Goal: Task Accomplishment & Management: Use online tool/utility

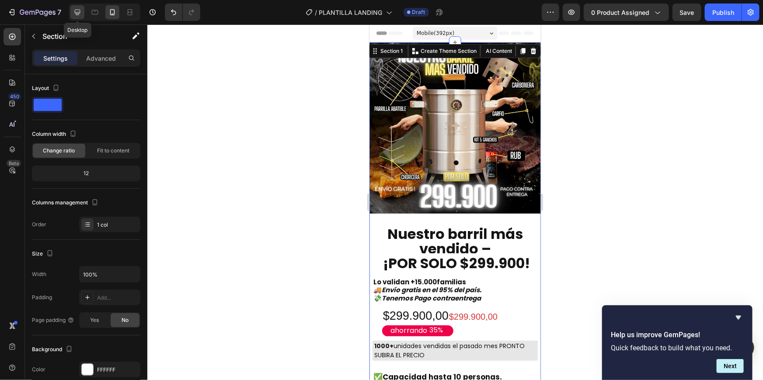
click at [79, 11] on icon at bounding box center [77, 12] width 9 height 9
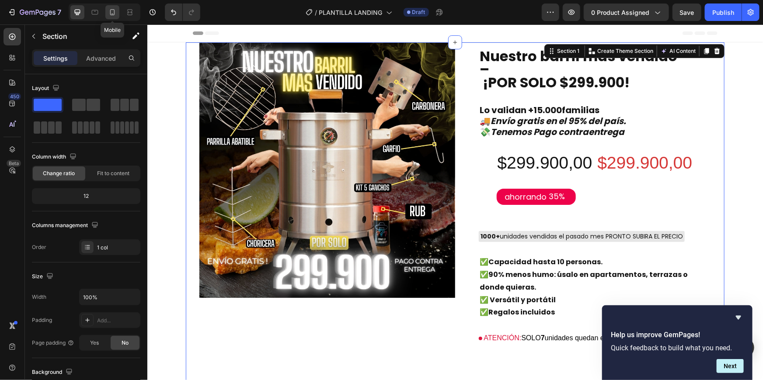
click at [118, 7] on div at bounding box center [112, 12] width 14 height 14
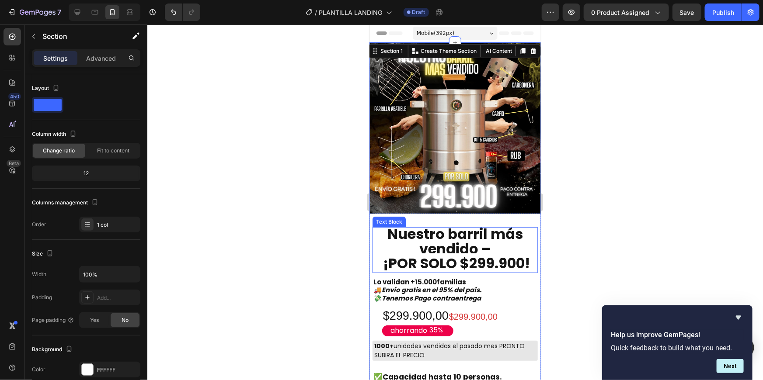
click at [482, 240] on strong "Nuestro barril más vendido –" at bounding box center [455, 241] width 136 height 35
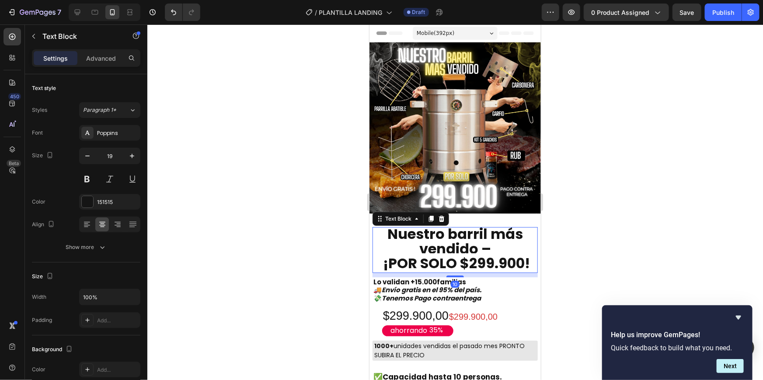
click at [490, 242] on p "Nuestro barril más vendido –" at bounding box center [455, 242] width 164 height 29
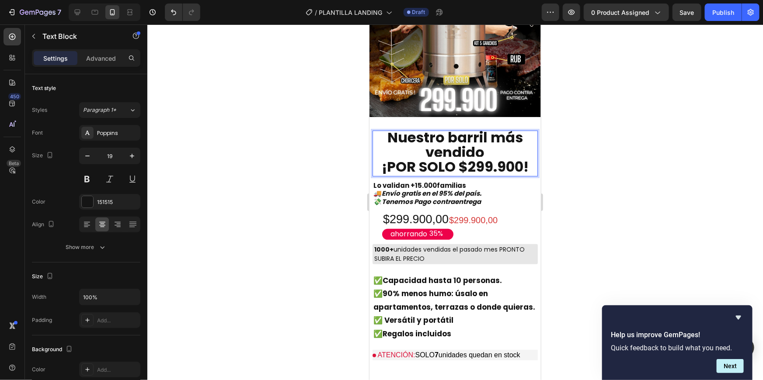
scroll to position [105, 0]
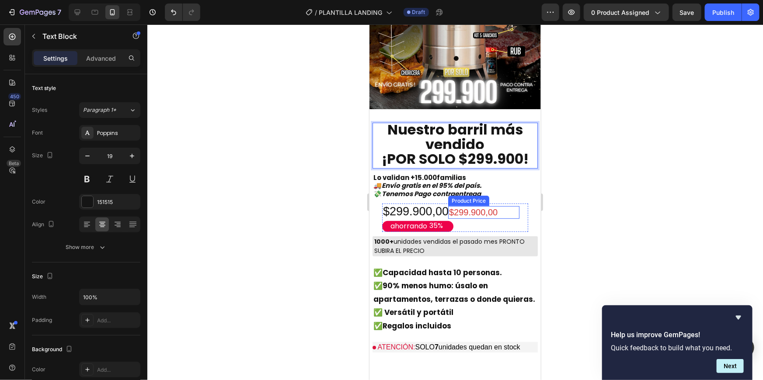
click at [465, 206] on div "$299.900,00" at bounding box center [483, 212] width 71 height 13
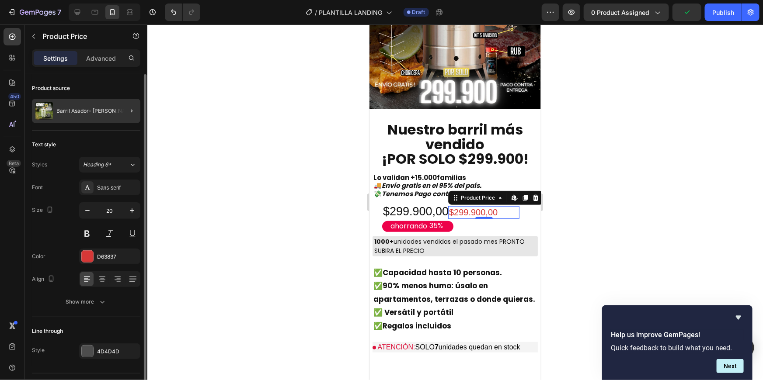
click at [118, 105] on div at bounding box center [128, 111] width 24 height 24
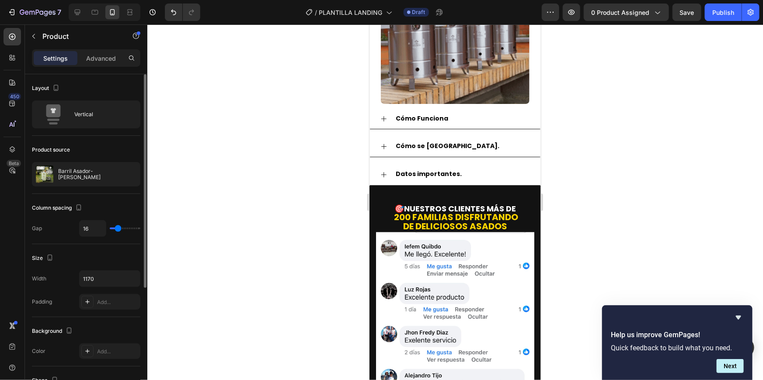
scroll to position [726, 0]
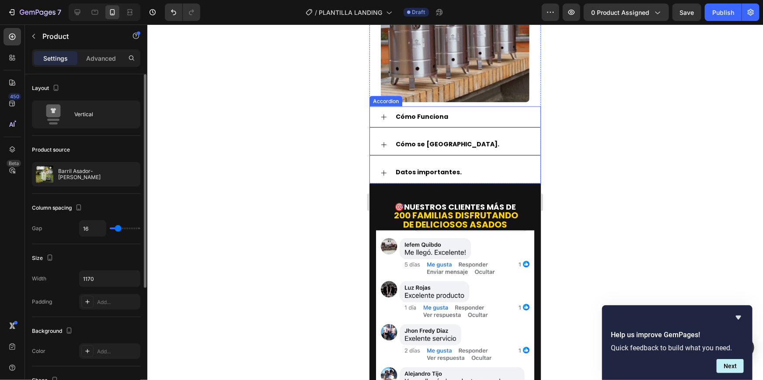
click at [441, 112] on strong "Cómo Funciona" at bounding box center [421, 116] width 52 height 9
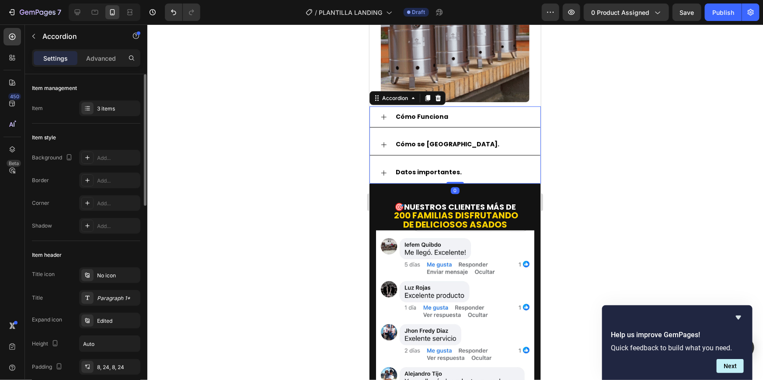
click at [383, 106] on div "Cómo Funciona" at bounding box center [454, 116] width 171 height 21
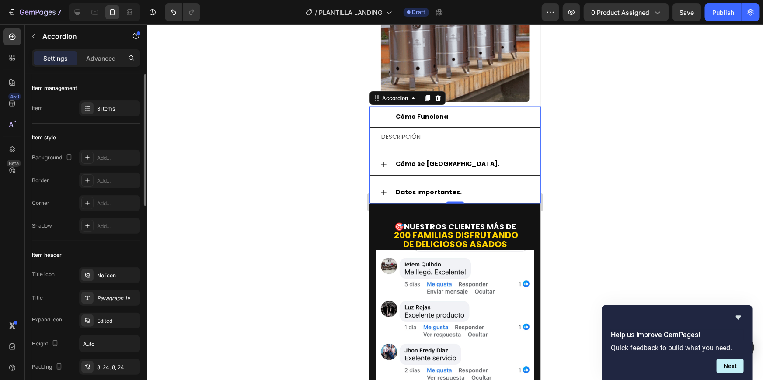
click at [381, 154] on div "Cómo se usa." at bounding box center [454, 164] width 171 height 21
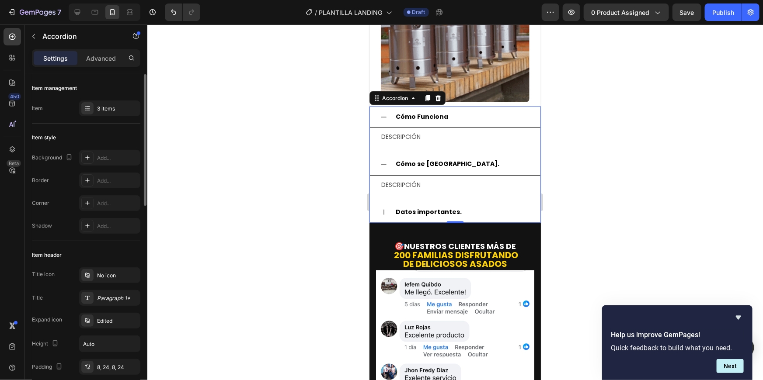
click at [379, 202] on div "Datos importantes." at bounding box center [454, 212] width 171 height 21
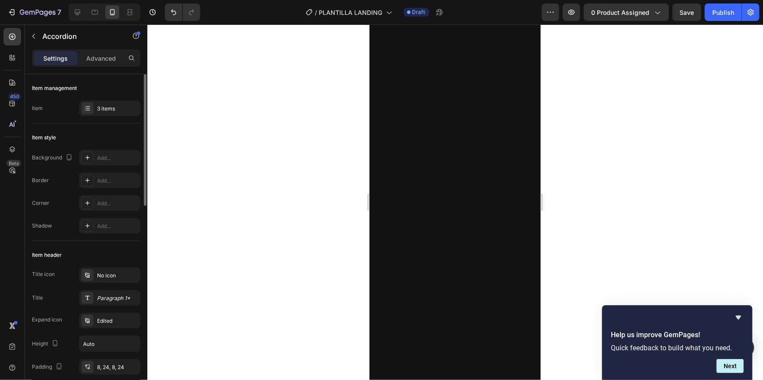
scroll to position [721, 0]
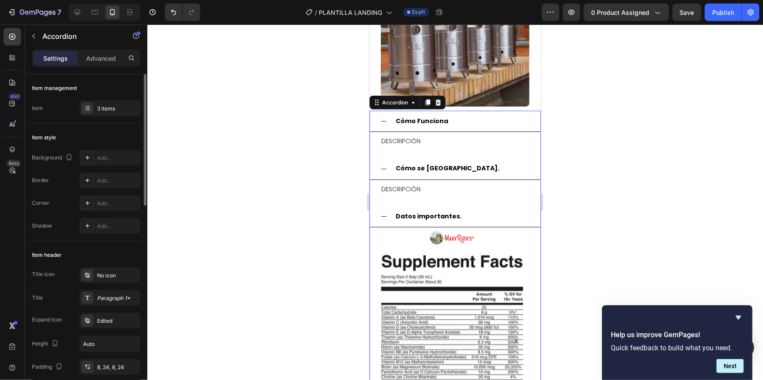
click at [380, 213] on icon at bounding box center [383, 216] width 7 height 7
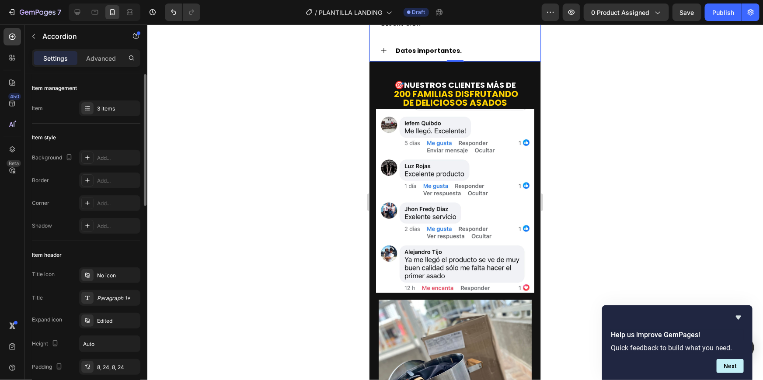
scroll to position [890, 0]
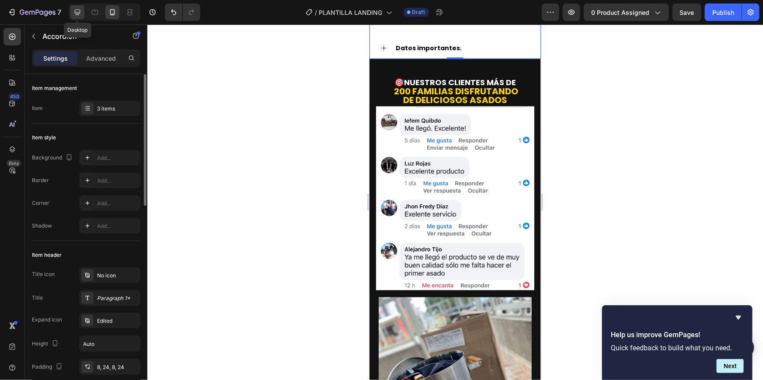
click at [77, 10] on icon at bounding box center [78, 13] width 6 height 6
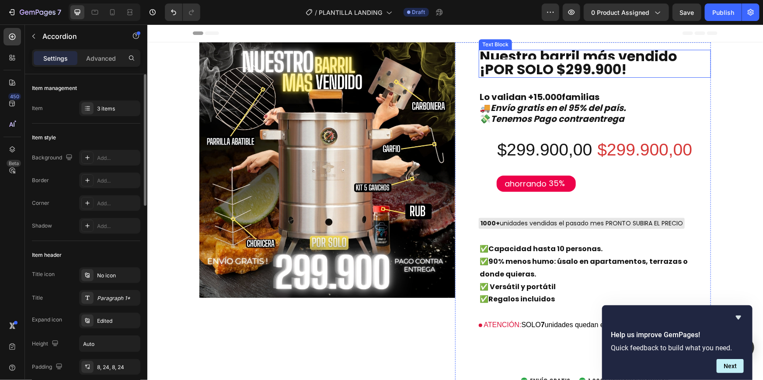
click at [649, 56] on strong "Nuestro barril más vendido" at bounding box center [578, 56] width 198 height 20
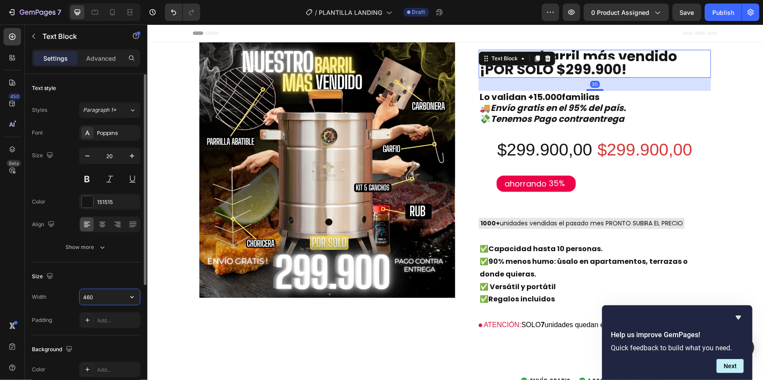
click at [100, 297] on input "460" at bounding box center [110, 297] width 60 height 16
click at [132, 299] on icon "button" at bounding box center [132, 297] width 9 height 9
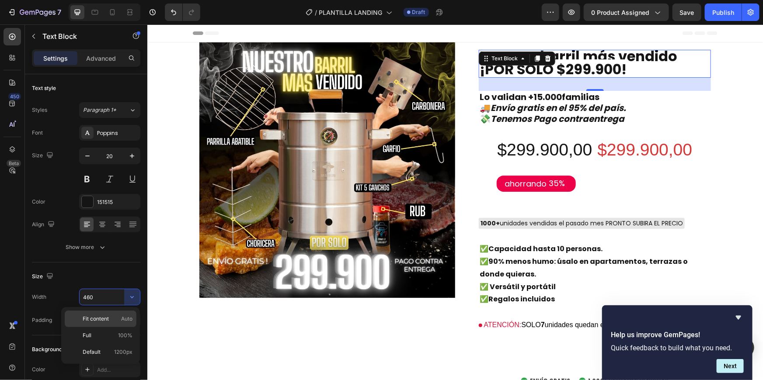
click at [111, 314] on div "Fit content Auto" at bounding box center [101, 319] width 72 height 17
type input "Auto"
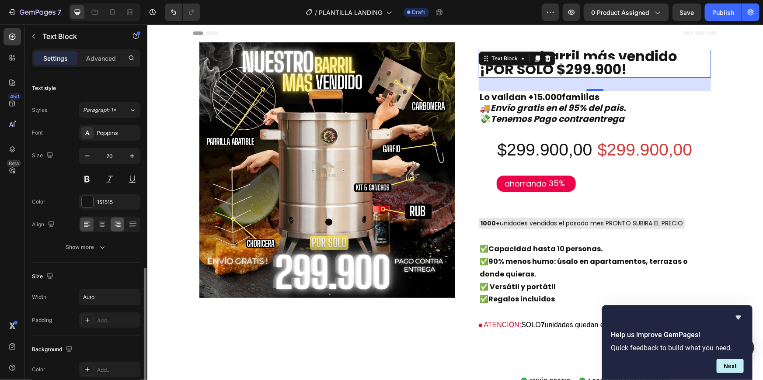
scroll to position [186, 0]
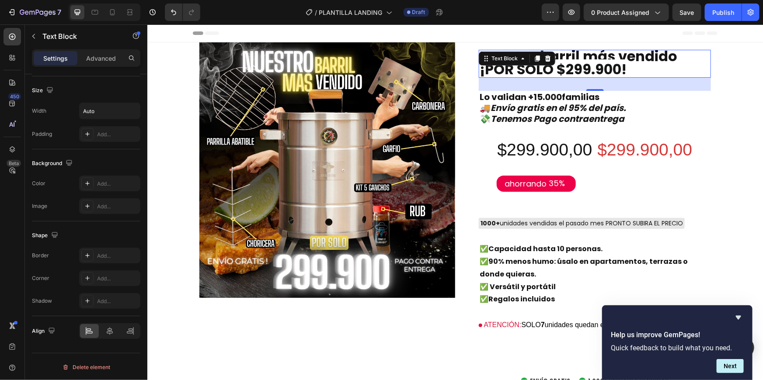
click at [627, 67] on p "¡POR SOLO $299.900!" at bounding box center [578, 69] width 198 height 13
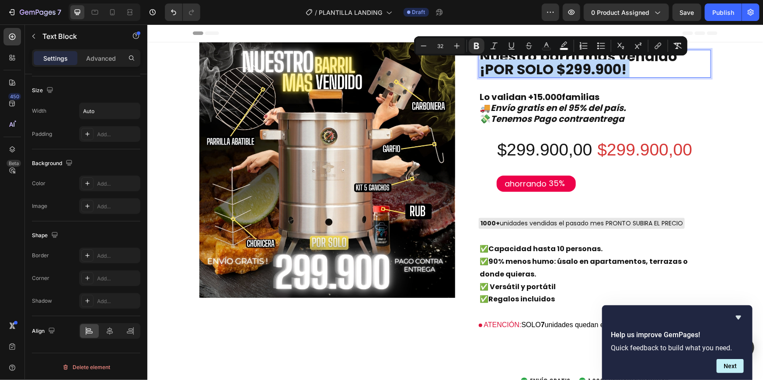
drag, startPoint x: 627, startPoint y: 67, endPoint x: 461, endPoint y: 32, distance: 169.9
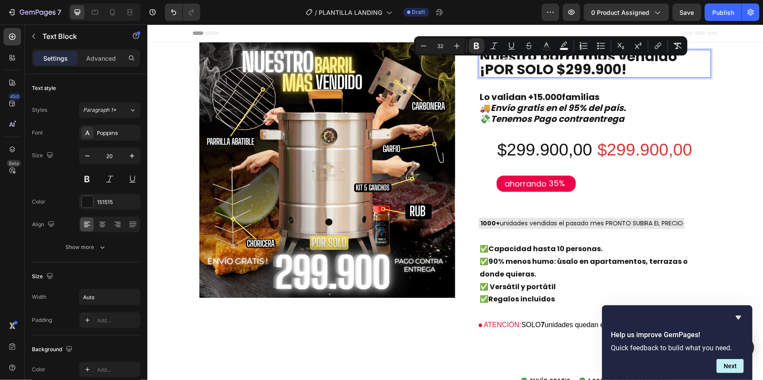
click at [640, 68] on p "¡POR SOLO $299.900!" at bounding box center [578, 69] width 198 height 13
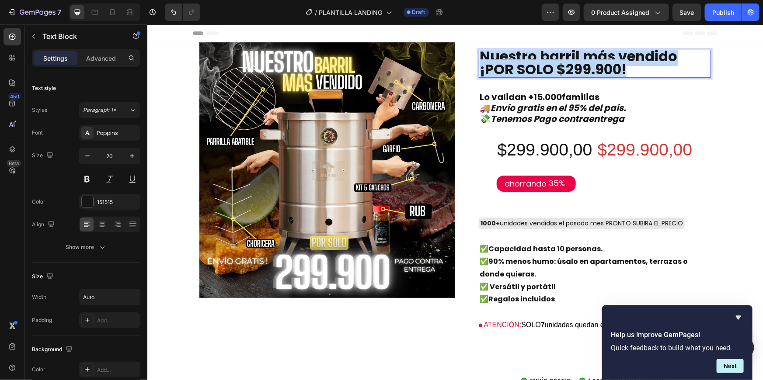
drag, startPoint x: 640, startPoint y: 68, endPoint x: 602, endPoint y: 34, distance: 50.5
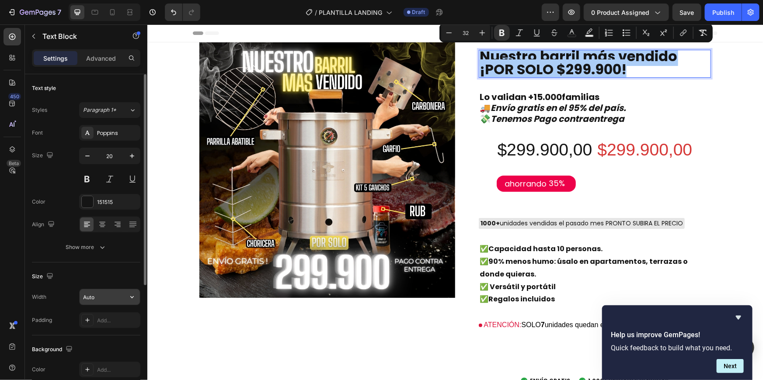
click at [110, 297] on input "Auto" at bounding box center [110, 297] width 60 height 16
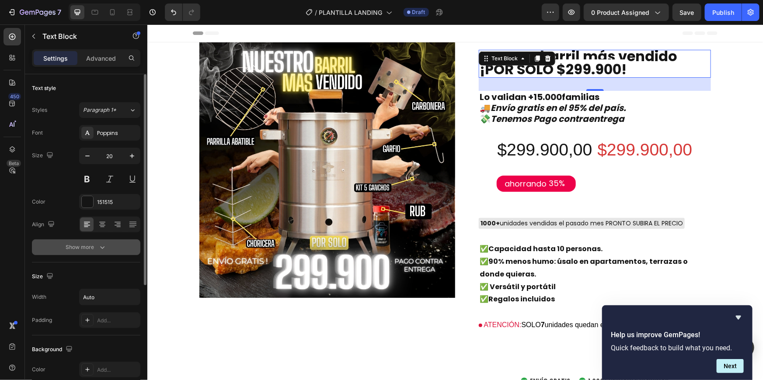
click at [98, 250] on icon "button" at bounding box center [102, 247] width 9 height 9
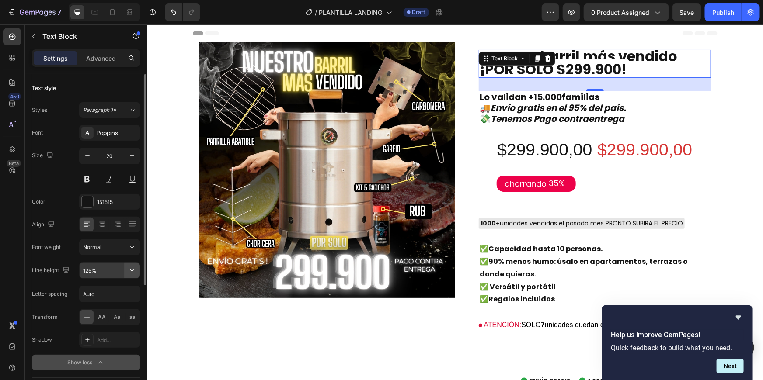
click at [132, 277] on button "button" at bounding box center [132, 271] width 16 height 16
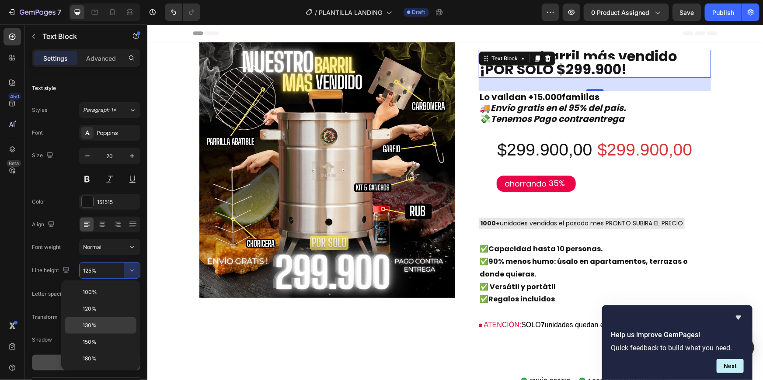
click at [97, 324] on p "130%" at bounding box center [108, 326] width 50 height 8
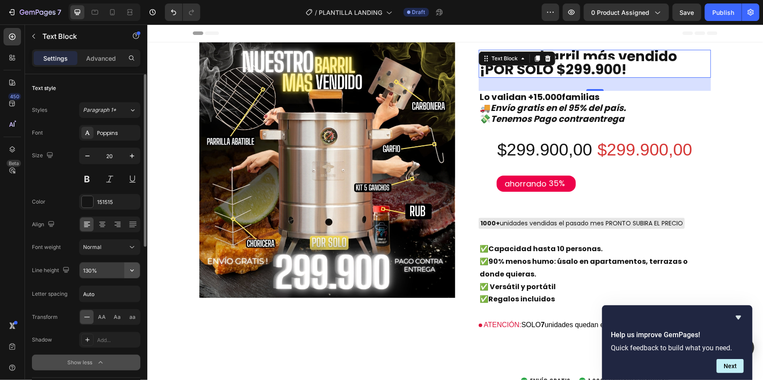
click at [132, 268] on icon "button" at bounding box center [132, 270] width 9 height 9
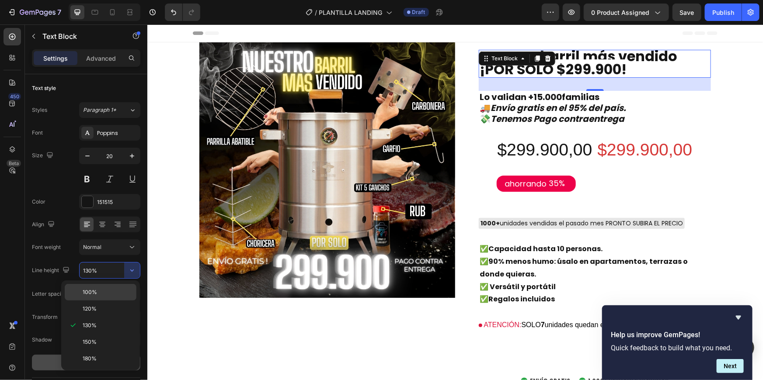
click at [120, 285] on div "100%" at bounding box center [101, 292] width 72 height 17
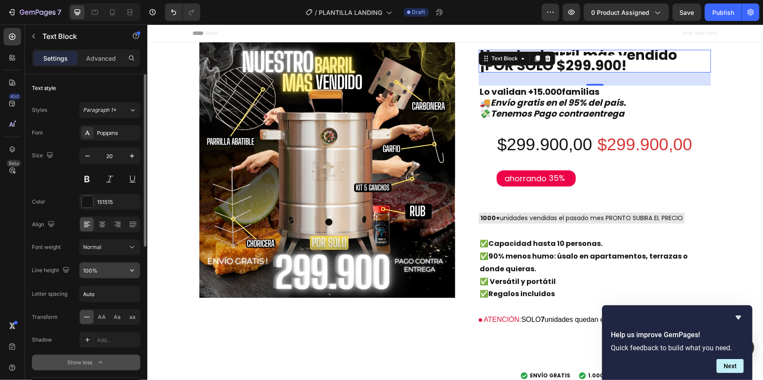
click at [135, 271] on icon "button" at bounding box center [132, 270] width 9 height 9
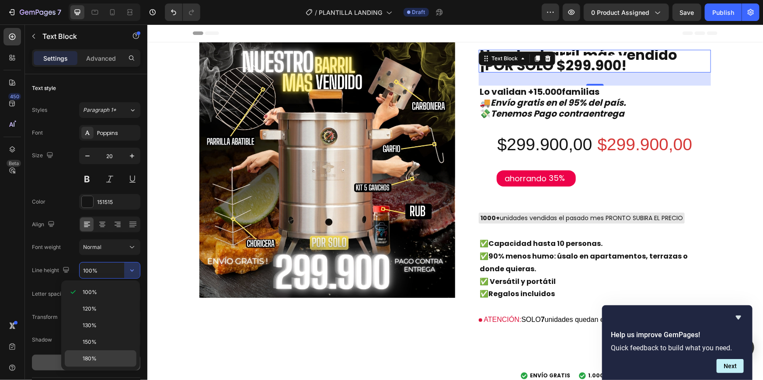
click at [115, 355] on p "180%" at bounding box center [108, 359] width 50 height 8
type input "180%"
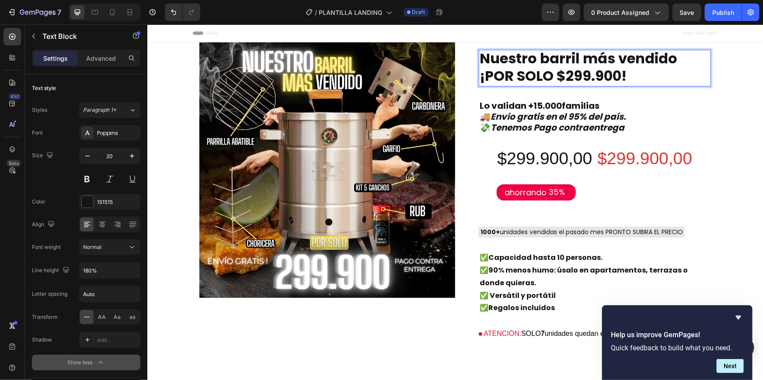
click at [624, 74] on strong "¡POR SOLO $299.900!" at bounding box center [552, 76] width 147 height 20
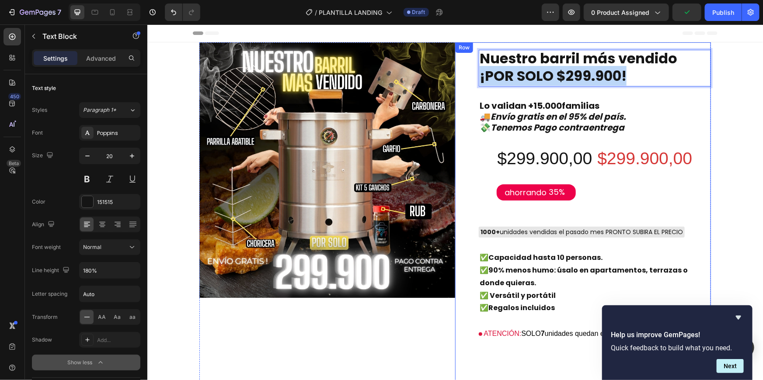
drag, startPoint x: 624, startPoint y: 74, endPoint x: 464, endPoint y: 84, distance: 159.9
click at [464, 84] on div "Nuestro barril más vendido ¡POR SOLO $299.900! Text Block 30 Lo validan +15.000…" at bounding box center [583, 320] width 256 height 556
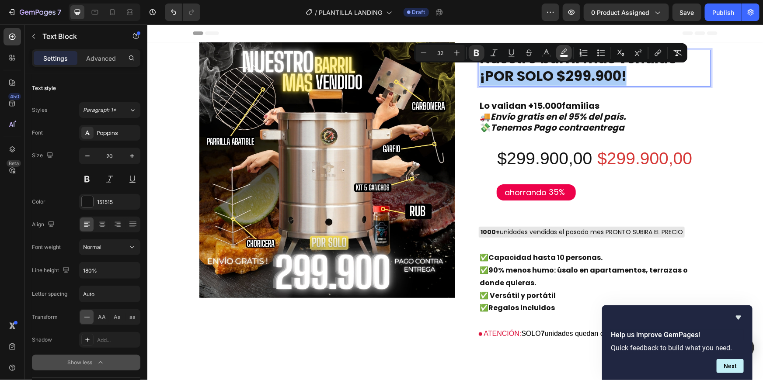
click at [565, 51] on icon "Editor contextual toolbar" at bounding box center [564, 51] width 6 height 5
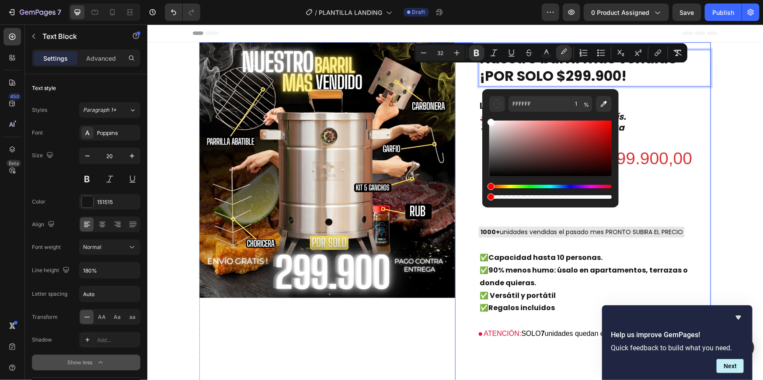
drag, startPoint x: 637, startPoint y: 222, endPoint x: 474, endPoint y: 200, distance: 164.5
type input "0"
click at [112, 9] on icon at bounding box center [112, 12] width 9 height 9
type input "19"
type input "100%"
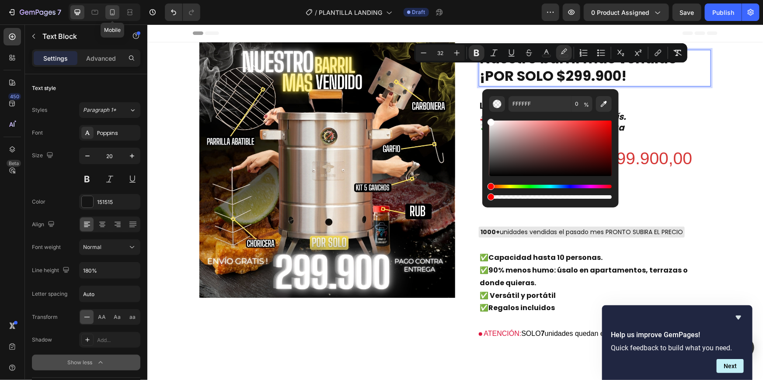
type input "150%"
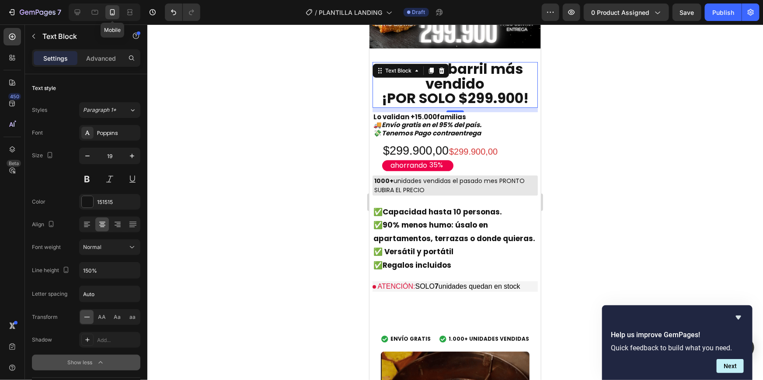
scroll to position [166, 0]
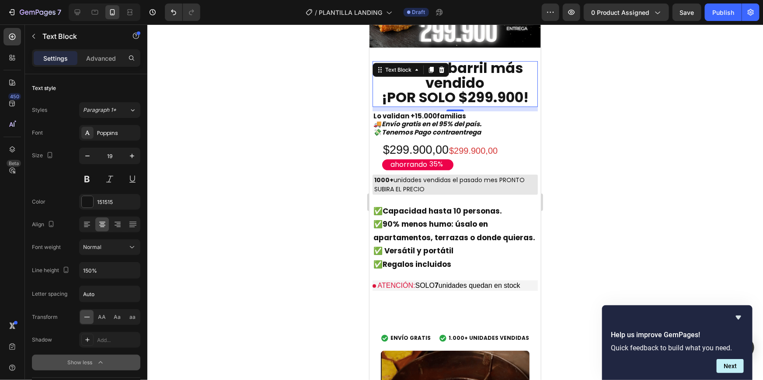
click at [643, 110] on div at bounding box center [455, 202] width 616 height 356
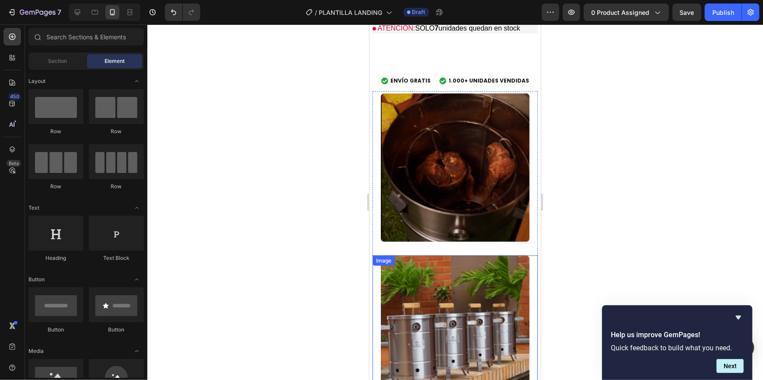
scroll to position [0, 0]
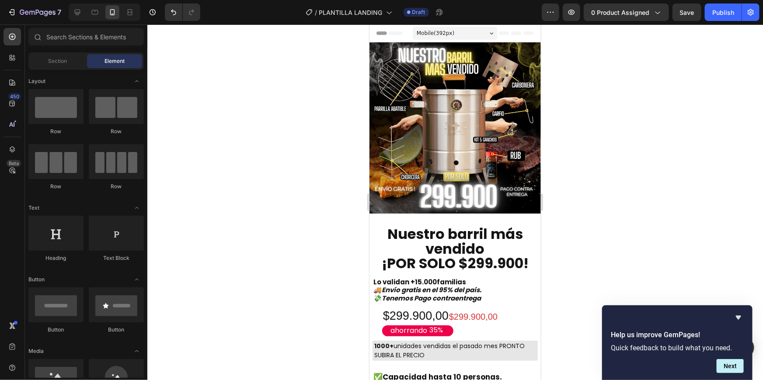
click at [84, 7] on div at bounding box center [105, 11] width 72 height 17
click at [78, 12] on icon at bounding box center [78, 13] width 6 height 6
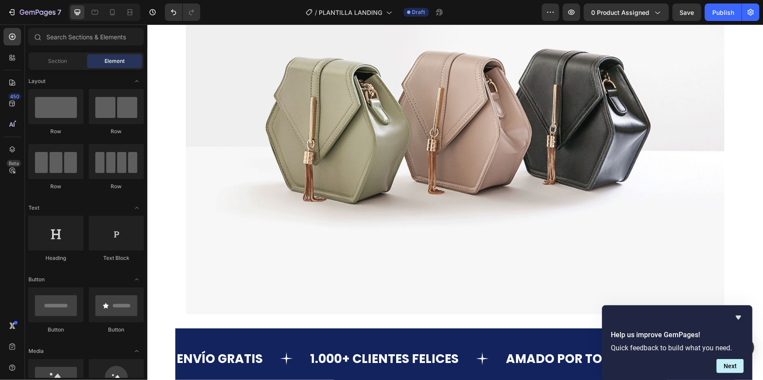
scroll to position [875, 0]
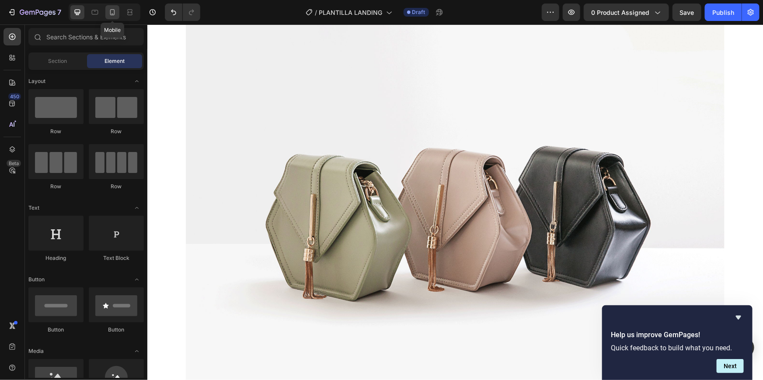
click at [118, 10] on div at bounding box center [112, 12] width 14 height 14
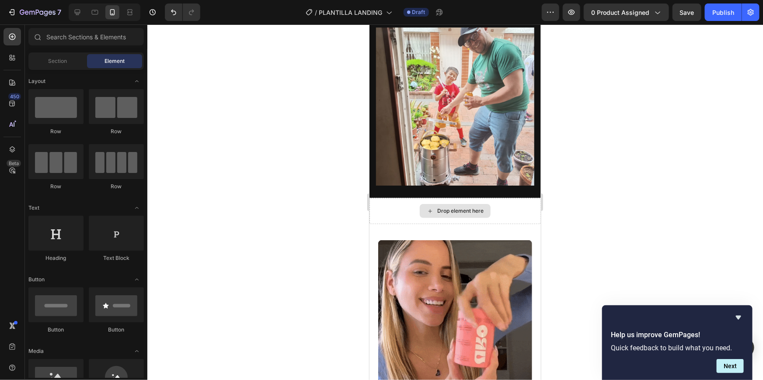
scroll to position [1343, 0]
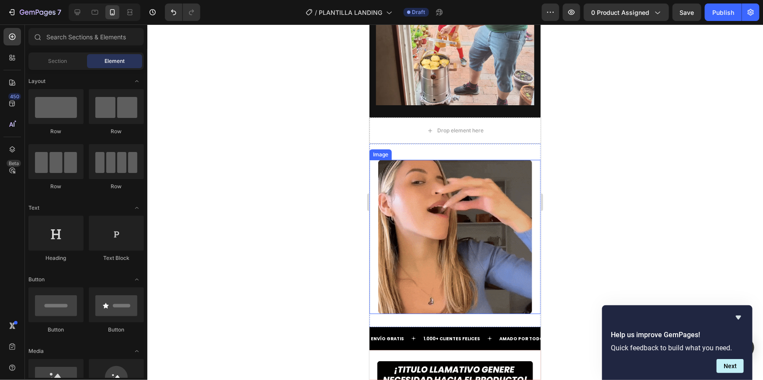
click at [462, 237] on img at bounding box center [455, 237] width 154 height 154
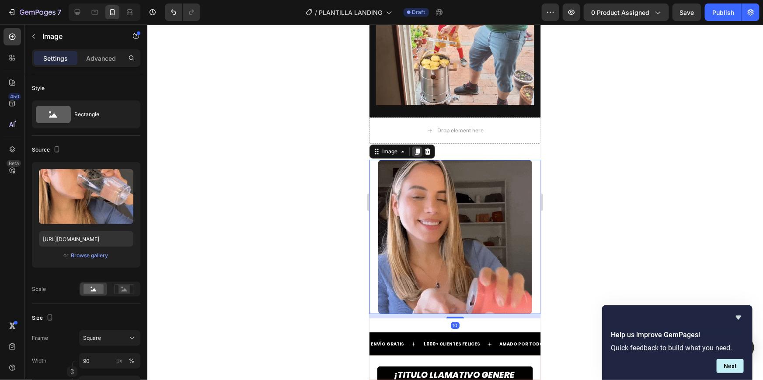
click at [418, 149] on icon at bounding box center [417, 152] width 5 height 6
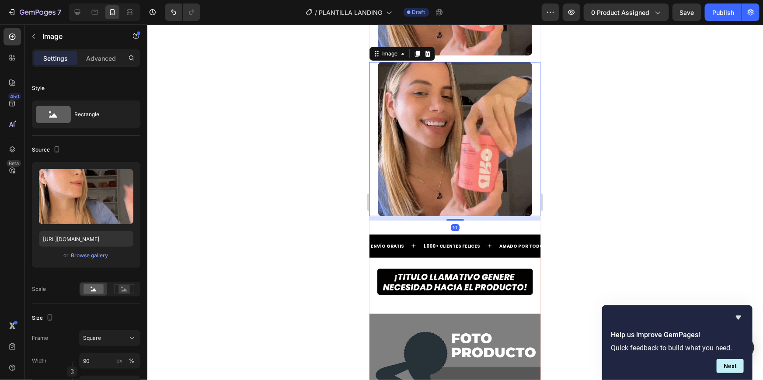
scroll to position [1590, 0]
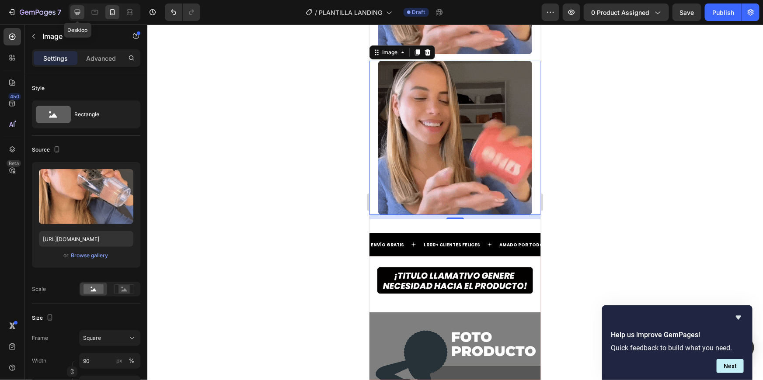
click at [74, 9] on icon at bounding box center [77, 12] width 9 height 9
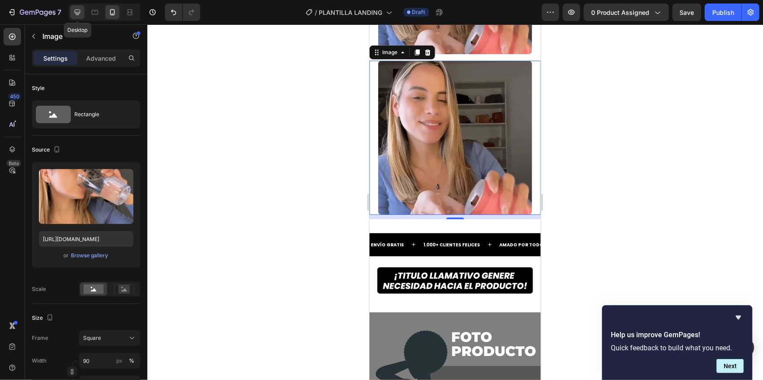
type input "https://ucarecdn.com/ee6d5074-1640-4cc7-8933-47c8589c3dee/-/format/auto/"
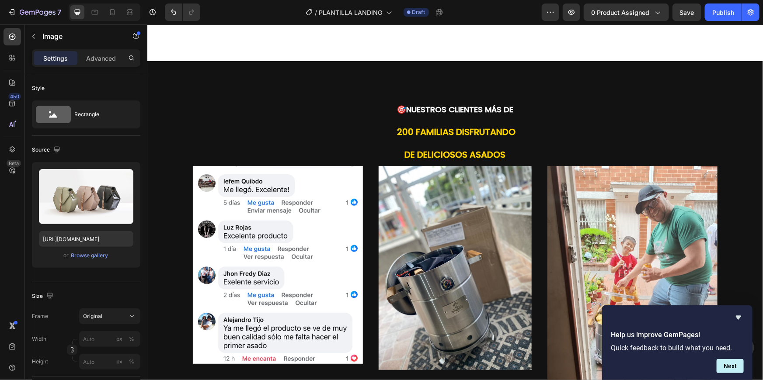
scroll to position [1189, 0]
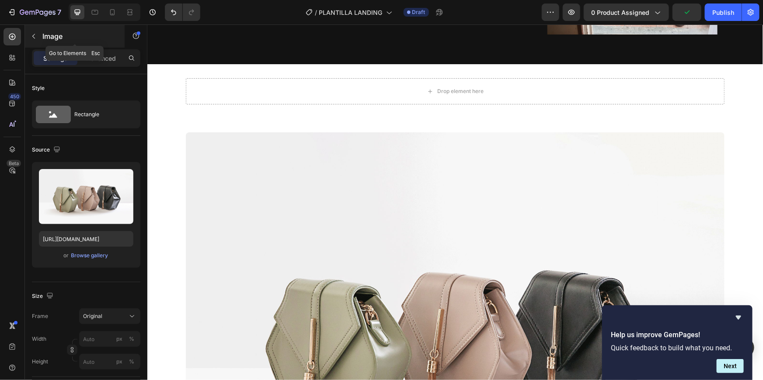
click at [38, 40] on button "button" at bounding box center [34, 36] width 14 height 14
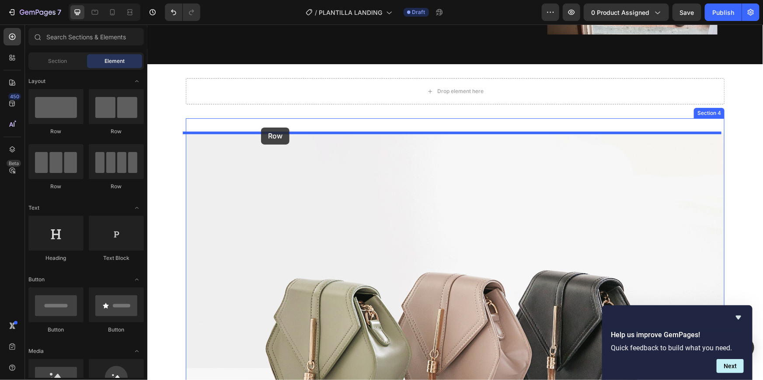
drag, startPoint x: 254, startPoint y: 143, endPoint x: 261, endPoint y: 127, distance: 17.3
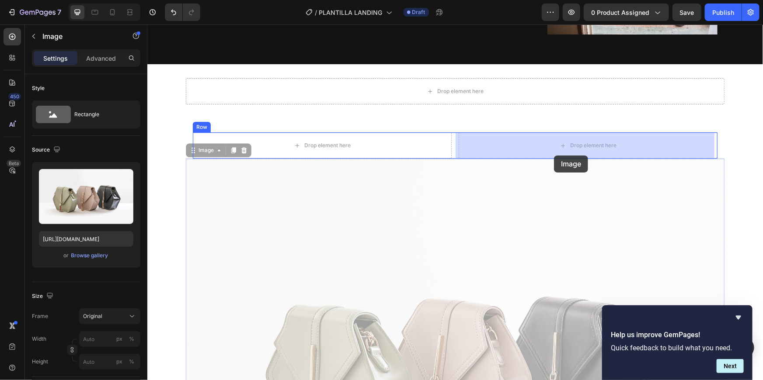
drag, startPoint x: 411, startPoint y: 260, endPoint x: 554, endPoint y: 155, distance: 176.4
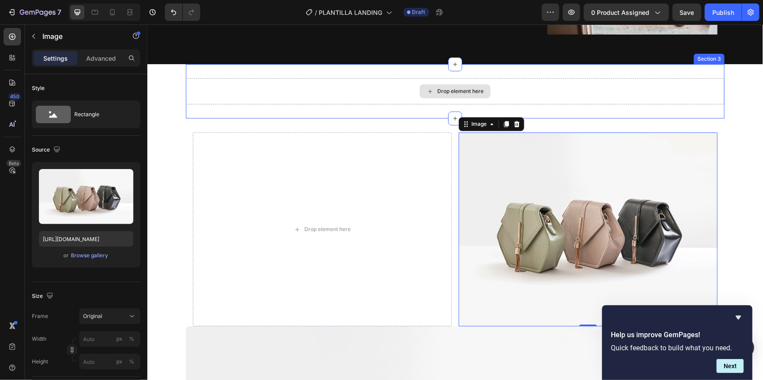
click at [409, 96] on div "Drop element here" at bounding box center [454, 91] width 539 height 26
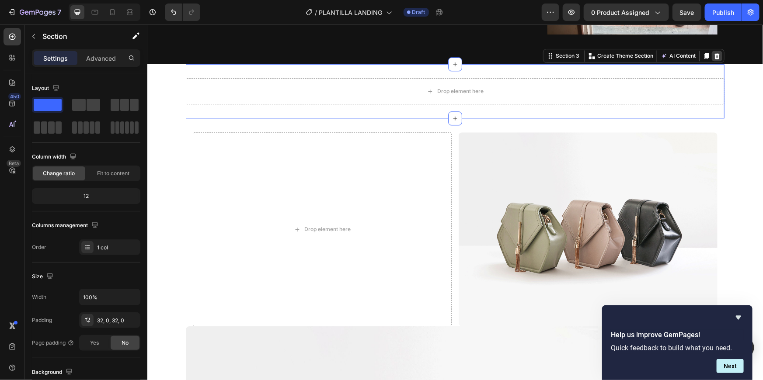
click at [716, 54] on icon at bounding box center [716, 55] width 7 height 7
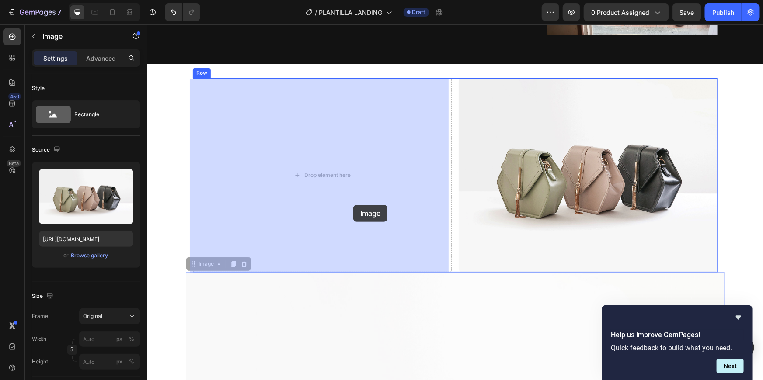
drag, startPoint x: 428, startPoint y: 365, endPoint x: 353, endPoint y: 205, distance: 177.0
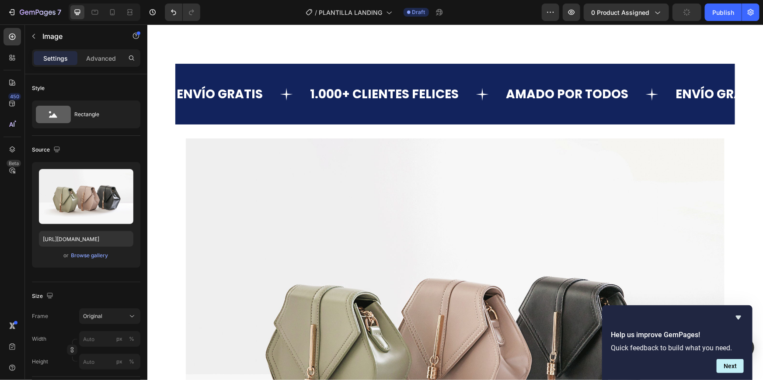
scroll to position [1408, 0]
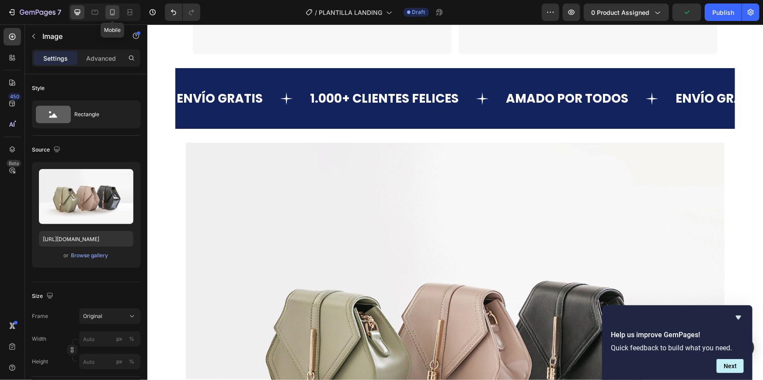
click at [117, 7] on div at bounding box center [112, 12] width 14 height 14
type input "https://cdn.shopify.com/s/files/1/0633/4273/9561/files/gempages_570623868109062…"
type input "90"
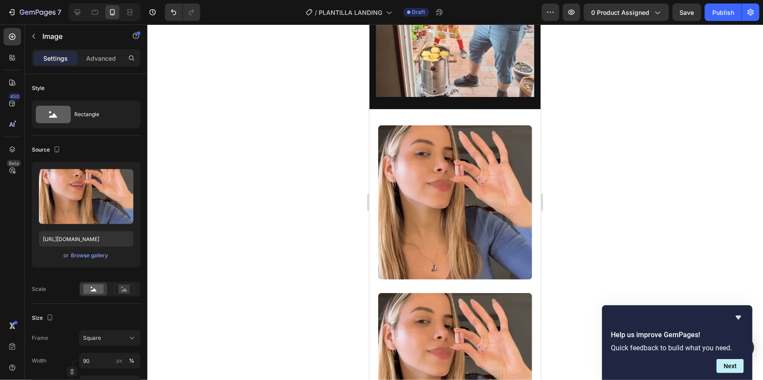
scroll to position [1370, 0]
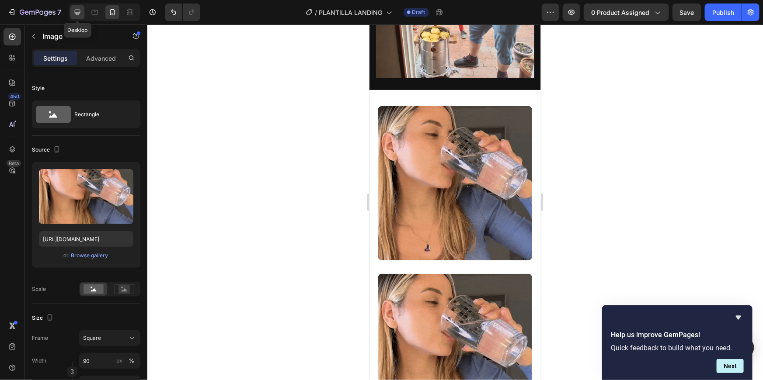
click at [77, 16] on icon at bounding box center [77, 12] width 9 height 9
type input "https://ucarecdn.com/ee6d5074-1640-4cc7-8933-47c8589c3dee/-/format/auto/"
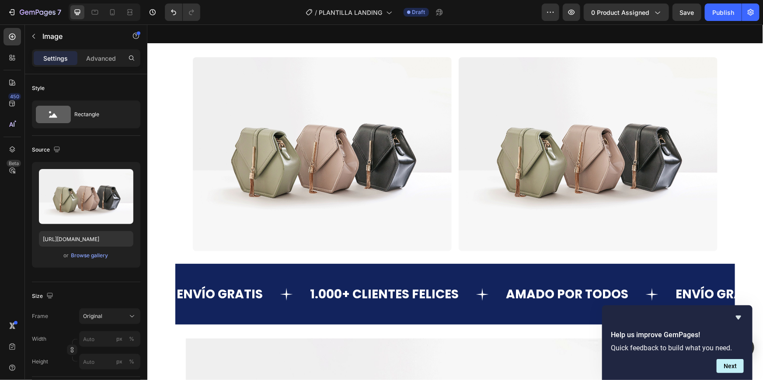
scroll to position [1198, 0]
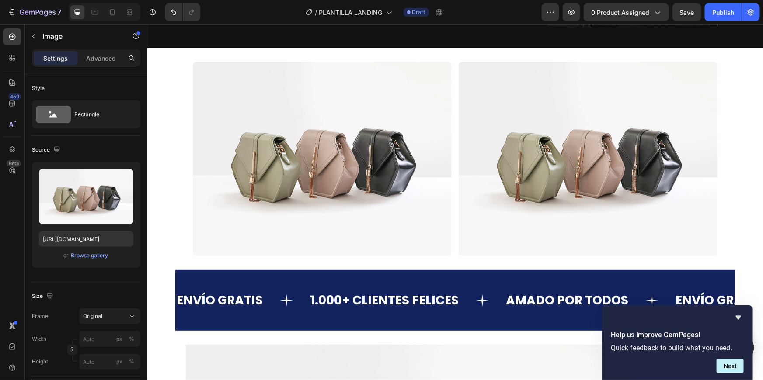
click at [326, 170] on img at bounding box center [321, 159] width 259 height 194
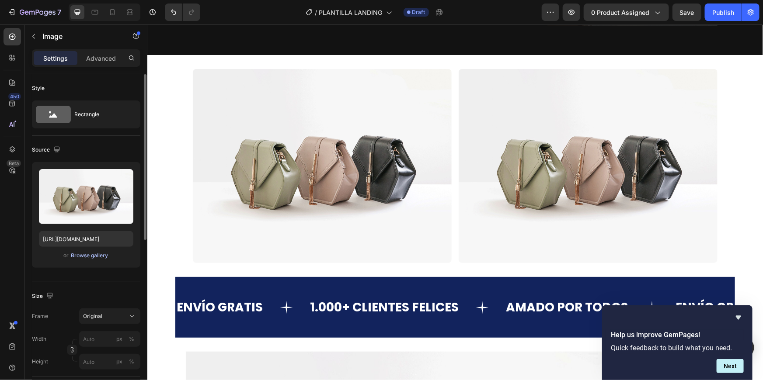
click at [92, 254] on div "Browse gallery" at bounding box center [89, 256] width 37 height 8
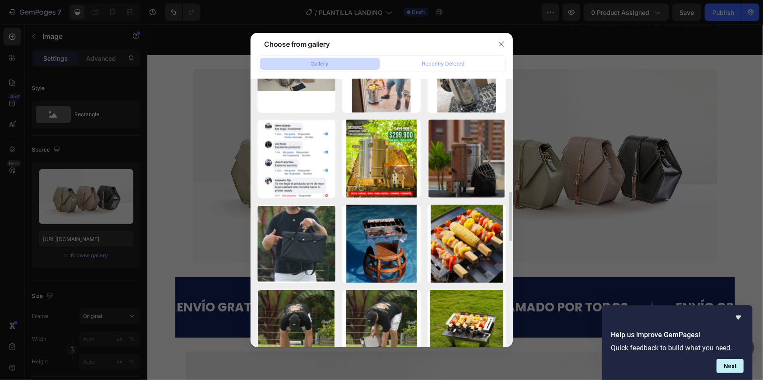
scroll to position [641, 0]
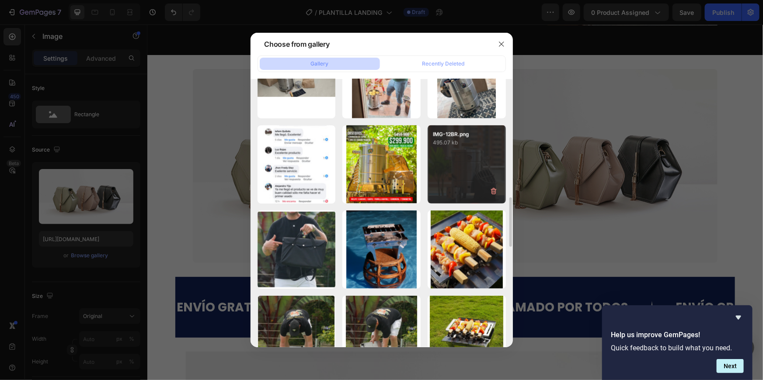
click at [461, 190] on div "IMG-12BR.png 495.07 kb" at bounding box center [467, 164] width 78 height 78
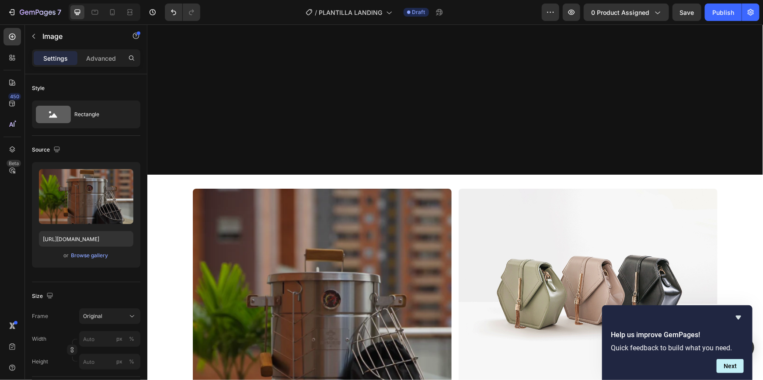
scroll to position [1314, 0]
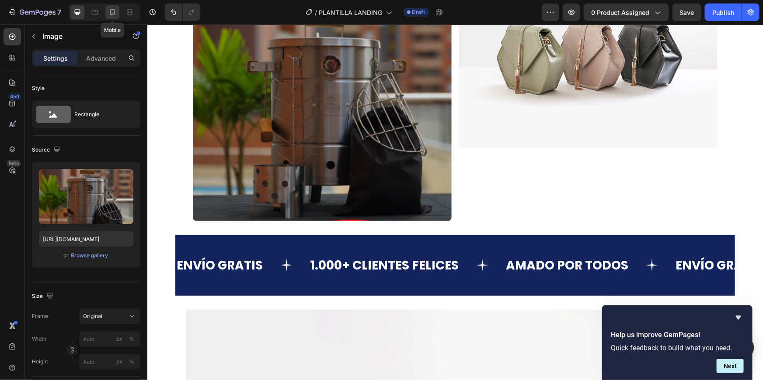
click at [113, 13] on icon at bounding box center [112, 12] width 9 height 9
type input "https://cdn.shopify.com/s/files/1/0633/4273/9561/files/gempages_570623868109062…"
type input "90"
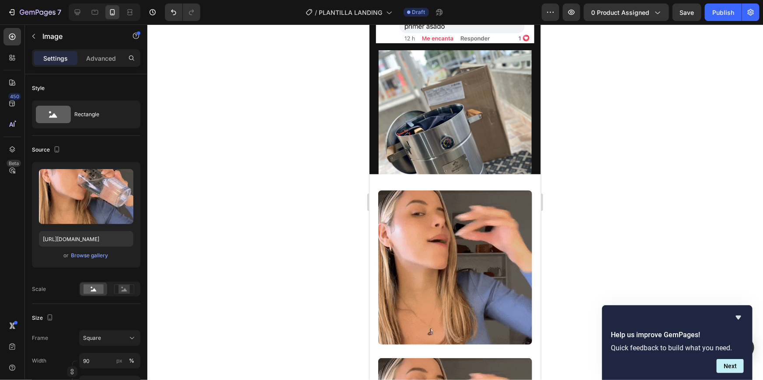
scroll to position [1085, 0]
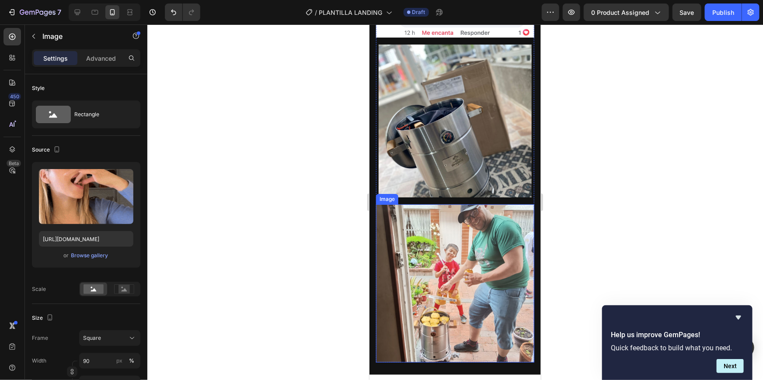
click at [432, 232] on img at bounding box center [455, 283] width 158 height 158
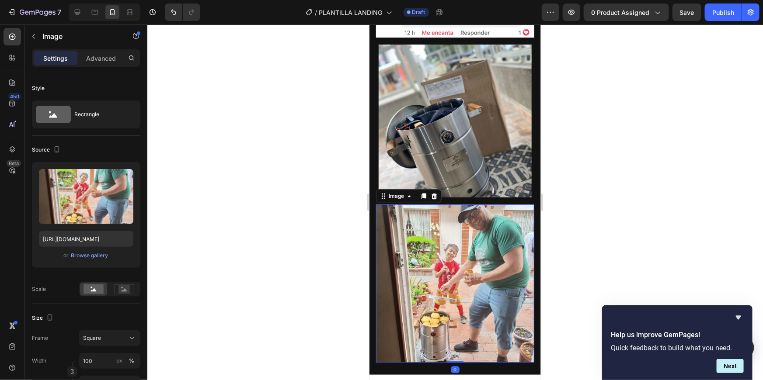
scroll to position [1349, 0]
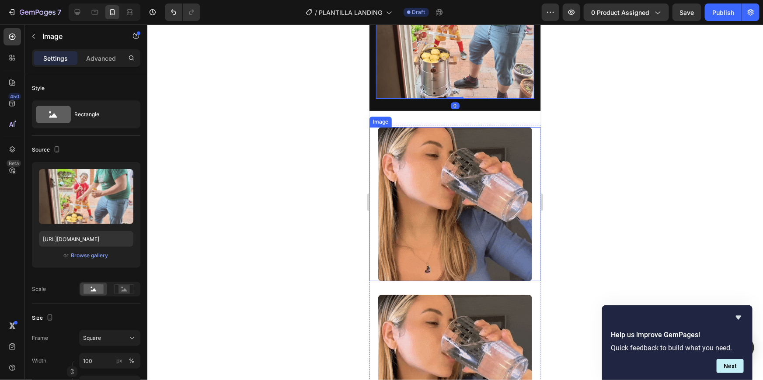
click at [425, 201] on img at bounding box center [455, 204] width 154 height 154
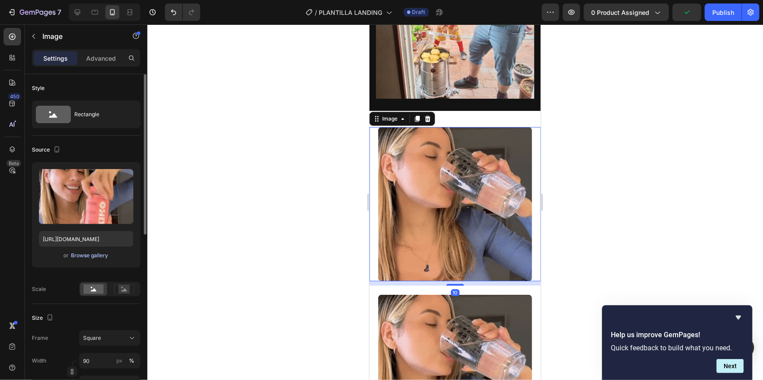
click at [98, 257] on div "Browse gallery" at bounding box center [89, 256] width 37 height 8
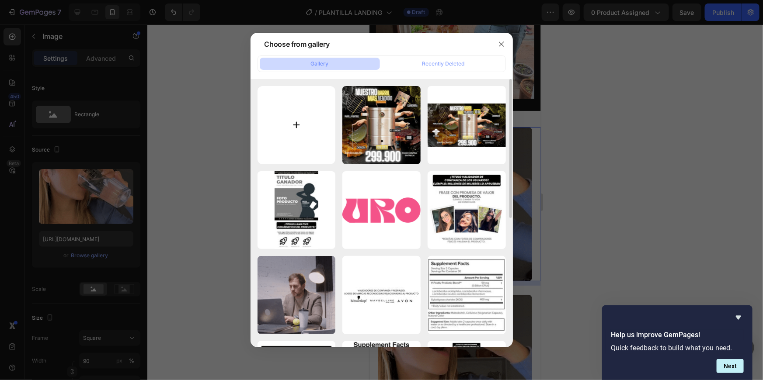
click at [330, 147] on input "file" at bounding box center [297, 125] width 78 height 78
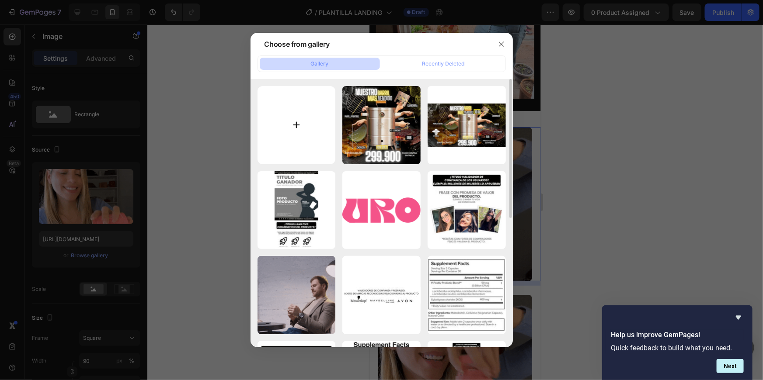
type input "C:\fakepath\barril 10 libras-1.png"
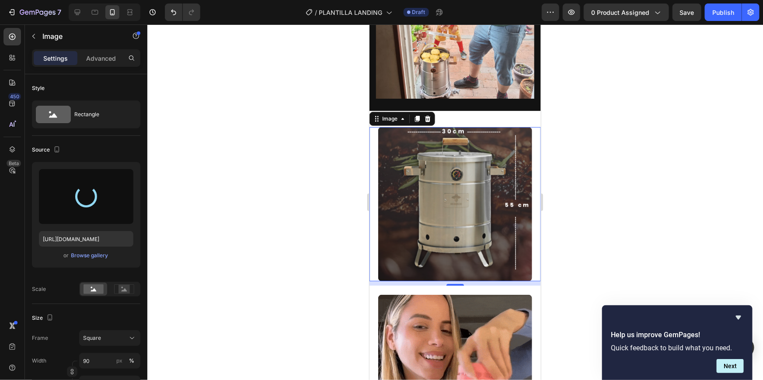
type input "https://cdn.shopify.com/s/files/1/0633/4273/9561/files/gempages_570623868109062…"
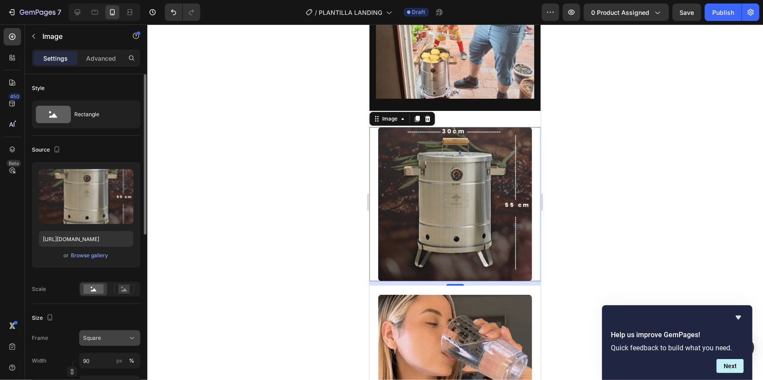
click at [118, 344] on button "Square" at bounding box center [109, 339] width 61 height 16
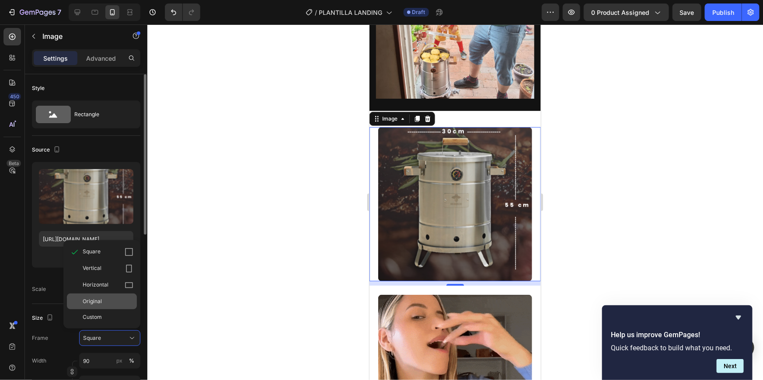
click at [112, 306] on div "Original" at bounding box center [102, 302] width 70 height 16
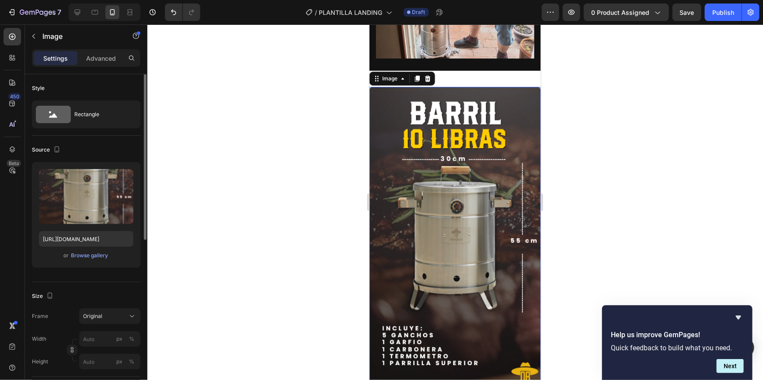
scroll to position [1391, 0]
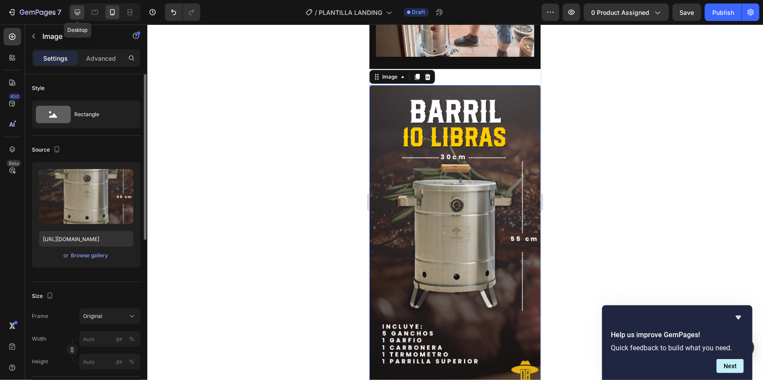
click at [79, 11] on icon at bounding box center [77, 12] width 9 height 9
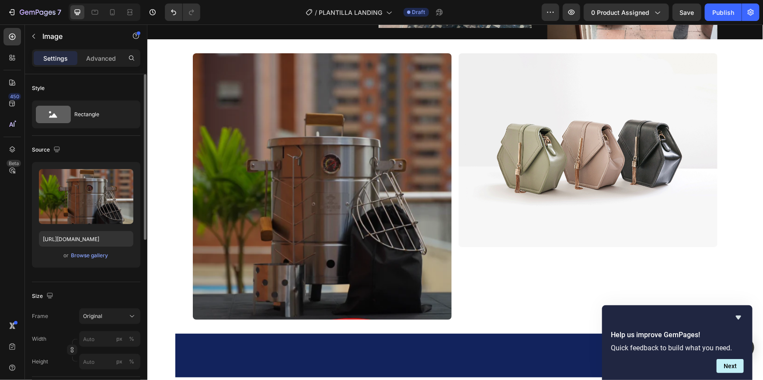
scroll to position [1099, 0]
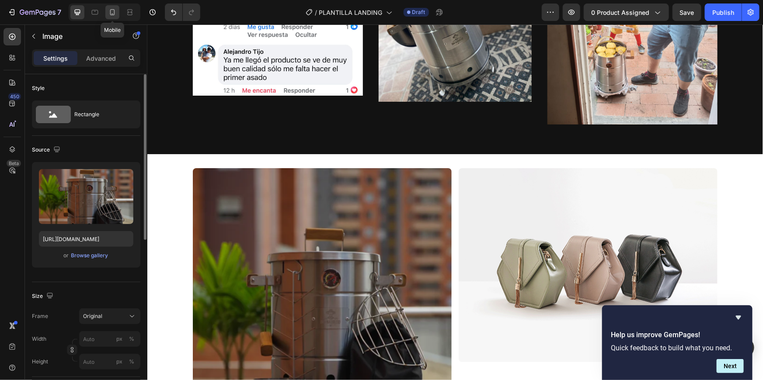
click at [109, 15] on icon at bounding box center [112, 12] width 9 height 9
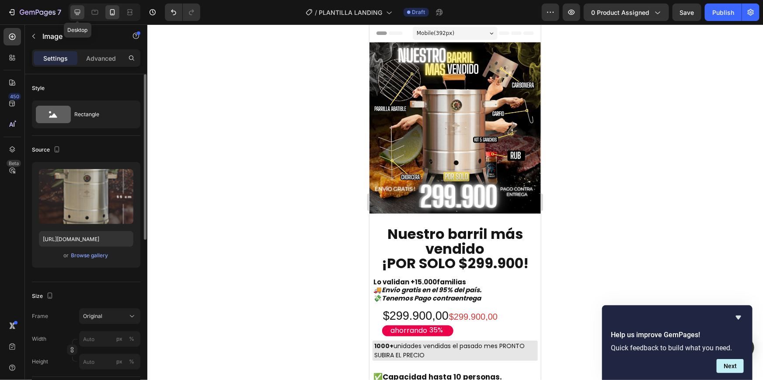
click at [83, 15] on div at bounding box center [77, 12] width 14 height 14
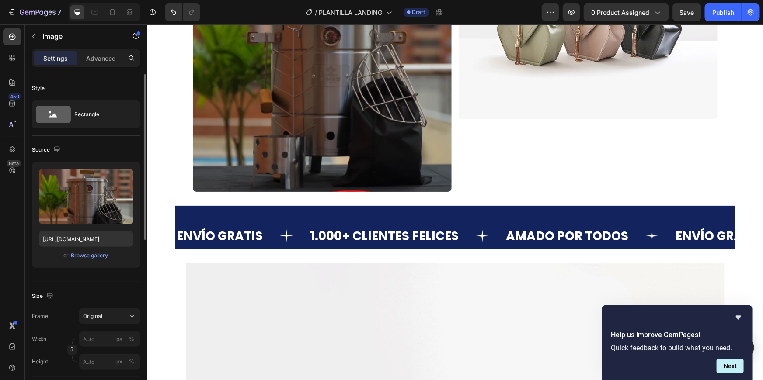
scroll to position [1118, 0]
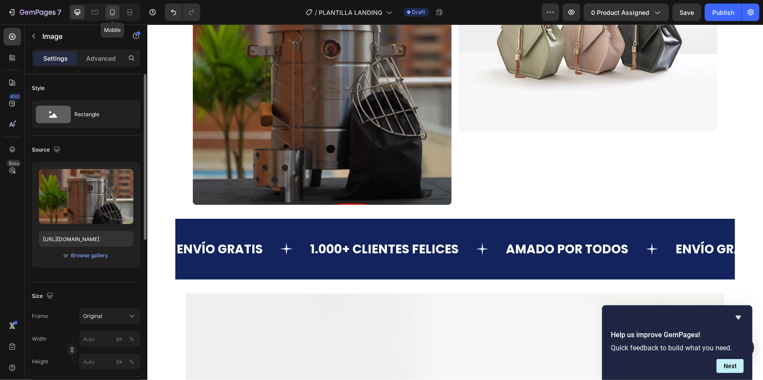
click at [112, 12] on icon at bounding box center [112, 12] width 9 height 9
type input "https://cdn.shopify.com/s/files/1/0633/4273/9561/files/gempages_570623868109062…"
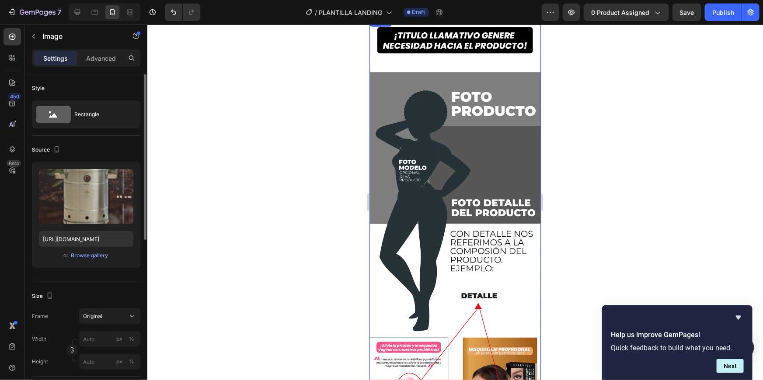
scroll to position [1458, 0]
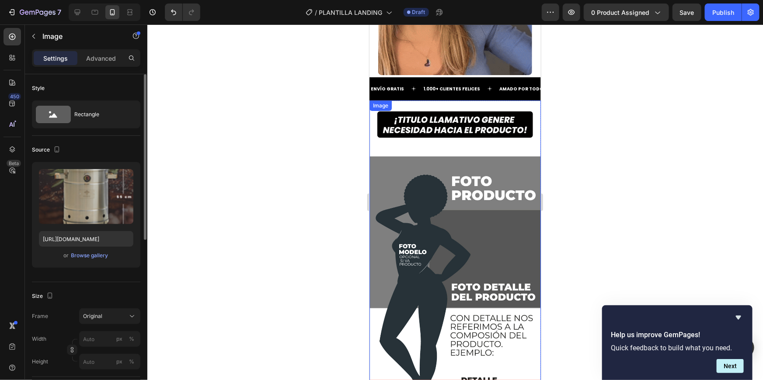
click at [462, 150] on img at bounding box center [454, 321] width 171 height 442
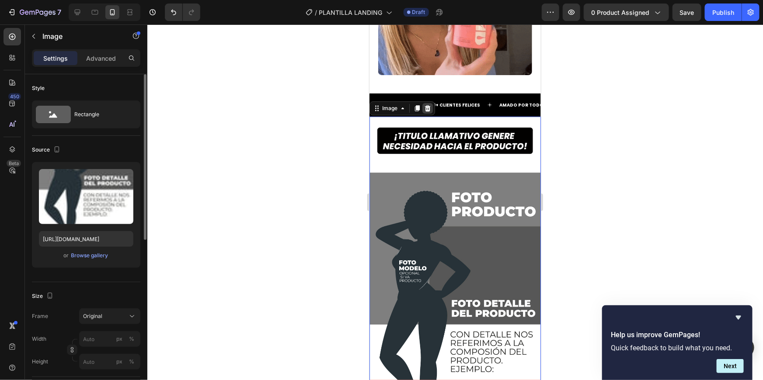
click at [427, 103] on div at bounding box center [427, 108] width 10 height 10
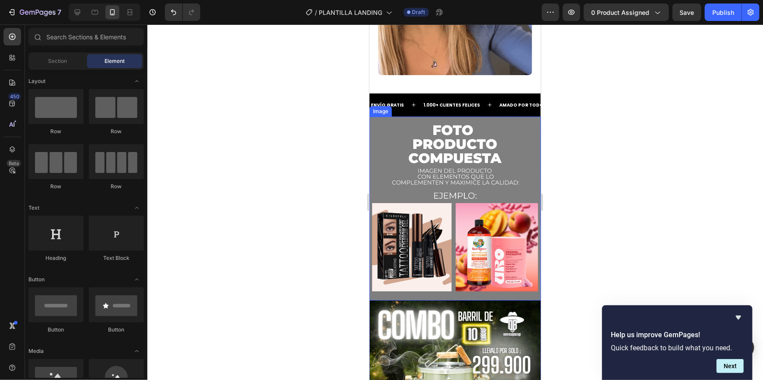
click at [456, 124] on img at bounding box center [454, 208] width 171 height 184
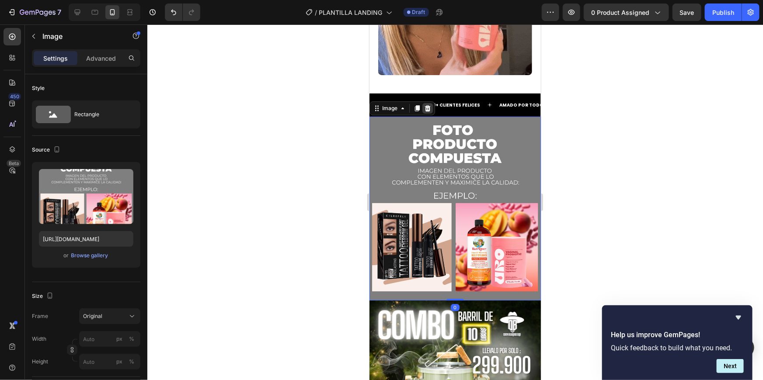
click at [423, 103] on div at bounding box center [427, 108] width 10 height 10
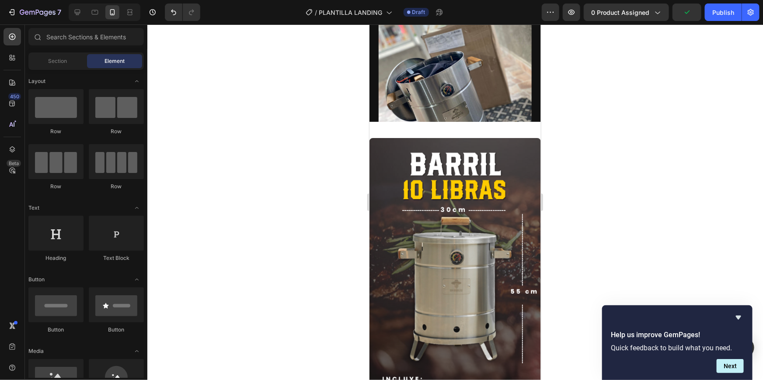
scroll to position [922, 0]
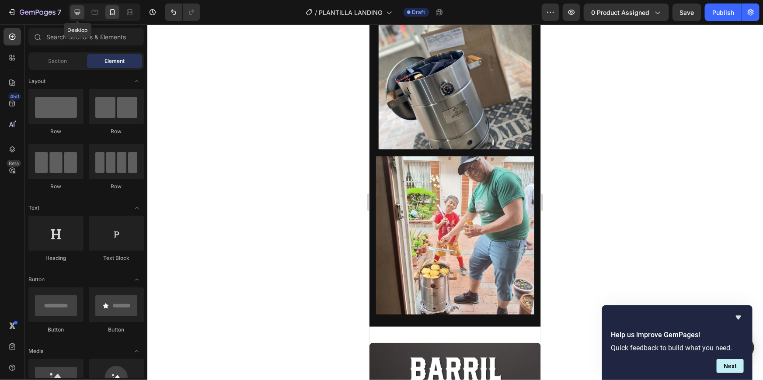
click at [81, 11] on icon at bounding box center [77, 12] width 9 height 9
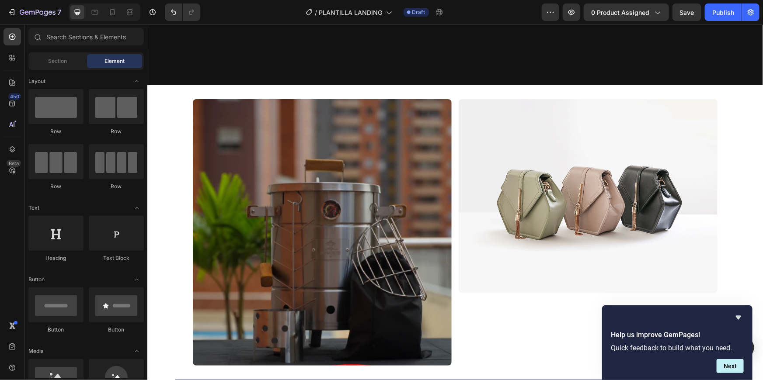
scroll to position [1104, 0]
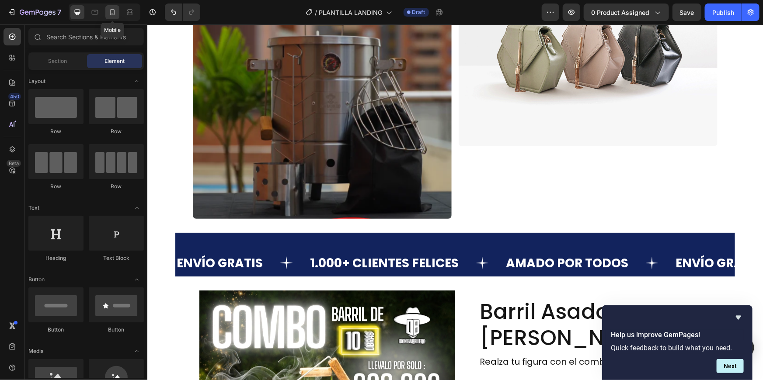
click at [110, 18] on div at bounding box center [112, 12] width 14 height 14
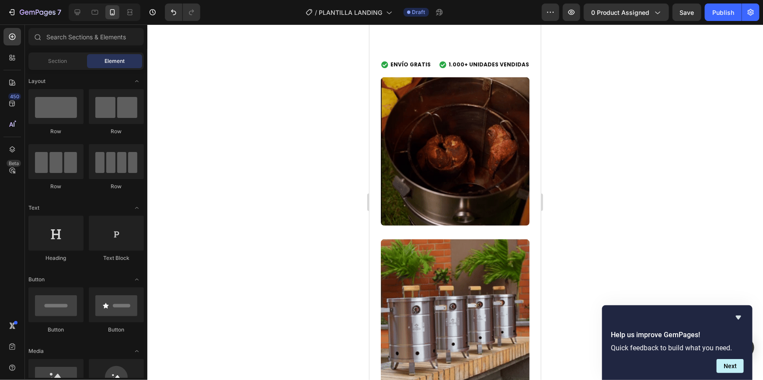
scroll to position [365, 0]
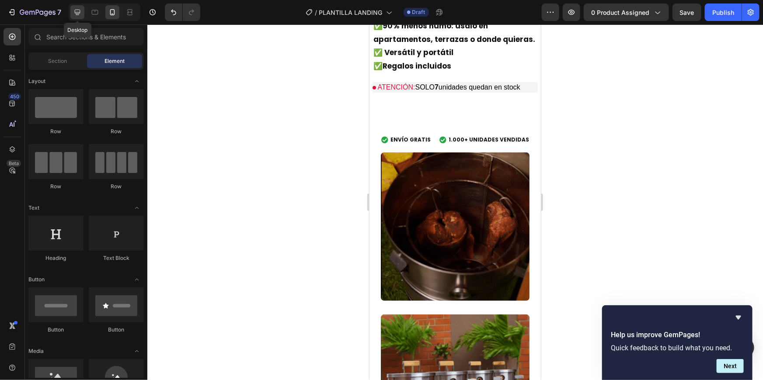
click at [77, 13] on icon at bounding box center [78, 13] width 6 height 6
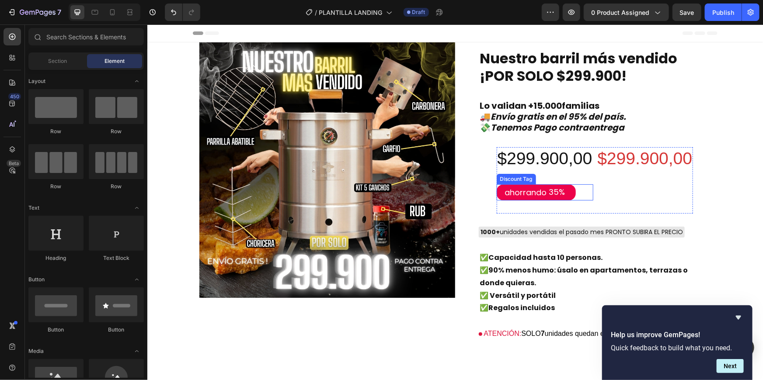
click at [557, 191] on div "35%" at bounding box center [557, 192] width 18 height 12
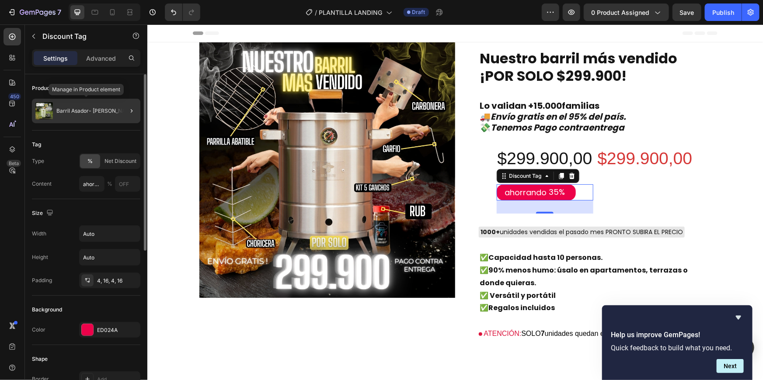
click at [90, 108] on p "Barril Asador- Don Barrilero" at bounding box center [95, 111] width 79 height 6
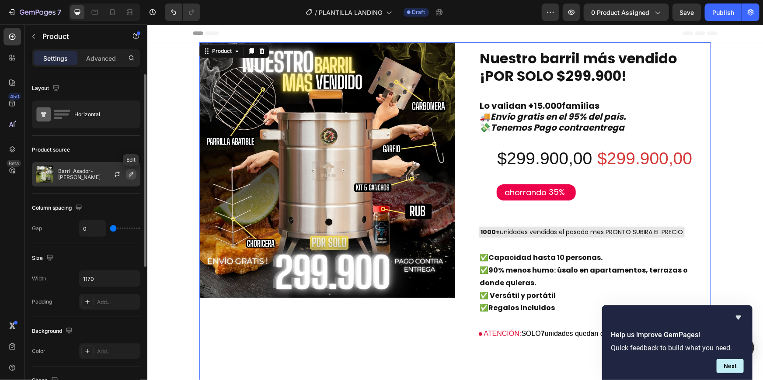
click at [129, 177] on icon "button" at bounding box center [131, 174] width 7 height 7
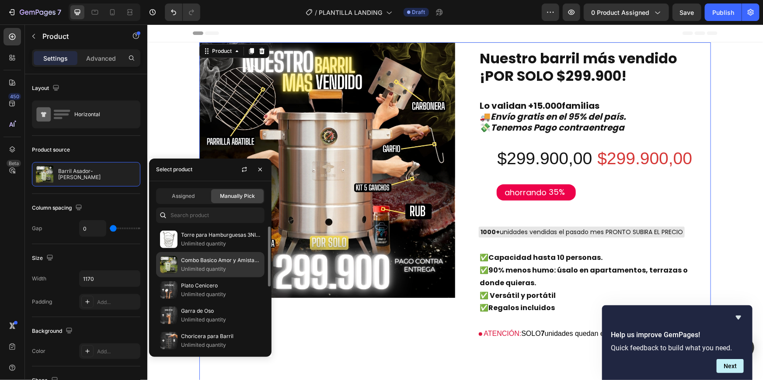
click at [219, 258] on p "Combo Basico Amor y Amistad - 10 Libras" at bounding box center [221, 260] width 80 height 9
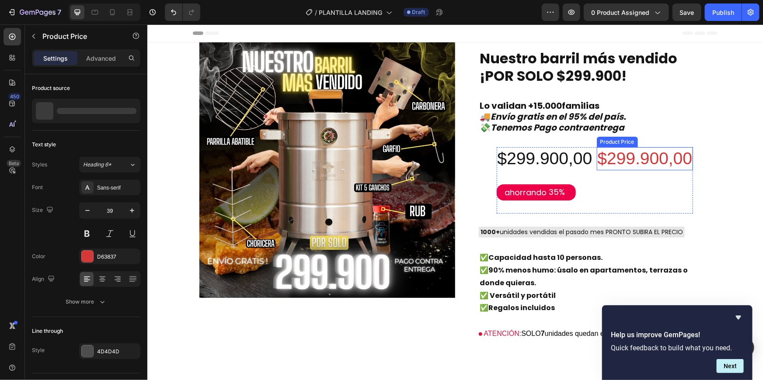
click at [617, 158] on div "$299.900,00" at bounding box center [644, 158] width 97 height 23
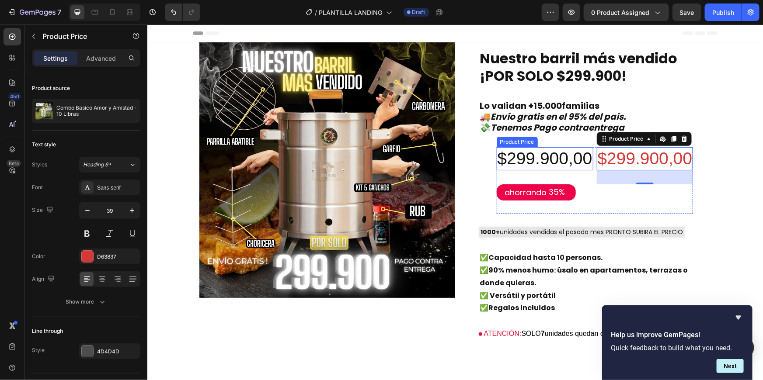
click at [537, 157] on div "$299.900,00" at bounding box center [544, 158] width 97 height 23
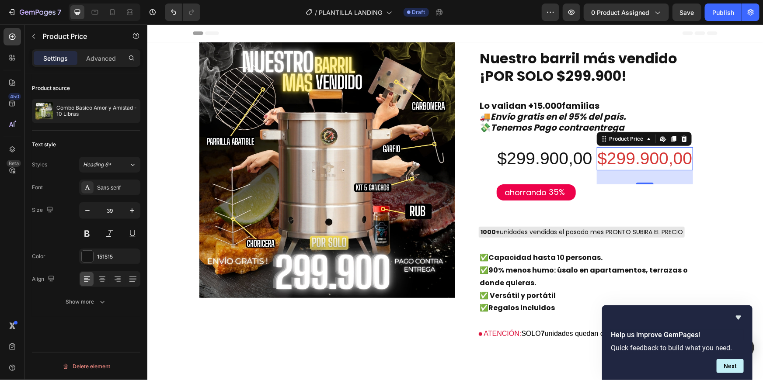
click at [628, 159] on div "$299.900,00" at bounding box center [644, 158] width 97 height 23
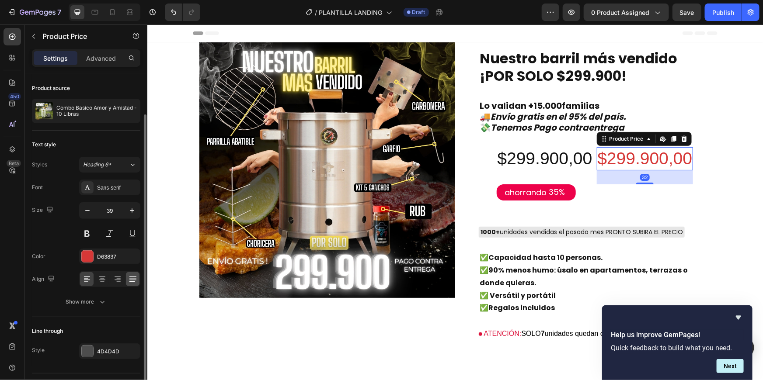
scroll to position [21, 0]
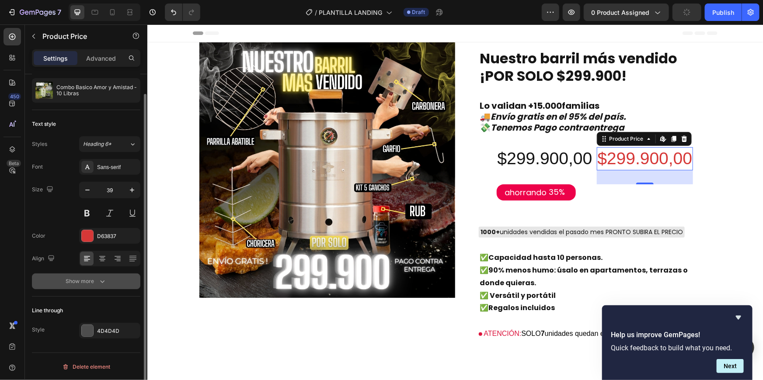
click at [110, 281] on button "Show more" at bounding box center [86, 282] width 108 height 16
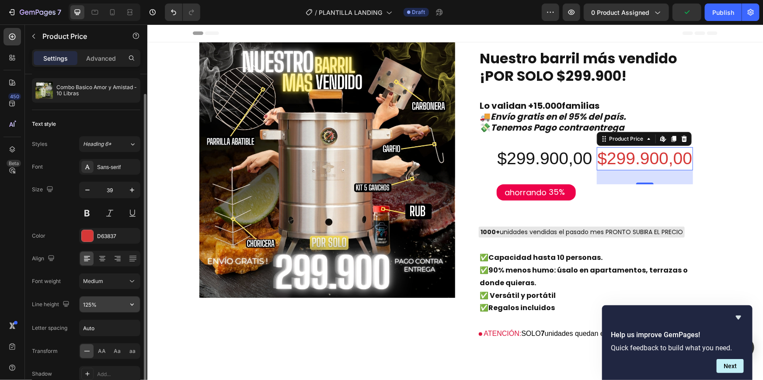
scroll to position [136, 0]
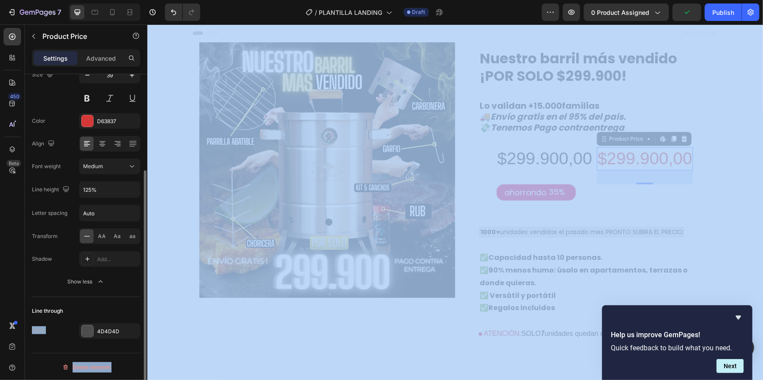
drag, startPoint x: 94, startPoint y: 303, endPoint x: 0, endPoint y: 380, distance: 122.0
click at [0, 0] on html "7 Version history / PLANTILLA LANDING Draft Preview 0 product assigned Publish …" at bounding box center [381, 0] width 763 height 0
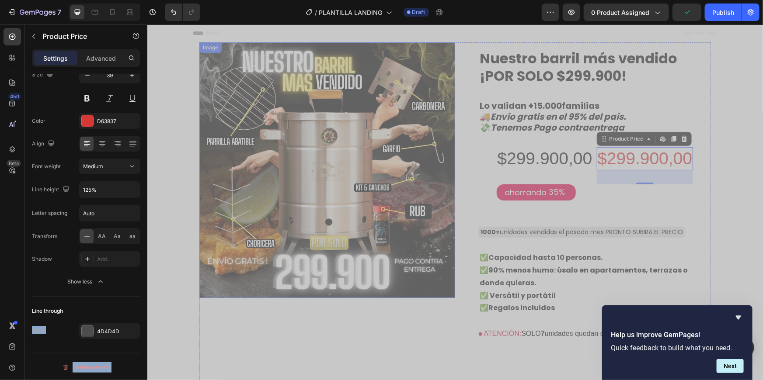
click at [275, 272] on img at bounding box center [327, 170] width 256 height 256
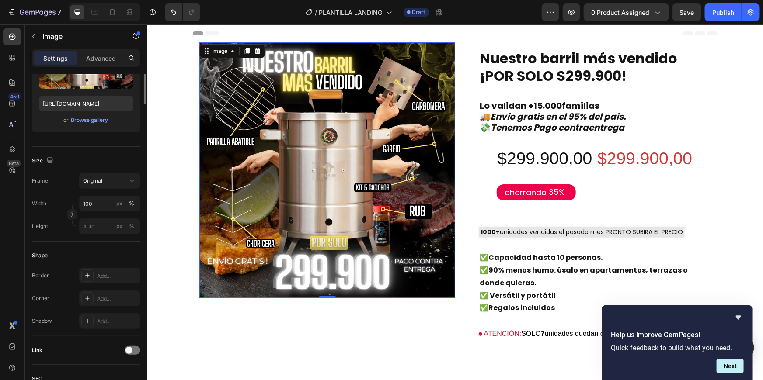
scroll to position [0, 0]
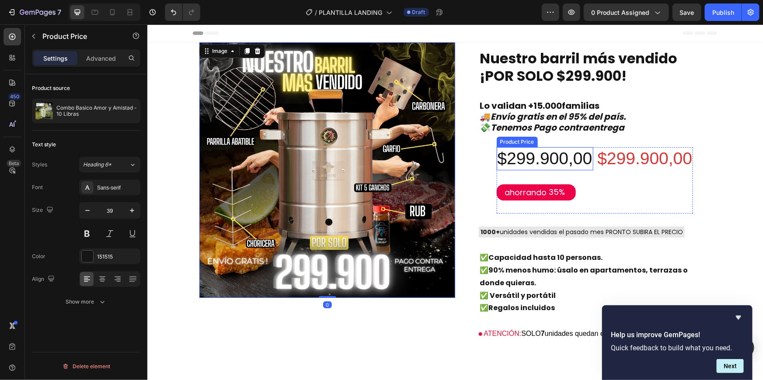
click at [583, 151] on div "$299.900,00" at bounding box center [544, 158] width 97 height 23
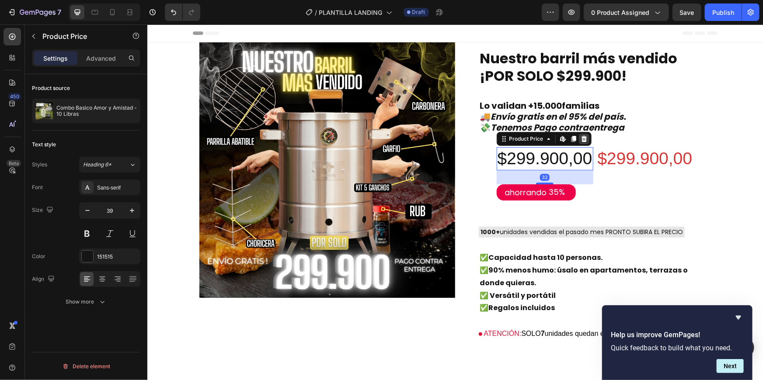
click at [578, 144] on div at bounding box center [583, 138] width 10 height 10
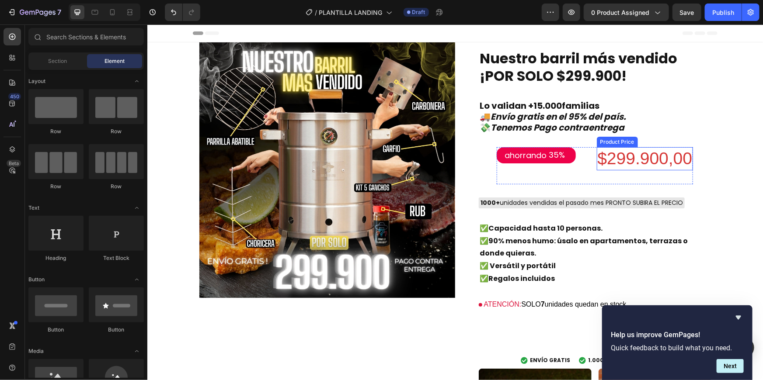
click at [612, 150] on div "$299.900,00" at bounding box center [644, 158] width 97 height 23
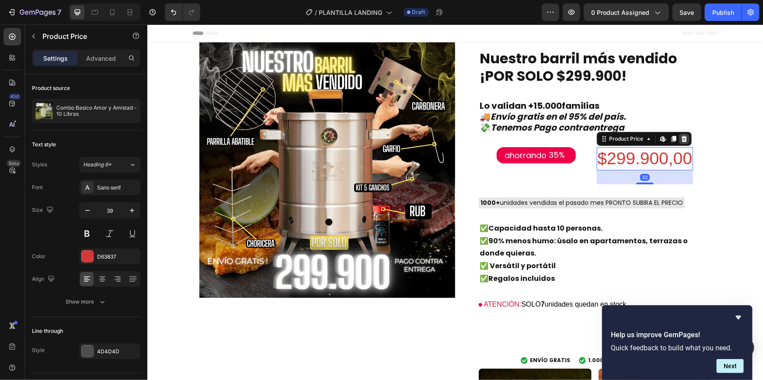
click at [684, 143] on div at bounding box center [684, 138] width 10 height 10
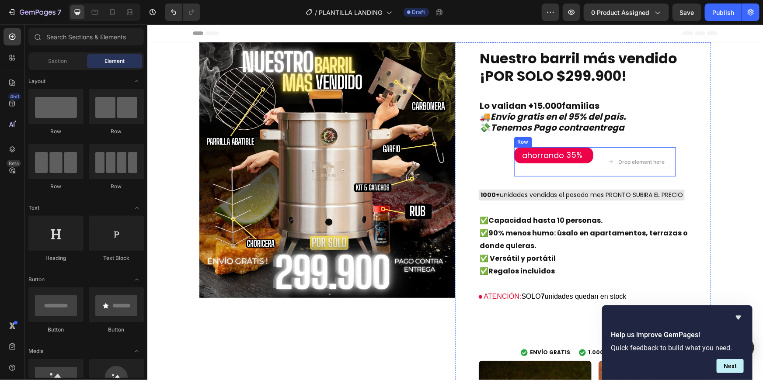
click at [551, 165] on div "ahorrando 35% Discount Tag" at bounding box center [553, 161] width 79 height 29
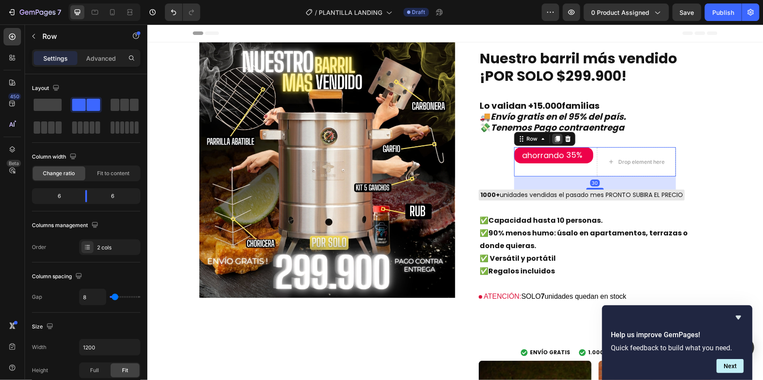
click at [554, 139] on icon at bounding box center [557, 138] width 7 height 7
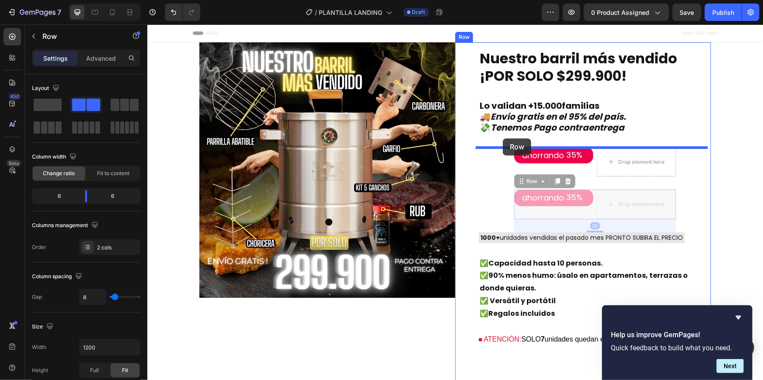
drag, startPoint x: 533, startPoint y: 182, endPoint x: 502, endPoint y: 138, distance: 54.1
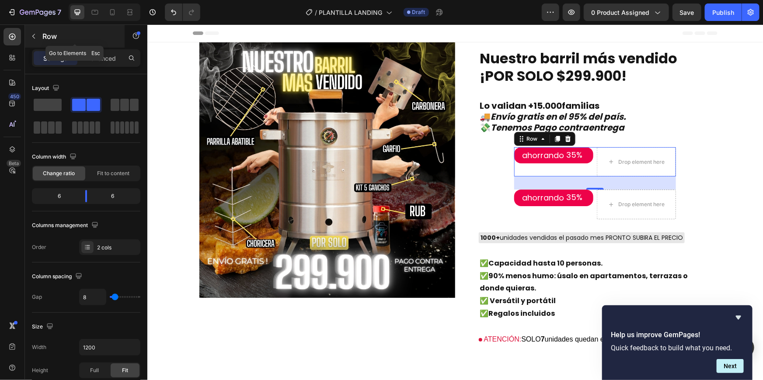
click at [49, 41] on p "Row" at bounding box center [79, 36] width 74 height 10
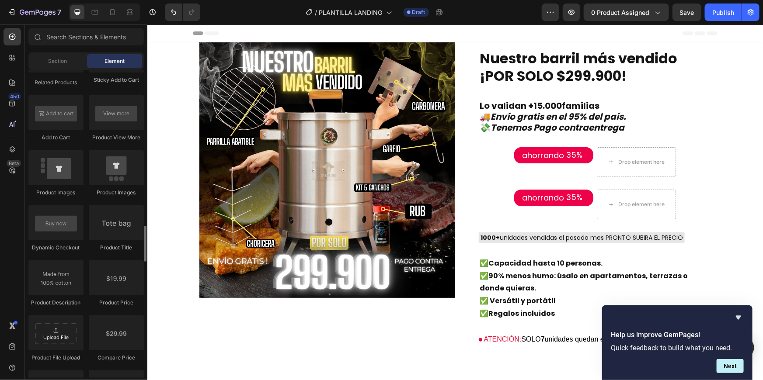
scroll to position [1293, 0]
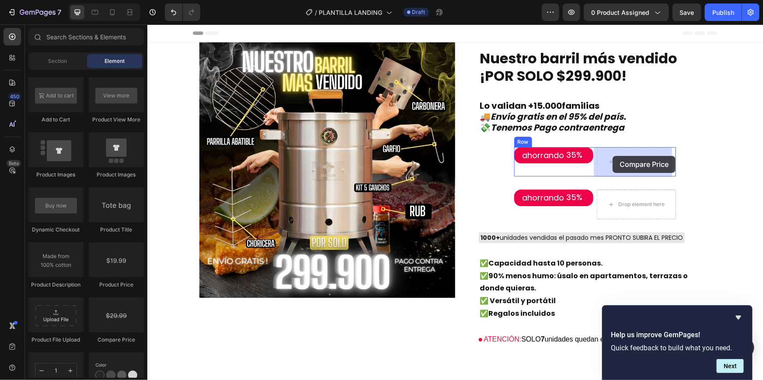
drag, startPoint x: 265, startPoint y: 336, endPoint x: 612, endPoint y: 156, distance: 391.3
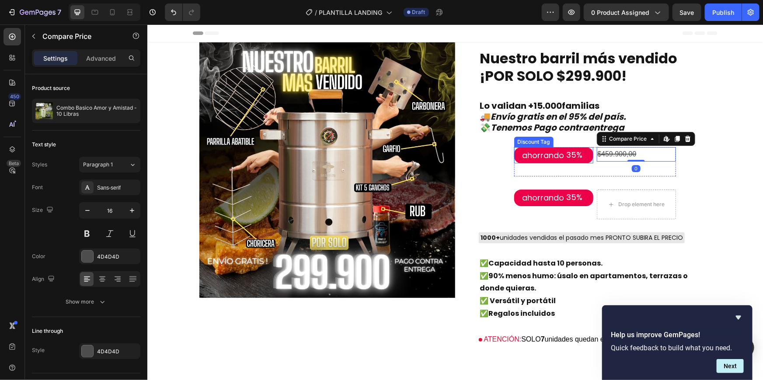
click at [575, 159] on div "35%" at bounding box center [574, 155] width 18 height 12
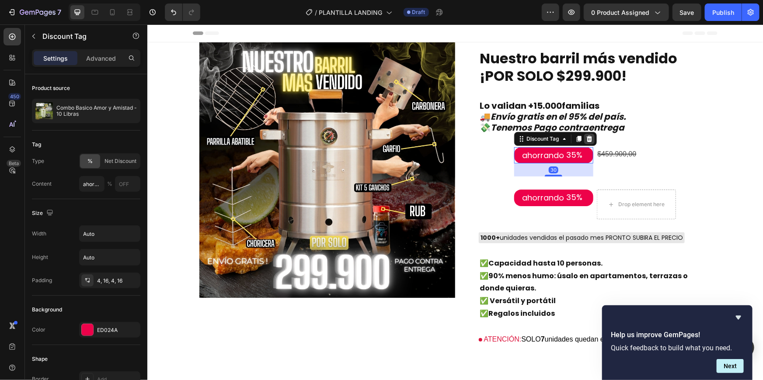
click at [584, 139] on div at bounding box center [589, 138] width 10 height 10
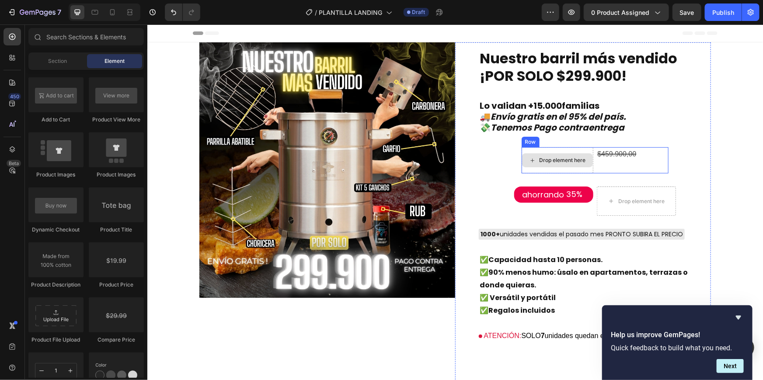
click at [554, 167] on div "Drop element here" at bounding box center [557, 160] width 71 height 14
drag, startPoint x: 251, startPoint y: 286, endPoint x: 530, endPoint y: 160, distance: 306.0
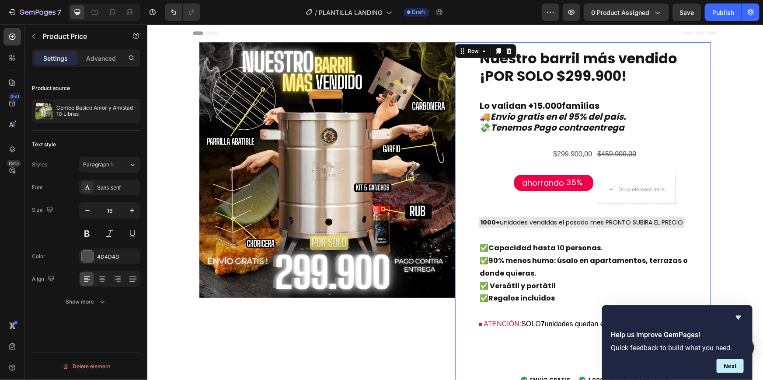
click at [501, 153] on div "Nuestro barril más vendido ¡POR SOLO $299.900! Text Block Lo validan +15.000fam…" at bounding box center [594, 318] width 232 height 539
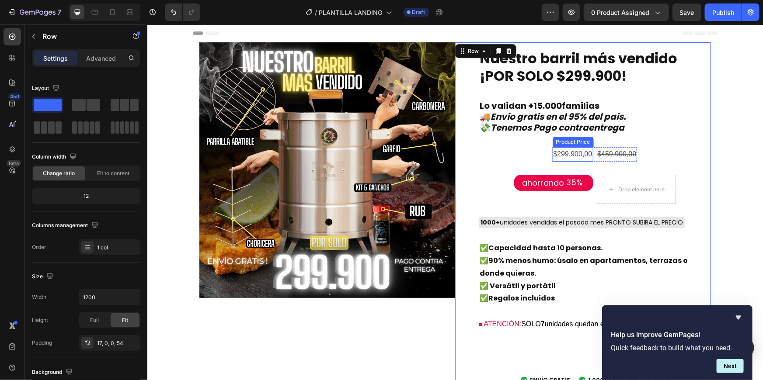
click at [571, 153] on div "$299.900,00" at bounding box center [572, 154] width 41 height 14
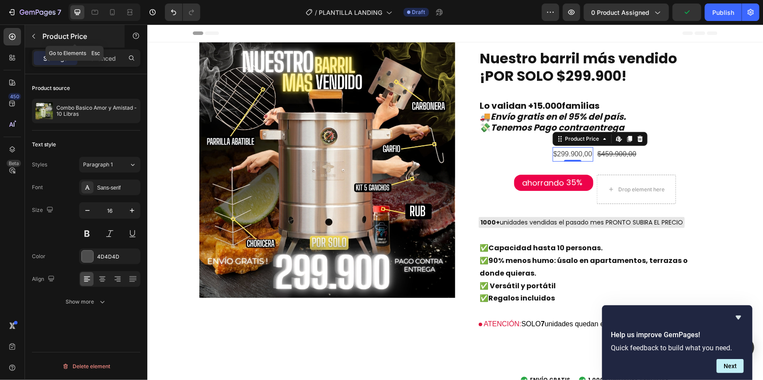
click at [28, 37] on button "button" at bounding box center [34, 36] width 14 height 14
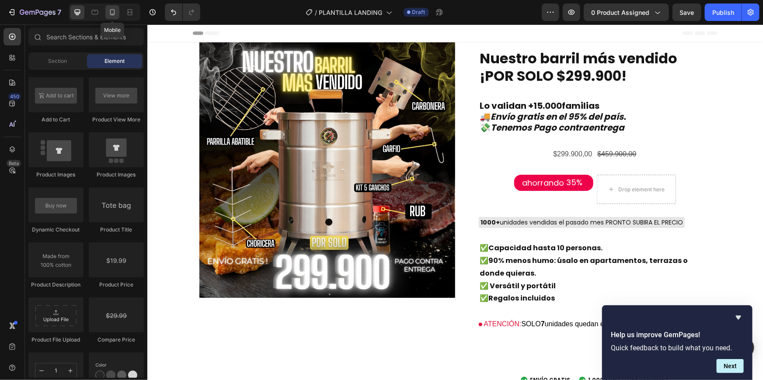
click at [113, 13] on icon at bounding box center [112, 12] width 9 height 9
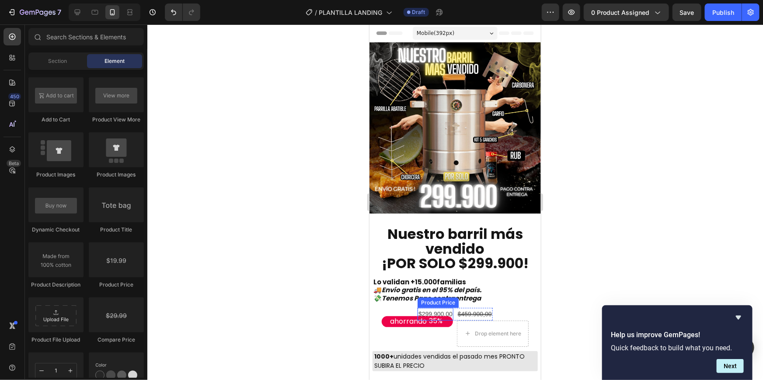
click at [449, 308] on div "$299.900,00" at bounding box center [435, 314] width 36 height 13
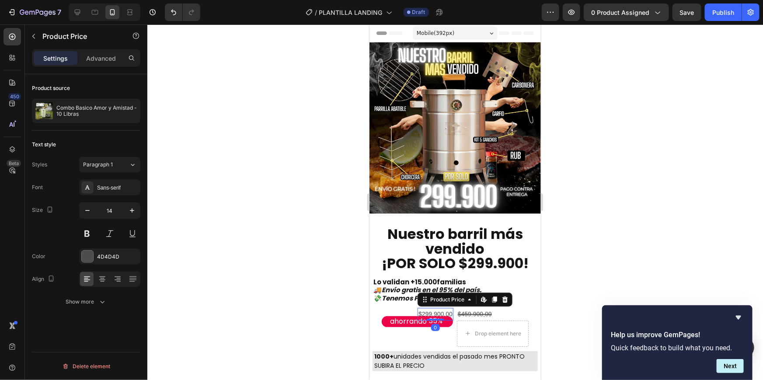
drag, startPoint x: 449, startPoint y: 303, endPoint x: 343, endPoint y: 295, distance: 106.1
click at [129, 208] on icon "button" at bounding box center [132, 210] width 9 height 9
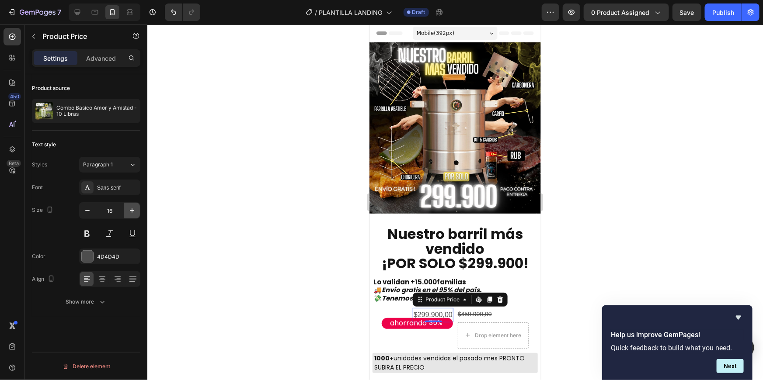
click at [129, 208] on icon "button" at bounding box center [132, 210] width 9 height 9
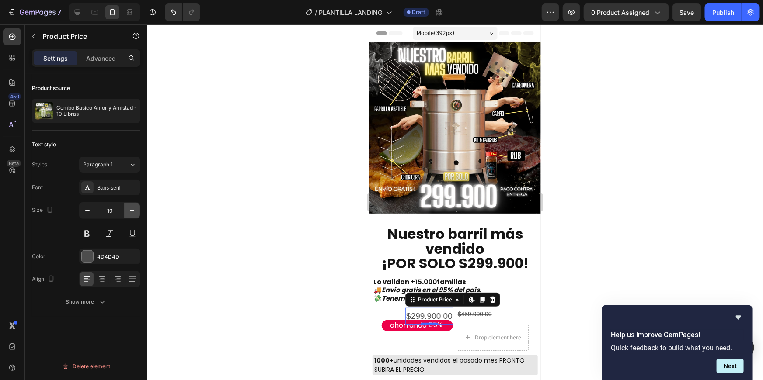
click at [129, 208] on icon "button" at bounding box center [132, 210] width 9 height 9
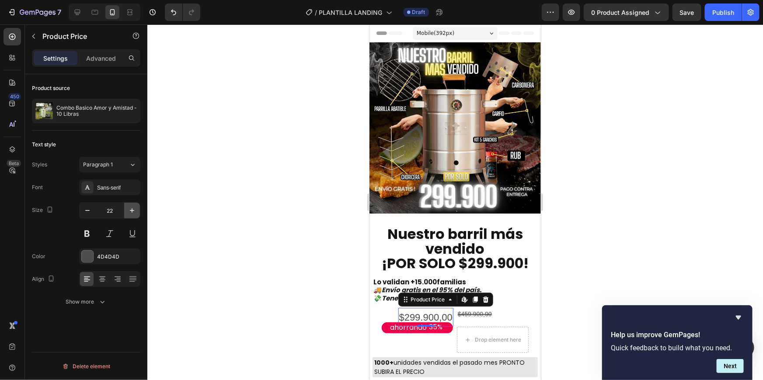
click at [129, 208] on icon "button" at bounding box center [132, 210] width 9 height 9
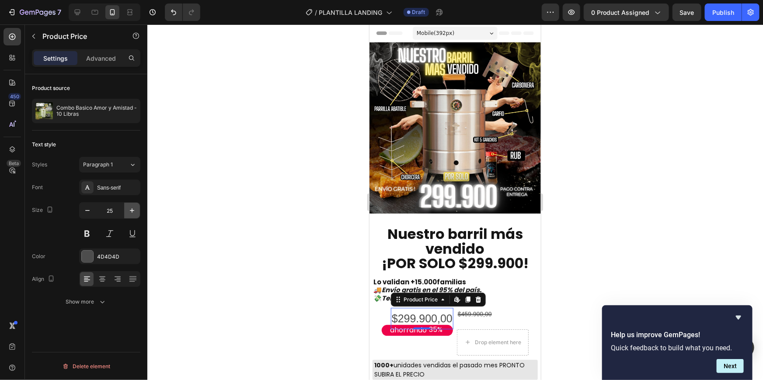
click at [129, 208] on icon "button" at bounding box center [132, 210] width 9 height 9
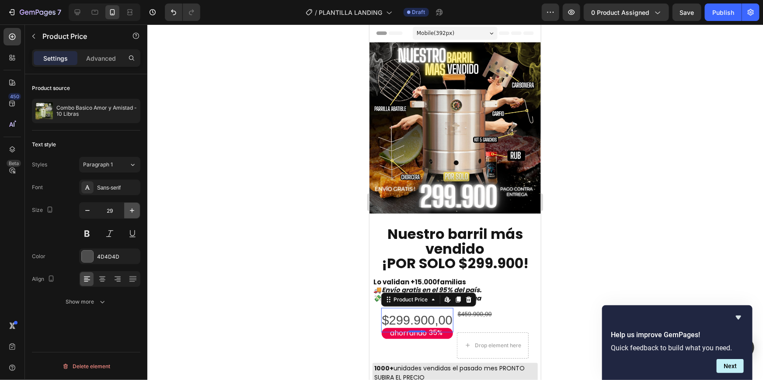
click at [129, 208] on icon "button" at bounding box center [132, 210] width 9 height 9
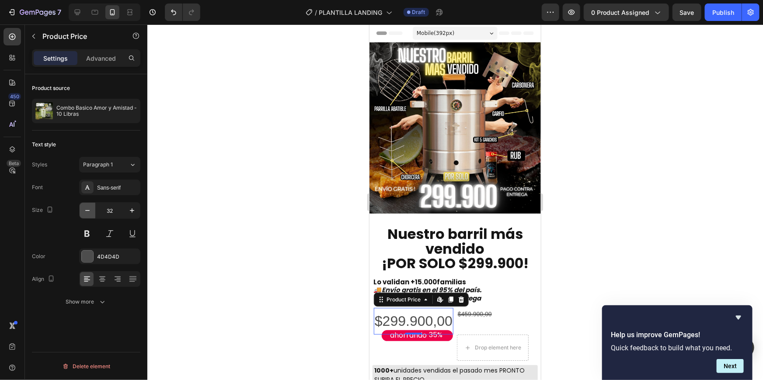
click at [88, 216] on button "button" at bounding box center [88, 211] width 16 height 16
type input "31"
click at [444, 310] on div "$299.900,00" at bounding box center [414, 321] width 77 height 26
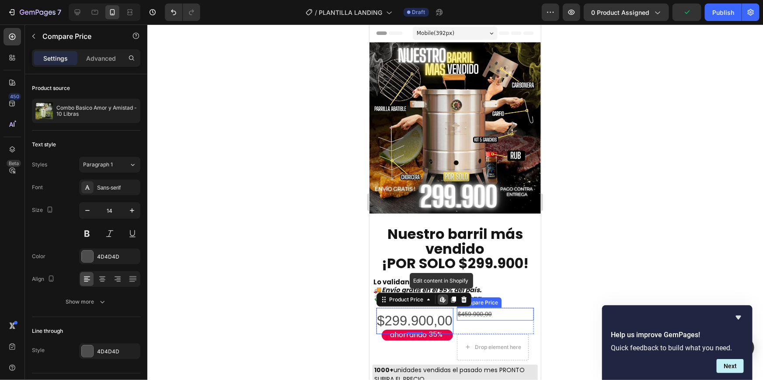
click at [470, 312] on div "$459.900,00" at bounding box center [494, 314] width 77 height 13
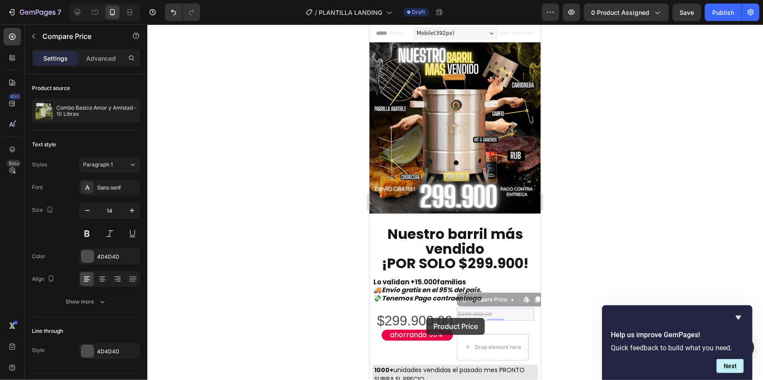
drag, startPoint x: 490, startPoint y: 297, endPoint x: 426, endPoint y: 318, distance: 67.1
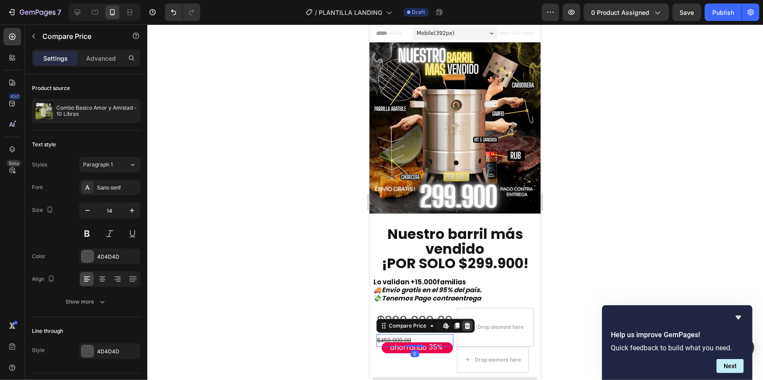
click at [463, 323] on div at bounding box center [467, 325] width 10 height 10
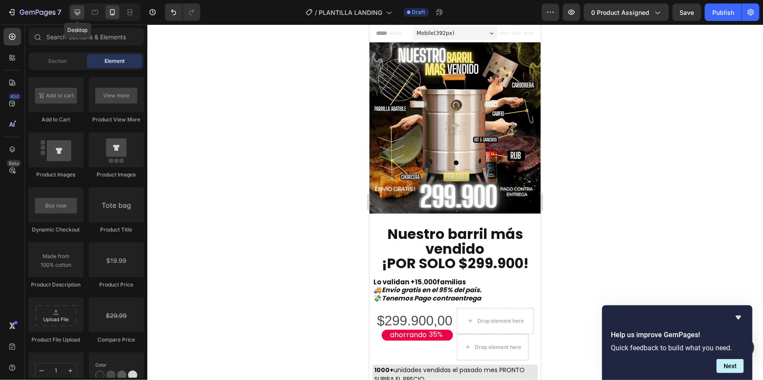
click at [83, 10] on div at bounding box center [77, 12] width 14 height 14
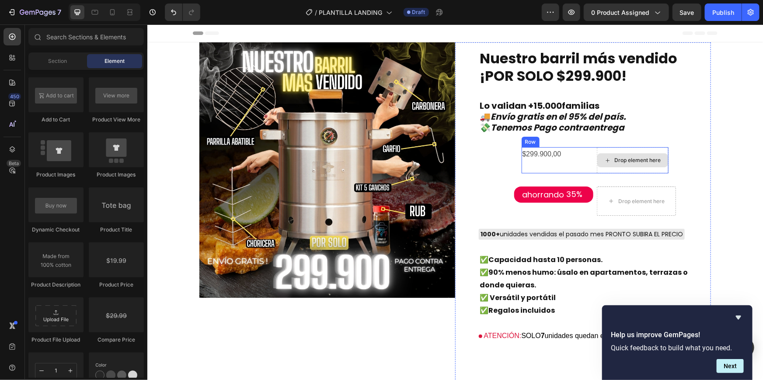
click at [649, 164] on div "Drop element here" at bounding box center [637, 160] width 46 height 7
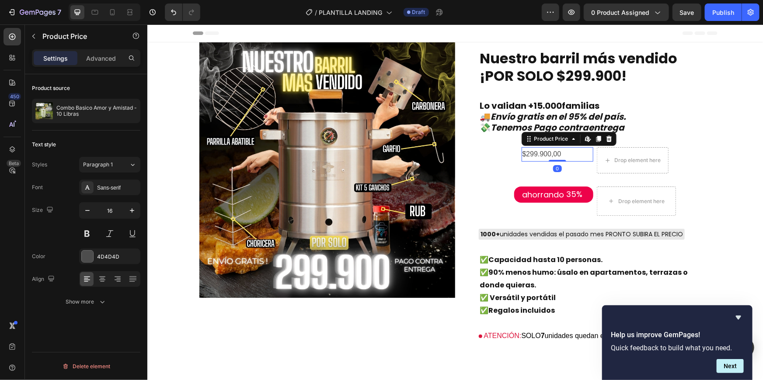
click at [610, 140] on div "Product Price Edit content in Shopify" at bounding box center [568, 139] width 95 height 14
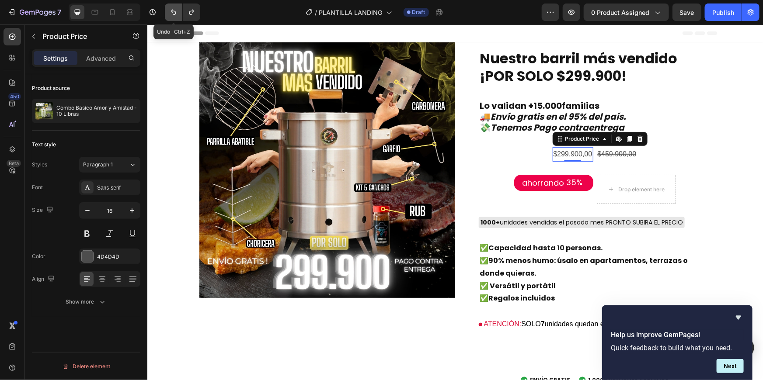
click at [168, 10] on button "Undo/Redo" at bounding box center [173, 11] width 17 height 17
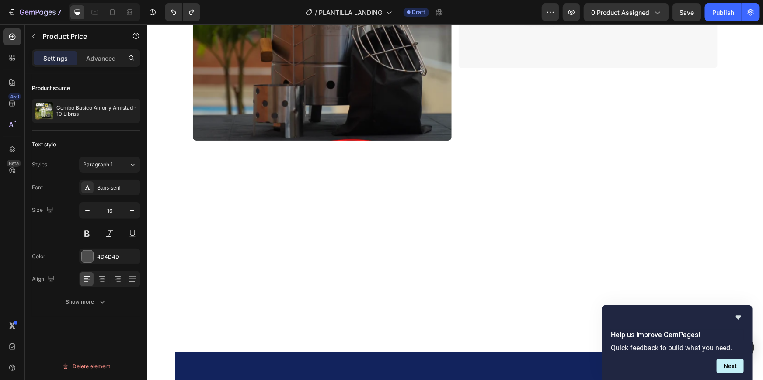
scroll to position [1367, 0]
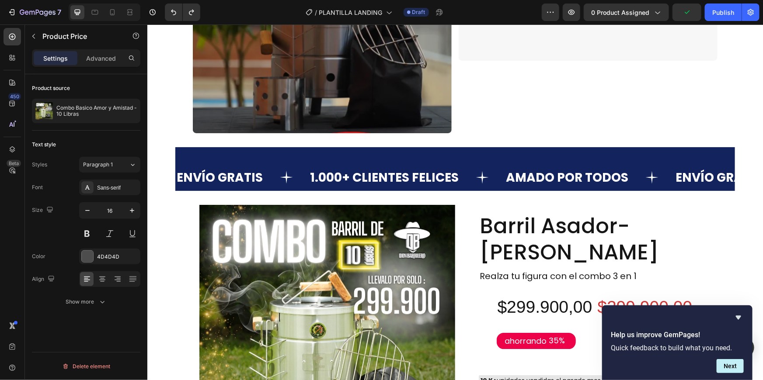
click at [459, 158] on div "ENVÍO GRATIS Text 1.000+ CLIENTES FELICES Text AMADO POR TODOS Text ENVÍO GRATI…" at bounding box center [455, 169] width 560 height 44
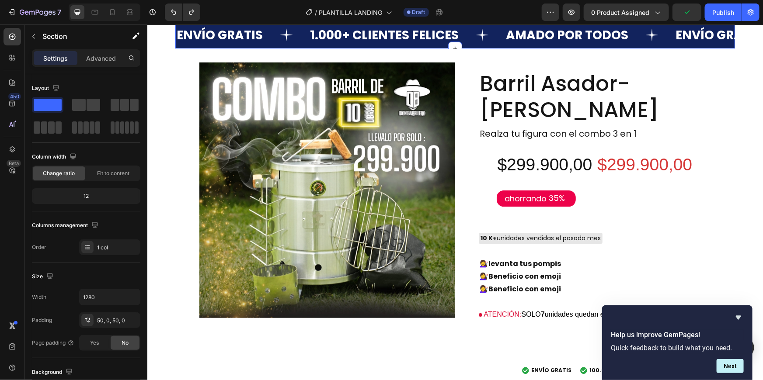
scroll to position [1329, 0]
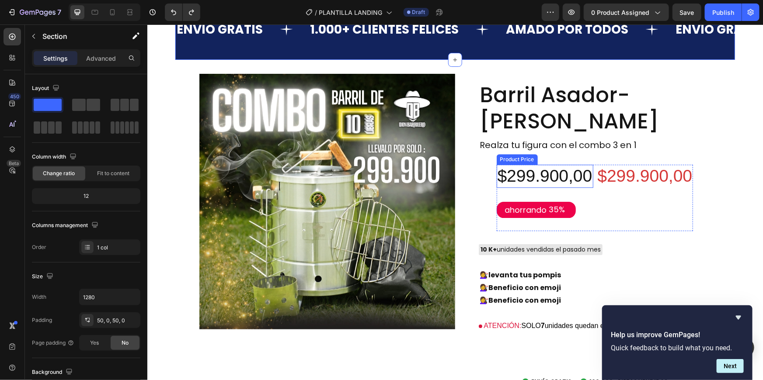
click at [523, 179] on div "$299.900,00" at bounding box center [544, 175] width 97 height 23
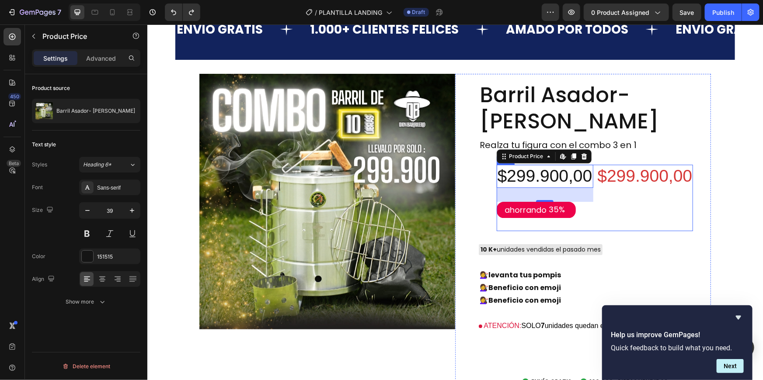
click at [618, 189] on div "$299.900,00 Product Price Product Price" at bounding box center [644, 197] width 97 height 66
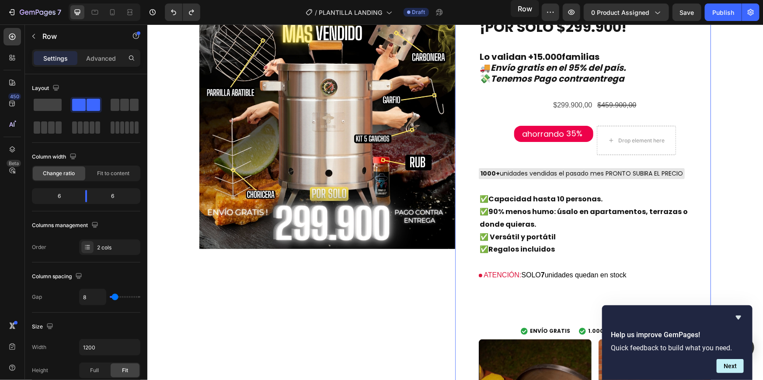
scroll to position [0, 0]
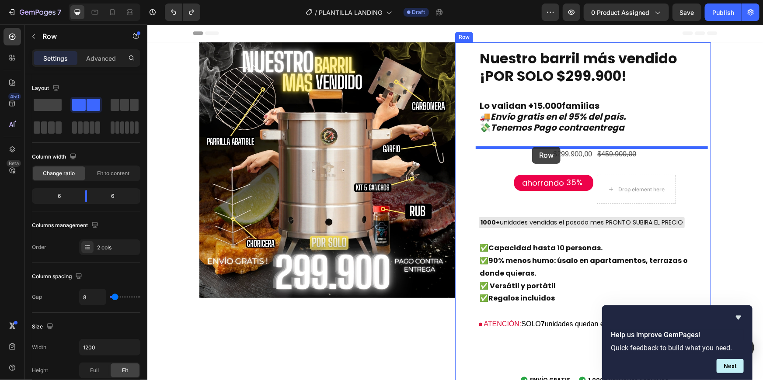
drag, startPoint x: 518, startPoint y: 157, endPoint x: 532, endPoint y: 146, distance: 17.5
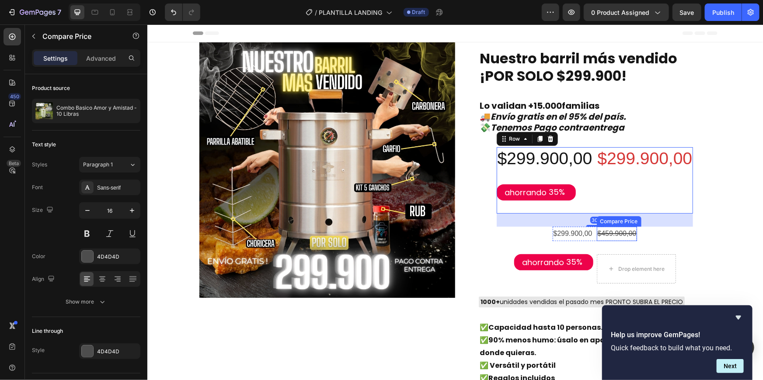
click at [610, 234] on div "$459.900,00" at bounding box center [616, 233] width 41 height 14
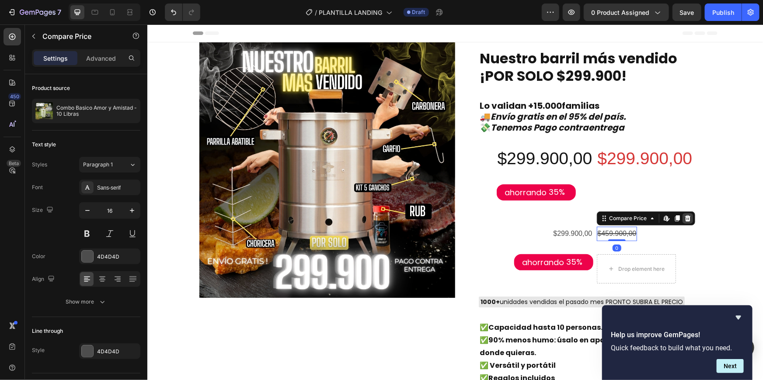
click at [684, 221] on icon at bounding box center [687, 218] width 6 height 6
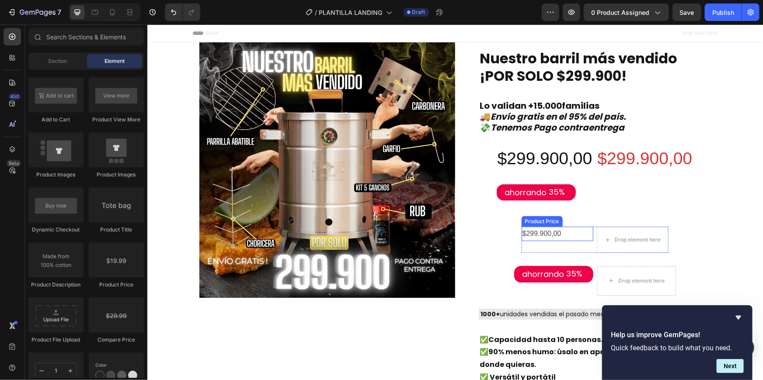
click at [539, 234] on div "$299.900,00" at bounding box center [557, 233] width 72 height 14
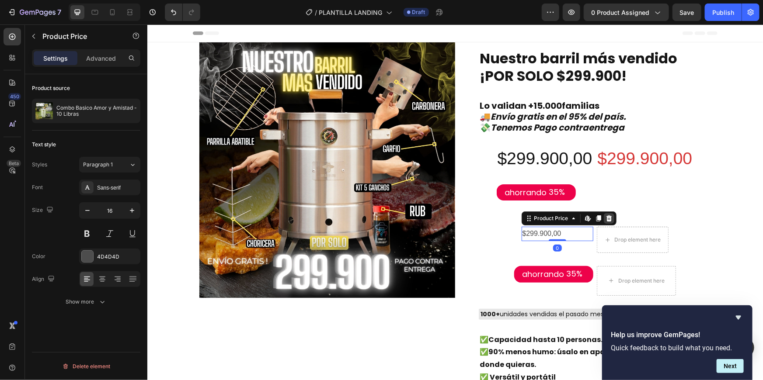
click at [606, 220] on icon at bounding box center [609, 218] width 6 height 6
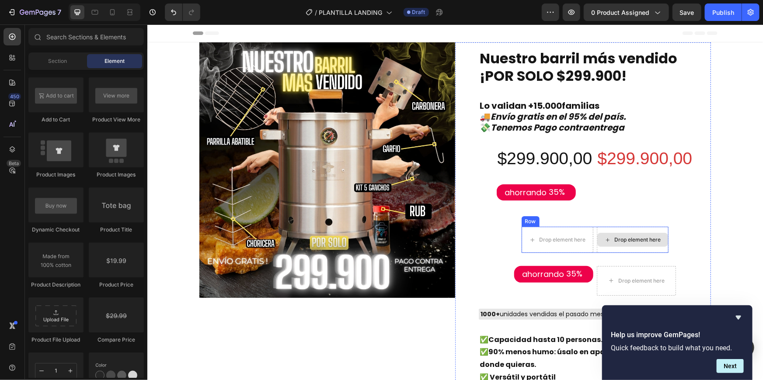
click at [632, 231] on div "Drop element here" at bounding box center [632, 239] width 72 height 26
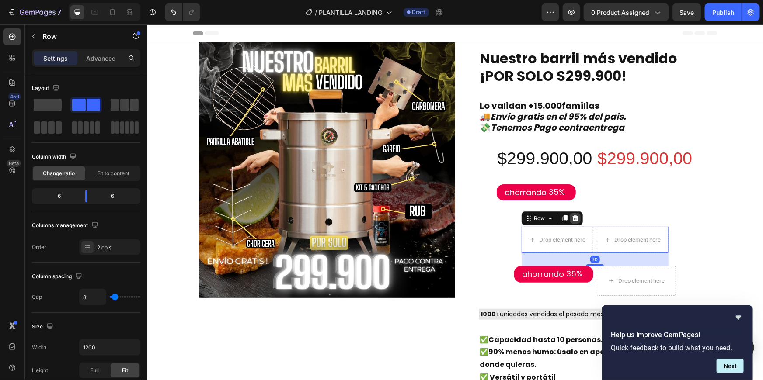
click at [575, 219] on div at bounding box center [575, 218] width 10 height 10
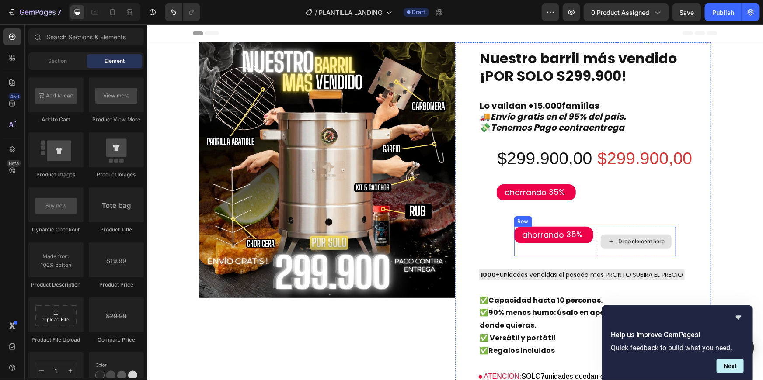
click at [609, 234] on div "Drop element here" at bounding box center [635, 240] width 79 height 29
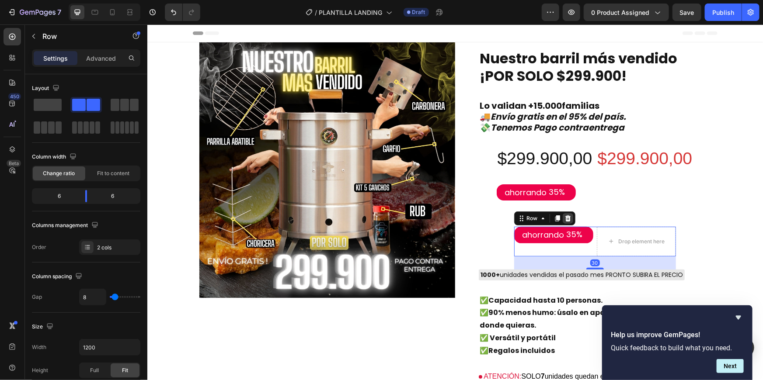
click at [566, 218] on icon at bounding box center [567, 218] width 7 height 7
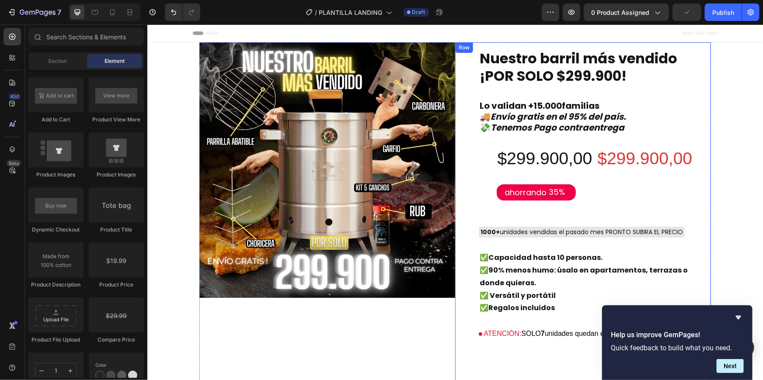
click at [480, 139] on div "Nuestro barril más vendido ¡POR SOLO $299.900! Text Block Lo validan +15.000fam…" at bounding box center [594, 323] width 232 height 549
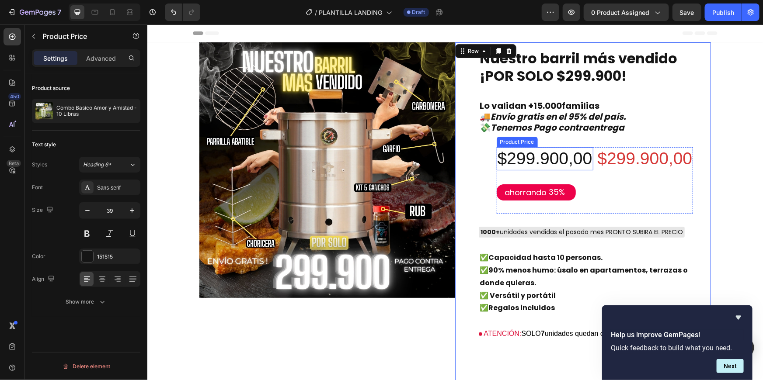
click at [514, 169] on div "$299.900,00" at bounding box center [544, 158] width 97 height 23
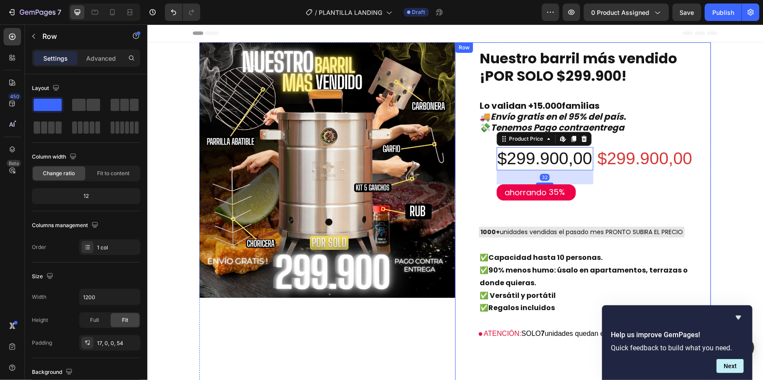
click at [488, 184] on div "Nuestro barril más vendido ¡POR SOLO $299.900! Text Block Lo validan +15.000fam…" at bounding box center [594, 323] width 232 height 549
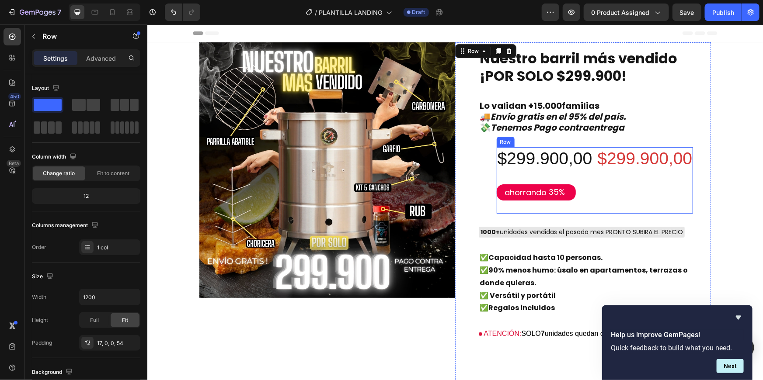
click at [505, 205] on div "$299.900,00 Product Price Product Price ahorrando 35% Discount Tag" at bounding box center [544, 180] width 97 height 66
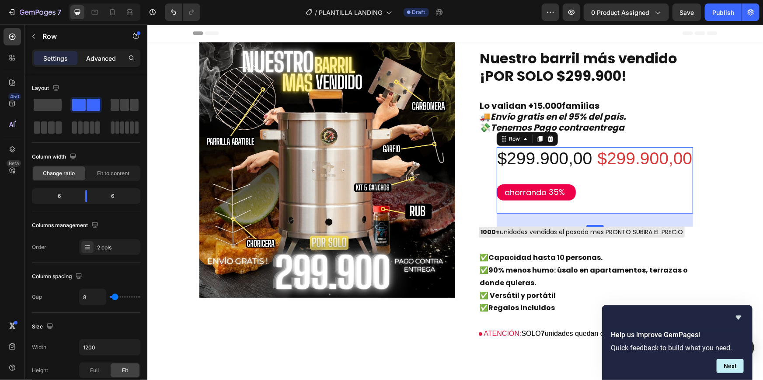
click at [98, 57] on p "Advanced" at bounding box center [101, 58] width 30 height 9
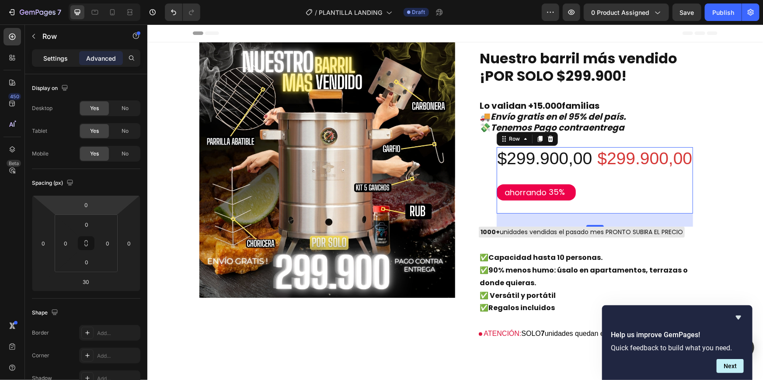
click at [52, 57] on p "Settings" at bounding box center [55, 58] width 24 height 9
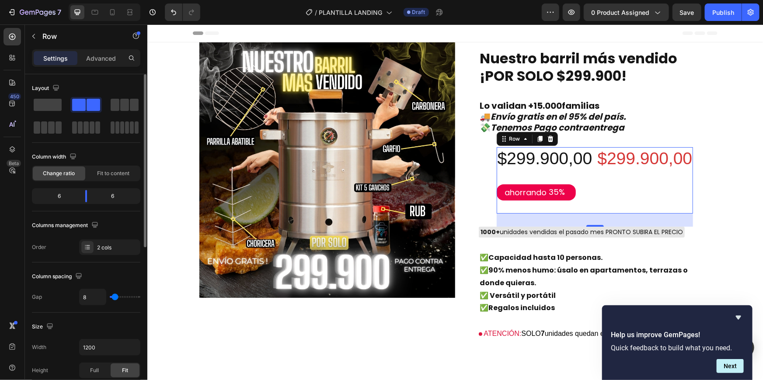
type input "0"
drag, startPoint x: 114, startPoint y: 297, endPoint x: 94, endPoint y: 300, distance: 19.4
type input "0"
click at [110, 298] on input "range" at bounding box center [125, 297] width 31 height 2
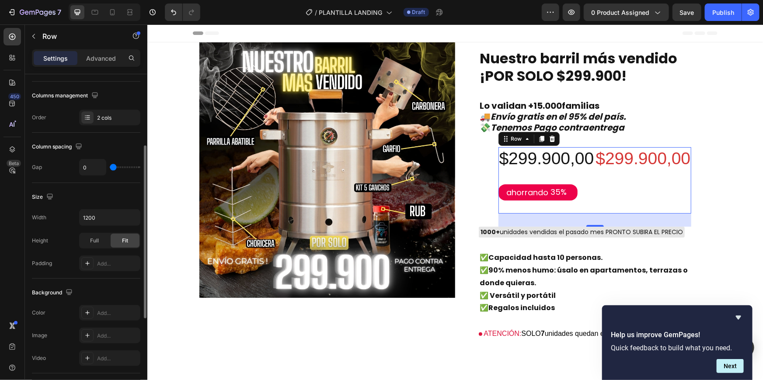
scroll to position [132, 0]
click at [124, 213] on button "button" at bounding box center [132, 216] width 16 height 16
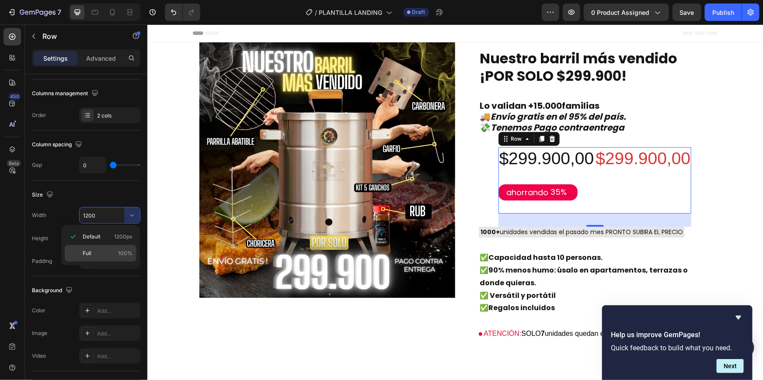
click at [98, 255] on p "Full 100%" at bounding box center [108, 254] width 50 height 8
type input "100%"
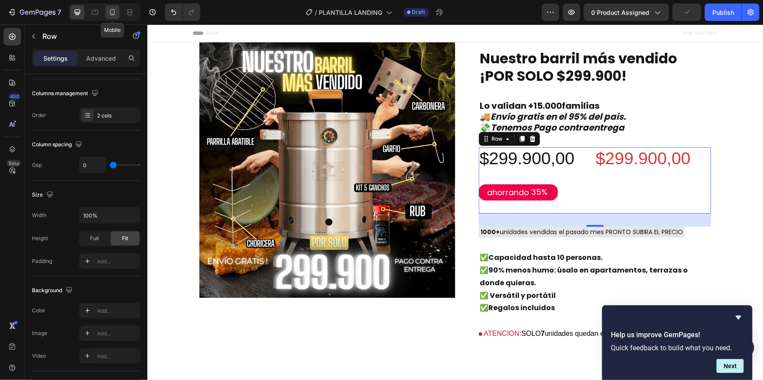
click at [118, 15] on div at bounding box center [112, 12] width 14 height 14
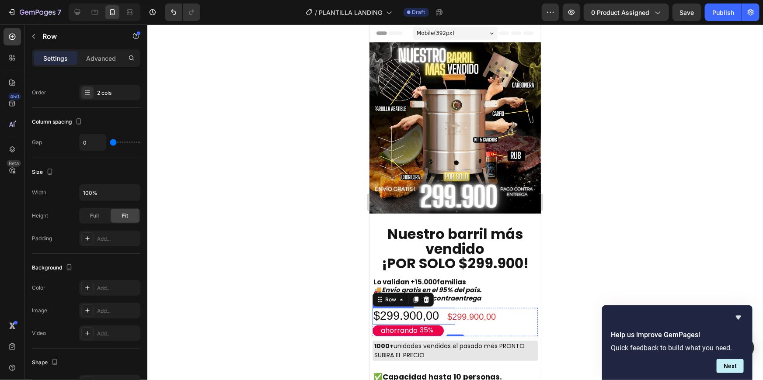
click at [416, 308] on div "$299.900,00" at bounding box center [413, 316] width 83 height 17
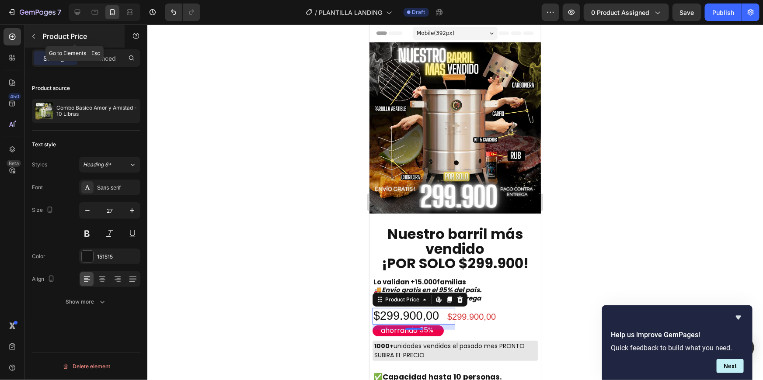
click at [39, 37] on button "button" at bounding box center [34, 36] width 14 height 14
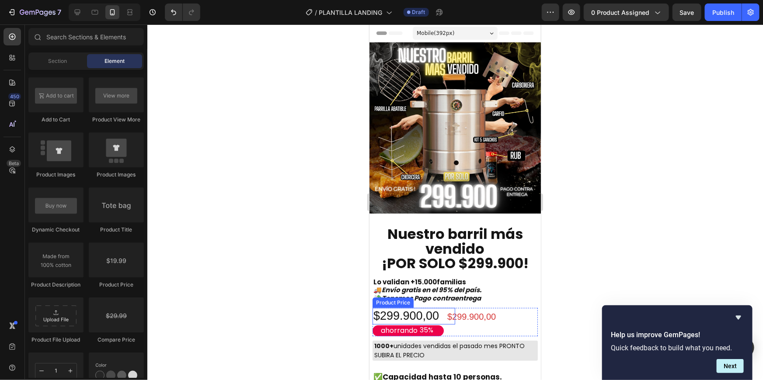
click at [411, 308] on div "$299.900,00" at bounding box center [413, 316] width 83 height 17
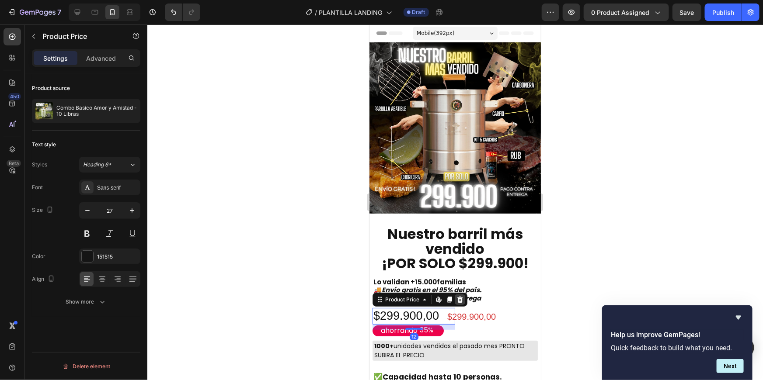
click at [458, 296] on icon at bounding box center [459, 299] width 7 height 7
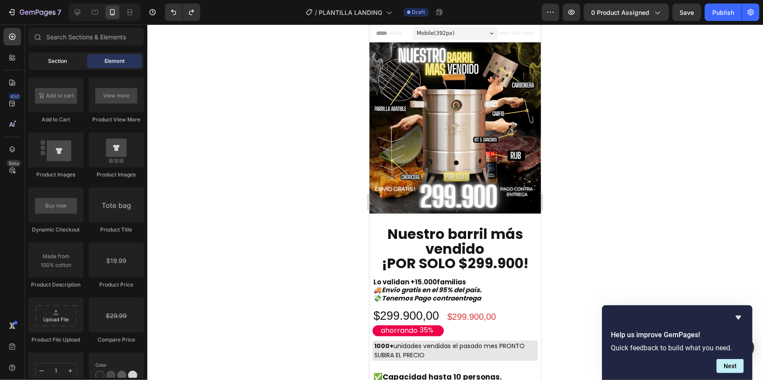
drag, startPoint x: 64, startPoint y: 74, endPoint x: 64, endPoint y: 57, distance: 17.1
click at [64, 63] on div "Sections(18) Elements(84) Section Element Hero Section Product Detail Brands Tr…" at bounding box center [86, 203] width 122 height 350
click at [64, 52] on div "Section Element" at bounding box center [85, 60] width 115 height 17
click at [64, 60] on span "Section" at bounding box center [58, 61] width 19 height 8
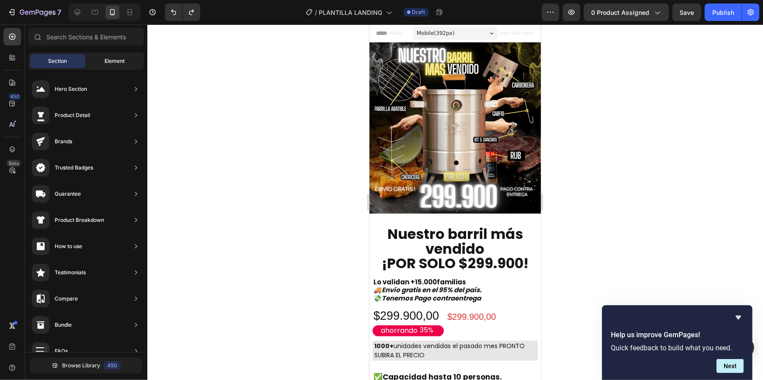
click at [102, 66] on div "Element" at bounding box center [114, 61] width 55 height 14
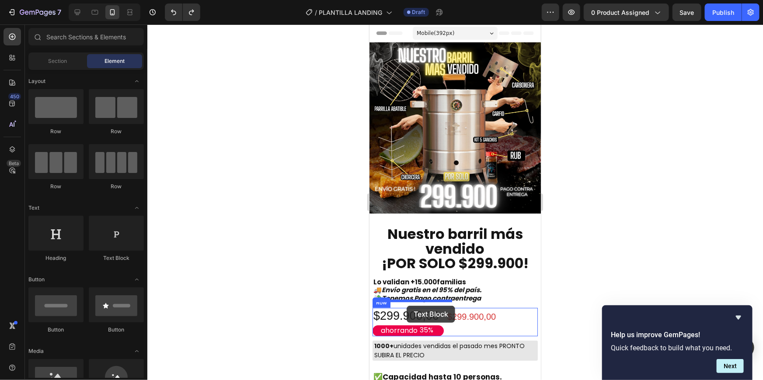
drag, startPoint x: 480, startPoint y: 270, endPoint x: 406, endPoint y: 306, distance: 81.9
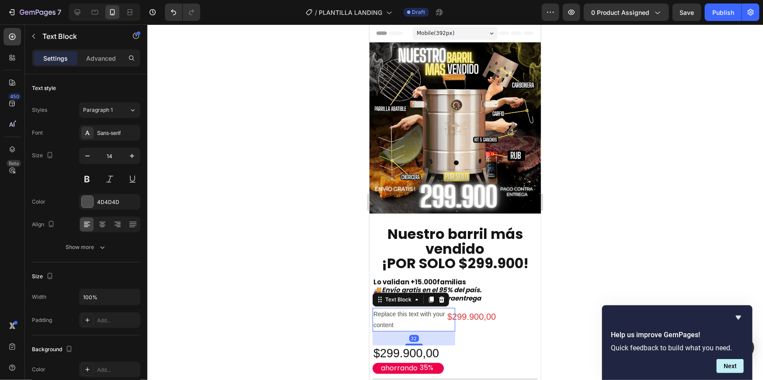
click at [407, 315] on div "Replace this text with your content" at bounding box center [413, 320] width 83 height 24
click at [407, 315] on p "Replace this text with your content" at bounding box center [413, 320] width 81 height 22
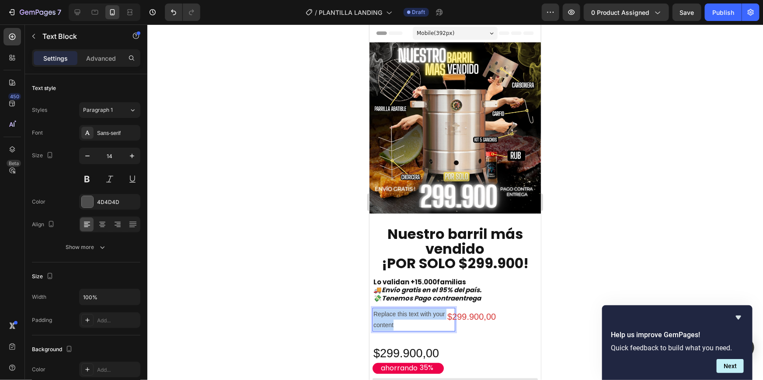
drag, startPoint x: 407, startPoint y: 315, endPoint x: 735, endPoint y: 327, distance: 328.1
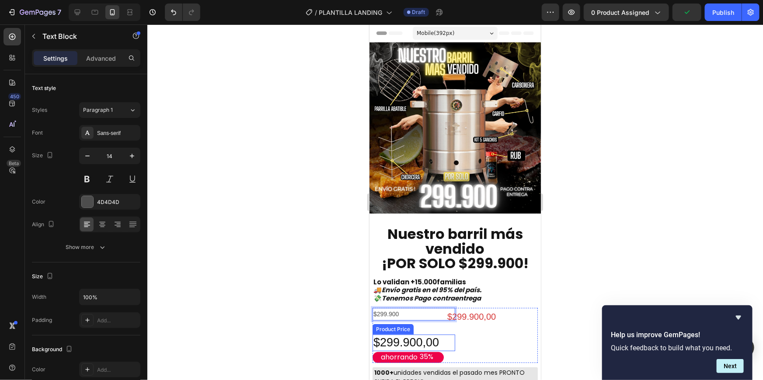
click at [417, 334] on div "$299.900,00" at bounding box center [413, 342] width 83 height 17
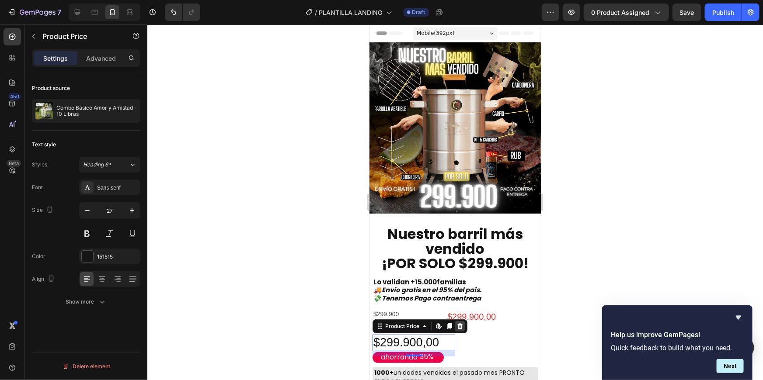
click at [459, 323] on icon at bounding box center [459, 326] width 7 height 7
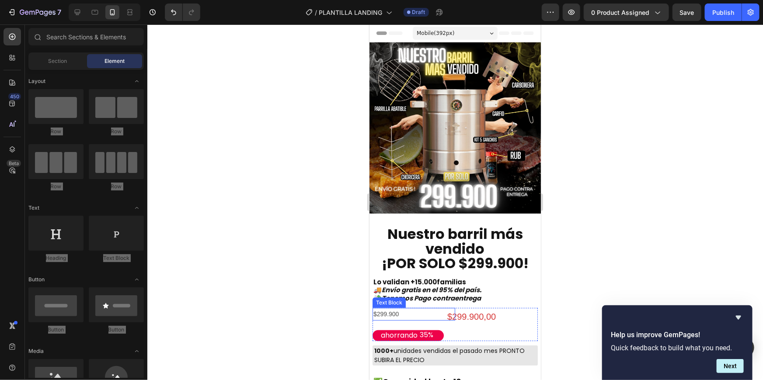
click at [387, 310] on p "$299.900" at bounding box center [413, 314] width 81 height 11
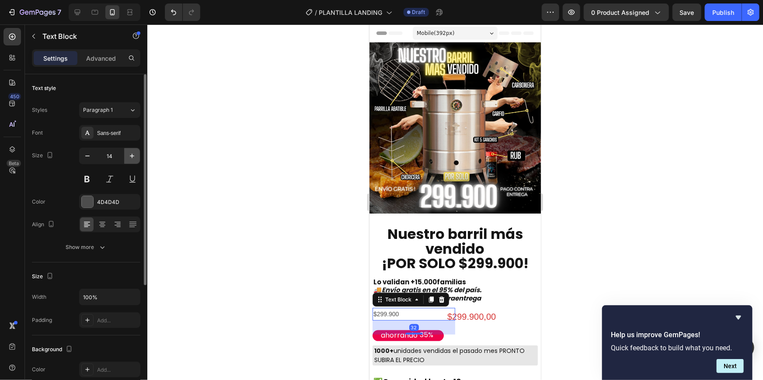
click at [133, 158] on icon "button" at bounding box center [132, 156] width 9 height 9
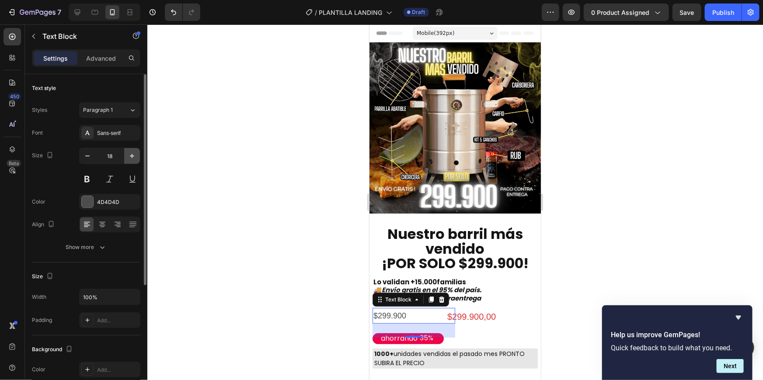
click at [133, 158] on icon "button" at bounding box center [132, 156] width 9 height 9
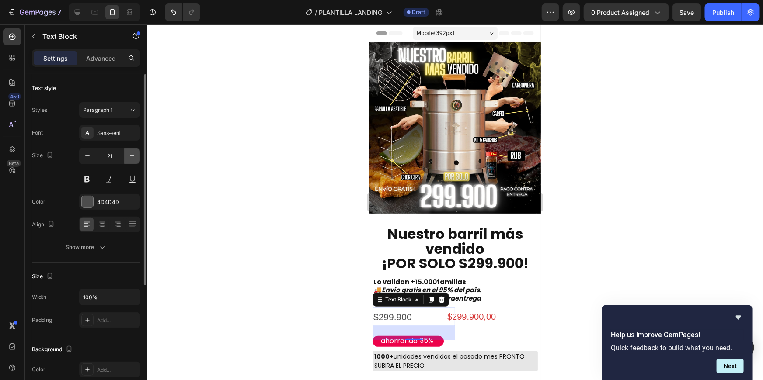
click at [133, 158] on icon "button" at bounding box center [132, 156] width 9 height 9
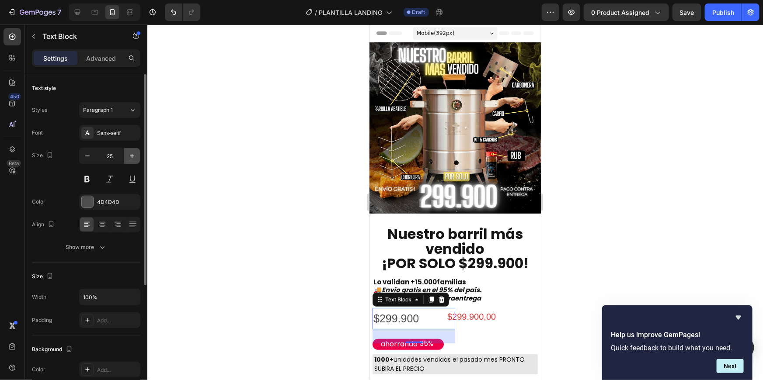
click at [133, 158] on icon "button" at bounding box center [132, 156] width 9 height 9
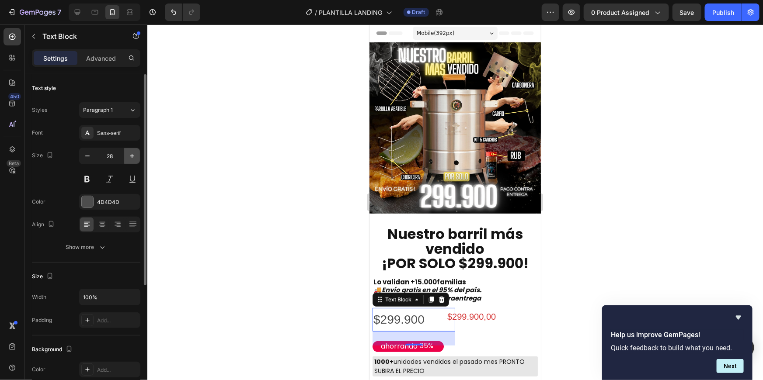
click at [133, 158] on icon "button" at bounding box center [132, 156] width 9 height 9
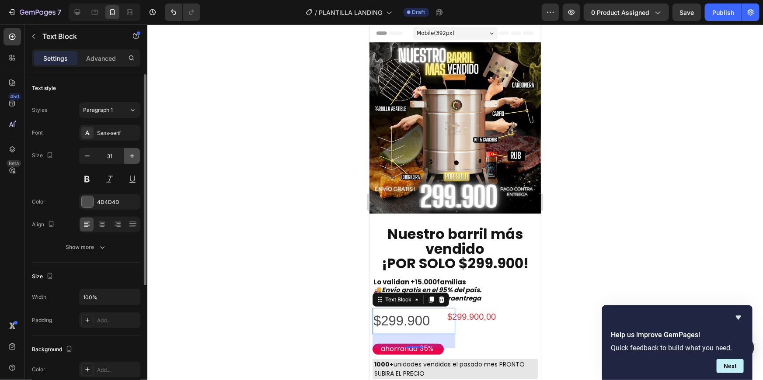
click at [133, 158] on icon "button" at bounding box center [132, 156] width 9 height 9
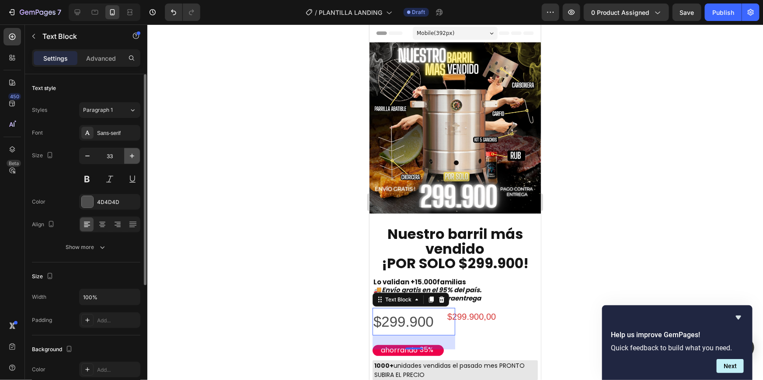
type input "34"
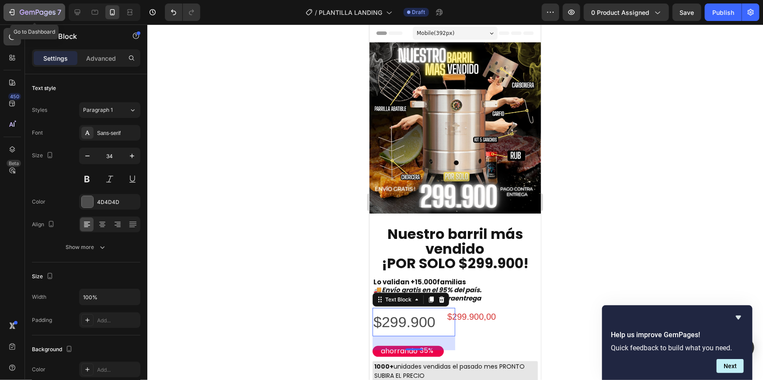
click at [60, 9] on p "7" at bounding box center [59, 12] width 4 height 10
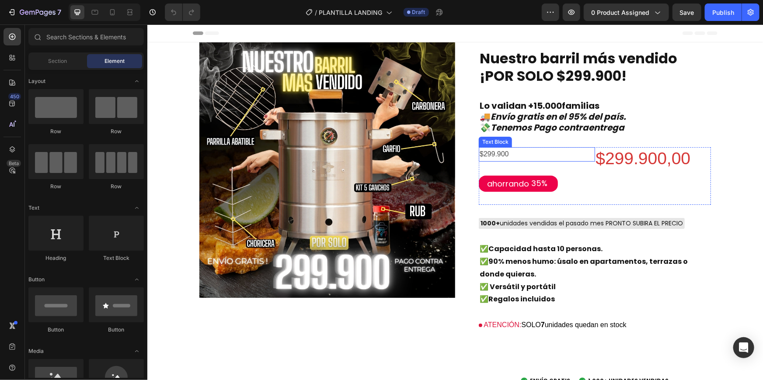
click at [532, 159] on p "$299.900" at bounding box center [536, 154] width 115 height 13
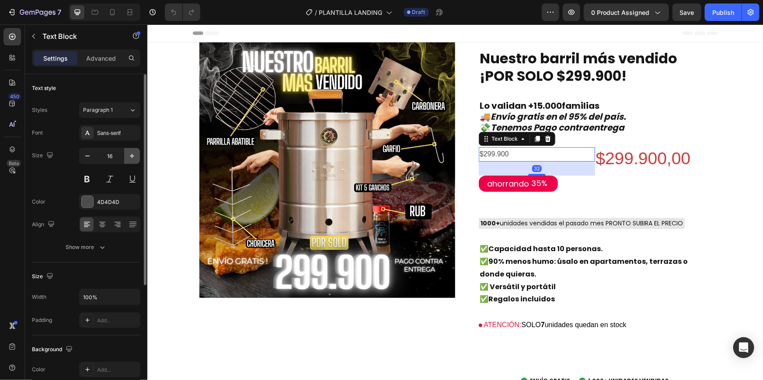
click at [127, 157] on button "button" at bounding box center [132, 156] width 16 height 16
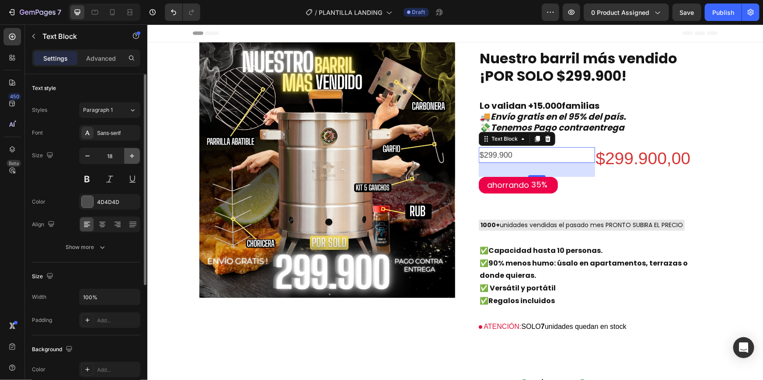
click at [127, 157] on button "button" at bounding box center [132, 156] width 16 height 16
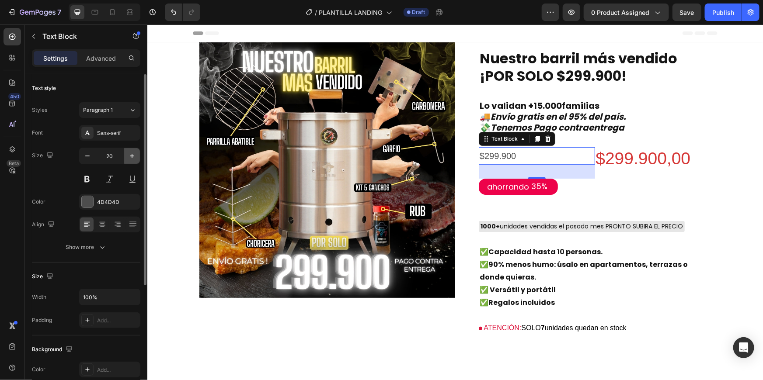
click at [127, 157] on button "button" at bounding box center [132, 156] width 16 height 16
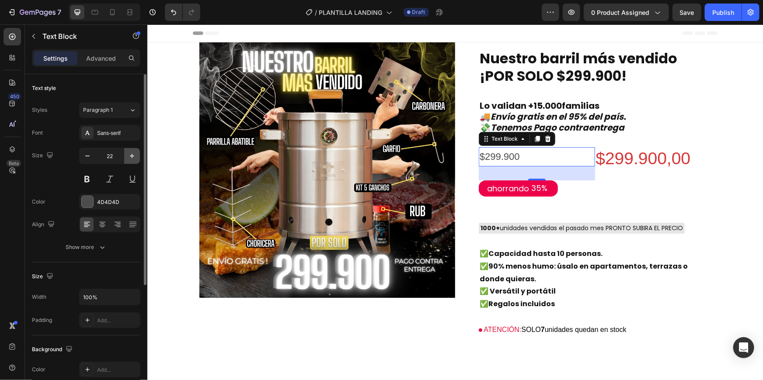
click at [127, 157] on button "button" at bounding box center [132, 156] width 16 height 16
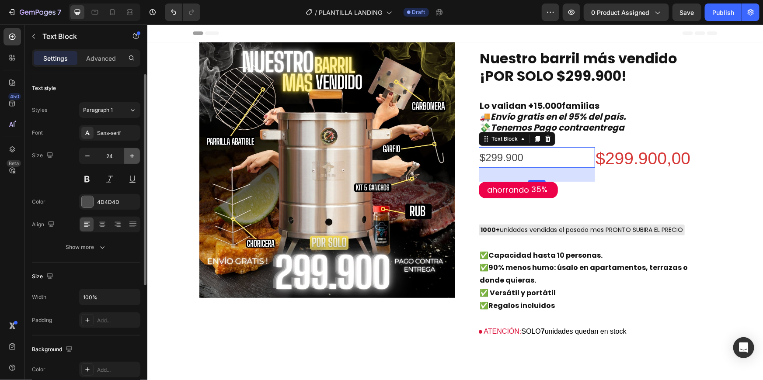
click at [127, 157] on button "button" at bounding box center [132, 156] width 16 height 16
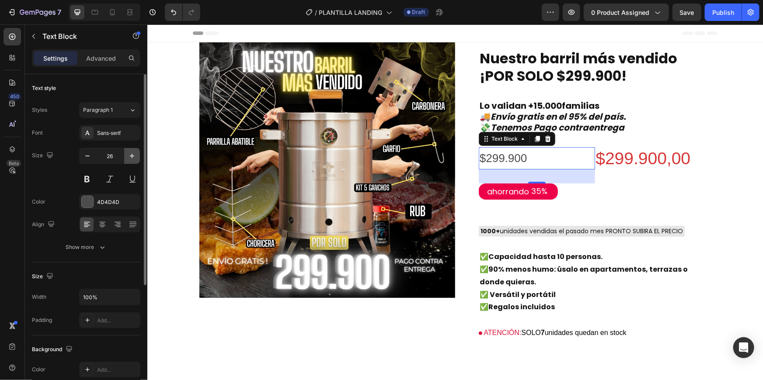
click at [127, 157] on button "button" at bounding box center [132, 156] width 16 height 16
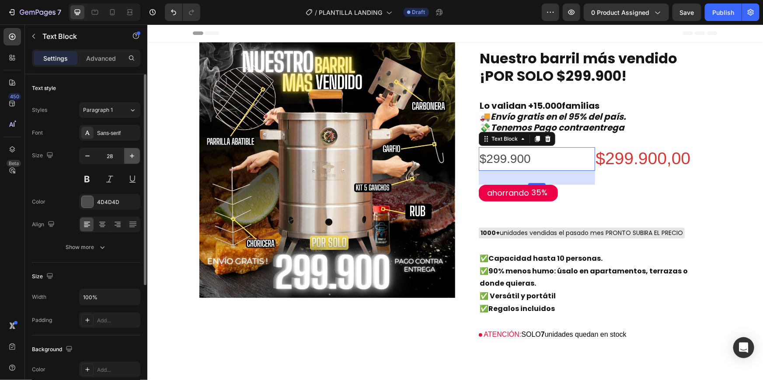
click at [127, 157] on button "button" at bounding box center [132, 156] width 16 height 16
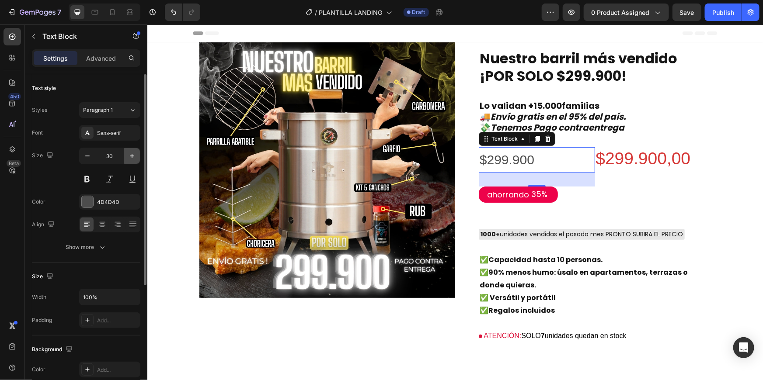
click at [127, 157] on button "button" at bounding box center [132, 156] width 16 height 16
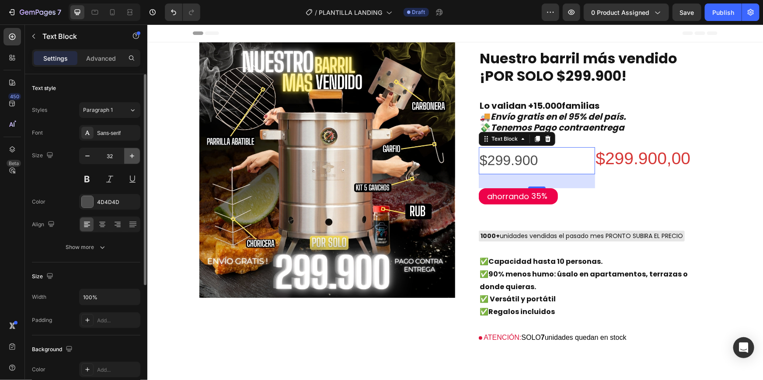
click at [127, 157] on button "button" at bounding box center [132, 156] width 16 height 16
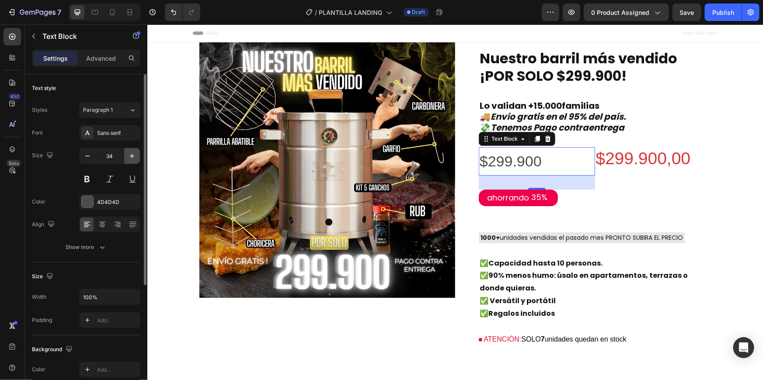
click at [127, 157] on button "button" at bounding box center [132, 156] width 16 height 16
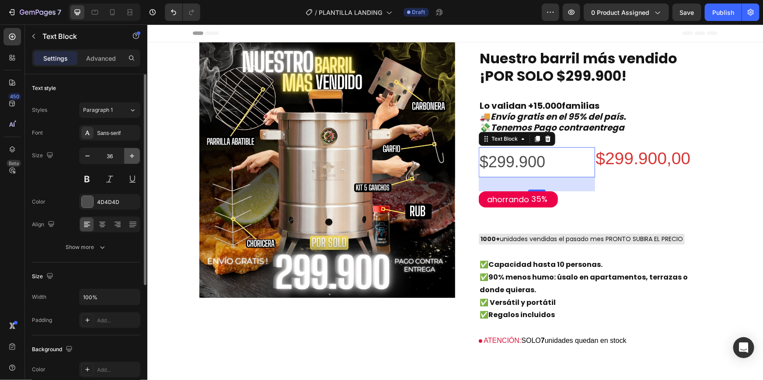
click at [127, 157] on button "button" at bounding box center [132, 156] width 16 height 16
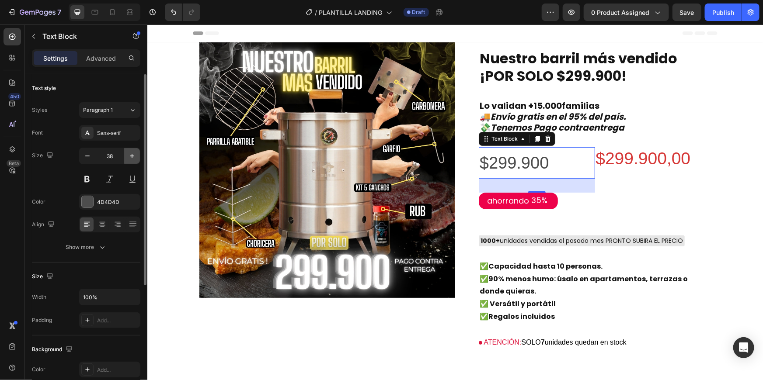
click at [127, 157] on button "button" at bounding box center [132, 156] width 16 height 16
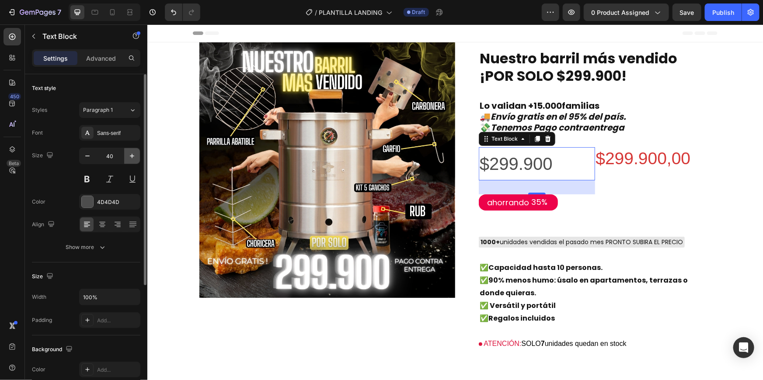
click at [127, 157] on button "button" at bounding box center [132, 156] width 16 height 16
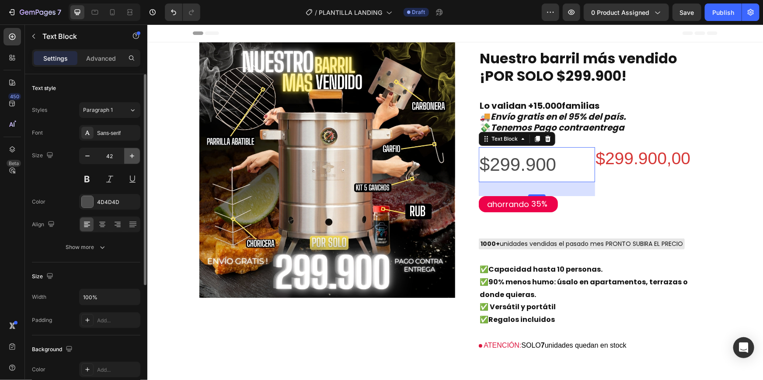
click at [127, 157] on button "button" at bounding box center [132, 156] width 16 height 16
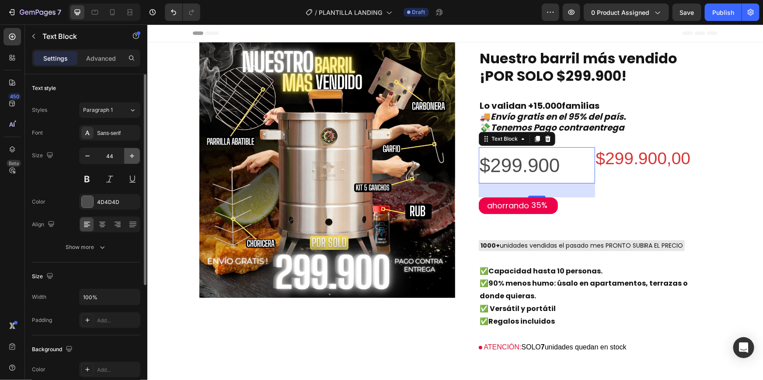
type input "45"
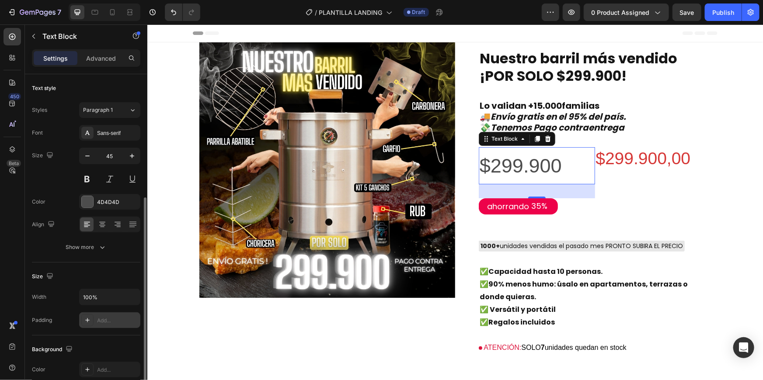
scroll to position [78, 0]
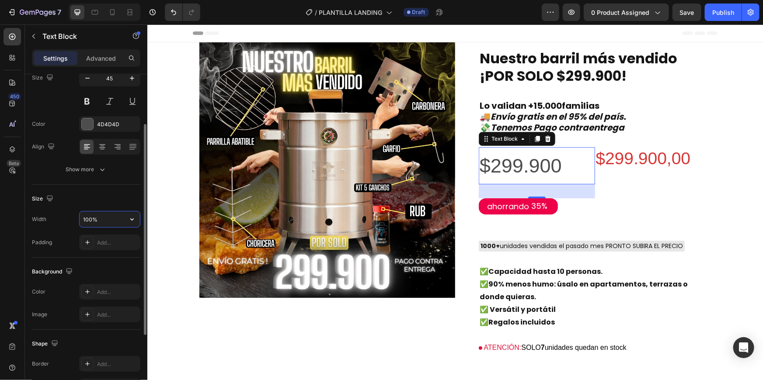
click at [110, 212] on input "100%" at bounding box center [110, 220] width 60 height 16
click at [129, 218] on icon "button" at bounding box center [132, 219] width 9 height 9
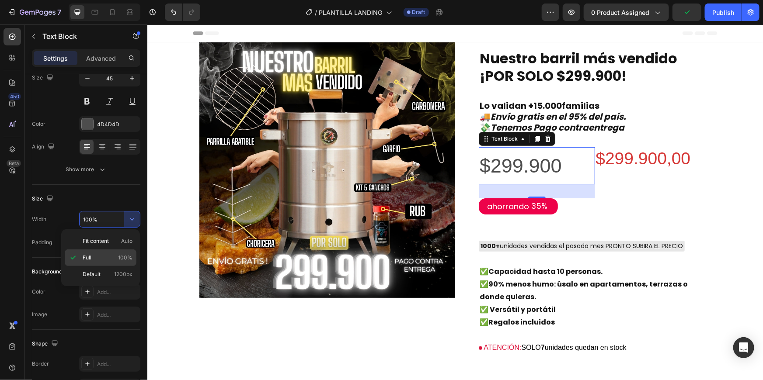
click at [96, 254] on p "Full 100%" at bounding box center [108, 258] width 50 height 8
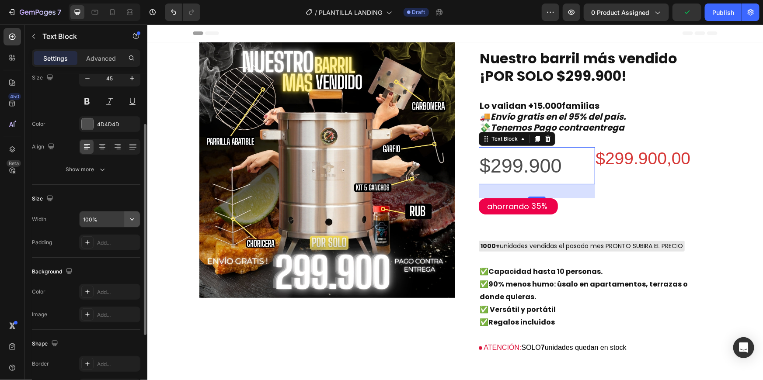
click at [136, 222] on icon "button" at bounding box center [132, 219] width 9 height 9
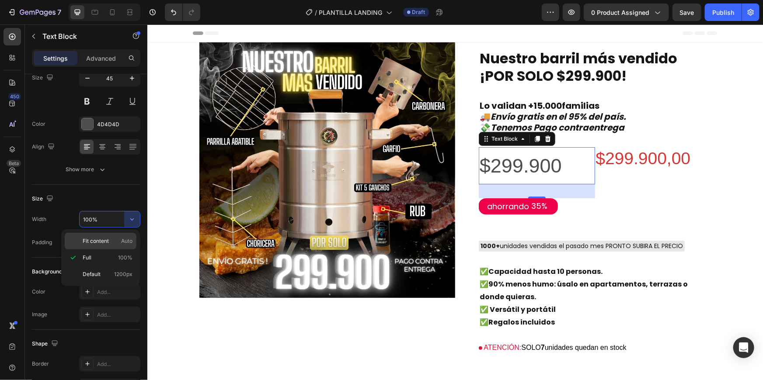
click at [118, 239] on p "Fit content Auto" at bounding box center [108, 241] width 50 height 8
type input "Auto"
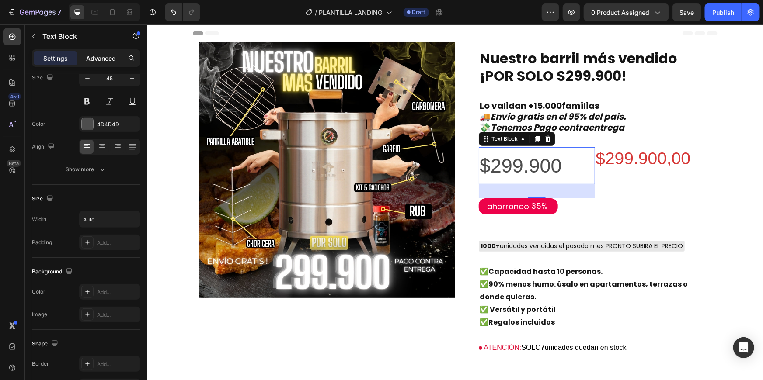
click at [111, 57] on p "Advanced" at bounding box center [101, 58] width 30 height 9
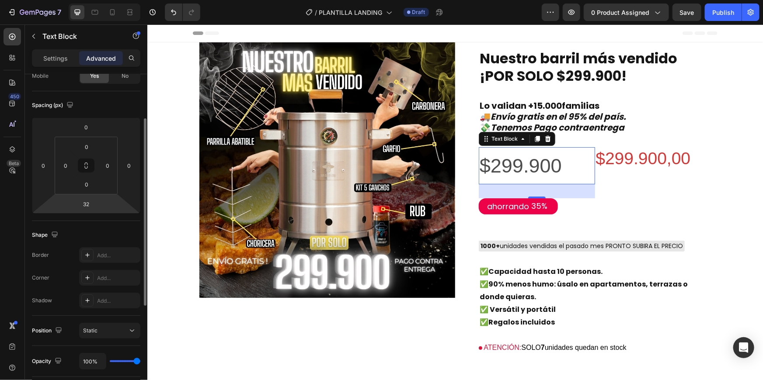
drag, startPoint x: 89, startPoint y: 203, endPoint x: 74, endPoint y: 206, distance: 14.7
click at [74, 206] on div "0 0 32 0" at bounding box center [86, 166] width 108 height 96
type input "0"
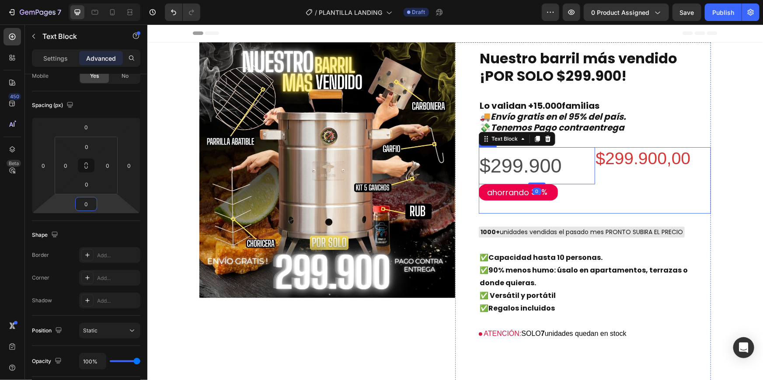
click at [630, 198] on div "$299.900,00 Product Price Product Price" at bounding box center [653, 180] width 116 height 66
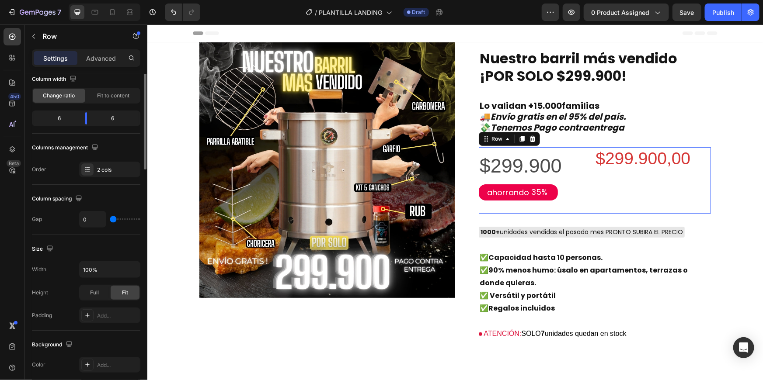
scroll to position [0, 0]
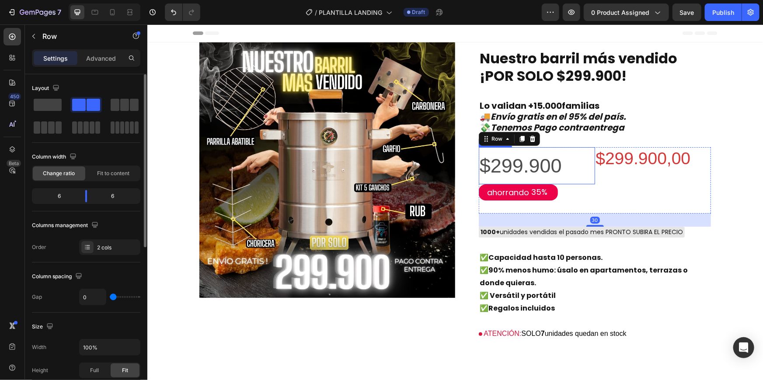
click at [576, 175] on div "$299.900" at bounding box center [536, 165] width 116 height 37
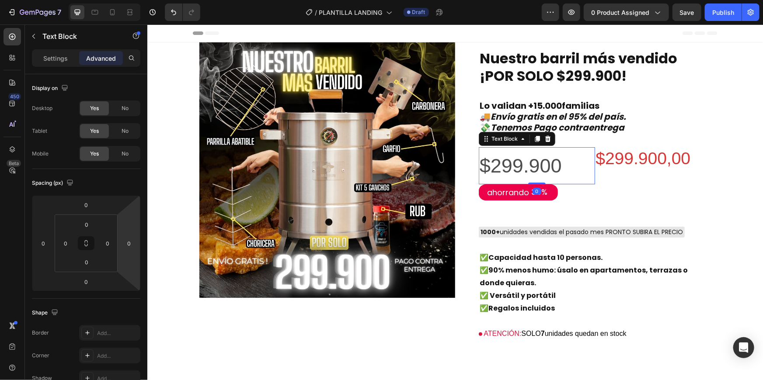
scroll to position [251, 0]
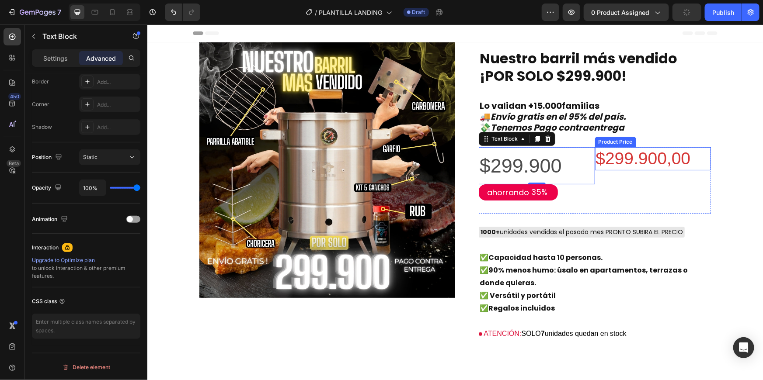
click at [638, 165] on div "$299.900,00" at bounding box center [653, 158] width 116 height 23
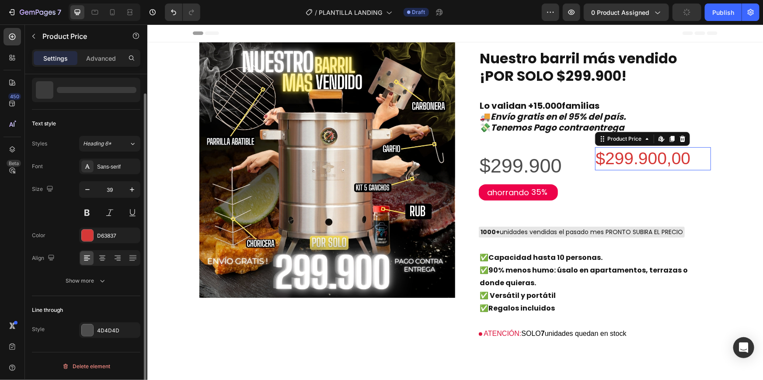
scroll to position [0, 0]
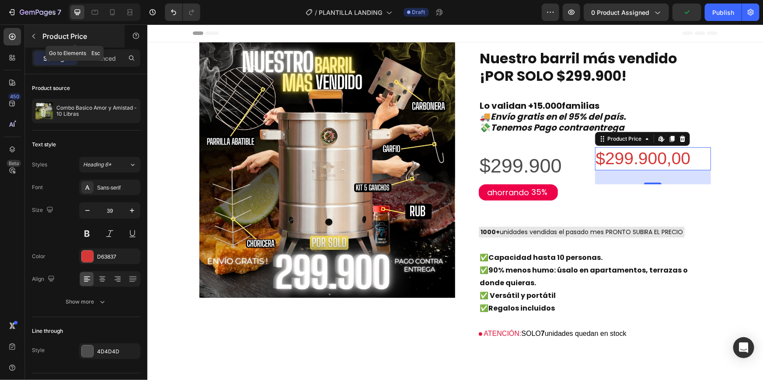
click at [39, 35] on button "button" at bounding box center [34, 36] width 14 height 14
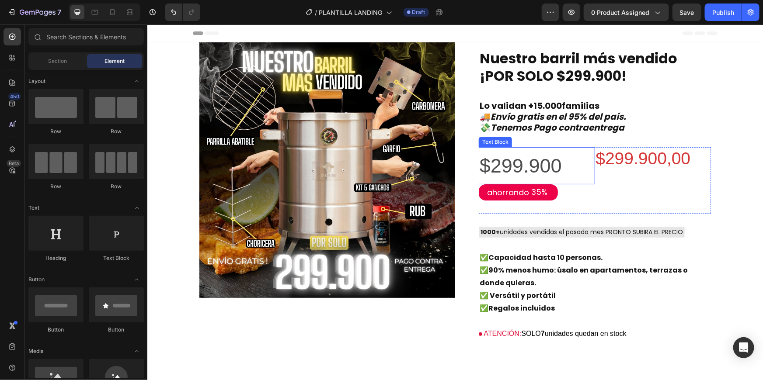
click at [511, 160] on p "$299.900" at bounding box center [520, 165] width 82 height 35
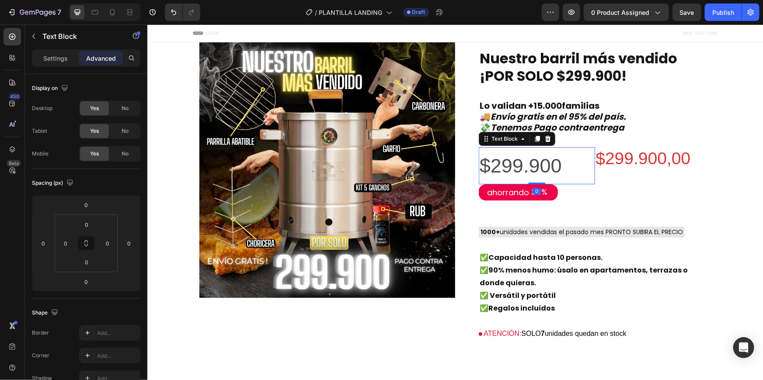
click at [526, 162] on p "$299.900" at bounding box center [520, 165] width 82 height 35
drag, startPoint x: 562, startPoint y: 170, endPoint x: 492, endPoint y: 160, distance: 70.2
click at [492, 160] on div "$299.900" at bounding box center [536, 165] width 116 height 37
click at [33, 35] on icon "button" at bounding box center [33, 36] width 7 height 7
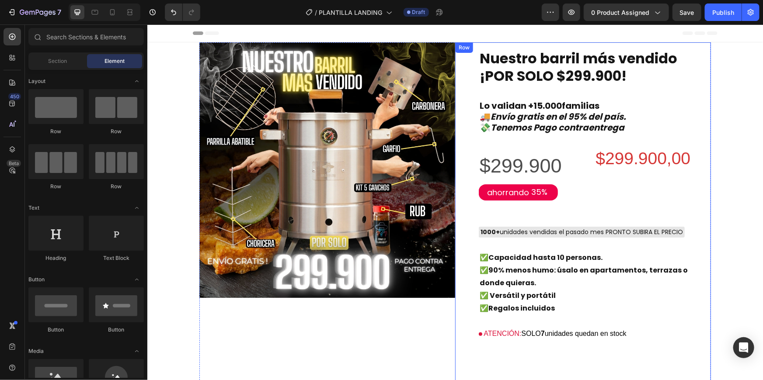
click at [554, 90] on div "Nuestro barril más vendido ¡POR SOLO $299.900! Text Block Lo validan +15.000fam…" at bounding box center [594, 223] width 232 height 348
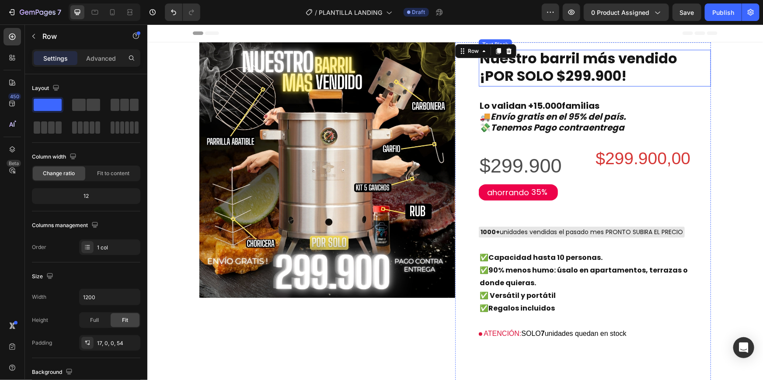
click at [548, 78] on strong "¡POR SOLO $299.900!" at bounding box center [552, 76] width 147 height 20
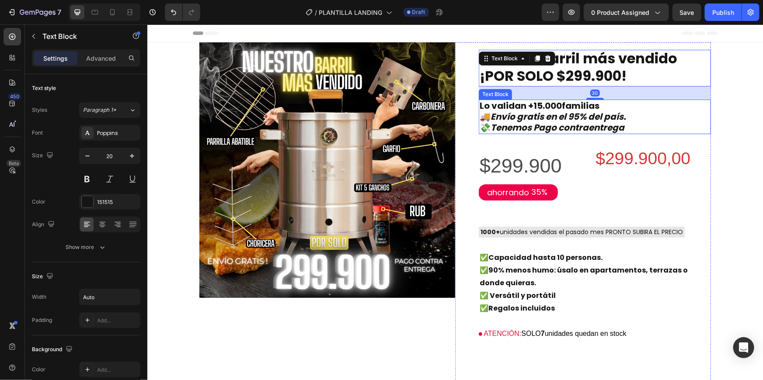
click at [546, 109] on strong "Lo validan +15.000familias" at bounding box center [539, 105] width 120 height 12
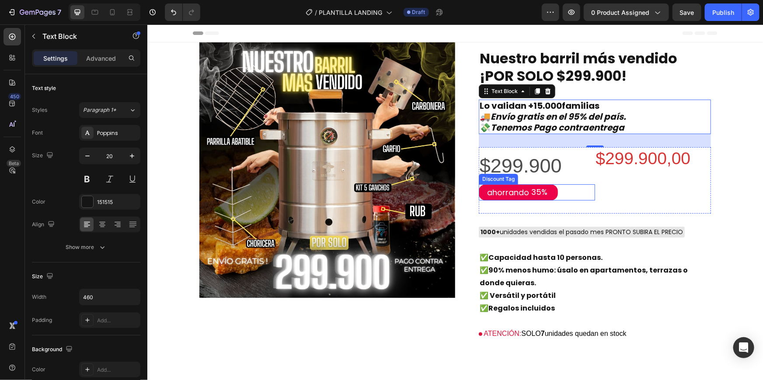
click at [531, 192] on div "35%" at bounding box center [539, 192] width 18 height 12
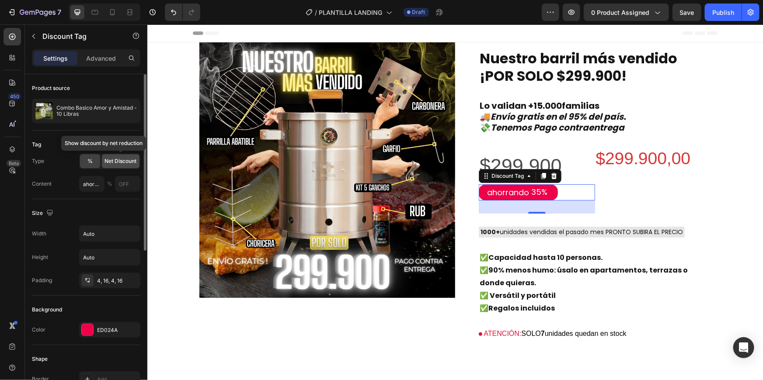
click at [118, 166] on div "Net Discount" at bounding box center [121, 161] width 38 height 14
click at [96, 184] on input "ahorrando" at bounding box center [92, 184] width 26 height 16
click at [95, 184] on input "ahorrando" at bounding box center [92, 184] width 26 height 16
drag, startPoint x: 81, startPoint y: 184, endPoint x: 115, endPoint y: 188, distance: 34.9
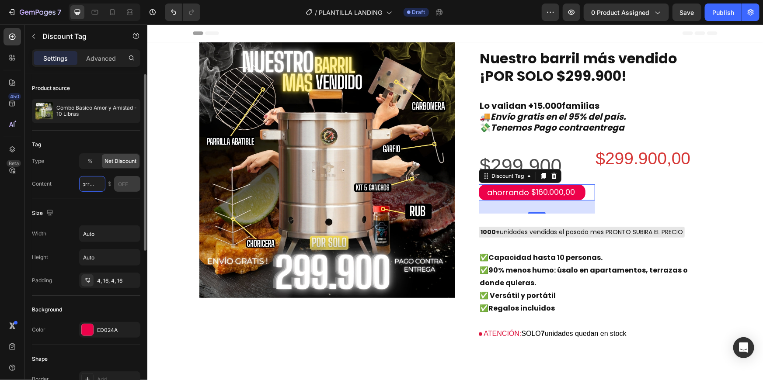
click at [115, 188] on div "ahorrando $" at bounding box center [109, 184] width 61 height 16
click at [103, 187] on input "ahorrando" at bounding box center [92, 184] width 26 height 16
type input "ahorras"
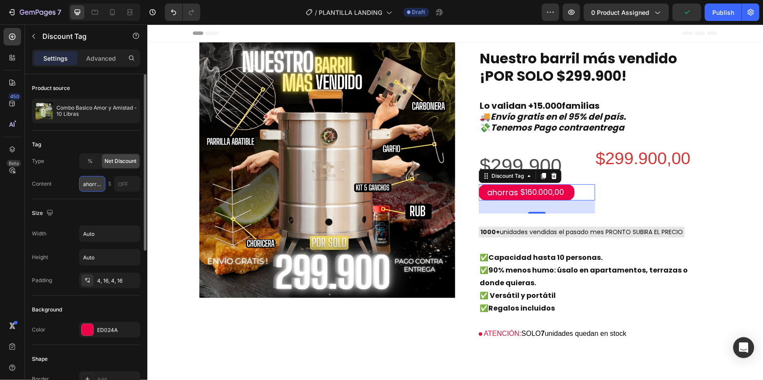
scroll to position [0, 0]
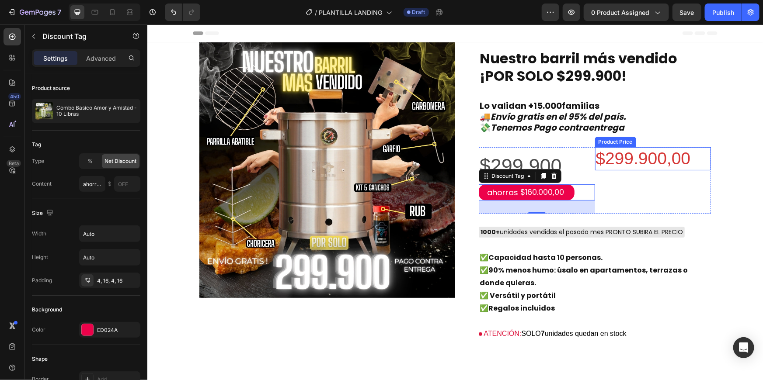
click at [609, 165] on div "$299.900,00" at bounding box center [653, 158] width 116 height 23
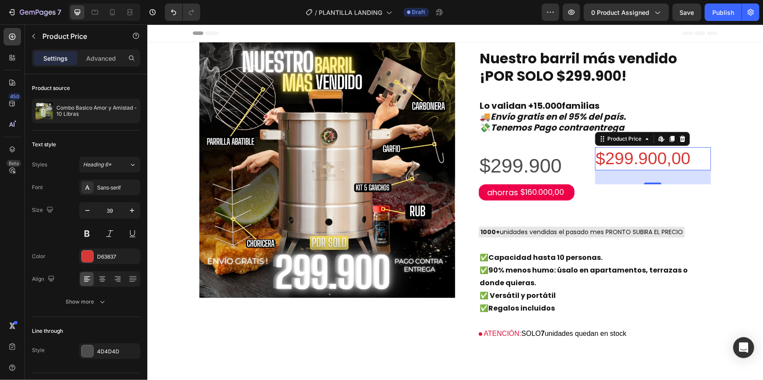
click at [684, 137] on div "Product Price Edit content in Shopify" at bounding box center [642, 139] width 95 height 14
click at [677, 144] on div at bounding box center [682, 138] width 10 height 10
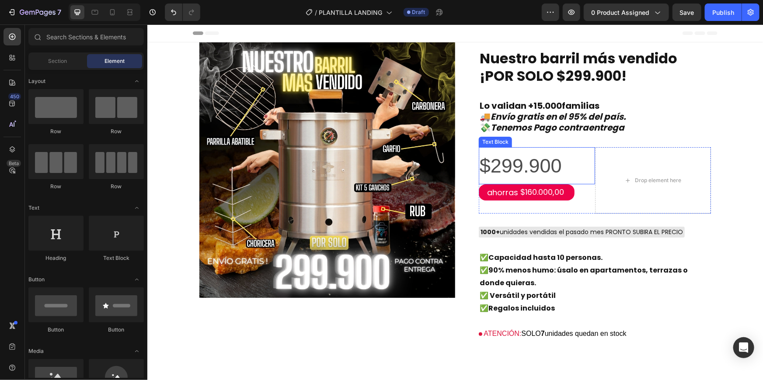
click at [557, 175] on p "$299.900" at bounding box center [520, 165] width 82 height 35
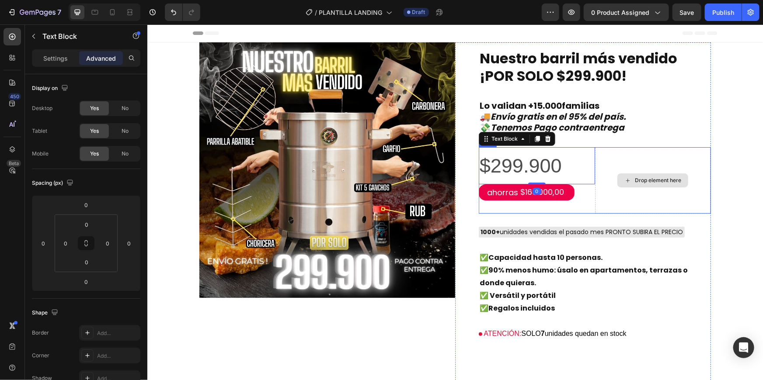
click at [626, 170] on div "Drop element here" at bounding box center [653, 180] width 116 height 66
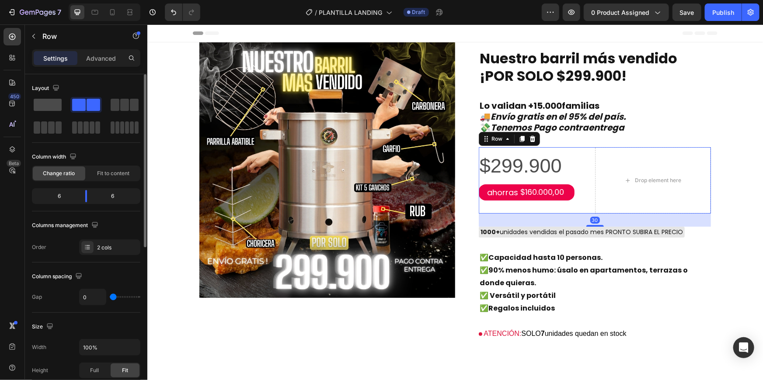
click at [41, 109] on span at bounding box center [48, 105] width 28 height 12
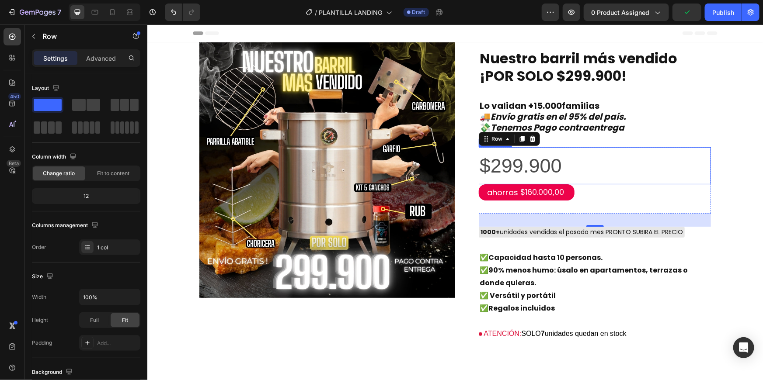
click at [560, 165] on div "$299.900" at bounding box center [594, 165] width 232 height 37
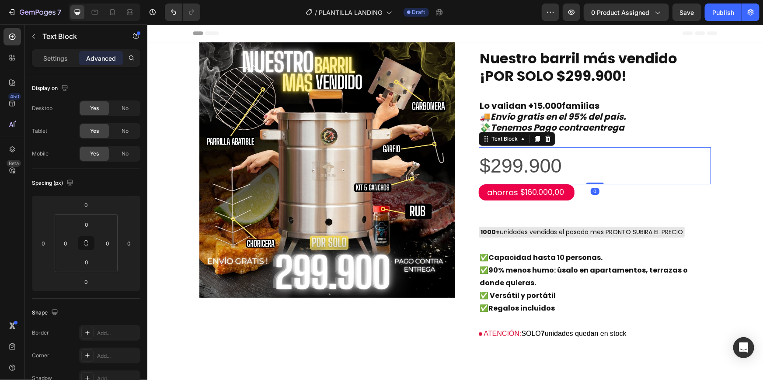
click at [571, 167] on div "$299.900" at bounding box center [594, 165] width 232 height 37
click at [558, 168] on p "$299.900" at bounding box center [520, 165] width 82 height 35
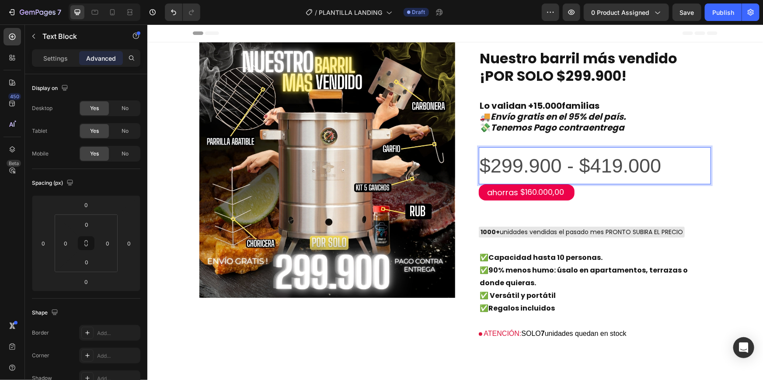
click at [605, 166] on p "$299.900 - $419.000" at bounding box center [569, 165] width 181 height 35
click at [638, 164] on p "$299.900 - $459.000" at bounding box center [569, 165] width 181 height 35
click at [522, 202] on div "$299.900 - $459.900 Text Block 0 ahorras $160.000,00 Discount Tag" at bounding box center [594, 180] width 232 height 66
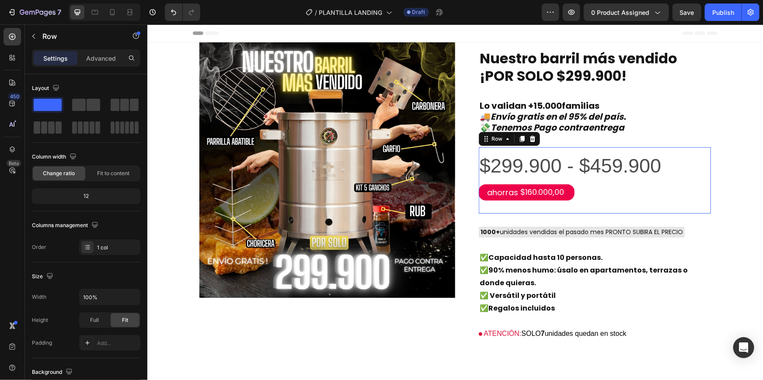
click at [522, 202] on div "$299.900 - $459.900 Text Block ahorras $160.000,00 Discount Tag" at bounding box center [594, 180] width 232 height 66
click at [96, 56] on p "Advanced" at bounding box center [101, 58] width 30 height 9
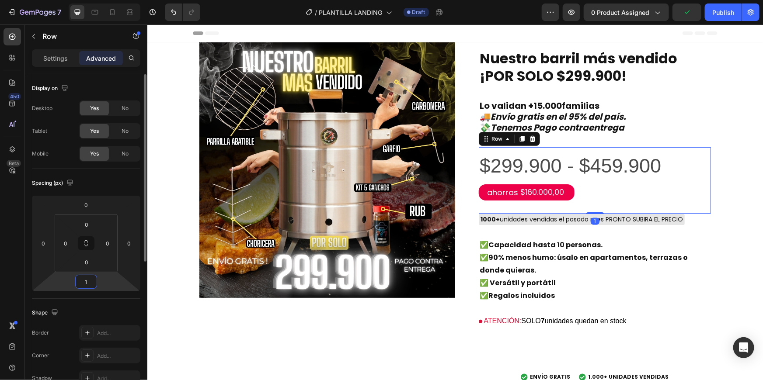
type input "10"
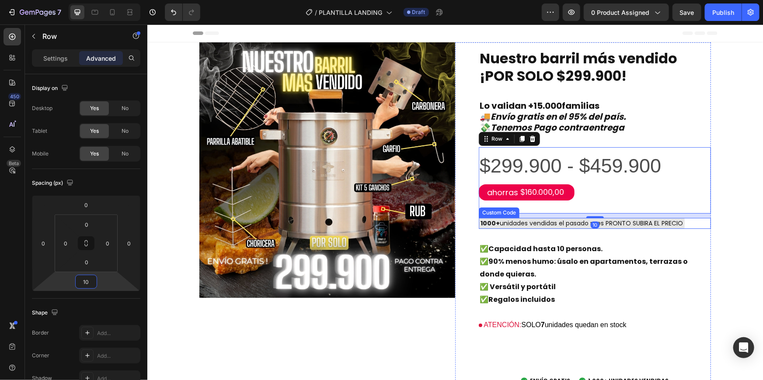
click at [514, 226] on div "1000+ unidades vendidas el pasado mes PRONTO SUBIRA EL PRECIO" at bounding box center [581, 223] width 206 height 11
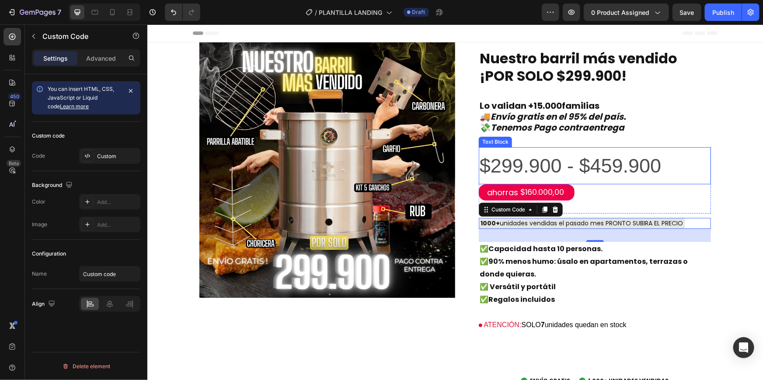
click at [643, 167] on p "$299.900 - $459.900" at bounding box center [569, 165] width 181 height 35
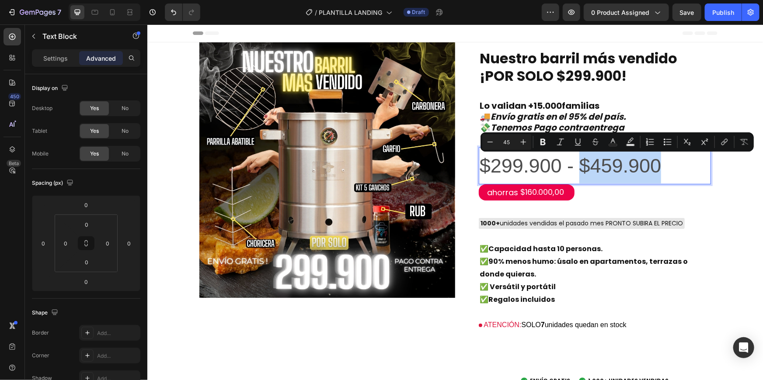
drag, startPoint x: 656, startPoint y: 165, endPoint x: 580, endPoint y: 165, distance: 76.5
click at [44, 63] on div "Settings" at bounding box center [56, 58] width 44 height 14
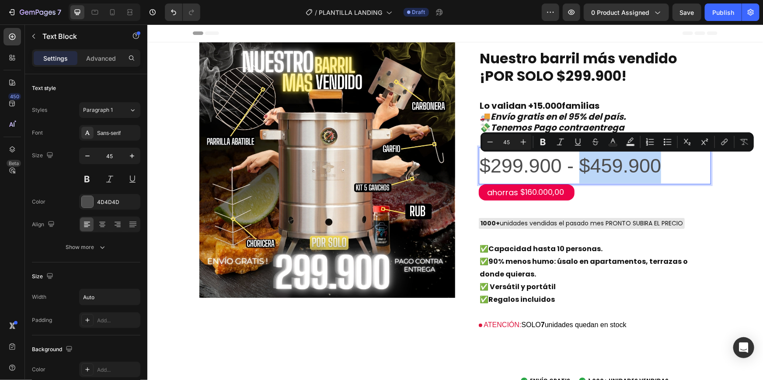
drag, startPoint x: 579, startPoint y: 169, endPoint x: 656, endPoint y: 170, distance: 77.0
click at [656, 170] on p "$299.900 - $459.900" at bounding box center [569, 165] width 181 height 35
click at [593, 136] on button "Strikethrough" at bounding box center [596, 142] width 16 height 16
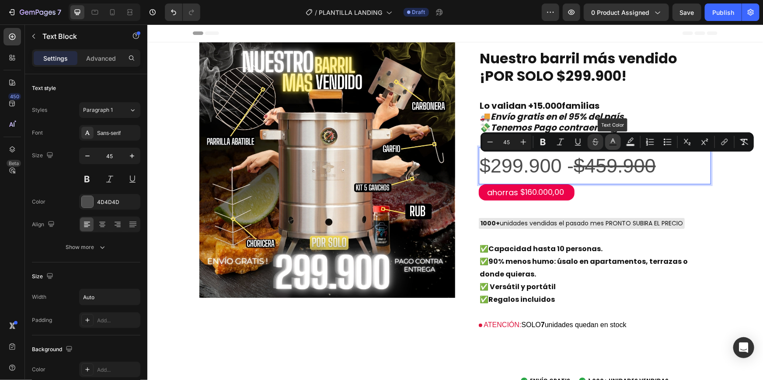
click at [620, 141] on button "Text Color" at bounding box center [613, 142] width 16 height 16
type input "4D4D4D"
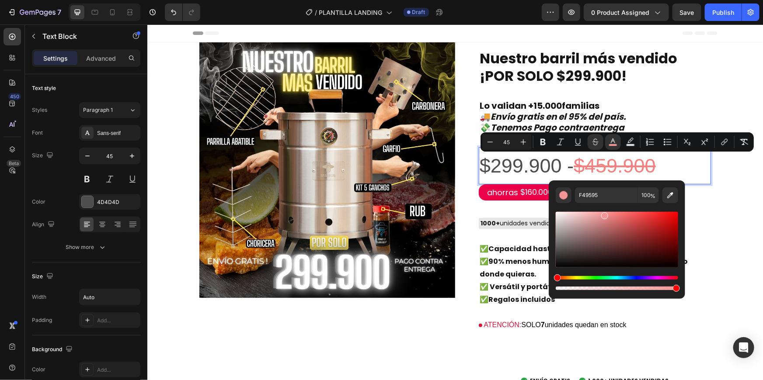
drag, startPoint x: 669, startPoint y: 232, endPoint x: 605, endPoint y: 214, distance: 66.4
click at [605, 214] on div "Editor contextual toolbar" at bounding box center [617, 240] width 122 height 56
drag, startPoint x: 613, startPoint y: 218, endPoint x: 634, endPoint y: 212, distance: 21.4
click at [634, 212] on div "Editor contextual toolbar" at bounding box center [617, 240] width 122 height 56
type input "EF2323"
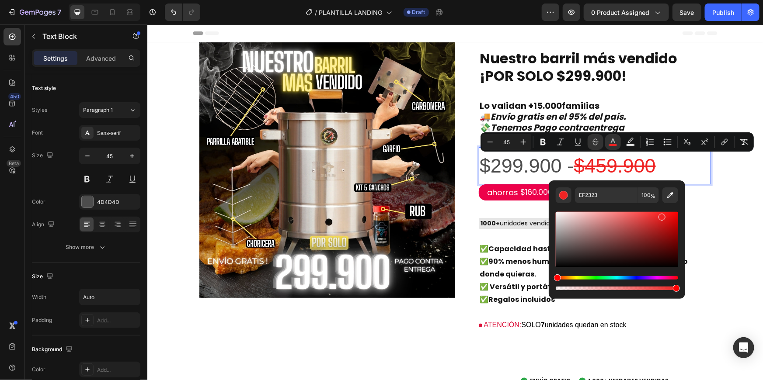
drag, startPoint x: 631, startPoint y: 221, endPoint x: 660, endPoint y: 215, distance: 29.9
click at [660, 215] on div "Editor contextual toolbar" at bounding box center [617, 240] width 122 height 56
click at [486, 141] on icon "Editor contextual toolbar" at bounding box center [490, 142] width 9 height 9
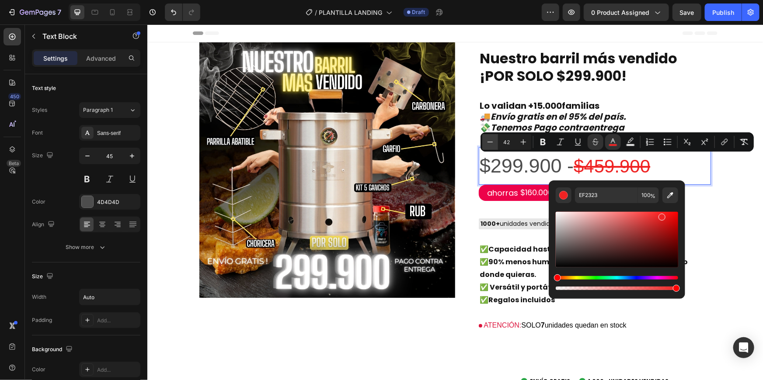
click at [486, 141] on icon "Editor contextual toolbar" at bounding box center [490, 142] width 9 height 9
type input "45"
click at [536, 168] on p "$299.900 - $459.900" at bounding box center [563, 166] width 169 height 36
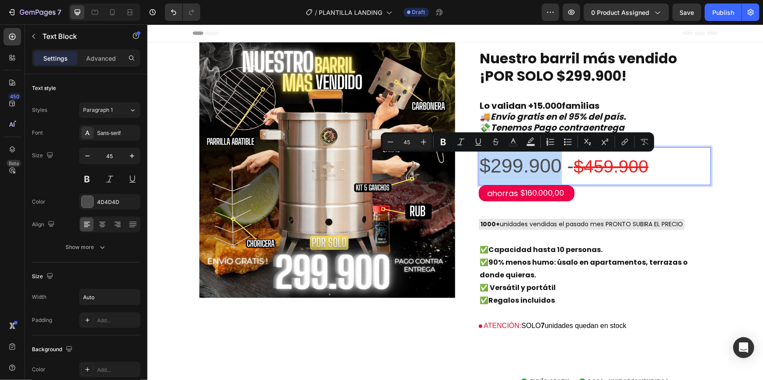
drag, startPoint x: 558, startPoint y: 168, endPoint x: 477, endPoint y: 165, distance: 81.4
click at [479, 165] on p "$299.900 - $459.900" at bounding box center [563, 166] width 169 height 36
click at [443, 144] on icon "Editor contextual toolbar" at bounding box center [443, 142] width 5 height 7
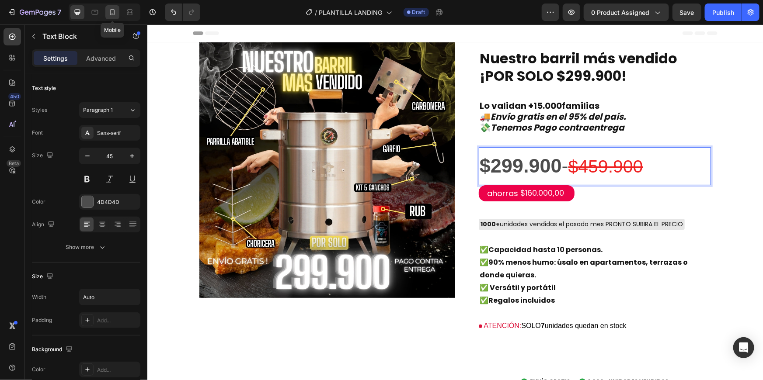
click at [109, 13] on icon at bounding box center [112, 12] width 9 height 9
type input "34"
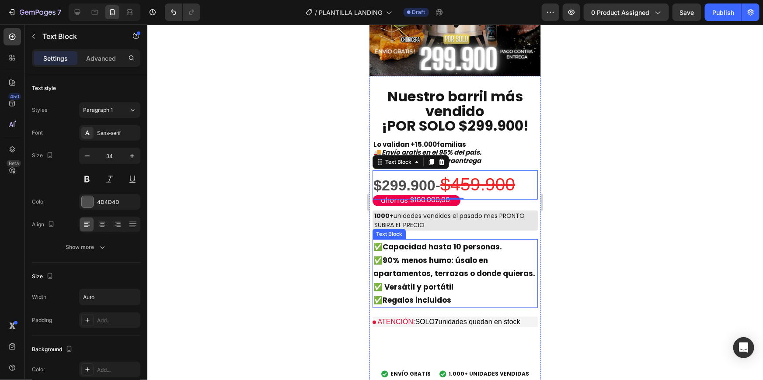
scroll to position [123, 0]
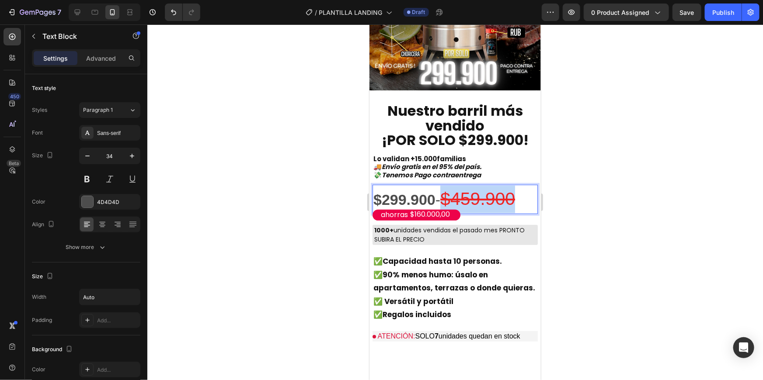
drag, startPoint x: 451, startPoint y: 194, endPoint x: 523, endPoint y: 192, distance: 72.6
click at [516, 192] on div "$299.900 - $459.900" at bounding box center [443, 199] width 143 height 29
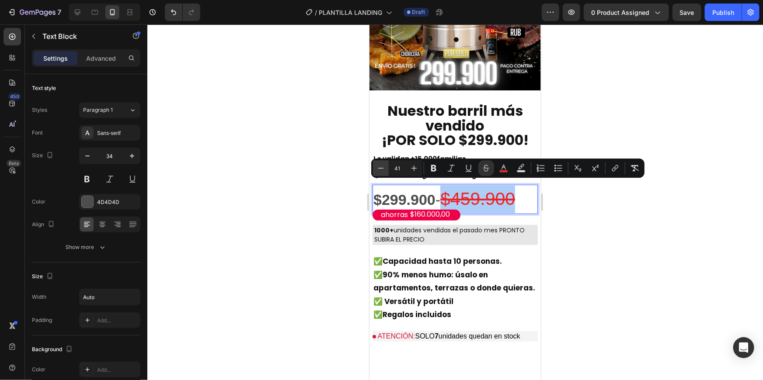
click at [386, 168] on button "Minus" at bounding box center [381, 168] width 16 height 16
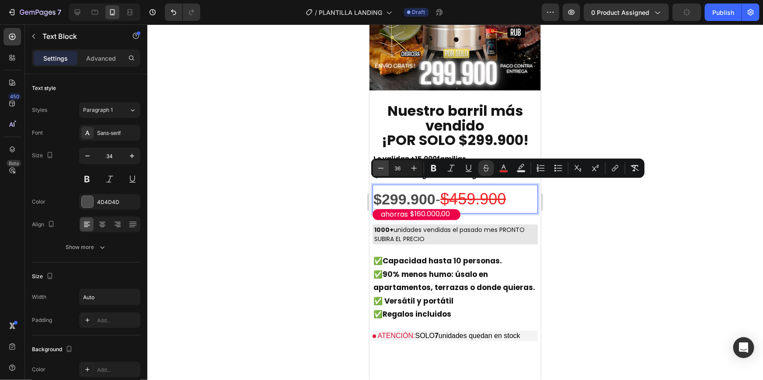
click at [386, 168] on button "Minus" at bounding box center [381, 168] width 16 height 16
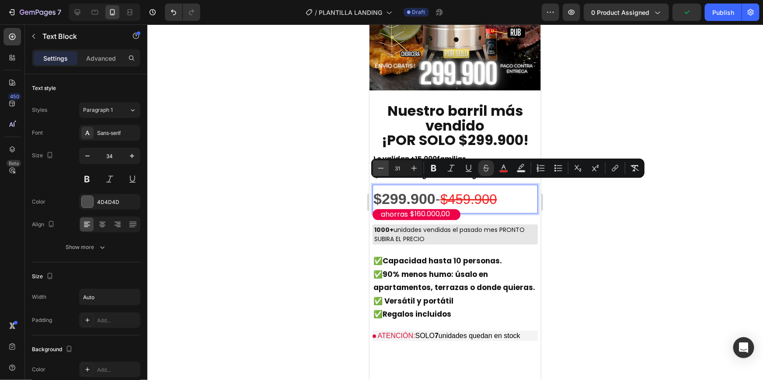
click at [386, 168] on button "Minus" at bounding box center [381, 168] width 16 height 16
type input "28"
click at [633, 212] on div at bounding box center [455, 202] width 616 height 356
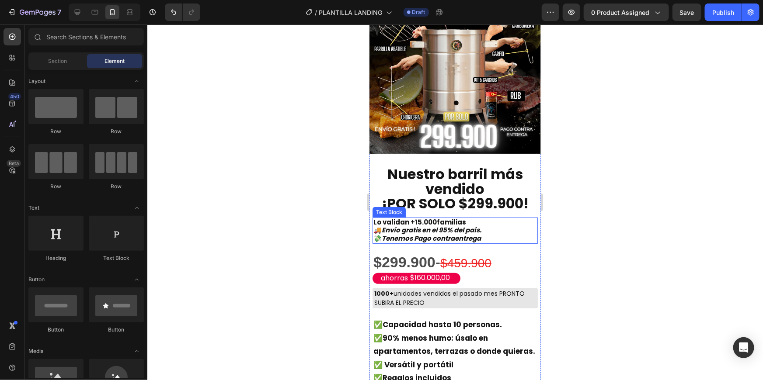
scroll to position [0, 0]
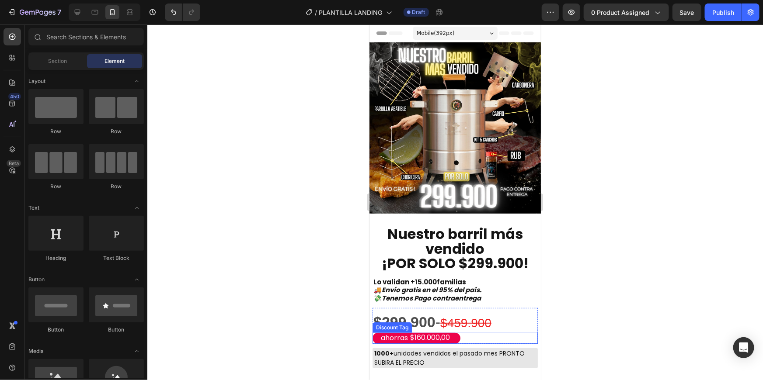
click at [374, 333] on div "ahorras $160.000,00" at bounding box center [416, 338] width 88 height 11
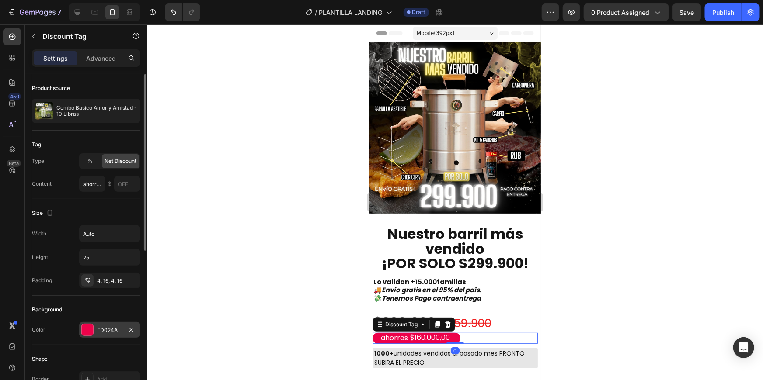
click at [95, 330] on div "ED024A" at bounding box center [109, 330] width 61 height 16
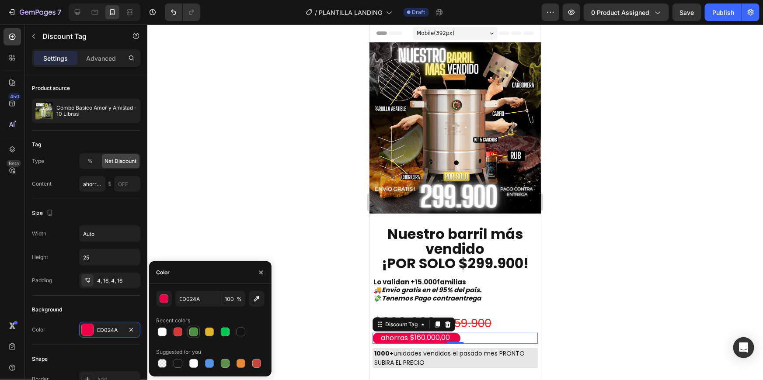
click at [199, 332] on div at bounding box center [193, 332] width 10 height 10
type input "4D903F"
click at [358, 201] on div at bounding box center [455, 202] width 616 height 356
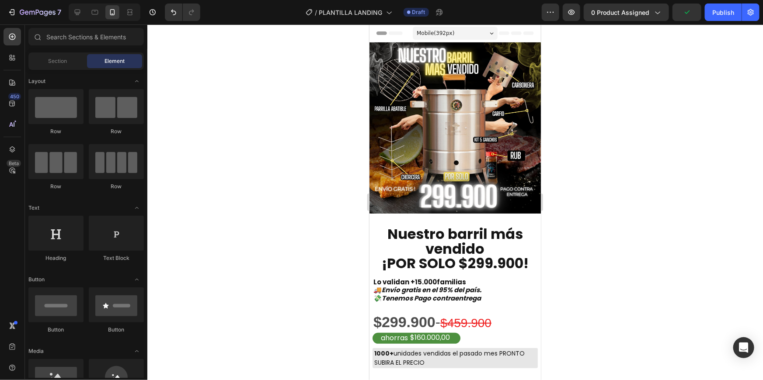
click at [351, 172] on div at bounding box center [455, 202] width 616 height 356
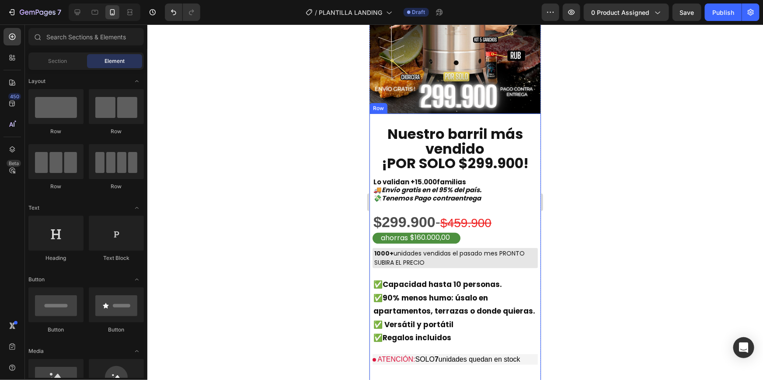
scroll to position [293, 0]
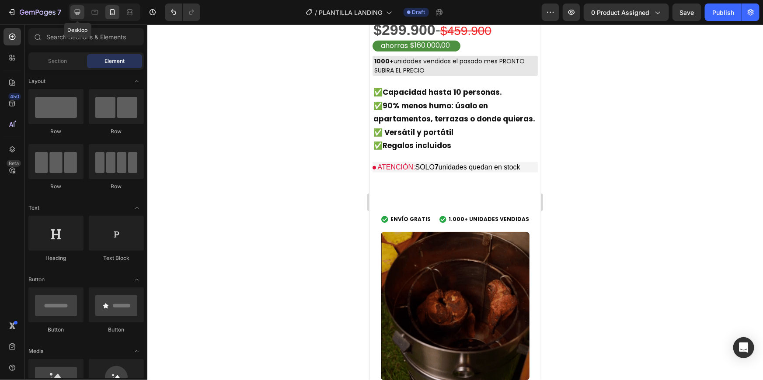
click at [80, 14] on icon at bounding box center [77, 12] width 9 height 9
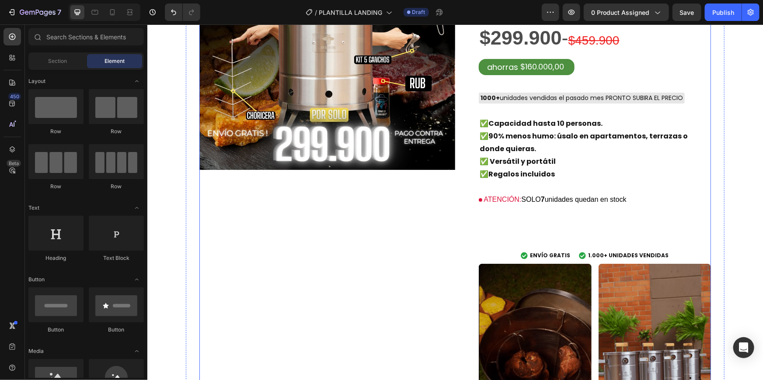
scroll to position [8, 0]
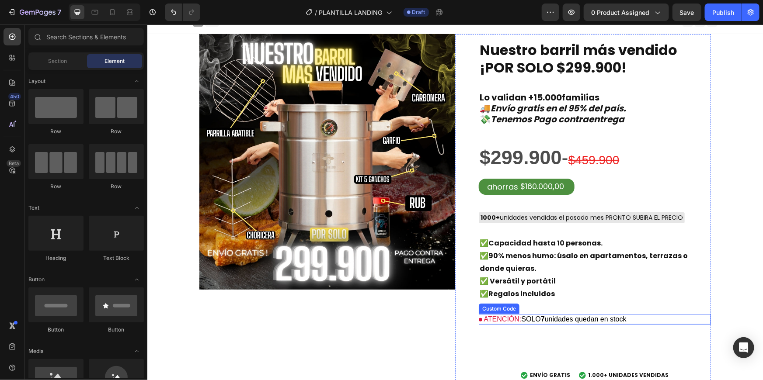
click at [546, 318] on p "ATENCIÓN: SOLO 7 unidades quedan en stock" at bounding box center [594, 319] width 232 height 10
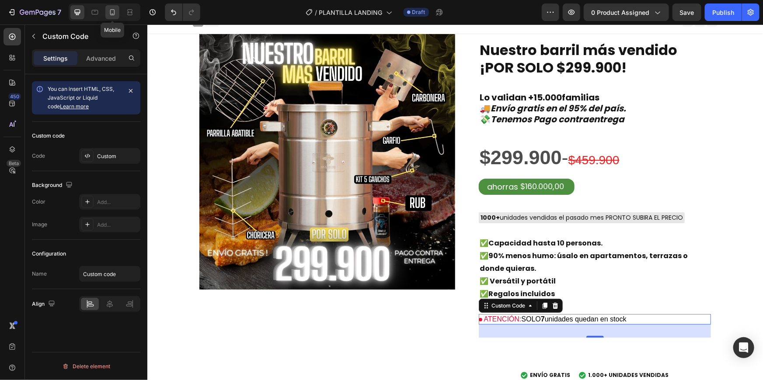
click at [114, 9] on icon at bounding box center [112, 12] width 9 height 9
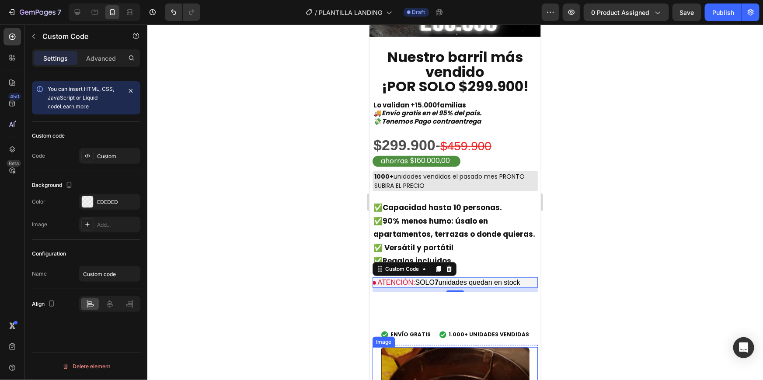
scroll to position [169, 0]
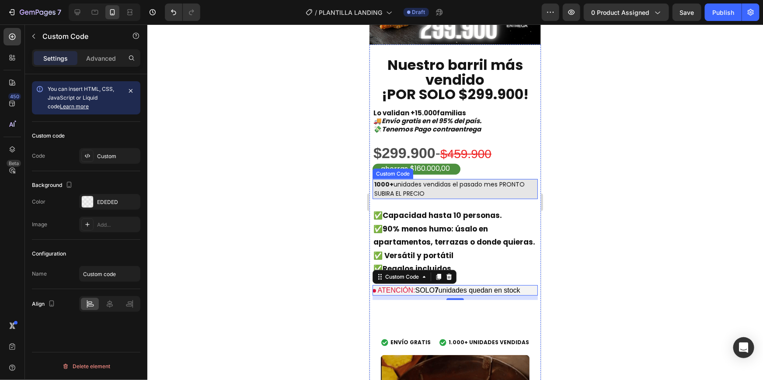
click at [504, 180] on div "1000+ unidades vendidas el pasado mes PRONTO SUBIRA EL PRECIO" at bounding box center [454, 189] width 165 height 20
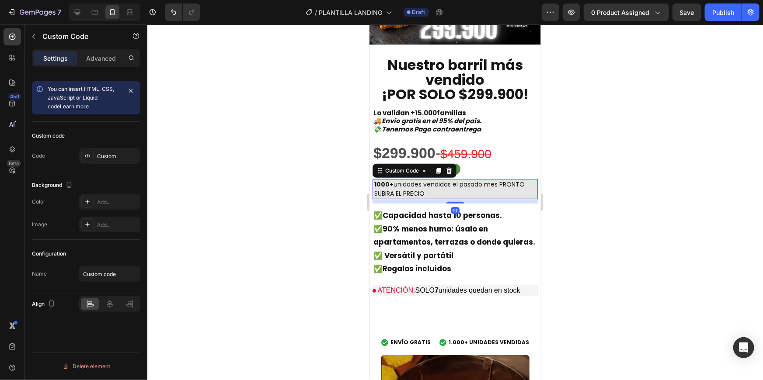
click at [504, 180] on div "1000+ unidades vendidas el pasado mes PRONTO SUBIRA EL PRECIO" at bounding box center [454, 189] width 165 height 20
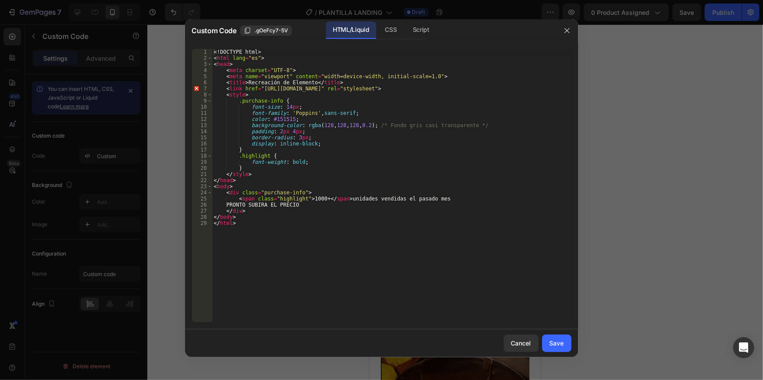
click at [368, 212] on div "<! DOCTYPE html > < html lang = "es" > < head > < meta charset = "UTF-8" > < me…" at bounding box center [391, 192] width 359 height 286
type textarea "P"
type textarea "<span class="highlight">1000+</span> unidades vendidas el pasado mes"
click at [557, 347] on div "Save" at bounding box center [557, 343] width 14 height 9
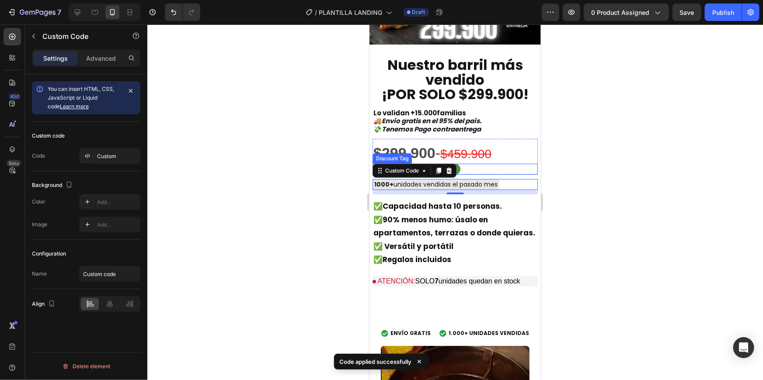
click at [639, 162] on div at bounding box center [455, 202] width 616 height 356
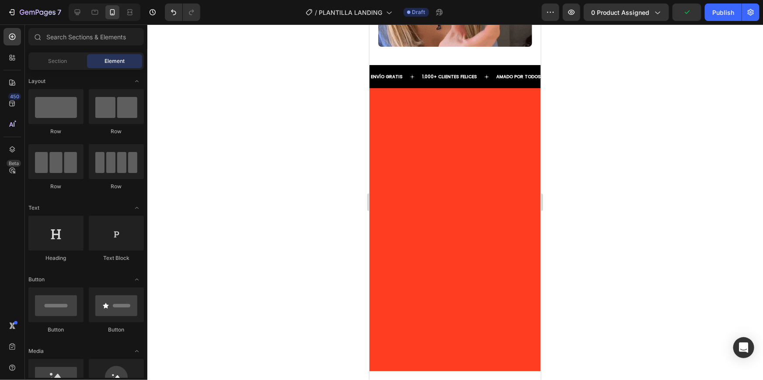
scroll to position [1484, 0]
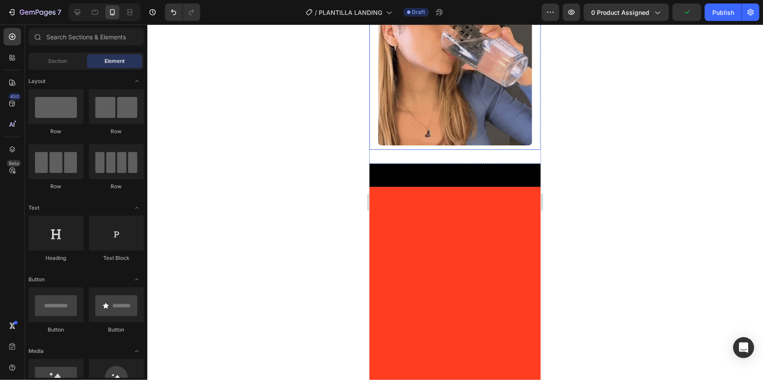
click at [436, 150] on div "Image" at bounding box center [454, 69] width 171 height 161
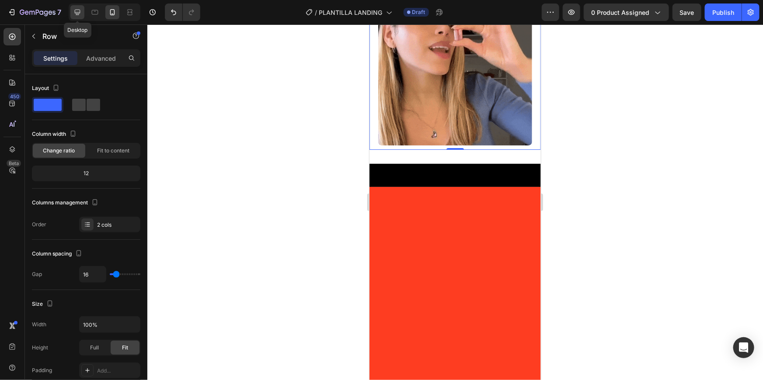
click at [82, 5] on div at bounding box center [77, 12] width 14 height 14
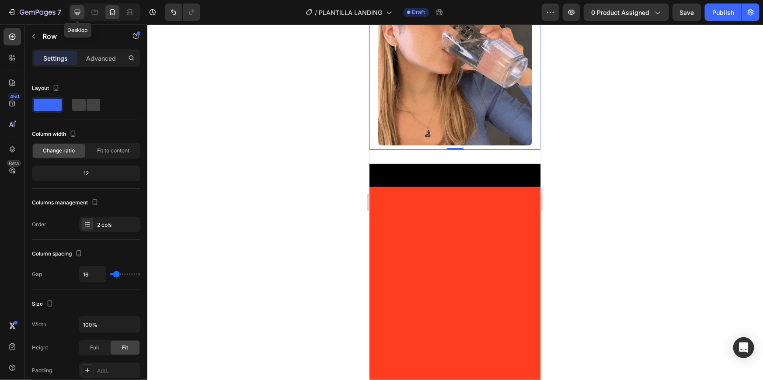
type input "1200"
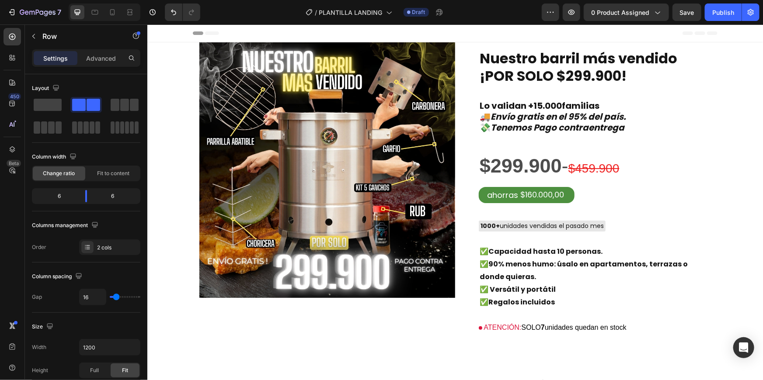
click at [105, 9] on div at bounding box center [105, 11] width 72 height 17
click at [536, 105] on strong "Lo validan +15.000familias" at bounding box center [539, 105] width 120 height 12
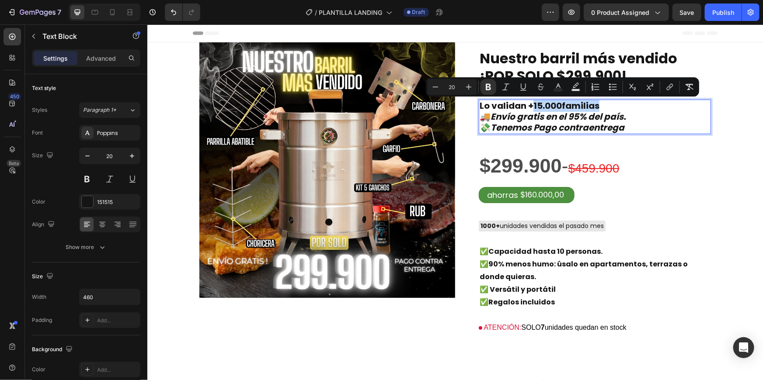
click at [536, 105] on strong "Lo validan +15.000familias" at bounding box center [539, 105] width 120 height 12
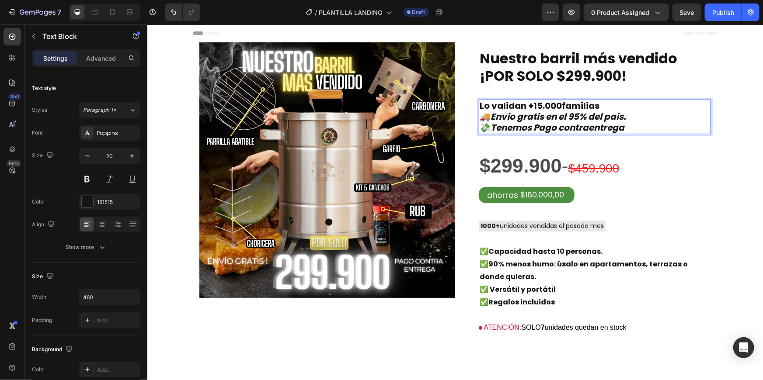
click at [536, 105] on strong "Lo validan +15.000familias" at bounding box center [539, 105] width 120 height 12
click at [534, 106] on strong "Lo validan +15.000familias" at bounding box center [539, 105] width 120 height 12
click at [554, 105] on strong "Lo validan +5.000familias" at bounding box center [537, 105] width 116 height 12
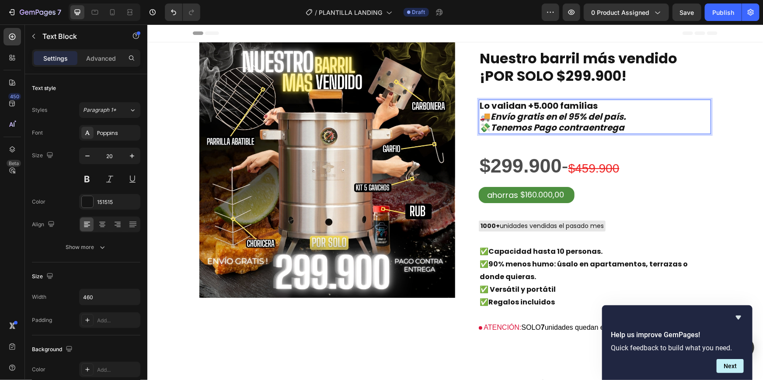
click at [479, 111] on p "🚚 Envío gratis en el 95% del país." at bounding box center [578, 116] width 199 height 11
click at [479, 108] on strong "Lo validan +5.000 familias" at bounding box center [538, 105] width 118 height 12
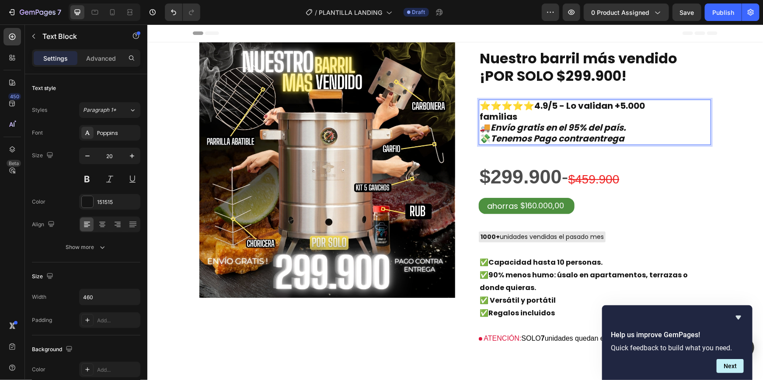
click at [479, 117] on strong "⭐⭐⭐⭐⭐4.9/5 - Lo validan +5.000 familias" at bounding box center [561, 110] width 165 height 23
click at [479, 117] on strong "⭐⭐⭐⭐⭐4.9/5 - Lo validan +5.000familias" at bounding box center [545, 110] width 133 height 23
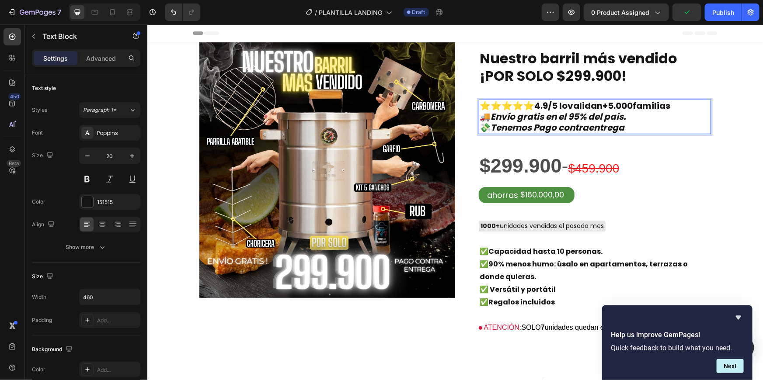
click at [570, 107] on strong "⭐⭐⭐⭐⭐4.9/5 lovalidan+5.000familias" at bounding box center [574, 105] width 191 height 12
click at [507, 111] on strong "⭐⭐⭐⭐⭐4.9/5 Lo validan +5.000familias" at bounding box center [578, 105] width 198 height 12
click at [641, 122] on p "🚚 Envío gratis en el 95% del país." at bounding box center [578, 116] width 199 height 11
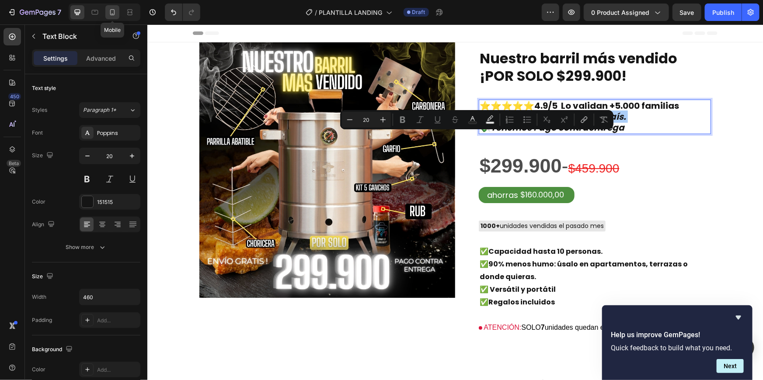
click at [111, 16] on icon at bounding box center [112, 12] width 9 height 9
type input "15"
type input "306"
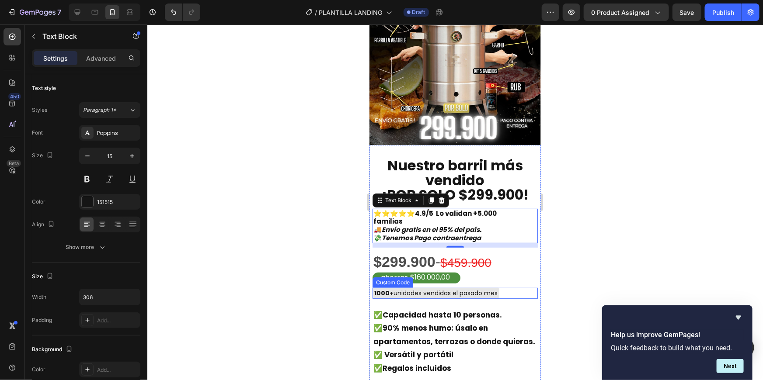
scroll to position [65, 0]
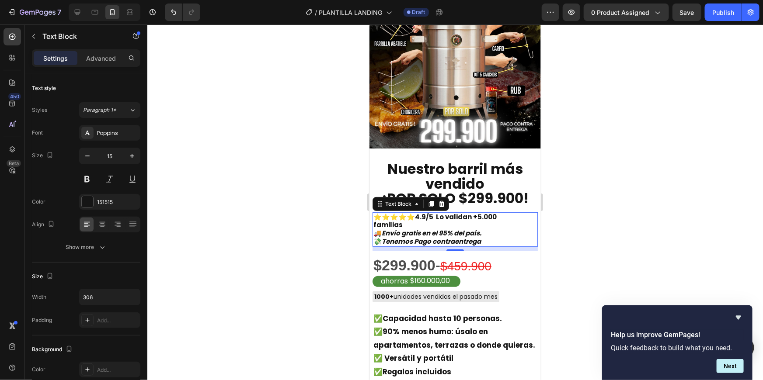
click at [613, 179] on div at bounding box center [455, 202] width 616 height 356
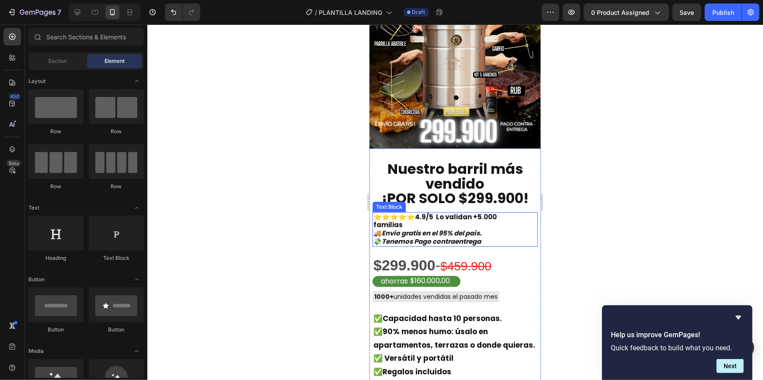
click at [439, 212] on strong "⭐⭐⭐⭐⭐4.9/5 Lo validan +5.000 familias" at bounding box center [434, 220] width 123 height 17
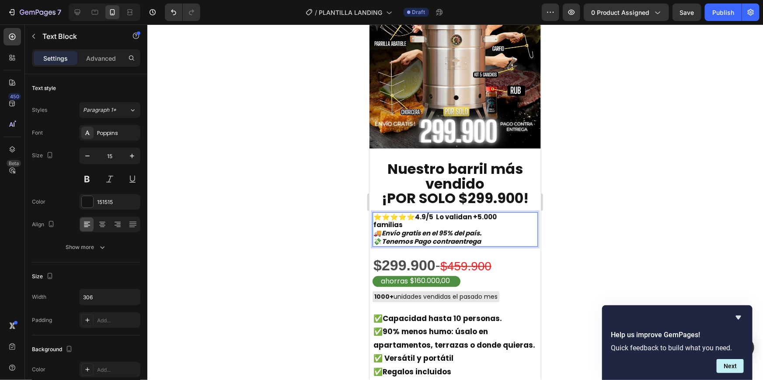
click at [439, 212] on strong "⭐⭐⭐⭐⭐4.9/5 Lo validan +5.000 familias" at bounding box center [434, 220] width 123 height 17
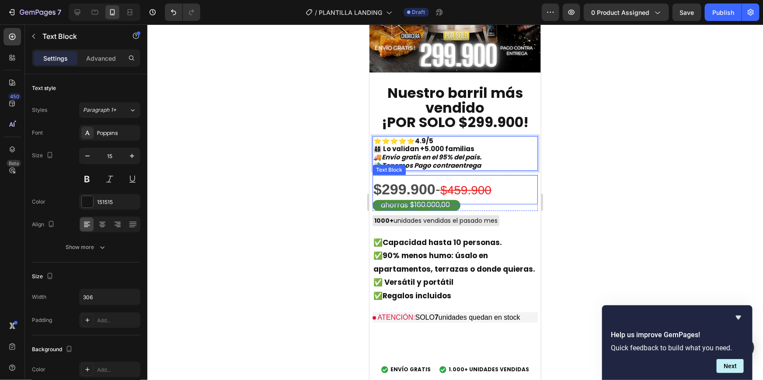
scroll to position [168, 0]
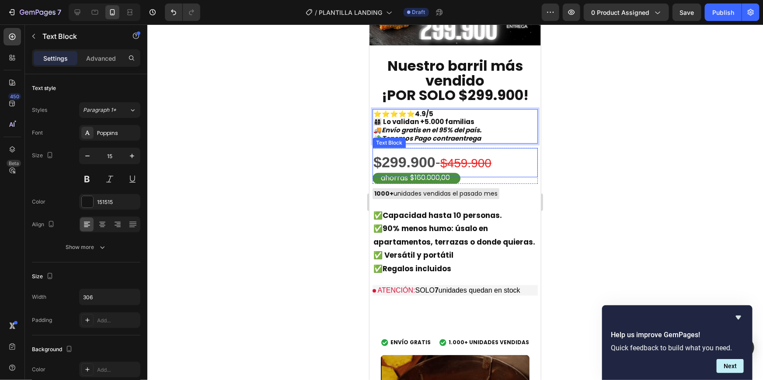
click at [427, 157] on strong "$299.900" at bounding box center [404, 161] width 62 height 17
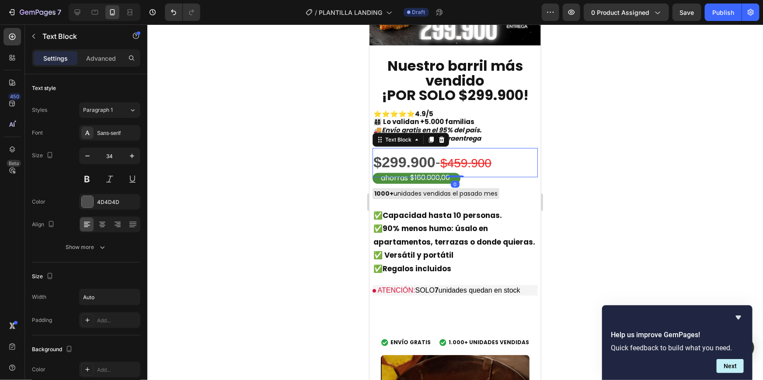
click at [431, 157] on strong "$299.900" at bounding box center [404, 161] width 62 height 17
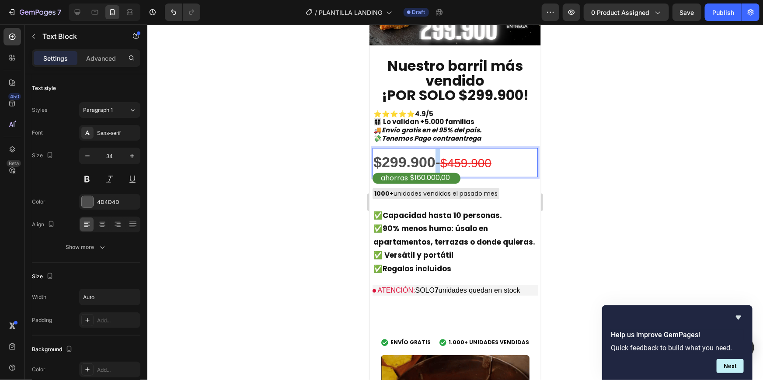
click at [431, 157] on strong "$299.900" at bounding box center [404, 161] width 62 height 17
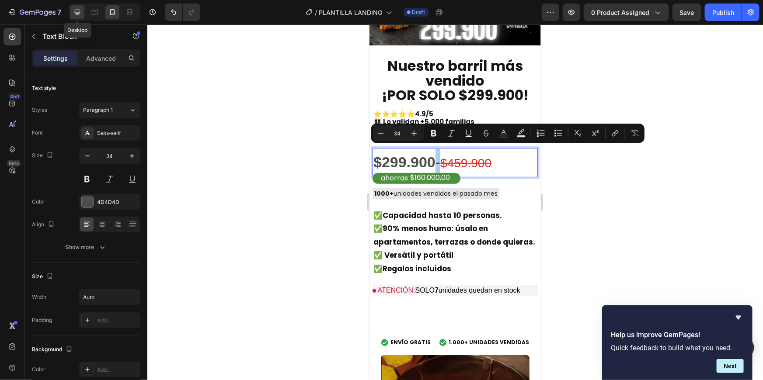
click at [79, 5] on div at bounding box center [77, 12] width 14 height 14
type input "45"
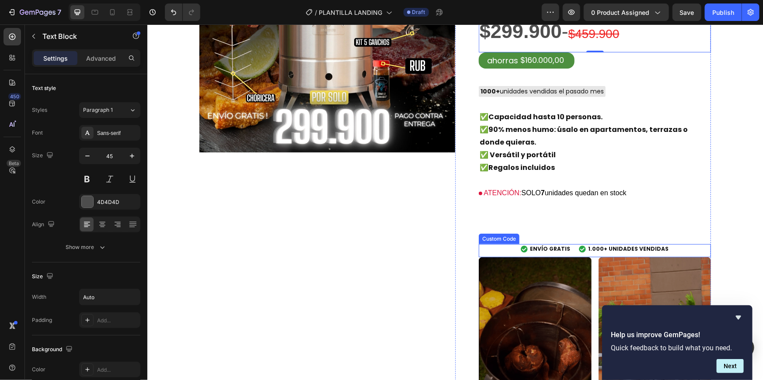
scroll to position [435, 0]
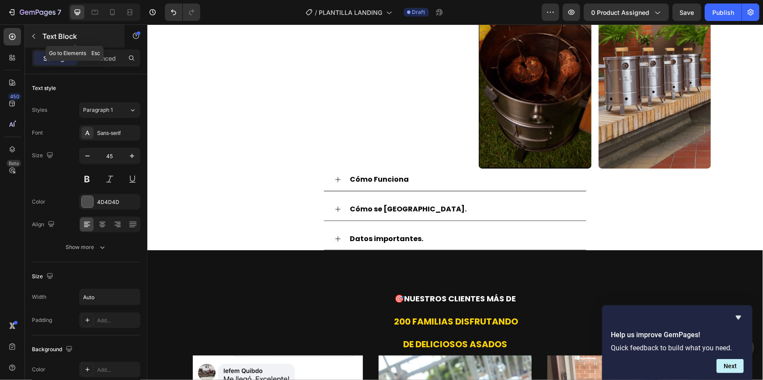
click at [31, 35] on icon "button" at bounding box center [33, 36] width 7 height 7
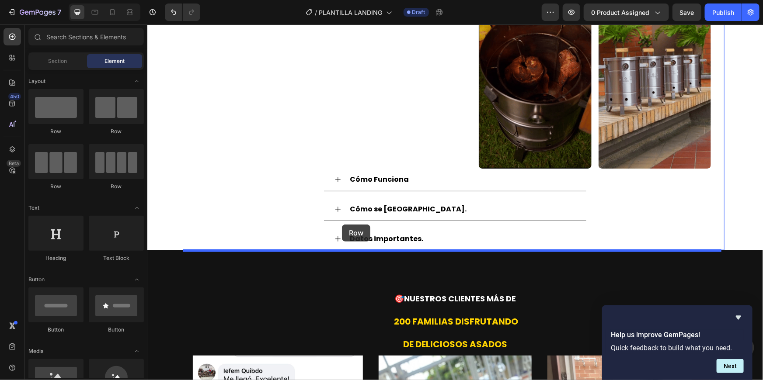
drag, startPoint x: 269, startPoint y: 141, endPoint x: 341, endPoint y: 224, distance: 110.4
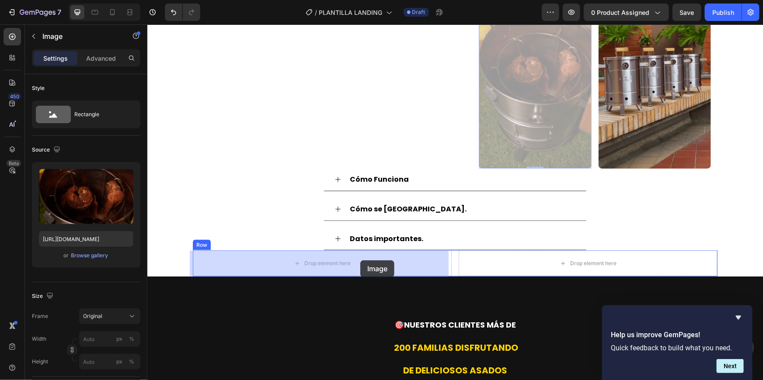
drag, startPoint x: 531, startPoint y: 117, endPoint x: 359, endPoint y: 261, distance: 224.3
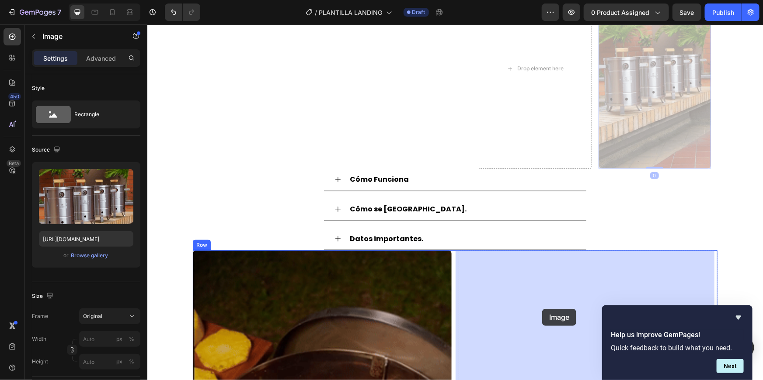
drag, startPoint x: 646, startPoint y: 117, endPoint x: 542, endPoint y: 309, distance: 218.3
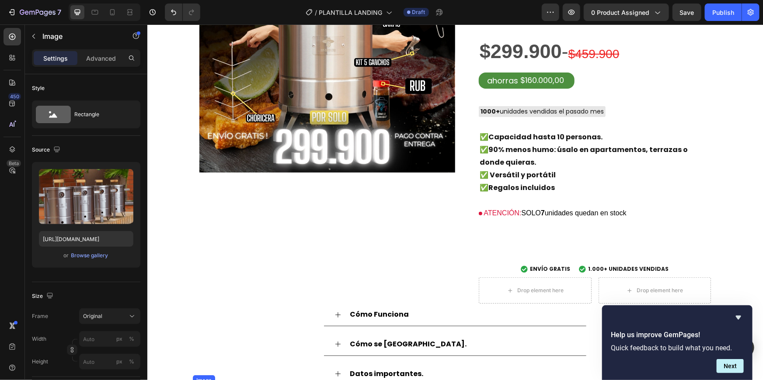
scroll to position [125, 0]
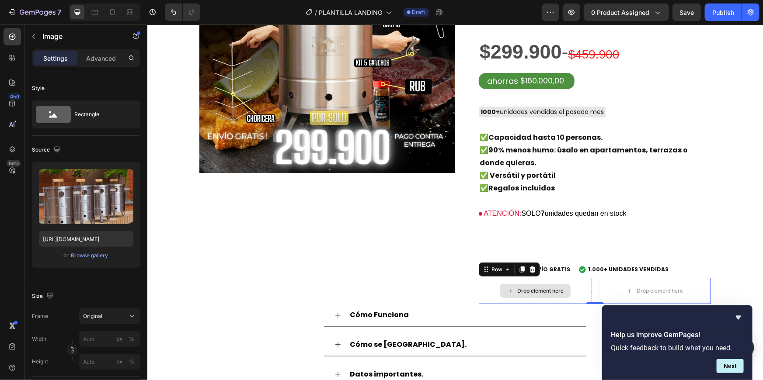
click at [528, 282] on div "Drop element here" at bounding box center [534, 291] width 113 height 26
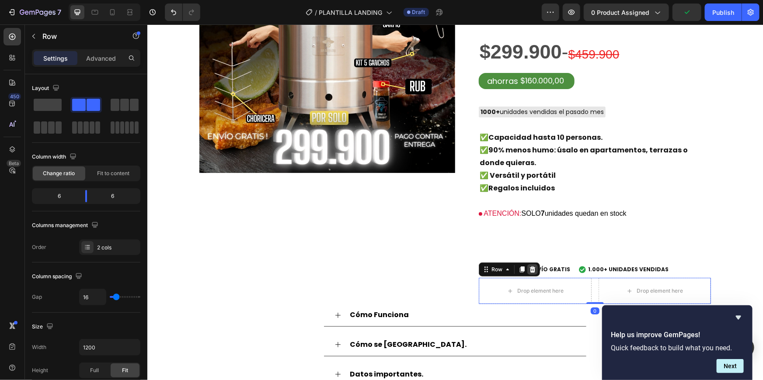
click at [531, 271] on icon at bounding box center [532, 269] width 6 height 6
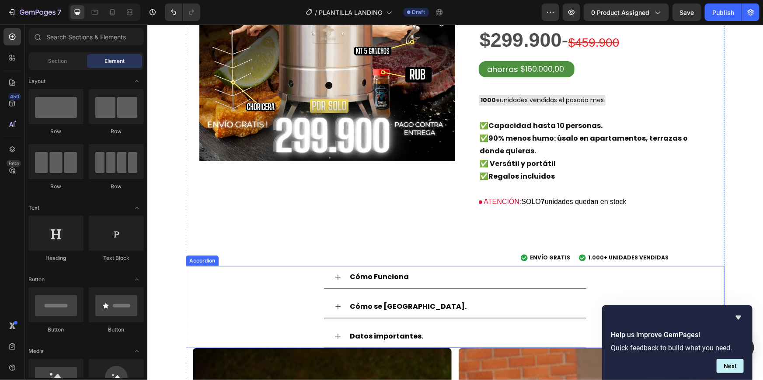
scroll to position [302, 0]
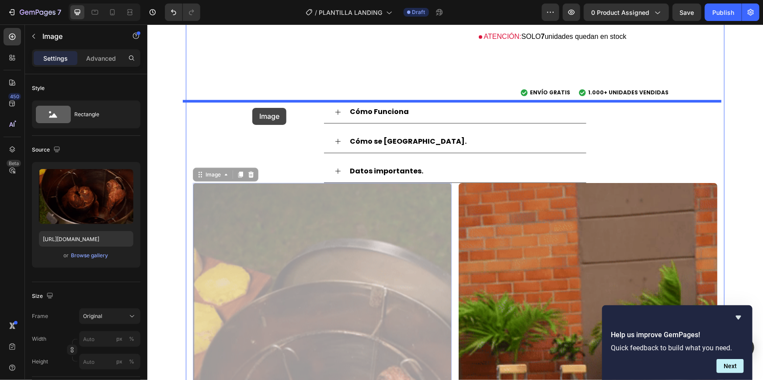
drag, startPoint x: 197, startPoint y: 180, endPoint x: 252, endPoint y: 108, distance: 90.8
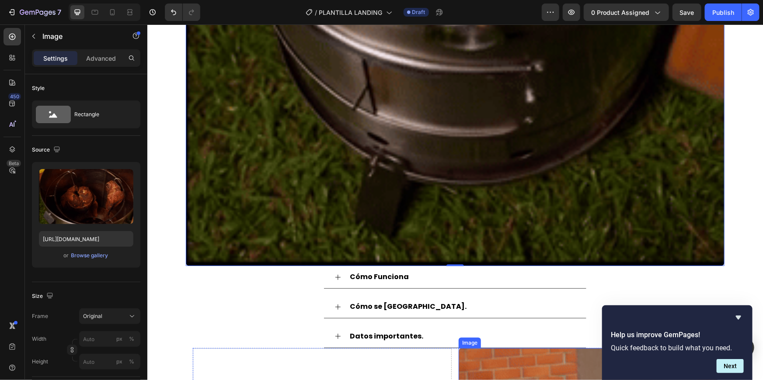
scroll to position [1090, 0]
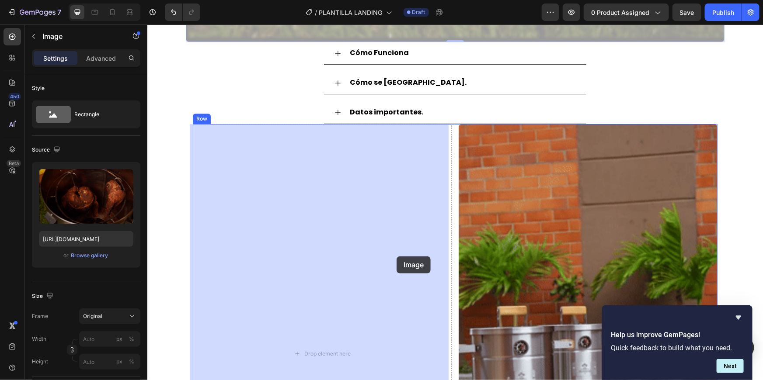
drag, startPoint x: 519, startPoint y: 133, endPoint x: 396, endPoint y: 257, distance: 173.8
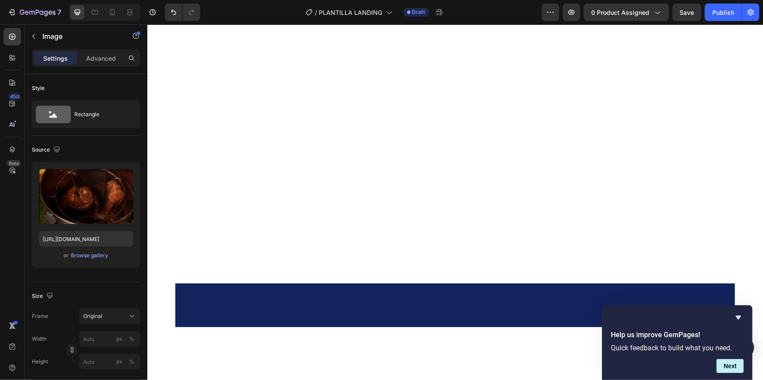
scroll to position [361, 0]
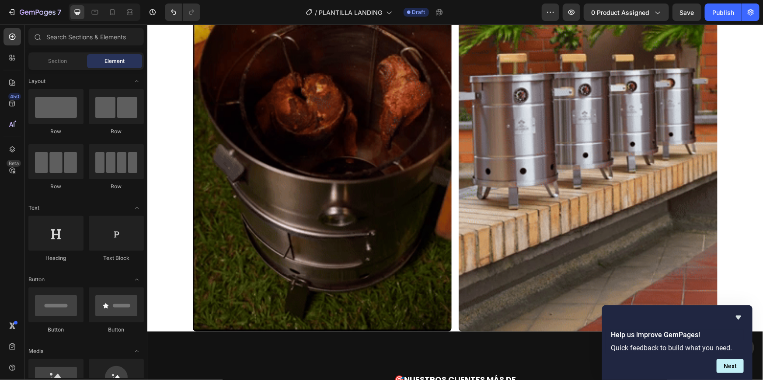
scroll to position [745, 0]
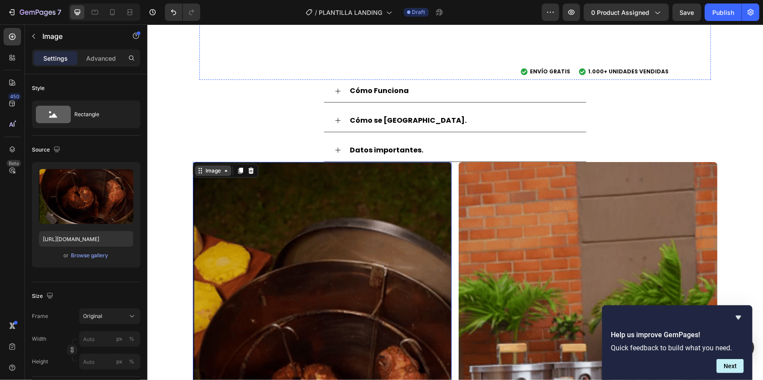
scroll to position [322, 0]
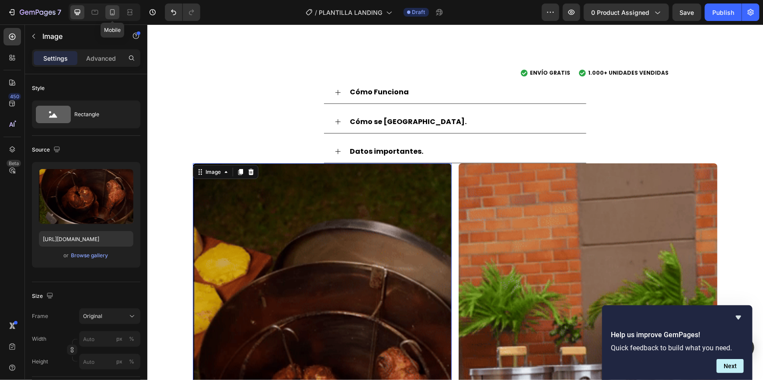
click at [116, 16] on icon at bounding box center [112, 12] width 9 height 9
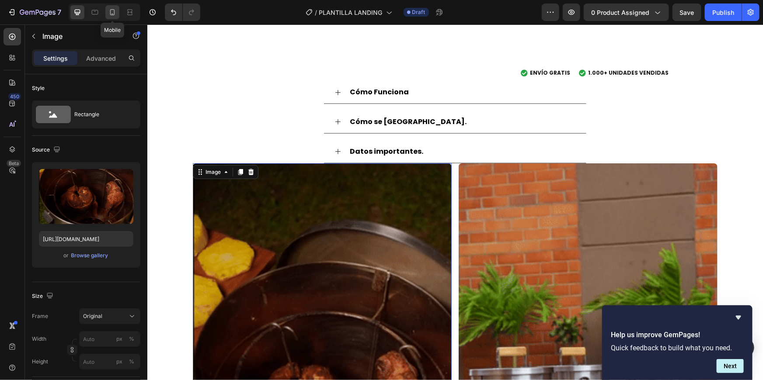
type input "90"
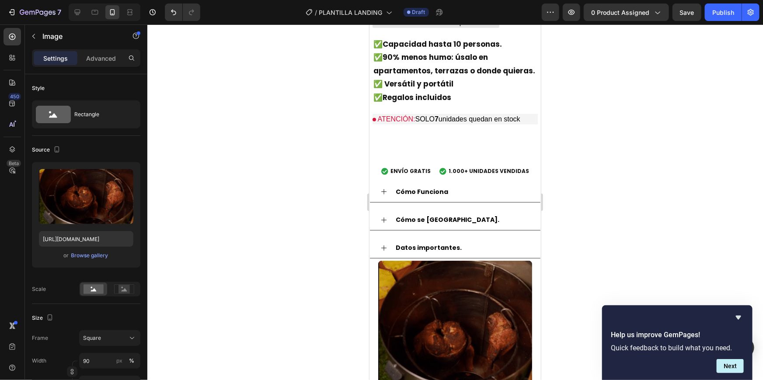
scroll to position [388, 0]
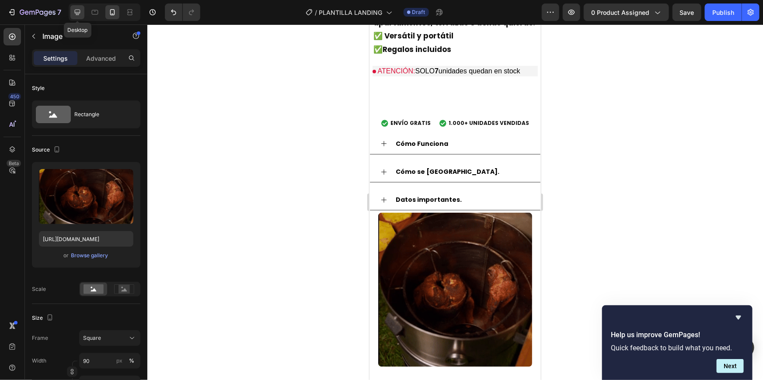
click at [77, 5] on div at bounding box center [77, 12] width 14 height 14
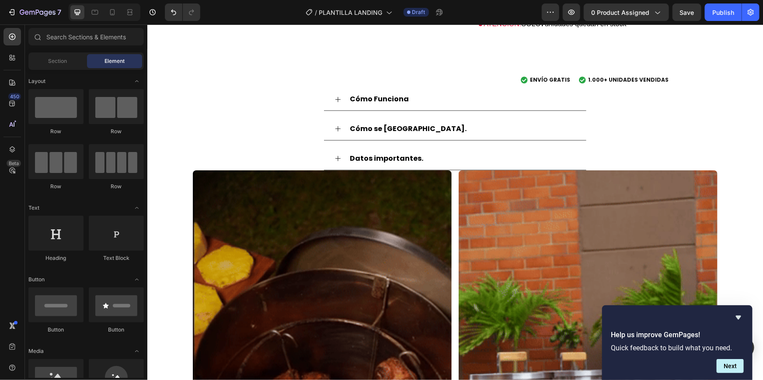
scroll to position [243, 0]
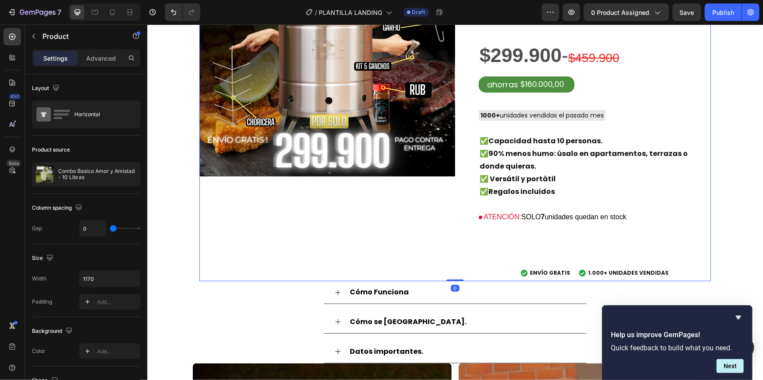
scroll to position [0, 0]
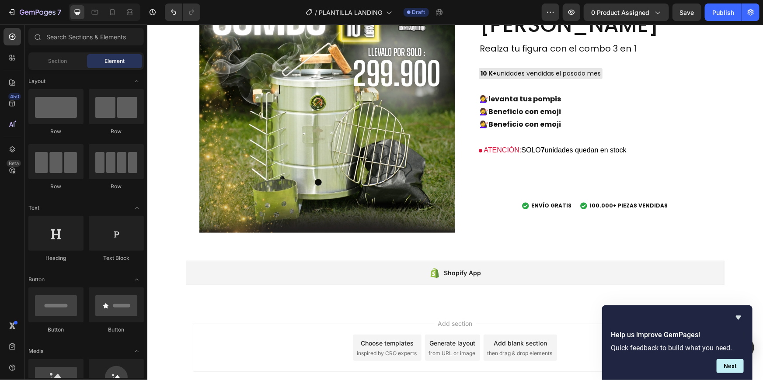
scroll to position [1731, 0]
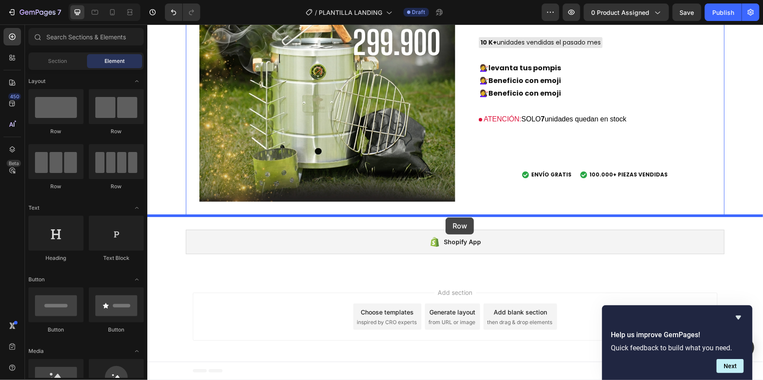
drag, startPoint x: 217, startPoint y: 195, endPoint x: 445, endPoint y: 217, distance: 228.9
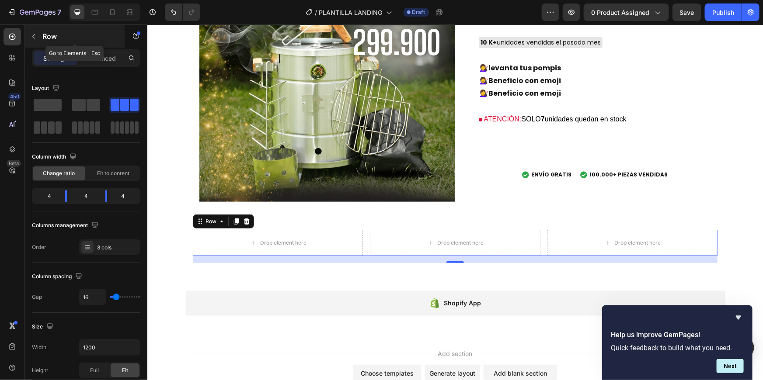
click at [38, 34] on button "button" at bounding box center [34, 36] width 14 height 14
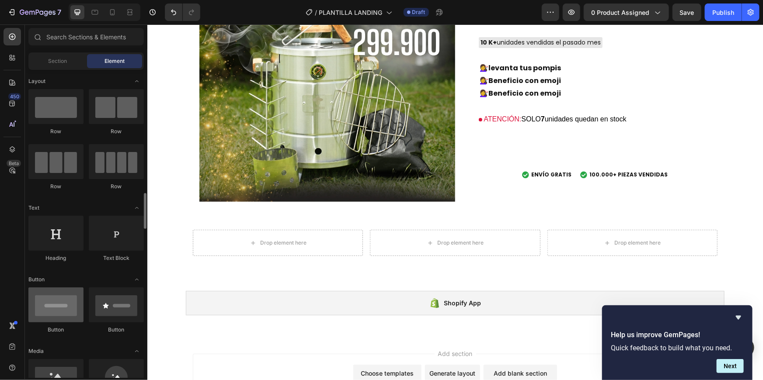
scroll to position [115, 0]
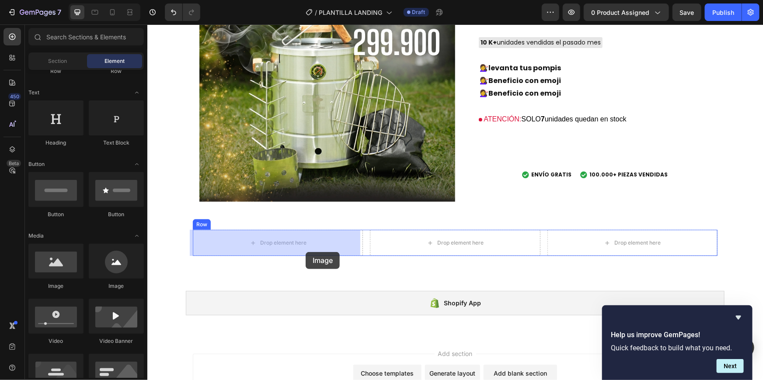
drag, startPoint x: 208, startPoint y: 309, endPoint x: 300, endPoint y: 251, distance: 108.6
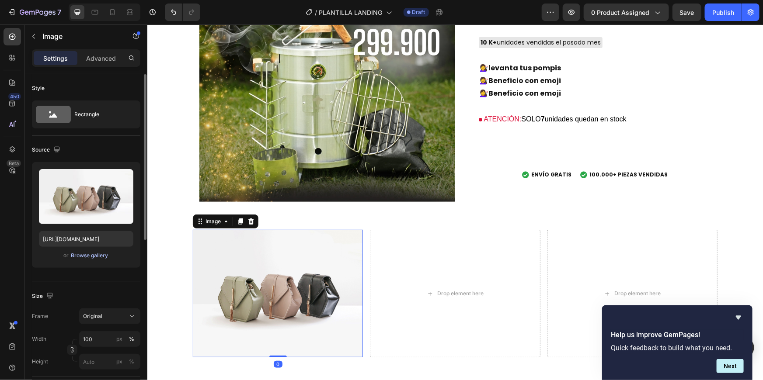
click at [102, 258] on div "Browse gallery" at bounding box center [89, 256] width 37 height 8
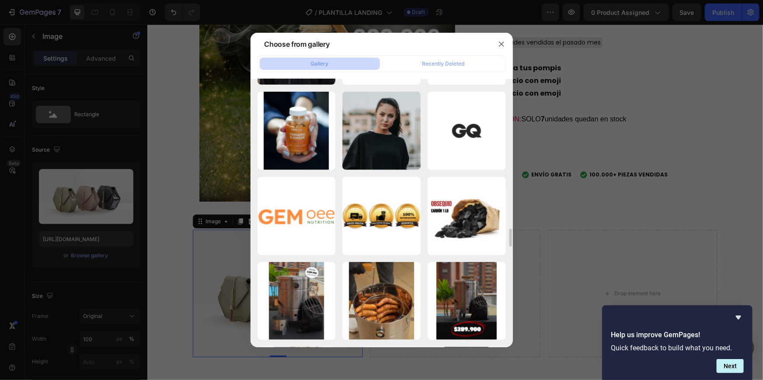
scroll to position [2211, 0]
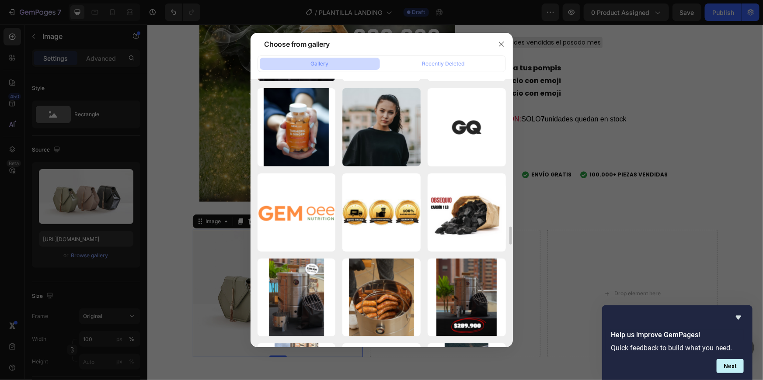
click at [0, 0] on div "iconos-1.webp 97.96 kb" at bounding box center [0, 0] width 0 height 0
type input "https://cdn.shopify.com/s/files/1/0633/4273/9561/files/gempages_570623868109062…"
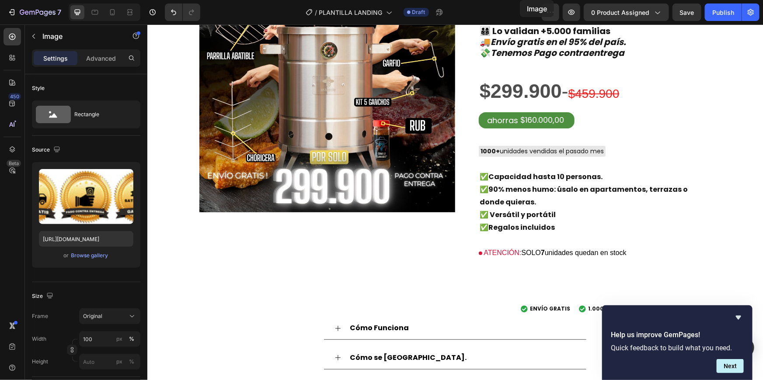
scroll to position [0, 0]
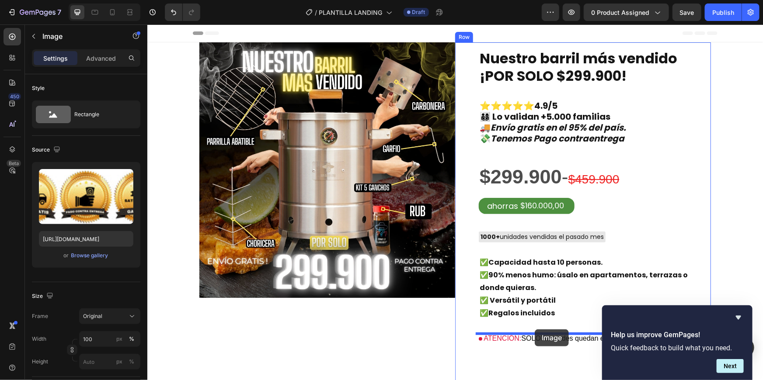
drag, startPoint x: 205, startPoint y: 223, endPoint x: 534, endPoint y: 329, distance: 346.4
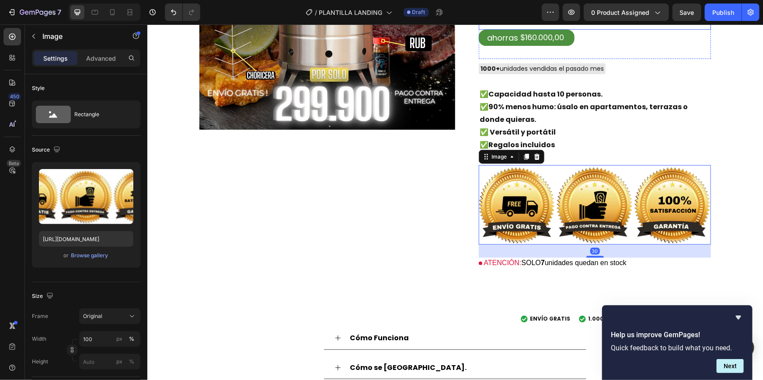
scroll to position [169, 0]
click at [108, 13] on icon at bounding box center [112, 12] width 9 height 9
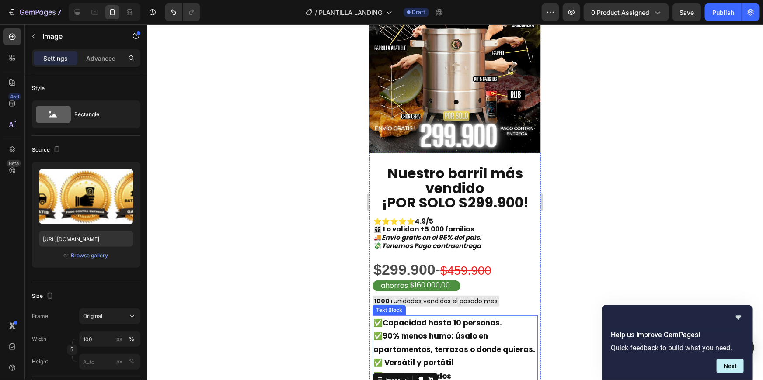
scroll to position [277, 0]
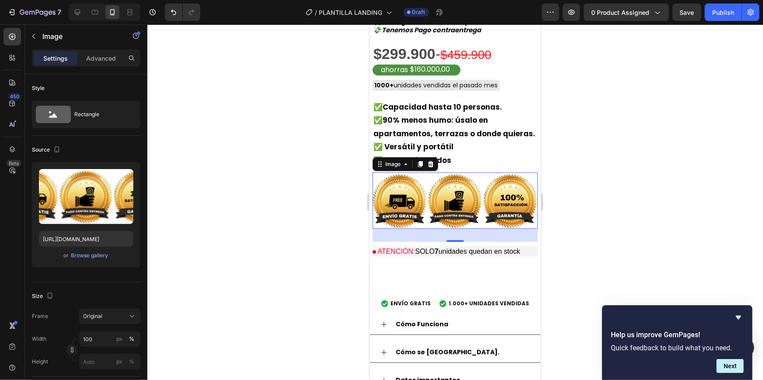
click at [452, 214] on img at bounding box center [454, 200] width 165 height 56
click at [114, 324] on button "Original" at bounding box center [109, 317] width 61 height 16
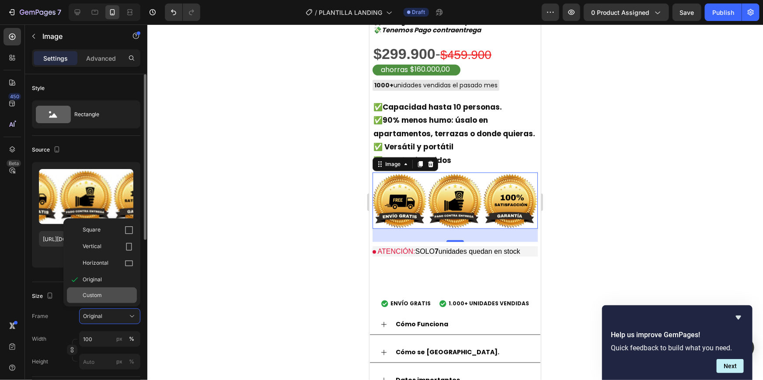
click at [106, 297] on div "Custom" at bounding box center [108, 296] width 51 height 8
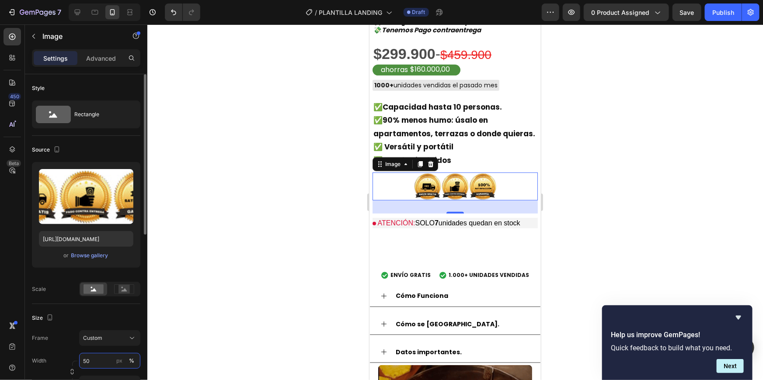
type input "5"
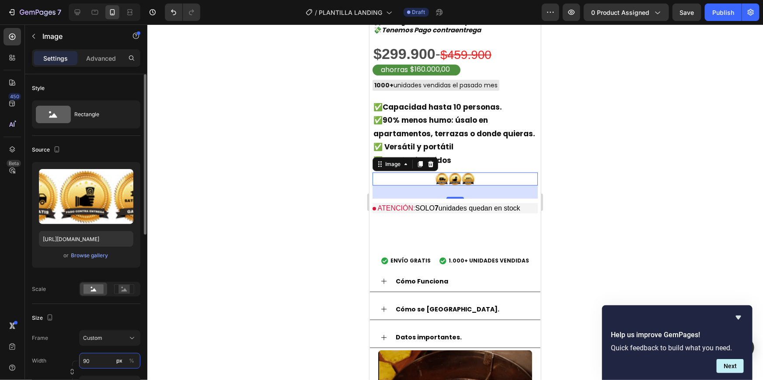
type input "9"
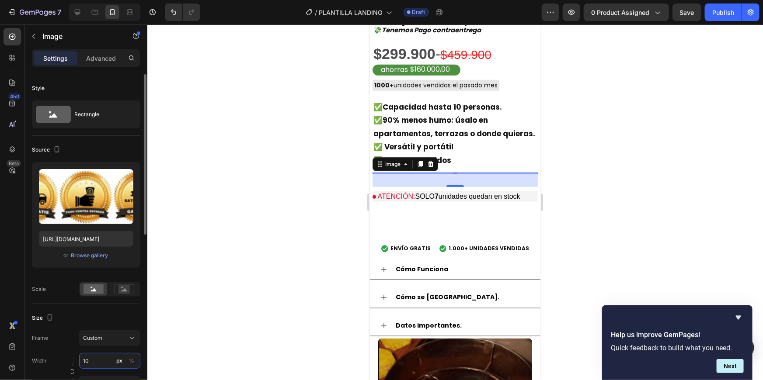
type input "100"
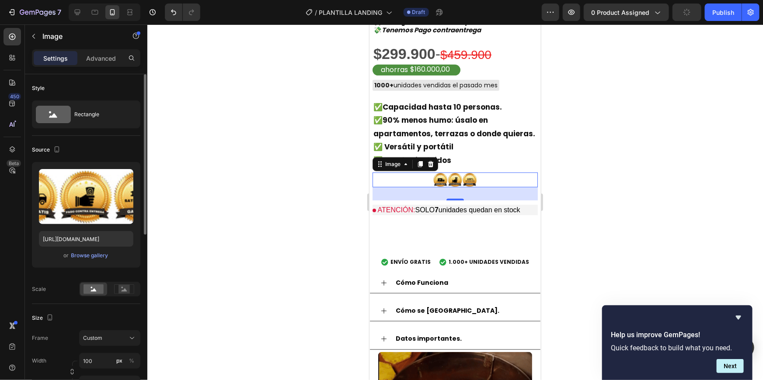
click at [99, 346] on div "Frame Custom Width 100 px % Height px %" at bounding box center [86, 361] width 108 height 61
click at [99, 335] on span "Custom" at bounding box center [92, 338] width 19 height 8
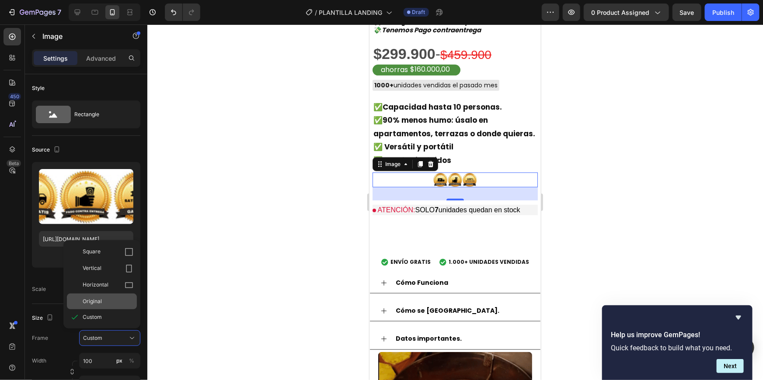
click at [100, 294] on div "Original" at bounding box center [102, 302] width 70 height 16
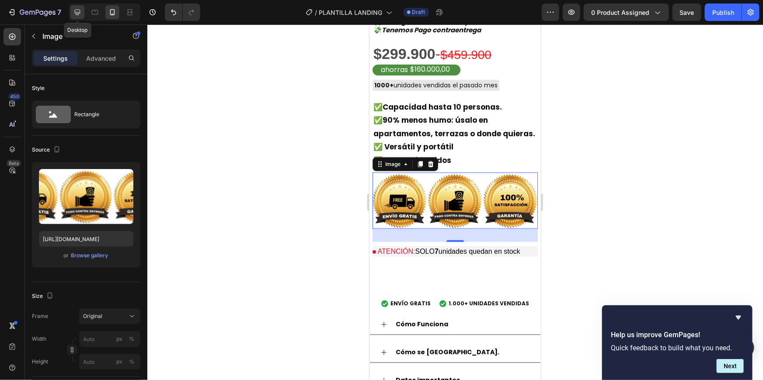
click at [77, 10] on icon at bounding box center [77, 12] width 9 height 9
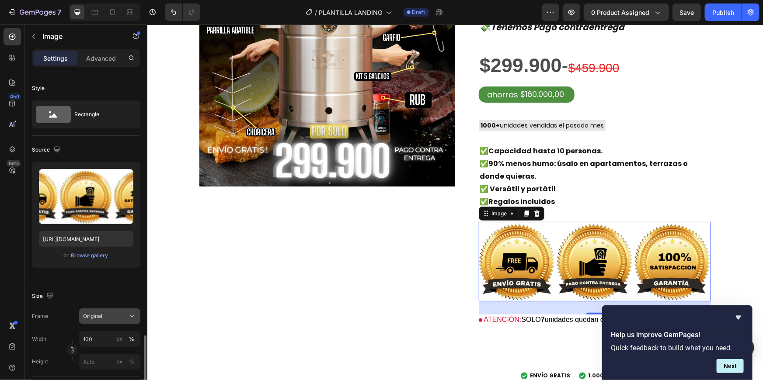
scroll to position [174, 0]
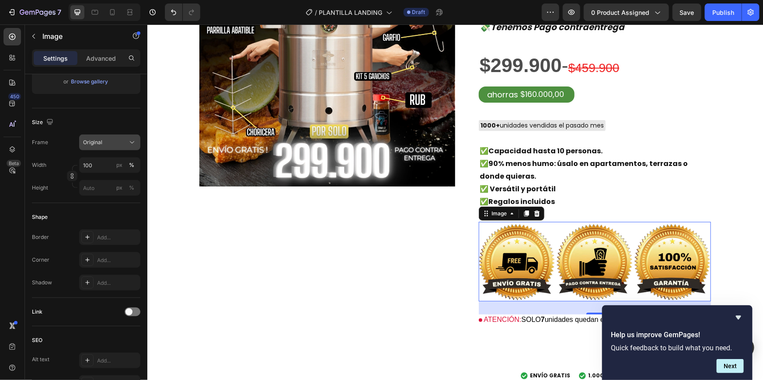
click at [118, 147] on button "Original" at bounding box center [109, 143] width 61 height 16
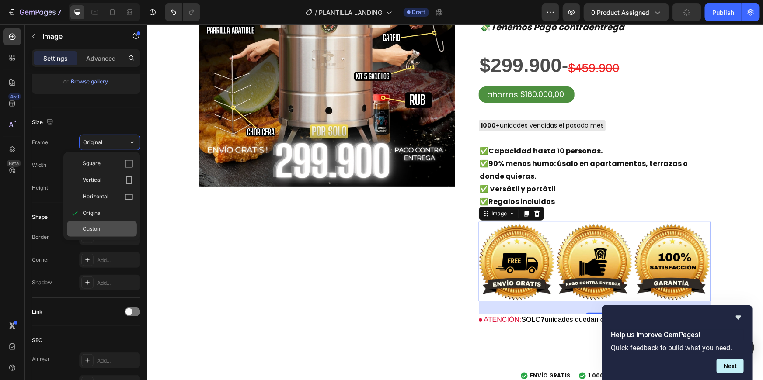
click at [101, 227] on span "Custom" at bounding box center [92, 229] width 19 height 8
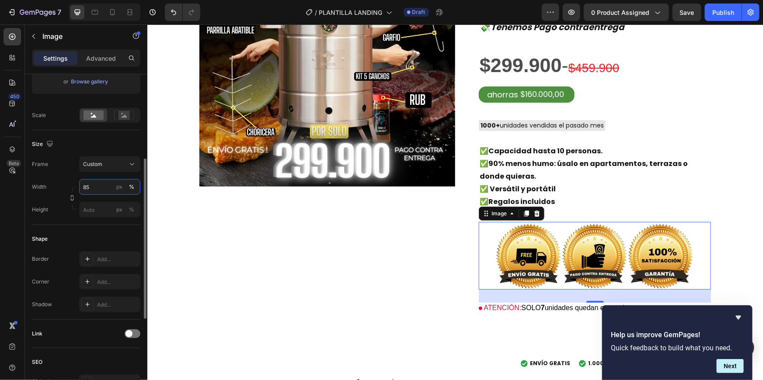
type input "84"
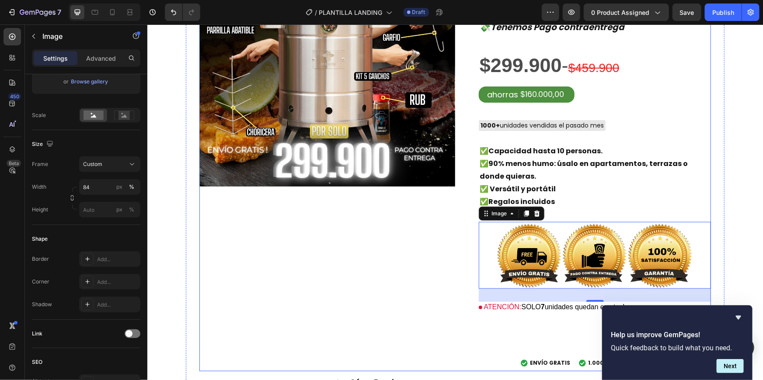
click at [264, 210] on div "Image" at bounding box center [327, 150] width 256 height 441
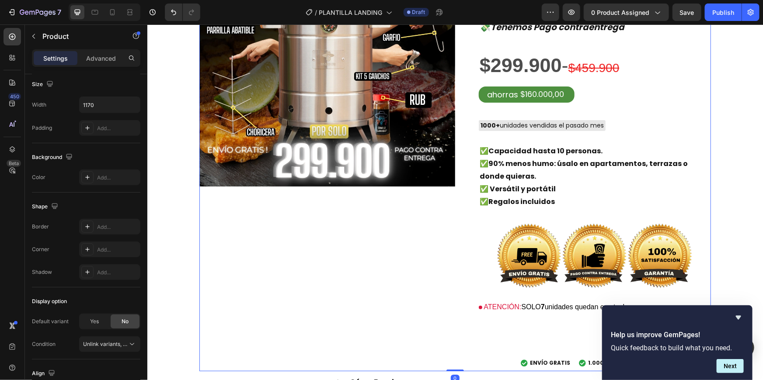
scroll to position [0, 0]
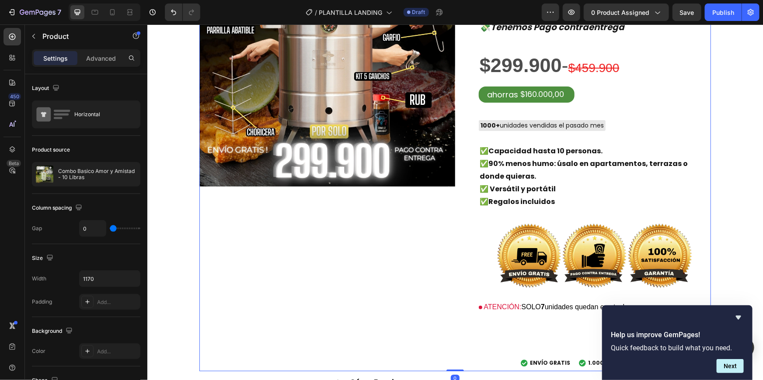
click at [105, 12] on div at bounding box center [105, 11] width 72 height 17
click at [105, 12] on div at bounding box center [112, 12] width 14 height 14
type input "16"
click at [105, 12] on div at bounding box center [112, 12] width 14 height 14
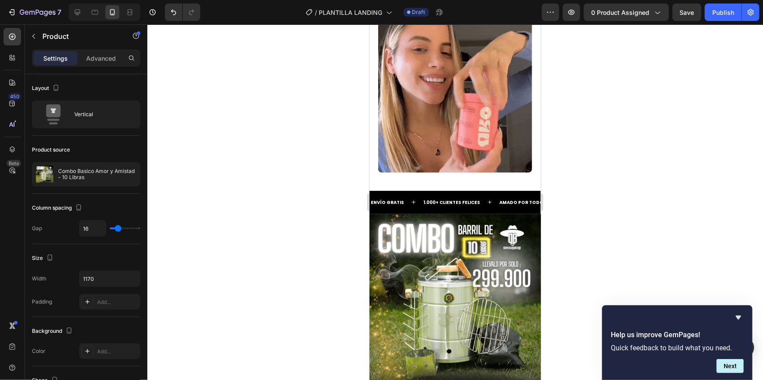
scroll to position [1700, 0]
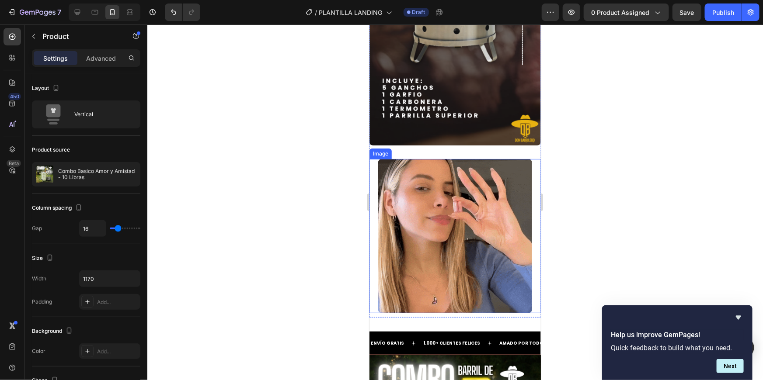
click at [423, 206] on img at bounding box center [455, 236] width 154 height 154
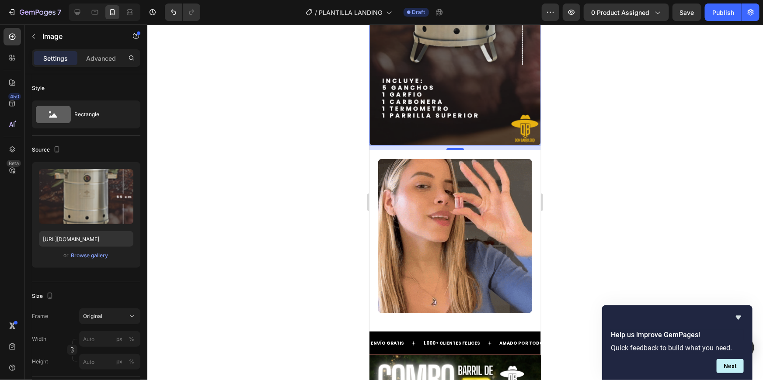
click at [73, 19] on div "7 Version history / PLANTILLA LANDING Draft Preview 0 product assigned Save Pub…" at bounding box center [381, 12] width 763 height 25
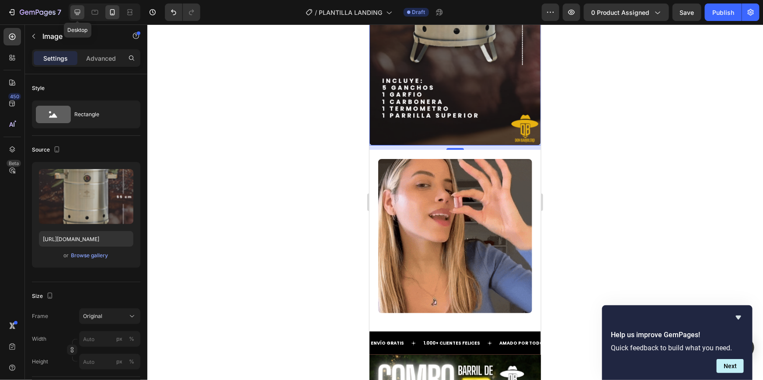
click at [77, 14] on icon at bounding box center [78, 13] width 6 height 6
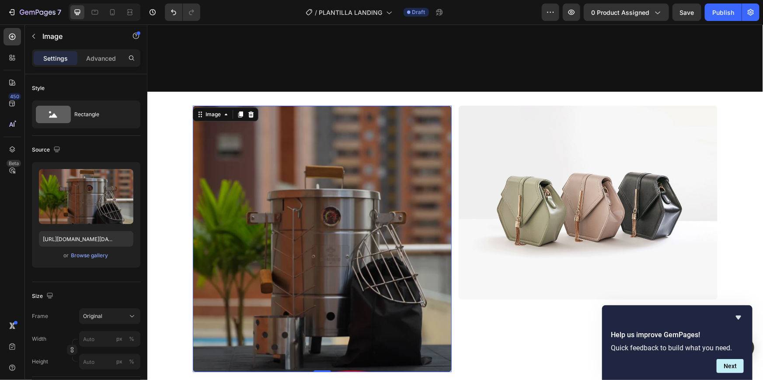
scroll to position [1442, 0]
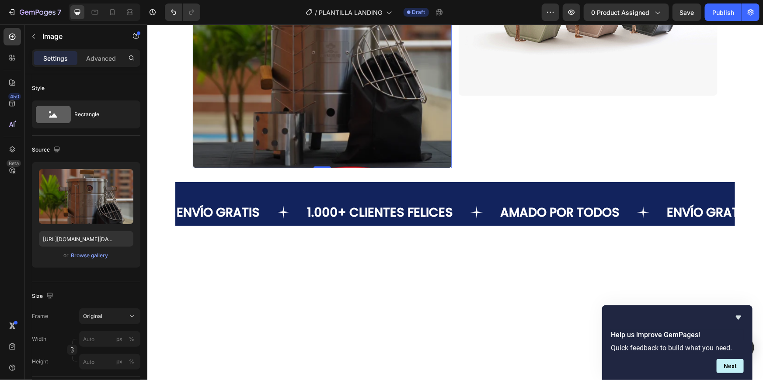
click at [244, 145] on img at bounding box center [321, 34] width 259 height 267
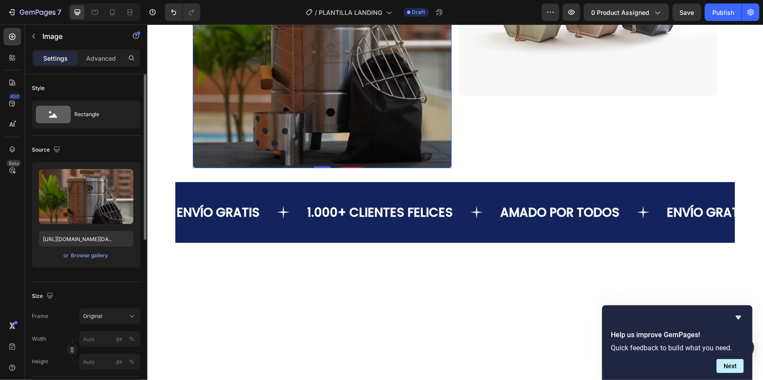
click at [96, 251] on div "or Browse gallery" at bounding box center [86, 256] width 94 height 10
click at [98, 258] on div "Browse gallery" at bounding box center [89, 256] width 37 height 8
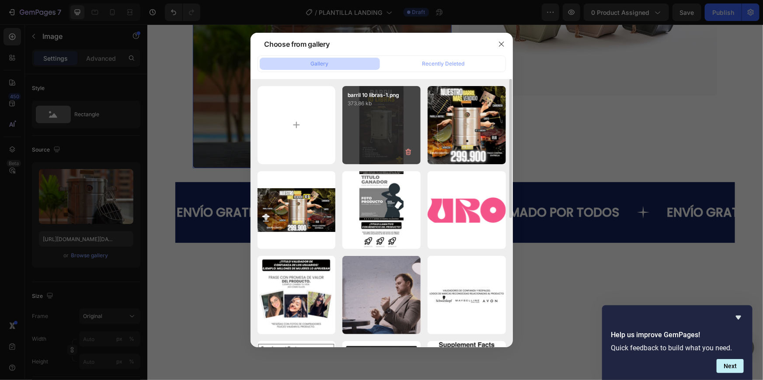
click at [359, 108] on div "barril 10 libras-1.png 373.86 kb" at bounding box center [381, 125] width 78 height 78
type input "[URL][DOMAIN_NAME]"
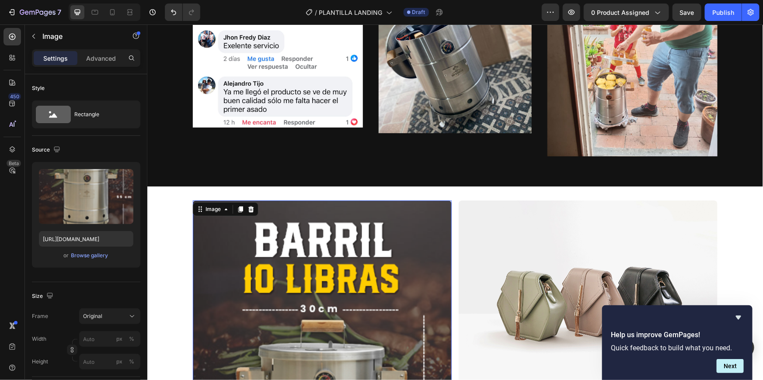
scroll to position [1051, 0]
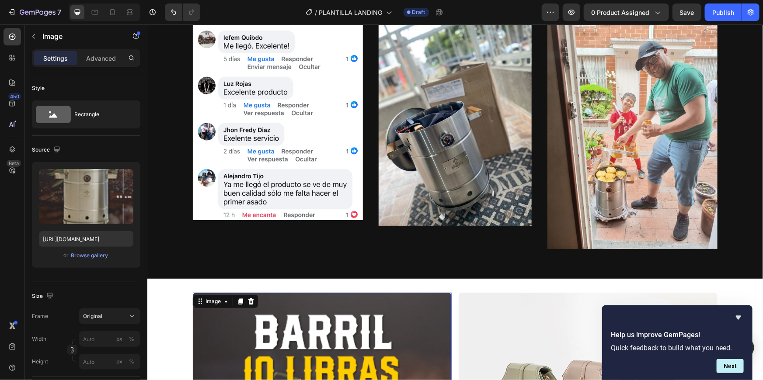
click at [112, 4] on div at bounding box center [105, 11] width 72 height 17
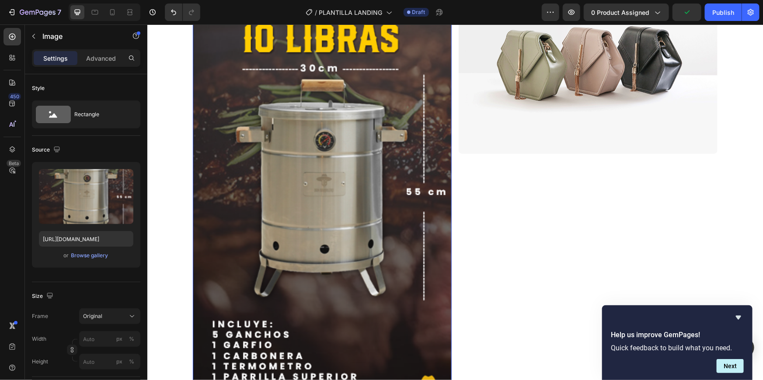
scroll to position [1380, 0]
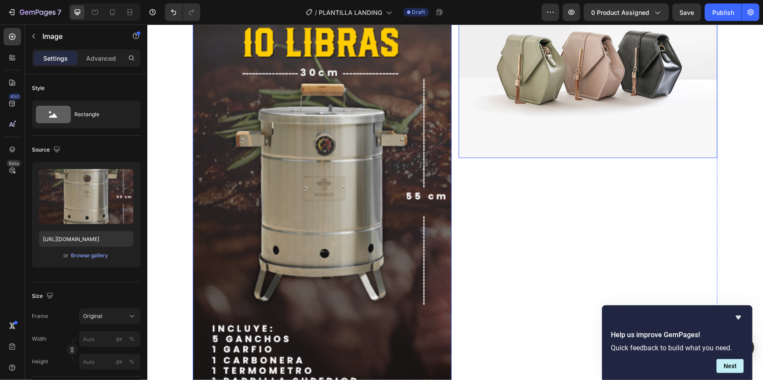
click at [550, 81] on img at bounding box center [587, 61] width 259 height 194
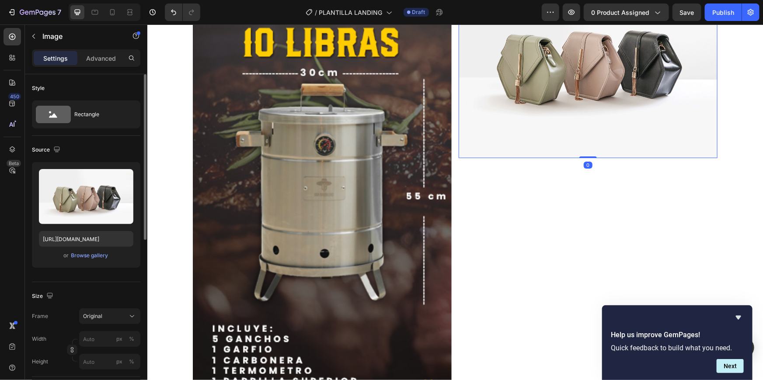
click at [103, 251] on div "or Browse gallery" at bounding box center [86, 256] width 94 height 10
click at [103, 254] on div "Browse gallery" at bounding box center [89, 256] width 37 height 8
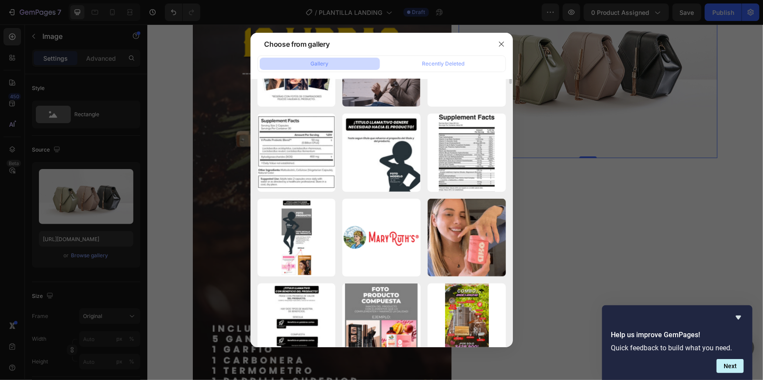
scroll to position [0, 0]
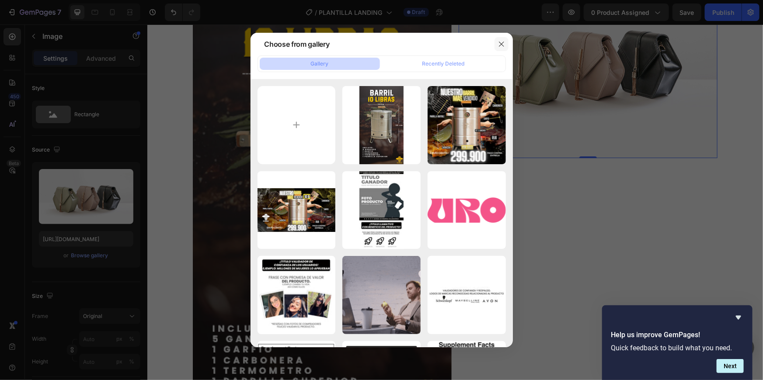
click at [502, 45] on icon "button" at bounding box center [501, 44] width 7 height 7
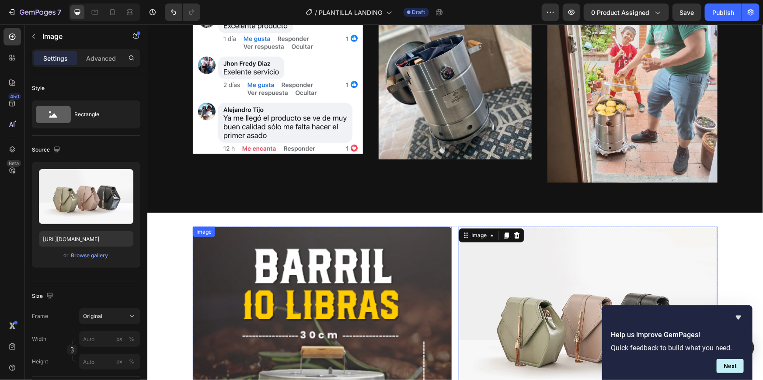
scroll to position [1048, 0]
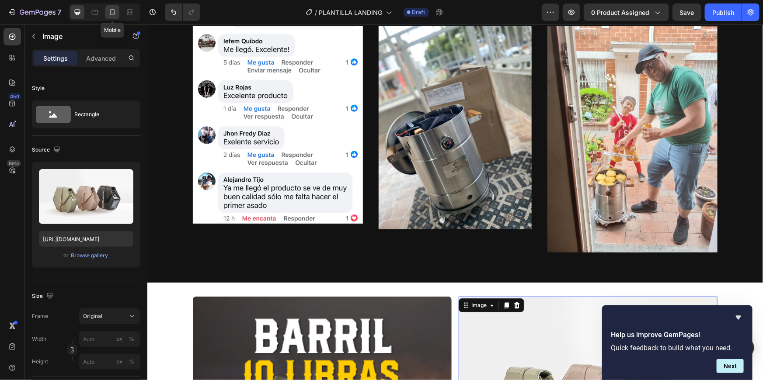
click at [110, 8] on icon at bounding box center [112, 12] width 9 height 9
type input "https://cdn.shopify.com/s/files/1/0633/4273/9561/files/gempages_570623868109062…"
type input "90"
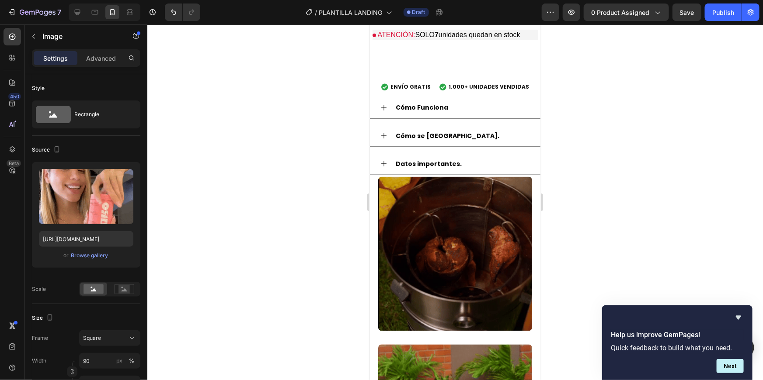
scroll to position [399, 0]
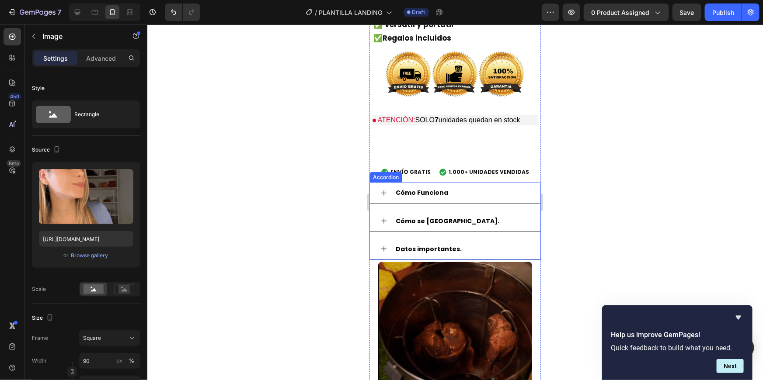
click at [427, 188] on strong "Cómo Funciona" at bounding box center [421, 192] width 52 height 9
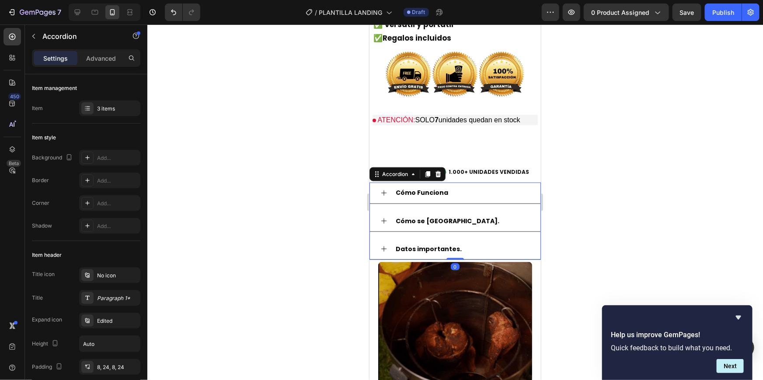
click at [442, 188] on strong "Cómo Funciona" at bounding box center [421, 192] width 52 height 9
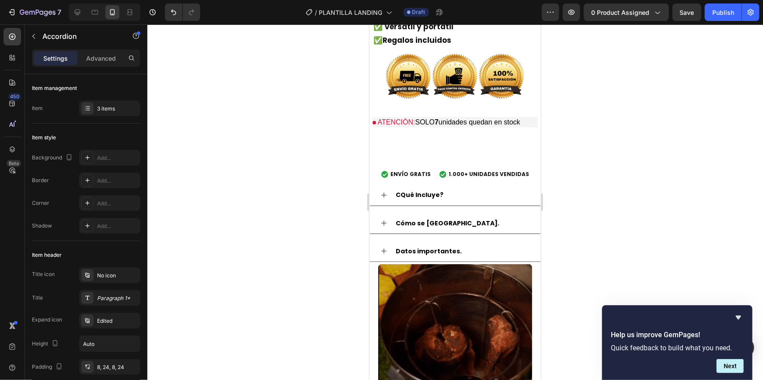
click at [400, 190] on strong "CQué Incluye?" at bounding box center [419, 194] width 48 height 9
click at [477, 188] on div "Qué Incluye?" at bounding box center [462, 195] width 136 height 14
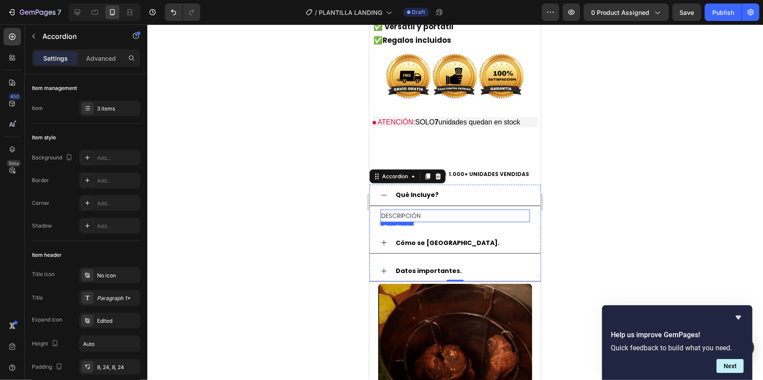
click at [427, 210] on p "DESCRIPCIÓN" at bounding box center [455, 215] width 148 height 11
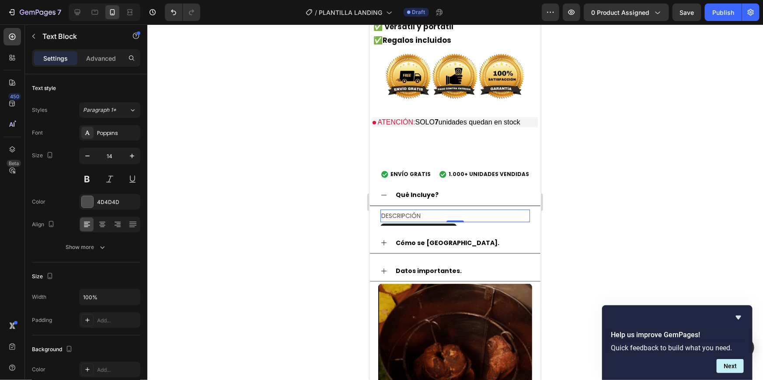
click at [425, 210] on p "DESCRIPCIÓN" at bounding box center [455, 215] width 148 height 11
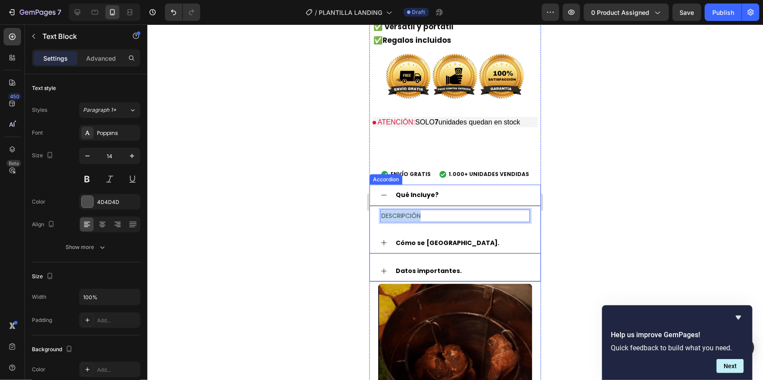
drag, startPoint x: 425, startPoint y: 210, endPoint x: 374, endPoint y: 206, distance: 50.4
click at [374, 206] on div "DESCRIPCIÓN Text Block 0" at bounding box center [454, 216] width 171 height 20
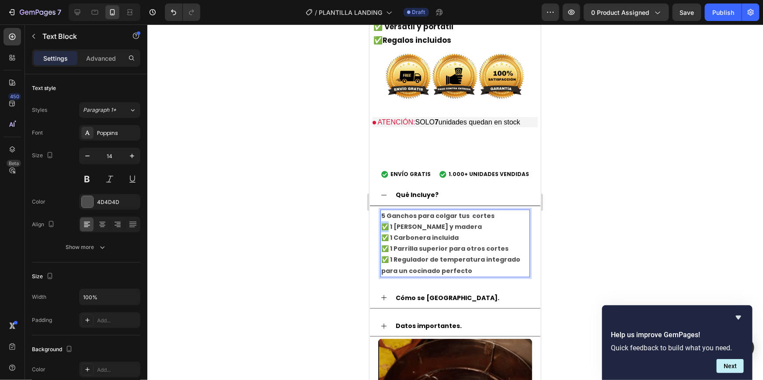
drag, startPoint x: 388, startPoint y: 220, endPoint x: 383, endPoint y: 219, distance: 5.1
click at [383, 222] on strong "✅ 1 Garfio de acero y madera" at bounding box center [431, 226] width 101 height 9
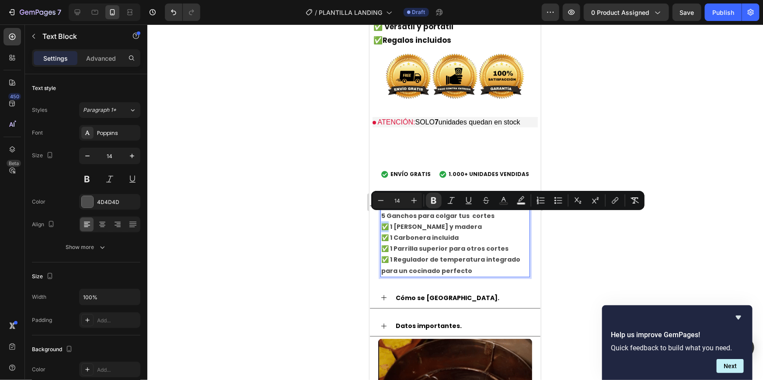
copy strong "✅"
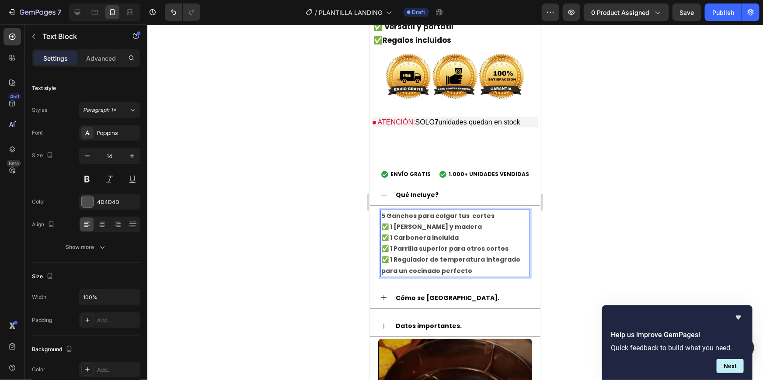
click at [439, 233] on strong "✅ 1 Carbonera incluida" at bounding box center [419, 237] width 77 height 9
click at [467, 232] on p "✅5 Ganchos para colgar tus cortes ✅ 1 Garfio de acero y madera ✅ 1 Carbonera in…" at bounding box center [455, 243] width 148 height 66
click at [436, 293] on strong "Cómo se usa." at bounding box center [447, 297] width 104 height 9
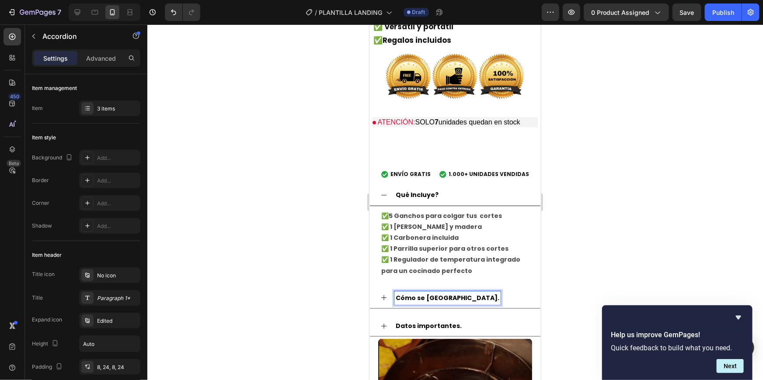
click at [436, 293] on strong "Cómo se usa." at bounding box center [447, 297] width 104 height 9
drag, startPoint x: 436, startPoint y: 290, endPoint x: 361, endPoint y: 284, distance: 75.9
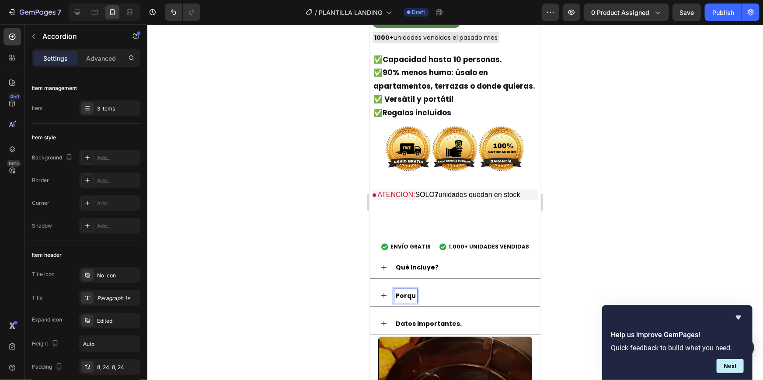
scroll to position [322, 0]
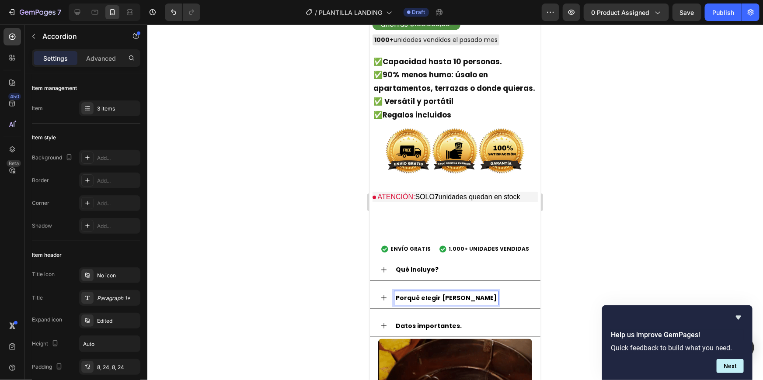
click at [632, 262] on div at bounding box center [455, 202] width 616 height 356
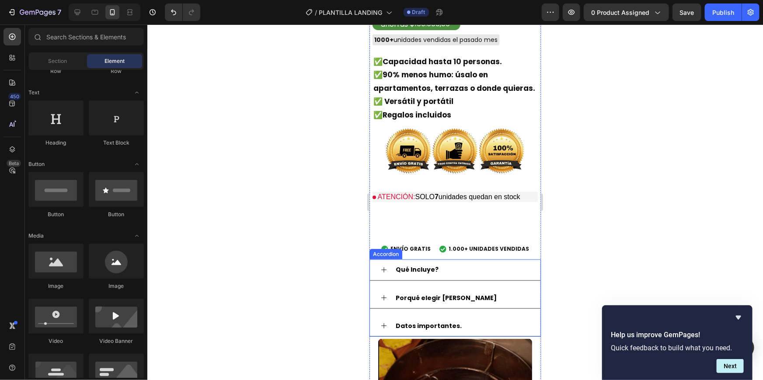
click at [491, 291] on div "Porqué elegir Don Barrilero" at bounding box center [462, 298] width 136 height 14
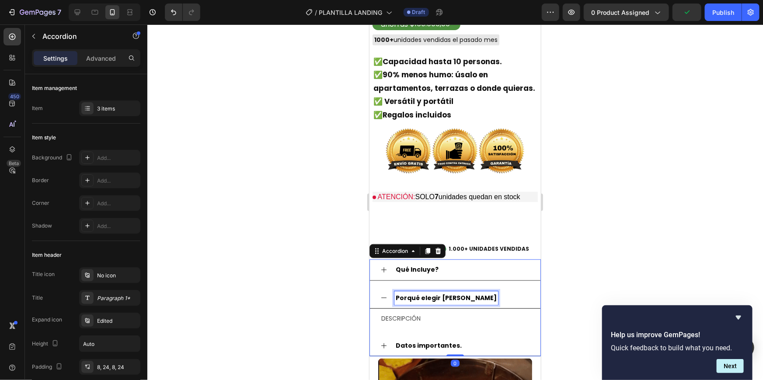
click at [479, 293] on strong "Porqué elegir Don Barrilero" at bounding box center [445, 297] width 101 height 9
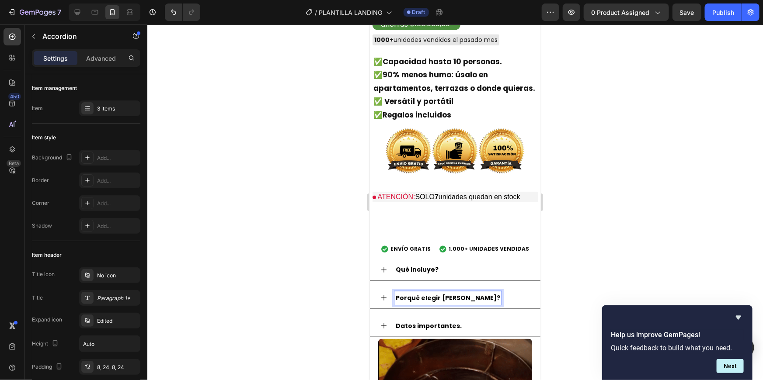
click at [613, 265] on div at bounding box center [455, 202] width 616 height 356
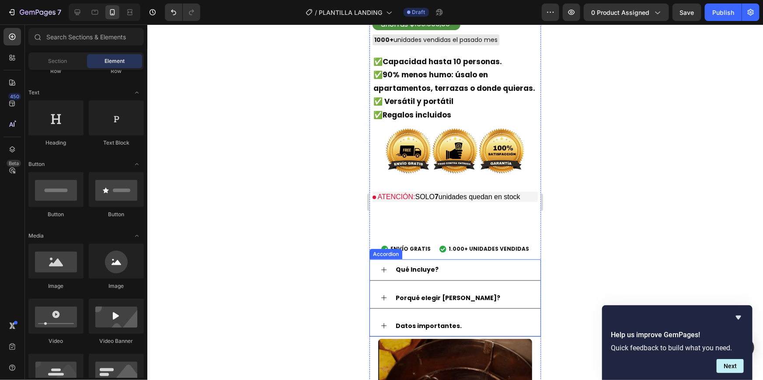
click at [493, 291] on div "Porqué elegir [PERSON_NAME]?" at bounding box center [462, 298] width 136 height 14
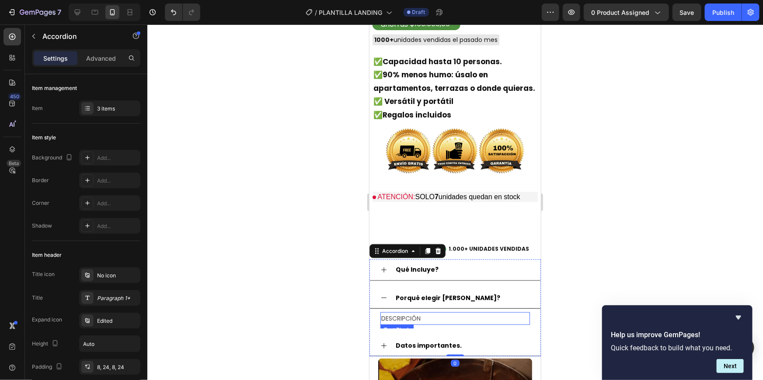
click at [394, 313] on p "DESCRIPCIÓN" at bounding box center [455, 318] width 148 height 11
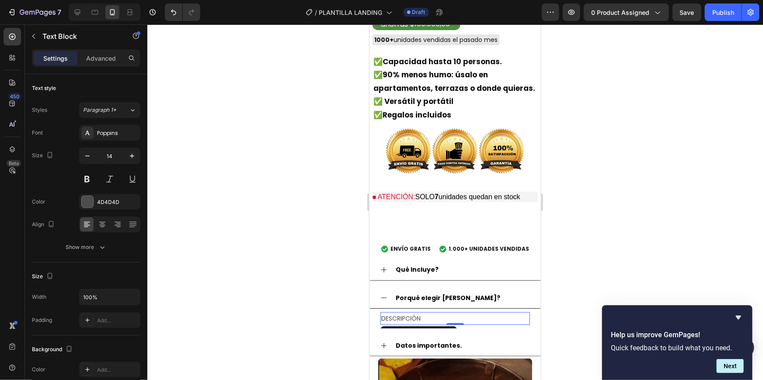
click at [422, 313] on p "DESCRIPCIÓN" at bounding box center [455, 318] width 148 height 11
drag, startPoint x: 422, startPoint y: 309, endPoint x: 337, endPoint y: 316, distance: 85.5
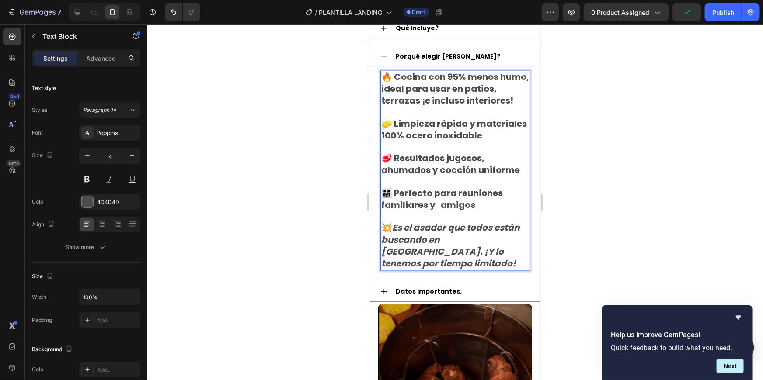
scroll to position [568, 0]
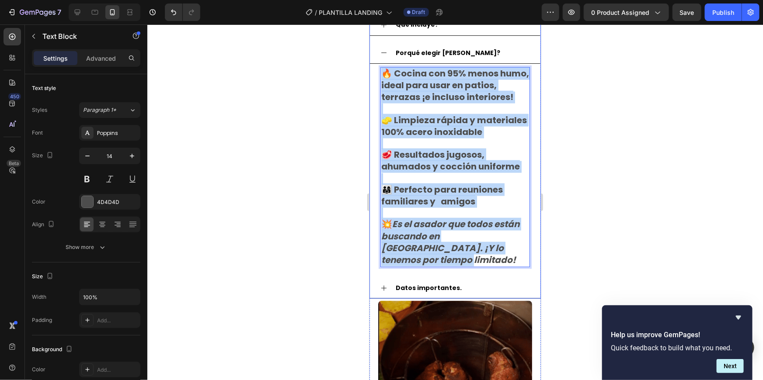
drag, startPoint x: 516, startPoint y: 261, endPoint x: 378, endPoint y: 65, distance: 239.9
click at [378, 65] on div "🔥 Cocina con 95% menos humo, ideal para usar en patios, terrazas ¡e incluso int…" at bounding box center [454, 166] width 171 height 207
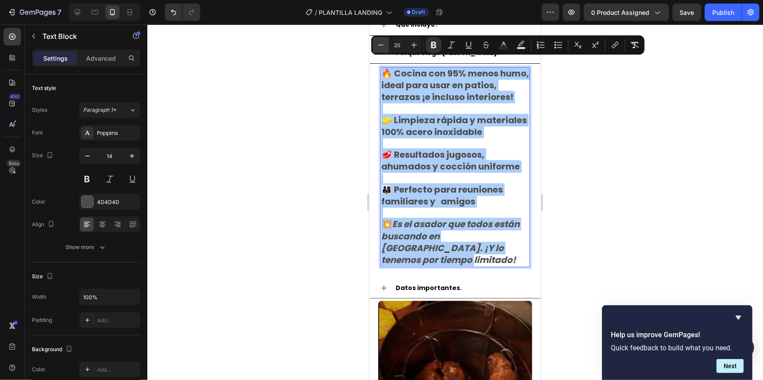
click at [383, 45] on icon "Editor contextual toolbar" at bounding box center [380, 45] width 9 height 9
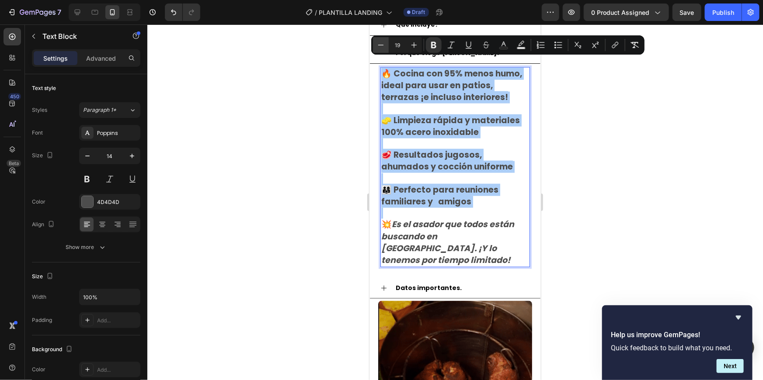
click at [383, 45] on icon "Editor contextual toolbar" at bounding box center [380, 45] width 9 height 9
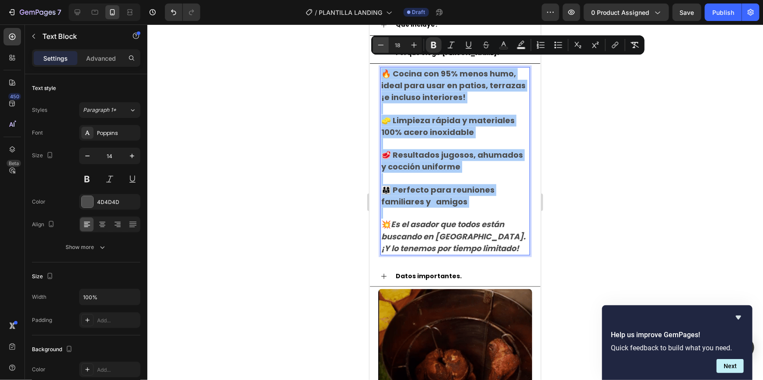
click at [383, 45] on icon "Editor contextual toolbar" at bounding box center [380, 45] width 9 height 9
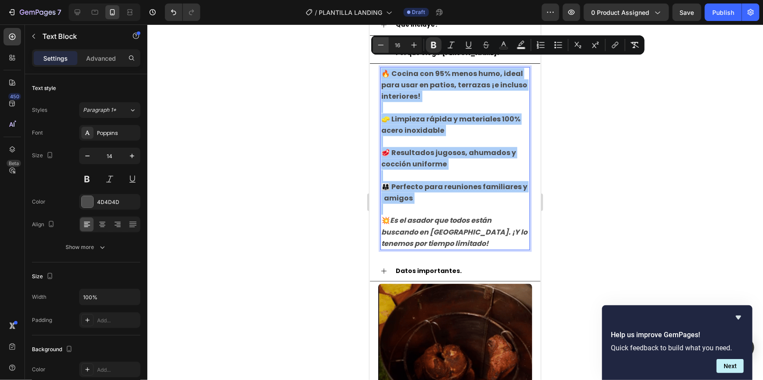
click at [383, 45] on icon "Editor contextual toolbar" at bounding box center [380, 45] width 9 height 9
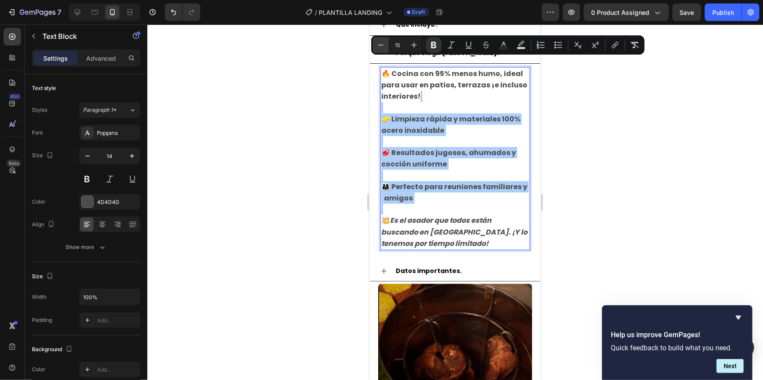
click at [383, 45] on icon "Editor contextual toolbar" at bounding box center [380, 45] width 9 height 9
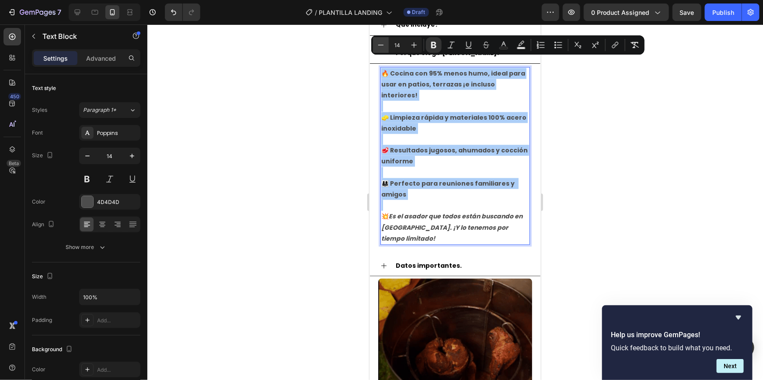
click at [383, 45] on icon "Editor contextual toolbar" at bounding box center [380, 45] width 9 height 9
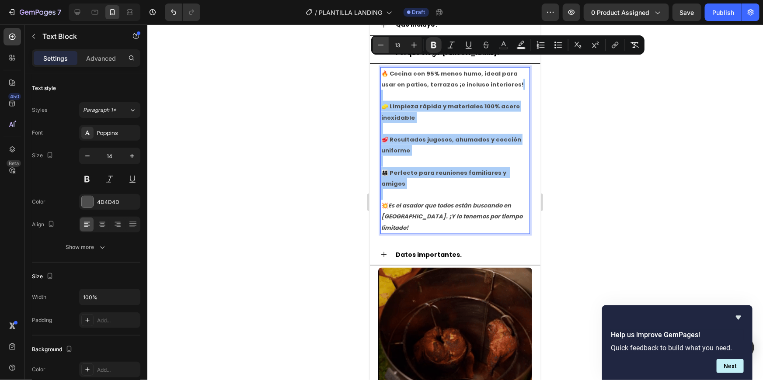
click at [383, 45] on icon "Editor contextual toolbar" at bounding box center [380, 45] width 9 height 9
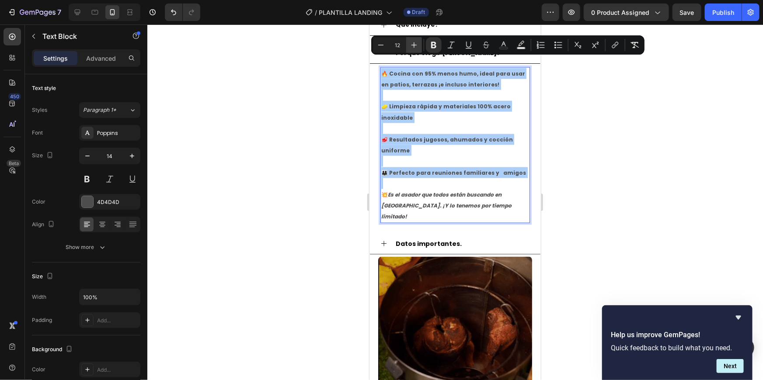
click at [411, 42] on icon "Editor contextual toolbar" at bounding box center [414, 45] width 9 height 9
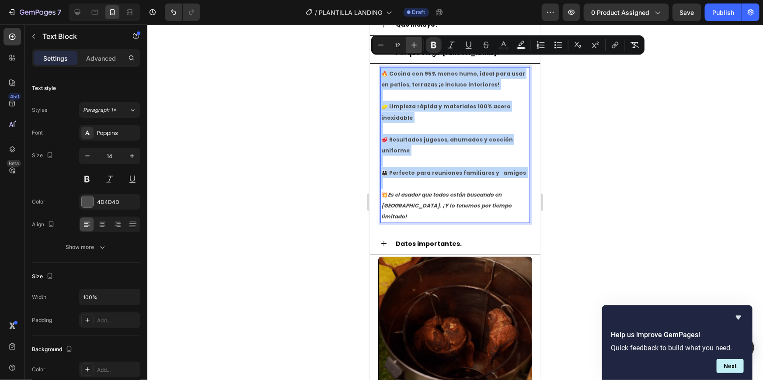
type input "13"
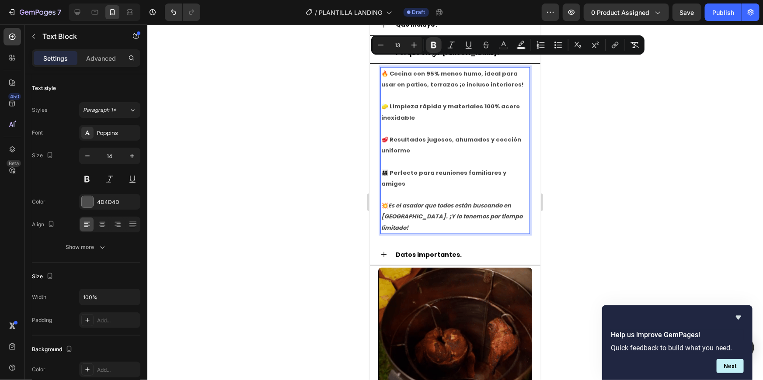
click at [701, 152] on div at bounding box center [455, 202] width 616 height 356
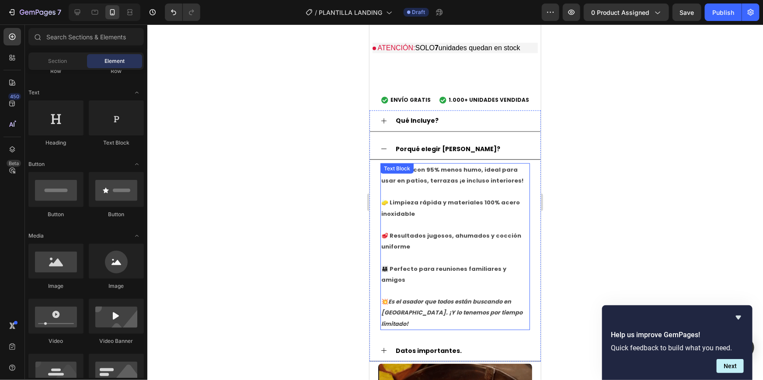
scroll to position [448, 0]
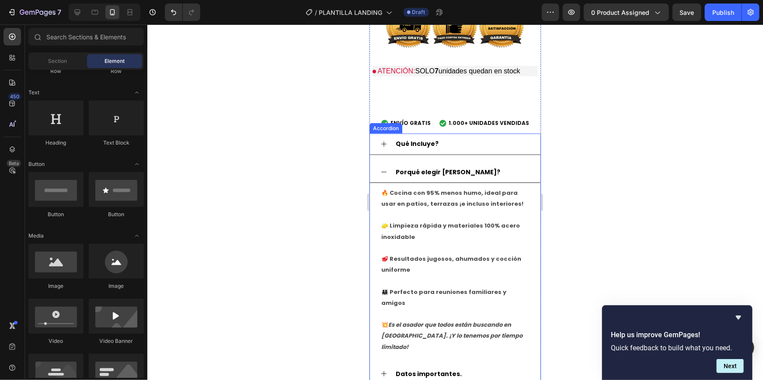
click at [386, 140] on icon at bounding box center [383, 143] width 7 height 7
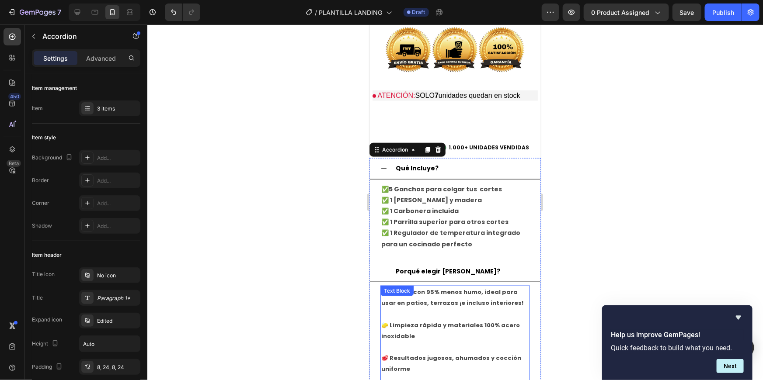
scroll to position [411, 0]
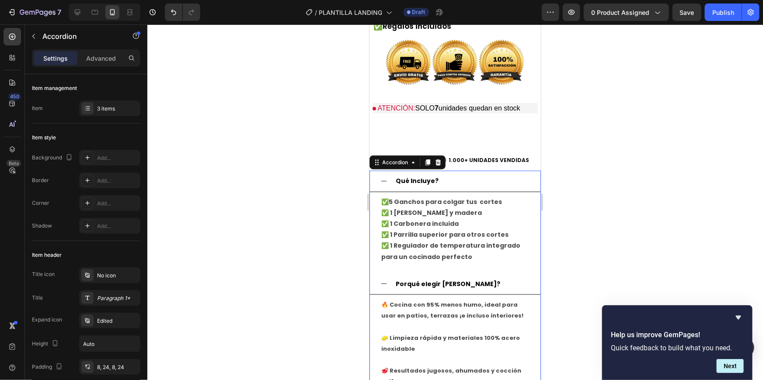
click at [388, 171] on div "Qué Incluye?" at bounding box center [454, 181] width 171 height 21
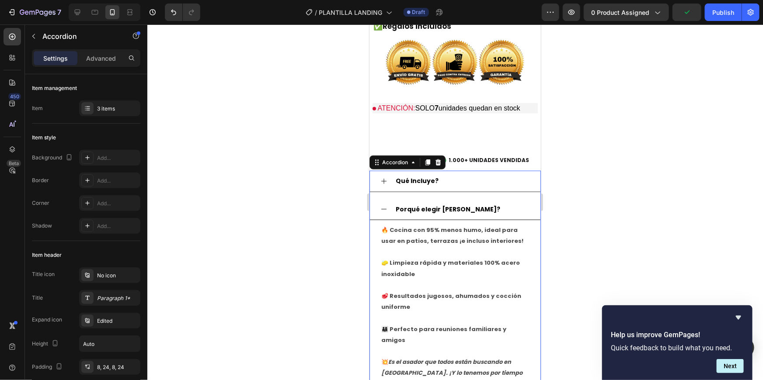
click at [381, 206] on icon at bounding box center [383, 209] width 7 height 7
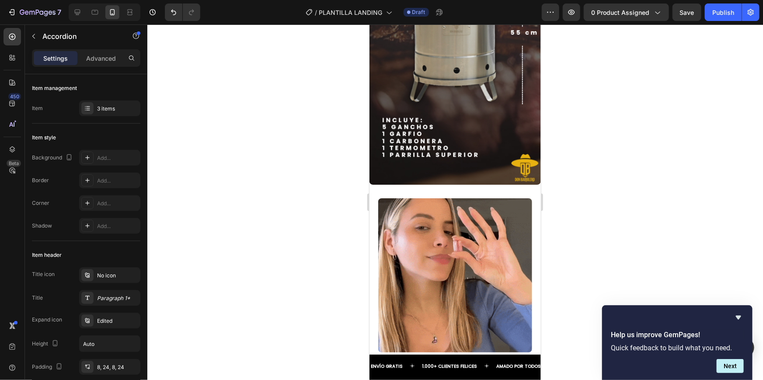
scroll to position [1662, 0]
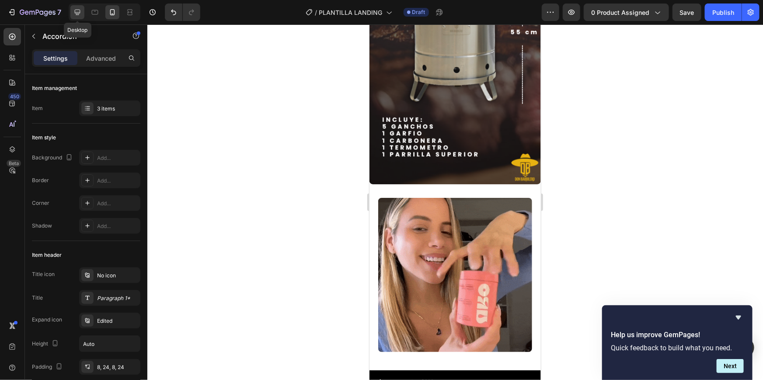
click at [76, 17] on div at bounding box center [77, 12] width 14 height 14
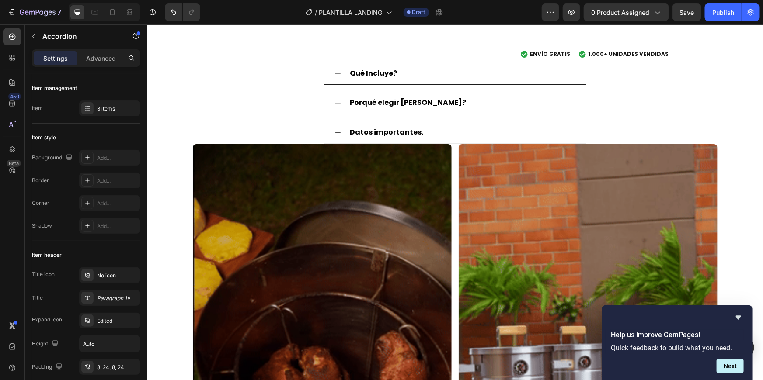
scroll to position [317, 0]
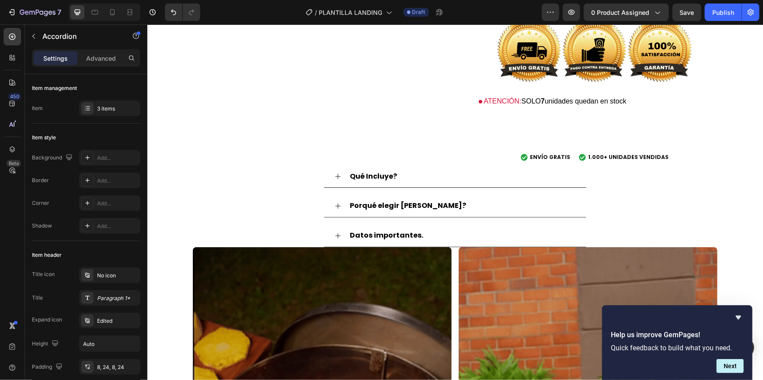
click at [337, 174] on icon at bounding box center [337, 176] width 7 height 7
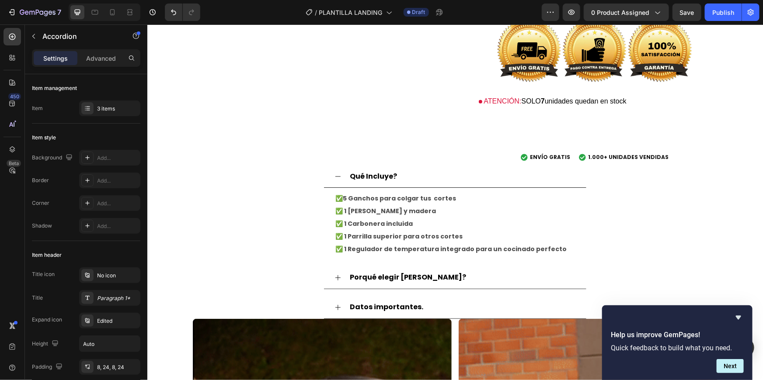
click at [340, 278] on div "Porqué elegir [PERSON_NAME]?" at bounding box center [455, 277] width 262 height 23
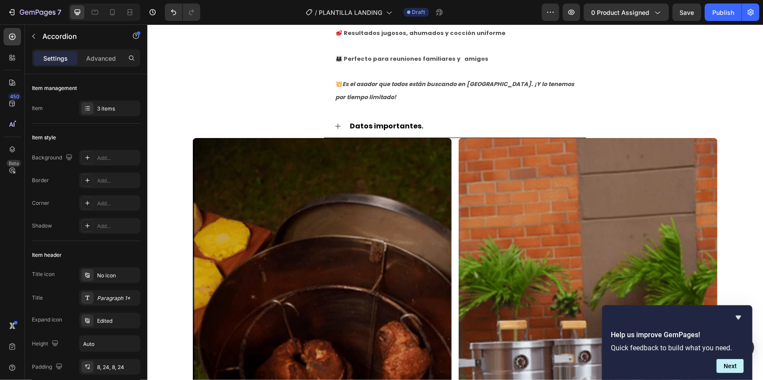
scroll to position [425, 0]
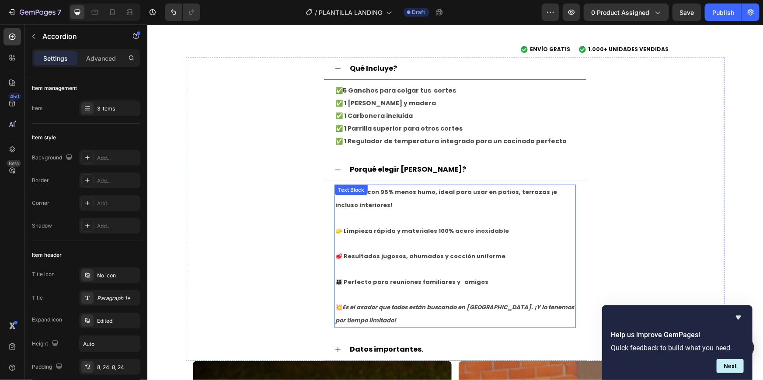
click at [341, 293] on p "🔥 Cocina con 95% menos humo, ideal para usar en patios, terrazas ¡e incluso int…" at bounding box center [455, 256] width 240 height 142
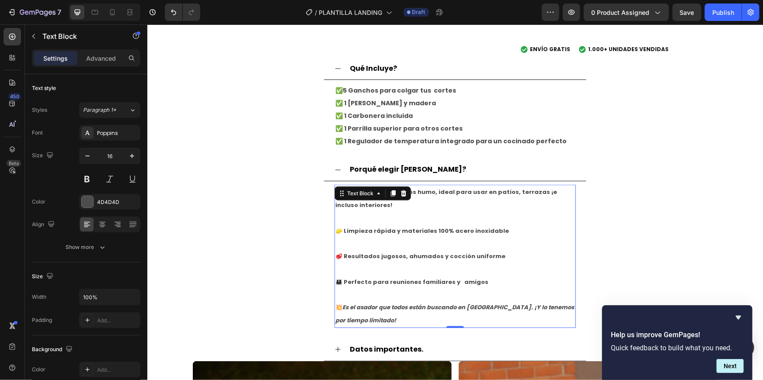
click at [341, 293] on p "🔥 Cocina con 95% menos humo, ideal para usar en patios, terrazas ¡e incluso int…" at bounding box center [455, 256] width 240 height 142
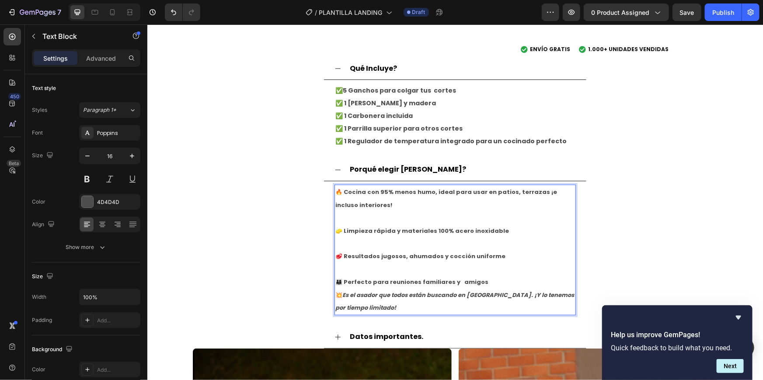
click at [341, 268] on p "🔥 Cocina con 95% menos humo, ideal para usar en patios, terrazas ¡e incluso int…" at bounding box center [455, 249] width 240 height 129
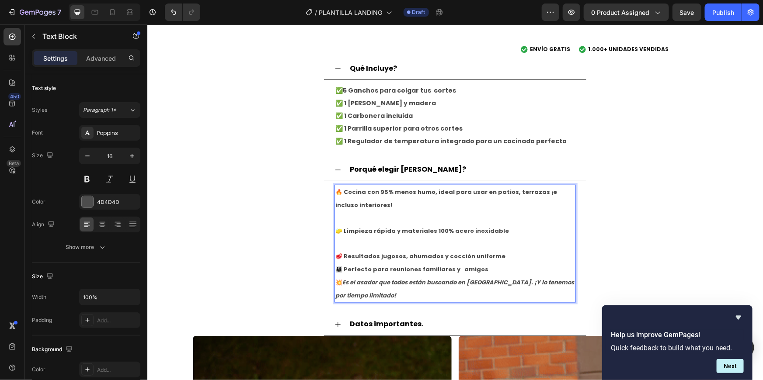
click at [342, 247] on p "🔥 Cocina con 95% menos humo, ideal para usar en patios, terrazas ¡e incluso int…" at bounding box center [455, 243] width 240 height 116
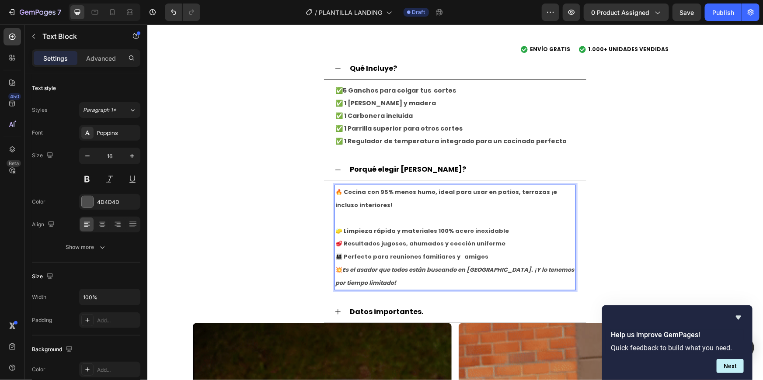
click at [342, 218] on p "🔥 Cocina con 95% menos humo, ideal para usar en patios, terrazas ¡e incluso int…" at bounding box center [455, 237] width 240 height 104
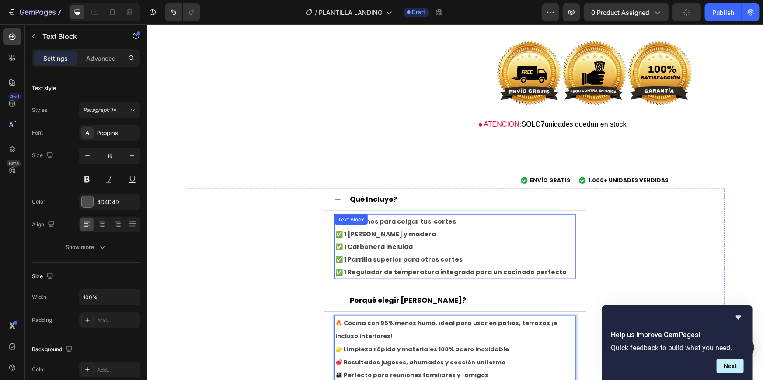
scroll to position [295, 0]
click at [335, 324] on strong "🔥 Cocina con 95% menos humo, ideal para usar en patios, terrazas ¡e incluso int…" at bounding box center [446, 328] width 222 height 21
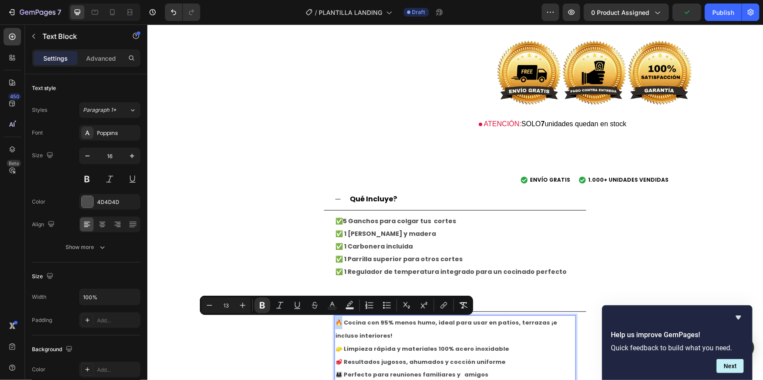
copy strong "🔥"
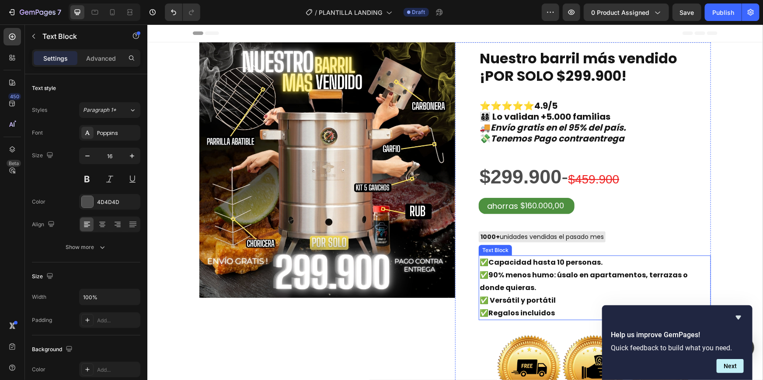
click at [487, 279] on strong "90% menos humo: úsalo en apartamentos, terrazas o donde quieras." at bounding box center [583, 281] width 208 height 23
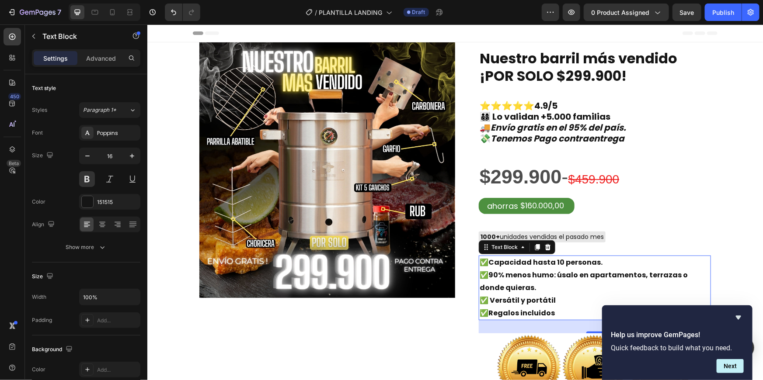
click at [481, 277] on p "✅ 90% menos humo: úsalo en apartamentos, terrazas o donde quieras." at bounding box center [594, 281] width 230 height 25
drag, startPoint x: 487, startPoint y: 275, endPoint x: 478, endPoint y: 277, distance: 9.0
click at [479, 277] on p "✅ 90% menos humo: úsalo en apartamentos, terrazas o donde quieras." at bounding box center [594, 281] width 230 height 25
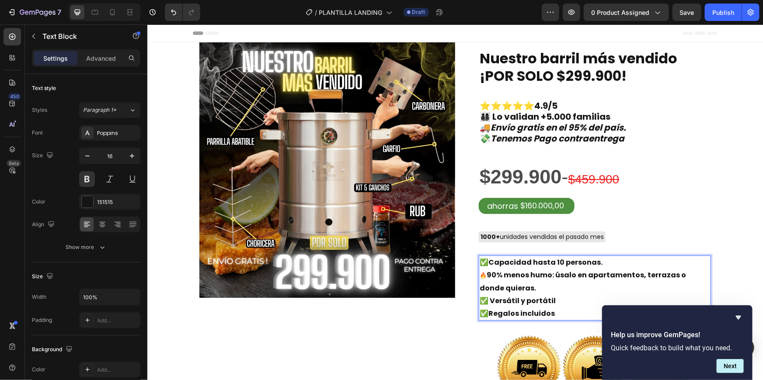
click at [485, 313] on p "✅Regalos incluidos" at bounding box center [594, 313] width 230 height 13
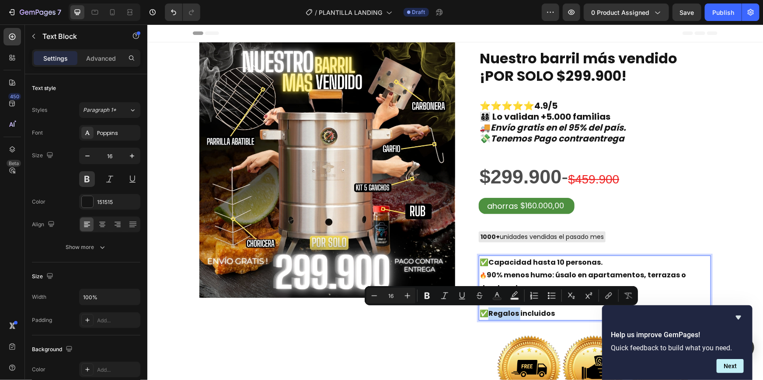
click at [485, 313] on p "✅Regalos incluidos" at bounding box center [594, 313] width 230 height 13
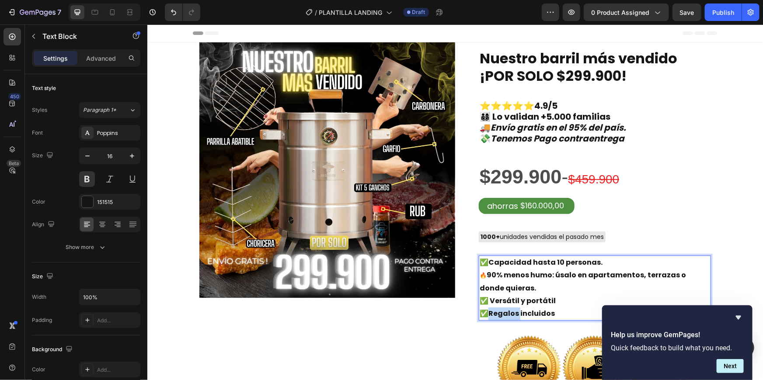
click at [485, 313] on p "✅Regalos incluidos" at bounding box center [594, 313] width 230 height 13
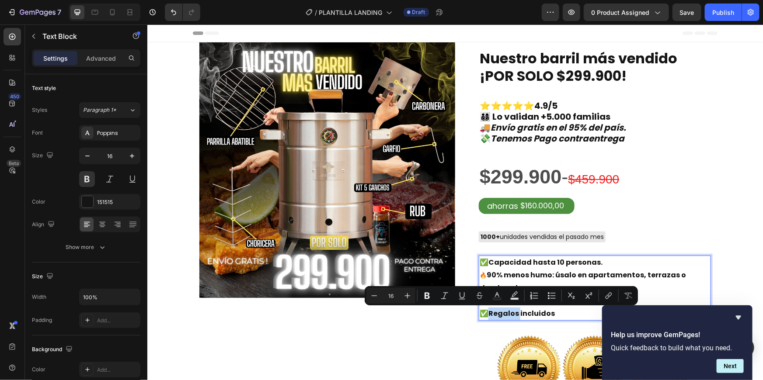
click at [485, 313] on p "✅Regalos incluidos" at bounding box center [594, 313] width 230 height 13
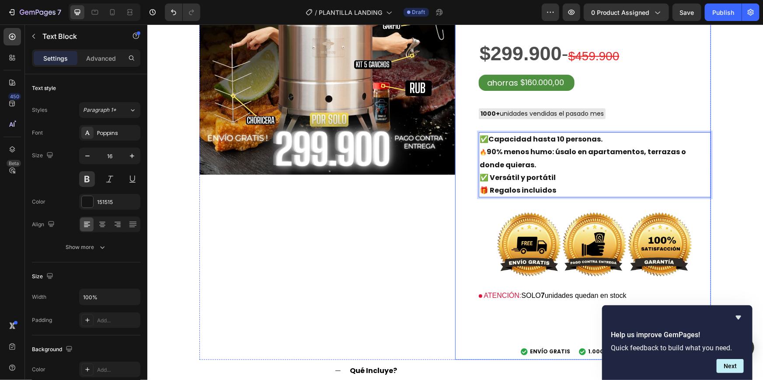
scroll to position [192, 0]
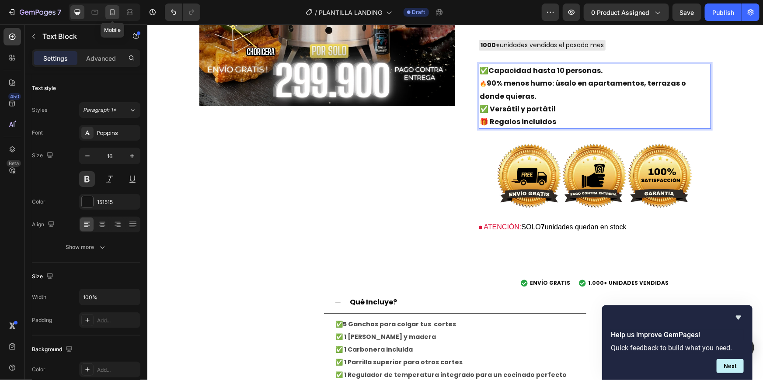
click at [110, 14] on icon at bounding box center [112, 12] width 5 height 6
type input "17"
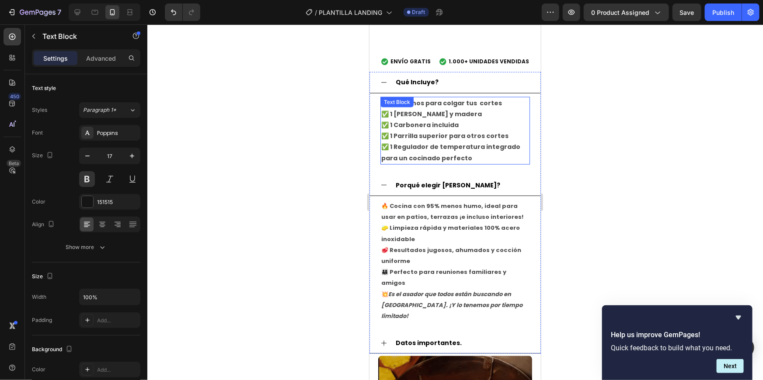
scroll to position [506, 0]
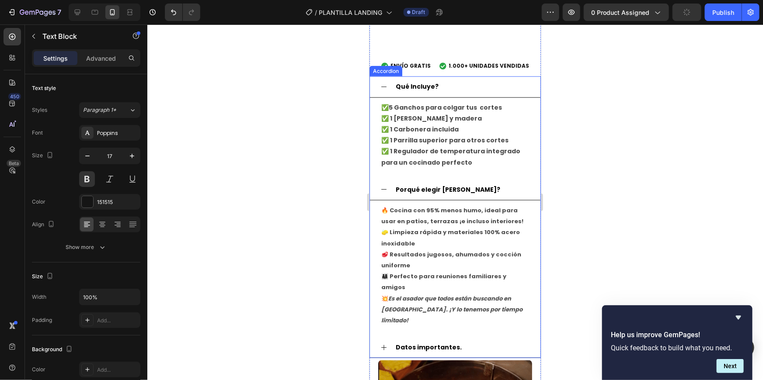
click at [380, 83] on icon at bounding box center [383, 86] width 7 height 7
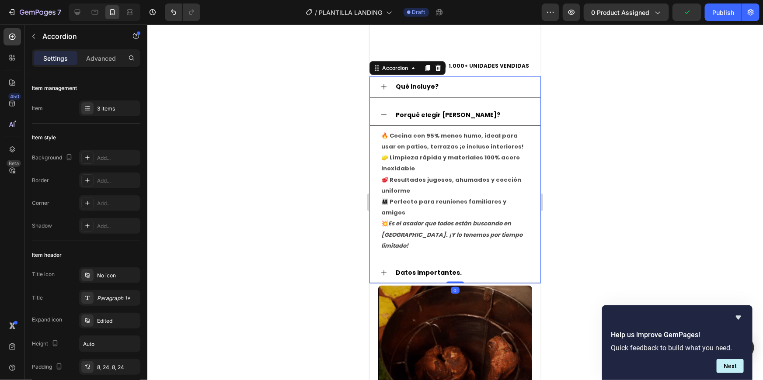
click at [383, 111] on icon at bounding box center [383, 114] width 7 height 7
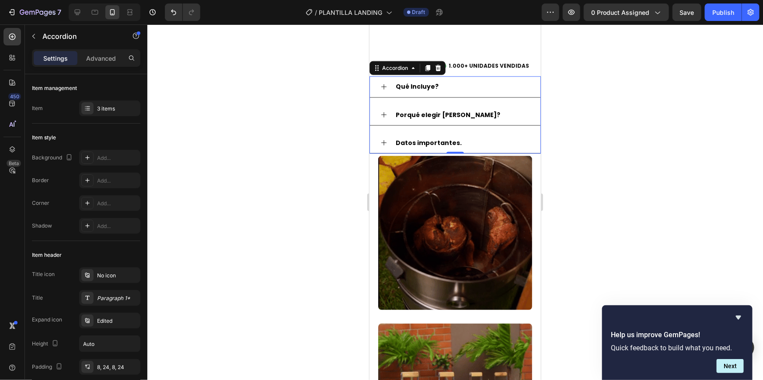
click at [383, 139] on icon at bounding box center [383, 142] width 7 height 7
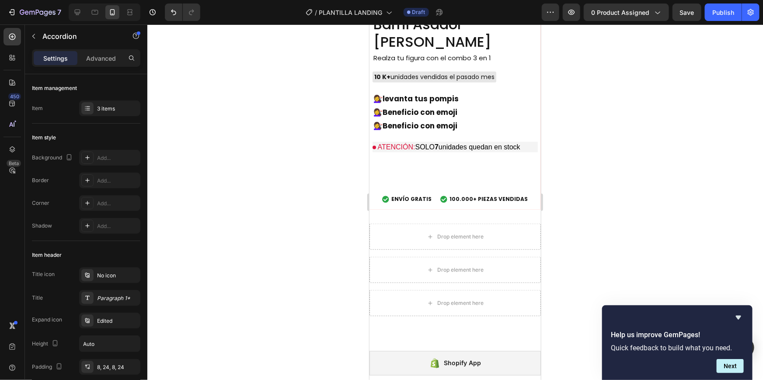
scroll to position [2188, 0]
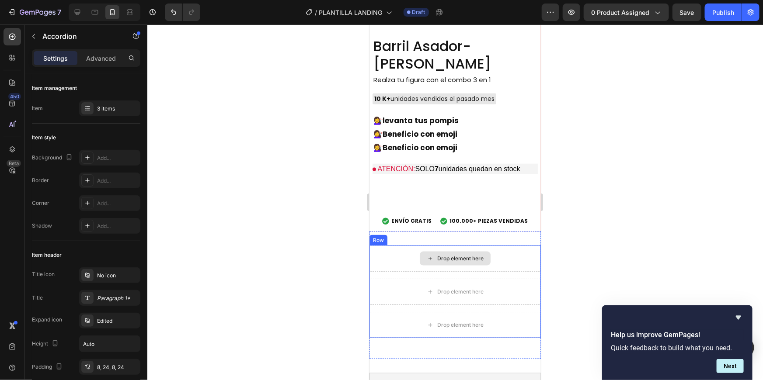
click at [437, 255] on div "Drop element here" at bounding box center [460, 258] width 46 height 7
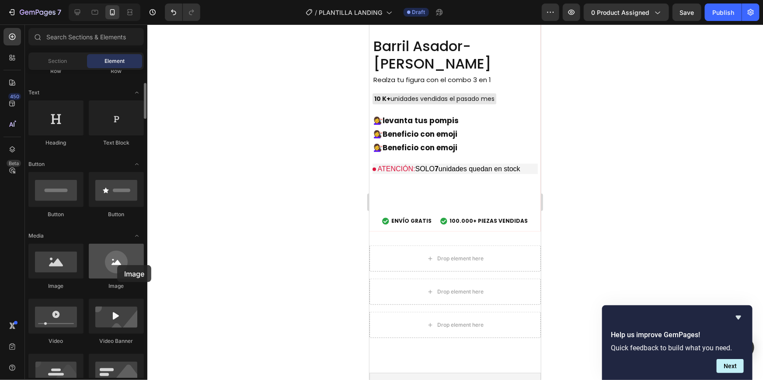
click at [117, 265] on div at bounding box center [116, 261] width 55 height 35
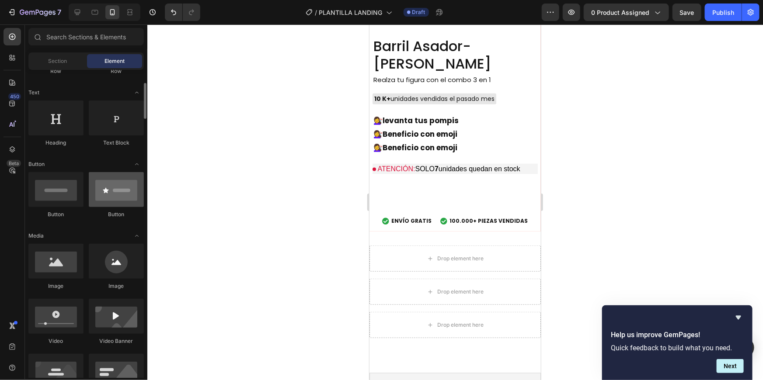
scroll to position [0, 0]
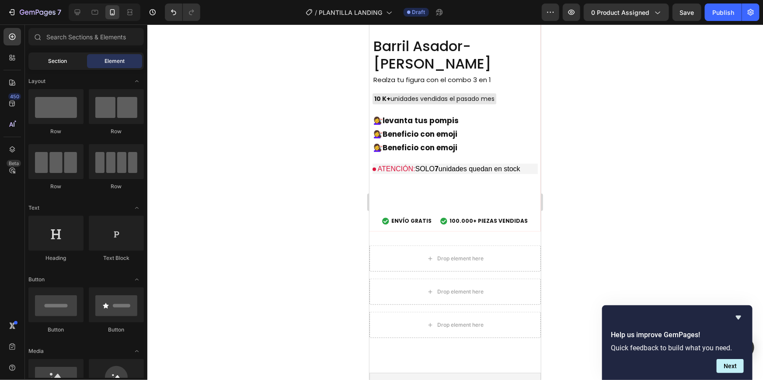
click at [68, 55] on div "Section" at bounding box center [57, 61] width 55 height 14
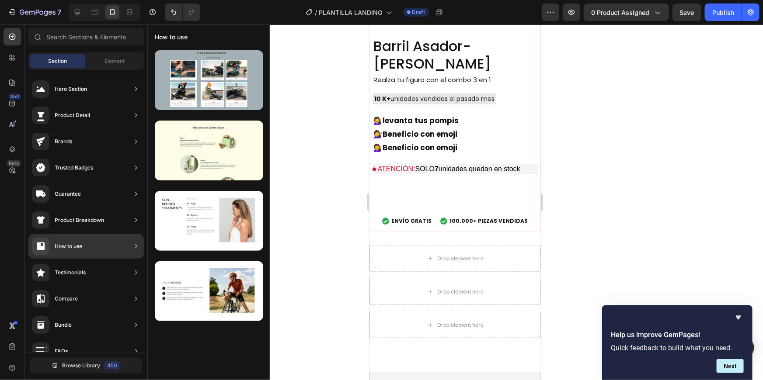
click at [93, 239] on div "How to use" at bounding box center [85, 246] width 115 height 24
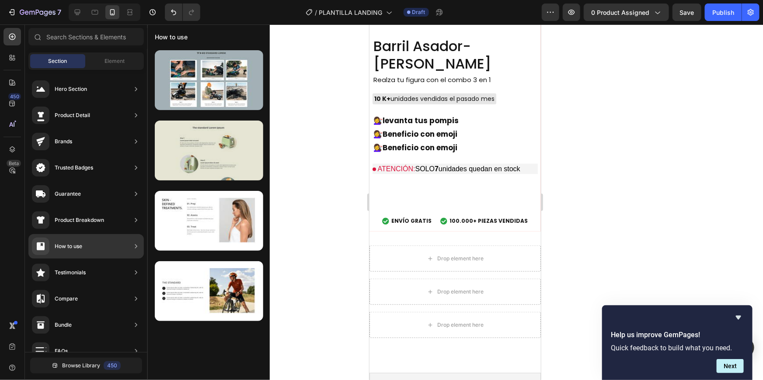
click at [203, 133] on div at bounding box center [209, 151] width 108 height 60
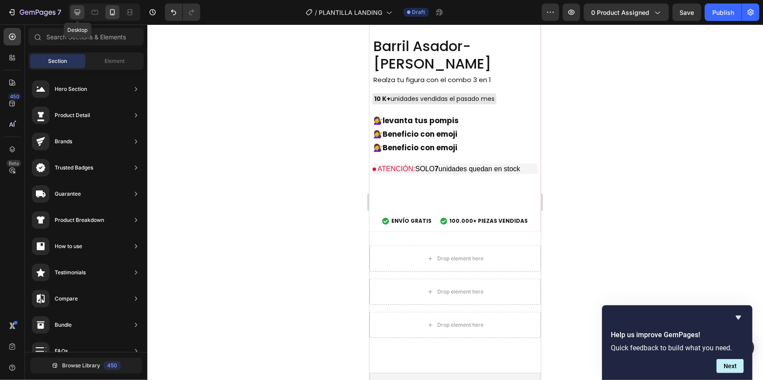
click at [77, 10] on icon at bounding box center [78, 13] width 6 height 6
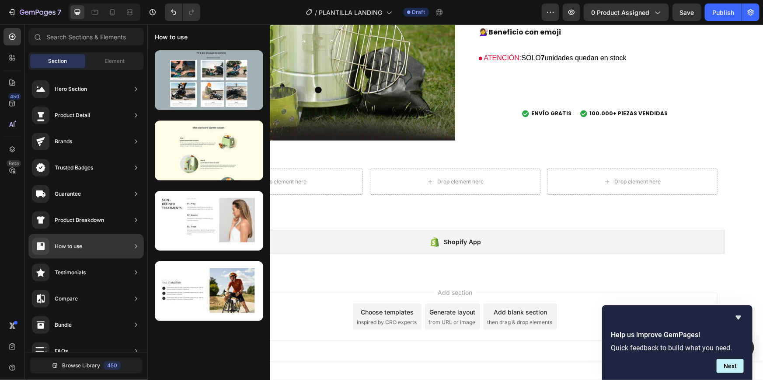
drag, startPoint x: 101, startPoint y: 251, endPoint x: 106, endPoint y: 250, distance: 5.4
click at [106, 250] on div "How to use" at bounding box center [85, 246] width 115 height 24
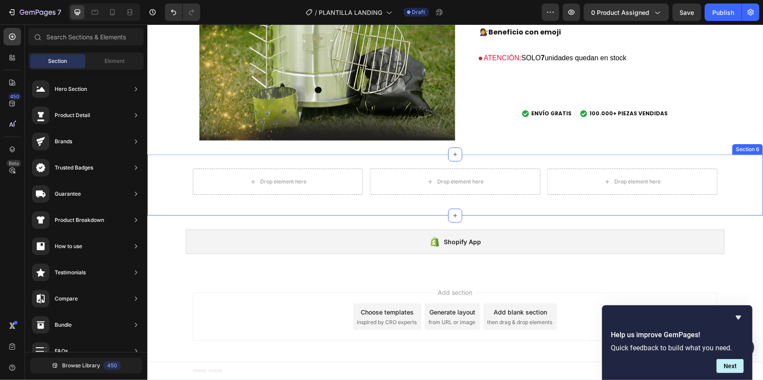
drag, startPoint x: 253, startPoint y: 274, endPoint x: 378, endPoint y: 206, distance: 142.8
click at [95, 43] on input "text" at bounding box center [85, 36] width 115 height 17
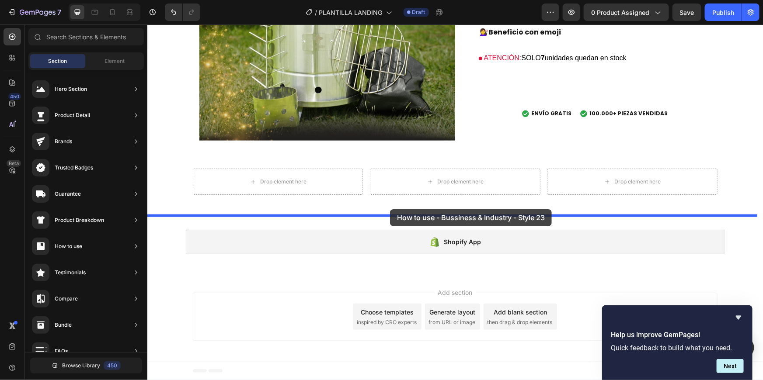
drag, startPoint x: 359, startPoint y: 185, endPoint x: 390, endPoint y: 211, distance: 40.6
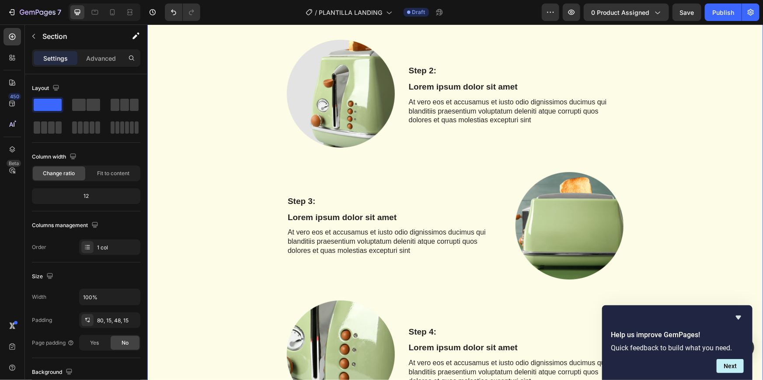
scroll to position [2630, 0]
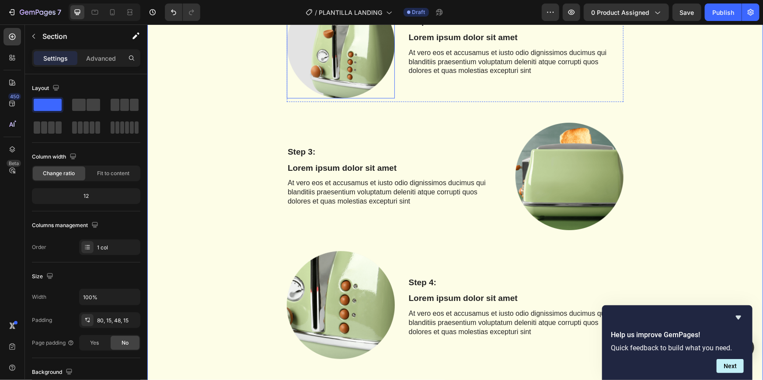
click at [327, 72] on img at bounding box center [340, 44] width 108 height 108
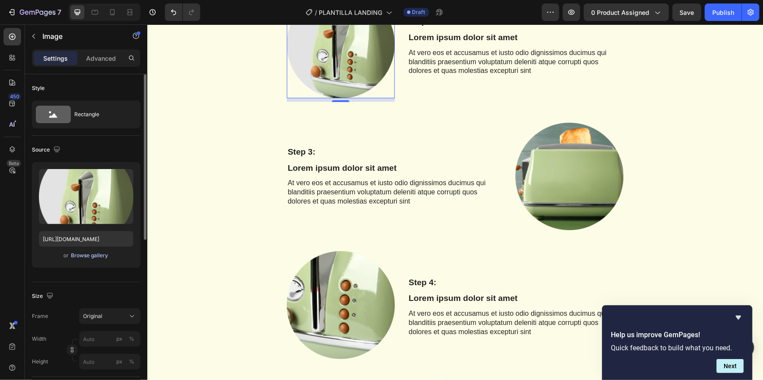
click at [100, 254] on div "Browse gallery" at bounding box center [89, 256] width 37 height 8
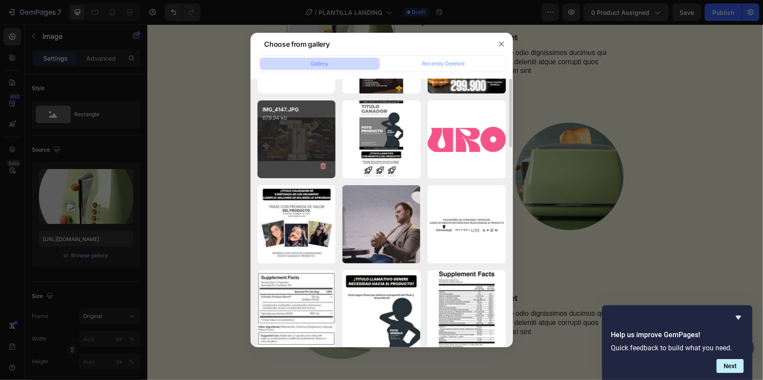
scroll to position [0, 0]
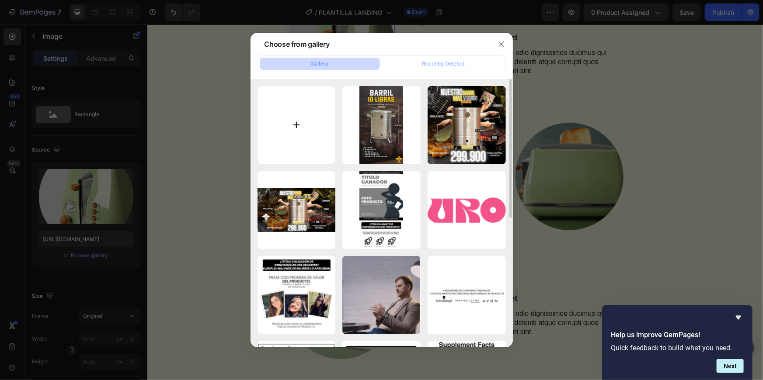
click at [301, 114] on input "file" at bounding box center [297, 125] width 78 height 78
type input "https://cdn.shopify.com/s/files/1/0633/4273/9561/files/gempages_570623868109062…"
type input "C:\fakepath\IMG_4079.JPG"
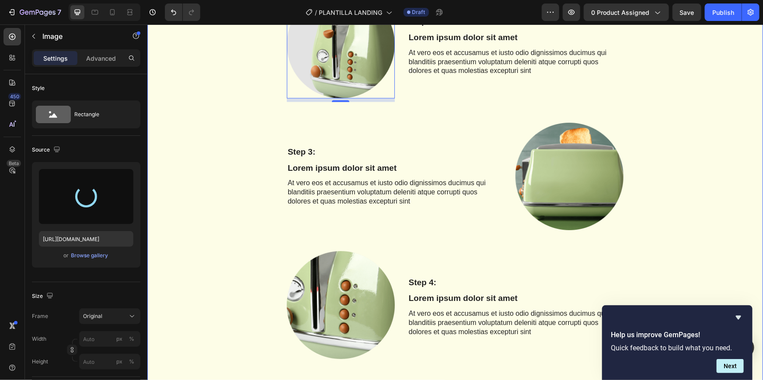
type input "https://cdn.shopify.com/s/files/1/0633/4273/9561/files/gempages_570623868109062…"
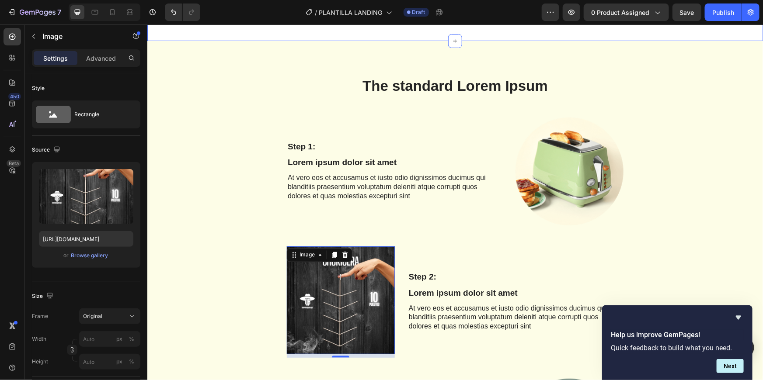
scroll to position [2422, 0]
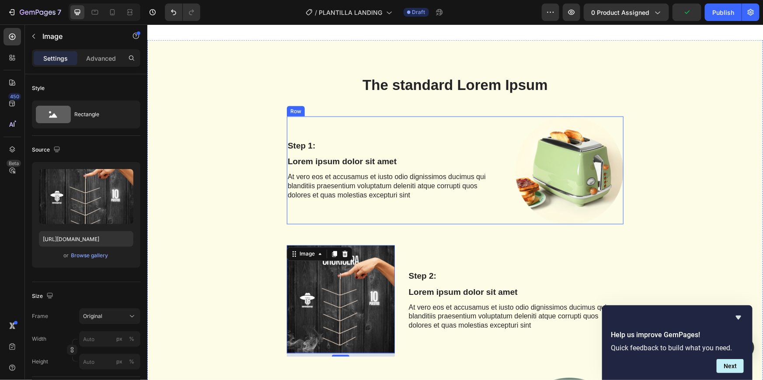
click at [419, 118] on div "Step 1: Text Block Lorem ipsum dolor sit amet Text Block At vero eos et accusam…" at bounding box center [394, 170] width 216 height 108
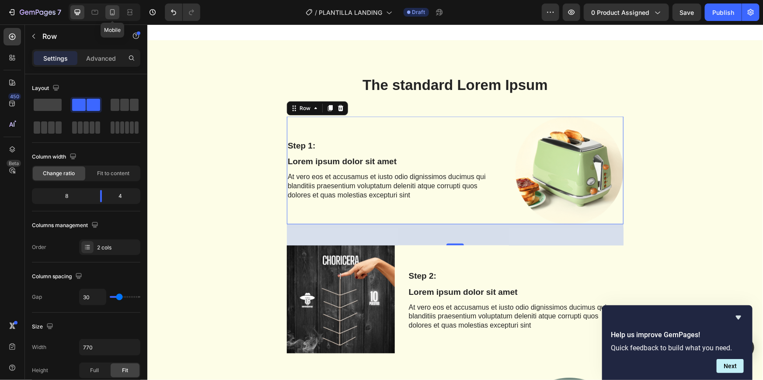
click at [109, 11] on icon at bounding box center [112, 12] width 9 height 9
type input "21"
type input "100%"
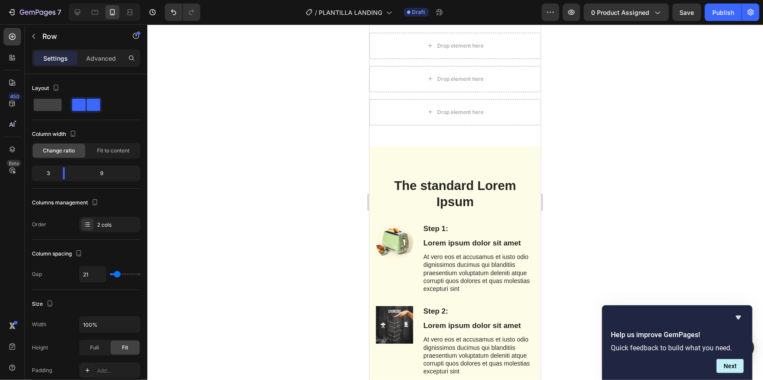
scroll to position [2414, 0]
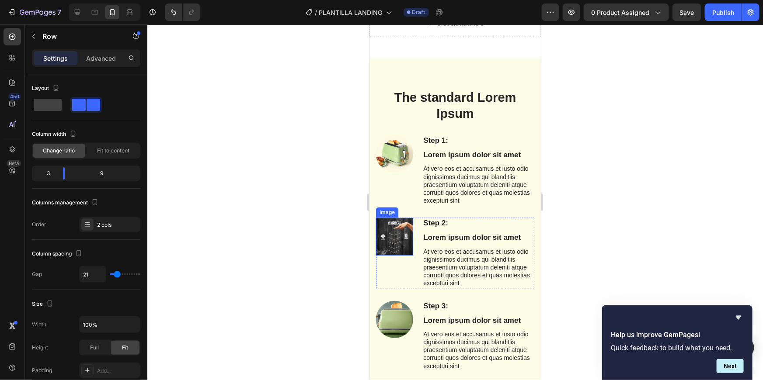
click at [403, 238] on img at bounding box center [394, 236] width 37 height 37
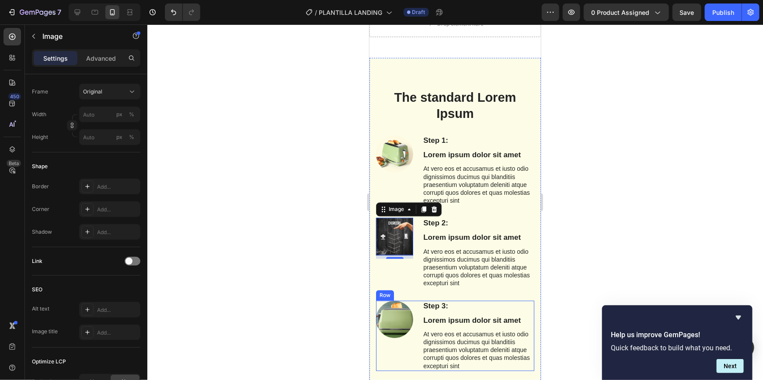
scroll to position [2525, 0]
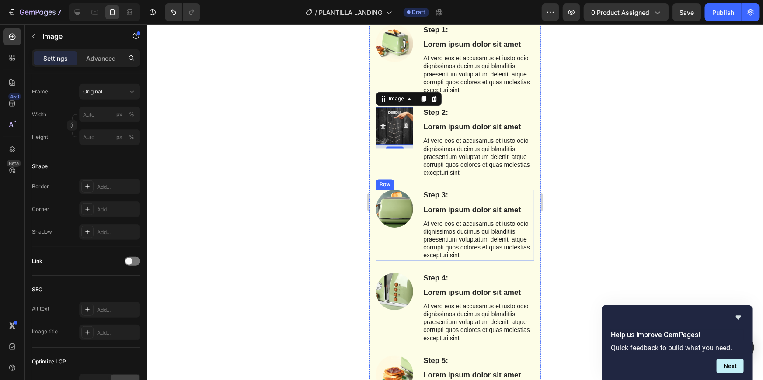
click at [469, 203] on div "Step 3: Text Block Lorem ipsum dolor sit amet Text Block At vero eos et accusam…" at bounding box center [478, 225] width 112 height 70
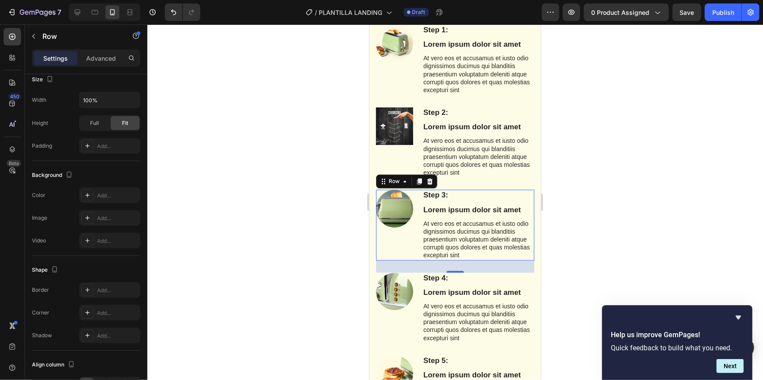
scroll to position [0, 0]
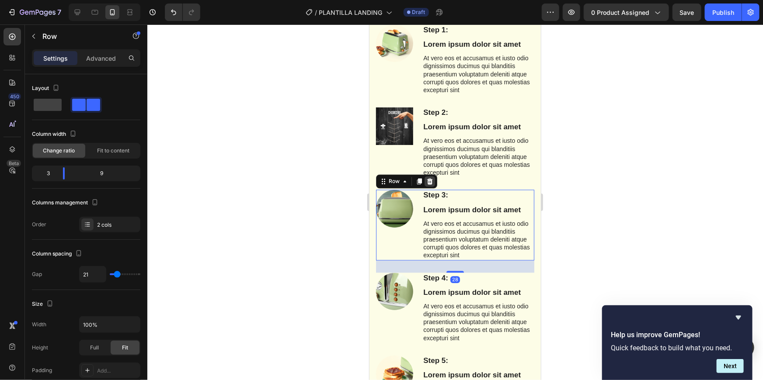
click at [430, 185] on div at bounding box center [429, 181] width 10 height 10
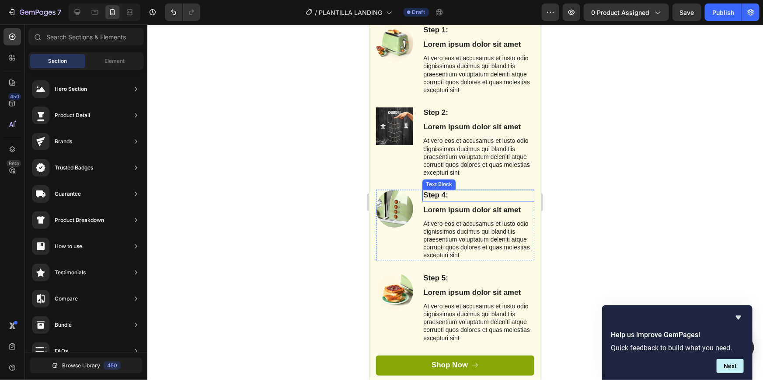
click at [466, 196] on p "Step 4:" at bounding box center [478, 196] width 110 height 10
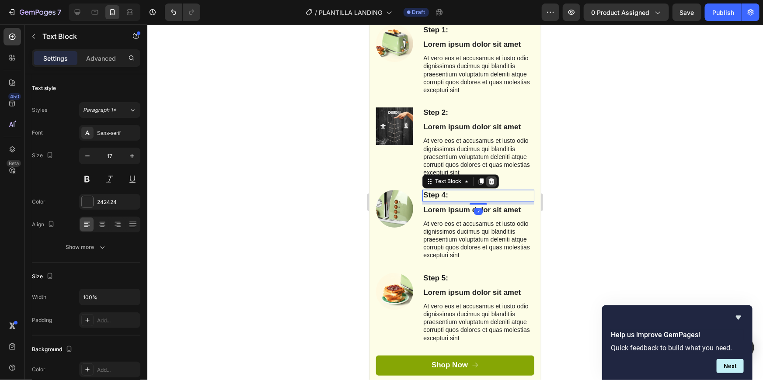
click at [492, 180] on icon at bounding box center [491, 181] width 7 height 7
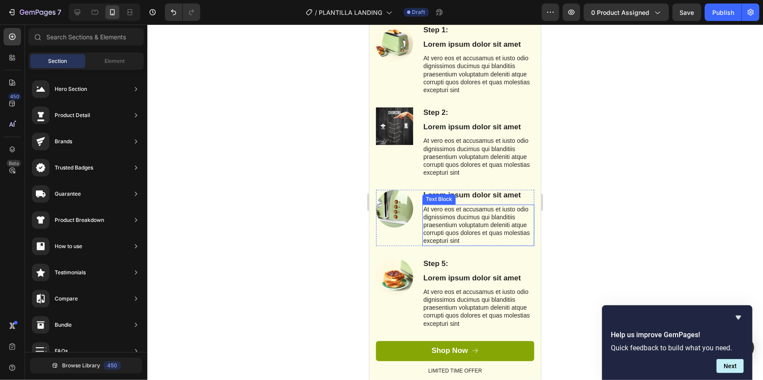
click at [422, 210] on div "At vero eos et accusamus et iusto odio dignissimos ducimus qui blanditiis praes…" at bounding box center [478, 226] width 112 height 42
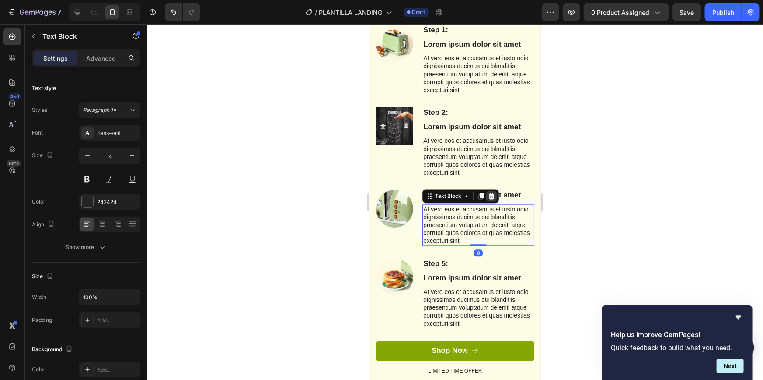
click at [489, 200] on div at bounding box center [491, 196] width 10 height 10
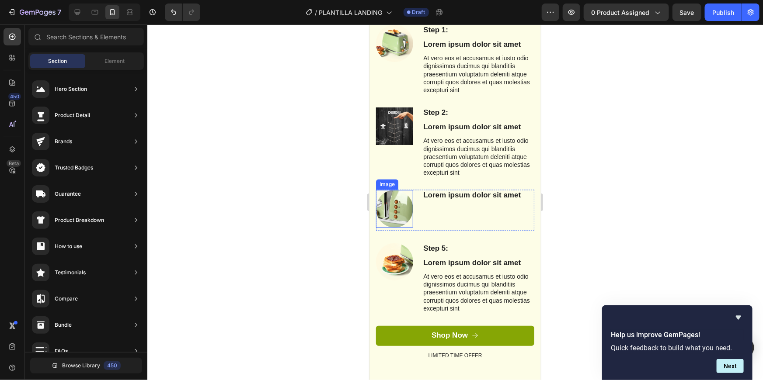
click at [403, 206] on img at bounding box center [394, 208] width 37 height 37
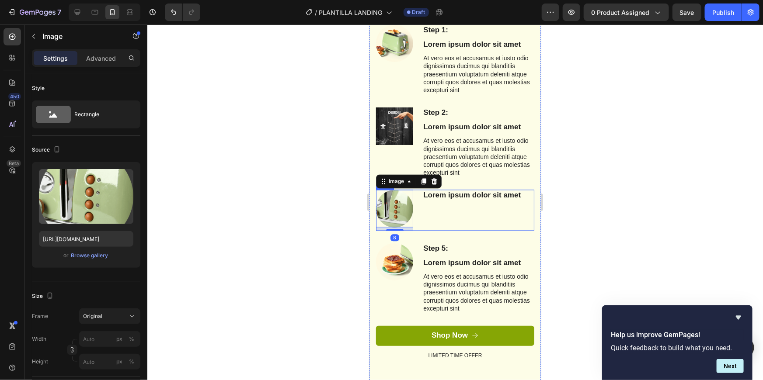
click at [435, 205] on div "Lorem ipsum dolor sit amet Text Block" at bounding box center [478, 210] width 112 height 41
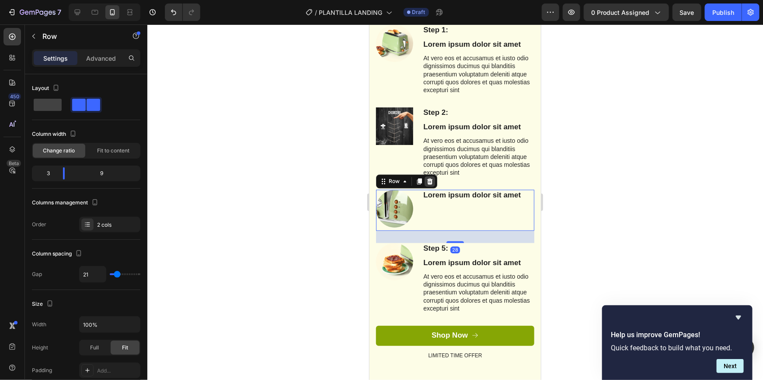
click at [428, 179] on icon at bounding box center [430, 181] width 6 height 6
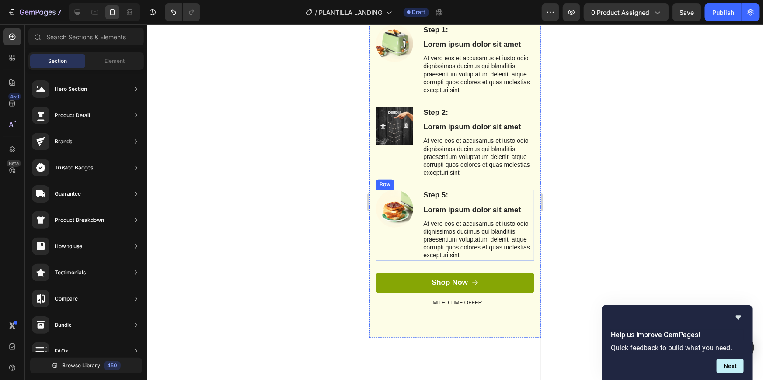
click at [419, 212] on div "Step 5: Text Block Lorem ipsum dolor sit amet Text Block At vero eos et accusam…" at bounding box center [455, 225] width 158 height 70
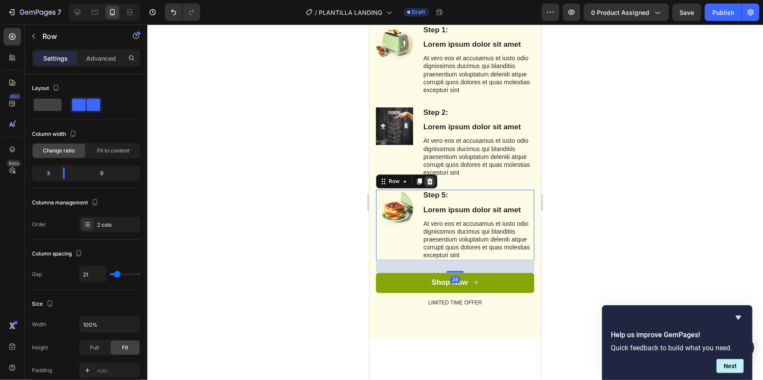
click at [431, 183] on icon at bounding box center [429, 181] width 7 height 7
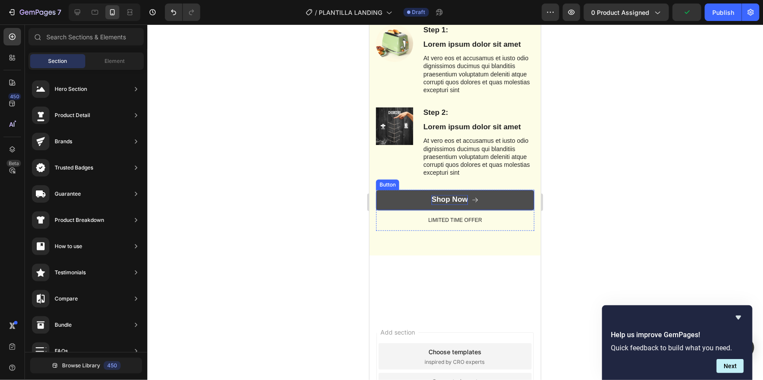
click at [439, 202] on div "Shop Now" at bounding box center [449, 200] width 36 height 10
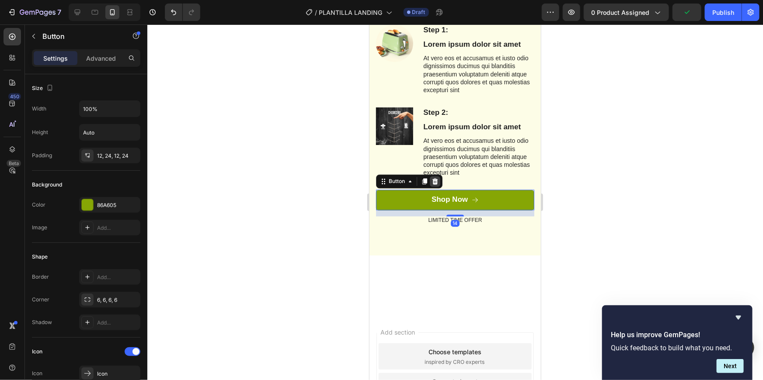
click at [435, 180] on icon at bounding box center [435, 181] width 6 height 6
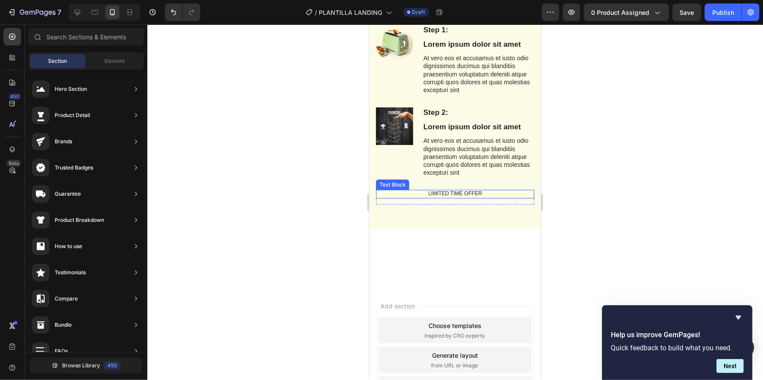
click at [442, 190] on div "LIMITED TIME OFFER" at bounding box center [455, 194] width 158 height 9
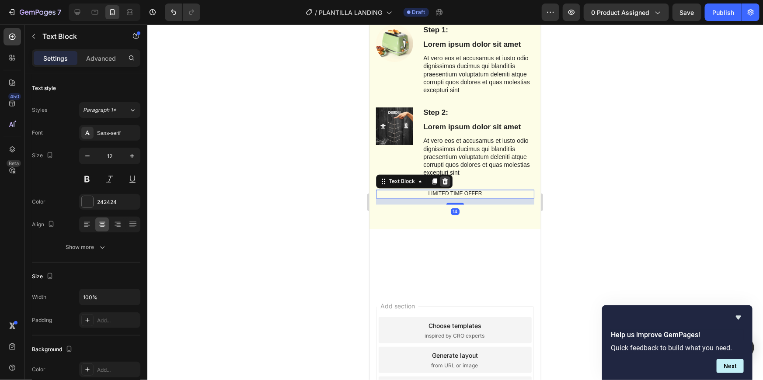
click at [443, 181] on icon at bounding box center [445, 181] width 6 height 6
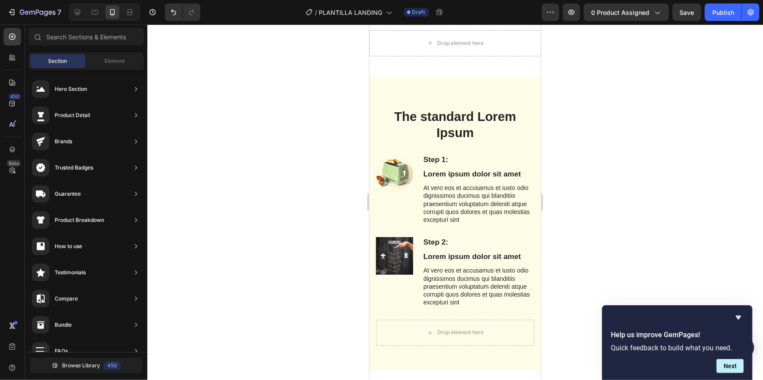
scroll to position [2393, 0]
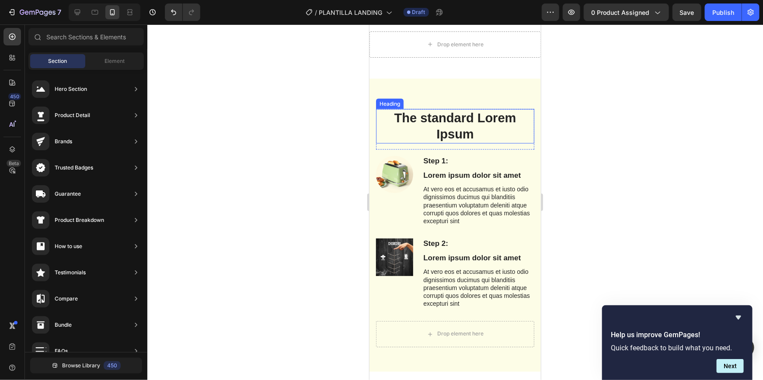
click at [470, 134] on h2 "The standard Lorem Ipsum" at bounding box center [455, 126] width 158 height 35
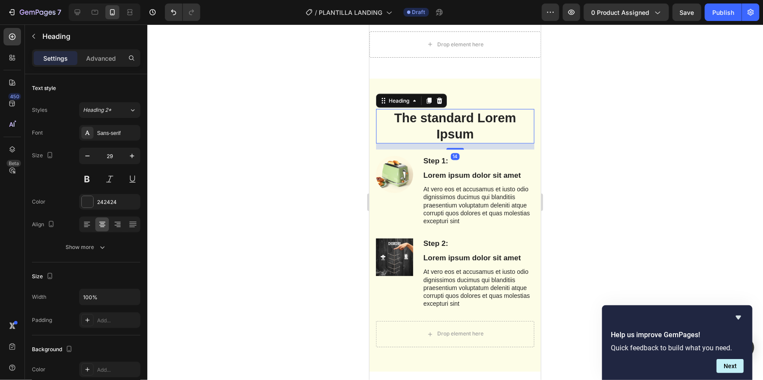
click at [470, 134] on h2 "The standard Lorem Ipsum" at bounding box center [455, 126] width 158 height 35
click at [470, 134] on p "The standard Lorem Ipsum" at bounding box center [454, 126] width 157 height 33
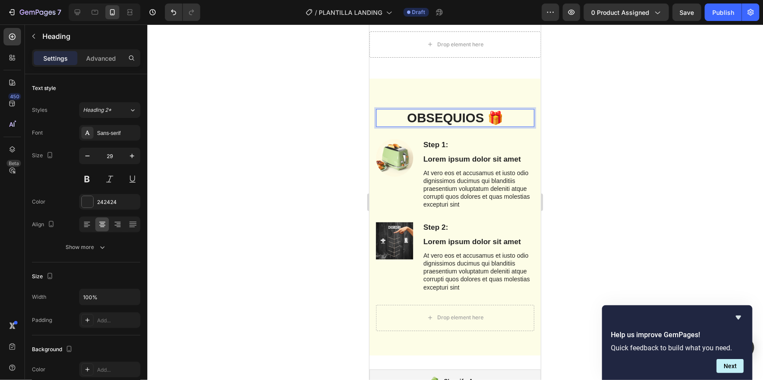
click at [690, 166] on div at bounding box center [455, 202] width 616 height 356
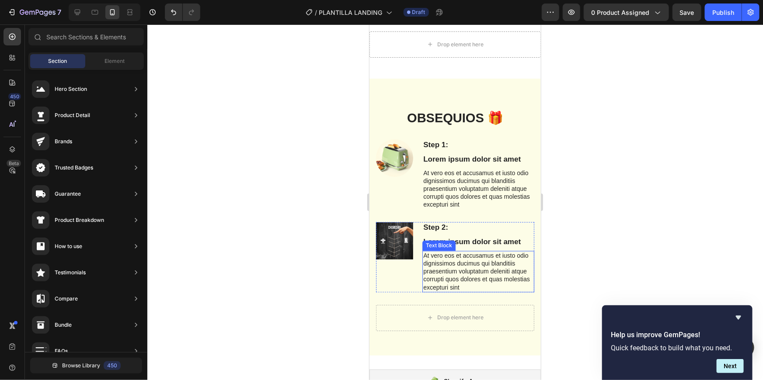
click at [439, 274] on p "At vero eos et accusamus et iusto odio dignissimos ducimus qui blanditiis praes…" at bounding box center [478, 272] width 110 height 40
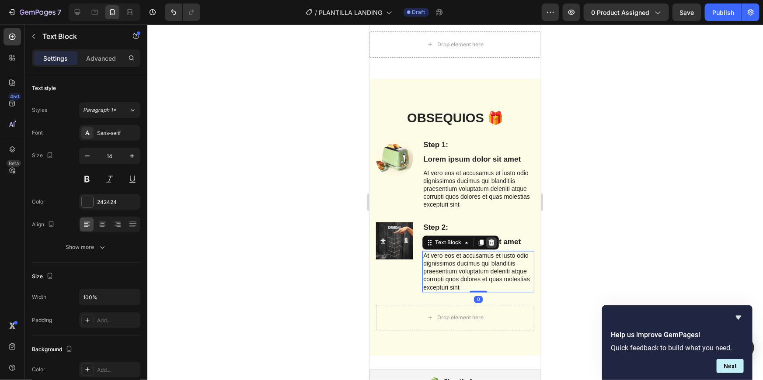
click at [490, 243] on icon at bounding box center [491, 242] width 7 height 7
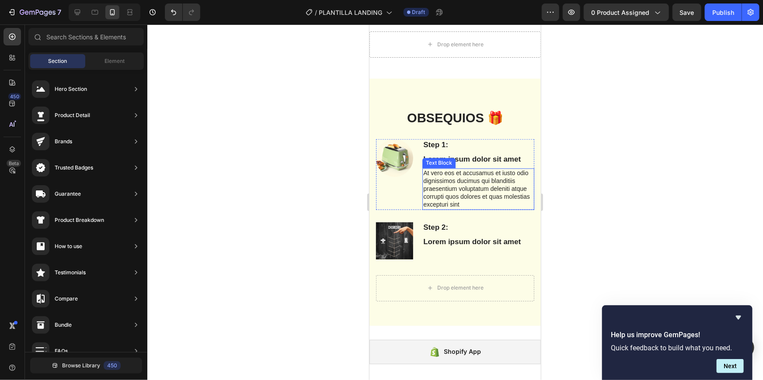
click at [461, 196] on p "At vero eos et accusamus et iusto odio dignissimos ducimus qui blanditiis praes…" at bounding box center [478, 189] width 110 height 40
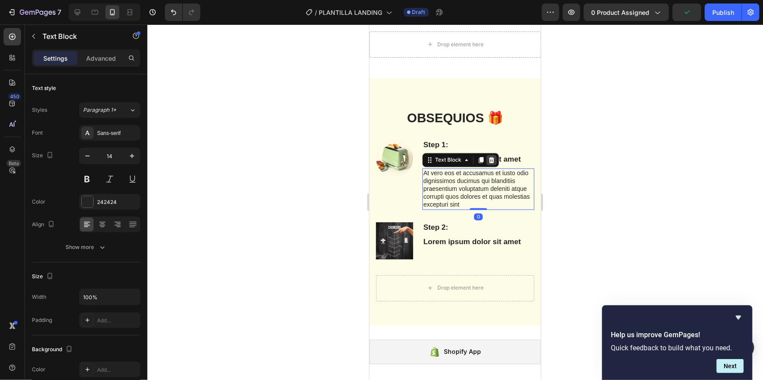
click at [491, 158] on icon at bounding box center [491, 160] width 6 height 6
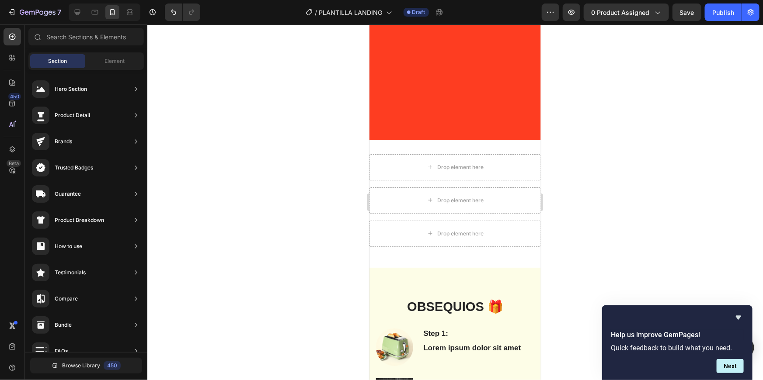
scroll to position [2423, 0]
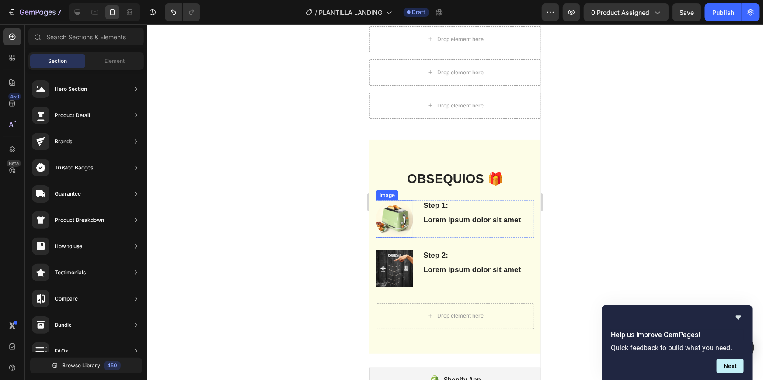
click at [397, 223] on img at bounding box center [394, 218] width 37 height 37
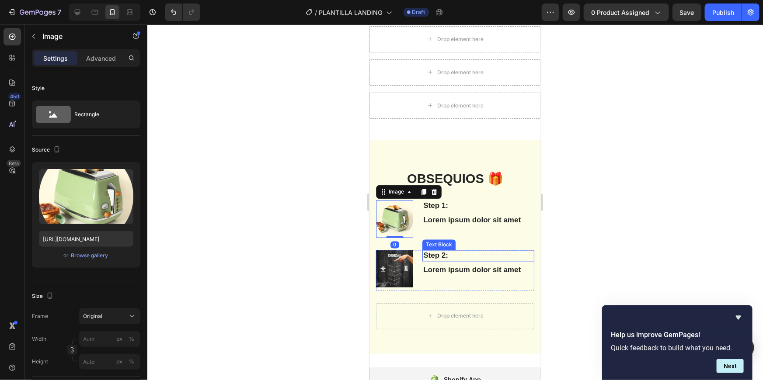
click at [446, 253] on p "Step 2:" at bounding box center [478, 256] width 110 height 10
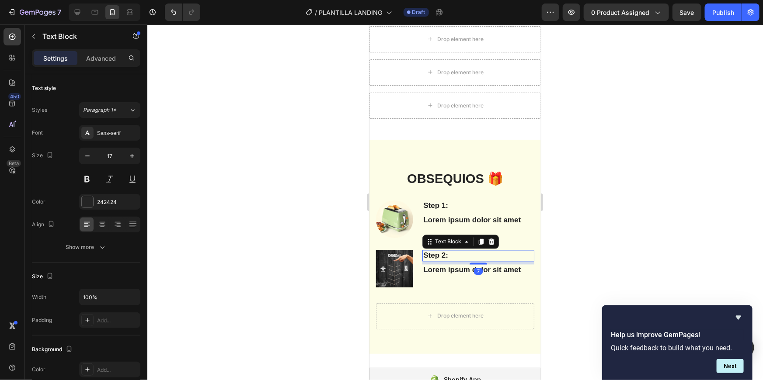
click at [446, 255] on p "Step 2:" at bounding box center [478, 256] width 110 height 10
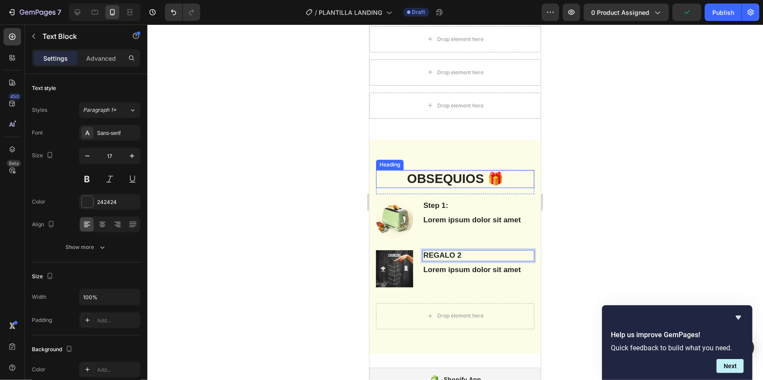
click at [401, 180] on h2 "OBSEQUIOS 🎁" at bounding box center [455, 179] width 158 height 18
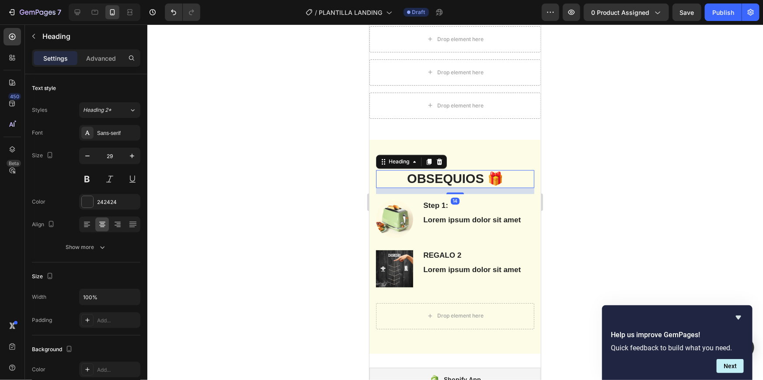
click at [404, 179] on h2 "OBSEQUIOS 🎁" at bounding box center [455, 179] width 158 height 18
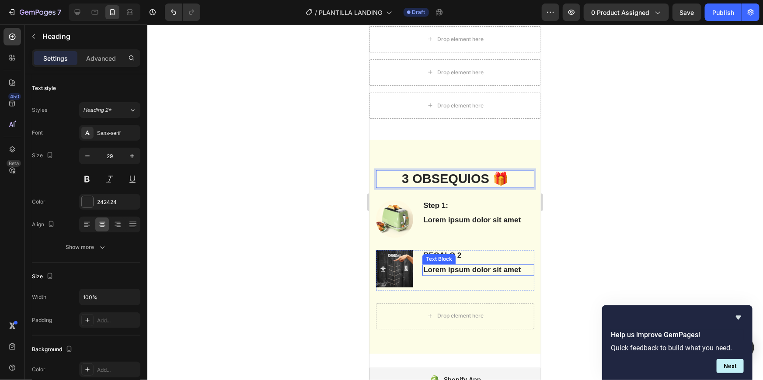
click at [475, 271] on p "Lorem ipsum dolor sit amet" at bounding box center [478, 270] width 110 height 10
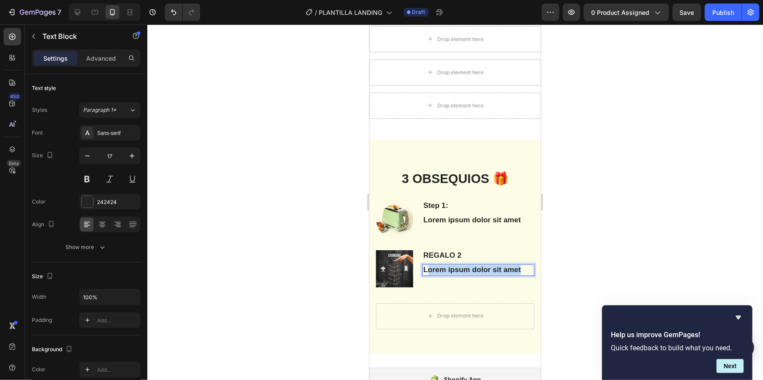
drag, startPoint x: 424, startPoint y: 266, endPoint x: 546, endPoint y: 261, distance: 121.6
click at [669, 238] on div at bounding box center [455, 202] width 616 height 356
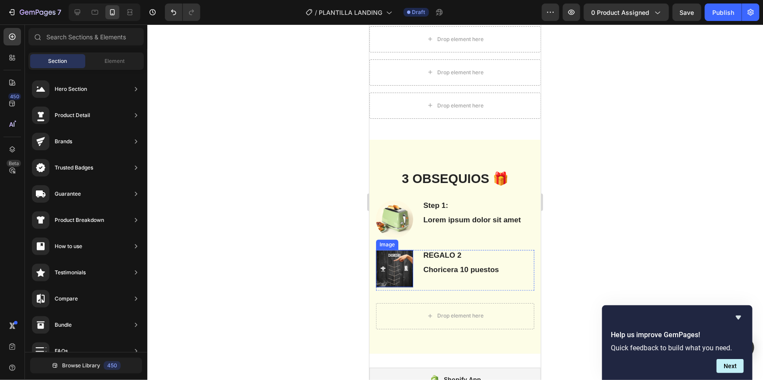
click at [396, 264] on img at bounding box center [394, 268] width 37 height 37
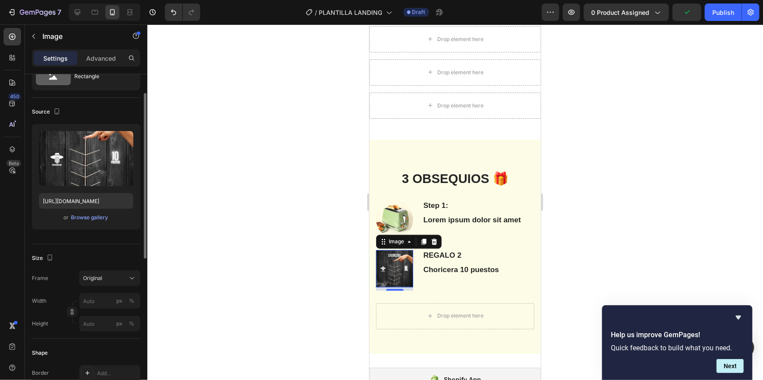
scroll to position [0, 0]
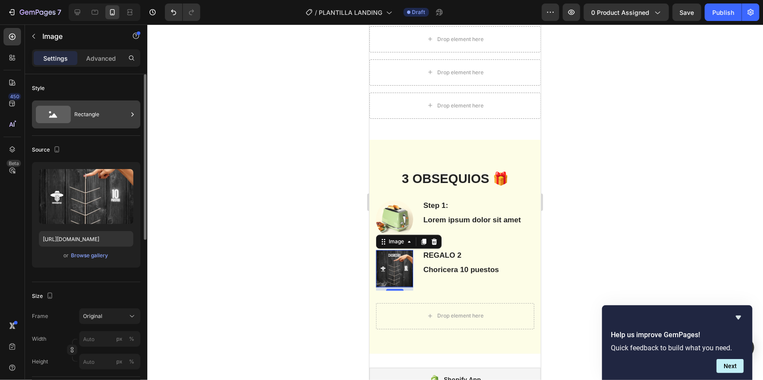
click at [73, 107] on div "Rectangle" at bounding box center [86, 115] width 108 height 28
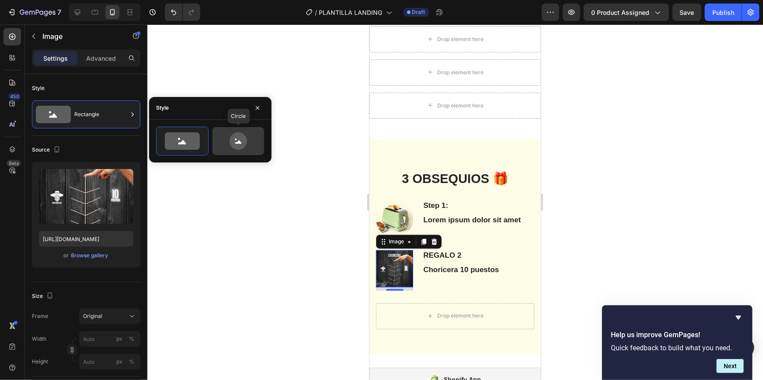
click at [242, 132] on icon at bounding box center [238, 140] width 41 height 17
type input "80"
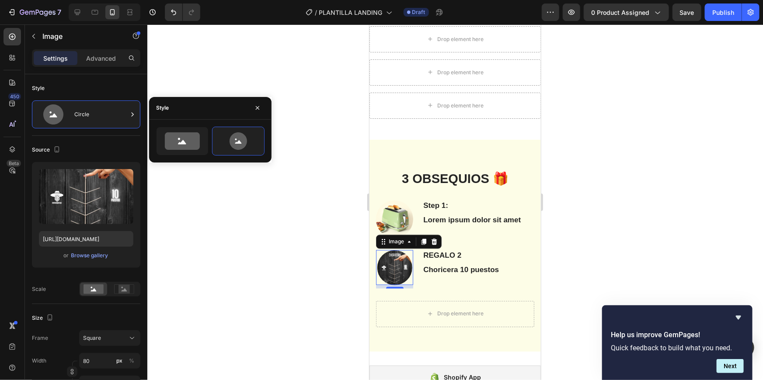
click at [470, 293] on div "3 OBSEQUIOS 🎁 Heading Row Step 1: Text Block Lorem ipsum dolor sit amet Text Bl…" at bounding box center [455, 251] width 158 height 163
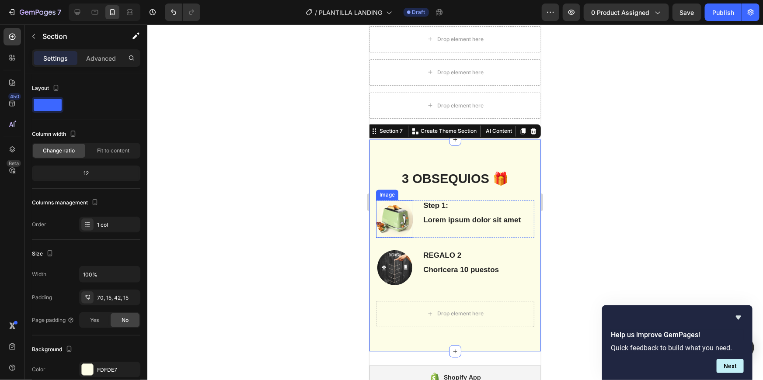
click at [383, 209] on img at bounding box center [394, 218] width 37 height 37
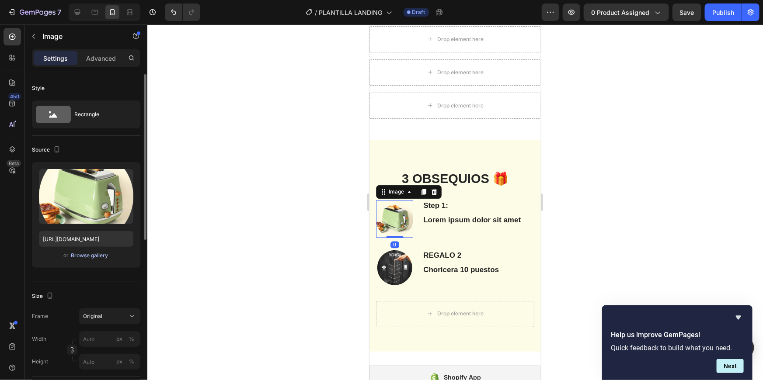
click at [87, 256] on div "Browse gallery" at bounding box center [89, 256] width 37 height 8
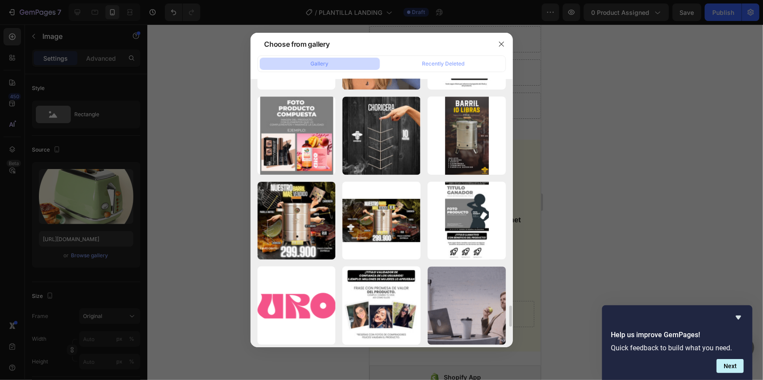
scroll to position [3146, 0]
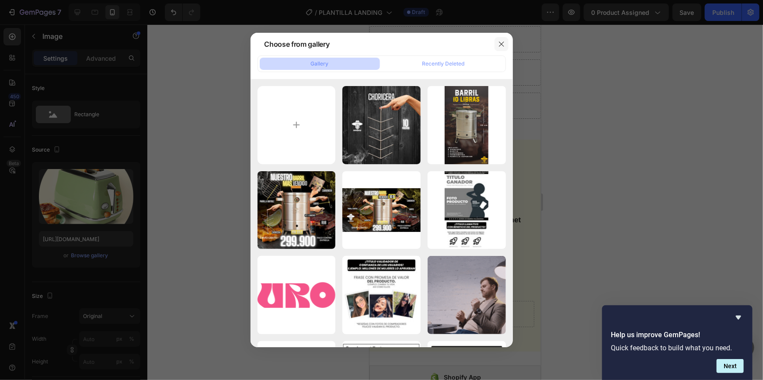
click at [498, 43] on icon "button" at bounding box center [501, 44] width 7 height 7
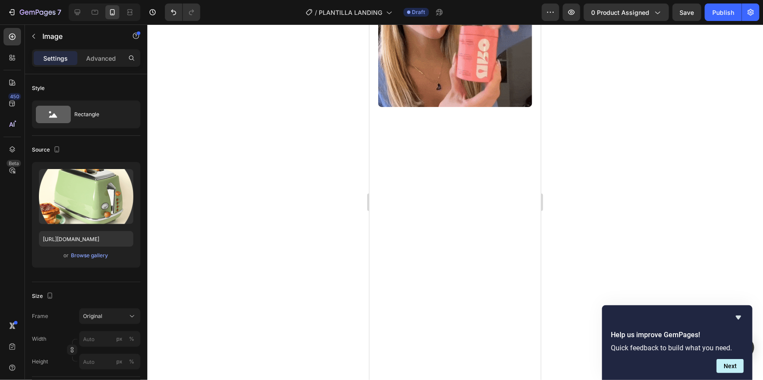
scroll to position [2163, 0]
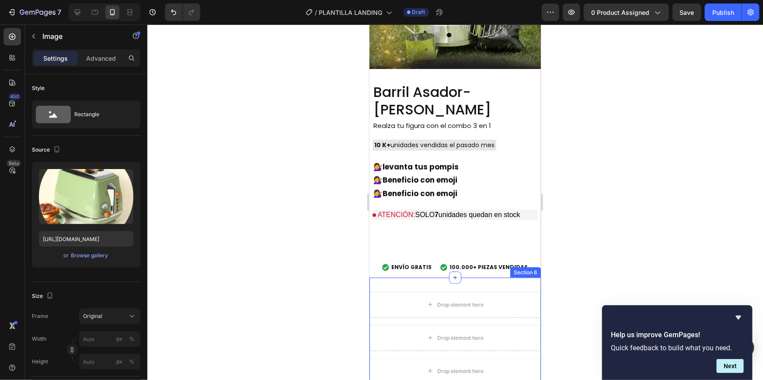
click at [449, 280] on div "Drop element here Drop element here Drop element here Row Section 6" at bounding box center [454, 342] width 171 height 128
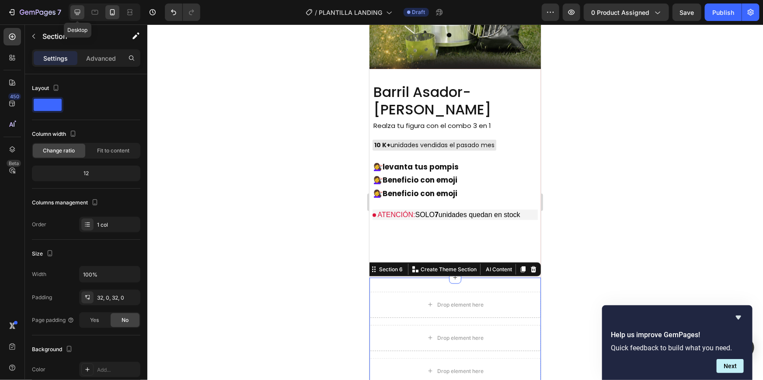
click at [82, 7] on div at bounding box center [77, 12] width 14 height 14
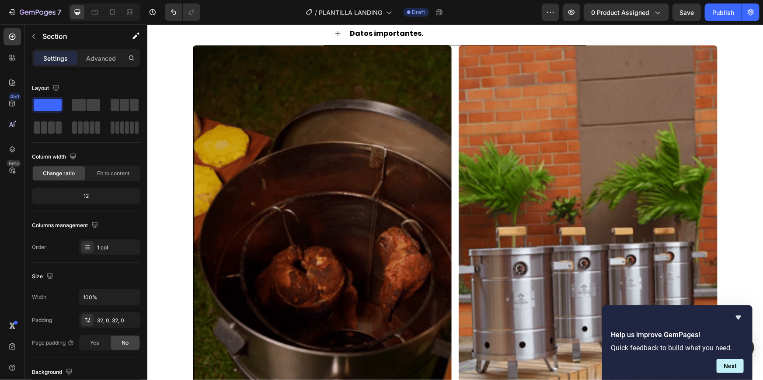
scroll to position [452, 0]
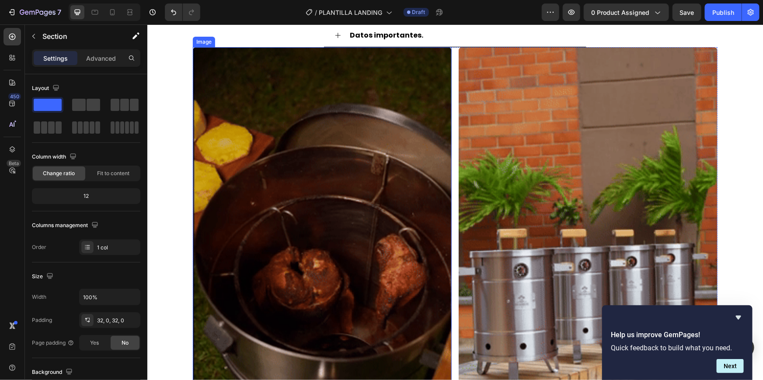
click at [192, 153] on img at bounding box center [321, 277] width 259 height 460
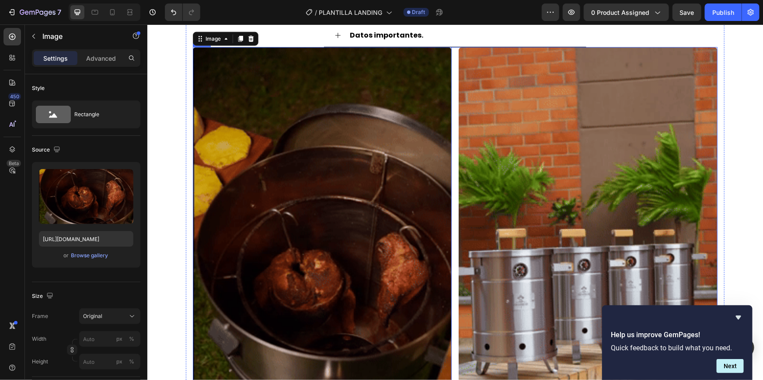
click at [451, 127] on div "Image 0 Image Row" at bounding box center [454, 277] width 525 height 460
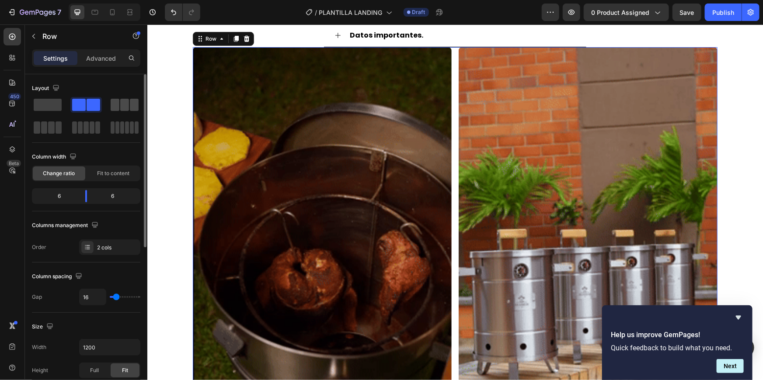
click at [116, 99] on span at bounding box center [115, 105] width 9 height 12
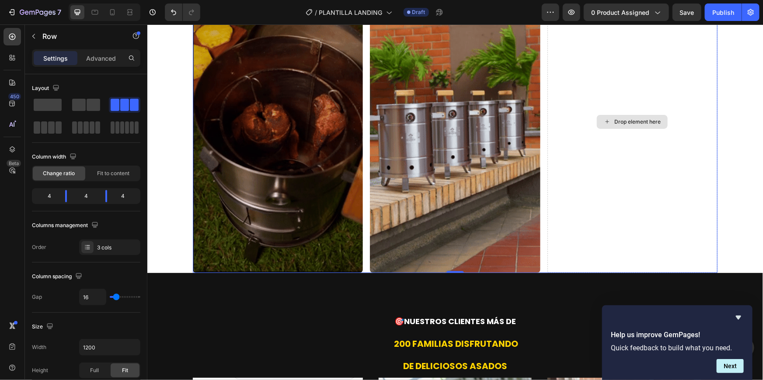
scroll to position [527, 0]
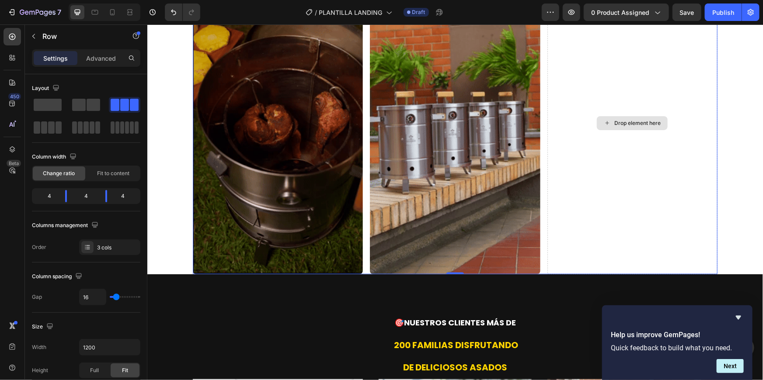
click at [693, 118] on div "Drop element here" at bounding box center [632, 123] width 170 height 303
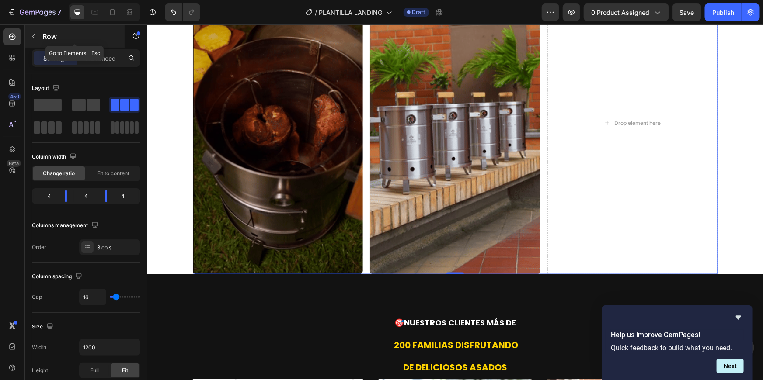
click at [38, 39] on button "button" at bounding box center [34, 36] width 14 height 14
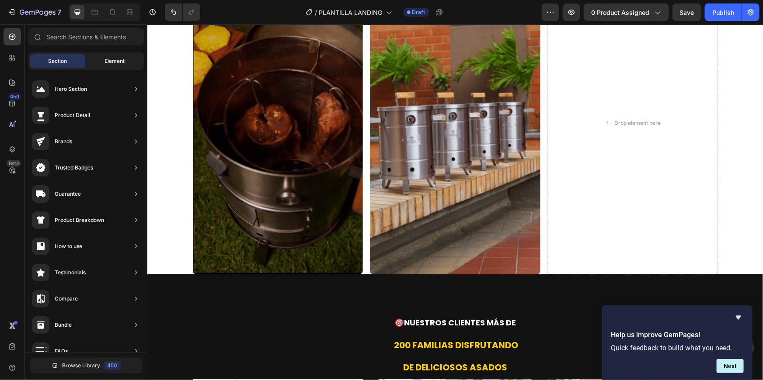
click at [127, 61] on div "Element" at bounding box center [114, 61] width 55 height 14
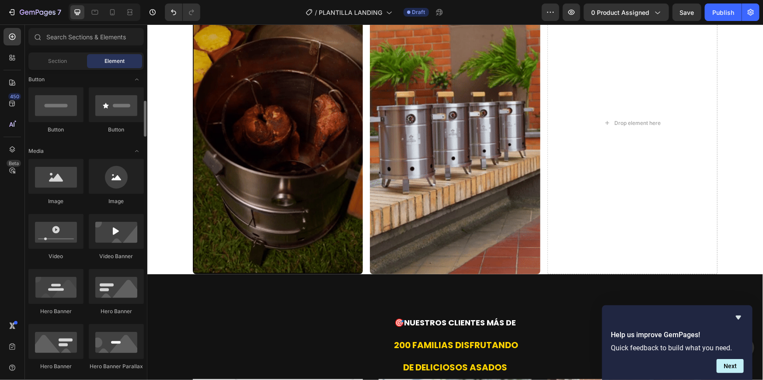
scroll to position [207, 0]
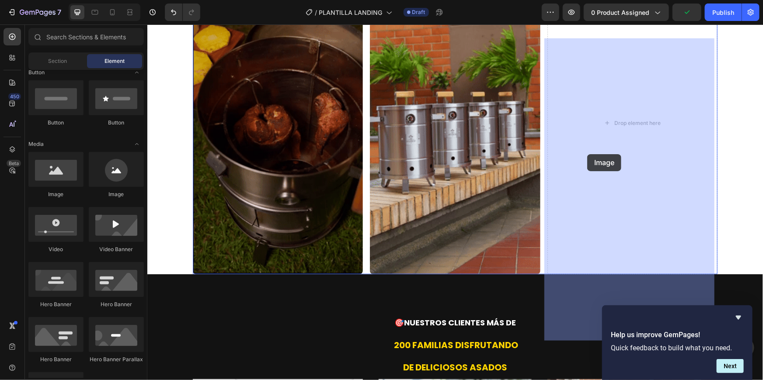
drag, startPoint x: 204, startPoint y: 212, endPoint x: 587, endPoint y: 154, distance: 387.0
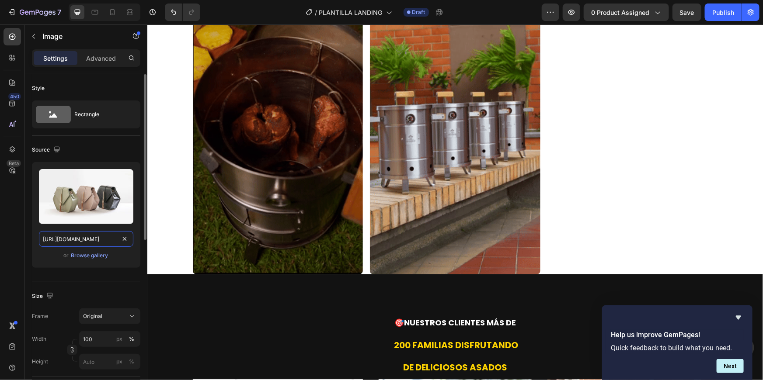
click at [99, 236] on input "https://cdn.shopify.com/s/files/1/2005/9307/files/image_demo.jpg" at bounding box center [86, 239] width 94 height 16
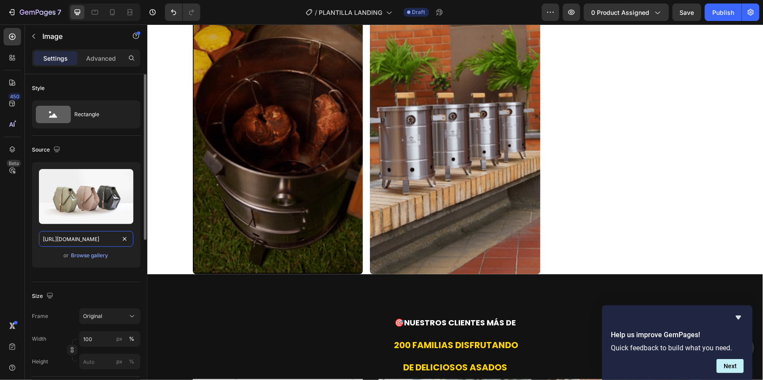
paste input "media0.giphy.com/media/v1.Y2lkPTc5MGI3NjExdmE4NWdqcmlkNDljaG5qZ2pmeWVyMGJ5bHB1c…"
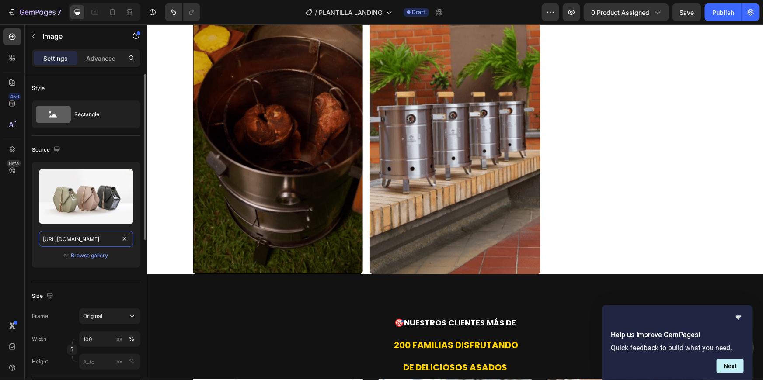
type input "https://media0.giphy.com/media/v1.Y2lkPTc5MGI3NjExdmE4NWdqcmlkNDljaG5qZ2pmeWVyM…"
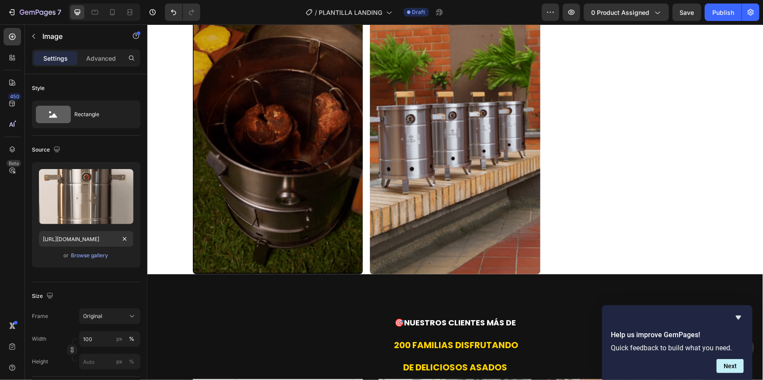
scroll to position [0, 0]
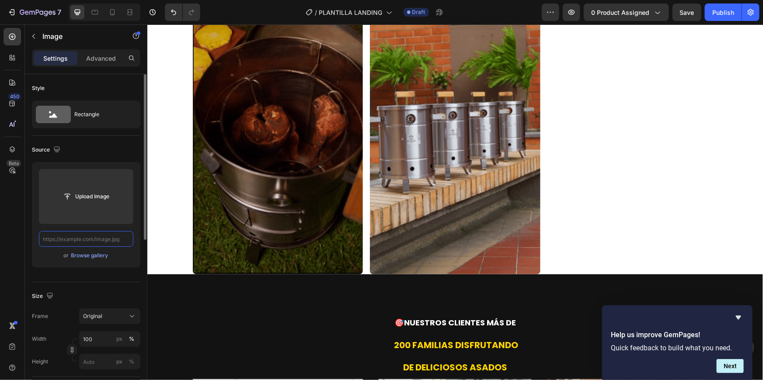
paste input "https://media0.giphy.com/media/v1.Y2lkPTc5MGI3NjExdmE4NWdqcmlkNDljaG5qZ2pmeWVyM…"
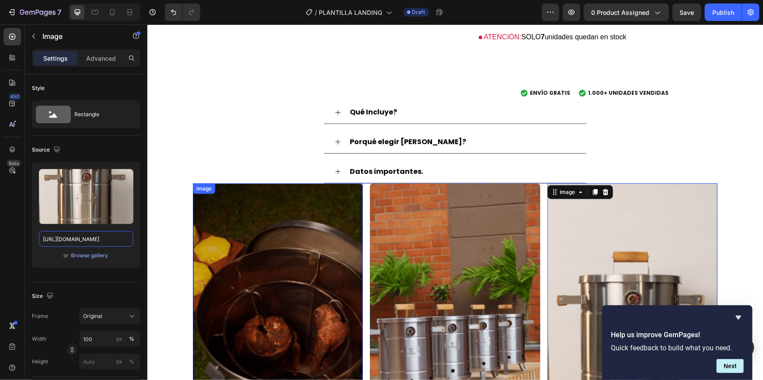
scroll to position [289, 0]
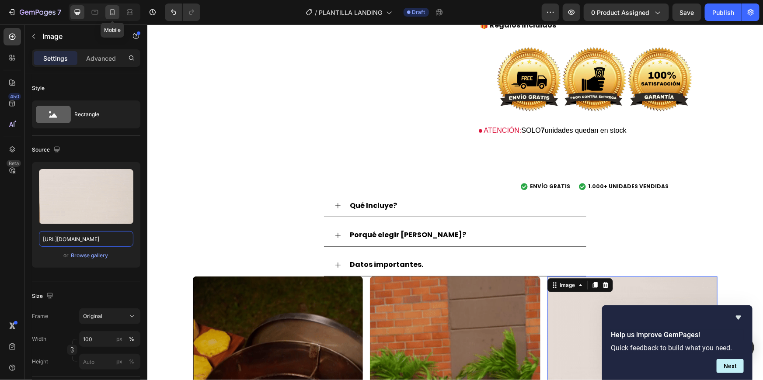
type input "https://media0.giphy.com/media/v1.Y2lkPTc5MGI3NjExdmE4NWdqcmlkNDljaG5qZ2pmeWVyM…"
click at [112, 16] on icon at bounding box center [112, 12] width 9 height 9
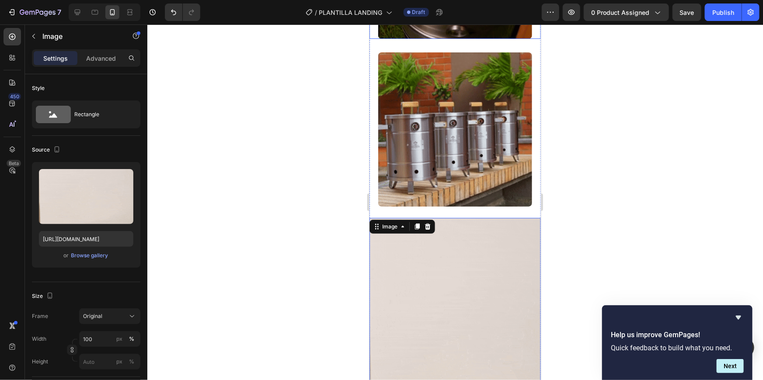
scroll to position [853, 0]
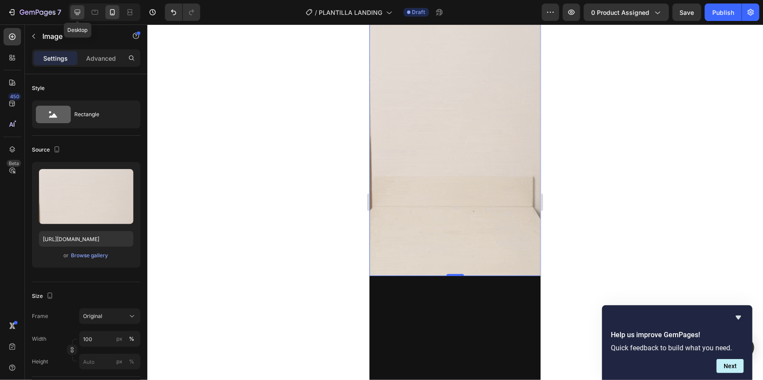
click at [79, 8] on icon at bounding box center [77, 12] width 9 height 9
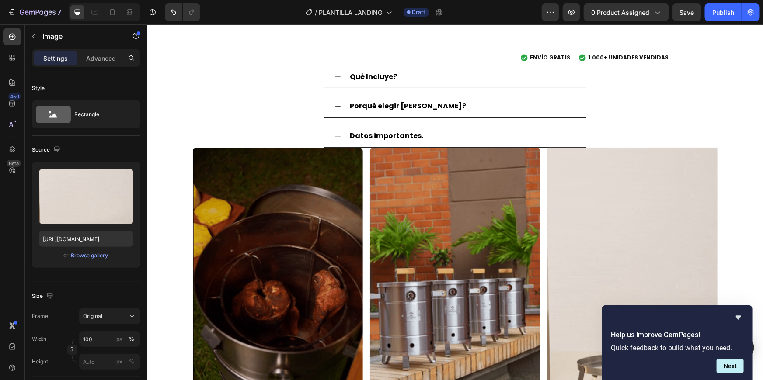
scroll to position [636, 0]
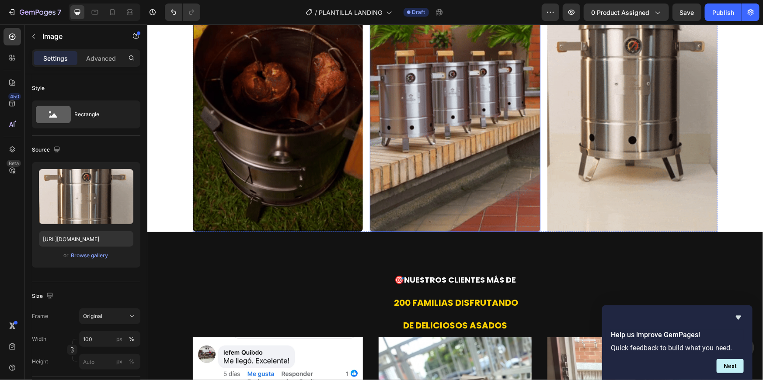
click at [439, 124] on img at bounding box center [454, 80] width 170 height 303
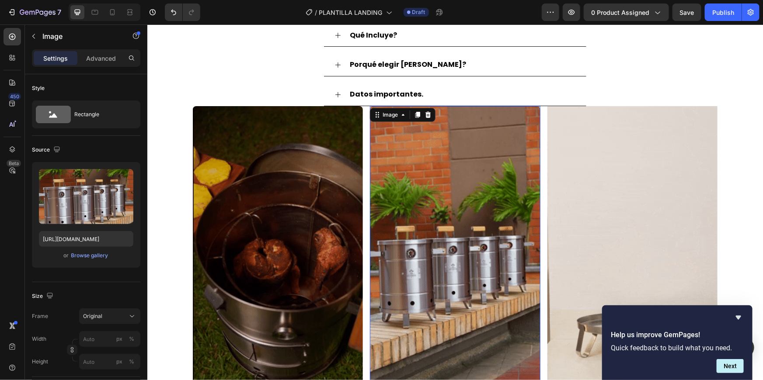
scroll to position [455, 0]
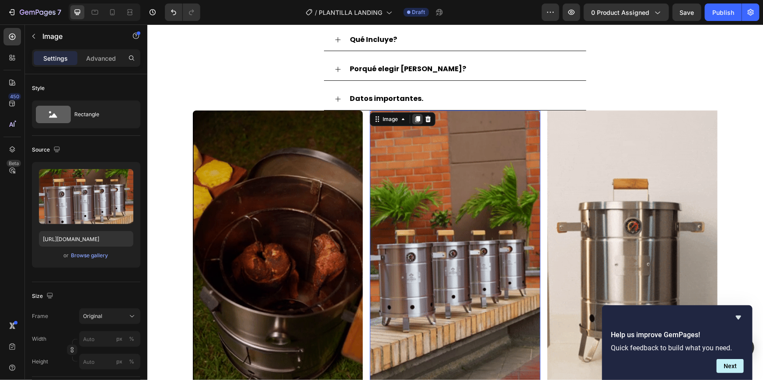
click at [415, 122] on icon at bounding box center [417, 118] width 7 height 7
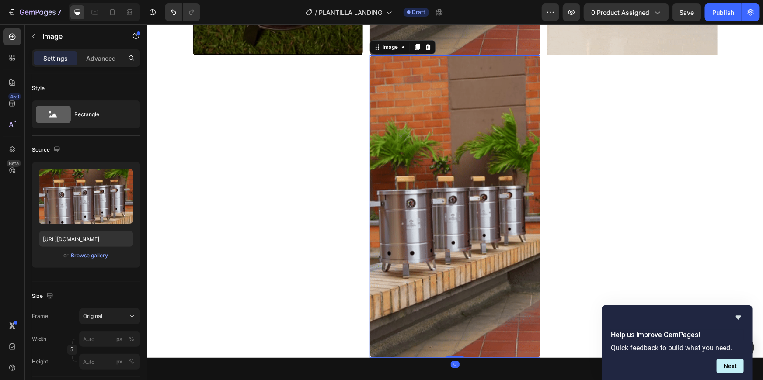
scroll to position [813, 0]
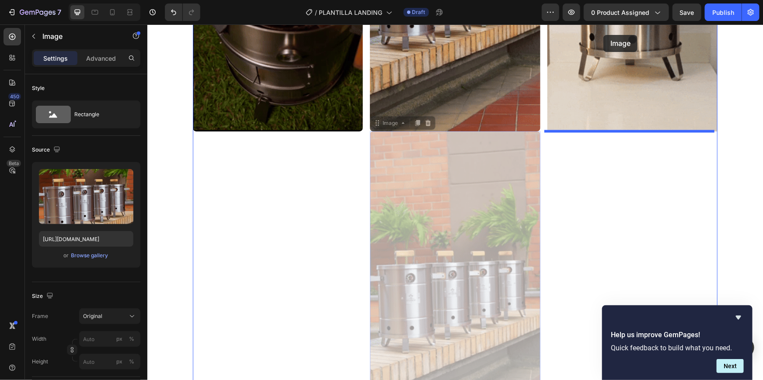
drag, startPoint x: 433, startPoint y: 208, endPoint x: 603, endPoint y: 35, distance: 243.0
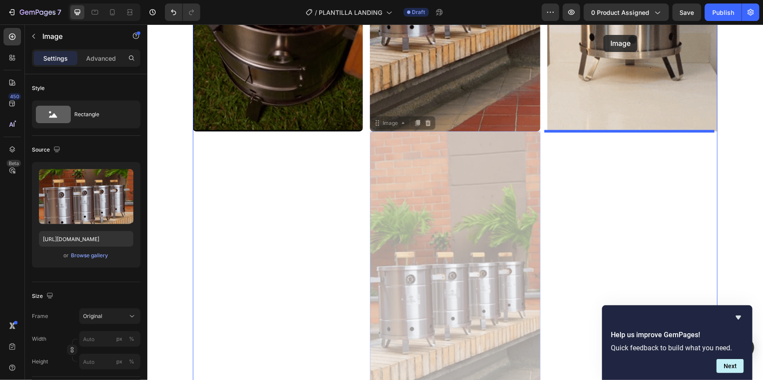
scroll to position [698, 0]
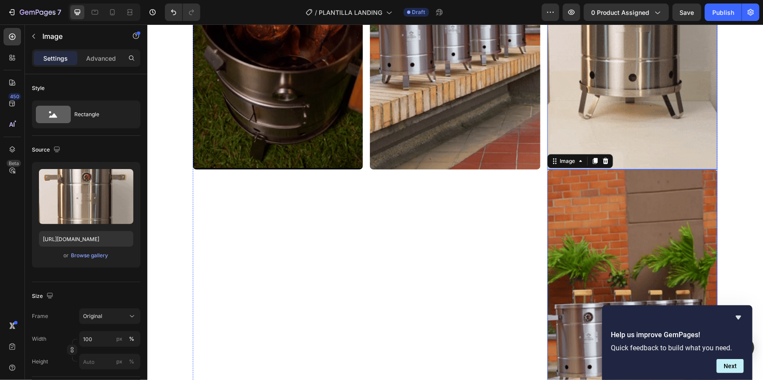
click at [609, 132] on img at bounding box center [632, 18] width 170 height 303
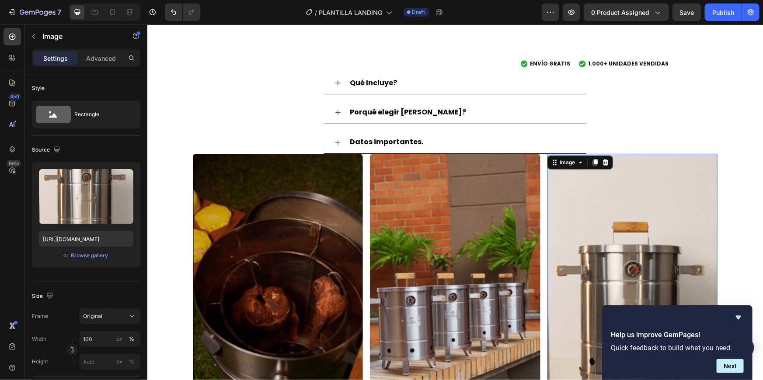
scroll to position [410, 0]
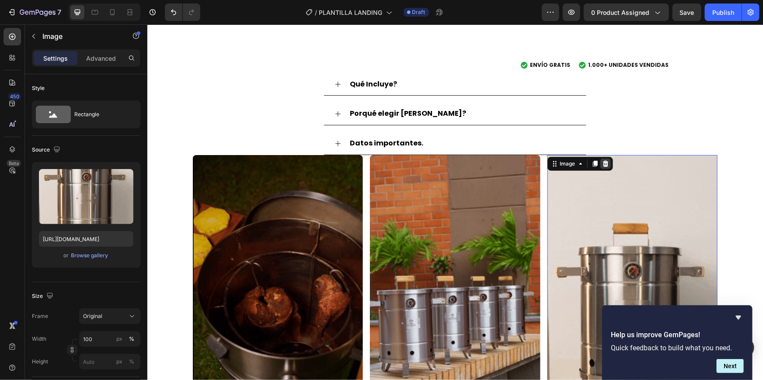
click at [601, 159] on div at bounding box center [605, 163] width 10 height 10
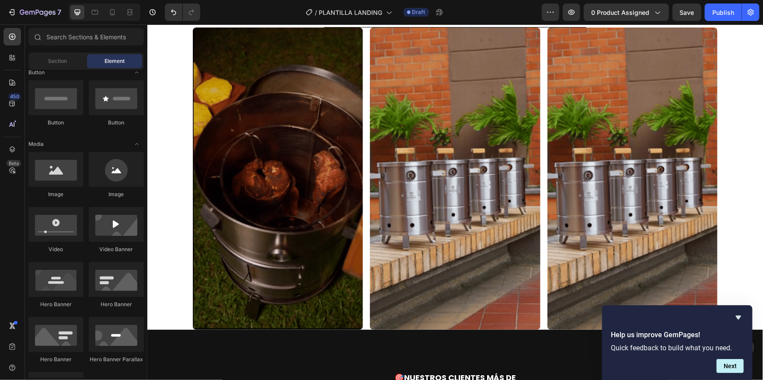
scroll to position [540, 0]
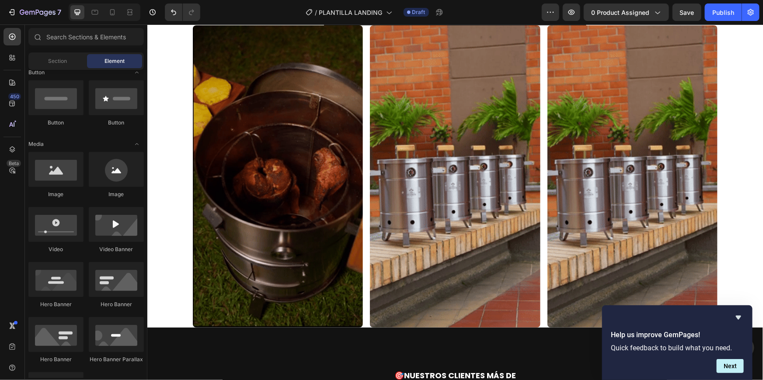
click at [601, 159] on img at bounding box center [632, 176] width 170 height 303
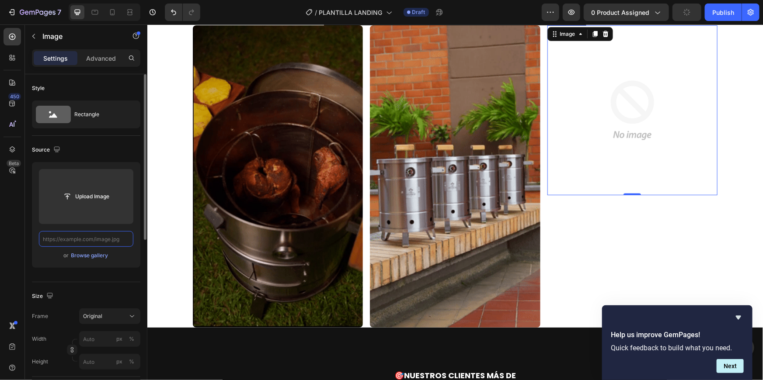
scroll to position [0, 0]
paste input "https://media0.giphy.com/media/v1.Y2lkPTc5MGI3NjExdmE4NWdqcmlkNDljaG5qZ2pmeWVyM…"
type input "https://media0.giphy.com/media/v1.Y2lkPTc5MGI3NjExdmE4NWdqcmlkNDljaG5qZ2pmeWVyM…"
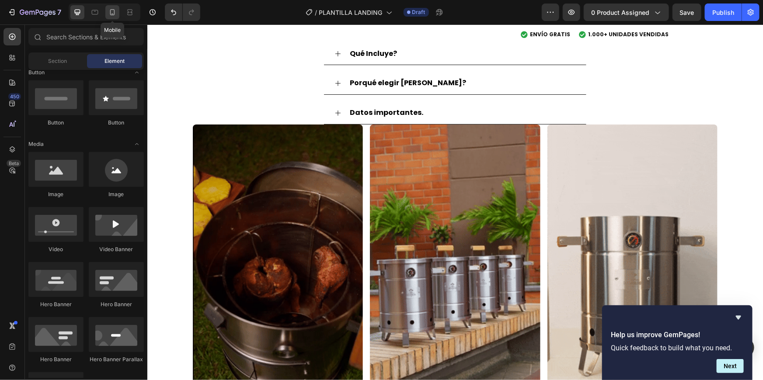
click at [107, 17] on div at bounding box center [112, 12] width 14 height 14
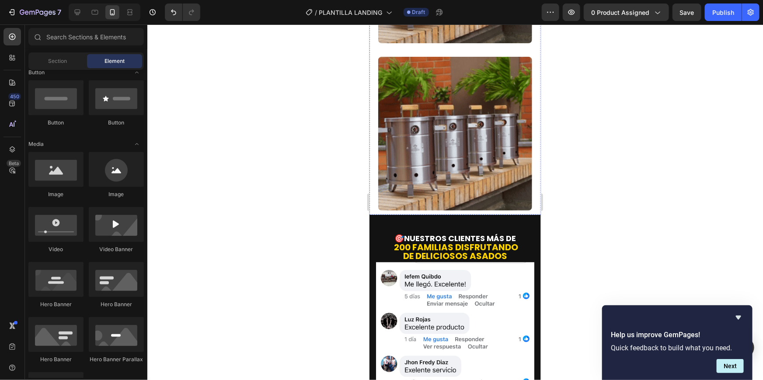
scroll to position [942, 0]
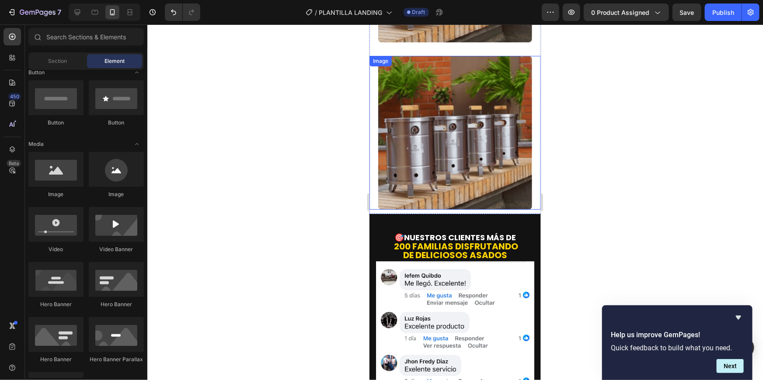
click at [435, 144] on img at bounding box center [455, 133] width 154 height 154
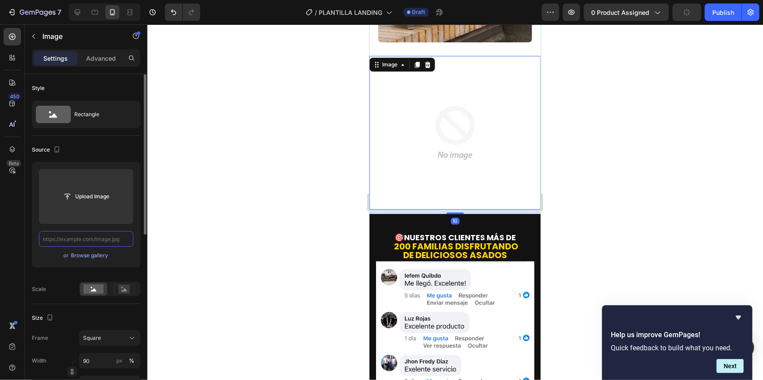
scroll to position [0, 0]
paste input "https://media0.giphy.com/media/v1.Y2lkPTc5MGI3NjExdmE4NWdqcmlkNDljaG5qZ2pmeWVyM…"
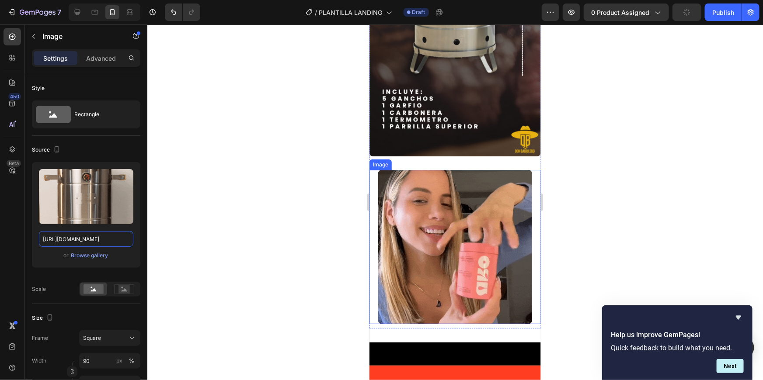
scroll to position [1714, 0]
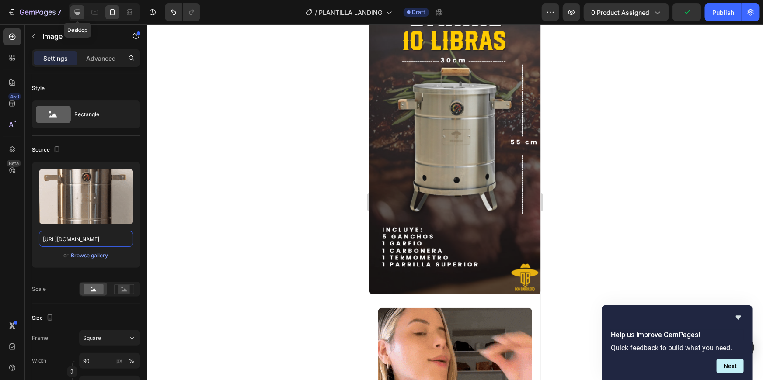
type input "https://media0.giphy.com/media/v1.Y2lkPTc5MGI3NjExdmE4NWdqcmlkNDljaG5qZ2pmeWVyM…"
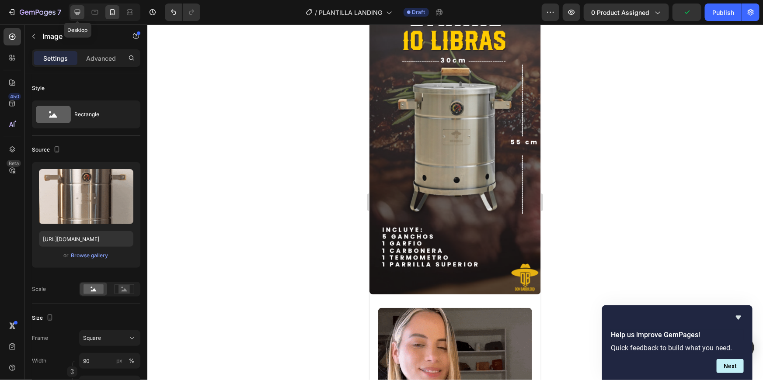
scroll to position [0, 0]
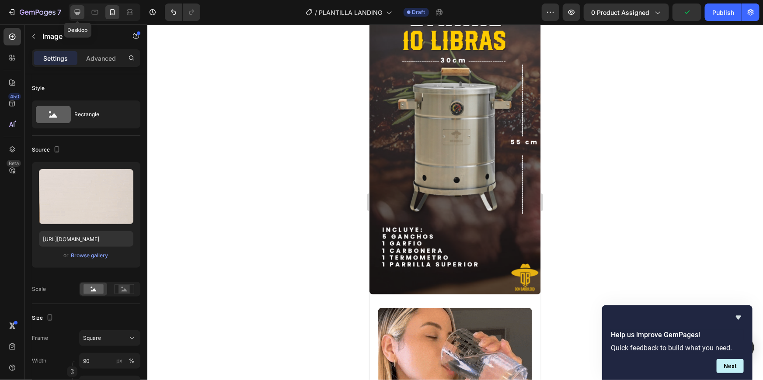
click at [78, 10] on icon at bounding box center [78, 13] width 6 height 6
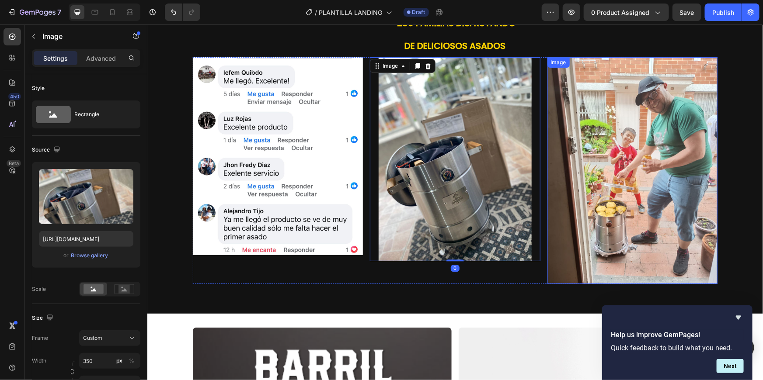
scroll to position [1178, 0]
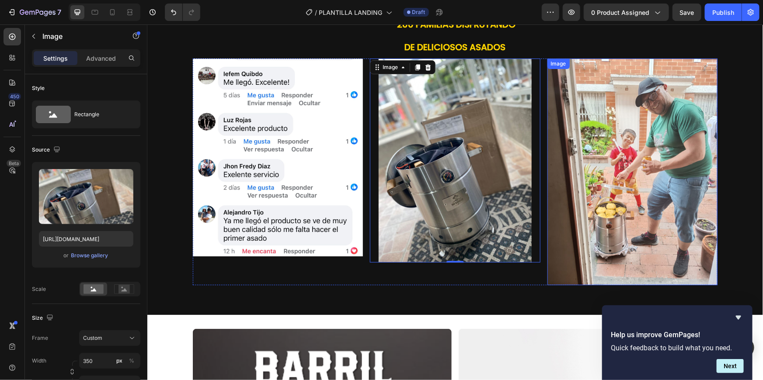
click at [603, 172] on img at bounding box center [632, 171] width 170 height 227
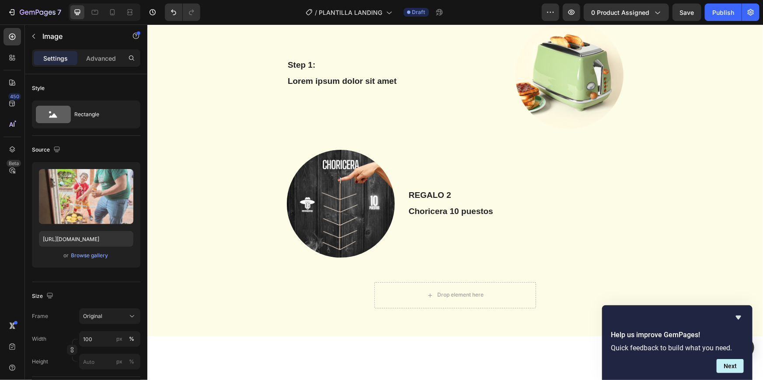
scroll to position [2176, 0]
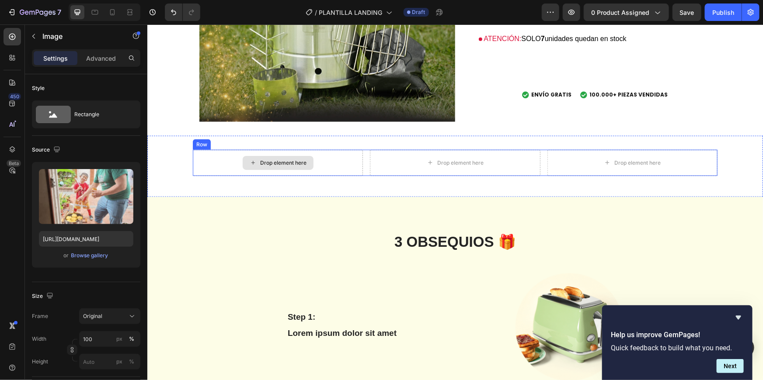
click at [269, 157] on div "Drop element here" at bounding box center [277, 163] width 71 height 14
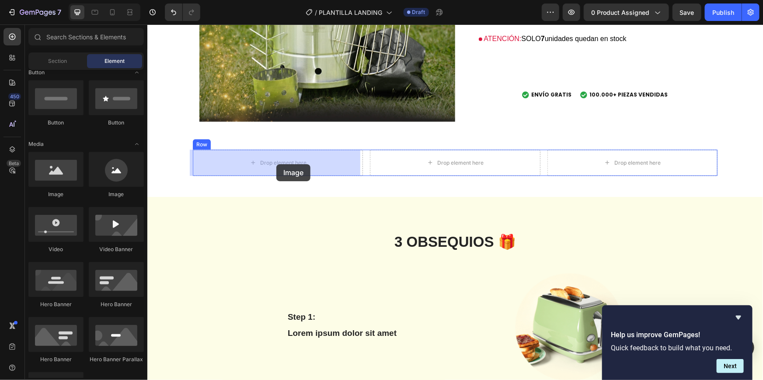
drag, startPoint x: 221, startPoint y: 192, endPoint x: 276, endPoint y: 164, distance: 61.8
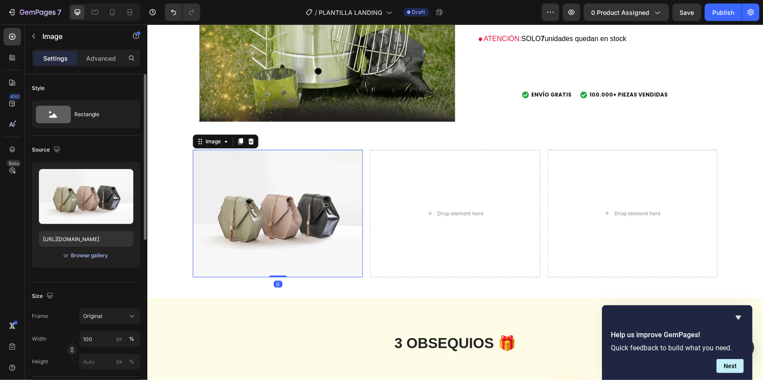
click at [93, 258] on div "Browse gallery" at bounding box center [89, 256] width 37 height 8
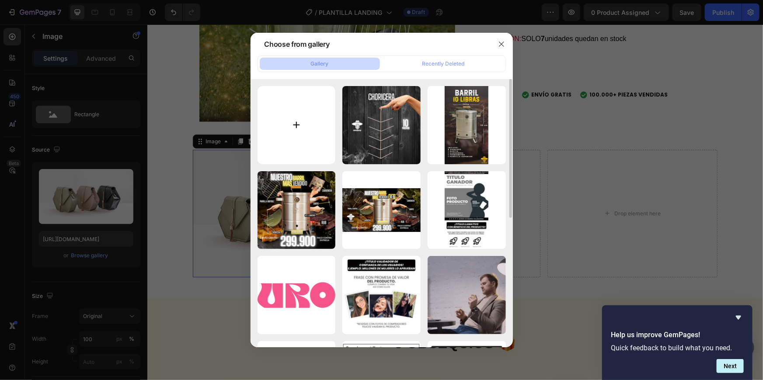
click at [321, 122] on input "file" at bounding box center [297, 125] width 78 height 78
type input "C:\fakepath\299900.jpeg"
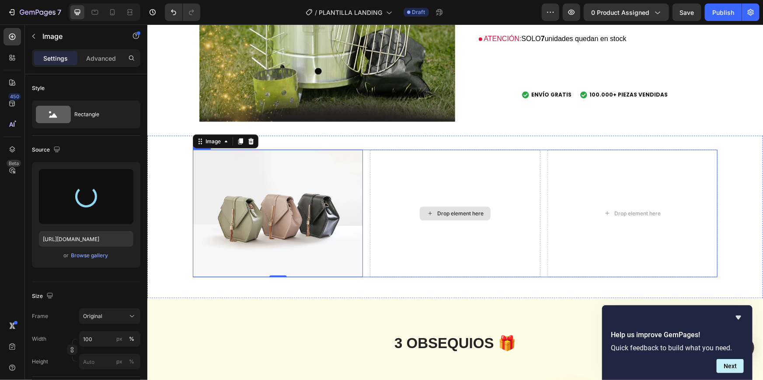
type input "https://cdn.shopify.com/s/files/1/0633/4273/9561/files/gempages_570623868109062…"
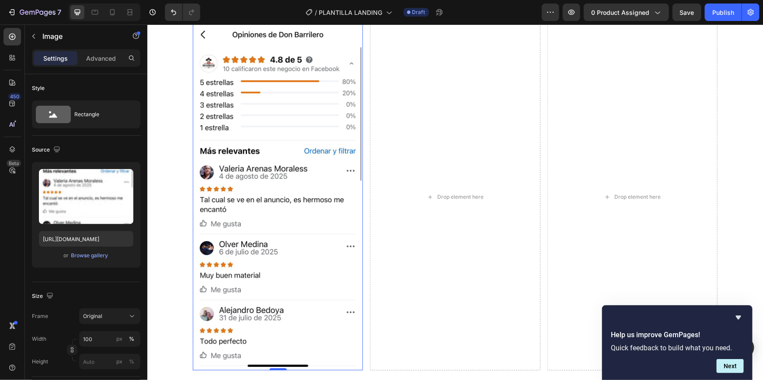
scroll to position [2295, 0]
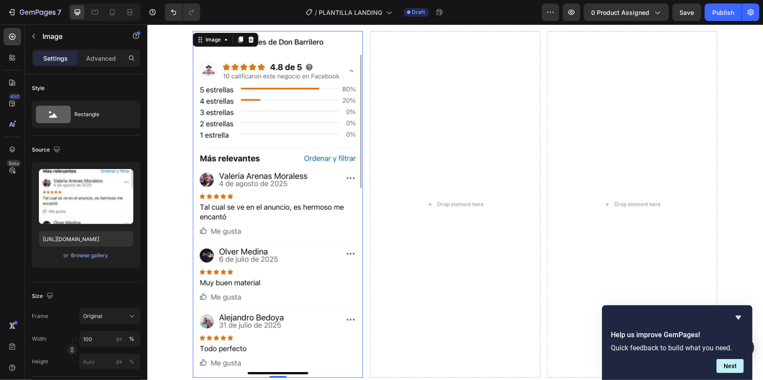
click at [299, 178] on img at bounding box center [277, 205] width 170 height 348
click at [238, 38] on icon at bounding box center [240, 39] width 5 height 6
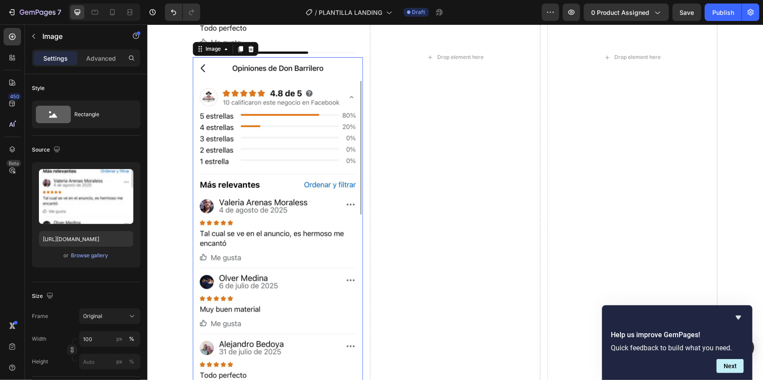
scroll to position [2618, 0]
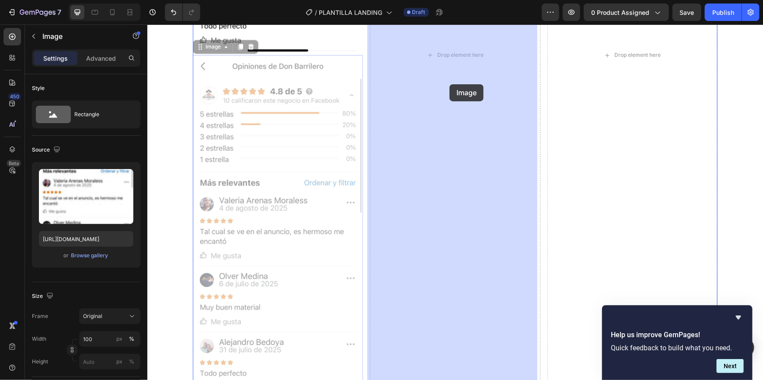
drag, startPoint x: 289, startPoint y: 157, endPoint x: 449, endPoint y: 85, distance: 175.4
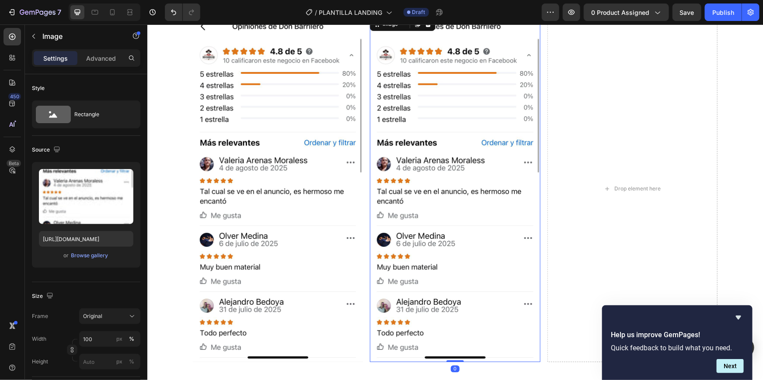
scroll to position [2267, 0]
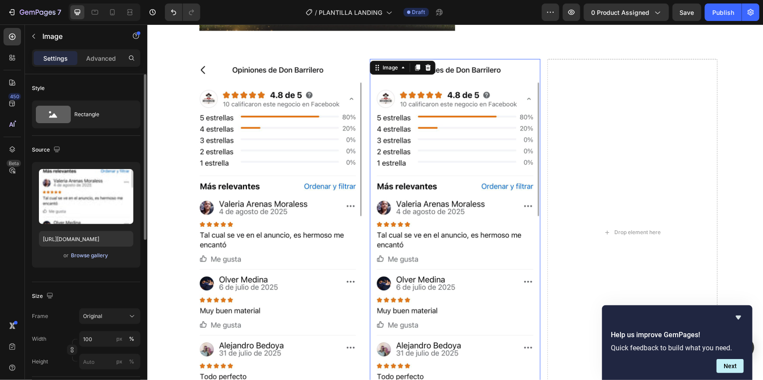
click at [106, 254] on div "Browse gallery" at bounding box center [89, 256] width 37 height 8
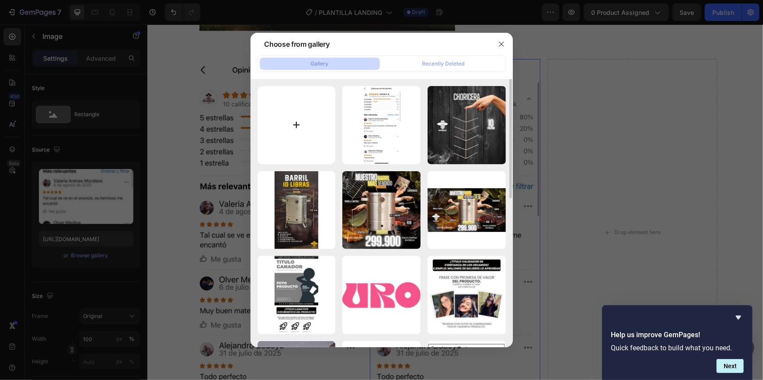
click at [319, 140] on input "file" at bounding box center [297, 125] width 78 height 78
type input "C:\fakepath\other 3.jpeg"
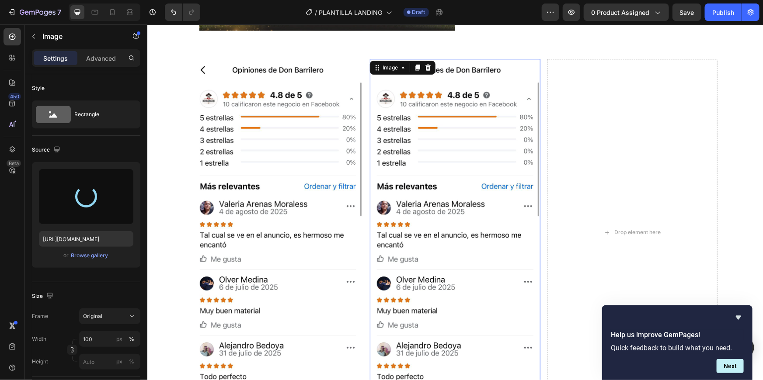
type input "https://cdn.shopify.com/s/files/1/0633/4273/9561/files/gempages_570623868109062…"
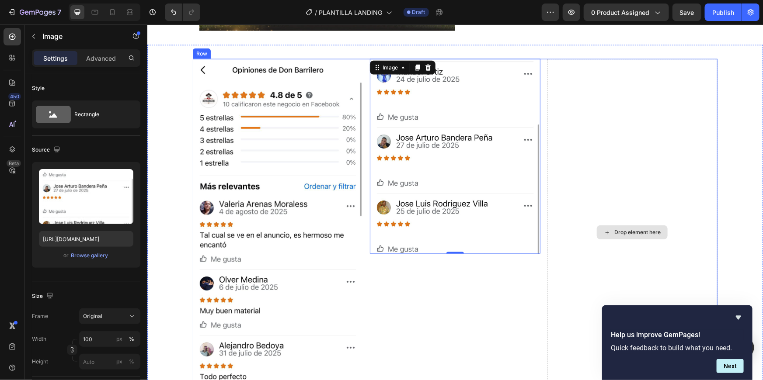
click at [616, 154] on div "Drop element here" at bounding box center [632, 233] width 170 height 348
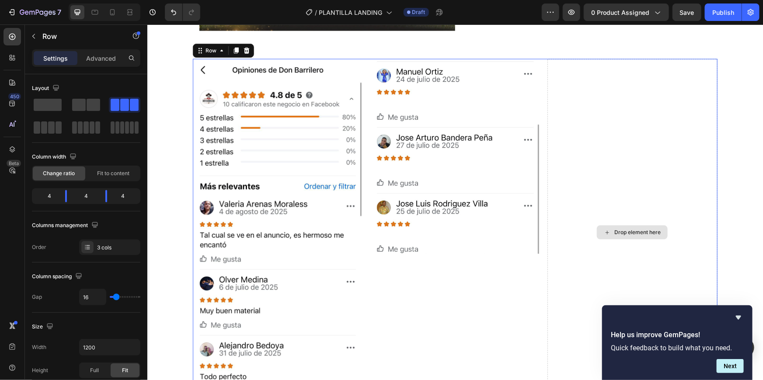
click at [580, 171] on div "Drop element here" at bounding box center [632, 233] width 170 height 348
click at [369, 146] on img at bounding box center [454, 156] width 170 height 195
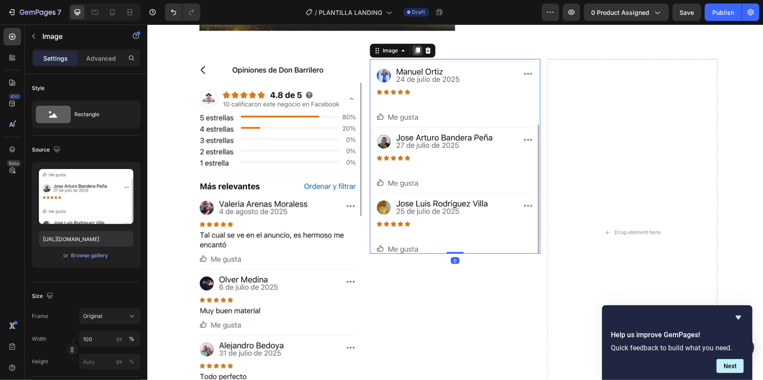
click at [418, 52] on icon at bounding box center [417, 50] width 7 height 7
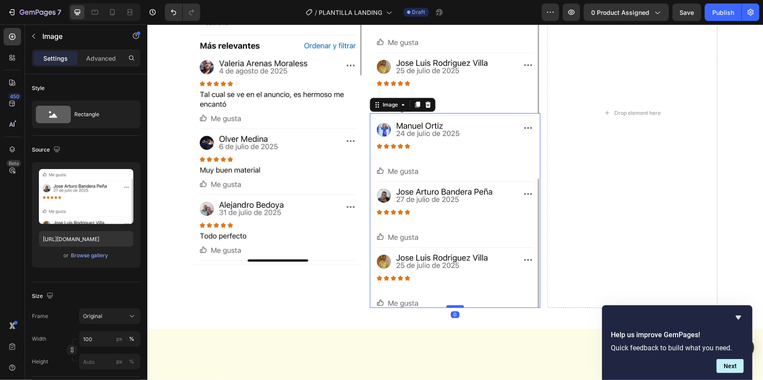
scroll to position [2334, 0]
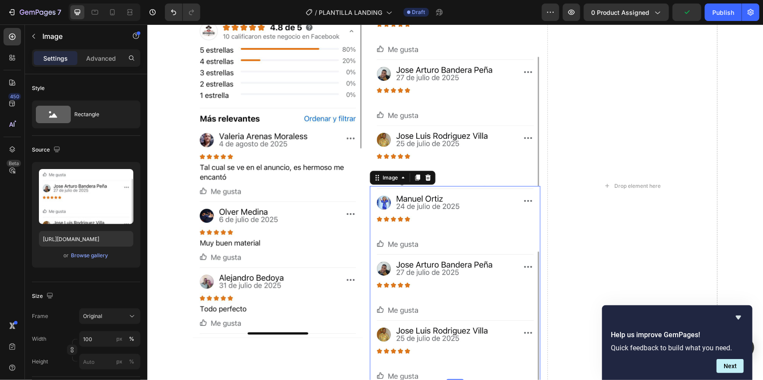
click at [435, 250] on img at bounding box center [454, 283] width 170 height 195
click at [102, 257] on div "Browse gallery" at bounding box center [89, 256] width 37 height 8
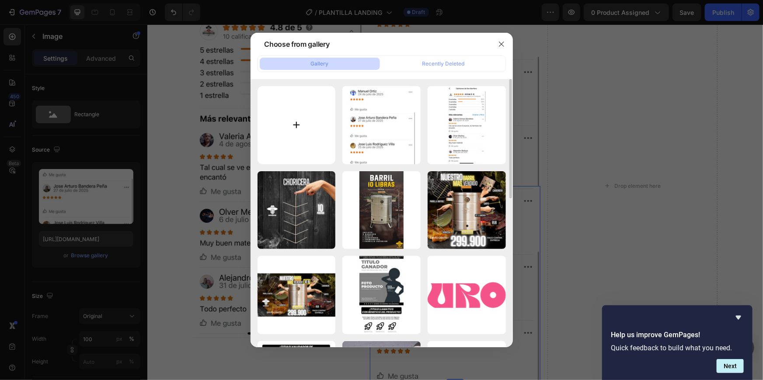
click at [294, 134] on input "file" at bounding box center [297, 125] width 78 height 78
type input "C:\fakepath\other.jpeg"
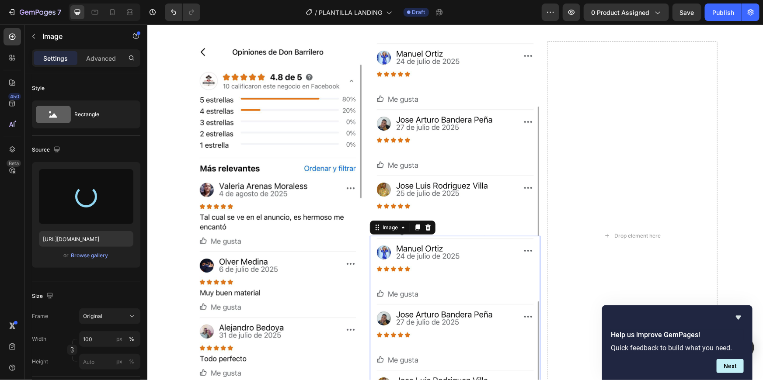
type input "[URL][DOMAIN_NAME]"
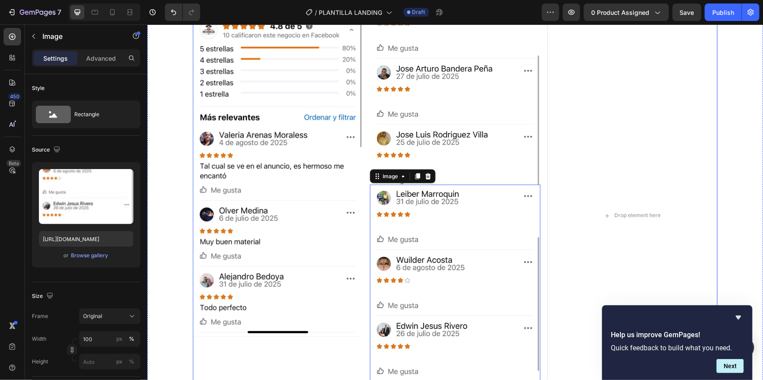
scroll to position [2330, 0]
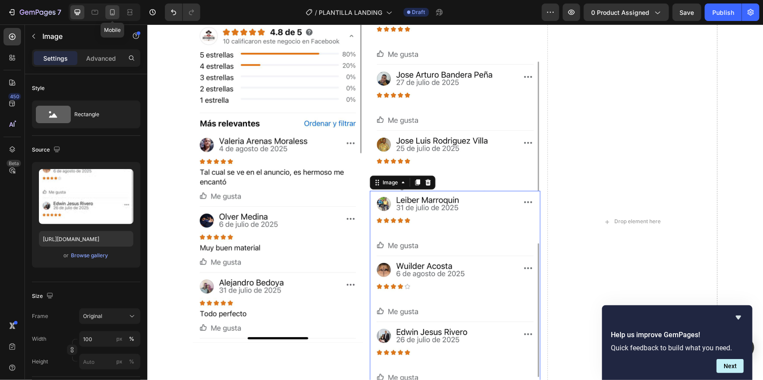
click at [113, 14] on icon at bounding box center [112, 12] width 5 height 6
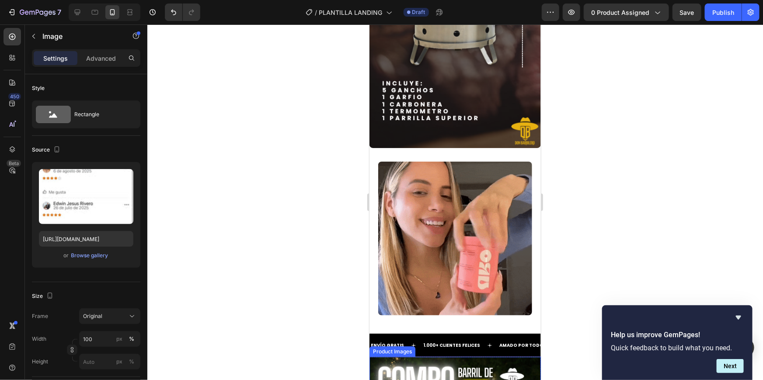
scroll to position [1668, 0]
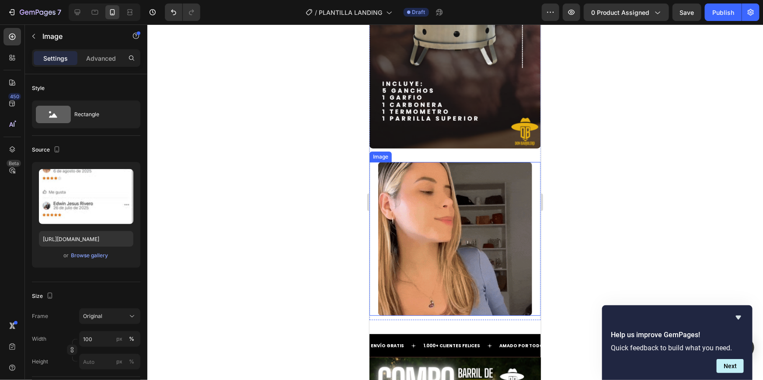
click at [438, 231] on img at bounding box center [455, 239] width 154 height 154
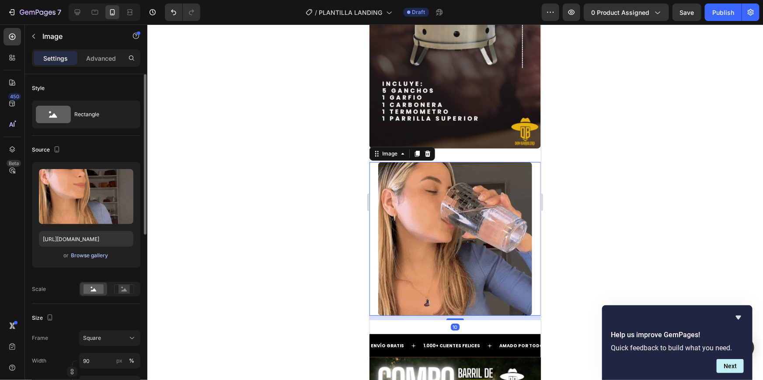
click at [96, 255] on div "Browse gallery" at bounding box center [89, 256] width 37 height 8
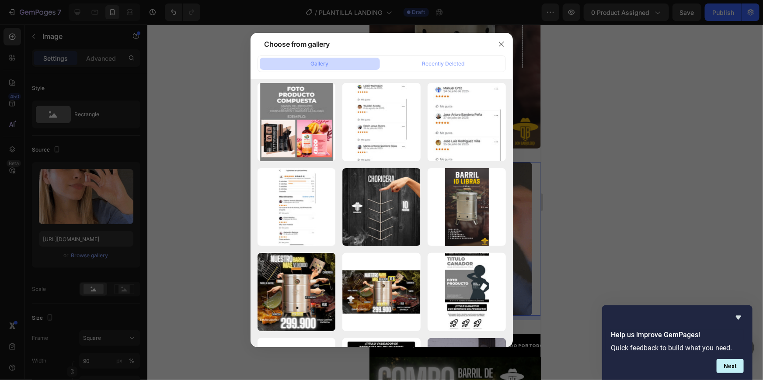
scroll to position [4111, 0]
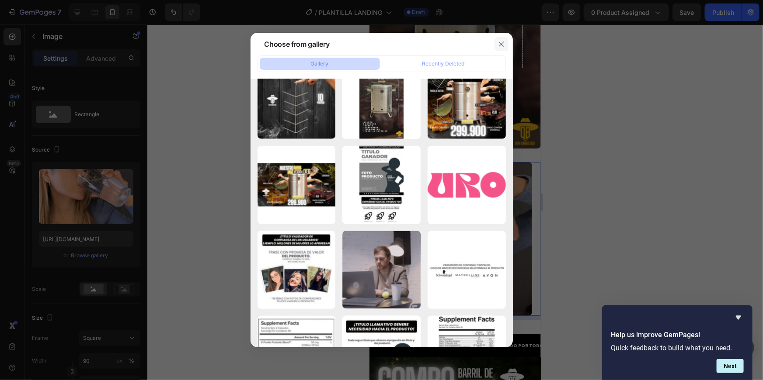
click at [501, 46] on icon "button" at bounding box center [501, 44] width 7 height 7
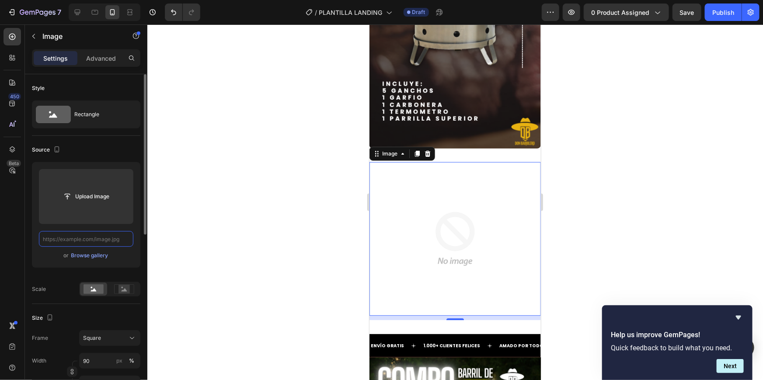
scroll to position [0, 0]
click at [112, 240] on input "text" at bounding box center [86, 239] width 94 height 16
paste input "https://donbarrilero.com/cdn/shop/files/gempages_570623868109062983-c015a80d-4e…"
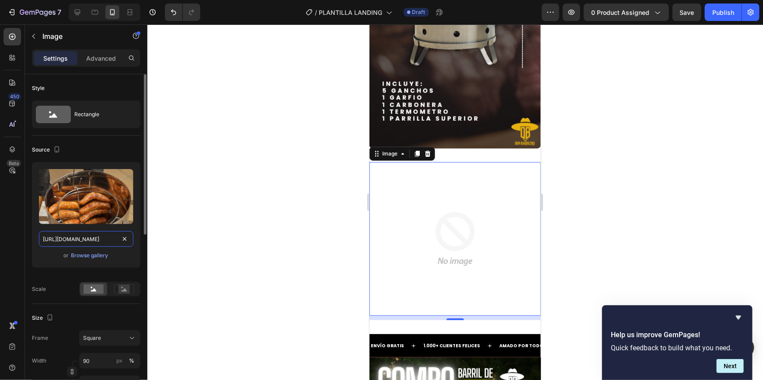
scroll to position [0, 300]
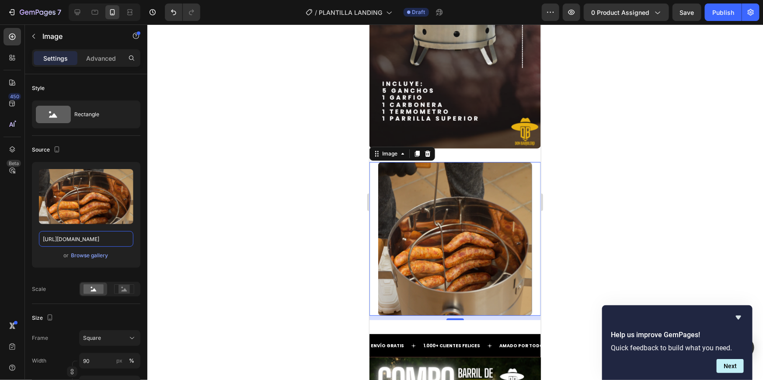
type input "https://donbarrilero.com/cdn/shop/files/gempages_570623868109062983-c015a80d-4e…"
click at [258, 266] on div at bounding box center [455, 202] width 616 height 356
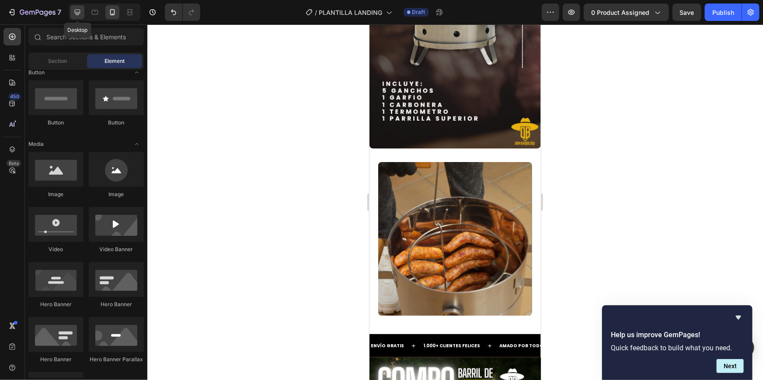
click at [76, 11] on icon at bounding box center [77, 12] width 9 height 9
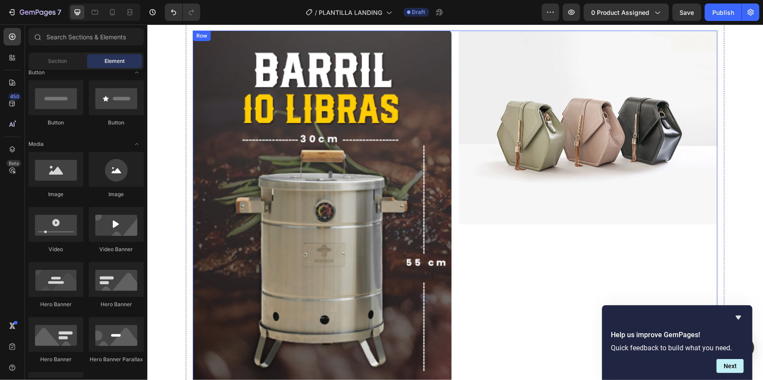
scroll to position [1464, 0]
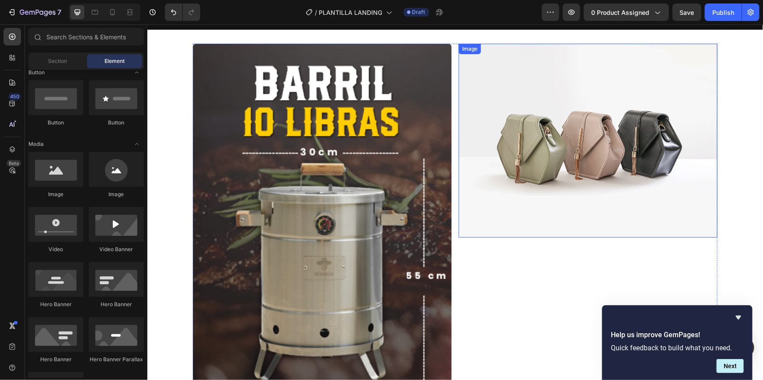
click at [523, 117] on img at bounding box center [587, 140] width 259 height 194
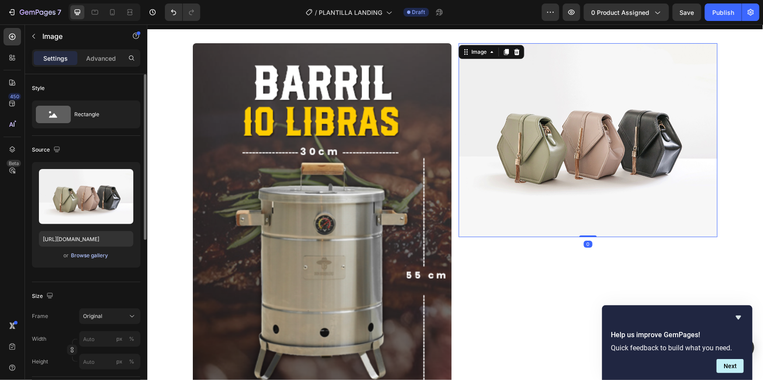
click at [105, 252] on div "Browse gallery" at bounding box center [89, 256] width 37 height 8
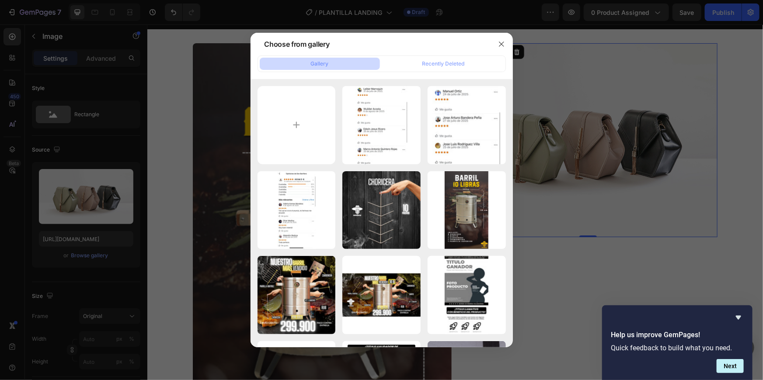
click at [504, 36] on div at bounding box center [501, 44] width 23 height 23
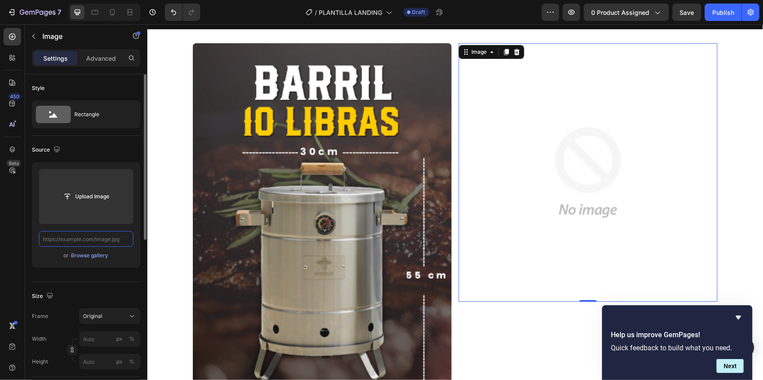
scroll to position [0, 0]
paste input "https://donbarrilero.com/cdn/shop/files/gempages_570623868109062983-c015a80d-4e…"
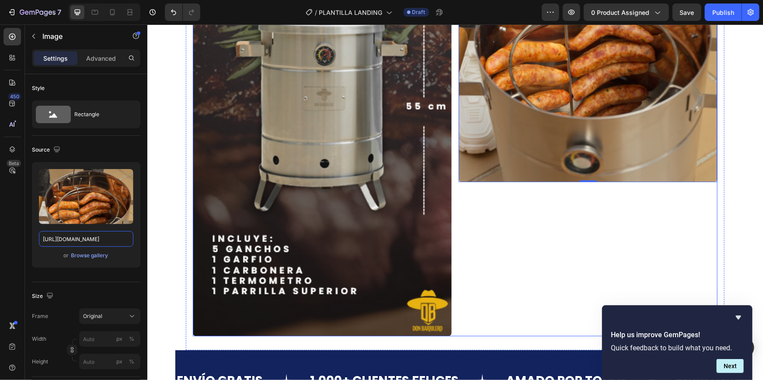
scroll to position [1938, 0]
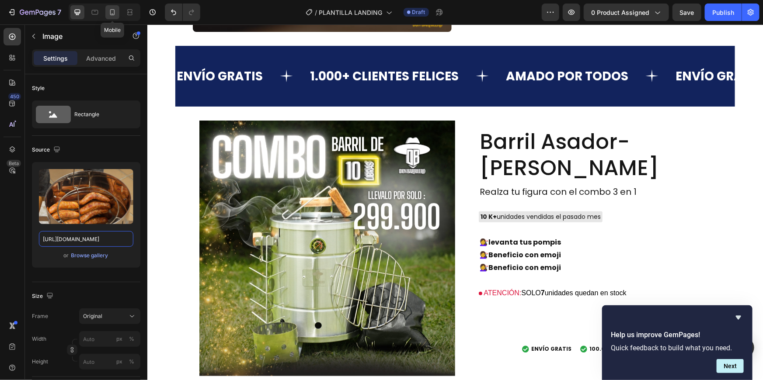
type input "https://donbarrilero.com/cdn/shop/files/gempages_570623868109062983-c015a80d-4e…"
click at [113, 9] on icon at bounding box center [112, 12] width 5 height 6
type input "90"
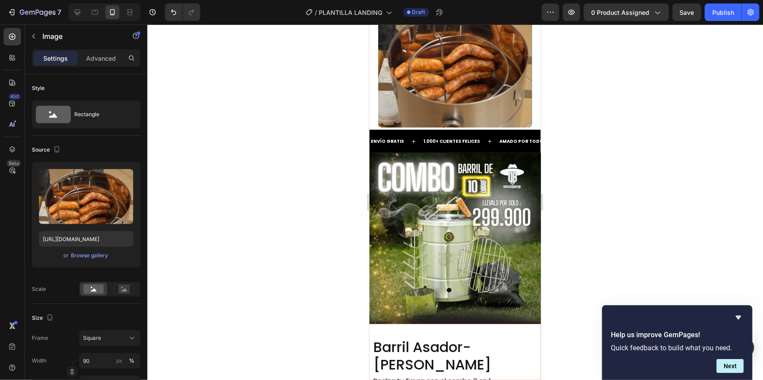
scroll to position [2049, 0]
click at [455, 232] on img at bounding box center [454, 238] width 171 height 171
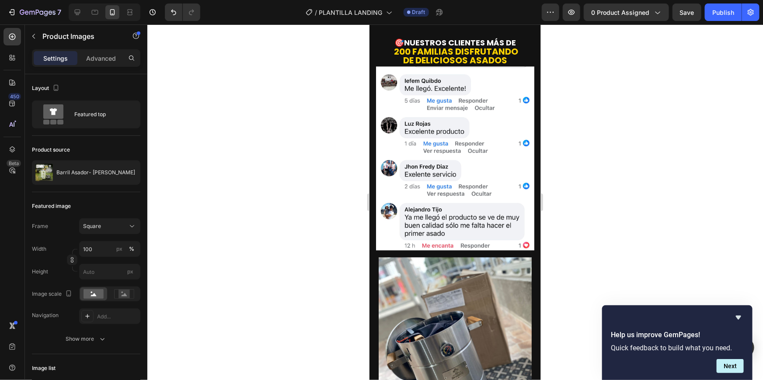
scroll to position [1031, 0]
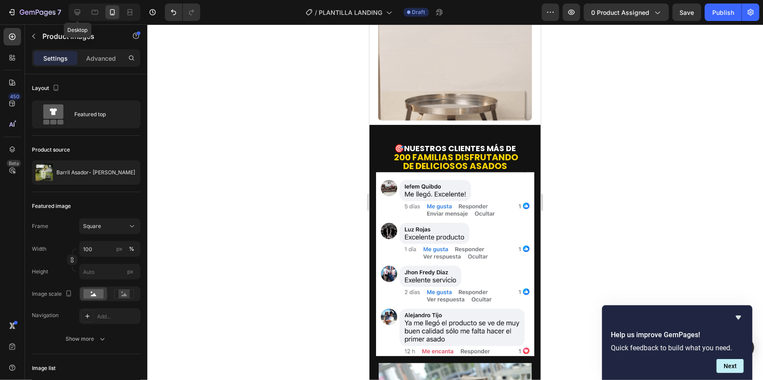
click at [70, 5] on div at bounding box center [77, 12] width 14 height 14
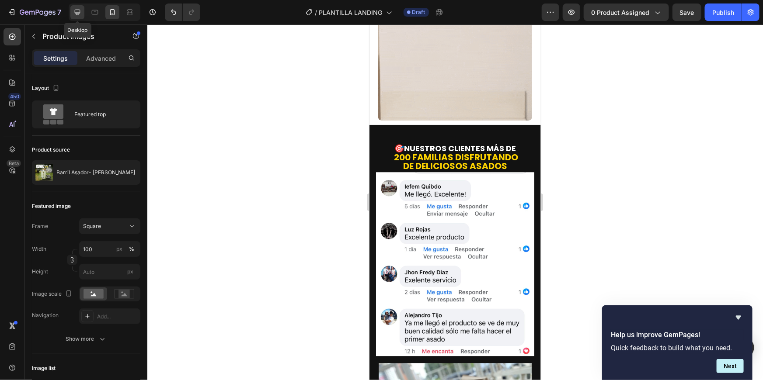
click at [74, 10] on icon at bounding box center [77, 12] width 9 height 9
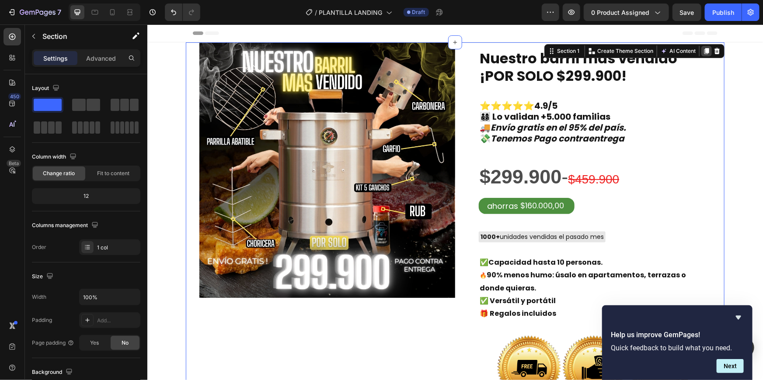
click at [707, 49] on icon at bounding box center [706, 50] width 7 height 7
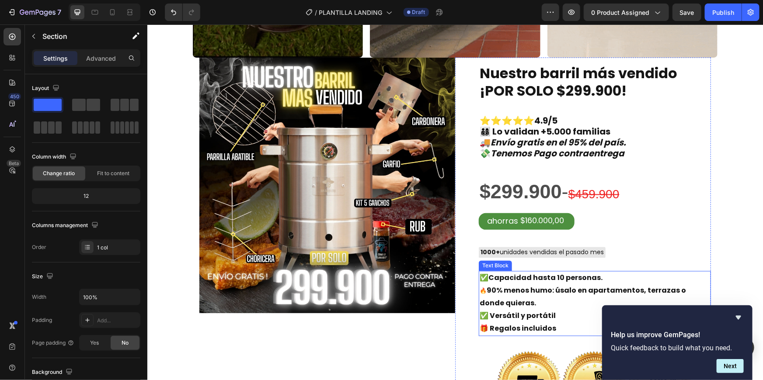
scroll to position [1006, 0]
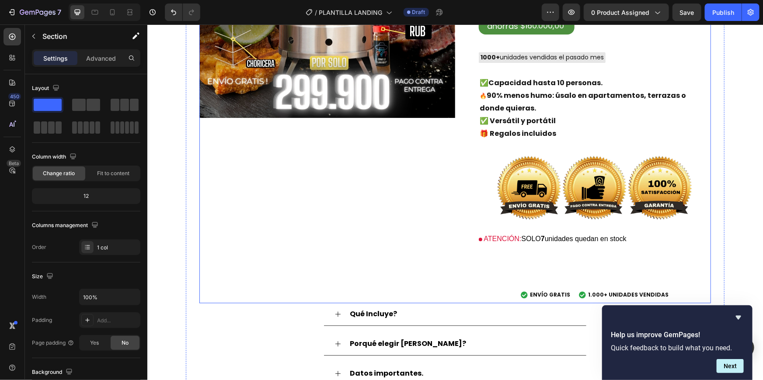
click at [414, 251] on div "Image" at bounding box center [327, 82] width 256 height 441
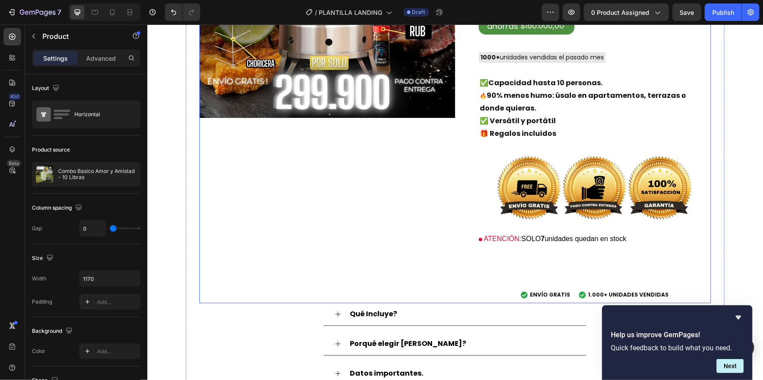
click at [414, 251] on div "Image" at bounding box center [327, 82] width 256 height 441
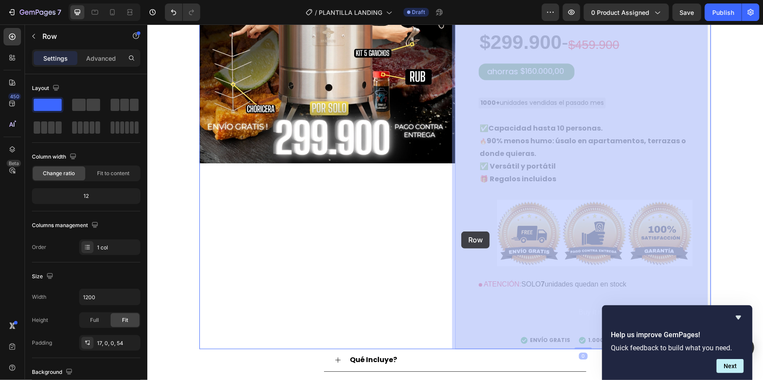
scroll to position [976, 0]
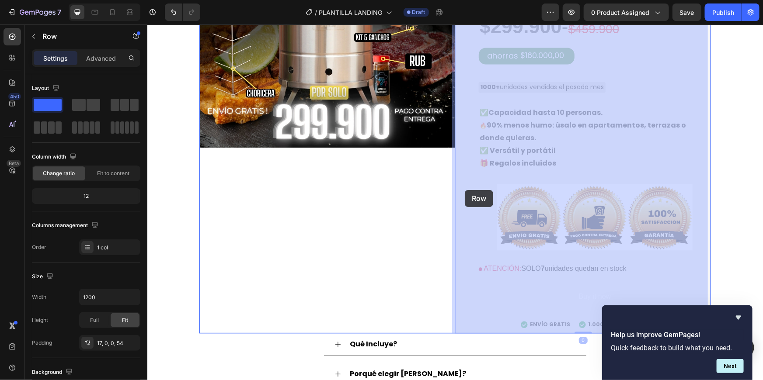
drag, startPoint x: 460, startPoint y: 249, endPoint x: 464, endPoint y: 190, distance: 59.6
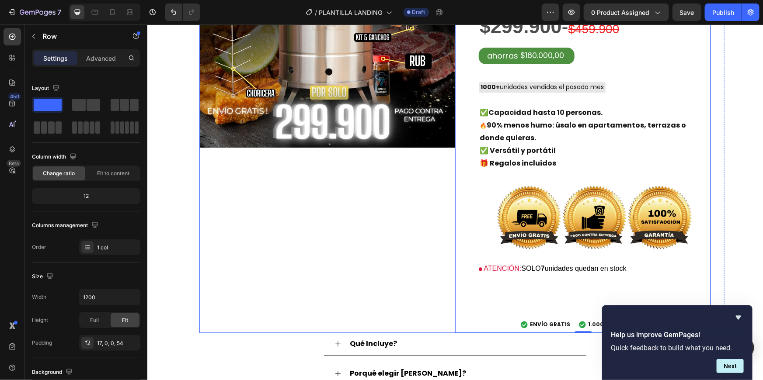
click at [438, 170] on div "Image" at bounding box center [327, 112] width 256 height 441
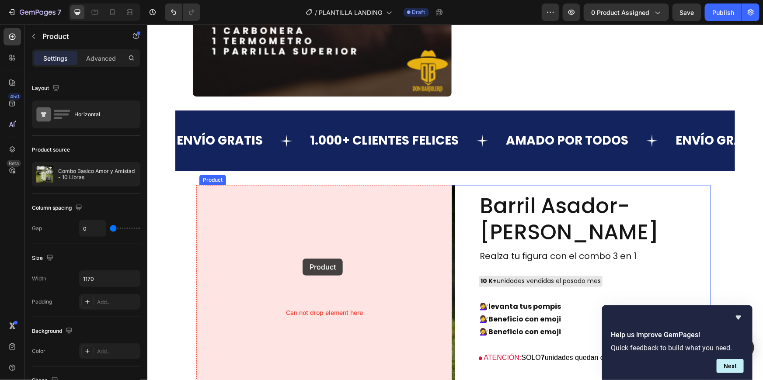
scroll to position [2480, 0]
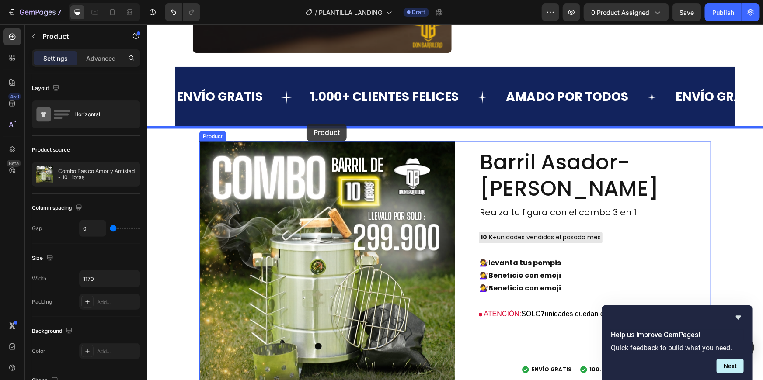
drag, startPoint x: 223, startPoint y: 179, endPoint x: 306, endPoint y: 124, distance: 100.0
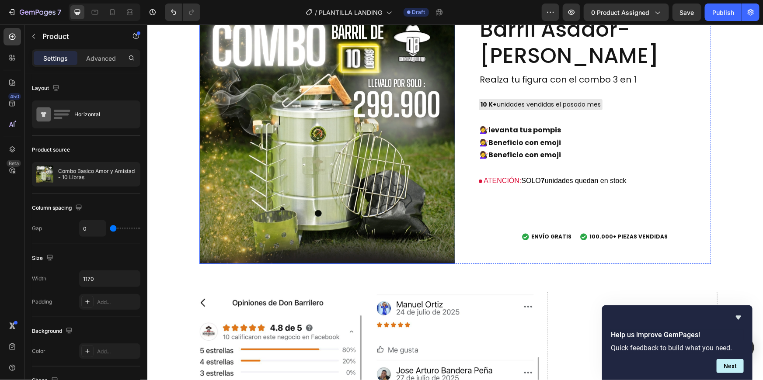
scroll to position [2971, 0]
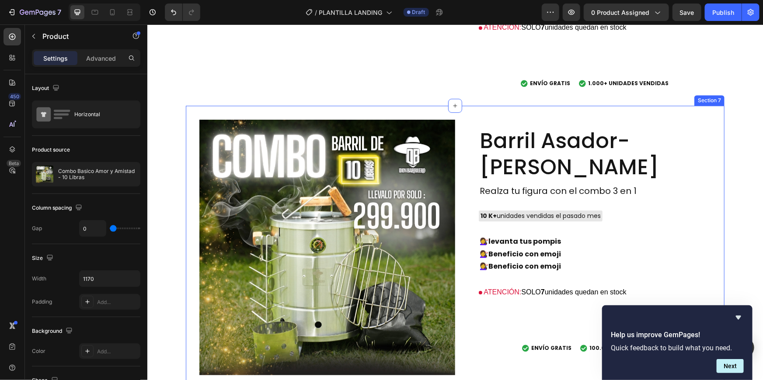
click at [223, 115] on div "Product Images Barril Asador- Don Barrilero Product Title Realza tu figura con …" at bounding box center [454, 247] width 539 height 284
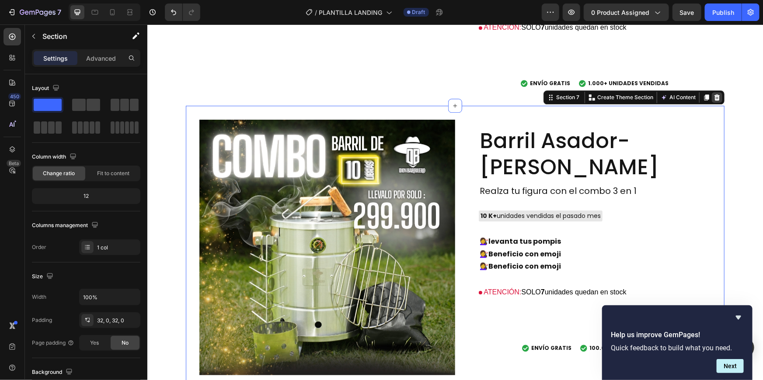
click at [713, 97] on icon at bounding box center [716, 97] width 7 height 7
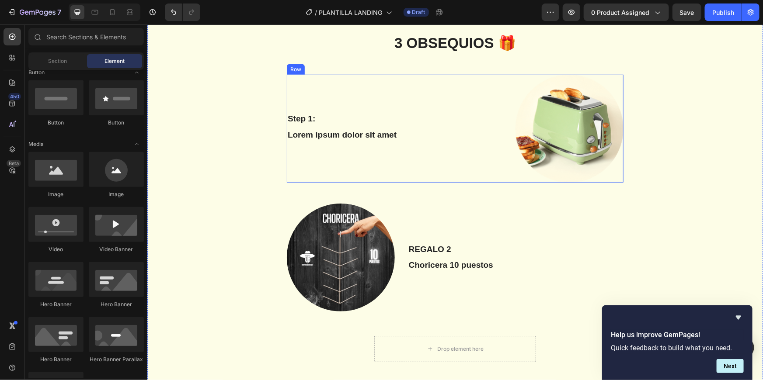
scroll to position [3372, 0]
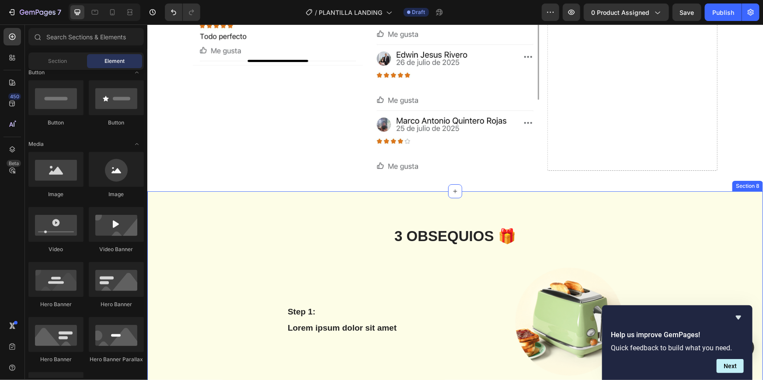
click at [204, 219] on div "3 OBSEQUIOS 🎁 Heading Row Step 1: Text Block Lorem ipsum dolor sit amet Text Bl…" at bounding box center [455, 387] width 616 height 392
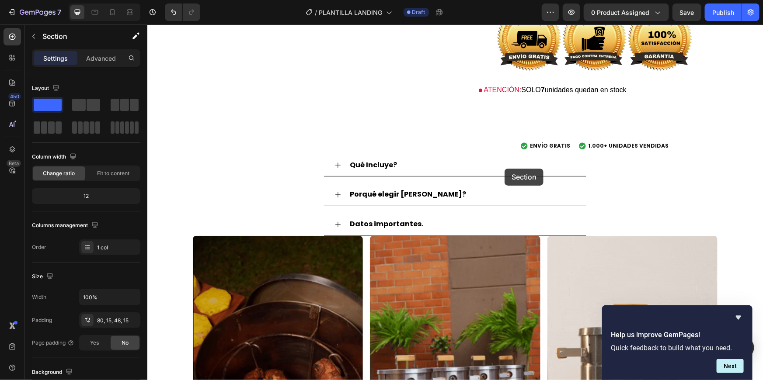
scroll to position [303, 0]
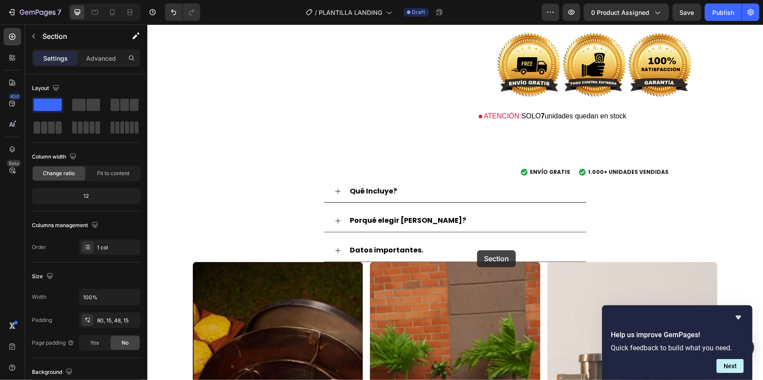
drag, startPoint x: 602, startPoint y: 183, endPoint x: 477, endPoint y: 250, distance: 141.8
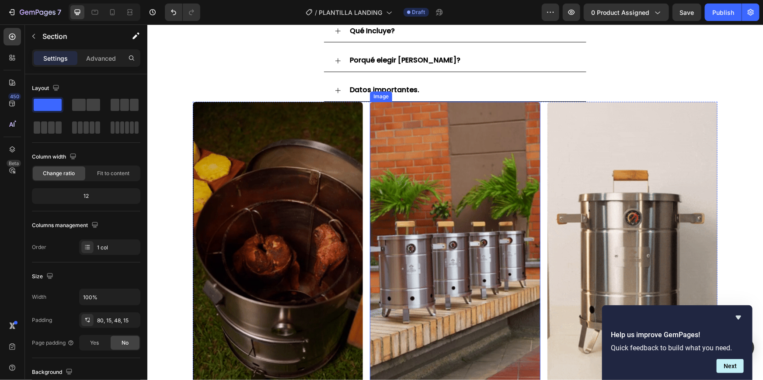
scroll to position [1197, 0]
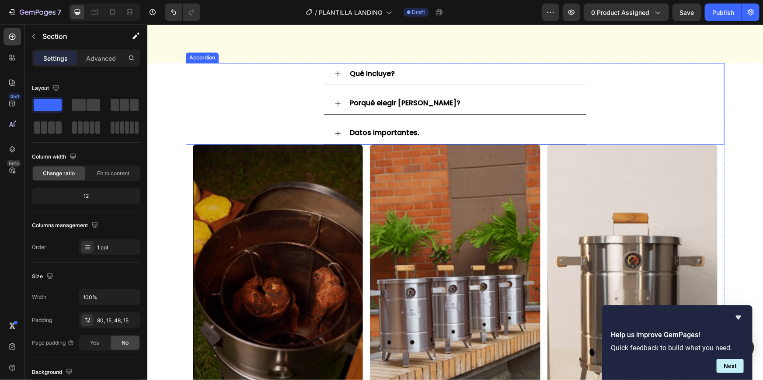
click at [294, 94] on div "Porqué elegir [PERSON_NAME]?" at bounding box center [455, 103] width 538 height 23
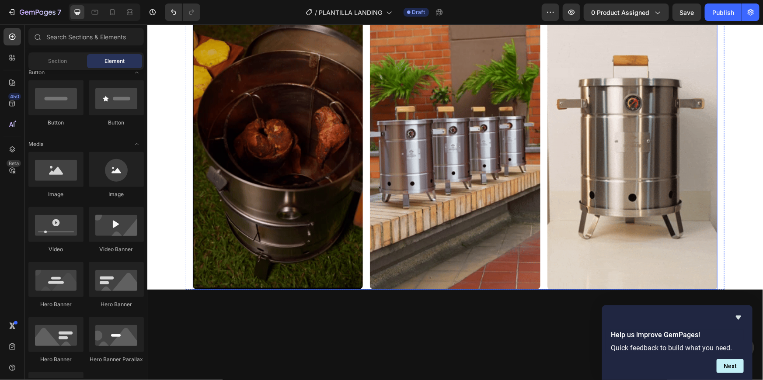
click at [362, 101] on div "Image Image Image Row" at bounding box center [454, 137] width 525 height 303
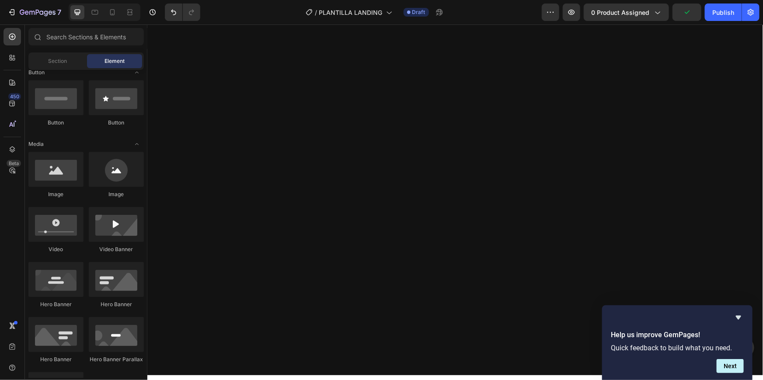
click at [383, 13] on div "Drop element here" at bounding box center [454, -1] width 539 height 26
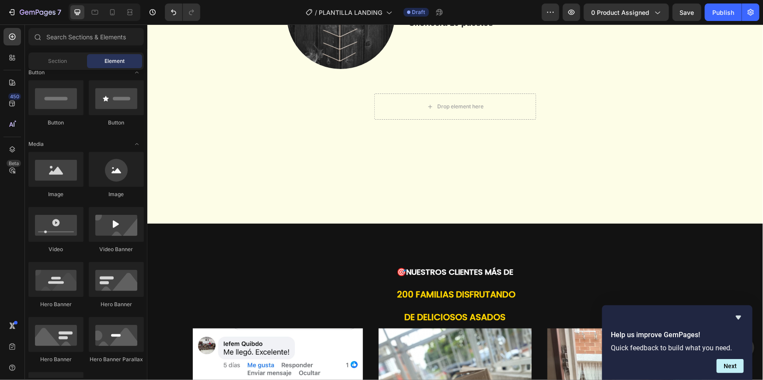
scroll to position [1020, 0]
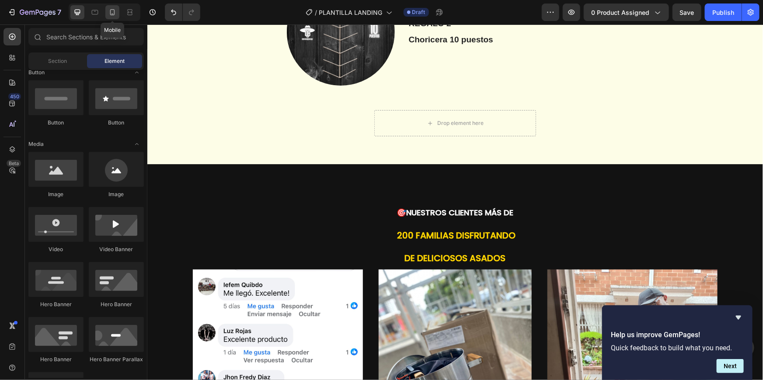
click at [117, 11] on div at bounding box center [112, 12] width 14 height 14
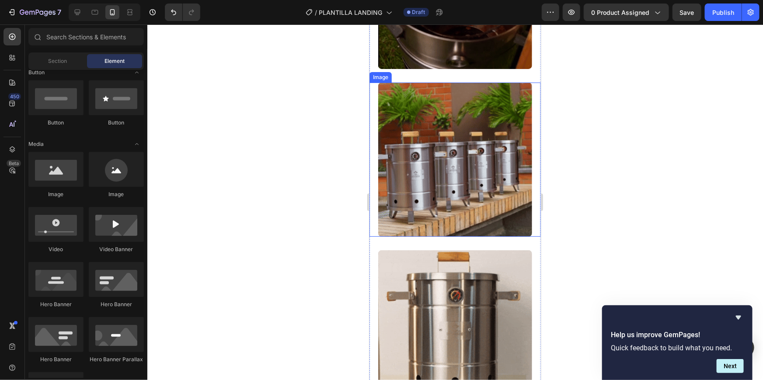
scroll to position [1080, 0]
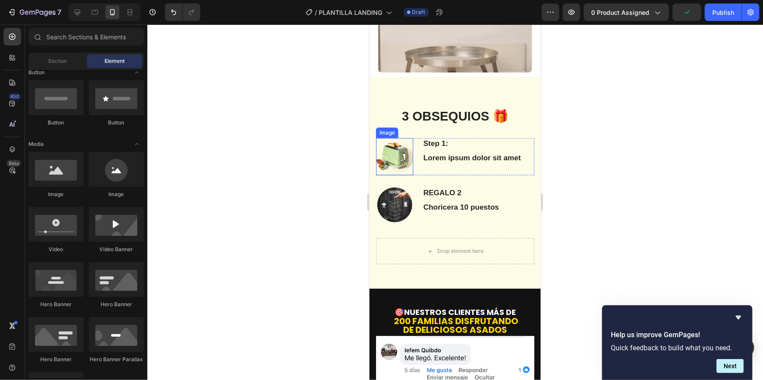
click at [398, 138] on img at bounding box center [394, 156] width 37 height 37
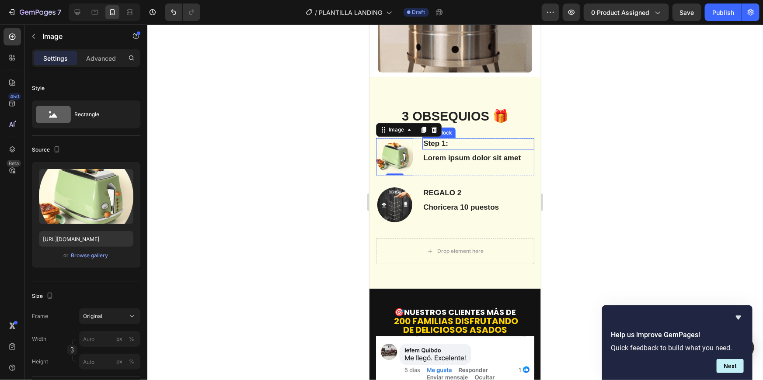
click at [446, 139] on p "Step 1:" at bounding box center [478, 144] width 110 height 10
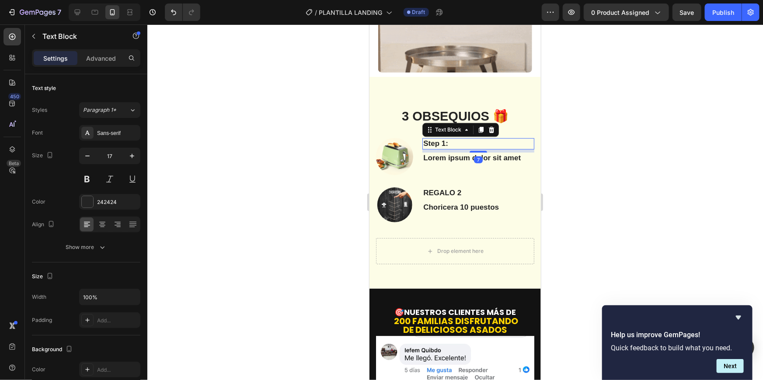
click at [441, 139] on p "Step 1:" at bounding box center [478, 144] width 110 height 10
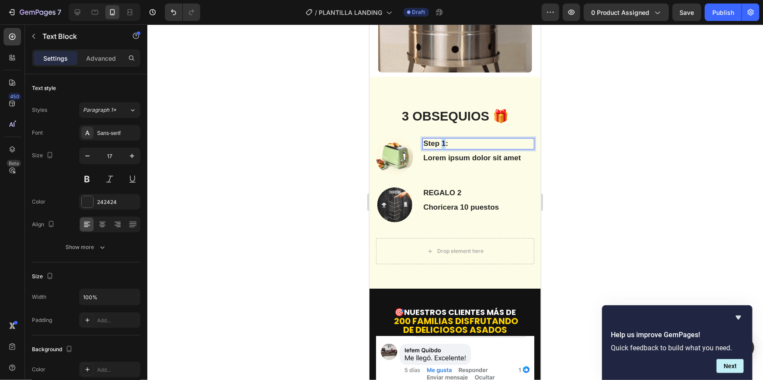
click at [441, 139] on p "Step 1:" at bounding box center [478, 144] width 110 height 10
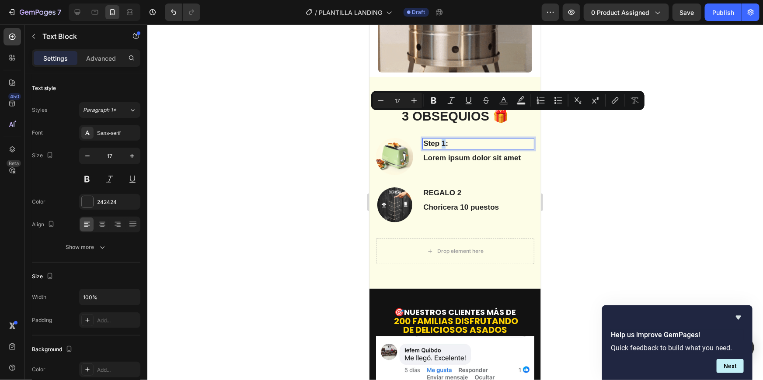
click at [442, 139] on p "Step 1:" at bounding box center [478, 144] width 110 height 10
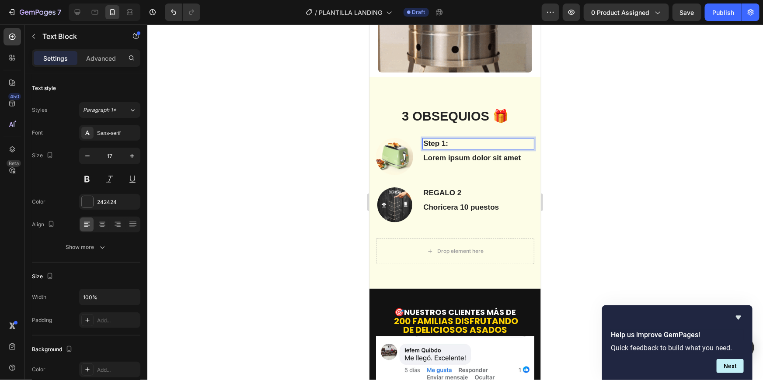
click at [435, 139] on p "Step 1:" at bounding box center [478, 144] width 110 height 10
drag, startPoint x: 438, startPoint y: 120, endPoint x: 418, endPoint y: 118, distance: 20.2
click at [418, 138] on div "Step 1: Text Block 7 Lorem ipsum dolor sit amet Text Block Image Row" at bounding box center [455, 156] width 158 height 37
click at [469, 153] on p "Lorem ipsum dolor sit amet" at bounding box center [478, 158] width 110 height 10
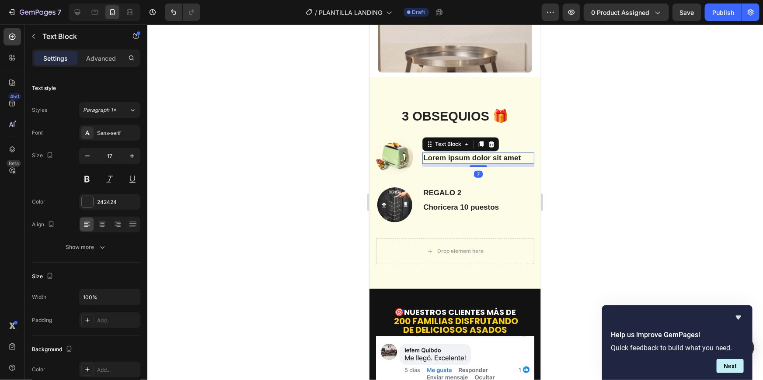
click at [519, 153] on p "Lorem ipsum dolor sit amet" at bounding box center [478, 158] width 110 height 10
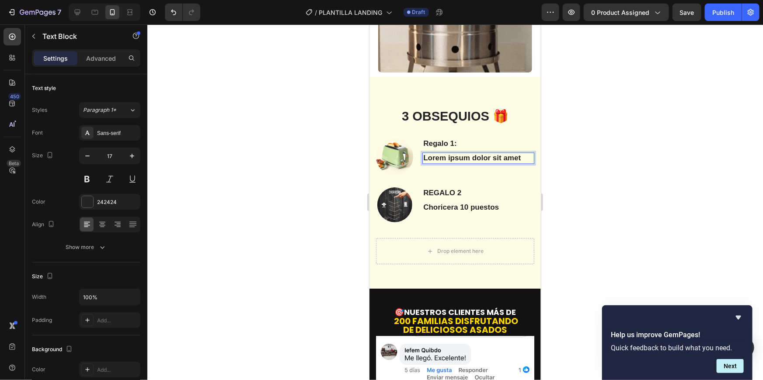
click at [519, 153] on p "Lorem ipsum dolor sit amet" at bounding box center [478, 158] width 110 height 10
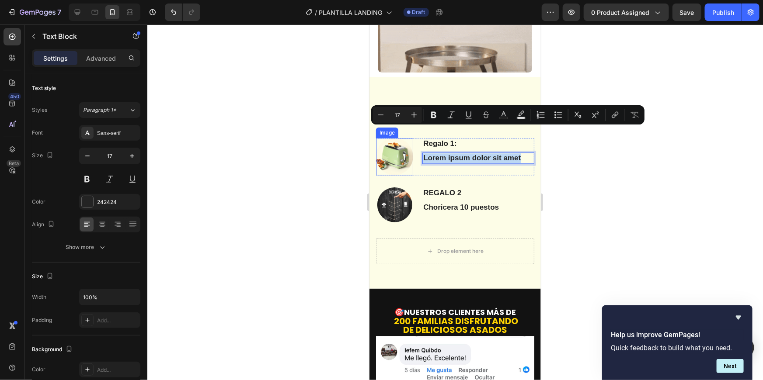
drag, startPoint x: 519, startPoint y: 135, endPoint x: 410, endPoint y: 128, distance: 109.6
click at [410, 138] on div "Regalo 1: Text Block Lorem ipsum dolor sit amet Text Block 7 Image Row" at bounding box center [455, 156] width 158 height 37
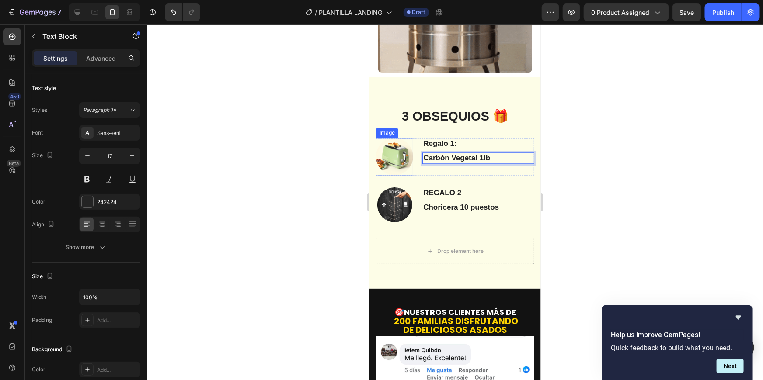
click at [406, 138] on img at bounding box center [394, 156] width 37 height 37
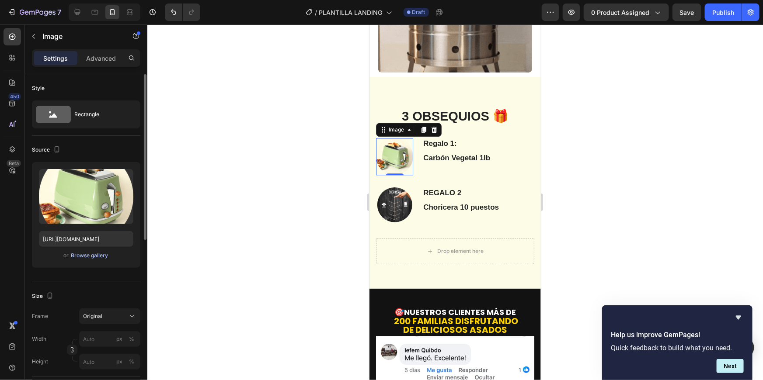
click at [94, 254] on div "Browse gallery" at bounding box center [89, 256] width 37 height 8
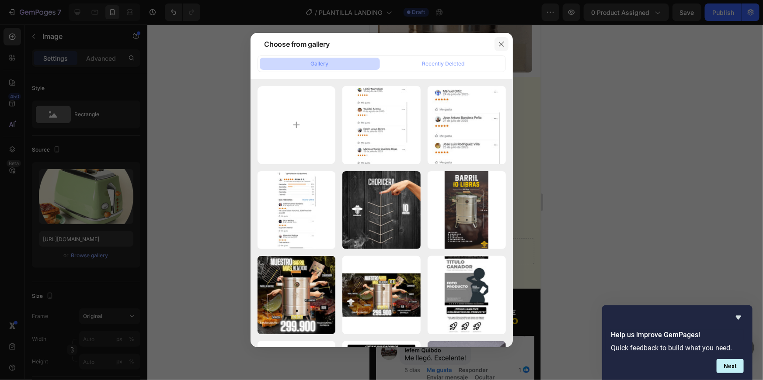
click at [496, 43] on button "button" at bounding box center [502, 44] width 14 height 14
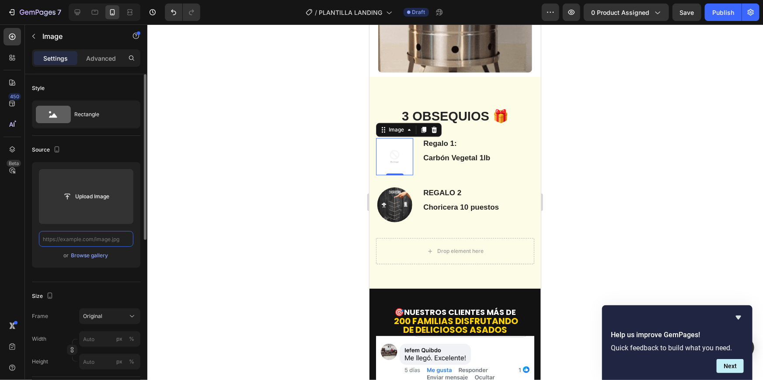
scroll to position [0, 0]
click at [111, 239] on input "text" at bounding box center [86, 239] width 94 height 16
paste input "https://cdn.shopify.com/s/files/1/0633/4273/9561/files/gempages_570623868109062…"
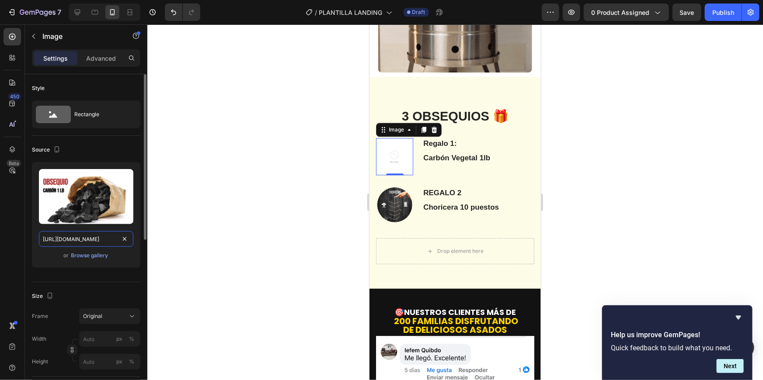
scroll to position [0, 266]
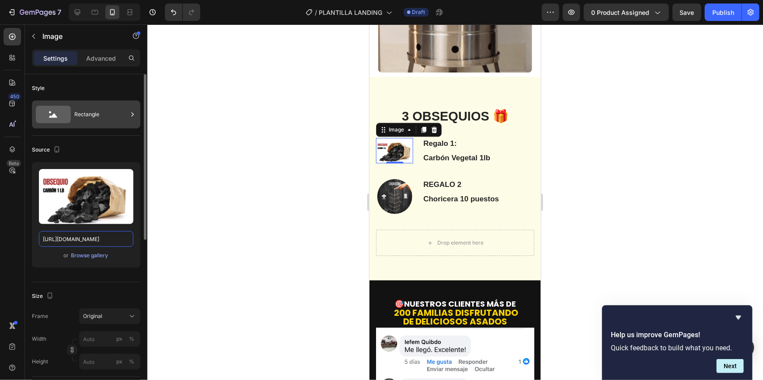
type input "https://cdn.shopify.com/s/files/1/0633/4273/9561/files/gempages_570623868109062…"
click at [81, 112] on div "Rectangle" at bounding box center [100, 115] width 53 height 20
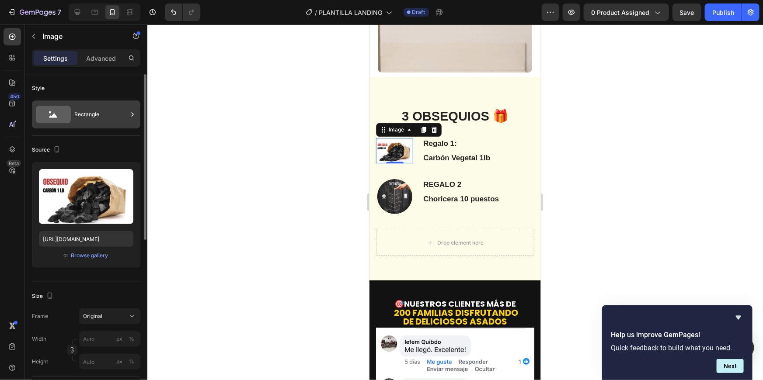
scroll to position [0, 0]
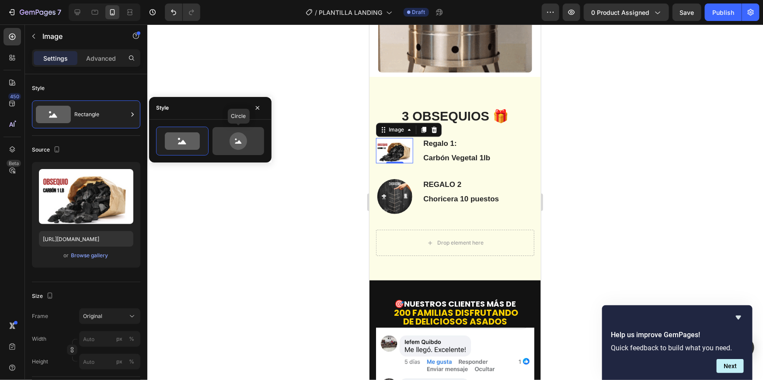
click at [219, 129] on div at bounding box center [238, 141] width 52 height 28
type input "80"
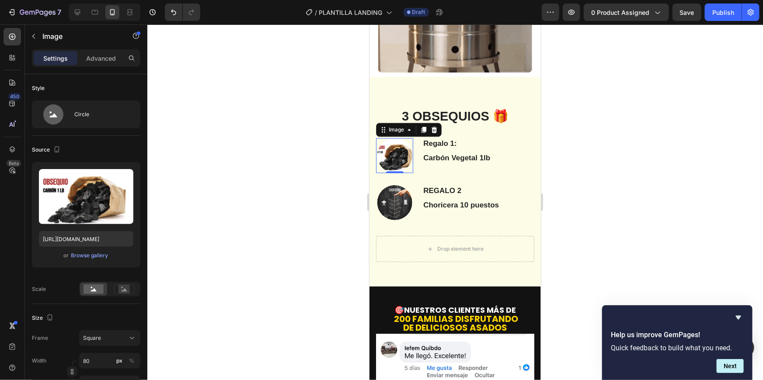
click at [301, 208] on div at bounding box center [455, 202] width 616 height 356
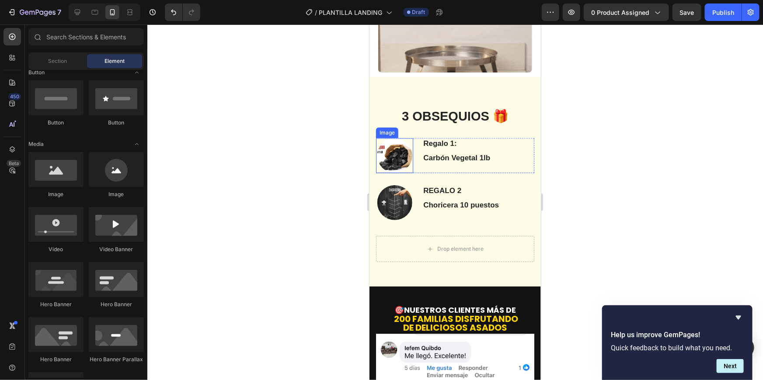
click at [394, 138] on img at bounding box center [394, 155] width 35 height 35
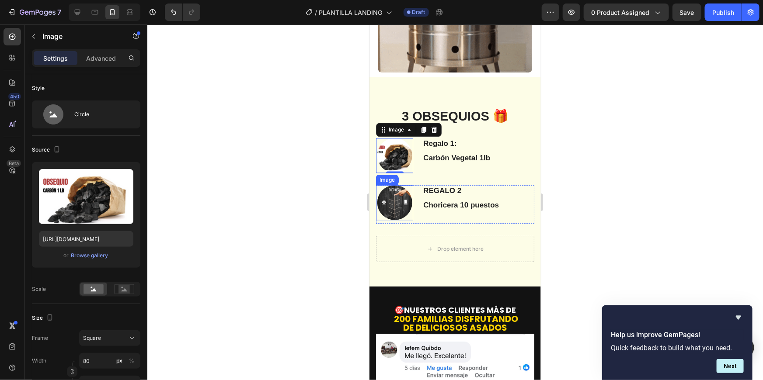
click at [396, 185] on img at bounding box center [394, 202] width 35 height 35
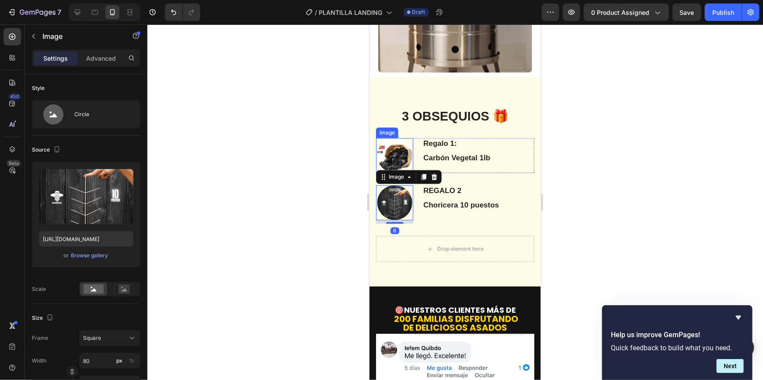
click at [389, 141] on img at bounding box center [394, 155] width 35 height 35
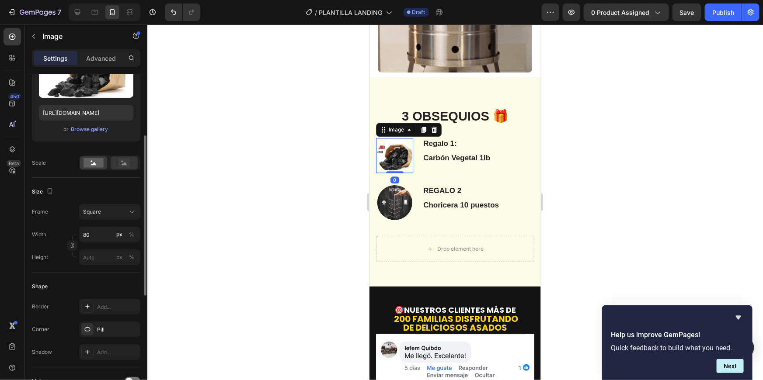
scroll to position [129, 0]
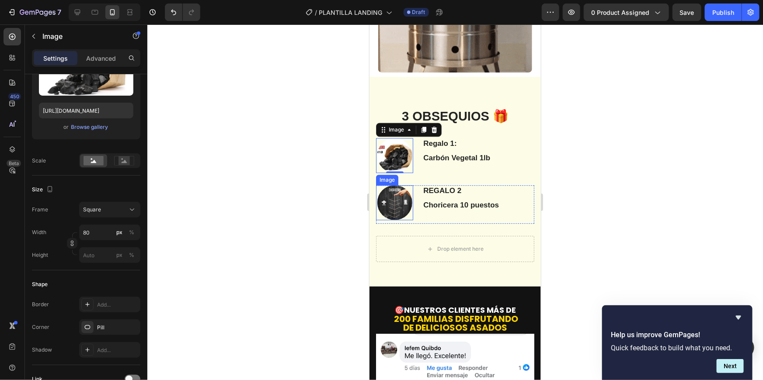
click at [379, 185] on img at bounding box center [394, 202] width 35 height 35
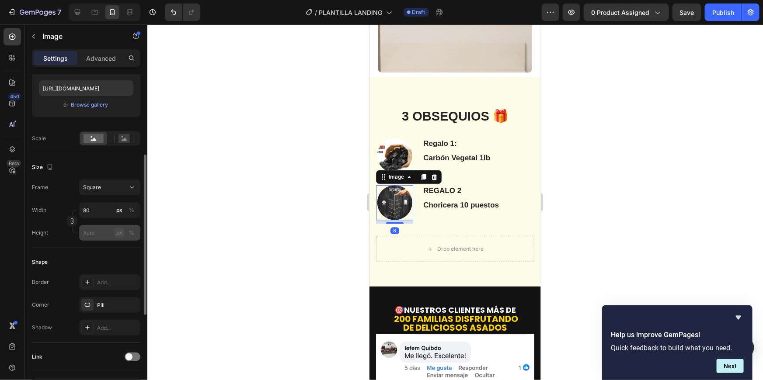
scroll to position [156, 0]
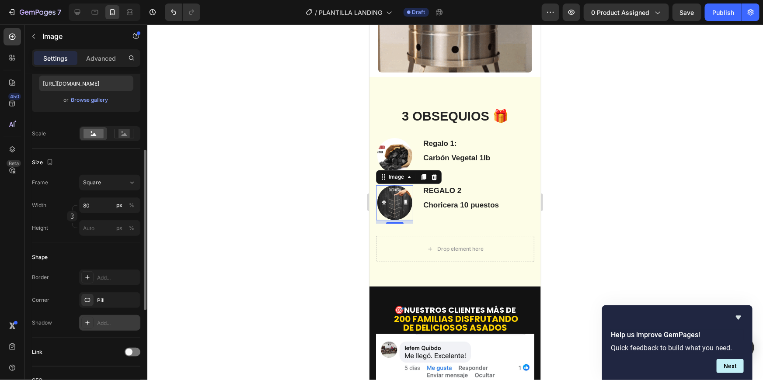
click at [93, 321] on div at bounding box center [87, 323] width 12 height 12
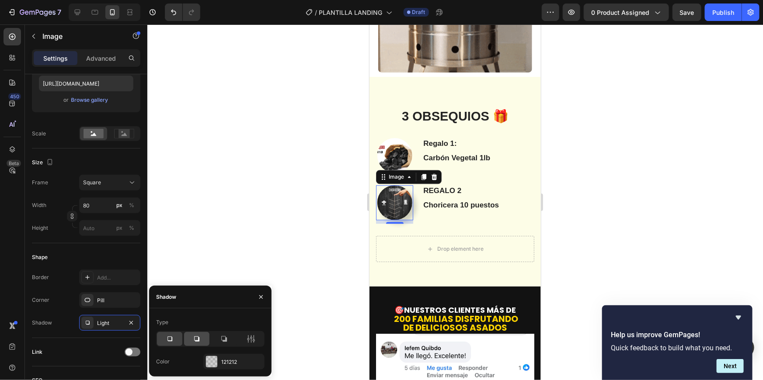
click at [201, 345] on div at bounding box center [196, 339] width 25 height 14
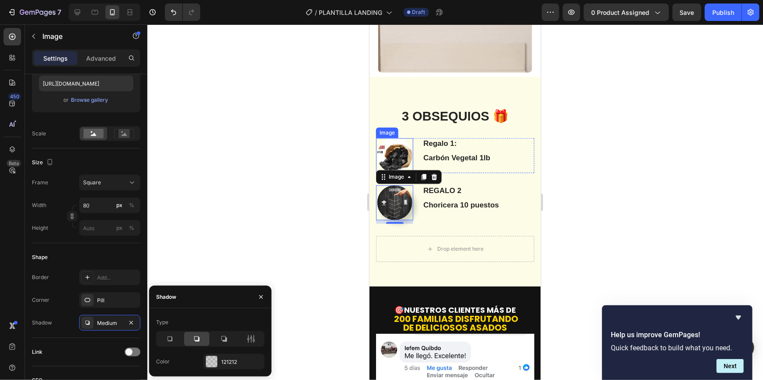
click at [408, 138] on img at bounding box center [394, 155] width 35 height 35
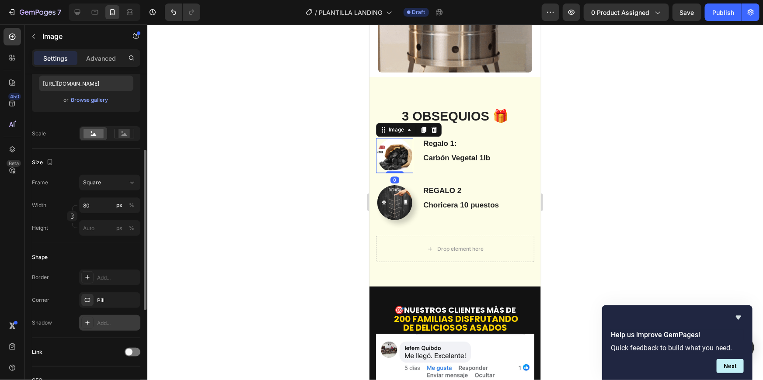
click at [111, 327] on div "Add..." at bounding box center [109, 323] width 61 height 16
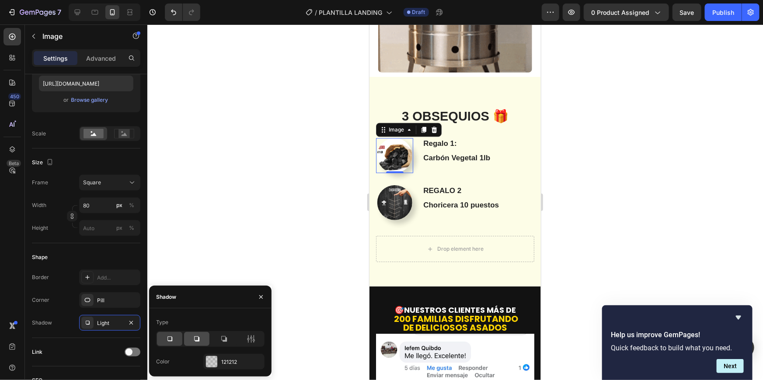
click at [201, 341] on icon at bounding box center [196, 339] width 9 height 9
click at [258, 202] on div at bounding box center [455, 202] width 616 height 356
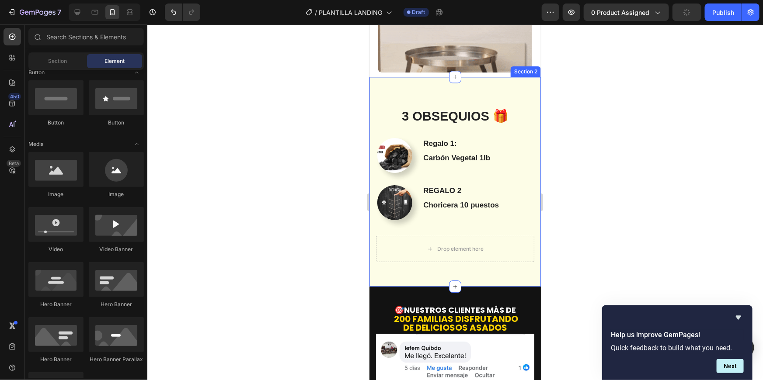
click at [457, 77] on div "3 OBSEQUIOS 🎁 Heading Row Regalo 1: Text Block Carbón Vegetal 1lb Text Block Im…" at bounding box center [454, 182] width 171 height 210
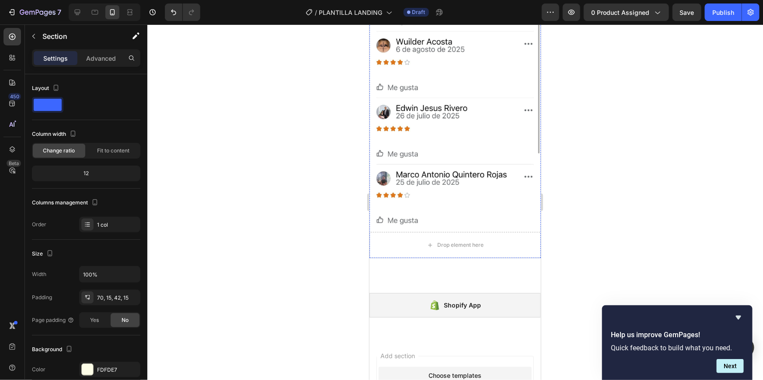
scroll to position [3650, 0]
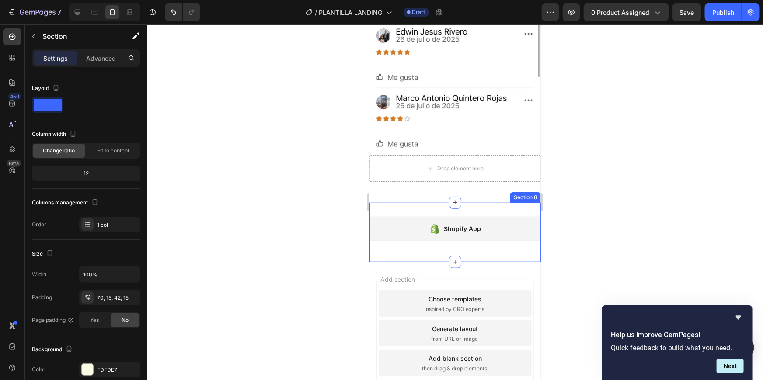
click at [487, 202] on div "Shopify App Shopify App Section 8" at bounding box center [454, 231] width 171 height 59
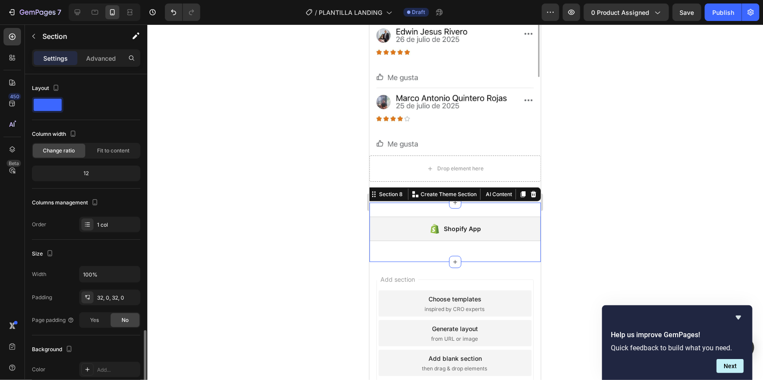
scroll to position [156, 0]
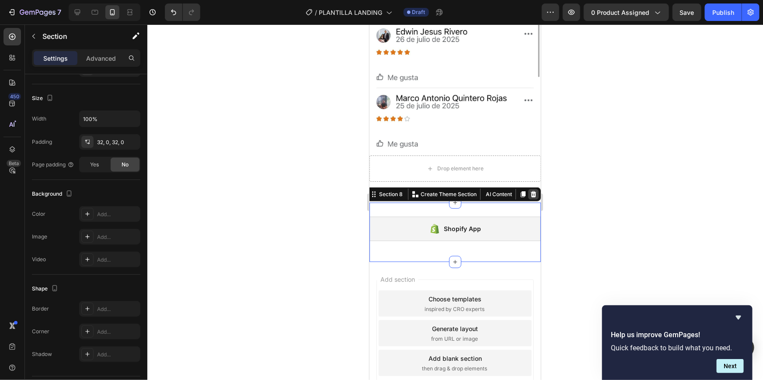
click at [529, 191] on icon at bounding box center [532, 194] width 7 height 7
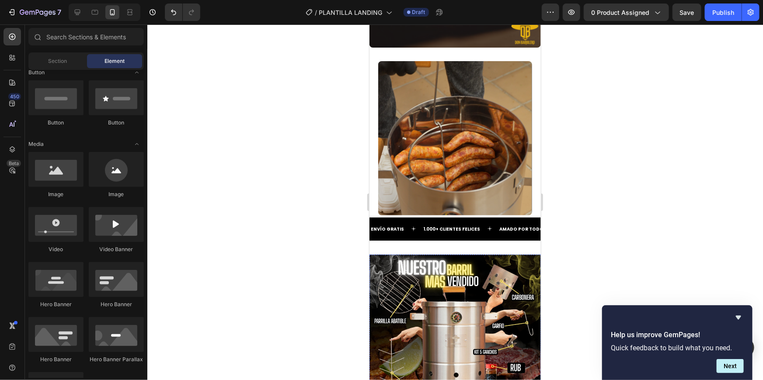
scroll to position [2121, 0]
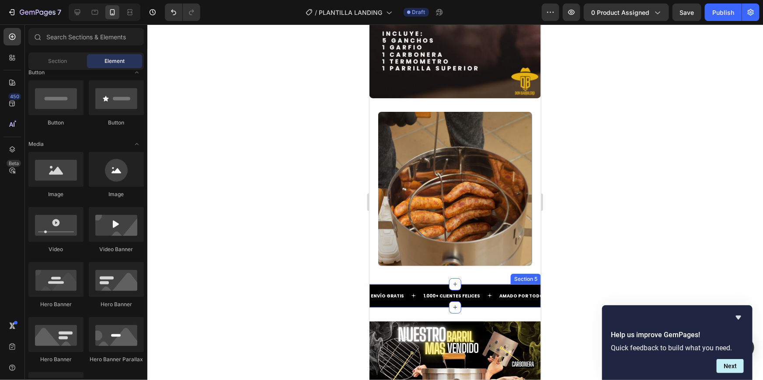
click at [440, 284] on div "ENVÍO GRATIS Text 1.000+ CLIENTES FELICES Text AMADO POR TODOS Text ENVÍO GRATI…" at bounding box center [454, 295] width 171 height 23
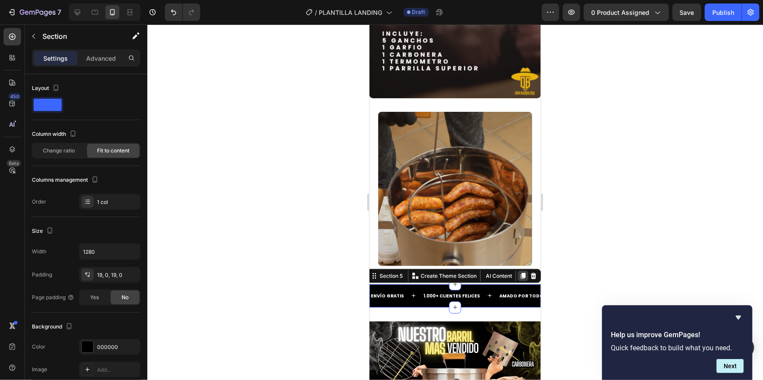
click at [520, 273] on icon at bounding box center [522, 276] width 5 height 6
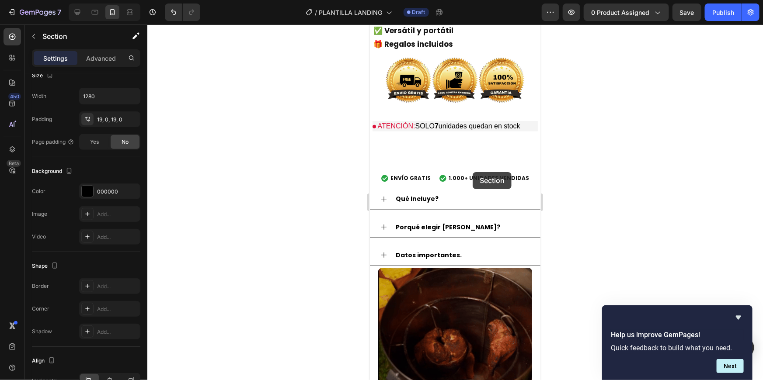
scroll to position [402, 0]
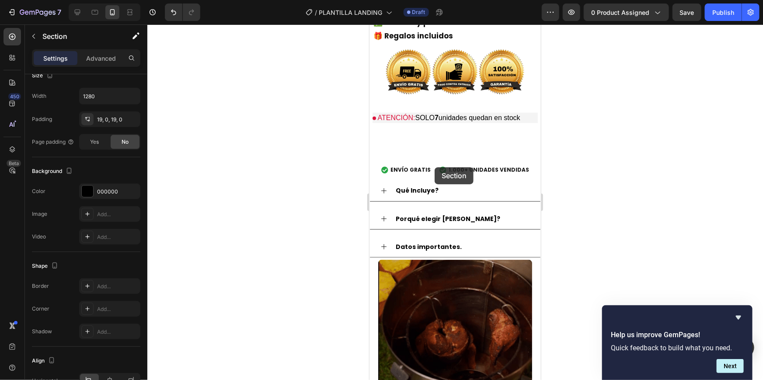
drag, startPoint x: 388, startPoint y: 284, endPoint x: 434, endPoint y: 167, distance: 126.0
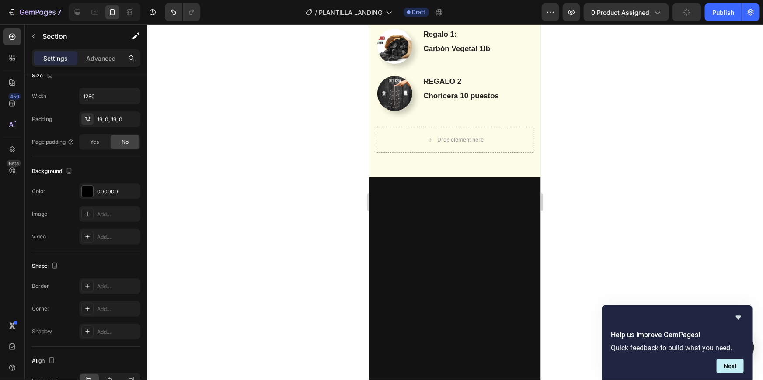
scroll to position [961, 0]
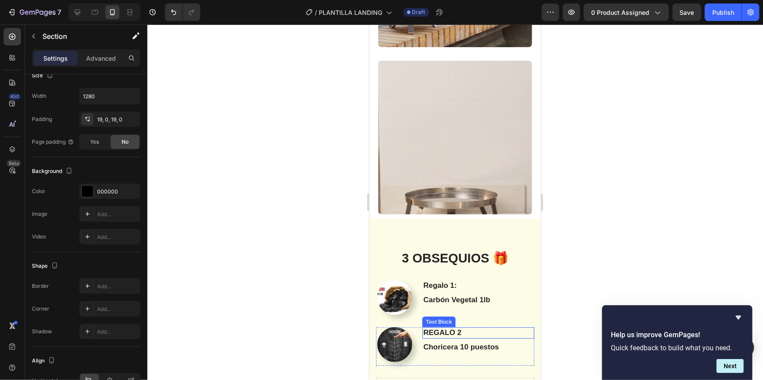
click at [466, 328] on p "REGALO 2" at bounding box center [478, 333] width 110 height 10
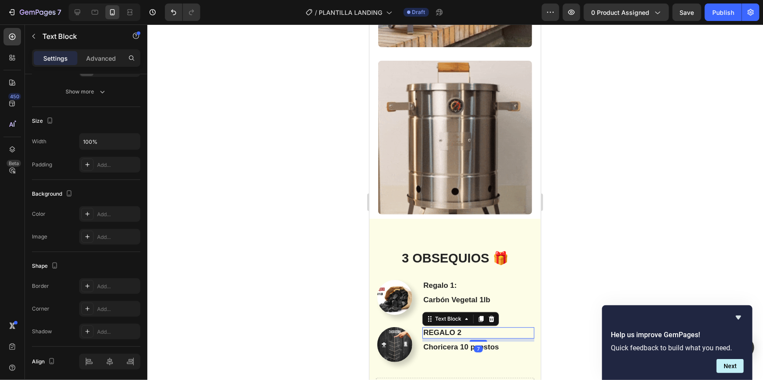
scroll to position [0, 0]
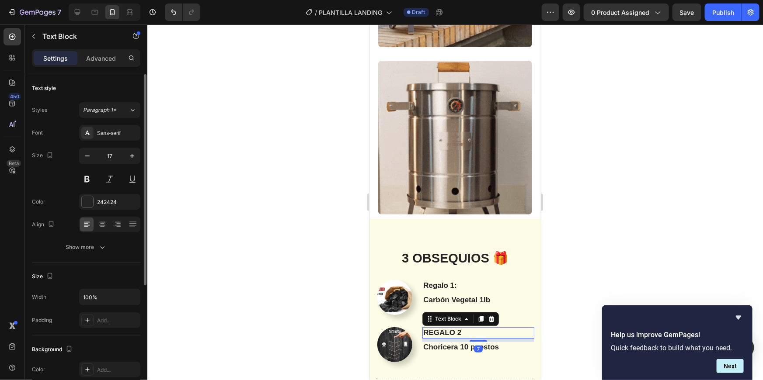
click at [466, 328] on p "REGALO 2" at bounding box center [478, 333] width 110 height 10
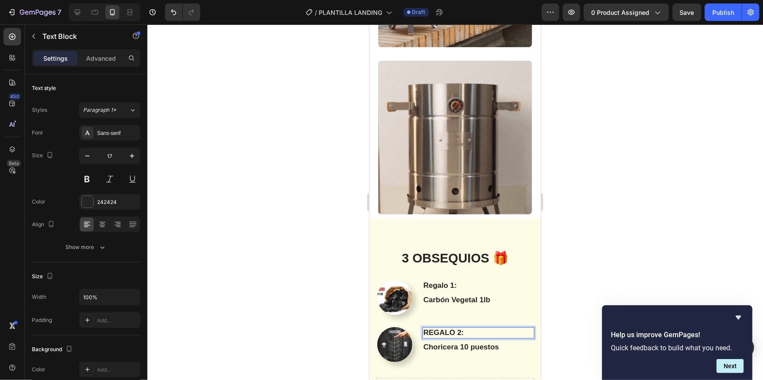
click at [610, 230] on div at bounding box center [455, 202] width 616 height 356
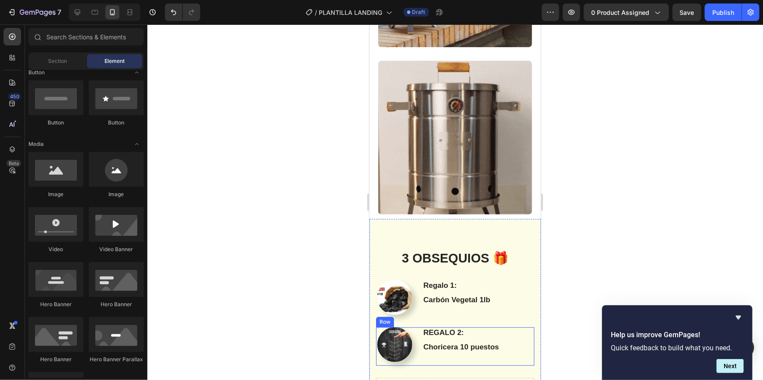
click at [415, 327] on div "Image REGALO 2: Text Block Choricera 10 puestos Text Block Row" at bounding box center [455, 346] width 158 height 38
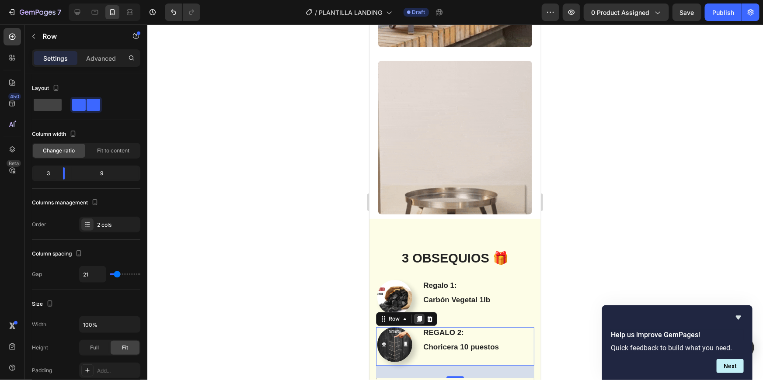
click at [421, 316] on icon at bounding box center [419, 319] width 5 height 6
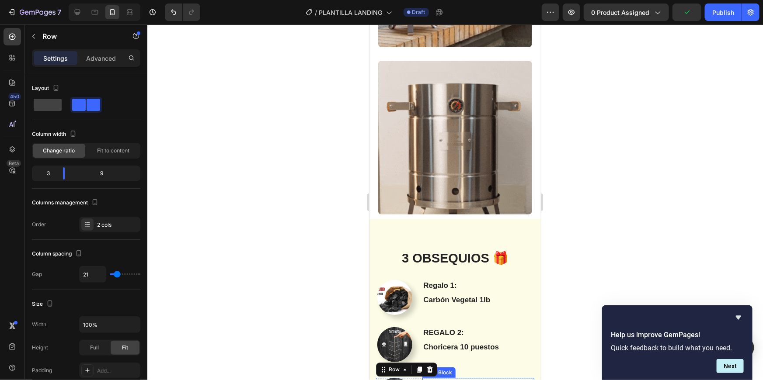
click at [460, 379] on p "REGALO 2:" at bounding box center [478, 384] width 110 height 10
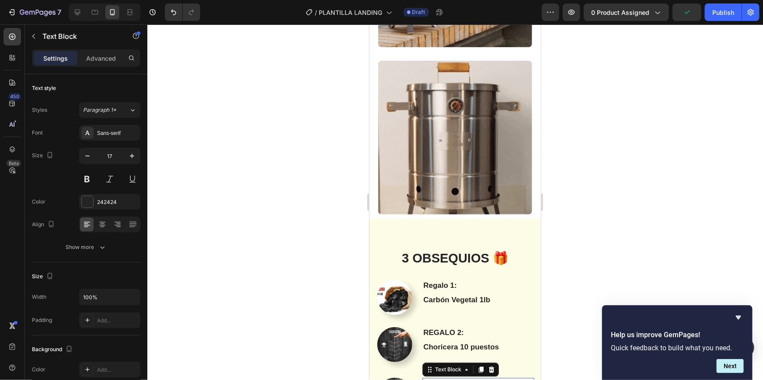
click at [460, 379] on p "REGALO 2:" at bounding box center [478, 384] width 110 height 10
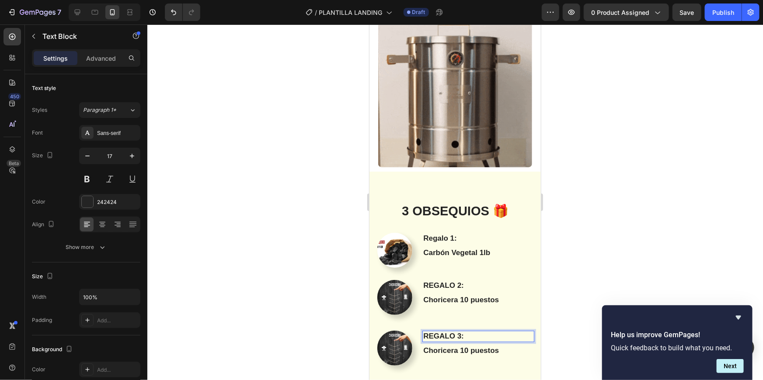
scroll to position [1008, 0]
click at [497, 345] on p "Choricera 10 puestos" at bounding box center [478, 350] width 110 height 10
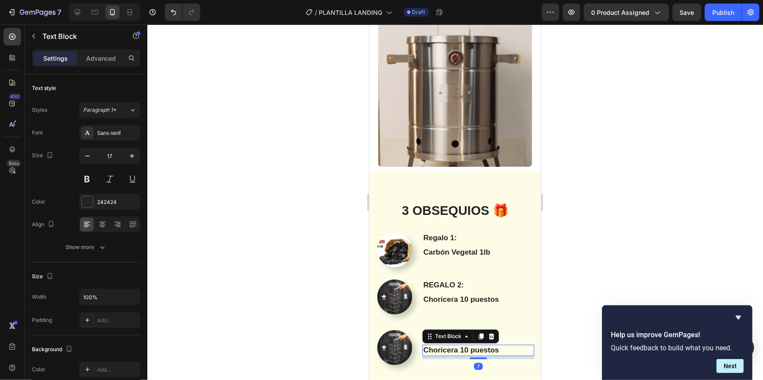
click at [497, 345] on p "Choricera 10 puestos" at bounding box center [478, 350] width 110 height 10
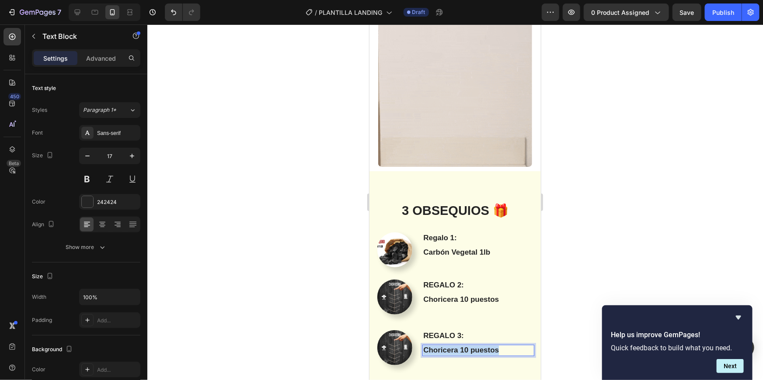
click at [497, 345] on p "Choricera 10 puestos" at bounding box center [478, 350] width 110 height 10
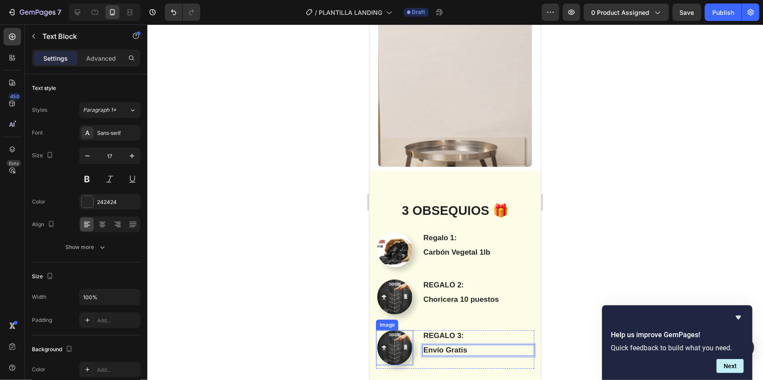
click at [396, 330] on img at bounding box center [394, 347] width 35 height 35
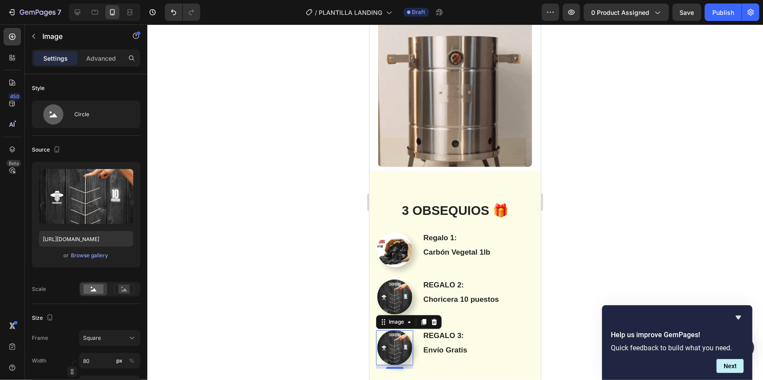
click at [390, 330] on img at bounding box center [394, 347] width 35 height 35
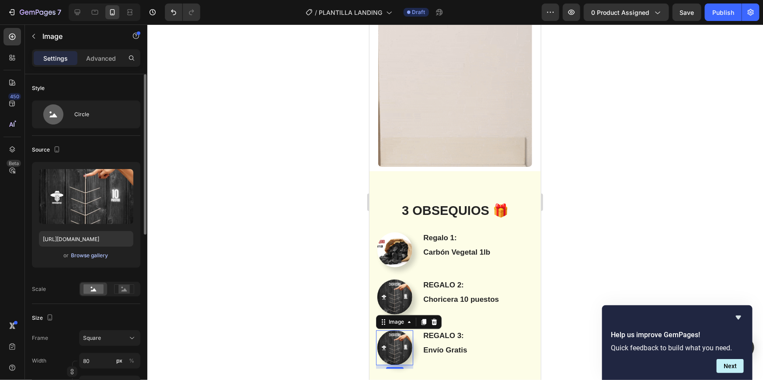
click at [98, 253] on div "Browse gallery" at bounding box center [89, 256] width 37 height 8
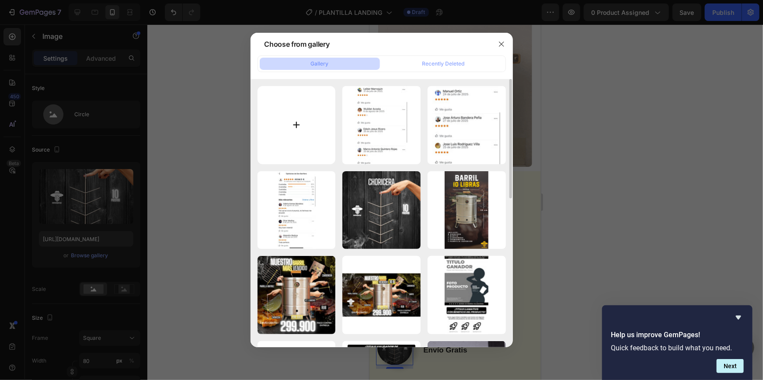
click at [299, 121] on input "file" at bounding box center [297, 125] width 78 height 78
type input "C:\fakepath\nv´´io gratso.png"
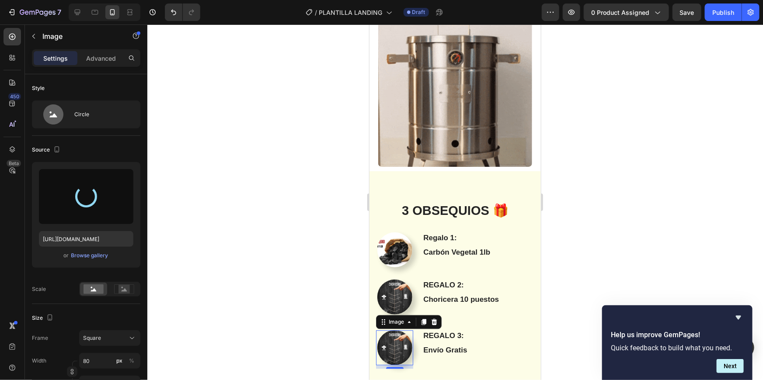
type input "https://cdn.shopify.com/s/files/1/0633/4273/9561/files/gempages_570623868109062…"
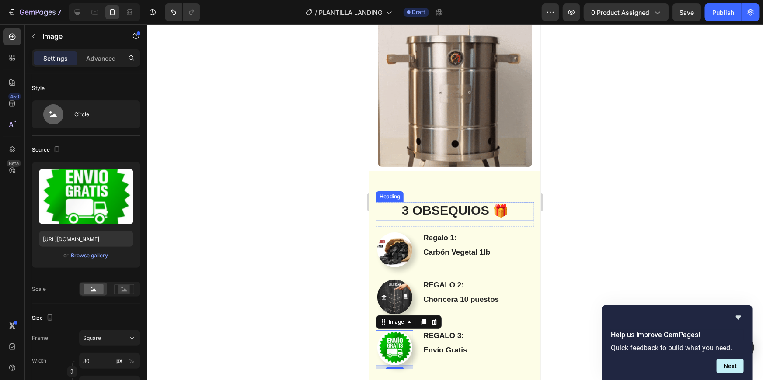
click at [415, 202] on h2 "3 OBSEQUIOS 🎁" at bounding box center [455, 211] width 158 height 18
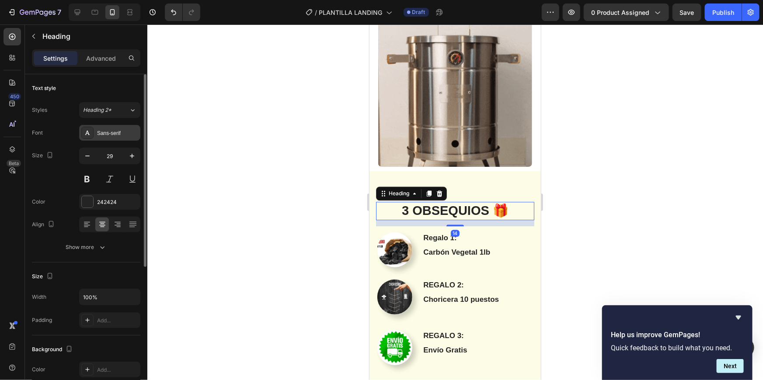
click at [110, 126] on div "Sans-serif" at bounding box center [109, 133] width 61 height 16
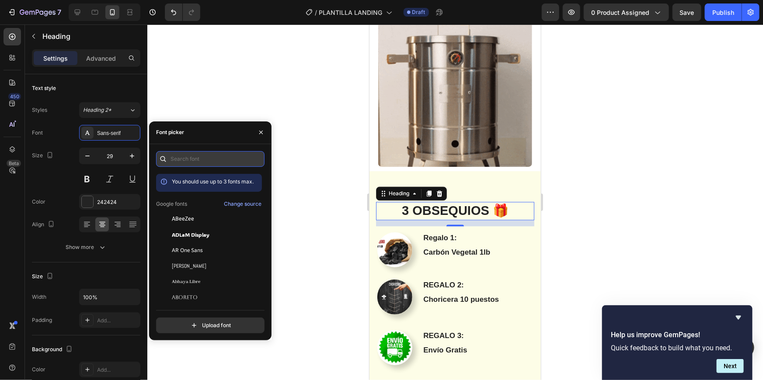
click at [220, 164] on input "text" at bounding box center [210, 159] width 108 height 16
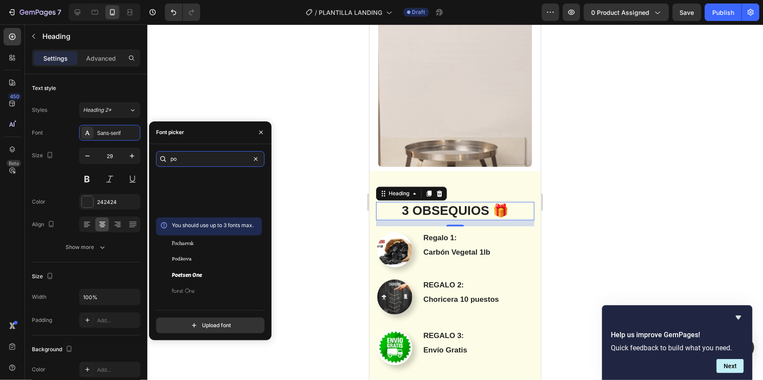
scroll to position [231, 0]
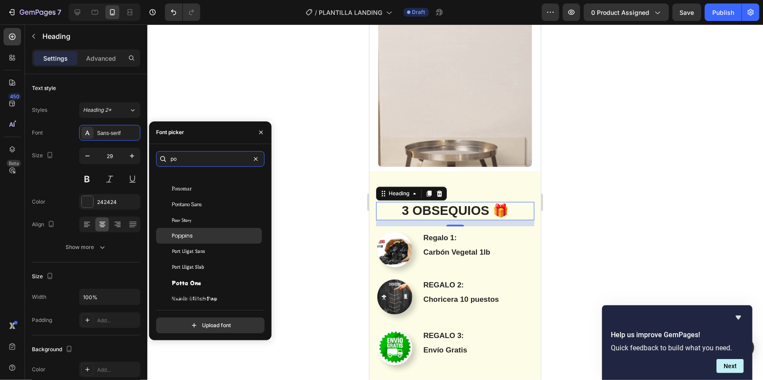
type input "po"
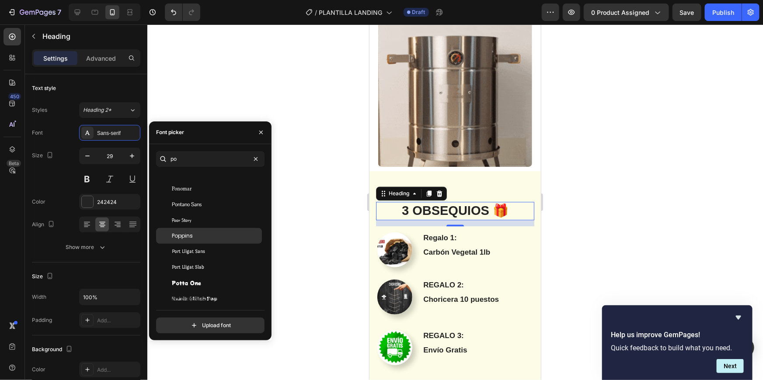
click at [210, 236] on div "Poppins" at bounding box center [216, 236] width 88 height 8
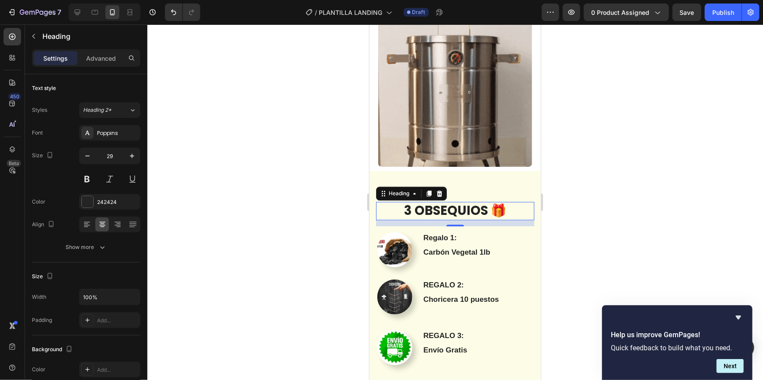
click at [705, 254] on div at bounding box center [455, 202] width 616 height 356
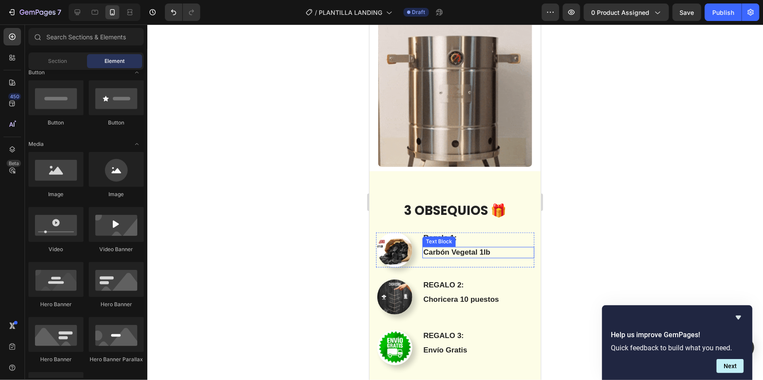
click at [472, 247] on p "Carbón Vegetal 1lb" at bounding box center [478, 252] width 110 height 10
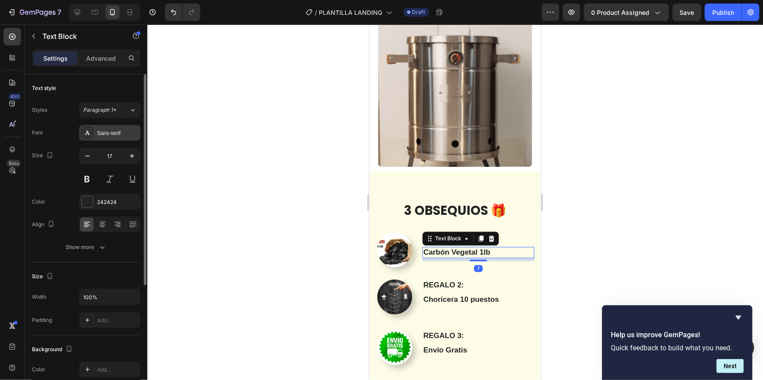
click at [94, 137] on div "Sans-serif" at bounding box center [109, 133] width 61 height 16
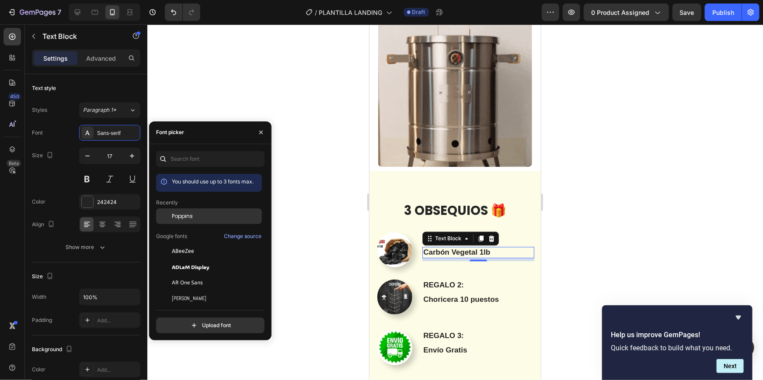
click at [214, 219] on div "Poppins" at bounding box center [216, 216] width 88 height 8
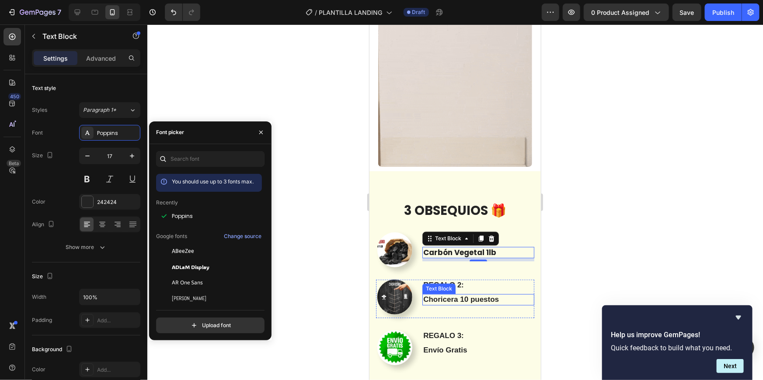
click at [478, 295] on p "Choricera 10 puestos" at bounding box center [478, 300] width 110 height 10
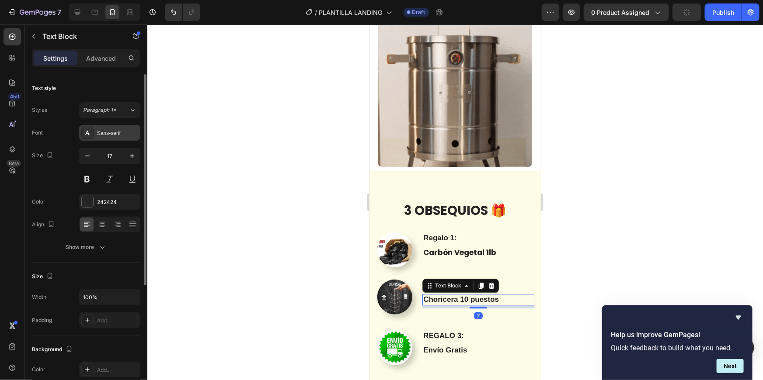
click at [94, 140] on div "Sans-serif" at bounding box center [109, 133] width 61 height 16
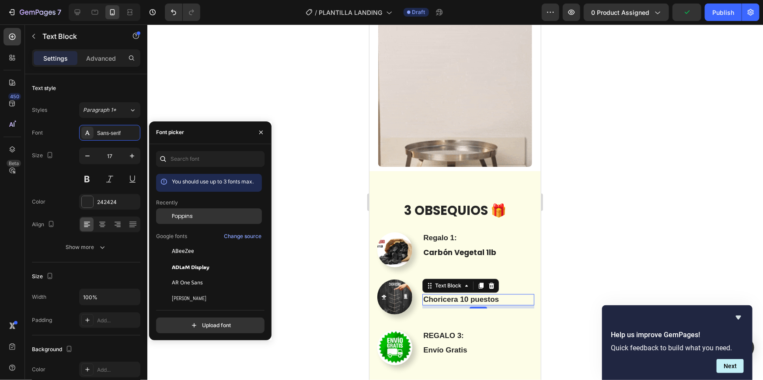
click at [192, 212] on span "Poppins" at bounding box center [182, 216] width 21 height 8
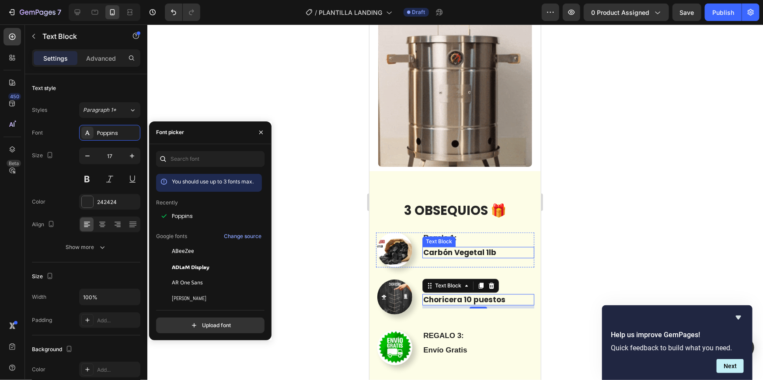
click at [436, 237] on div "Text Block" at bounding box center [439, 241] width 30 height 8
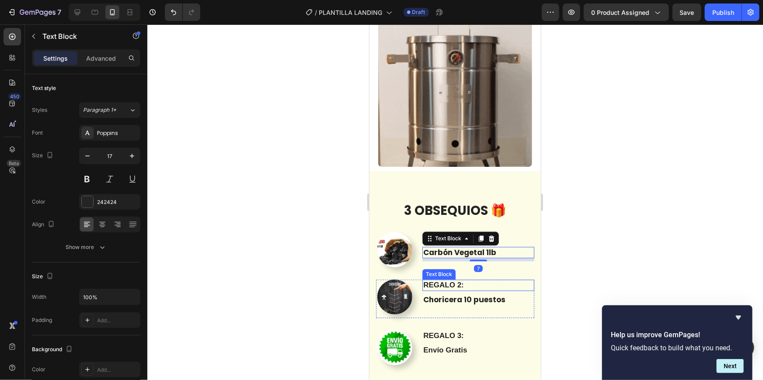
click at [435, 280] on p "REGALO 2:" at bounding box center [478, 285] width 110 height 10
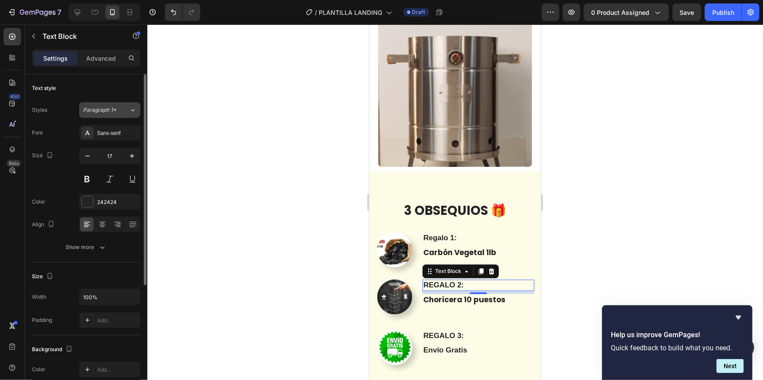
click at [106, 113] on span "Paragraph 1*" at bounding box center [99, 110] width 33 height 8
click at [139, 66] on div at bounding box center [133, 57] width 16 height 17
click at [114, 131] on div "Sans-serif" at bounding box center [117, 133] width 41 height 8
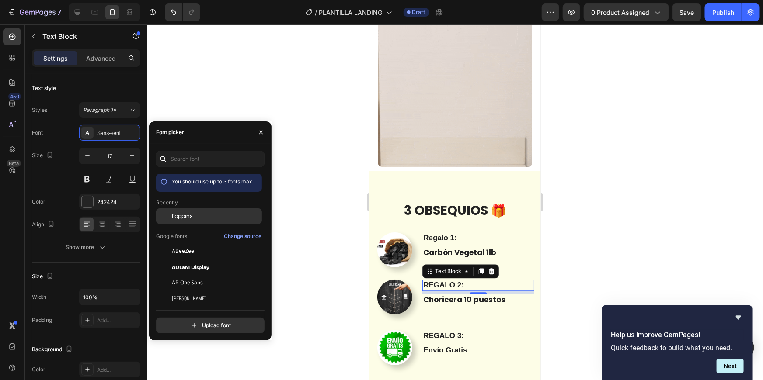
click at [188, 215] on span "Poppins" at bounding box center [182, 216] width 21 height 8
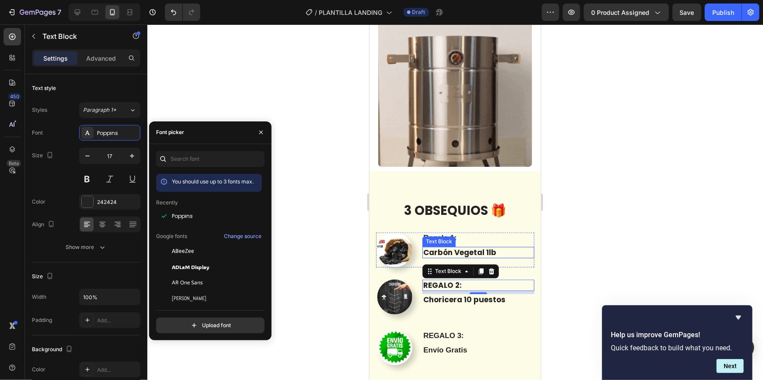
click at [426, 236] on div "Text Block" at bounding box center [438, 241] width 33 height 10
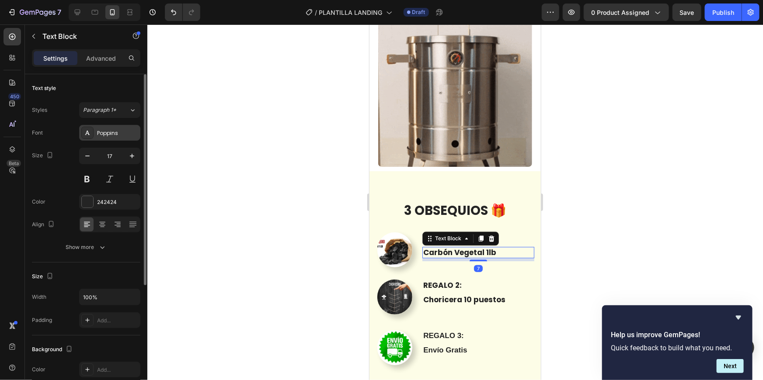
click at [104, 136] on div "Poppins" at bounding box center [117, 133] width 41 height 8
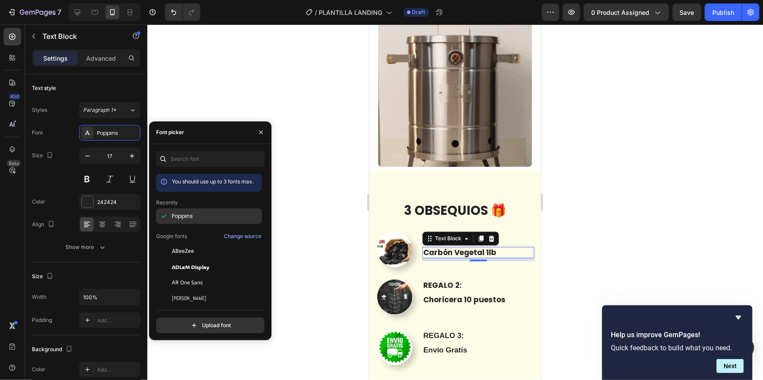
click at [191, 220] on span "Poppins" at bounding box center [182, 216] width 21 height 8
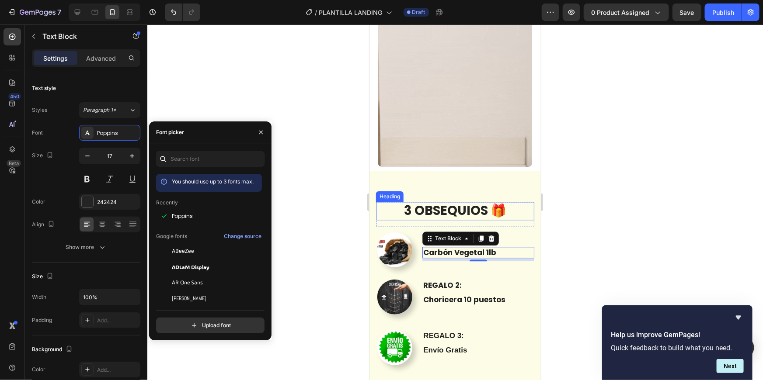
click at [455, 202] on h2 "3 OBSEQUIOS 🎁" at bounding box center [455, 211] width 158 height 18
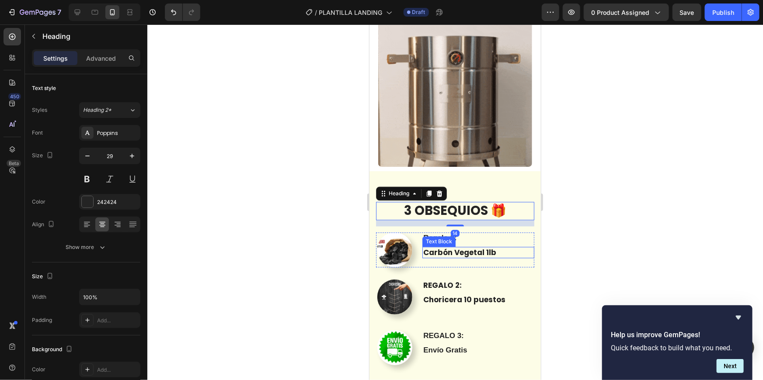
click at [432, 237] on div "Text Block" at bounding box center [439, 241] width 30 height 8
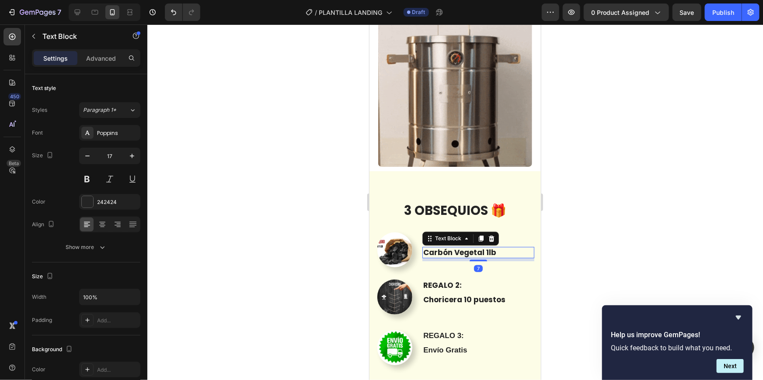
click at [637, 253] on div at bounding box center [455, 202] width 616 height 356
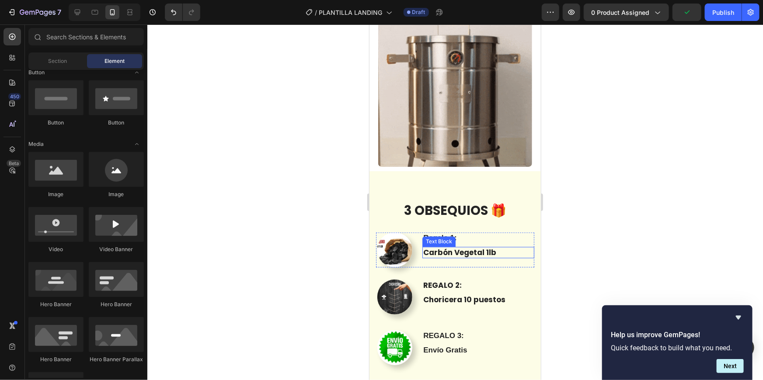
click at [484, 247] on p "Carbón Vegetal 1lb" at bounding box center [478, 252] width 110 height 10
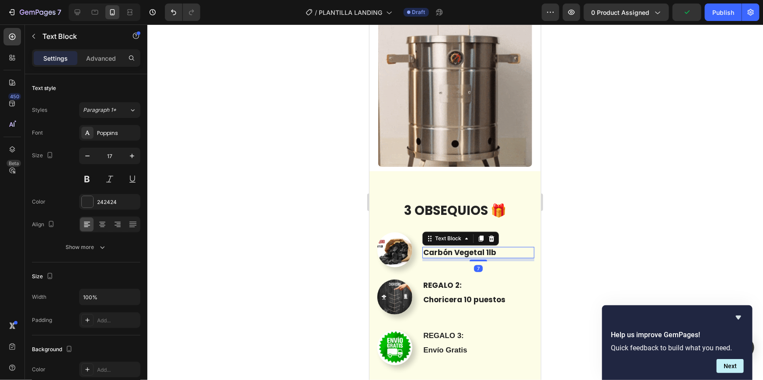
click at [485, 247] on p "Carbón Vegetal 1lb" at bounding box center [478, 252] width 110 height 10
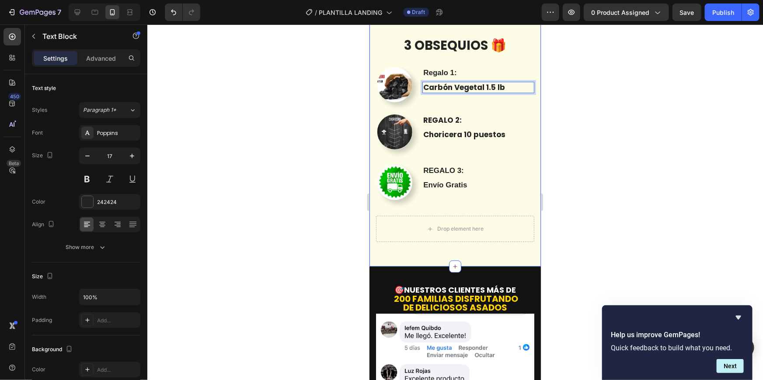
scroll to position [1104, 0]
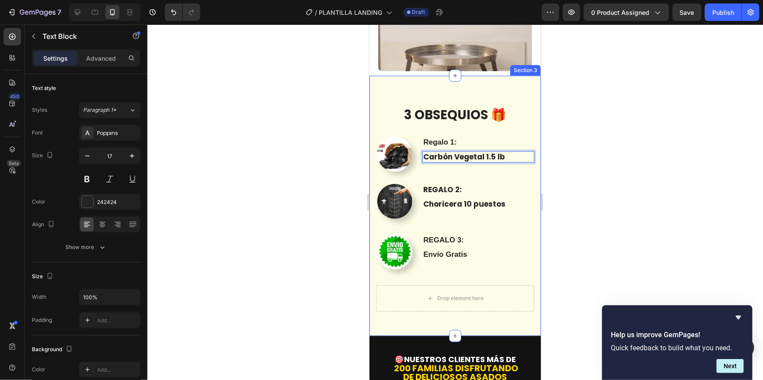
click at [380, 75] on div "3 OBSEQUIOS 🎁 Heading Row Regalo 1: Text Block Carbón Vegetal 1.5 lb Text Block…" at bounding box center [454, 205] width 171 height 261
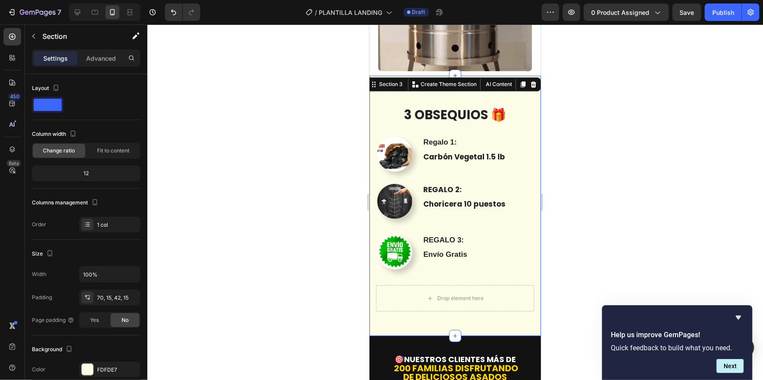
click at [376, 75] on div "3 OBSEQUIOS 🎁 Heading Row Regalo 1: Text Block Carbón Vegetal 1.5 lb Text Block…" at bounding box center [454, 205] width 171 height 261
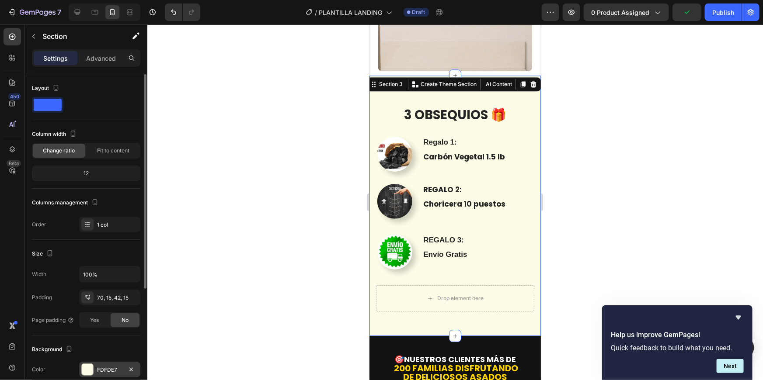
click at [87, 365] on div at bounding box center [87, 369] width 11 height 11
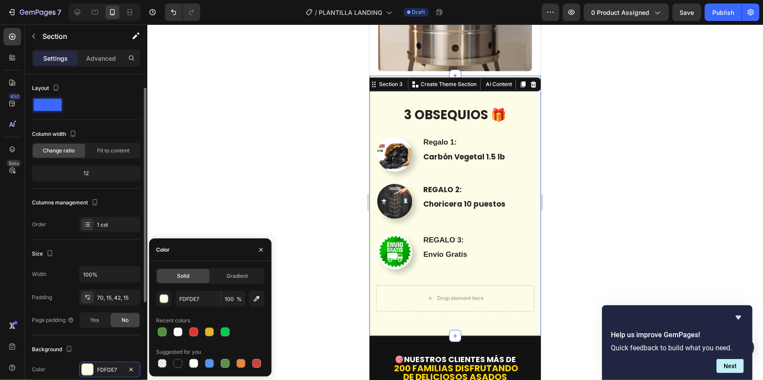
scroll to position [117, 0]
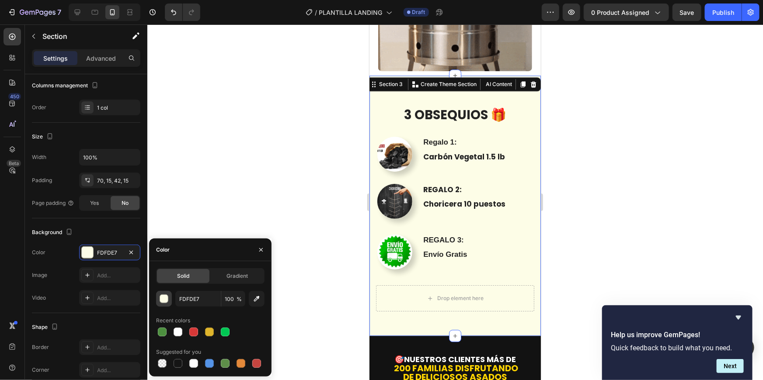
click at [167, 299] on div "button" at bounding box center [164, 299] width 9 height 9
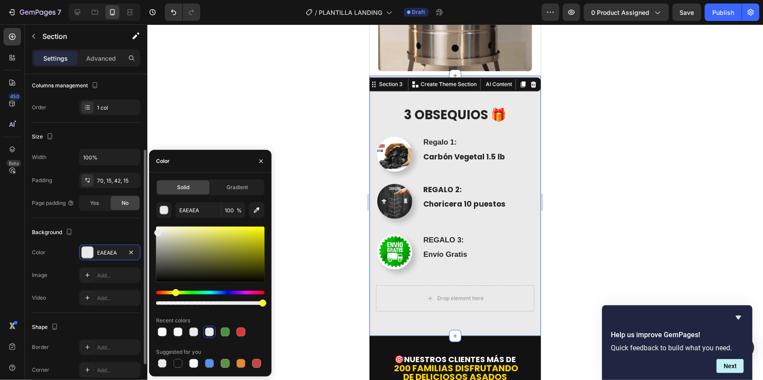
drag, startPoint x: 164, startPoint y: 229, endPoint x: 140, endPoint y: 231, distance: 24.6
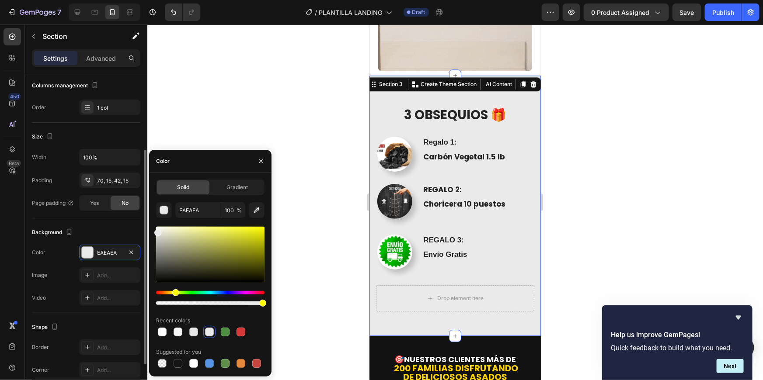
click at [140, 231] on div "450 Beta Sections(18) Elements(84) Section Element Hero Section Product Detail …" at bounding box center [73, 202] width 147 height 356
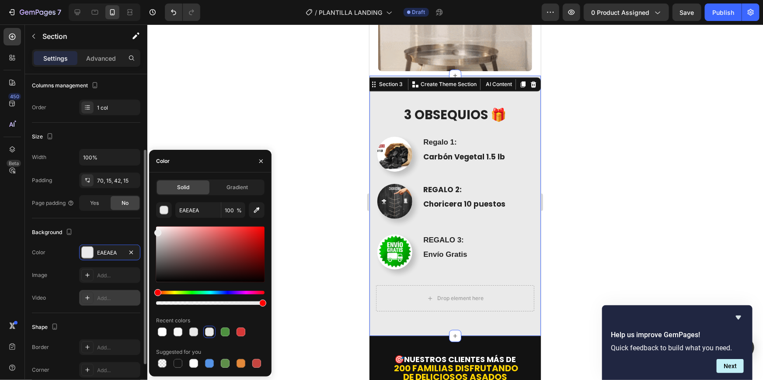
drag, startPoint x: 177, startPoint y: 295, endPoint x: 132, endPoint y: 297, distance: 45.1
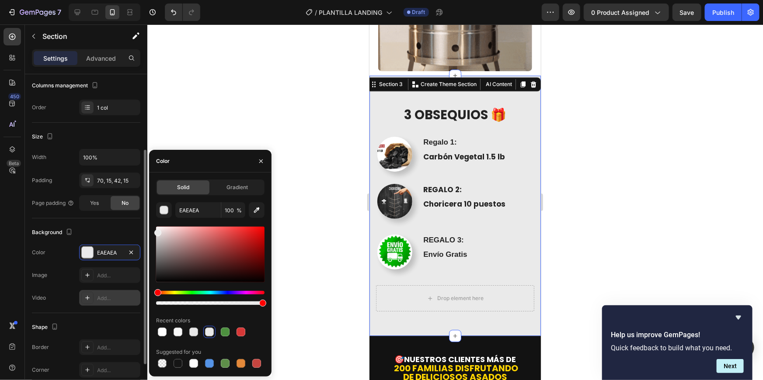
click at [132, 297] on div "450 Beta Sections(18) Elements(84) Section Element Hero Section Product Detail …" at bounding box center [73, 202] width 147 height 356
click at [157, 269] on div "Solid Gradient EAEAEA 100 % Recent colors Suggested for you" at bounding box center [210, 275] width 122 height 190
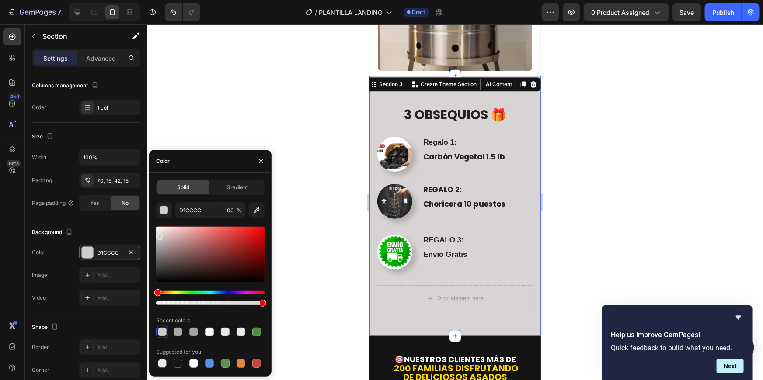
drag, startPoint x: 157, startPoint y: 269, endPoint x: 158, endPoint y: 235, distance: 34.1
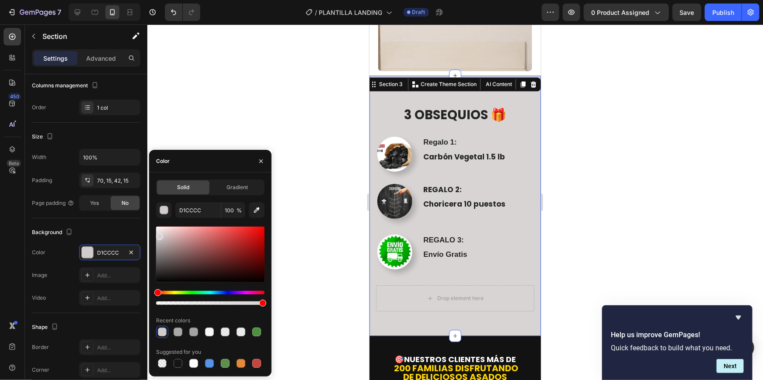
click at [158, 235] on div at bounding box center [210, 255] width 108 height 56
type input "D8D4D4"
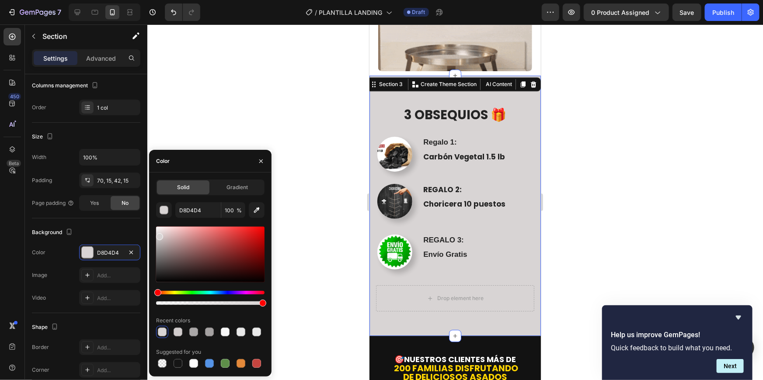
click at [630, 204] on div at bounding box center [455, 202] width 616 height 356
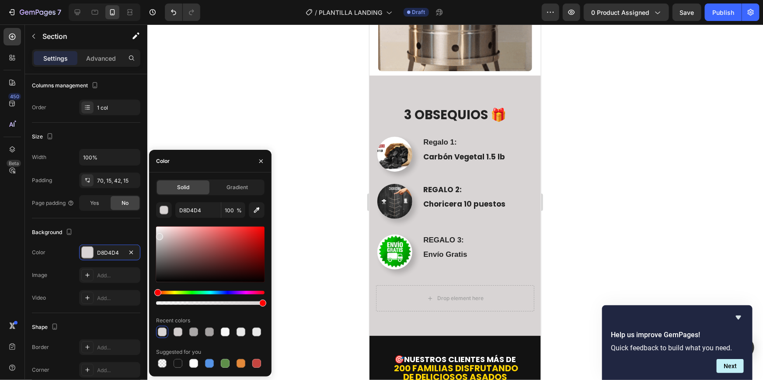
click at [630, 205] on div at bounding box center [455, 202] width 616 height 356
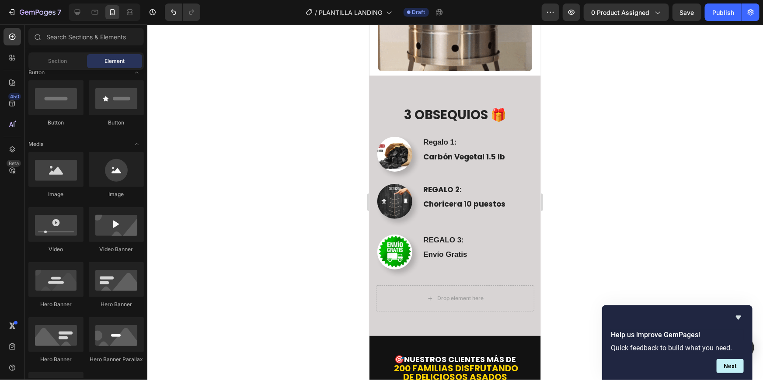
drag, startPoint x: 630, startPoint y: 205, endPoint x: 324, endPoint y: 72, distance: 333.3
click at [324, 72] on div at bounding box center [455, 202] width 616 height 356
click at [482, 291] on div "Drop element here" at bounding box center [454, 298] width 71 height 14
click at [418, 285] on div "Drop element here" at bounding box center [455, 298] width 158 height 26
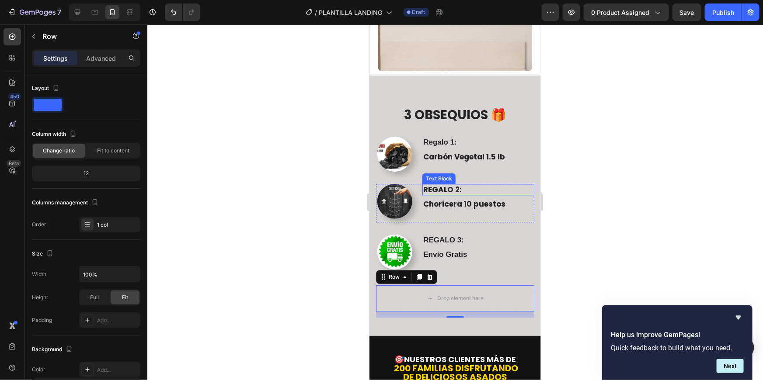
click at [452, 185] on p "REGALO 2:" at bounding box center [478, 190] width 110 height 10
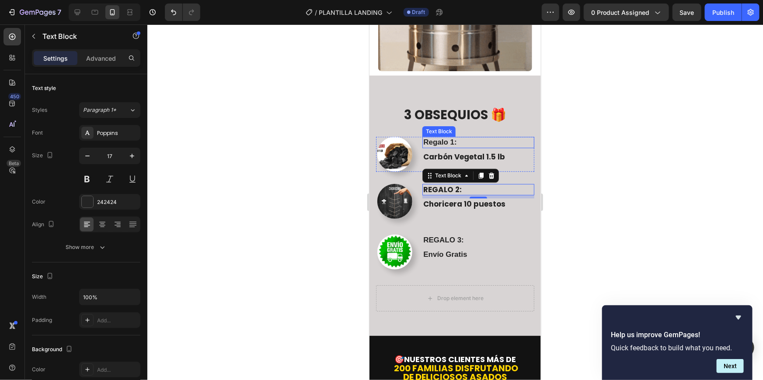
click at [454, 137] on p "Regalo 1:" at bounding box center [478, 142] width 110 height 10
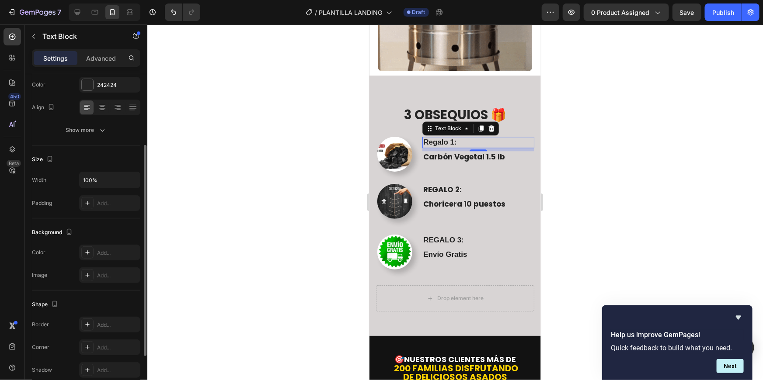
scroll to position [0, 0]
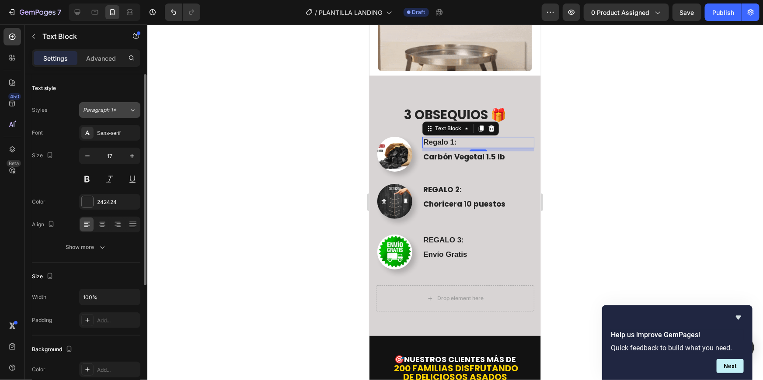
click at [102, 111] on span "Paragraph 1*" at bounding box center [99, 110] width 33 height 8
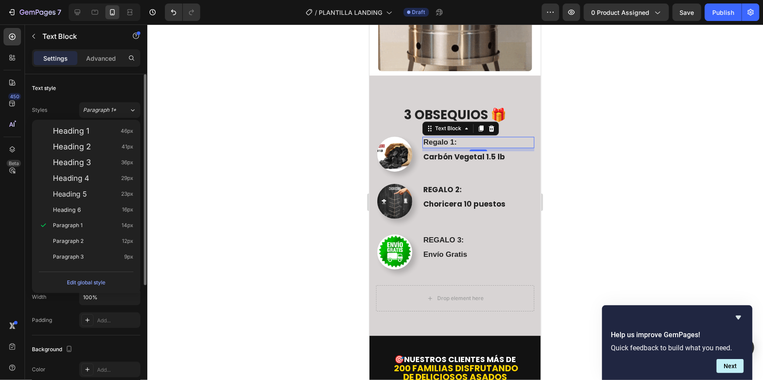
click at [79, 87] on div "Text style" at bounding box center [86, 88] width 108 height 14
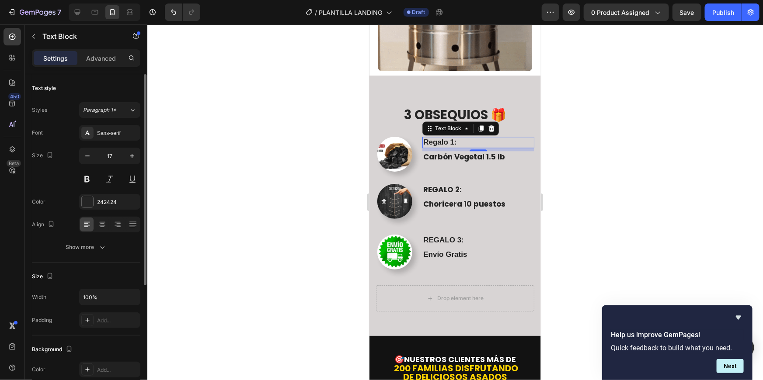
click at [96, 121] on div "Styles Paragraph 1* Font Sans-serif Size 17 Color 242424 Align Show more" at bounding box center [86, 178] width 108 height 153
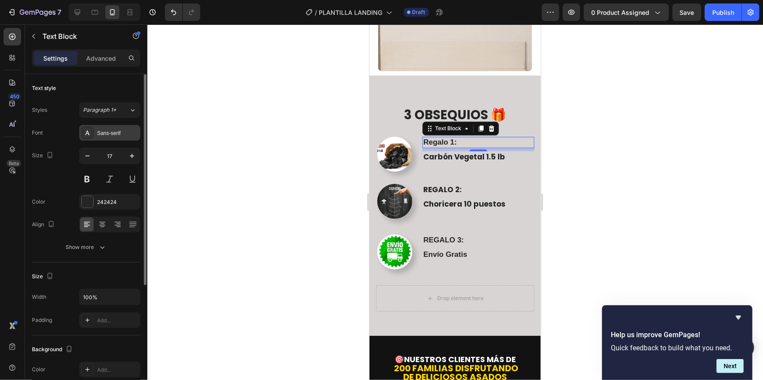
click at [101, 132] on div "Sans-serif" at bounding box center [117, 133] width 41 height 8
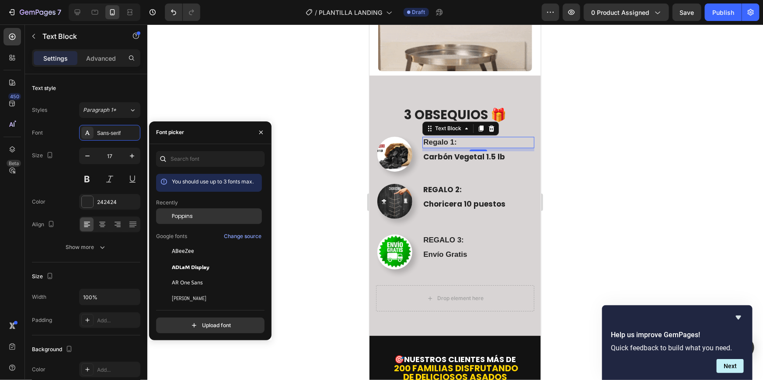
click at [188, 215] on span "Poppins" at bounding box center [182, 216] width 21 height 8
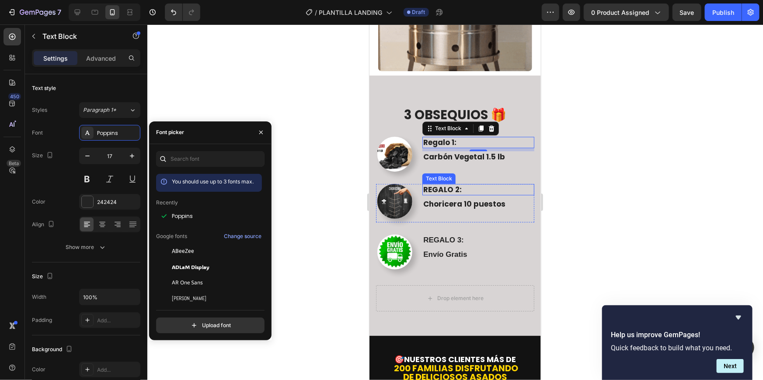
click at [452, 185] on p "REGALO 2:" at bounding box center [478, 190] width 110 height 10
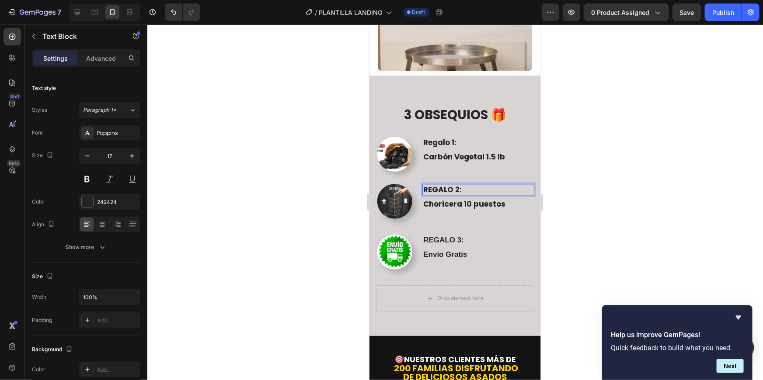
click at [452, 185] on p "REGALO 2:" at bounding box center [478, 190] width 110 height 10
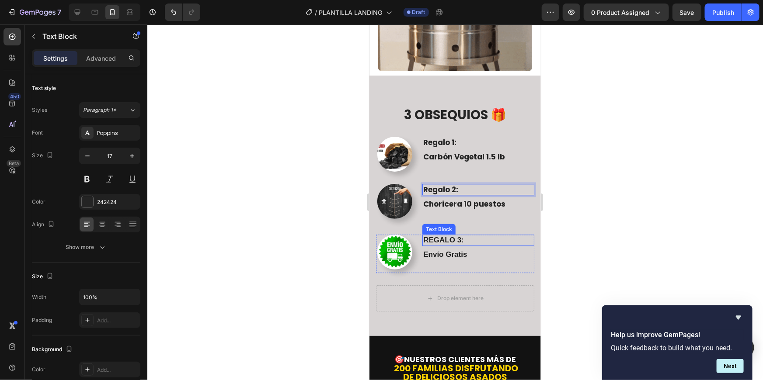
click at [446, 235] on p "REGALO 3:" at bounding box center [478, 240] width 110 height 10
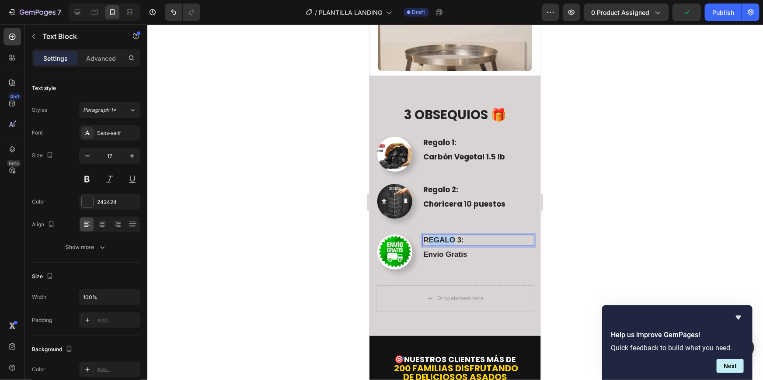
drag, startPoint x: 453, startPoint y: 214, endPoint x: 428, endPoint y: 215, distance: 25.4
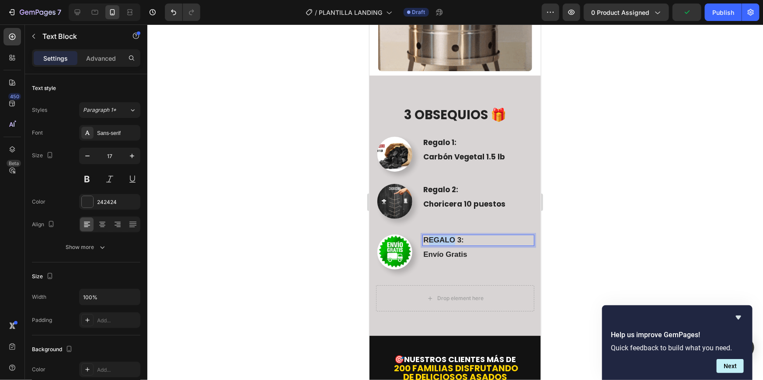
click at [428, 235] on p "REGALO 3:" at bounding box center [478, 240] width 110 height 10
click at [117, 133] on div "Sans-serif" at bounding box center [117, 133] width 41 height 8
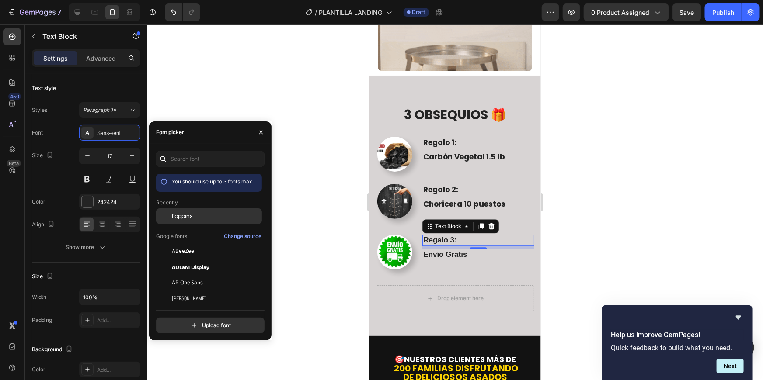
click at [184, 219] on span "Poppins" at bounding box center [182, 216] width 21 height 8
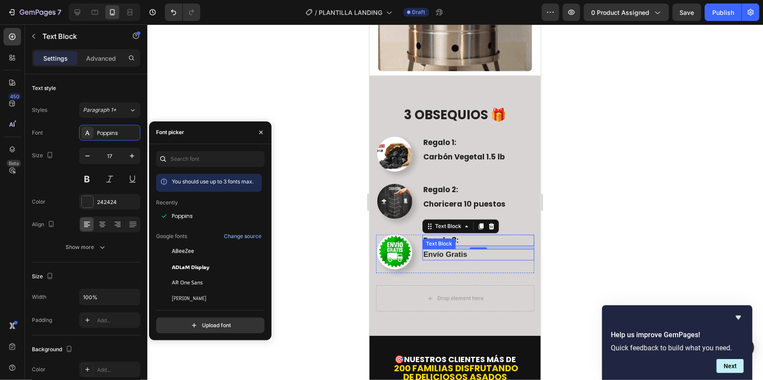
click at [436, 250] on p "Envío Gratis" at bounding box center [478, 255] width 110 height 10
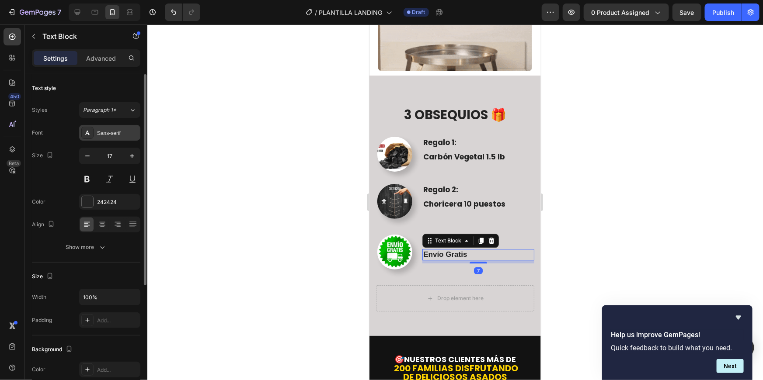
click at [103, 131] on div "Sans-serif" at bounding box center [117, 133] width 41 height 8
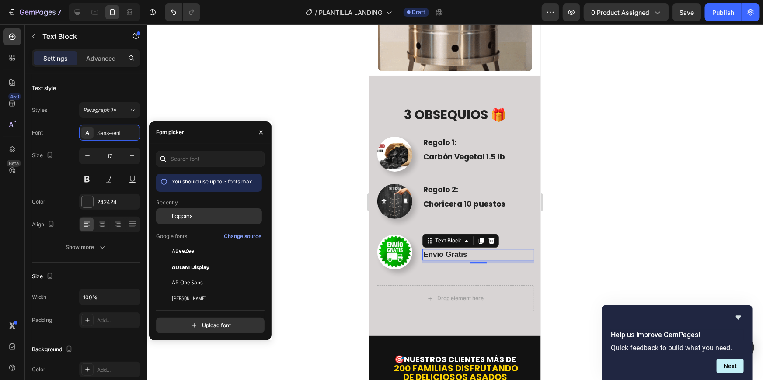
click at [179, 214] on span "Poppins" at bounding box center [182, 216] width 21 height 8
click at [586, 268] on div at bounding box center [455, 202] width 616 height 356
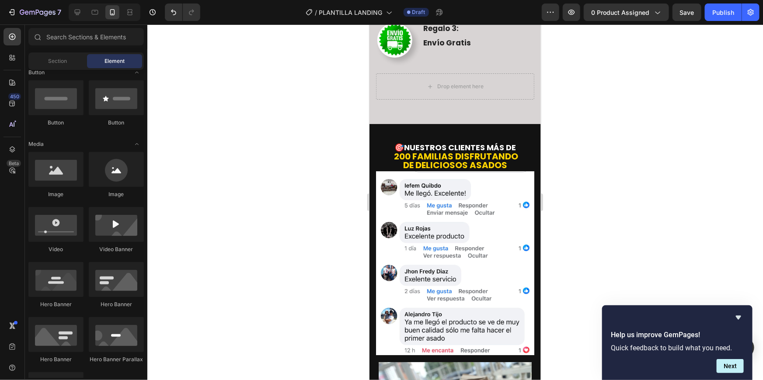
scroll to position [1292, 0]
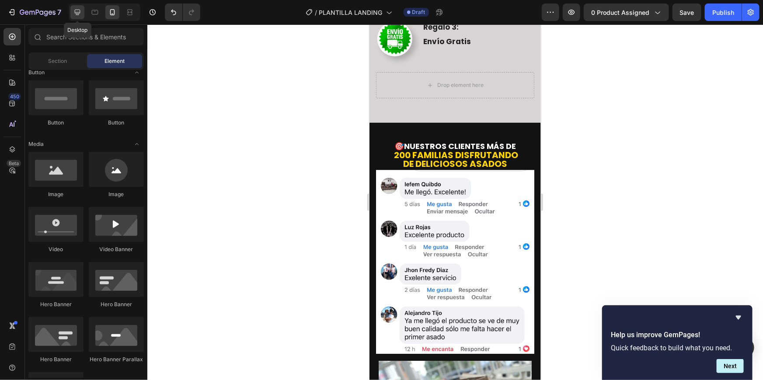
click at [71, 15] on div at bounding box center [77, 12] width 14 height 14
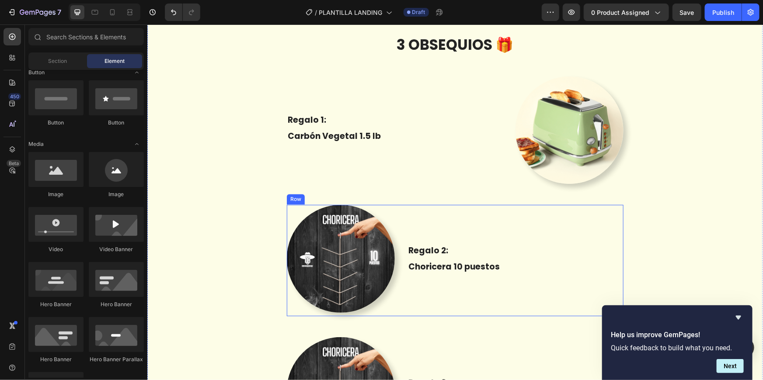
scroll to position [832, 0]
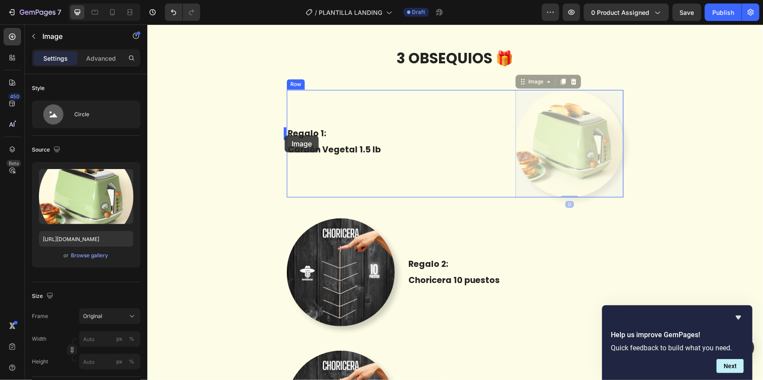
drag, startPoint x: 567, startPoint y: 147, endPoint x: 284, endPoint y: 135, distance: 283.2
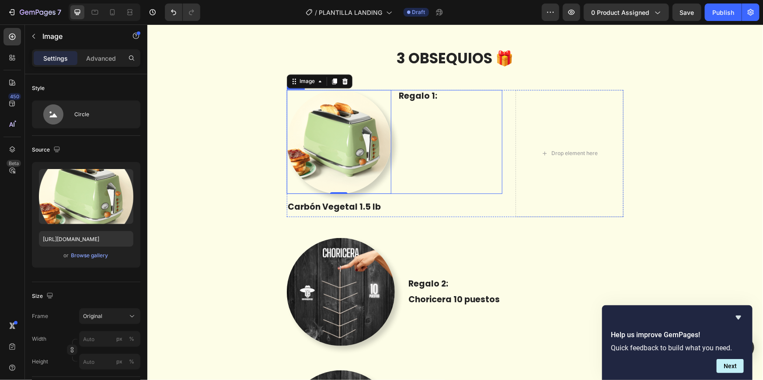
click at [463, 146] on div "Regalo 1: Text Block" at bounding box center [450, 142] width 105 height 105
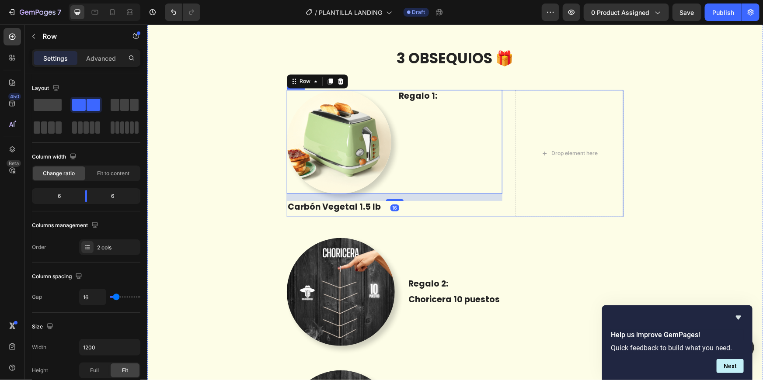
click at [500, 206] on div "Image Regalo 1: Text Block Row 16 Carbón Vegetal 1.5 lb Text Block Drop element…" at bounding box center [454, 153] width 337 height 127
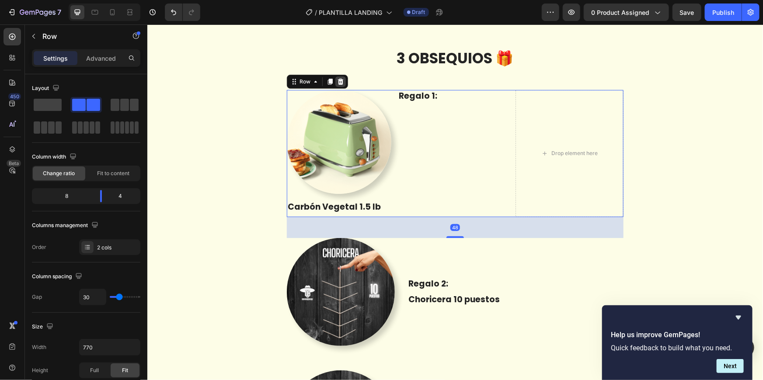
click at [339, 80] on icon at bounding box center [340, 81] width 7 height 7
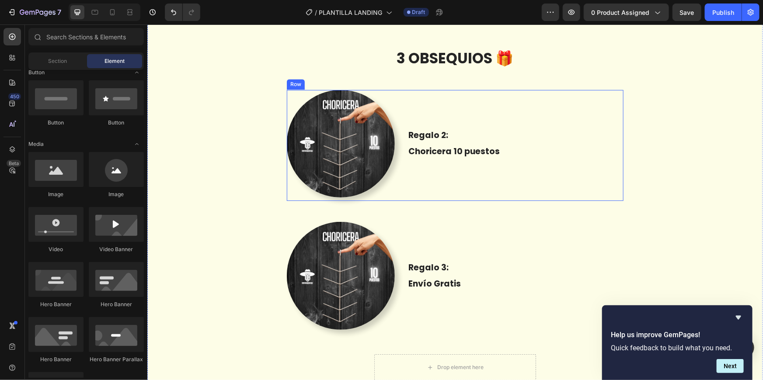
click at [443, 100] on div "Regalo 2: Text Block Choricera 10 puestos Text Block" at bounding box center [516, 145] width 216 height 111
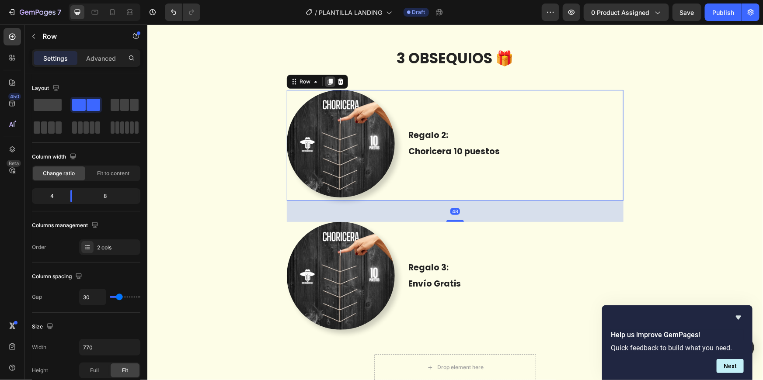
click at [327, 80] on icon at bounding box center [329, 81] width 5 height 6
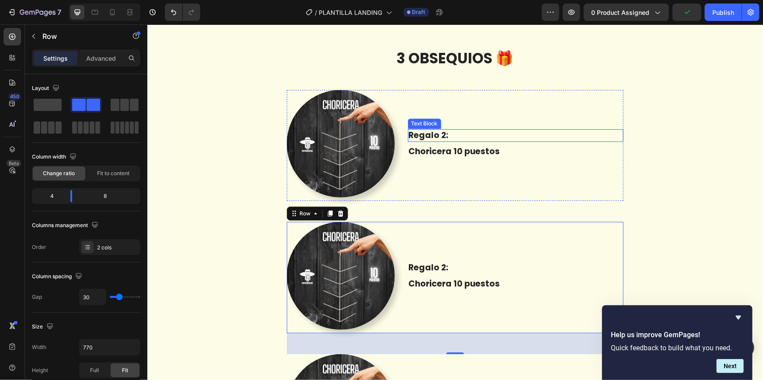
click at [441, 137] on p "Regalo 2:" at bounding box center [515, 135] width 214 height 11
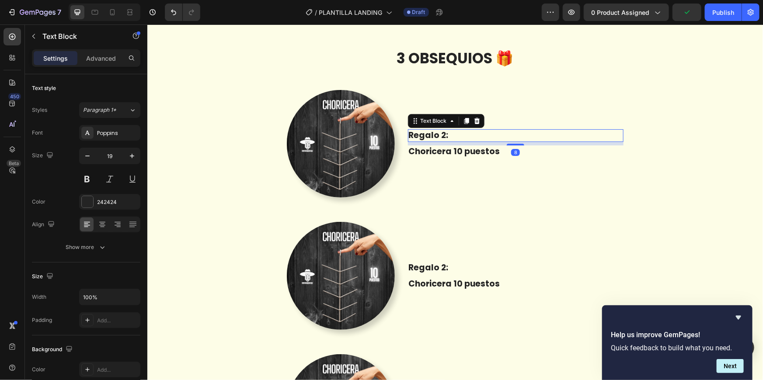
click at [441, 137] on p "Regalo 2:" at bounding box center [515, 135] width 214 height 11
click at [481, 154] on p "Choricera 10 puestos" at bounding box center [515, 151] width 214 height 11
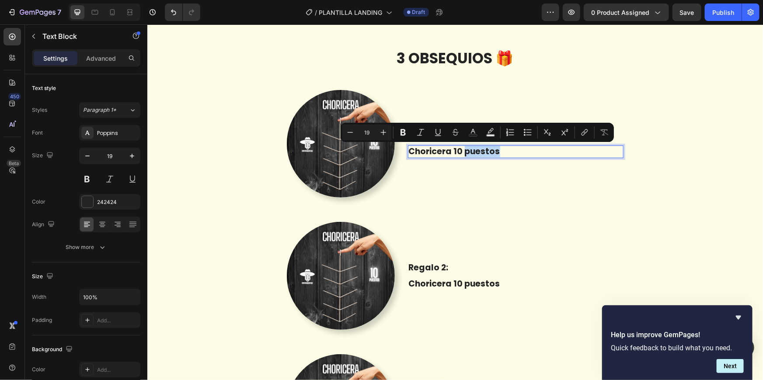
click at [504, 154] on p "Choricera 10 puestos" at bounding box center [515, 151] width 214 height 11
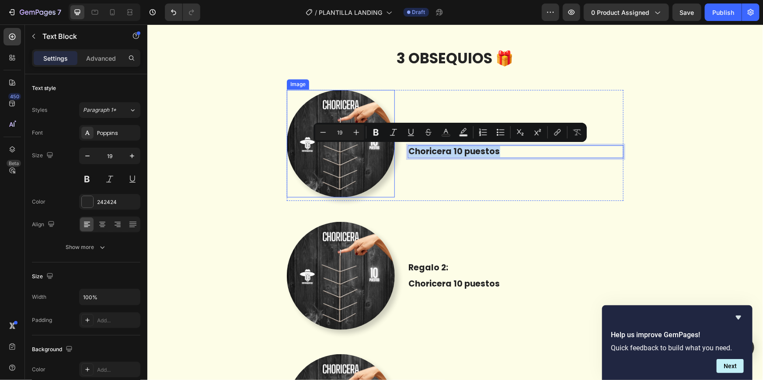
drag, startPoint x: 504, startPoint y: 154, endPoint x: 356, endPoint y: 152, distance: 147.8
click at [356, 152] on div "Image Regalo 1: Text Block Choricera 10 puestos Text Block 8 Row" at bounding box center [454, 145] width 337 height 111
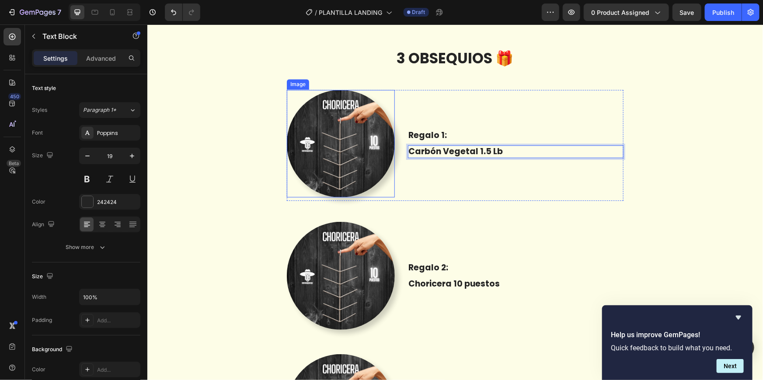
click at [305, 157] on img at bounding box center [340, 144] width 108 height 108
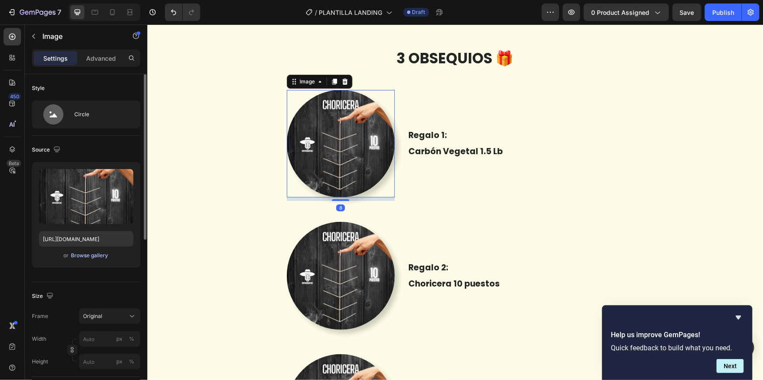
click at [101, 256] on div "Browse gallery" at bounding box center [89, 256] width 37 height 8
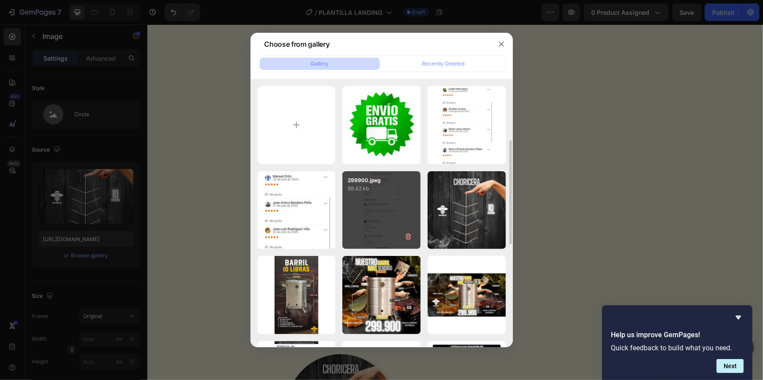
scroll to position [47, 0]
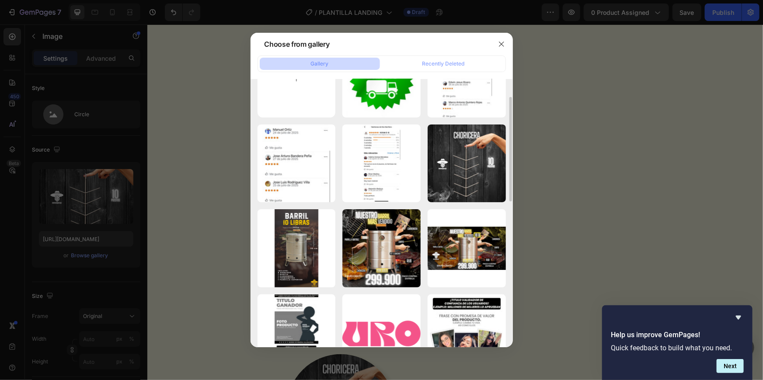
click at [509, 43] on div at bounding box center [501, 44] width 23 height 23
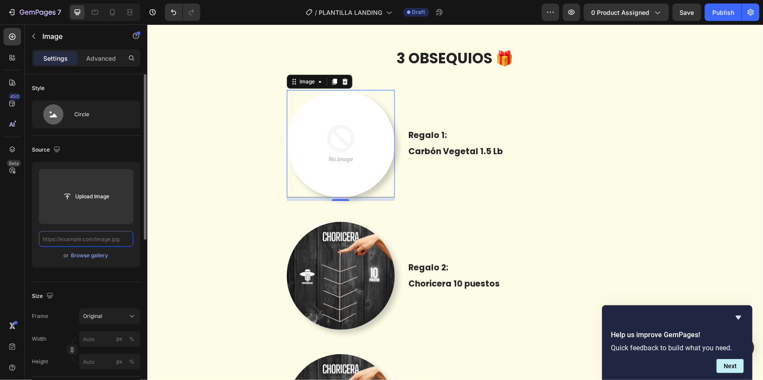
scroll to position [0, 0]
paste input "https://cdn.shopify.com/s/files/1/0633/4273/9561/files/gempages_570623868109062…"
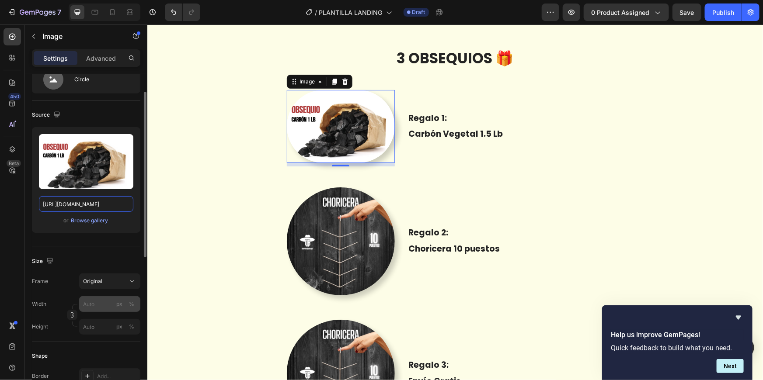
scroll to position [38, 0]
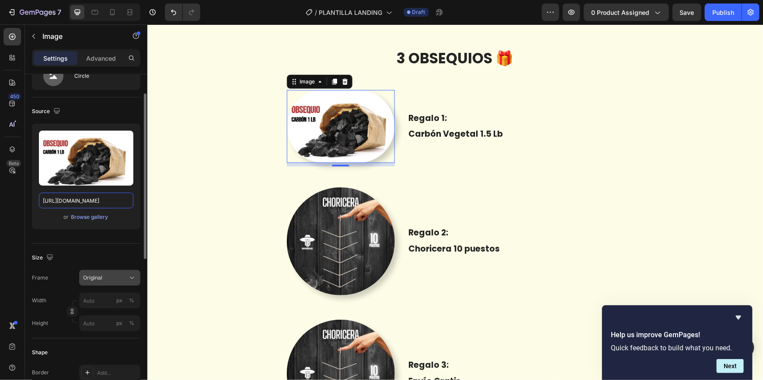
type input "https://cdn.shopify.com/s/files/1/0633/4273/9561/files/gempages_570623868109062…"
click at [118, 277] on div "Original" at bounding box center [104, 278] width 43 height 8
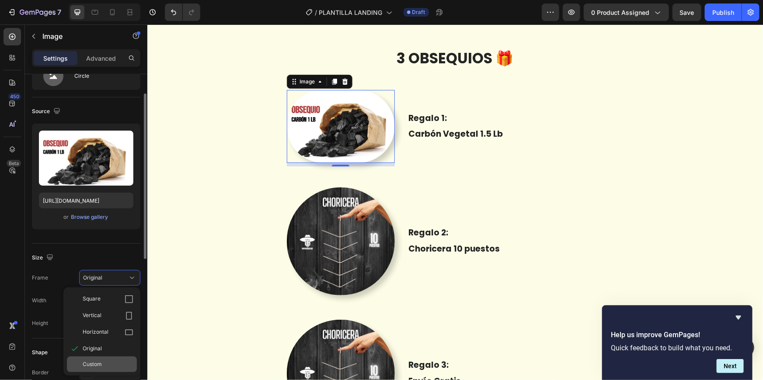
click at [100, 363] on span "Custom" at bounding box center [92, 365] width 19 height 8
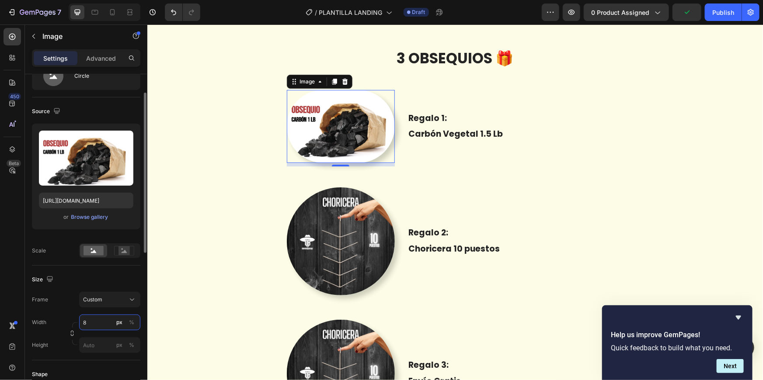
type input "80"
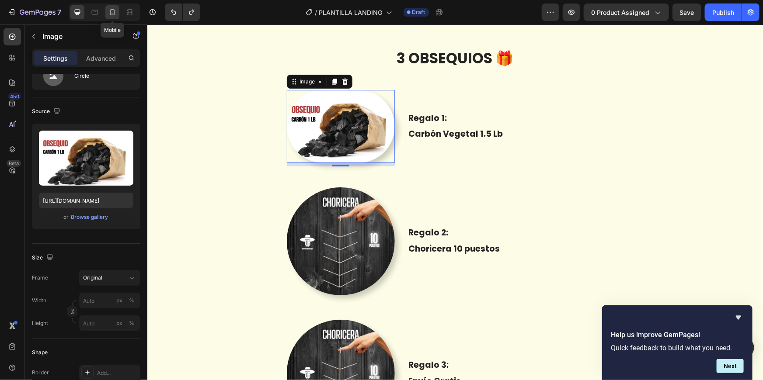
click at [118, 17] on div at bounding box center [112, 12] width 14 height 14
type input "80"
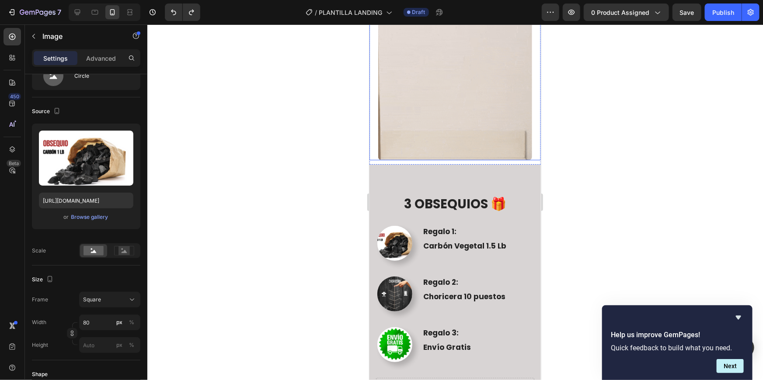
scroll to position [1049, 0]
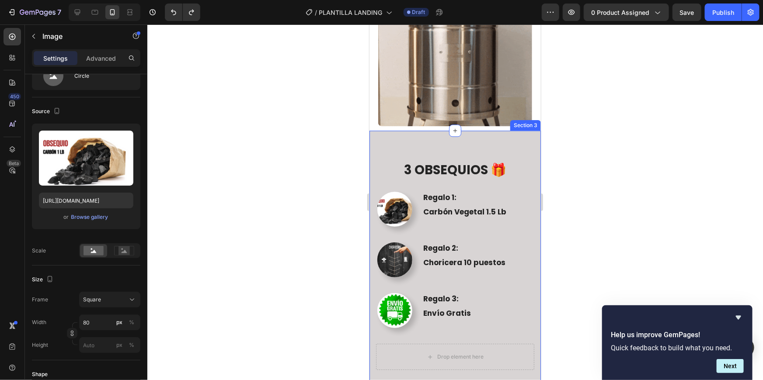
click at [375, 353] on div "3 OBSEQUIOS 🎁 Heading Row Image Regalo 1: Text Block Carbón Vegetal 1.5 Lb Text…" at bounding box center [454, 262] width 171 height 264
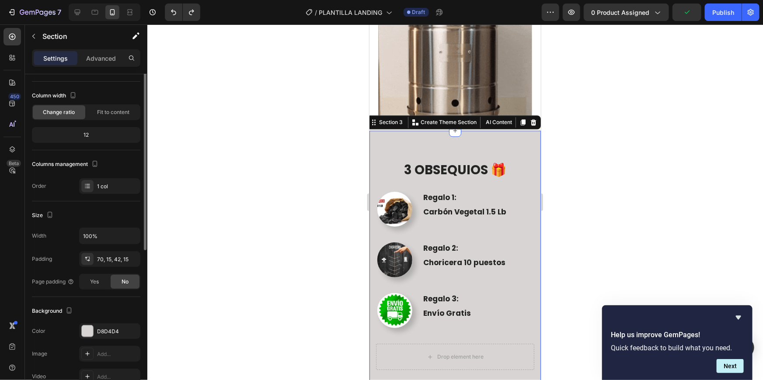
scroll to position [0, 0]
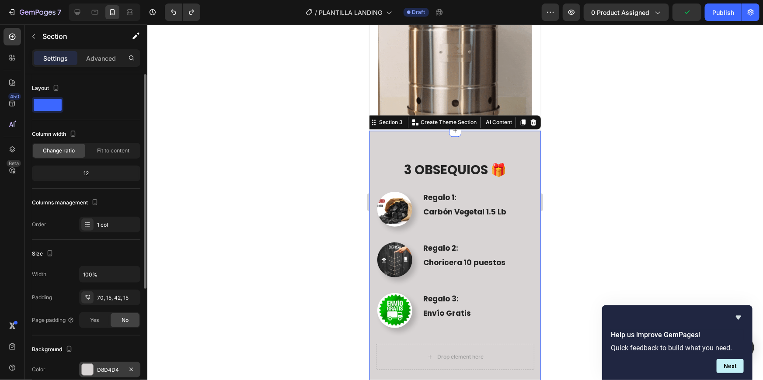
click at [95, 364] on div "D8D4D4" at bounding box center [109, 370] width 61 height 16
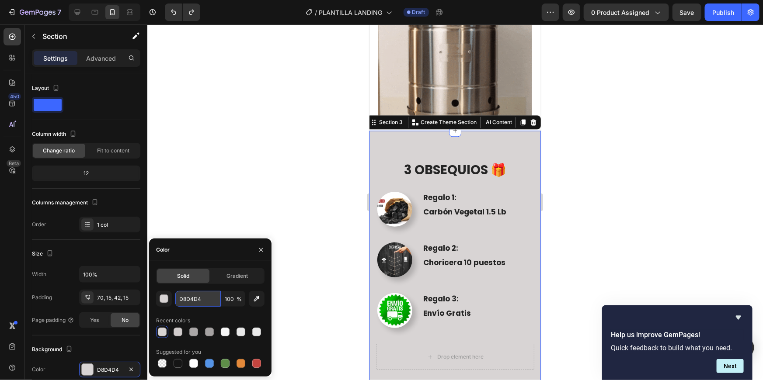
click at [202, 296] on input "D8D4D4" at bounding box center [197, 299] width 45 height 16
click at [77, 7] on div at bounding box center [77, 12] width 14 height 14
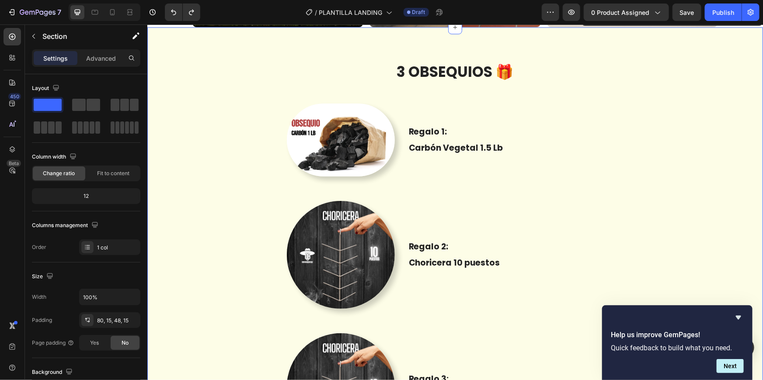
click at [217, 180] on div "3 OBSEQUIOS 🎁 Heading Row Image Regalo 1: Text Block Carbón Vegetal 1.5 Lb Text…" at bounding box center [454, 280] width 603 height 437
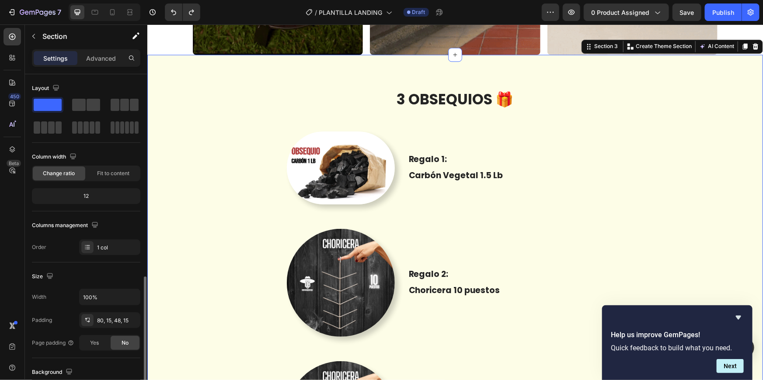
scroll to position [144, 0]
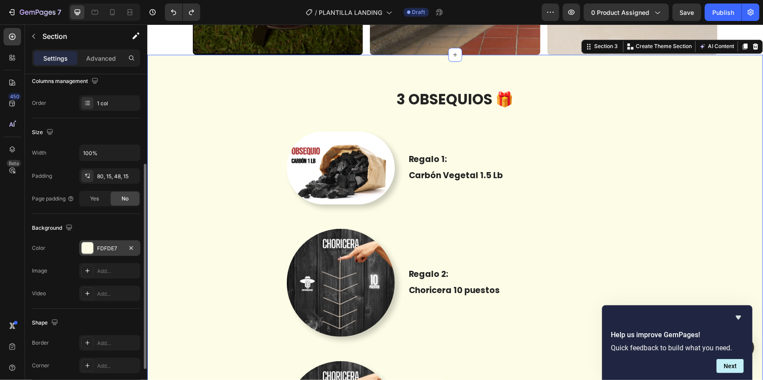
click at [87, 243] on div at bounding box center [87, 248] width 11 height 11
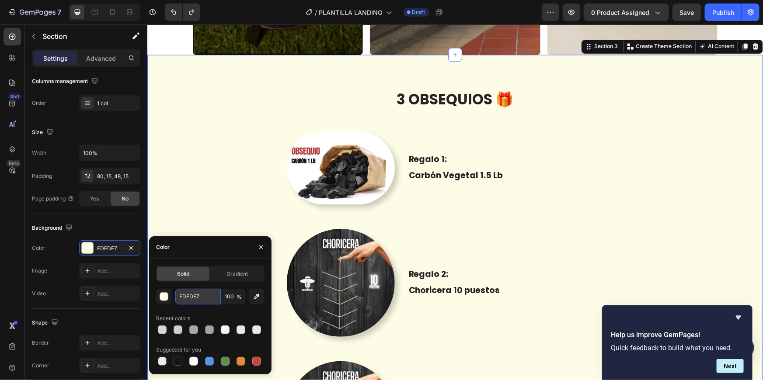
click at [187, 298] on input "FDFDE7" at bounding box center [197, 297] width 45 height 16
paste input "D8D4D4"
type input "D8D4D4"
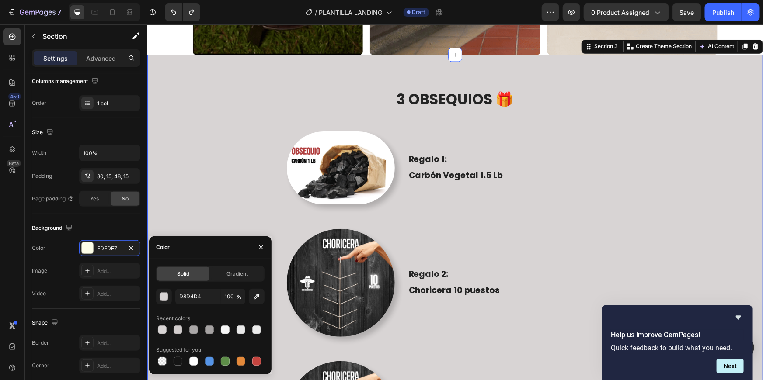
click at [638, 194] on div "3 OBSEQUIOS 🎁 Heading Row Image Regalo 1: Text Block Carbón Vegetal 1.5 Lb Text…" at bounding box center [454, 308] width 603 height 437
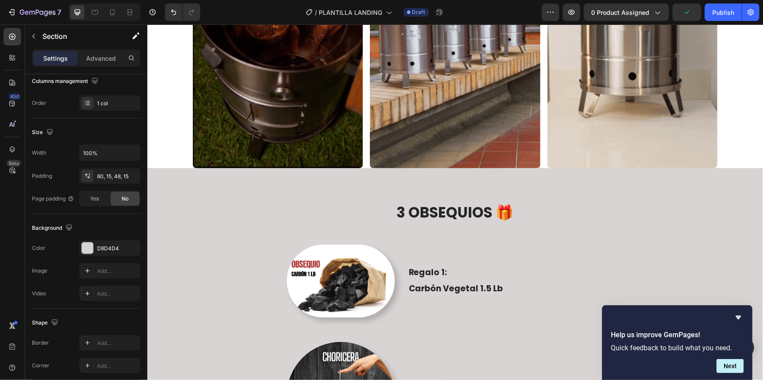
scroll to position [730, 0]
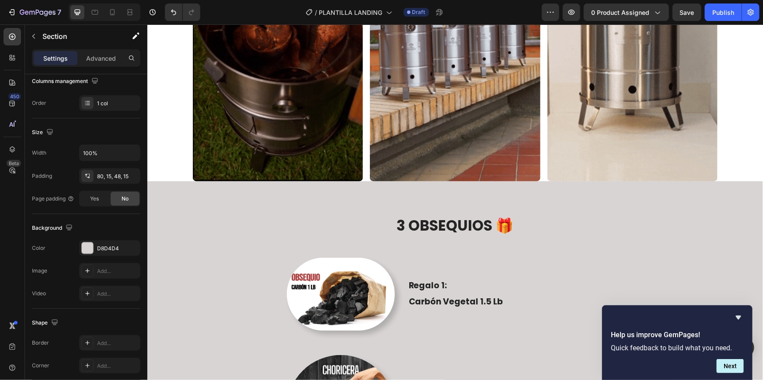
drag, startPoint x: 169, startPoint y: 196, endPoint x: 237, endPoint y: 262, distance: 94.3
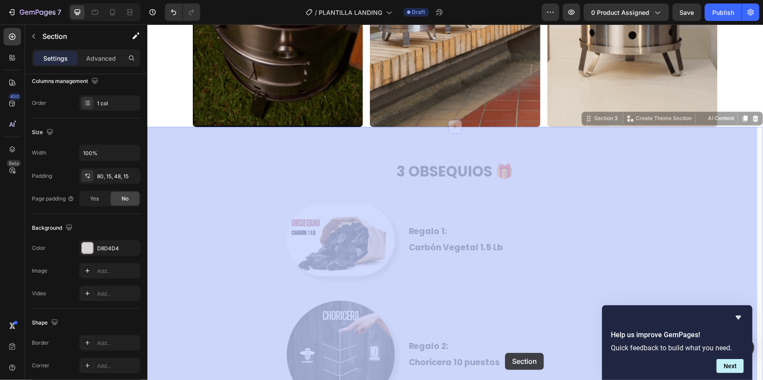
scroll to position [812, 0]
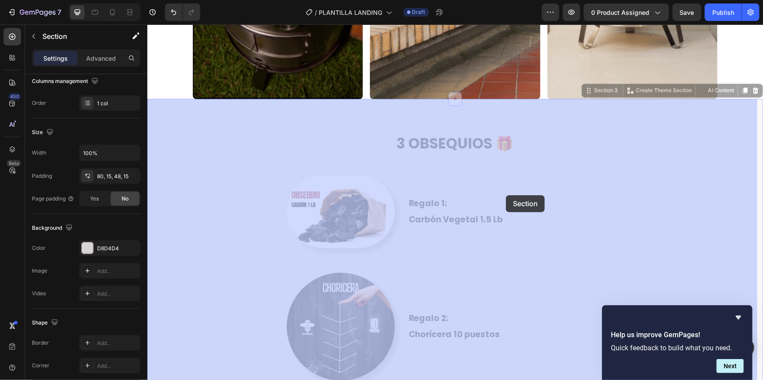
drag, startPoint x: 597, startPoint y: 175, endPoint x: 455, endPoint y: 158, distance: 143.5
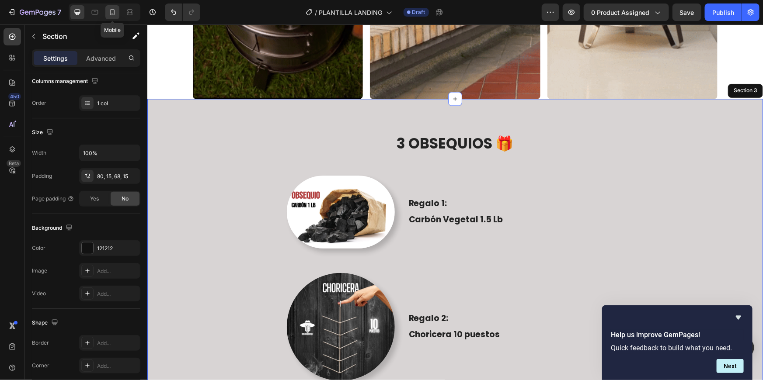
click at [115, 12] on icon at bounding box center [112, 12] width 9 height 9
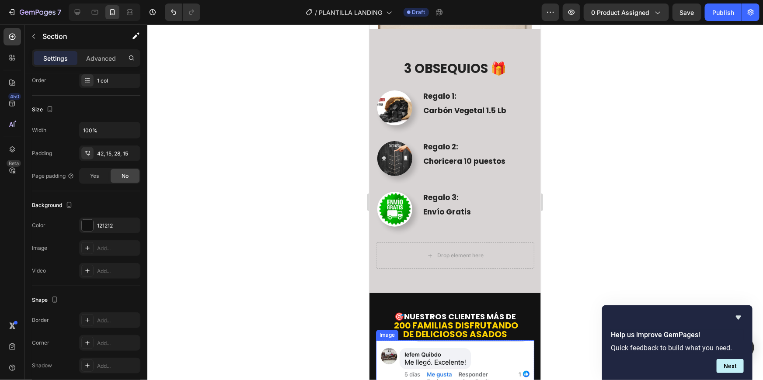
scroll to position [1020, 0]
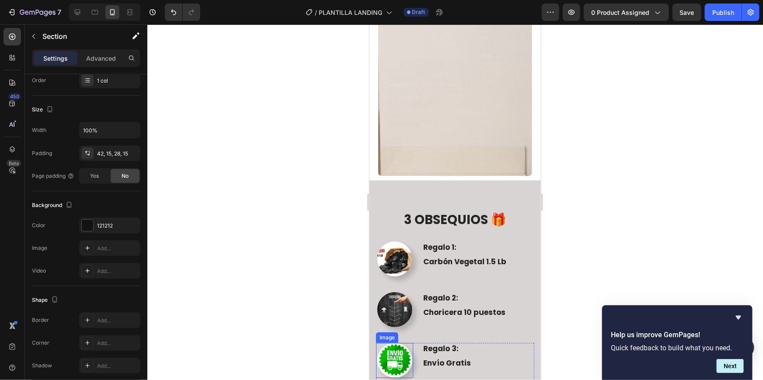
click at [388, 348] on img at bounding box center [394, 360] width 35 height 35
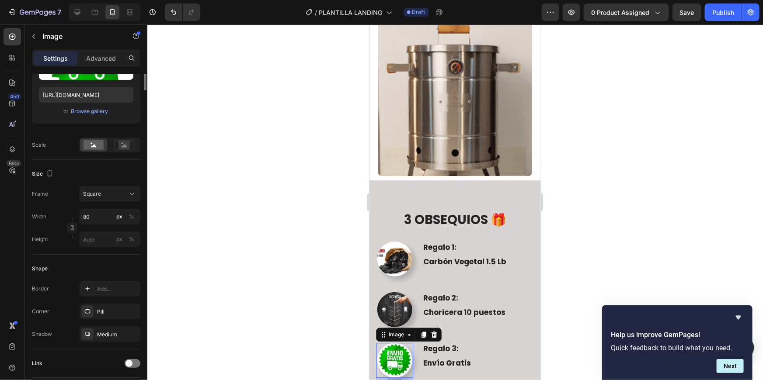
scroll to position [0, 0]
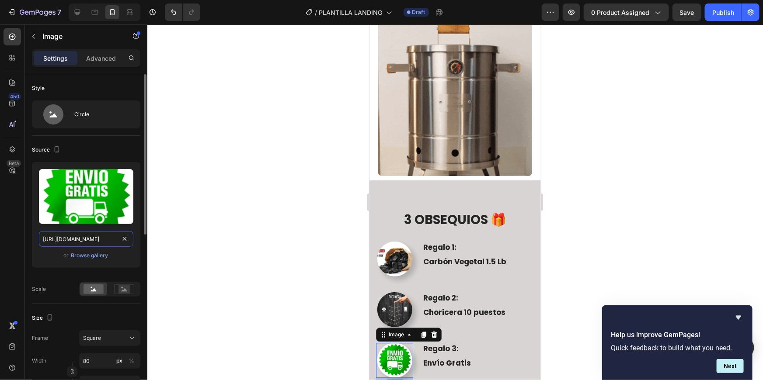
click at [89, 241] on input "https://cdn.shopify.com/s/files/1/0633/4273/9561/files/gempages_570623868109062…" at bounding box center [86, 239] width 94 height 16
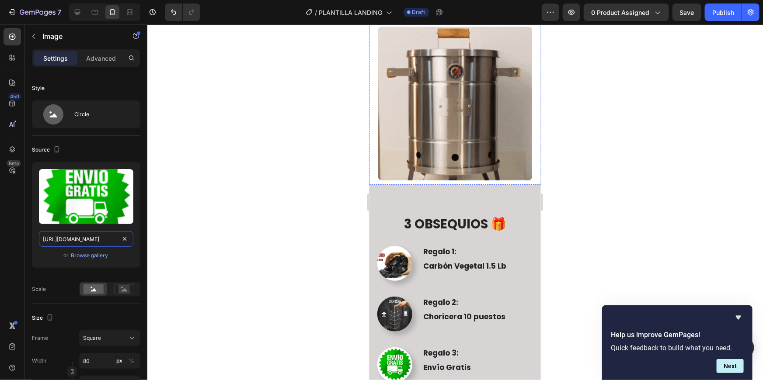
scroll to position [1017, 0]
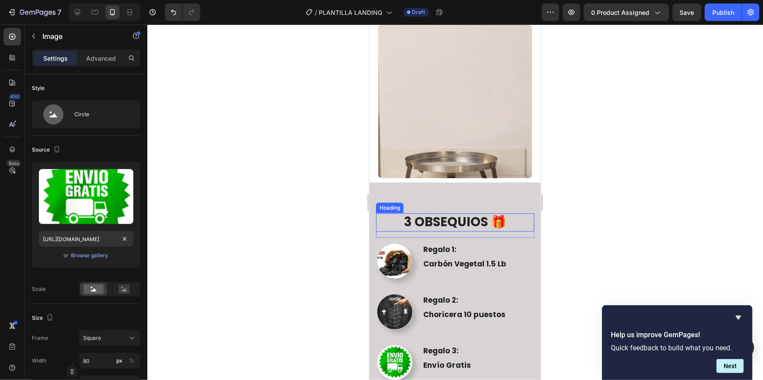
click at [386, 204] on div "Heading" at bounding box center [389, 208] width 24 height 8
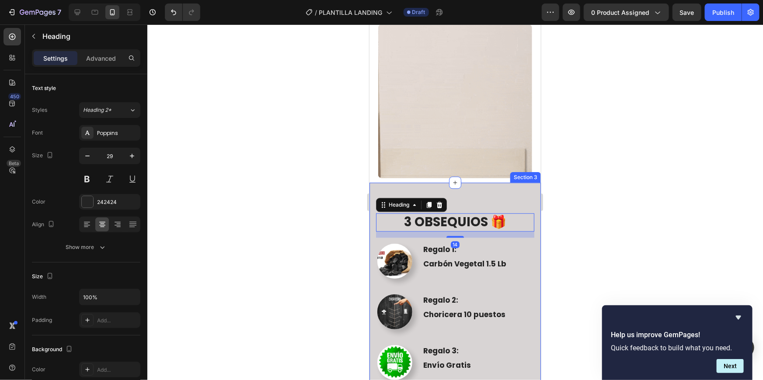
click at [380, 182] on div "3 OBSEQUIOS 🎁 Heading 14 Row Image Regalo 1: Text Block Carbón Vegetal 1.5 Lb T…" at bounding box center [454, 314] width 171 height 264
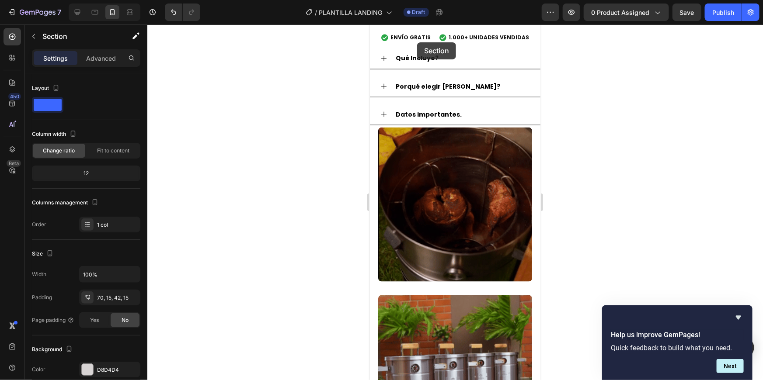
scroll to position [527, 0]
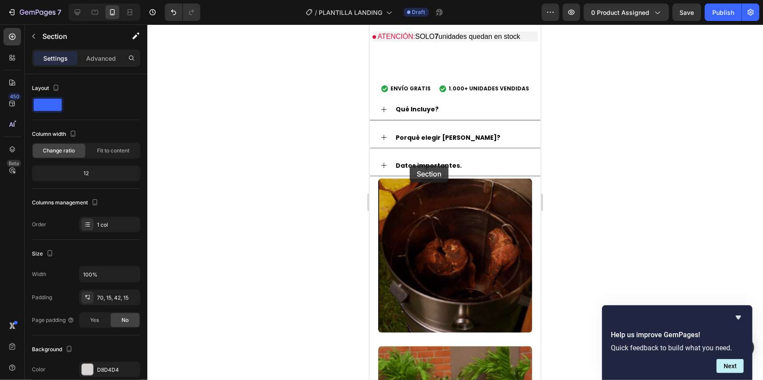
drag, startPoint x: 392, startPoint y: 148, endPoint x: 409, endPoint y: 165, distance: 24.7
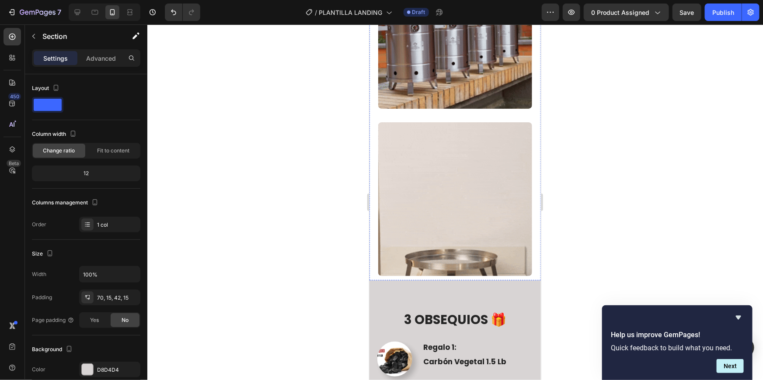
scroll to position [1089, 0]
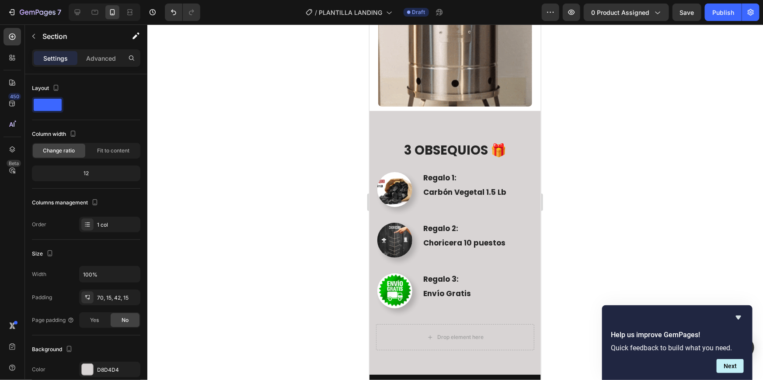
click at [397, 111] on div "3 OBSEQUIOS 🎁 Heading Row Image Regalo 1: Text Block Carbón Vegetal 1.5 Lb Text…" at bounding box center [454, 243] width 171 height 264
click at [79, 13] on icon at bounding box center [77, 12] width 9 height 9
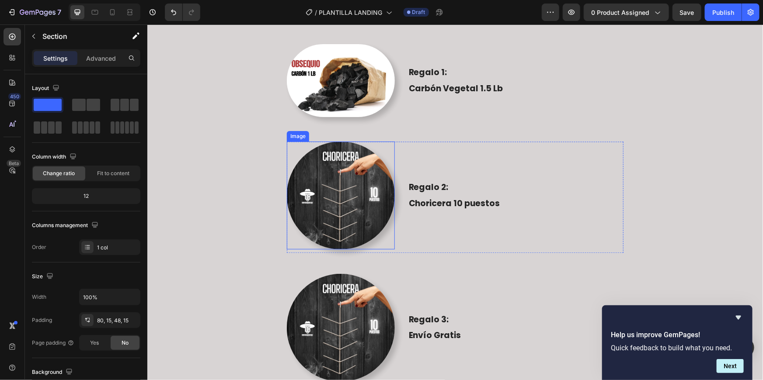
scroll to position [947, 0]
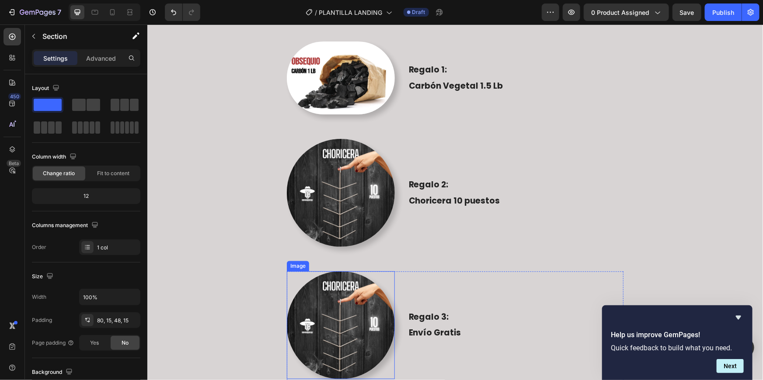
click at [331, 353] on img at bounding box center [340, 325] width 108 height 108
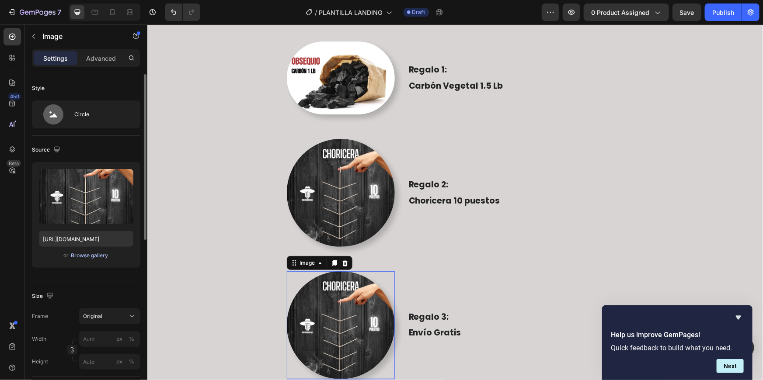
click at [97, 258] on div "Browse gallery" at bounding box center [89, 256] width 37 height 8
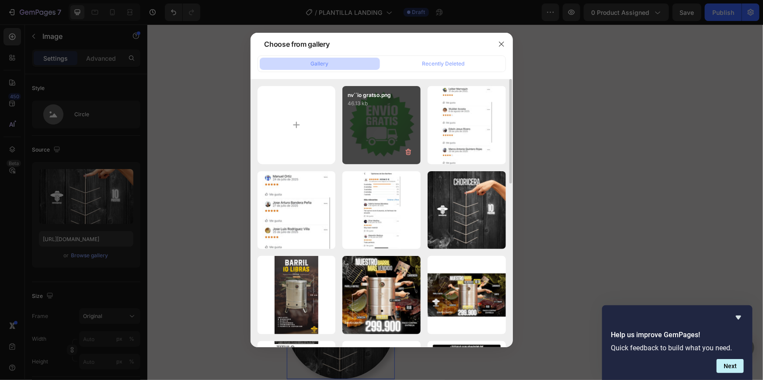
click at [374, 111] on div "nv´´io gratso.png 46.13 kb" at bounding box center [381, 125] width 78 height 78
type input "https://cdn.shopify.com/s/files/1/0633/4273/9561/files/gempages_570623868109062…"
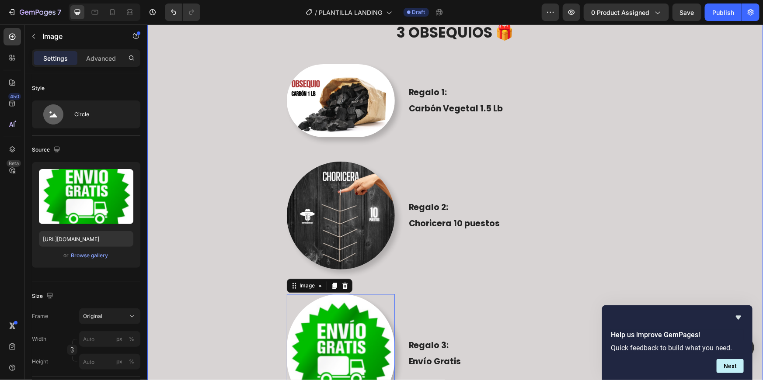
scroll to position [738, 0]
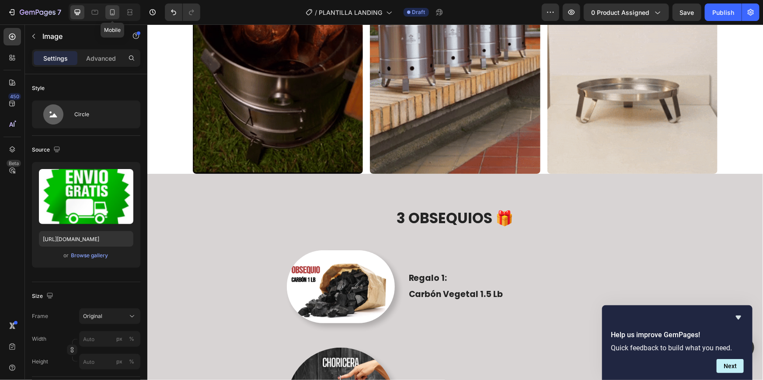
click at [118, 14] on div at bounding box center [112, 12] width 14 height 14
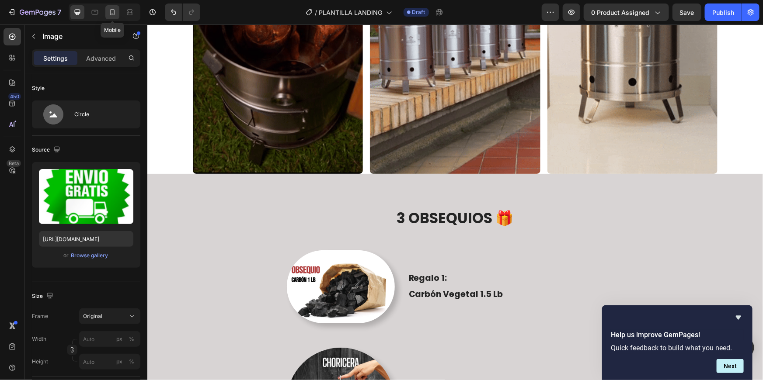
type input "80"
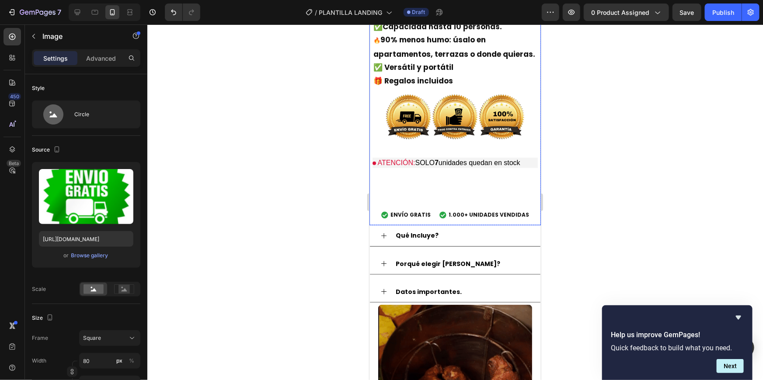
scroll to position [416, 0]
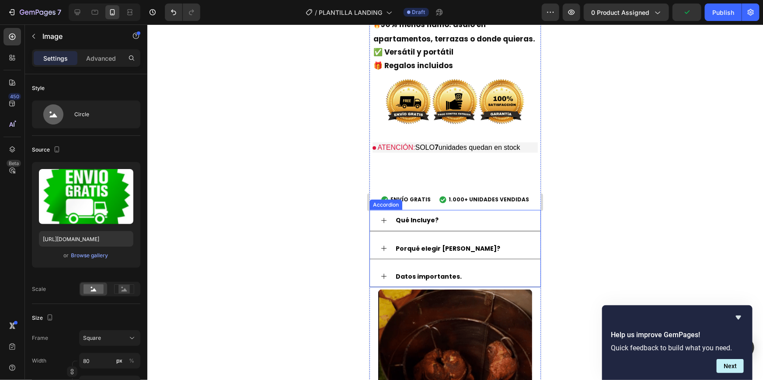
click at [449, 272] on strong "Datos importantes." at bounding box center [428, 276] width 66 height 9
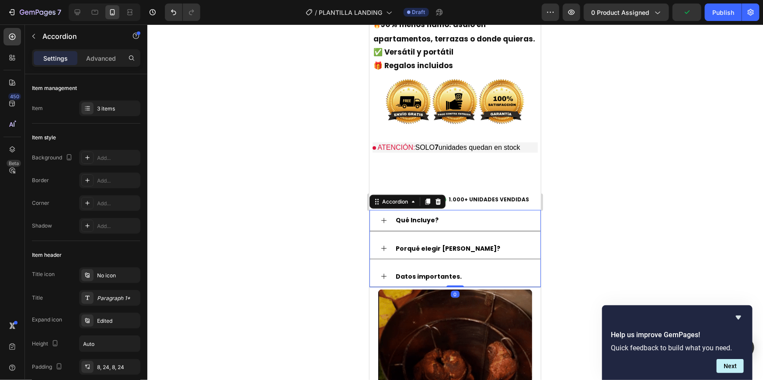
click at [482, 270] on div "Datos importantes." at bounding box center [462, 277] width 136 height 14
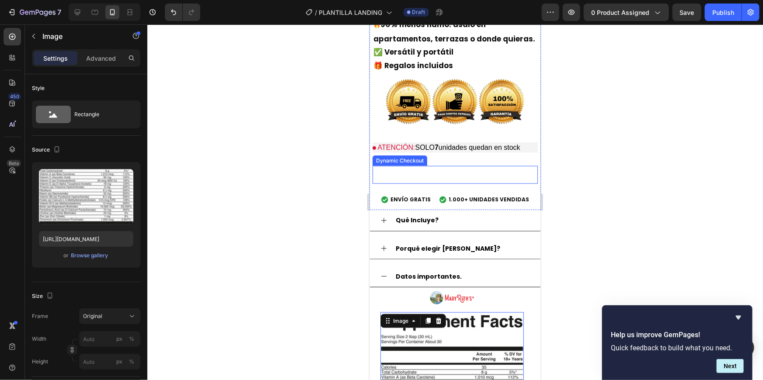
click at [442, 166] on button "Buy it now" at bounding box center [454, 175] width 165 height 18
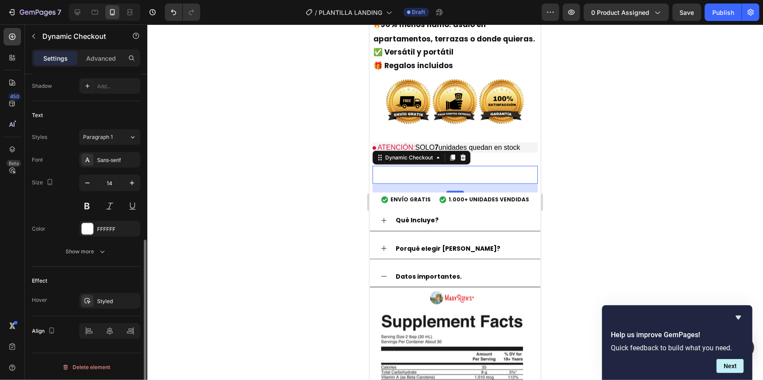
scroll to position [35, 0]
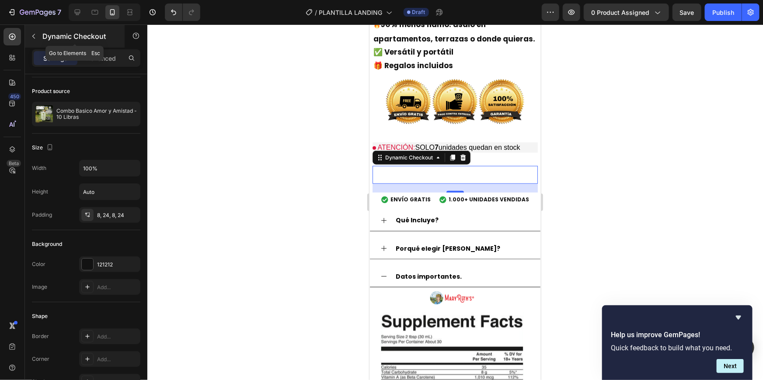
click at [33, 28] on div "Dynamic Checkout" at bounding box center [75, 36] width 100 height 23
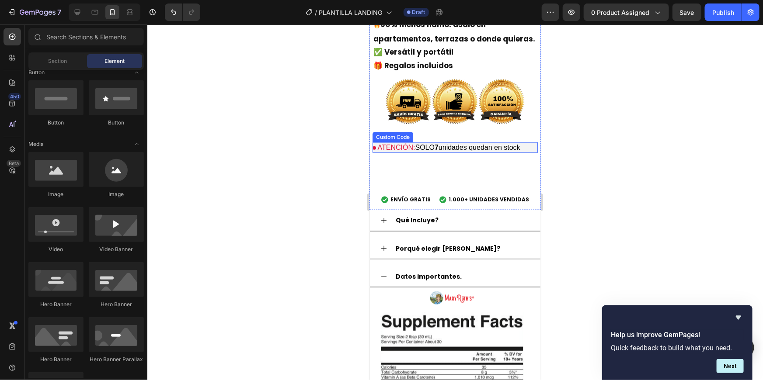
click at [395, 143] on span "ATENCIÓN:" at bounding box center [396, 146] width 38 height 7
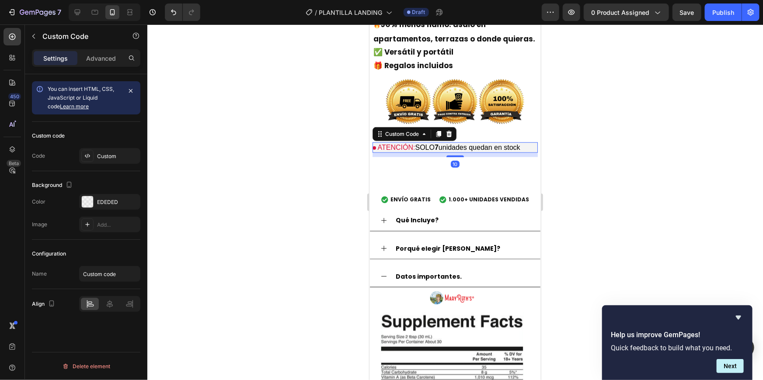
click at [407, 130] on div "Custom Code" at bounding box center [414, 134] width 84 height 14
click at [407, 130] on div "Custom Code" at bounding box center [401, 134] width 37 height 8
click at [408, 130] on div "Custom Code" at bounding box center [401, 134] width 37 height 8
click at [114, 165] on div "Custom code Code Custom" at bounding box center [86, 146] width 108 height 49
click at [111, 161] on div "Custom" at bounding box center [109, 156] width 61 height 16
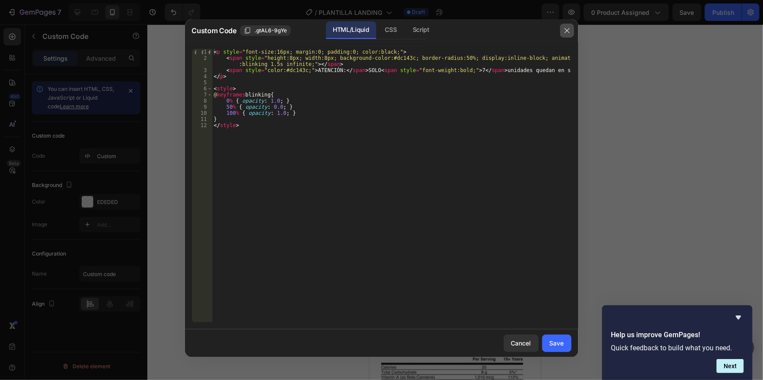
click at [568, 27] on icon "button" at bounding box center [567, 30] width 7 height 7
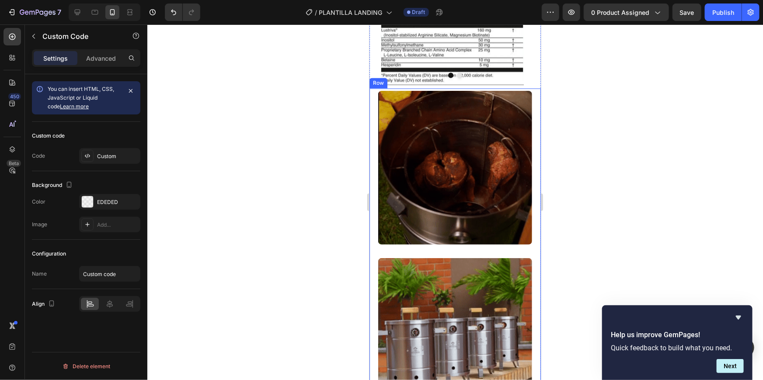
scroll to position [498, 0]
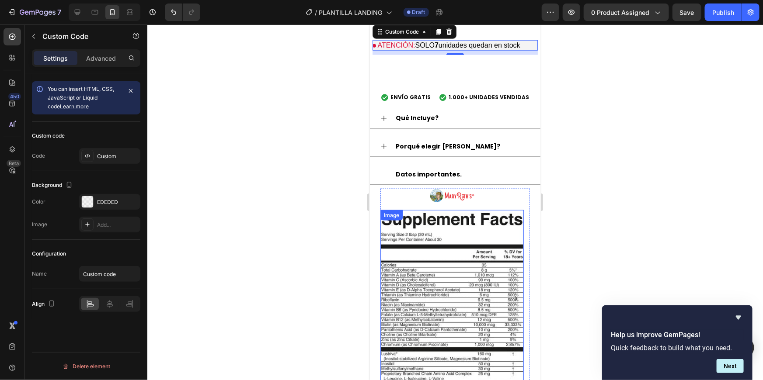
click at [485, 210] on img at bounding box center [451, 309] width 143 height 199
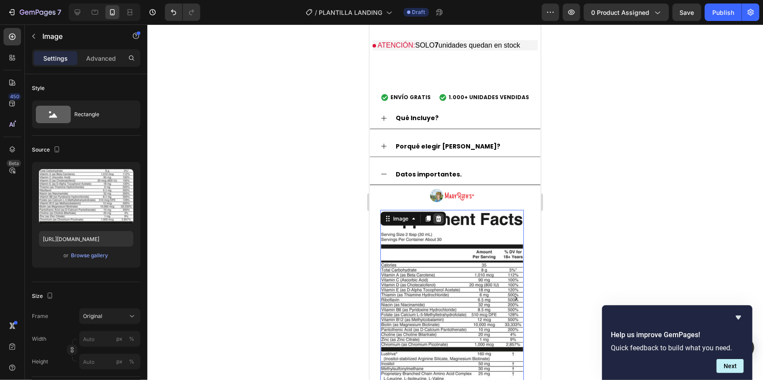
click at [441, 215] on icon at bounding box center [438, 218] width 7 height 7
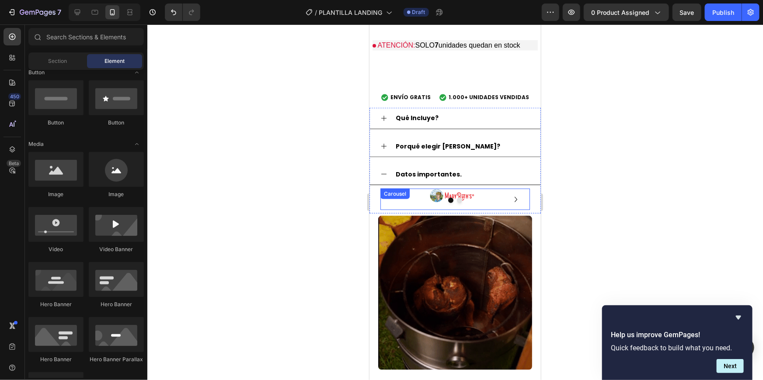
click at [457, 198] on div "Image" at bounding box center [451, 198] width 143 height 21
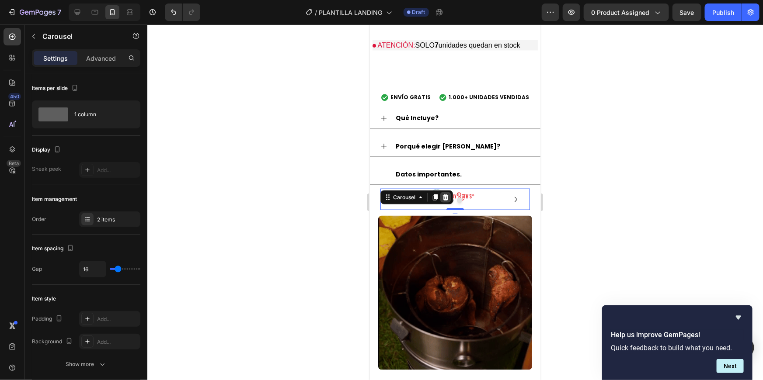
click at [449, 192] on div at bounding box center [445, 197] width 10 height 10
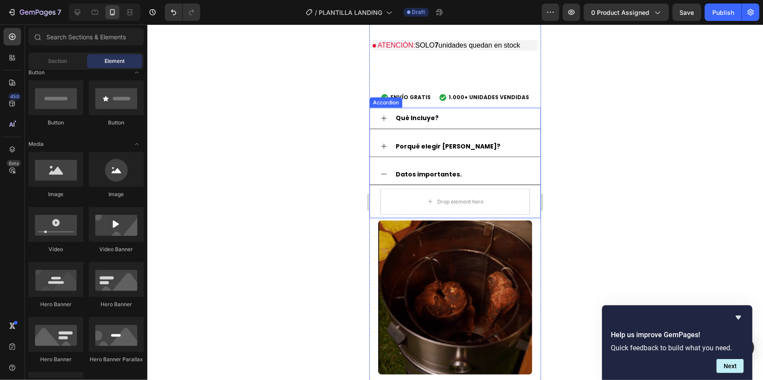
click at [437, 170] on strong "Datos importantes." at bounding box center [428, 174] width 66 height 9
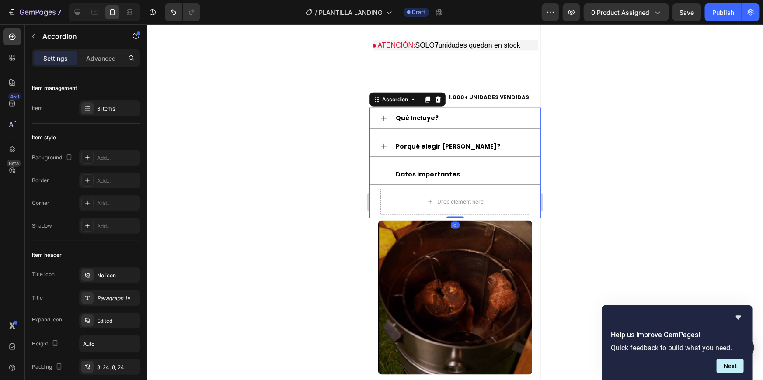
click at [470, 164] on div "Datos importantes." at bounding box center [454, 174] width 171 height 21
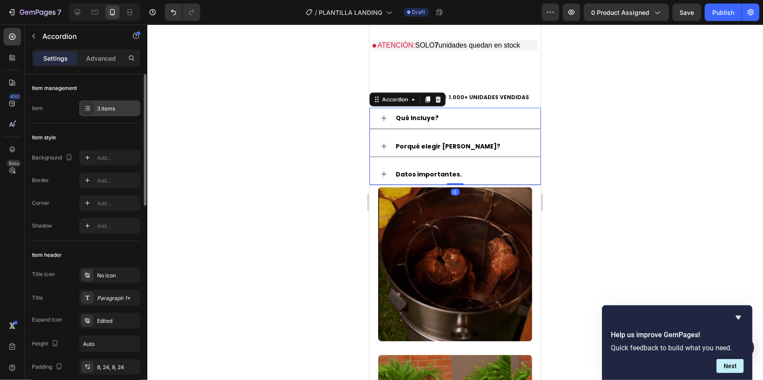
click at [101, 111] on div "3 items" at bounding box center [117, 109] width 41 height 8
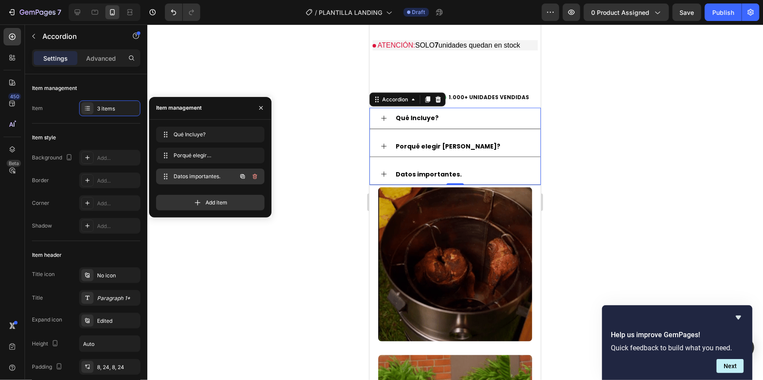
click at [254, 174] on icon "button" at bounding box center [254, 176] width 7 height 7
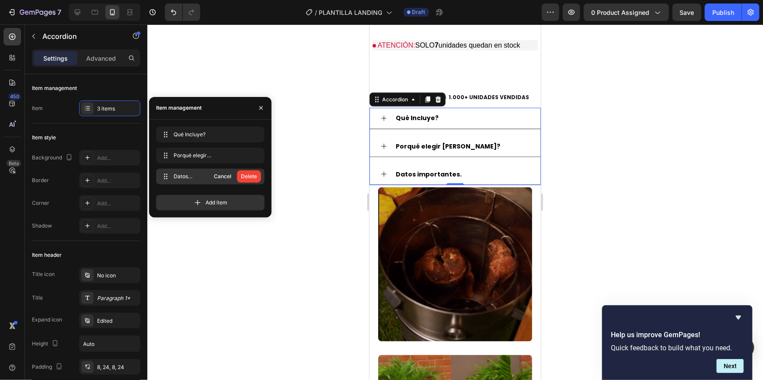
click at [254, 174] on div "Delete" at bounding box center [249, 177] width 16 height 8
click at [254, 195] on div "Add item" at bounding box center [210, 203] width 108 height 16
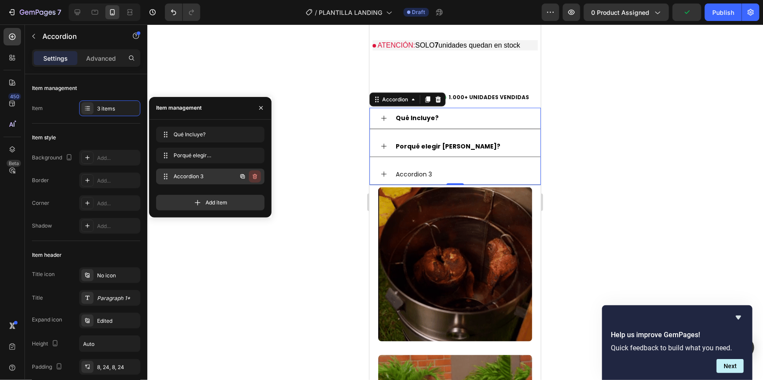
click at [254, 173] on icon "button" at bounding box center [254, 176] width 7 height 7
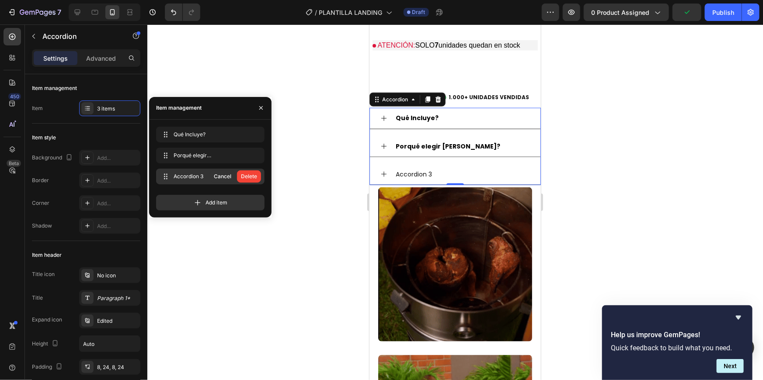
click at [253, 178] on div "Delete" at bounding box center [249, 177] width 16 height 8
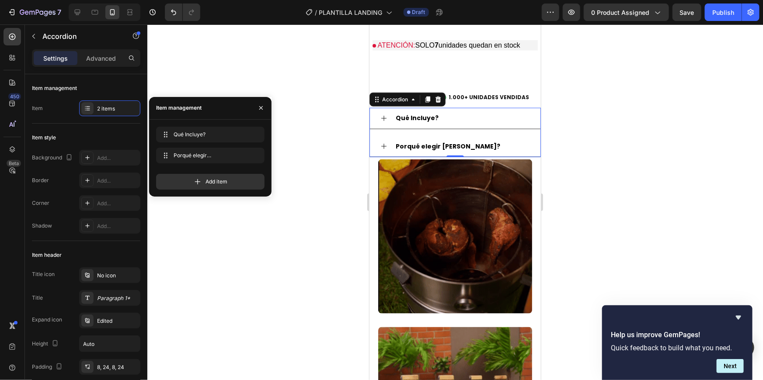
click at [603, 121] on div at bounding box center [455, 202] width 616 height 356
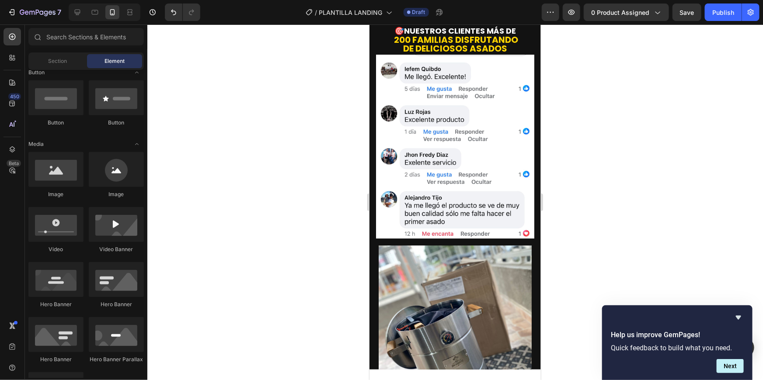
scroll to position [1040, 0]
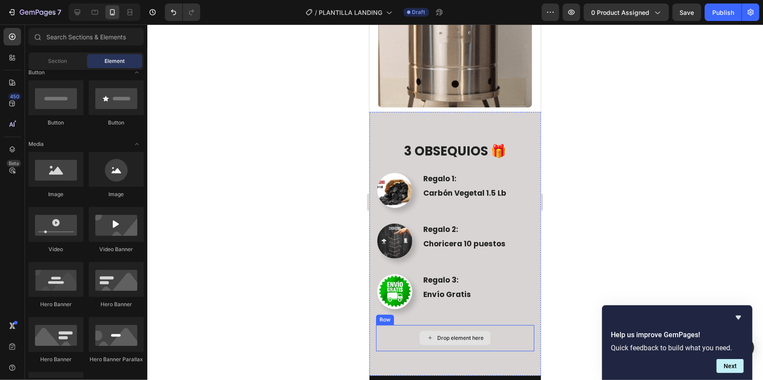
click at [415, 325] on div "Drop element here" at bounding box center [455, 338] width 158 height 26
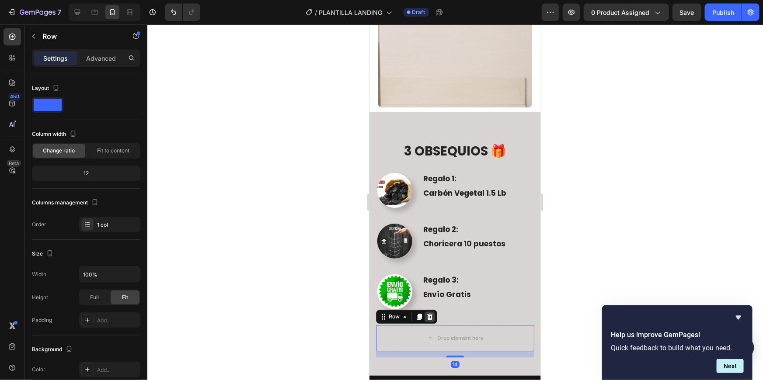
click at [433, 311] on div at bounding box center [429, 316] width 10 height 10
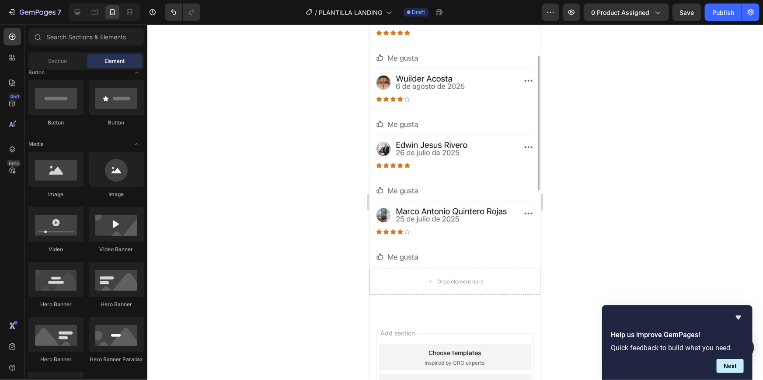
scroll to position [3545, 0]
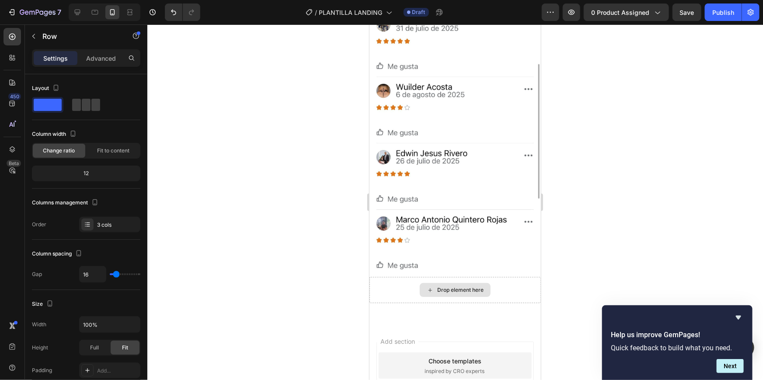
click at [440, 286] on div "Drop element here" at bounding box center [460, 289] width 46 height 7
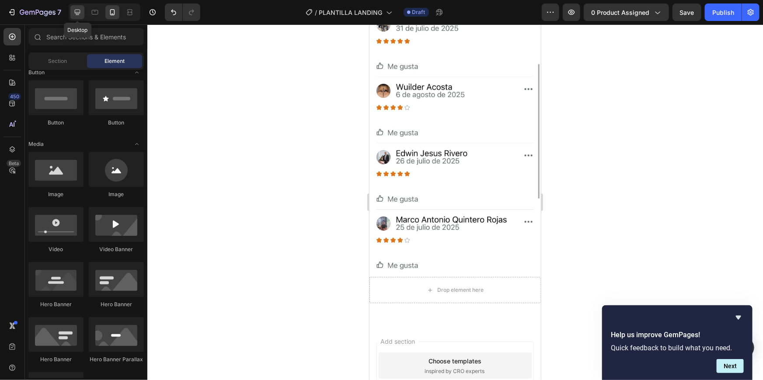
click at [80, 14] on icon at bounding box center [77, 12] width 9 height 9
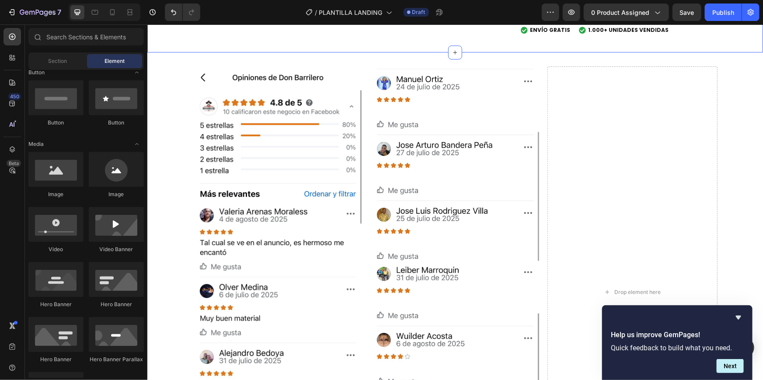
scroll to position [2888, 0]
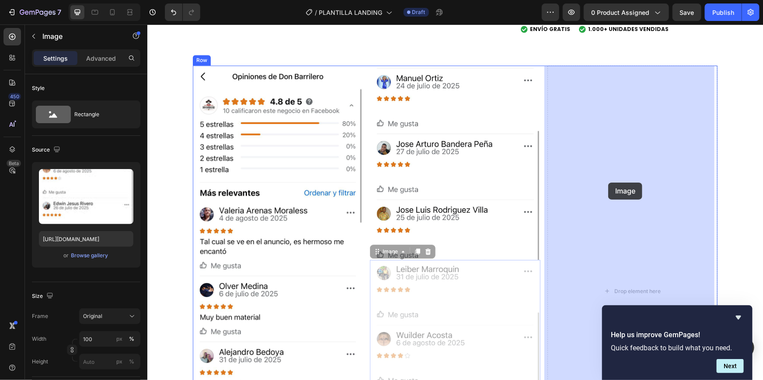
drag, startPoint x: 427, startPoint y: 355, endPoint x: 608, endPoint y: 182, distance: 250.5
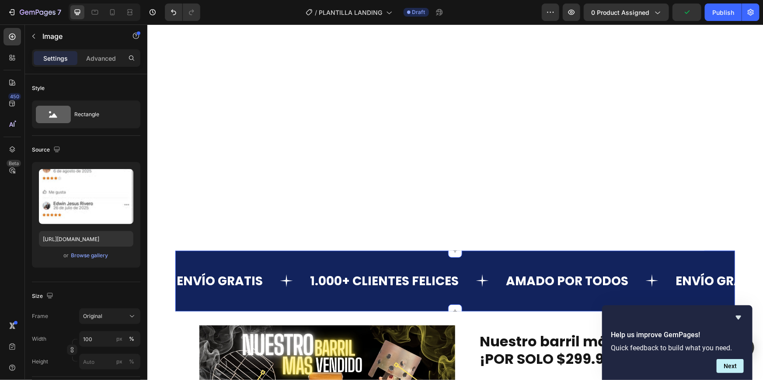
scroll to position [2168, 0]
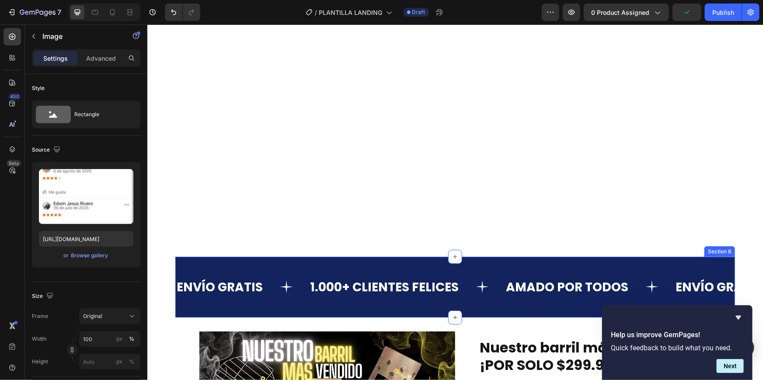
click at [422, 262] on div "ENVÍO GRATIS Text 1.000+ CLIENTES FELICES Text [PERSON_NAME] POR TODOS Text ENV…" at bounding box center [455, 287] width 560 height 61
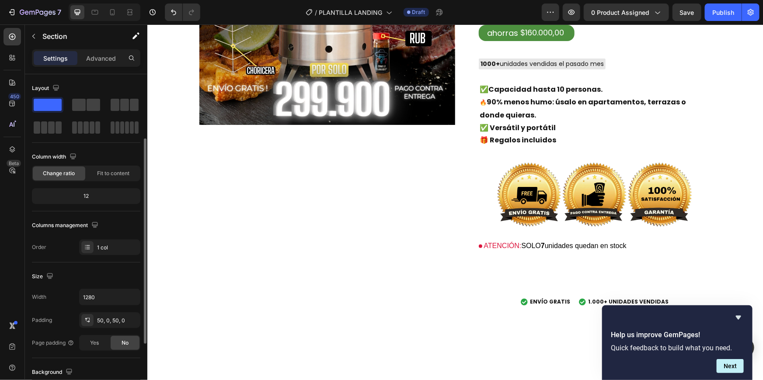
scroll to position [189, 0]
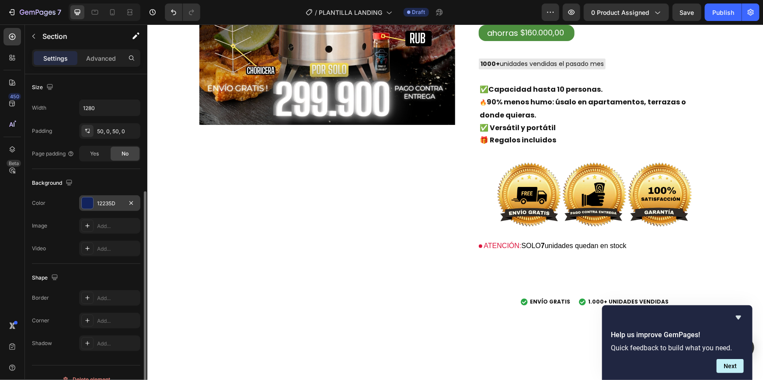
click at [87, 201] on div at bounding box center [87, 203] width 11 height 11
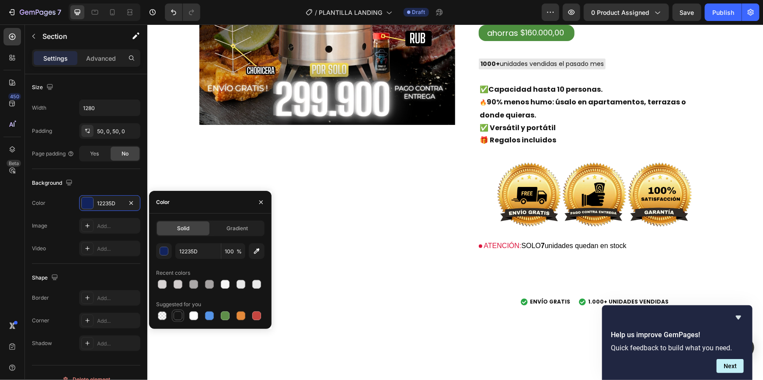
click at [174, 319] on div at bounding box center [178, 316] width 9 height 9
type input "151515"
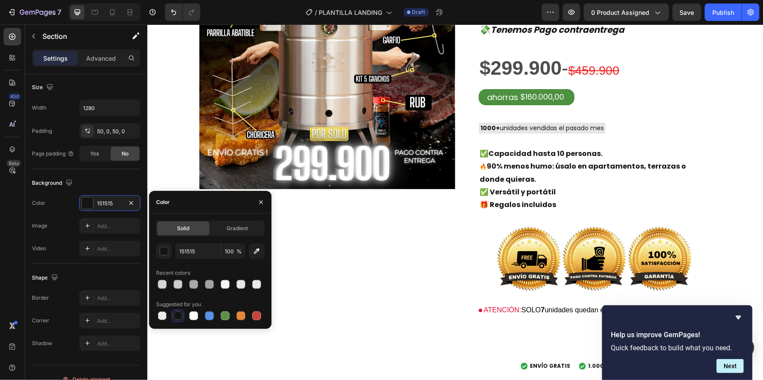
scroll to position [0, 0]
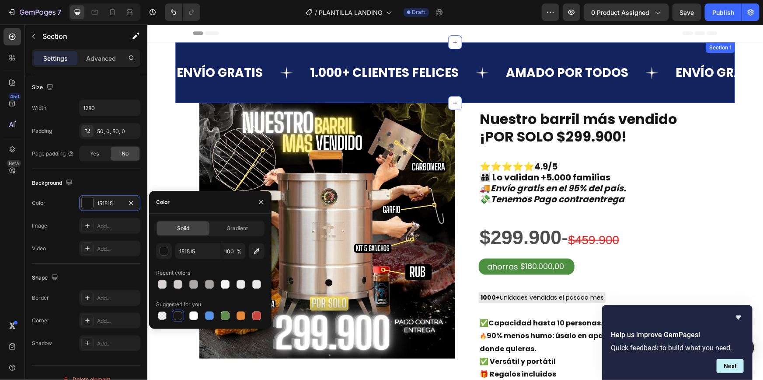
click at [413, 56] on div "ENVÍO GRATIS Text 1.000+ CLIENTES FELICES Text [PERSON_NAME] POR TODOS Text ENV…" at bounding box center [455, 72] width 560 height 61
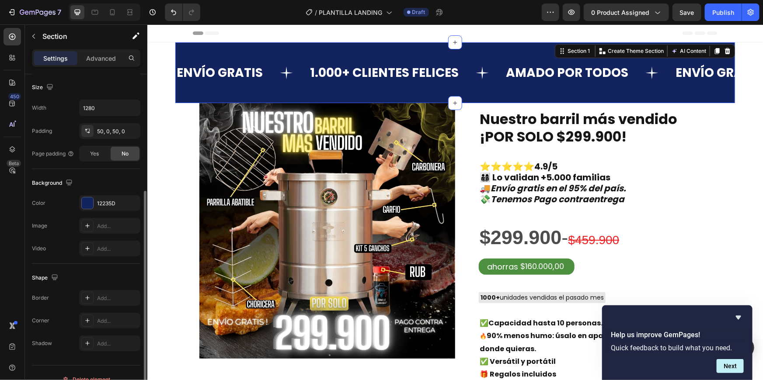
scroll to position [189, 0]
click at [192, 55] on div "ENVÍO GRATIS Text 1.000+ CLIENTES FELICES Text [PERSON_NAME] POR TODOS Text ENV…" at bounding box center [455, 72] width 560 height 61
click at [84, 205] on div at bounding box center [87, 203] width 11 height 11
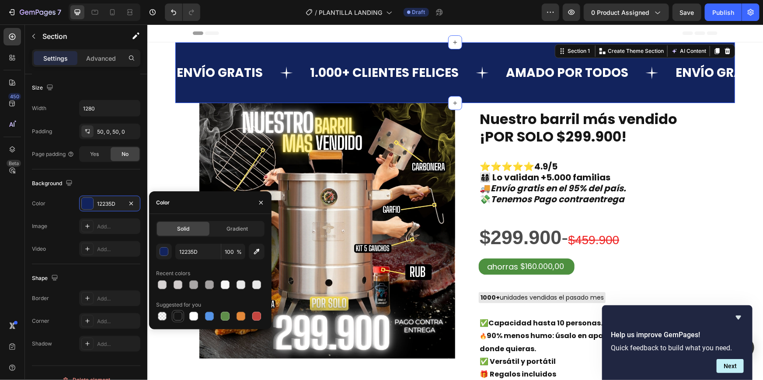
click at [176, 317] on div at bounding box center [178, 316] width 9 height 9
type input "151515"
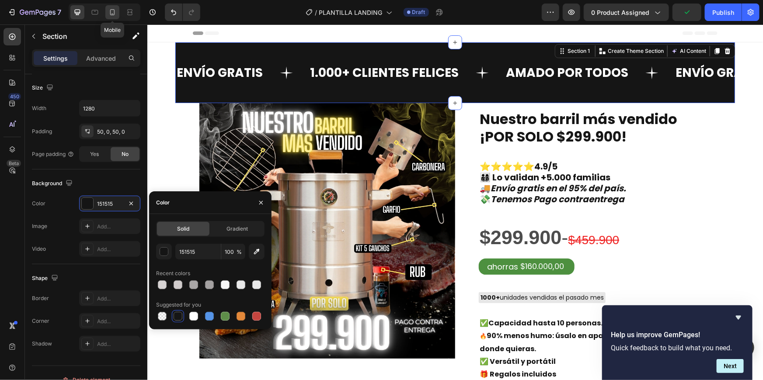
click at [115, 16] on icon at bounding box center [112, 12] width 9 height 9
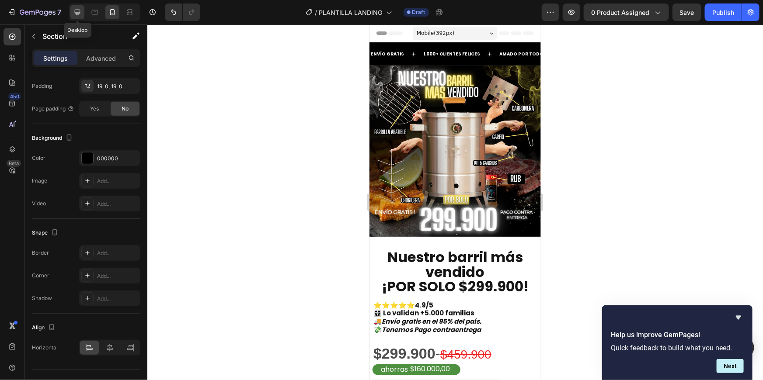
click at [75, 10] on icon at bounding box center [78, 13] width 6 height 6
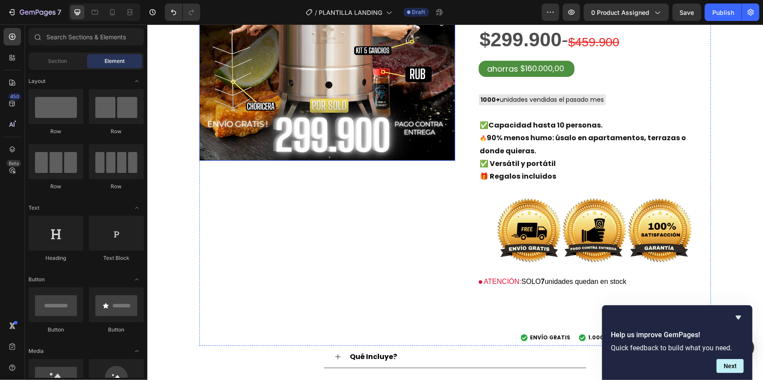
scroll to position [169, 0]
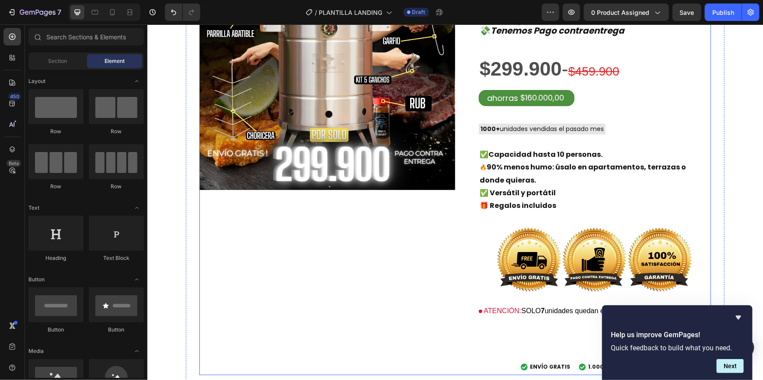
click at [257, 327] on div "Image" at bounding box center [327, 154] width 256 height 441
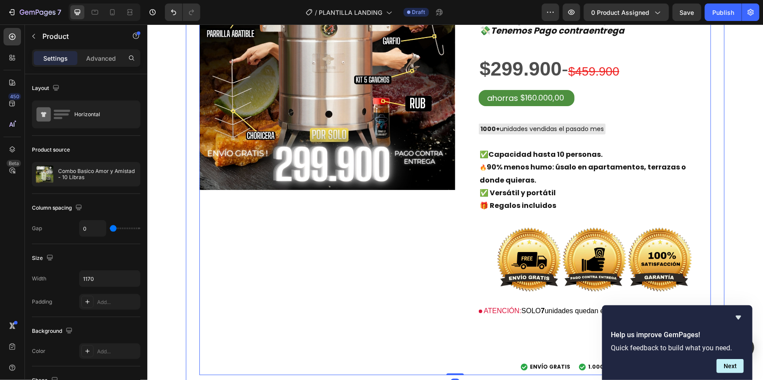
click at [194, 263] on div "Image Nuestro barril más vendido ¡POR SOLO $299.900! Text Block ⭐⭐⭐⭐⭐4.9/5 👨‍👩‍…" at bounding box center [454, 180] width 539 height 493
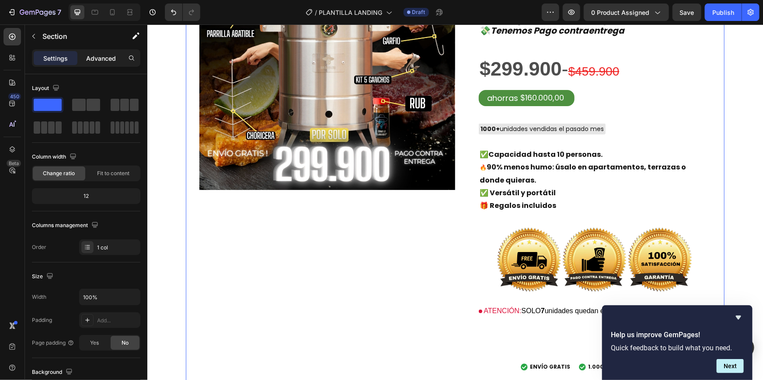
click at [99, 58] on p "Advanced" at bounding box center [101, 58] width 30 height 9
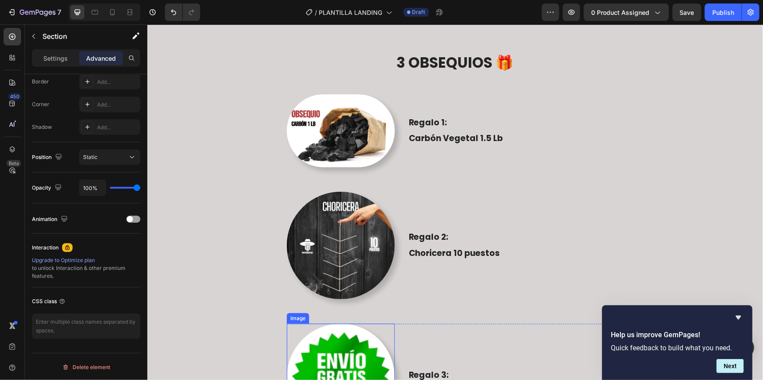
scroll to position [793, 0]
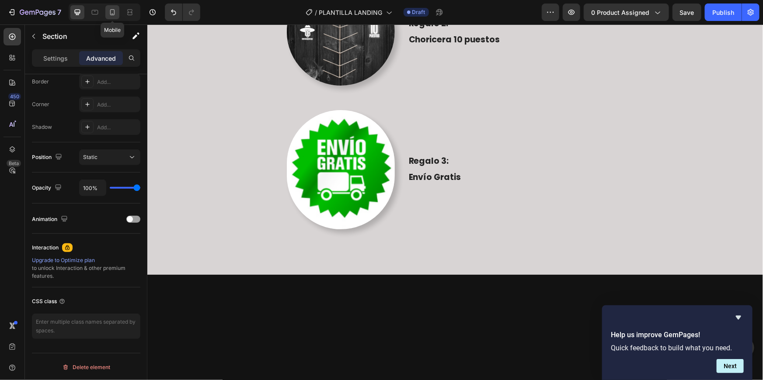
click at [113, 11] on icon at bounding box center [112, 12] width 9 height 9
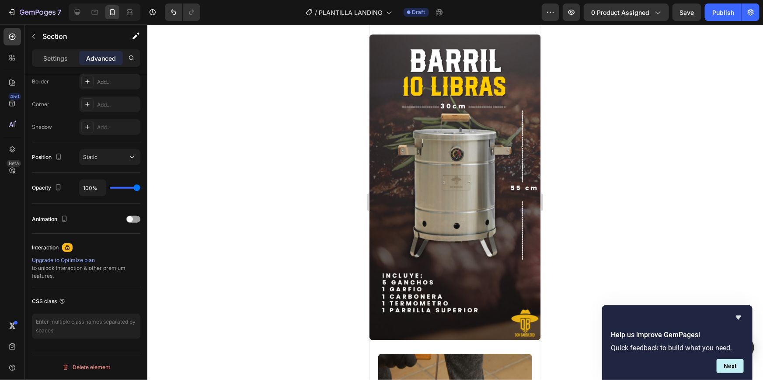
scroll to position [1991, 0]
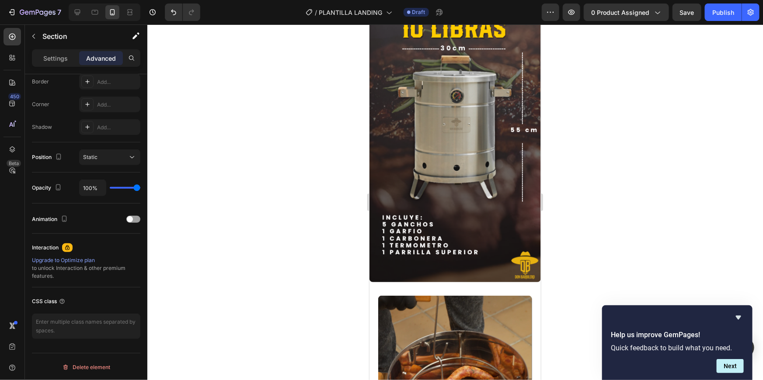
click at [383, 192] on img at bounding box center [454, 129] width 171 height 306
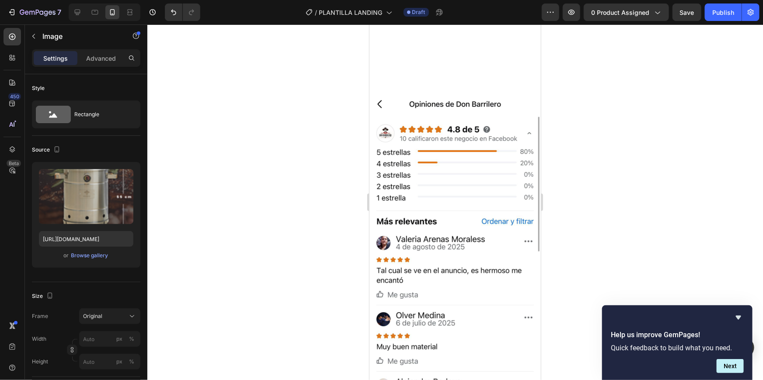
scroll to position [2801, 0]
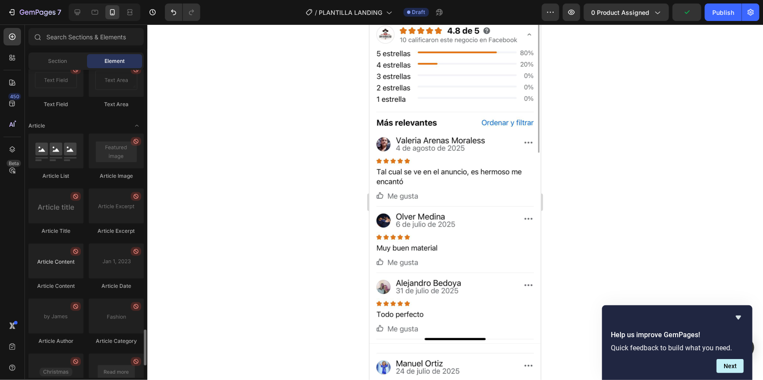
scroll to position [2341, 0]
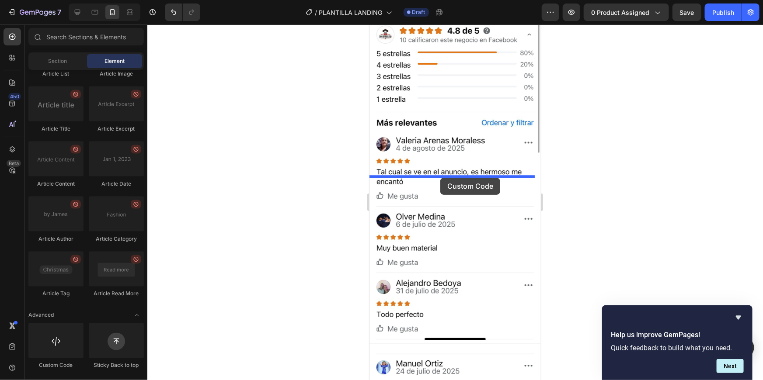
drag, startPoint x: 413, startPoint y: 374, endPoint x: 440, endPoint y: 178, distance: 198.6
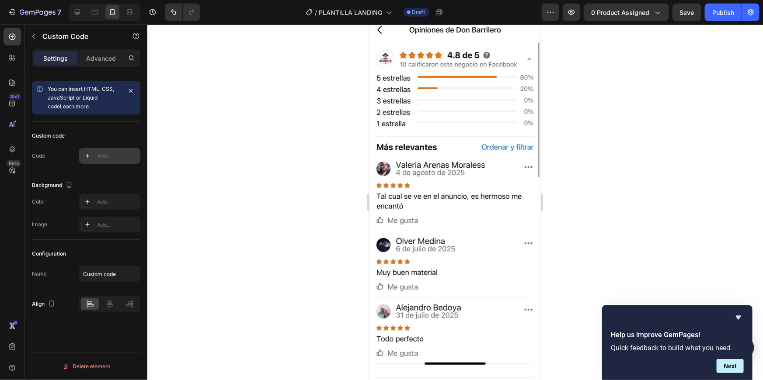
click at [102, 153] on div "Add..." at bounding box center [117, 157] width 41 height 8
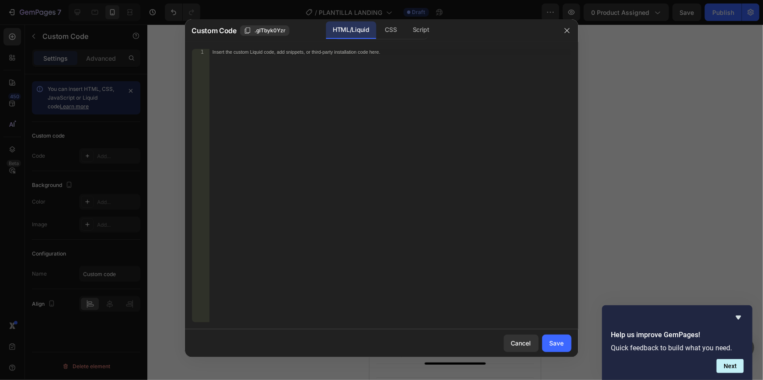
click at [385, 87] on div "Insert the custom Liquid code, add snippets, or third-party installation code h…" at bounding box center [390, 192] width 362 height 286
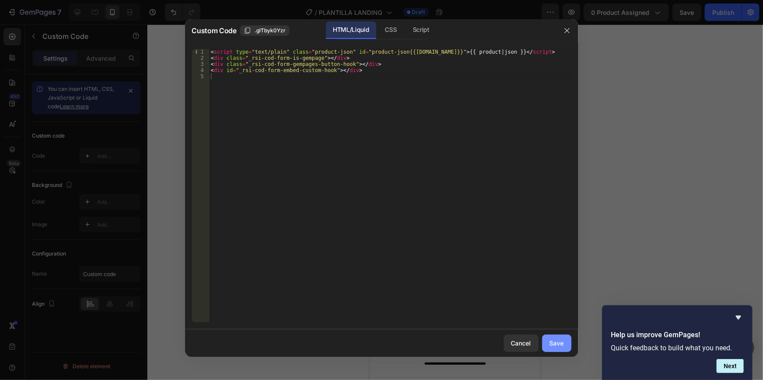
click at [558, 343] on div "Save" at bounding box center [557, 343] width 14 height 9
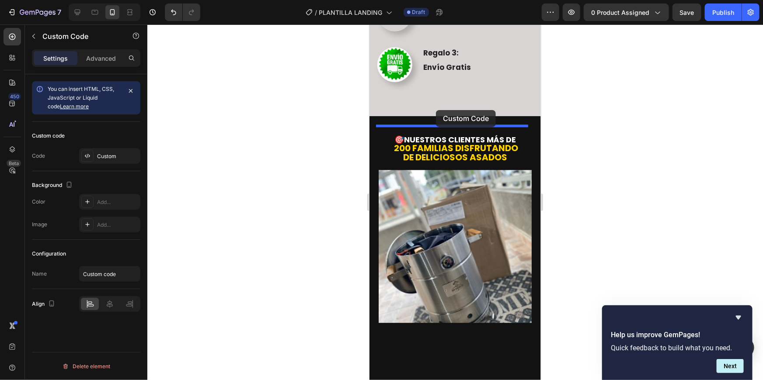
scroll to position [1061, 0]
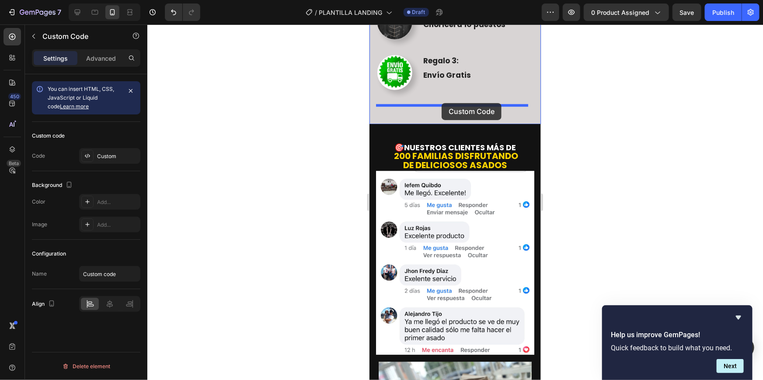
drag, startPoint x: 390, startPoint y: 170, endPoint x: 441, endPoint y: 103, distance: 84.2
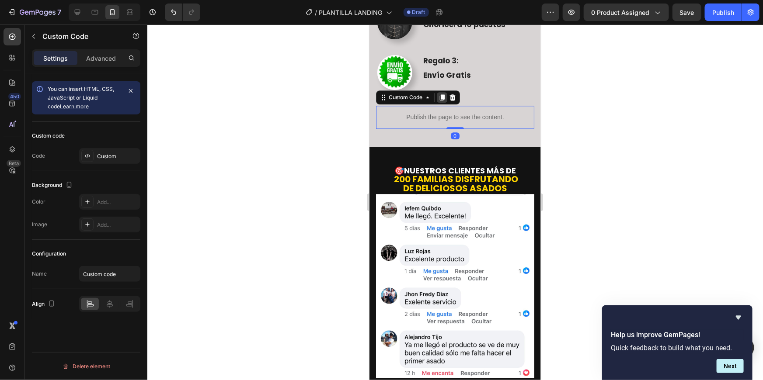
click at [441, 96] on icon at bounding box center [441, 97] width 5 height 6
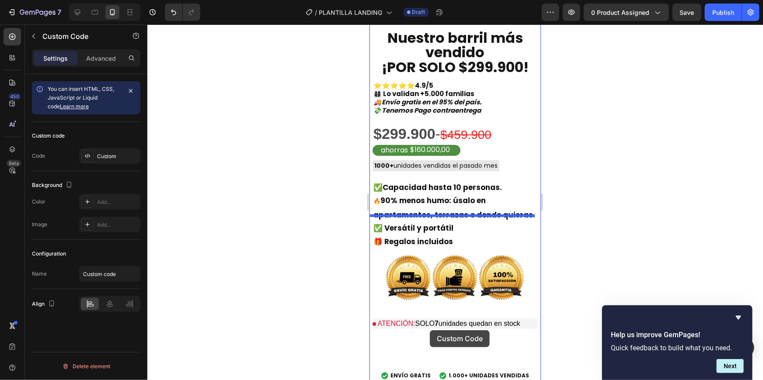
scroll to position [292, 0]
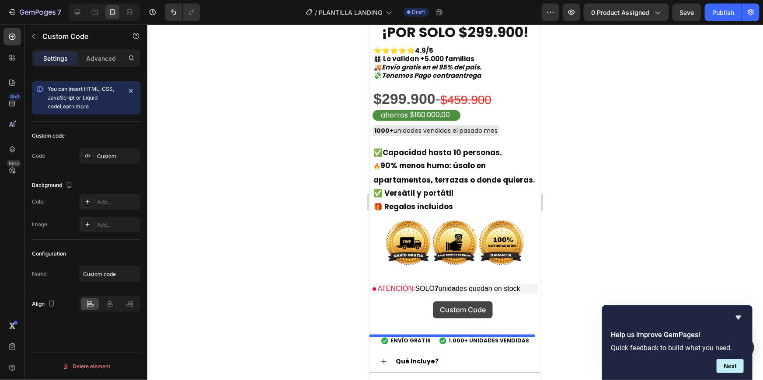
drag, startPoint x: 421, startPoint y: 119, endPoint x: 432, endPoint y: 301, distance: 182.2
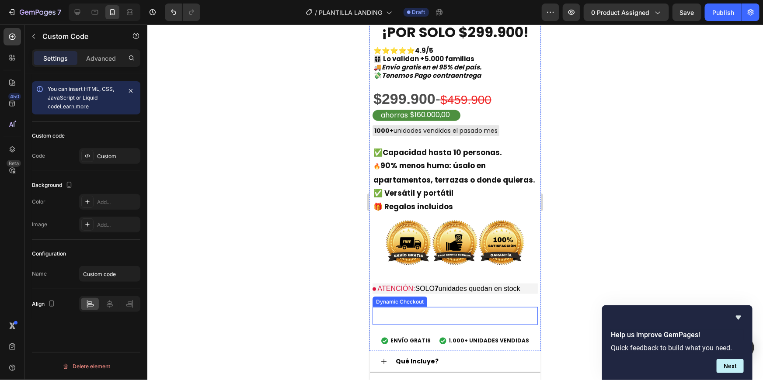
click at [430, 307] on button "Buy it now" at bounding box center [454, 316] width 165 height 18
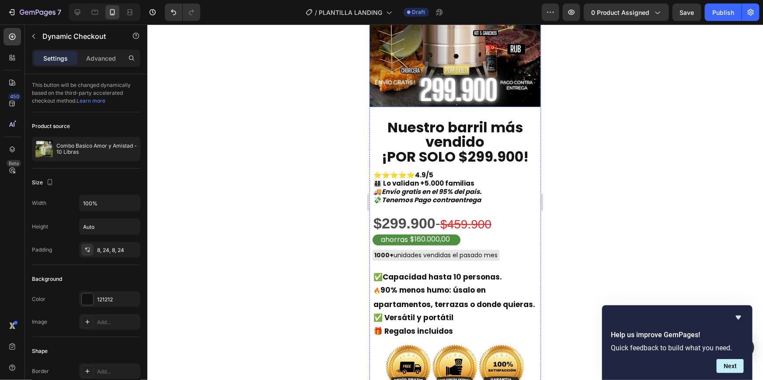
scroll to position [320, 0]
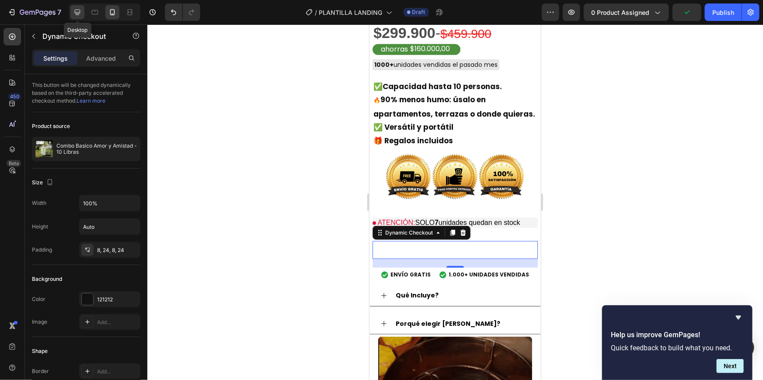
click at [78, 15] on icon at bounding box center [77, 12] width 9 height 9
type input "16"
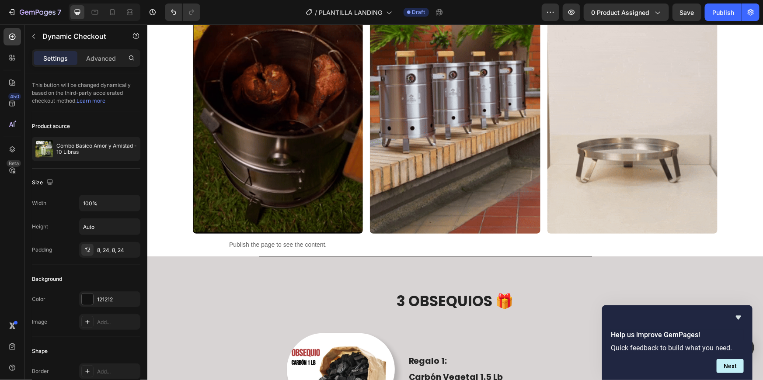
scroll to position [795, 0]
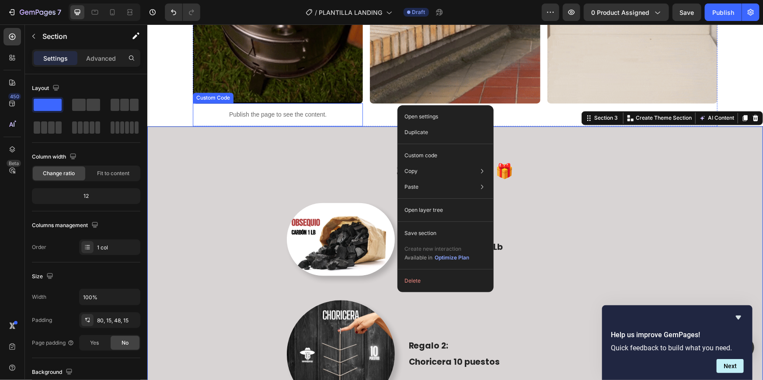
click at [279, 117] on p "Publish the page to see the content." at bounding box center [277, 114] width 170 height 9
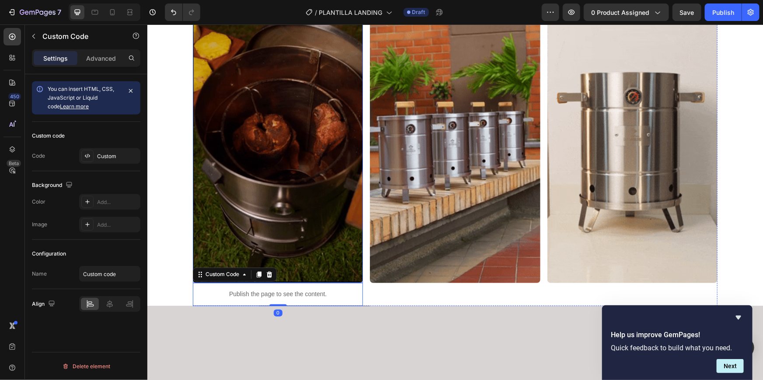
scroll to position [222, 0]
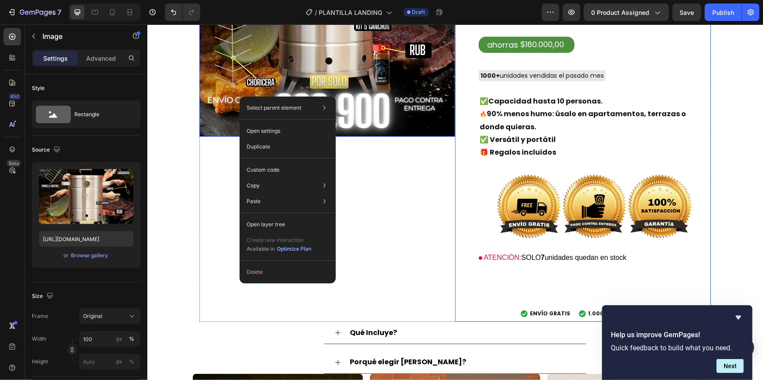
click at [549, 271] on div "Nuestro barril más vendido ¡POR SOLO $299.900! Text Block ⭐⭐⭐⭐⭐4.9/5 👨‍👩‍👦‍👦 Lo…" at bounding box center [594, 105] width 232 height 434
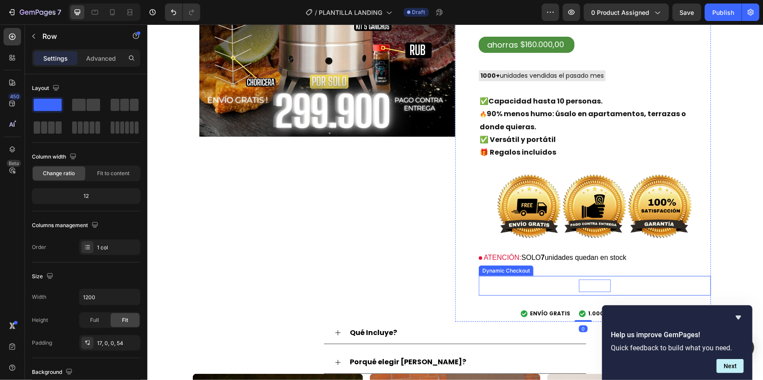
click at [578, 284] on div "Buy it now" at bounding box center [594, 285] width 32 height 13
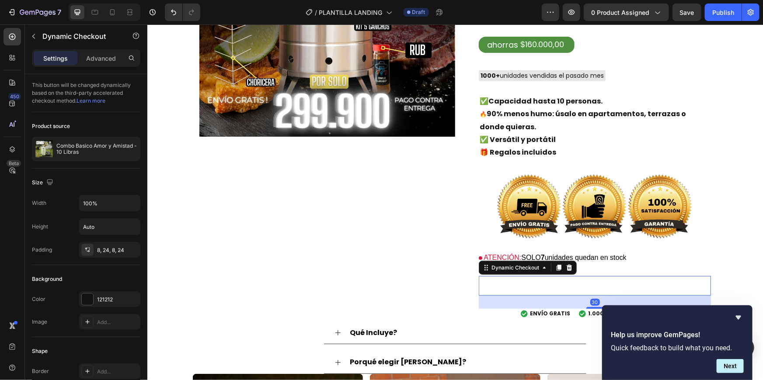
click at [532, 286] on button "Buy it now" at bounding box center [594, 286] width 232 height 20
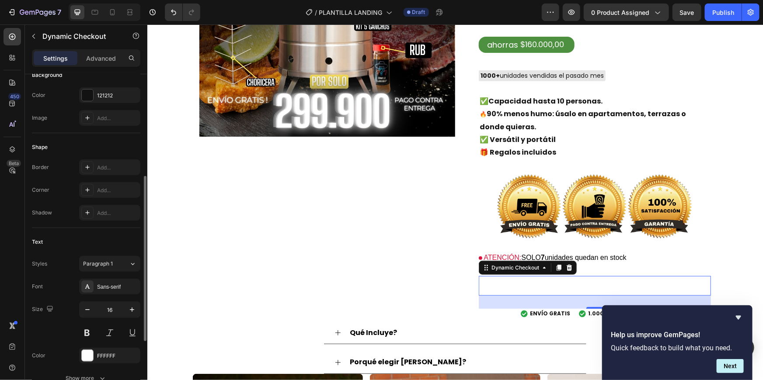
scroll to position [331, 0]
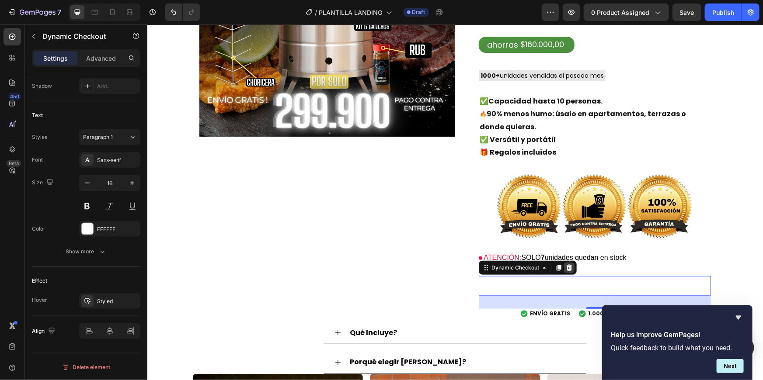
click at [567, 266] on icon at bounding box center [569, 268] width 6 height 6
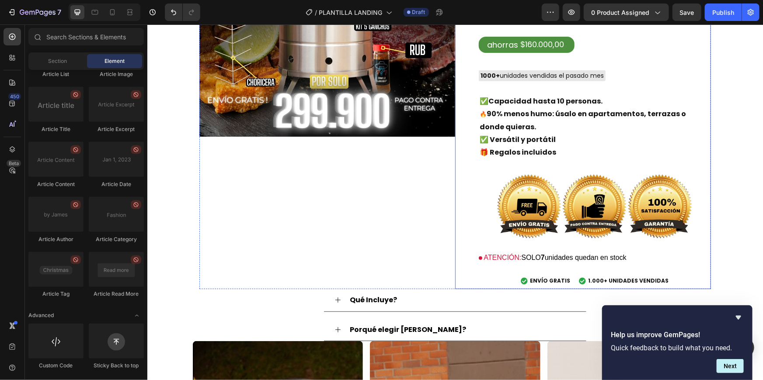
click at [581, 265] on div "Nuestro barril más vendido ¡POR SOLO $299.900! Text Block ⭐⭐⭐⭐⭐4.9/5 👨‍👩‍👦‍👦 Lo…" at bounding box center [594, 88] width 232 height 401
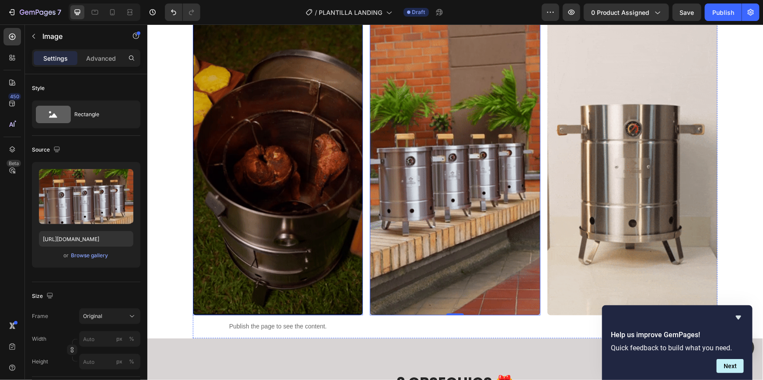
scroll to position [540, 0]
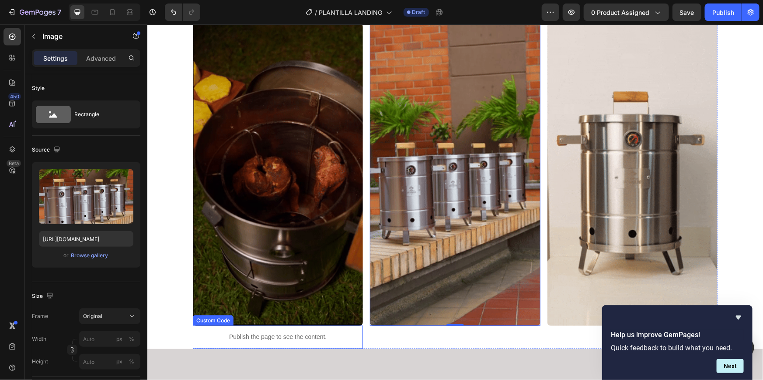
click at [277, 334] on p "Publish the page to see the content." at bounding box center [277, 337] width 170 height 9
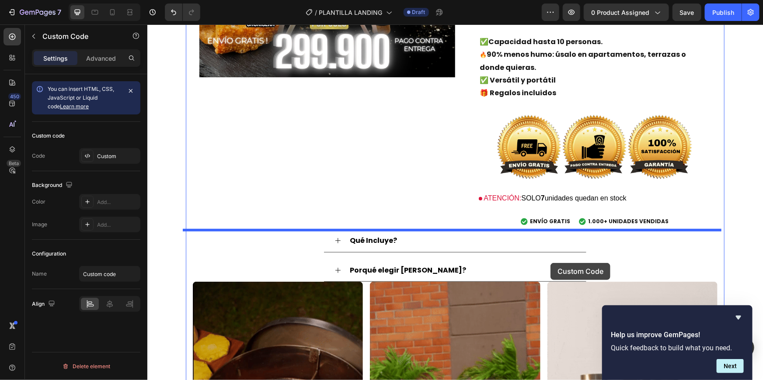
scroll to position [306, 0]
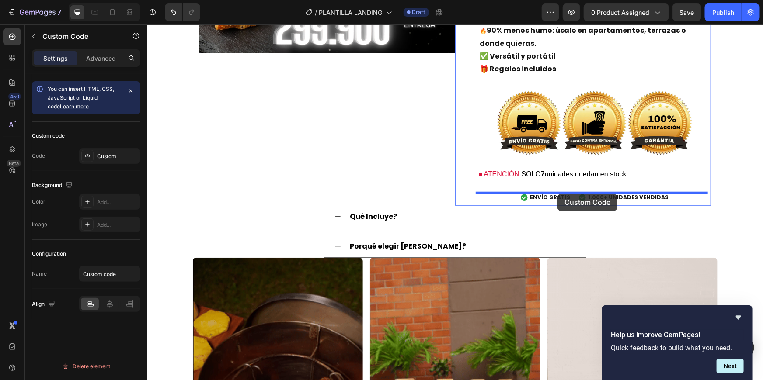
drag, startPoint x: 234, startPoint y: 317, endPoint x: 557, endPoint y: 194, distance: 345.4
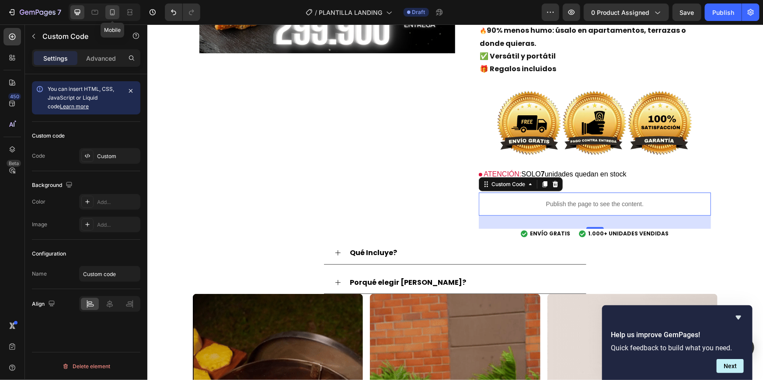
click at [114, 14] on icon at bounding box center [112, 12] width 9 height 9
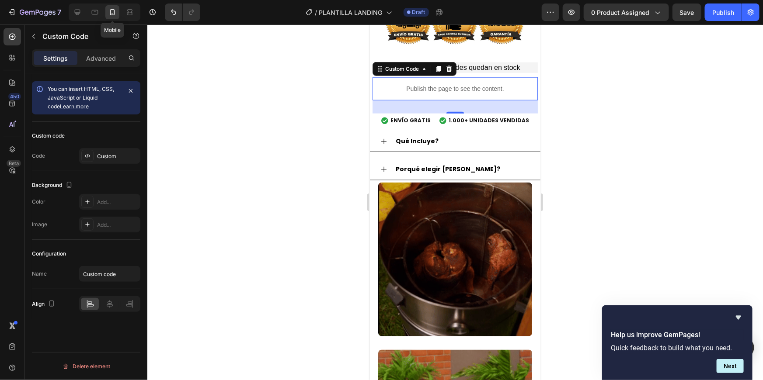
scroll to position [527, 0]
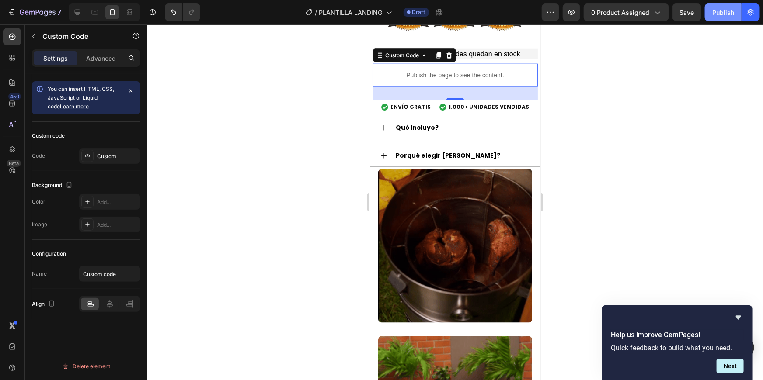
click at [726, 16] on div "Publish" at bounding box center [723, 12] width 22 height 9
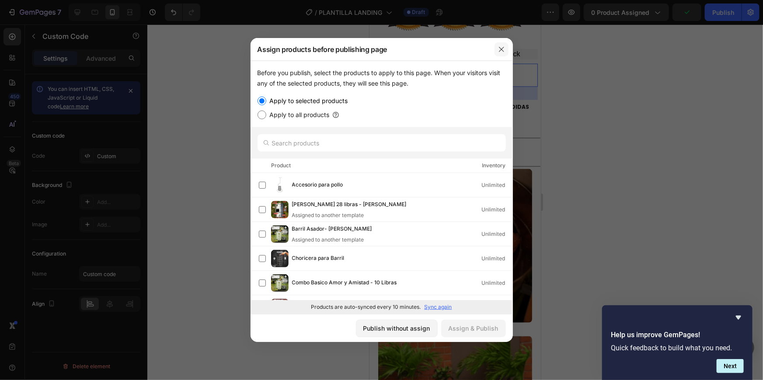
click at [502, 47] on icon "button" at bounding box center [501, 49] width 7 height 7
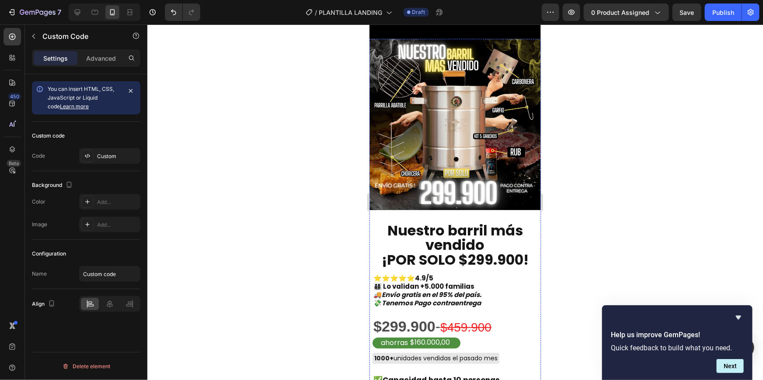
scroll to position [0, 0]
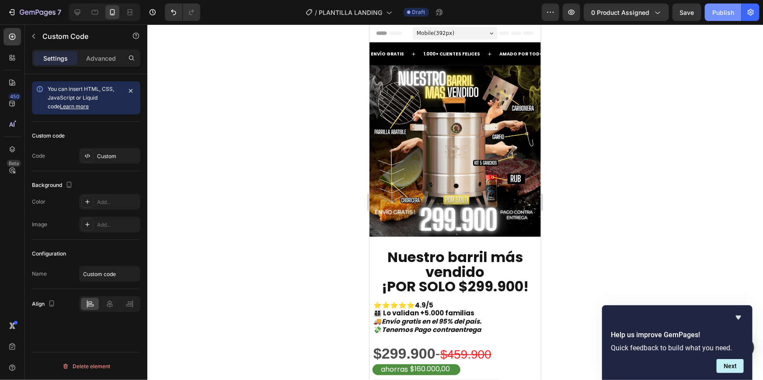
click at [718, 9] on div "Publish" at bounding box center [723, 12] width 22 height 9
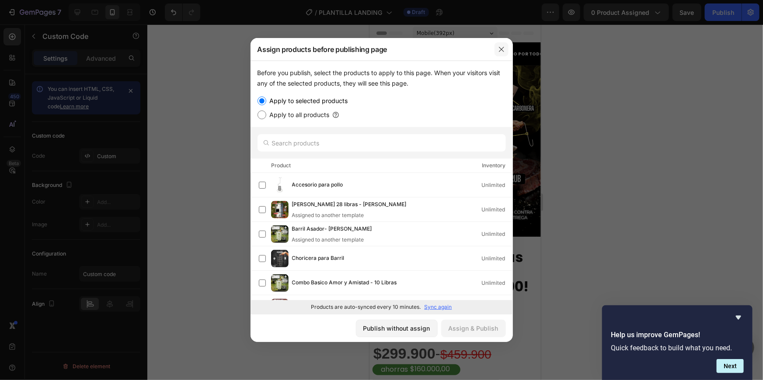
click at [502, 47] on icon "button" at bounding box center [501, 49] width 7 height 7
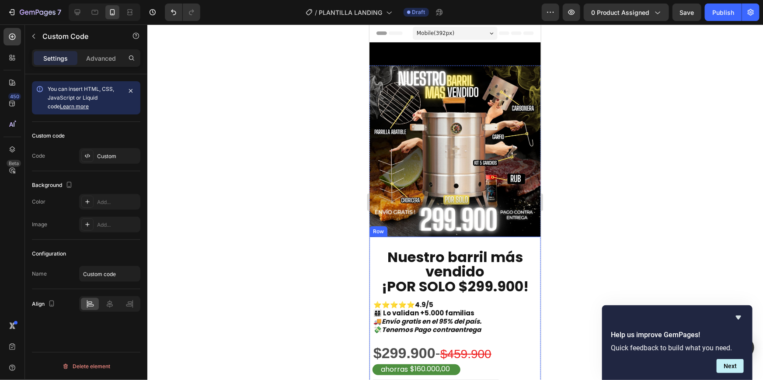
scroll to position [161, 0]
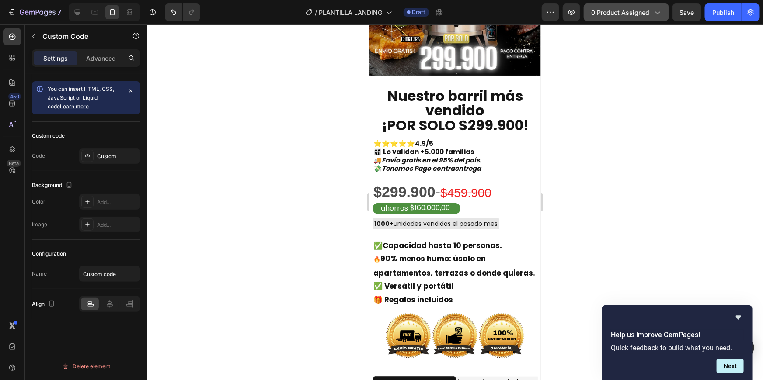
click at [610, 18] on button "0 product assigned" at bounding box center [626, 11] width 85 height 17
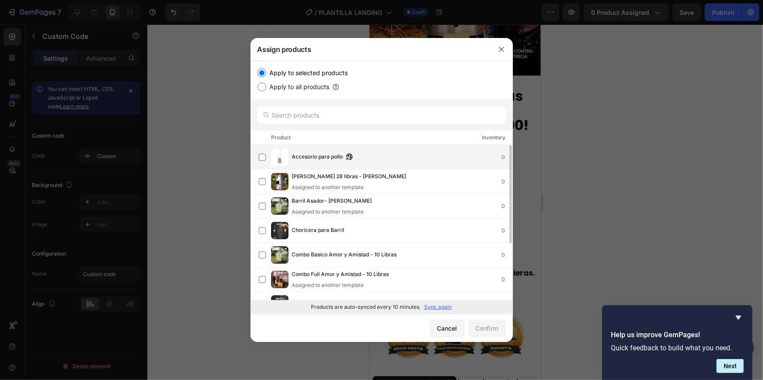
click at [453, 157] on div "Accesorio para pollo 0" at bounding box center [402, 158] width 220 height 10
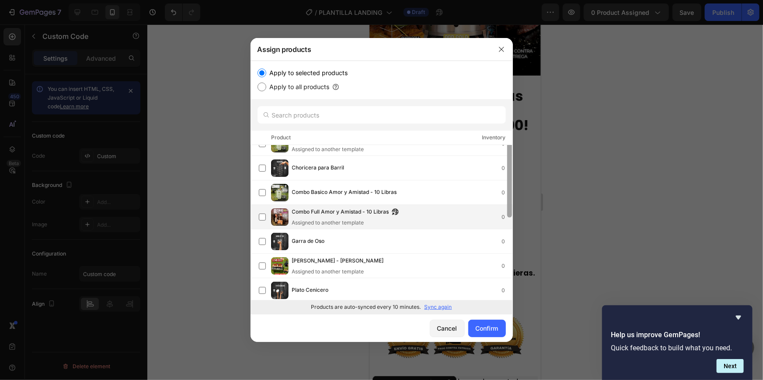
scroll to position [35, 0]
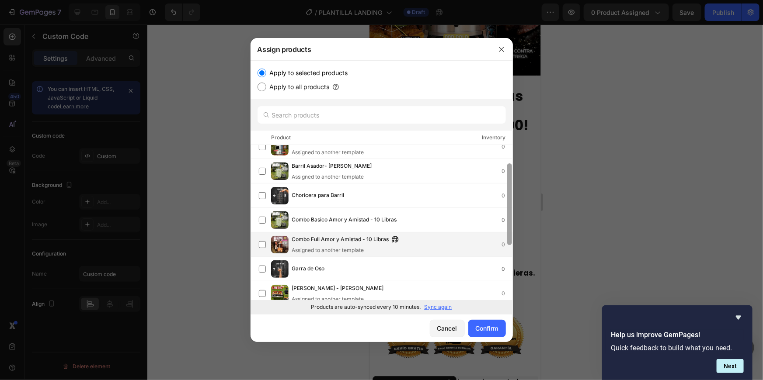
drag, startPoint x: 511, startPoint y: 221, endPoint x: 494, endPoint y: 240, distance: 25.4
click at [494, 240] on div "Accesorio para pollo 0 Barril Asador 28 libras - Don Barrilero Assigned to anot…" at bounding box center [382, 222] width 262 height 155
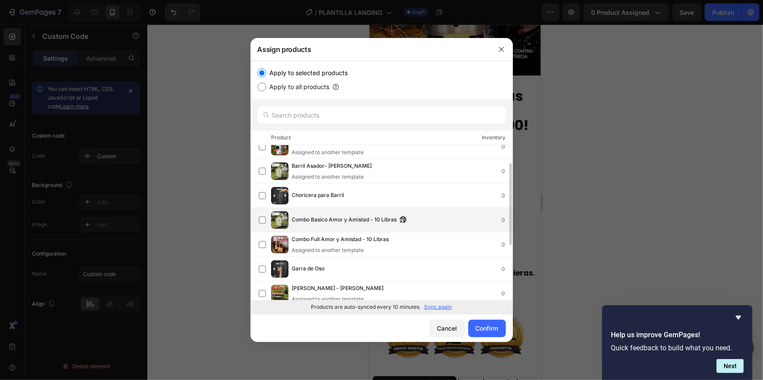
click at [274, 215] on img at bounding box center [279, 220] width 17 height 17
click at [496, 330] on div "Confirm" at bounding box center [487, 328] width 23 height 9
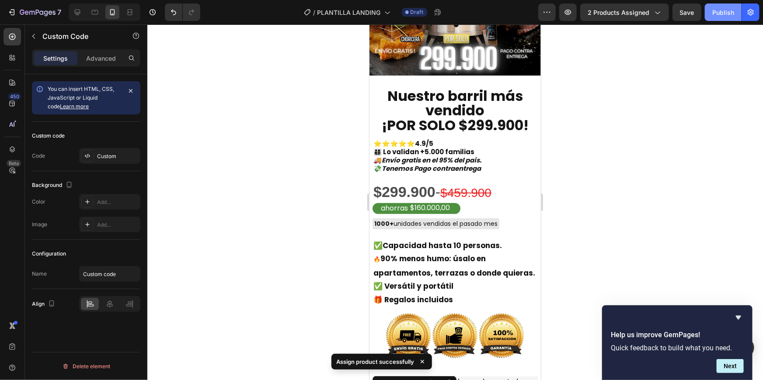
click at [724, 14] on div "Publish" at bounding box center [723, 12] width 22 height 9
click at [642, 8] on span "2 products assigned" at bounding box center [619, 12] width 62 height 9
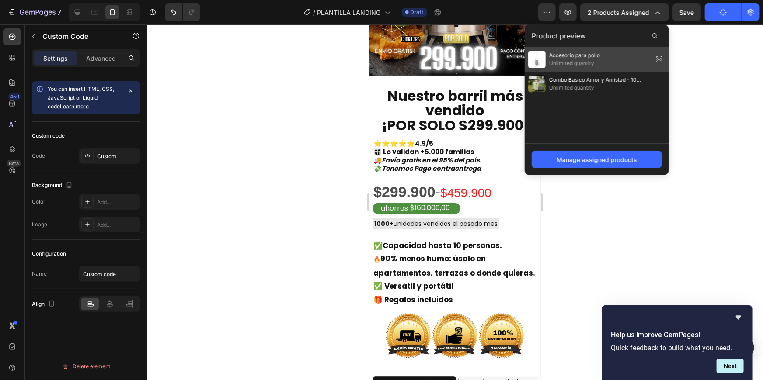
click at [624, 61] on div "Accesorio para pollo Unlimited quantity" at bounding box center [597, 59] width 144 height 24
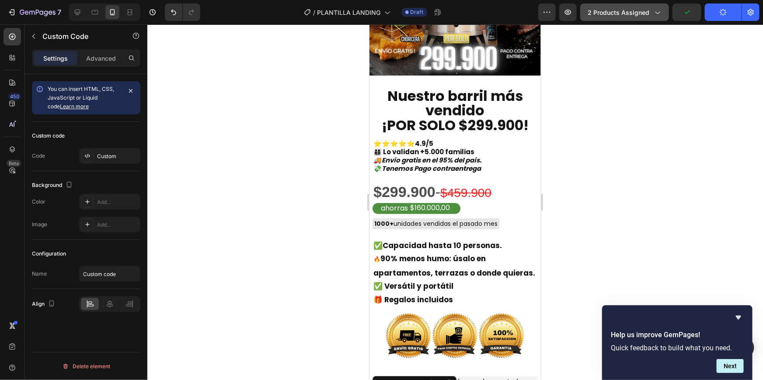
click at [642, 10] on span "2 products assigned" at bounding box center [619, 12] width 62 height 9
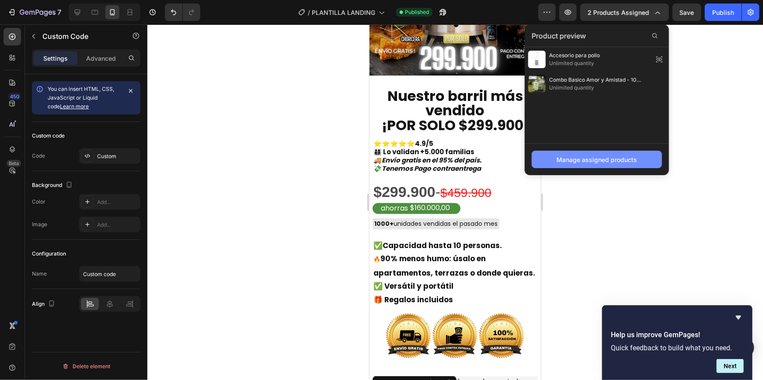
click at [614, 164] on div "Manage assigned products" at bounding box center [597, 159] width 80 height 9
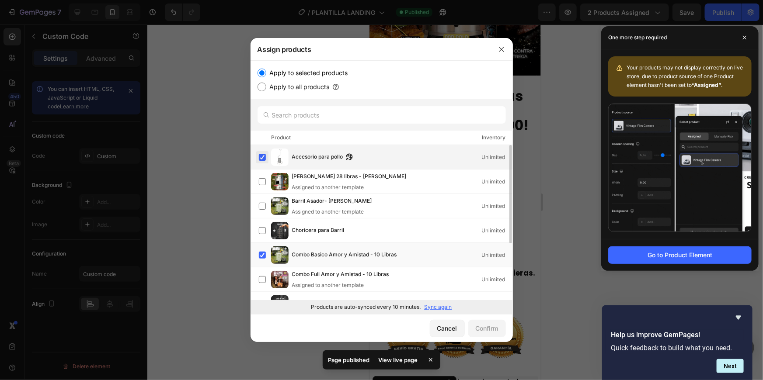
click at [265, 154] on label at bounding box center [262, 157] width 7 height 7
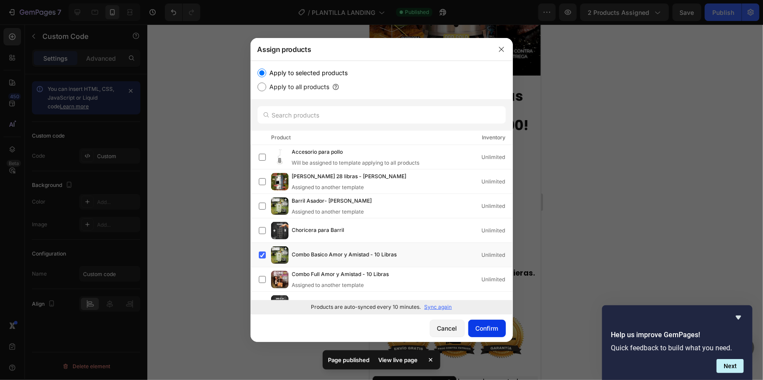
click at [498, 334] on button "Confirm" at bounding box center [487, 328] width 38 height 17
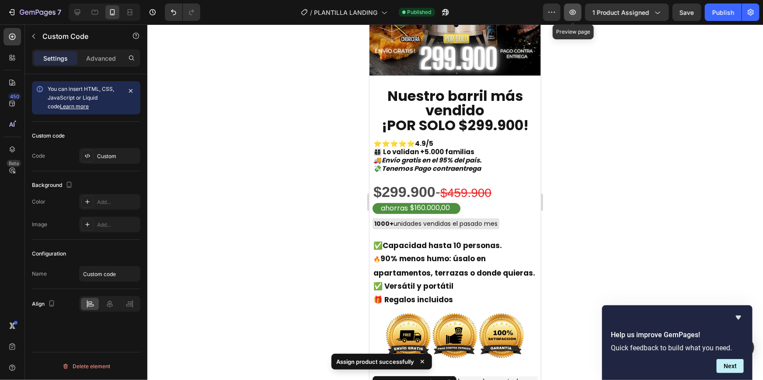
click at [574, 15] on icon "button" at bounding box center [572, 12] width 9 height 9
click at [561, 5] on button "button" at bounding box center [551, 11] width 17 height 17
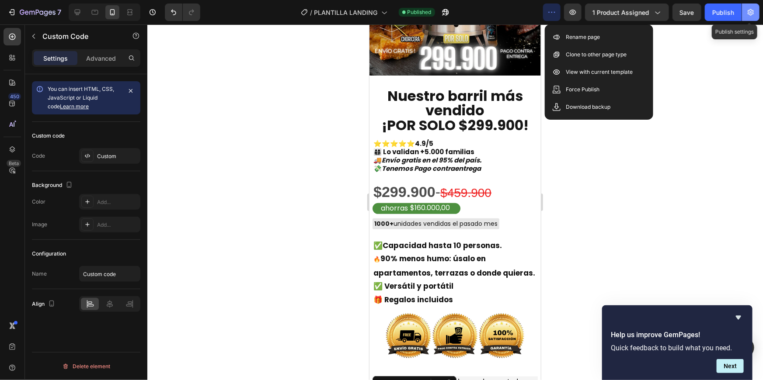
click at [752, 11] on icon "button" at bounding box center [750, 12] width 9 height 9
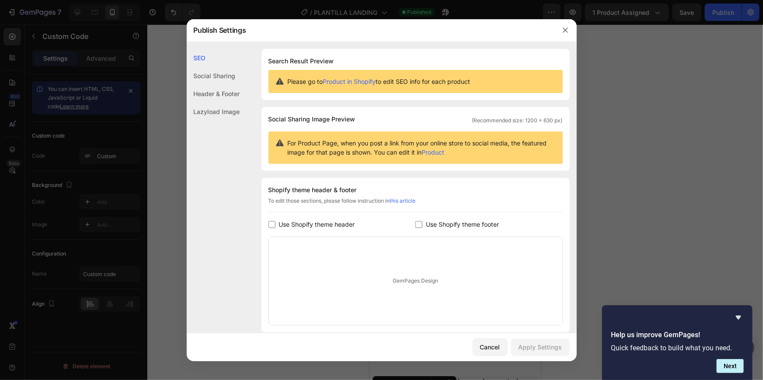
click at [280, 224] on span "Use Shopify theme header" at bounding box center [317, 224] width 76 height 10
checkbox input "true"
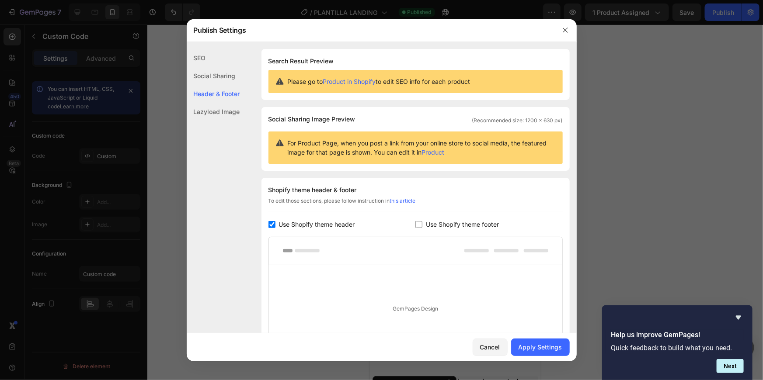
click at [422, 225] on label "Use Shopify theme footer" at bounding box center [460, 224] width 77 height 10
checkbox input "true"
click at [524, 343] on div "Apply Settings" at bounding box center [541, 347] width 44 height 9
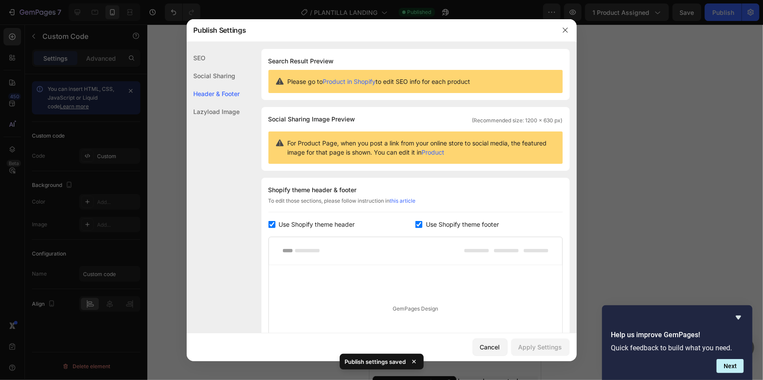
click at [269, 227] on input "checkbox" at bounding box center [271, 224] width 7 height 7
checkbox input "false"
click at [426, 223] on span "Use Shopify theme footer" at bounding box center [462, 224] width 73 height 10
checkbox input "false"
click at [533, 347] on div "Apply Settings" at bounding box center [541, 347] width 44 height 9
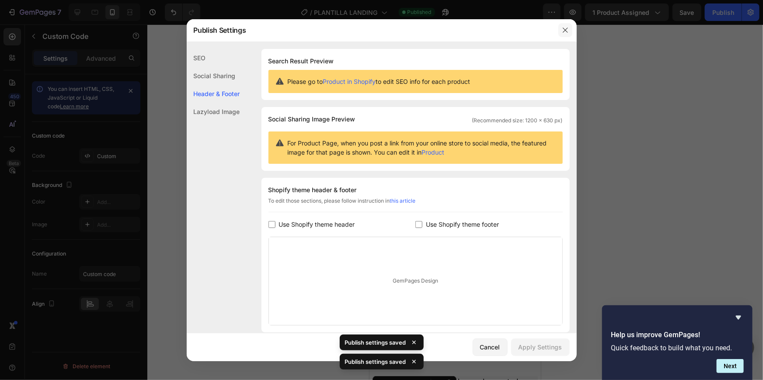
click at [563, 33] on icon "button" at bounding box center [565, 30] width 7 height 7
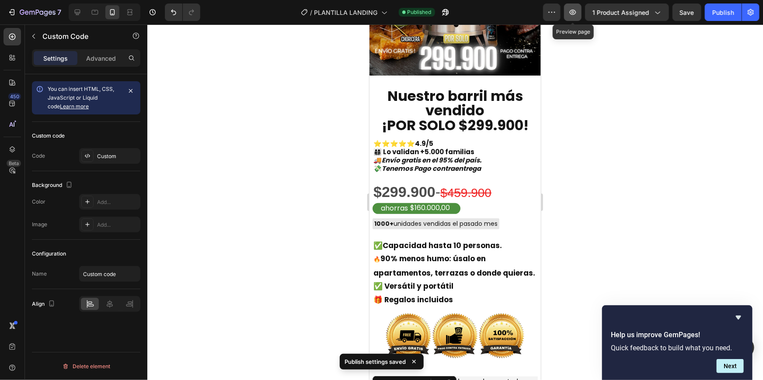
click at [572, 14] on icon "button" at bounding box center [572, 12] width 9 height 9
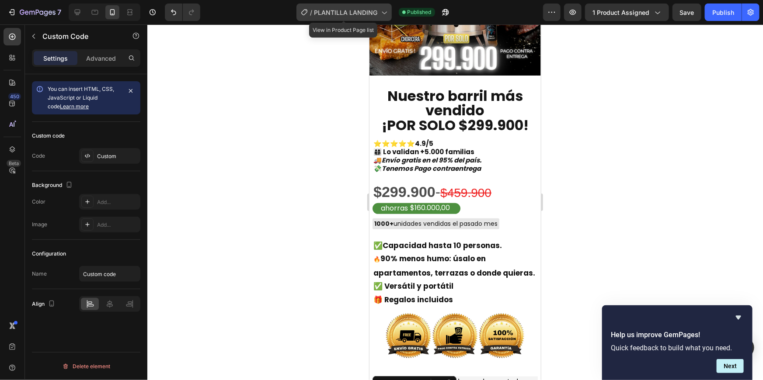
click at [359, 5] on div "/ PLANTILLA LANDING" at bounding box center [343, 11] width 95 height 17
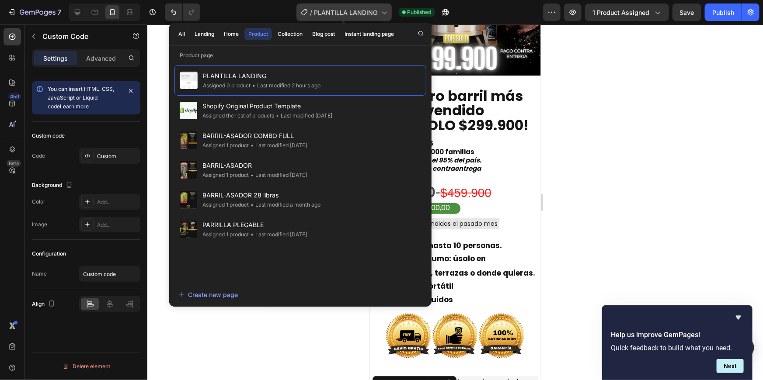
click at [380, 12] on icon at bounding box center [384, 12] width 9 height 9
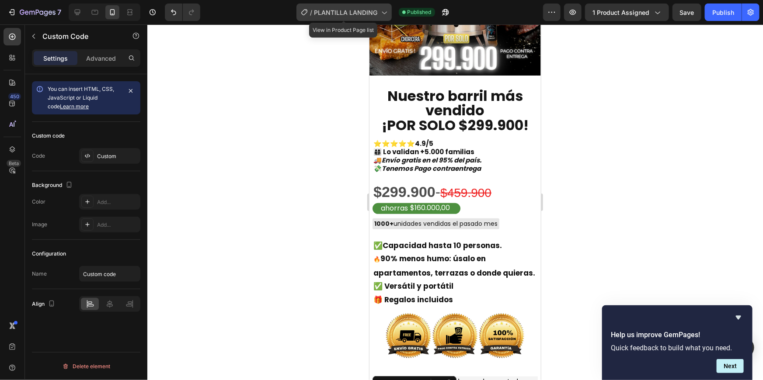
click at [380, 12] on icon at bounding box center [384, 12] width 9 height 9
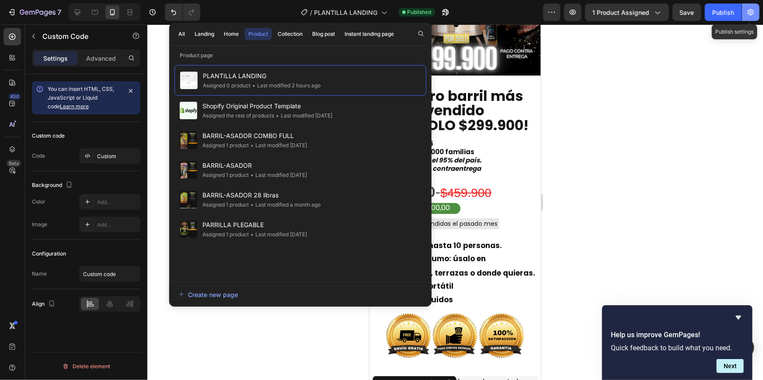
click at [749, 8] on icon "button" at bounding box center [750, 12] width 9 height 9
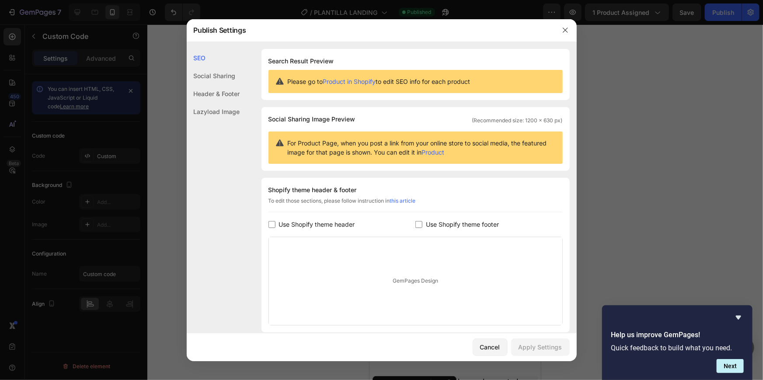
click at [208, 76] on div "Social Sharing" at bounding box center [213, 76] width 53 height 18
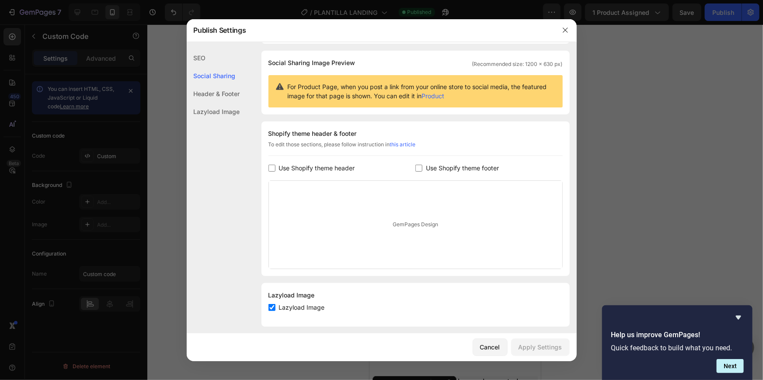
click at [215, 85] on div "Header & Footer" at bounding box center [213, 94] width 53 height 18
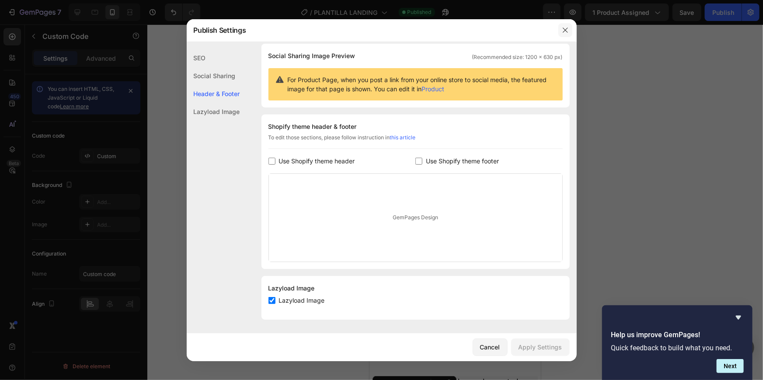
click at [569, 29] on button "button" at bounding box center [565, 30] width 14 height 14
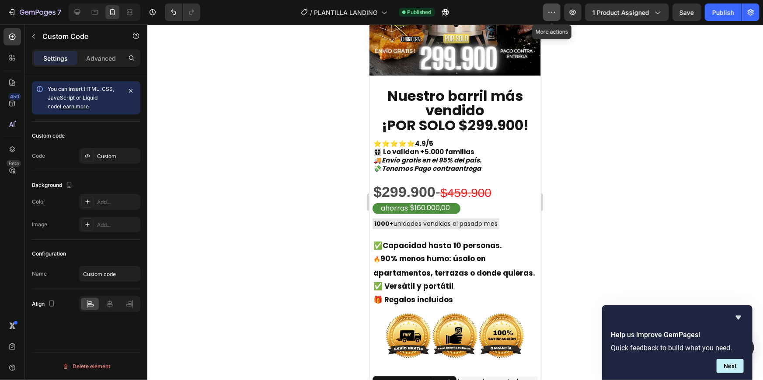
click at [553, 13] on icon "button" at bounding box center [551, 12] width 9 height 9
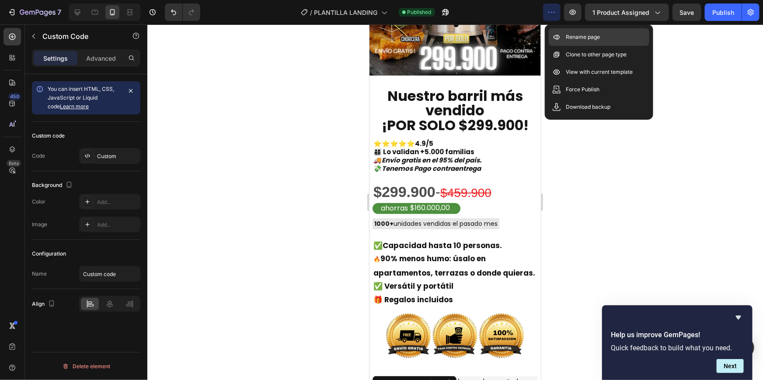
click at [603, 40] on div "Rename page" at bounding box center [599, 36] width 101 height 17
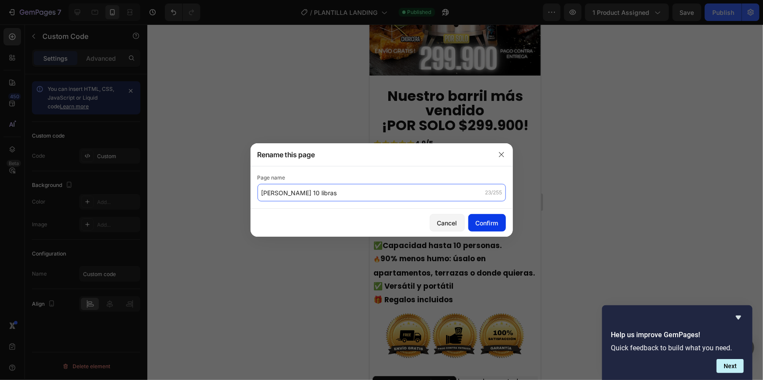
type input "don barrilero 10 libras"
click at [495, 228] on button "Confirm" at bounding box center [487, 222] width 38 height 17
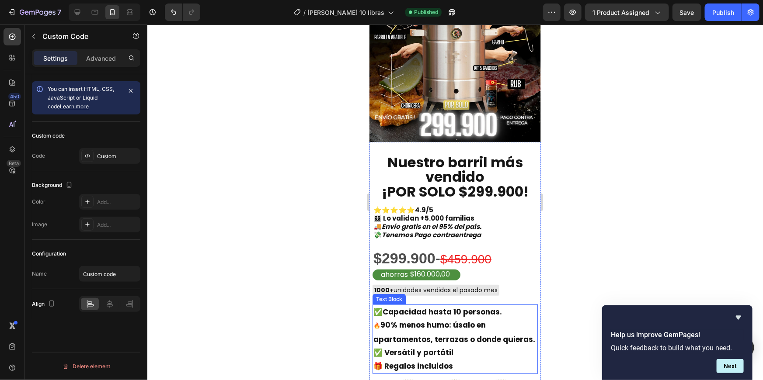
scroll to position [0, 0]
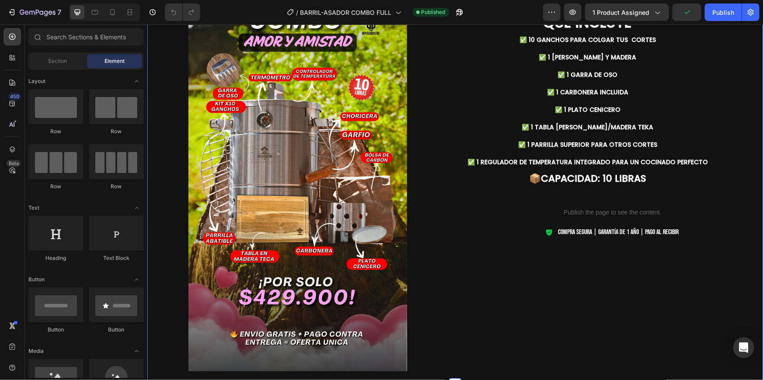
scroll to position [85, 0]
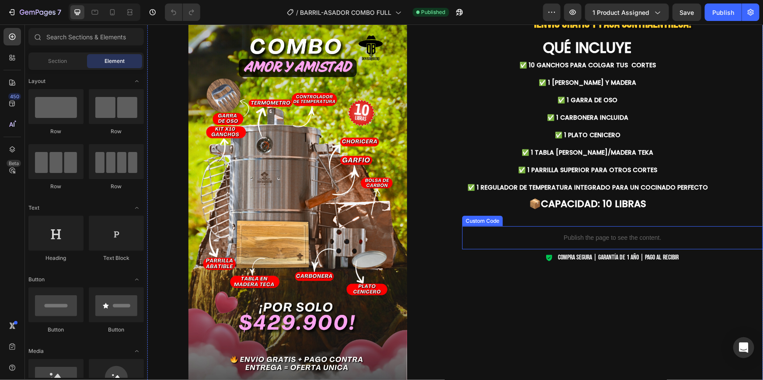
click at [580, 233] on p "Publish the page to see the content." at bounding box center [612, 237] width 301 height 9
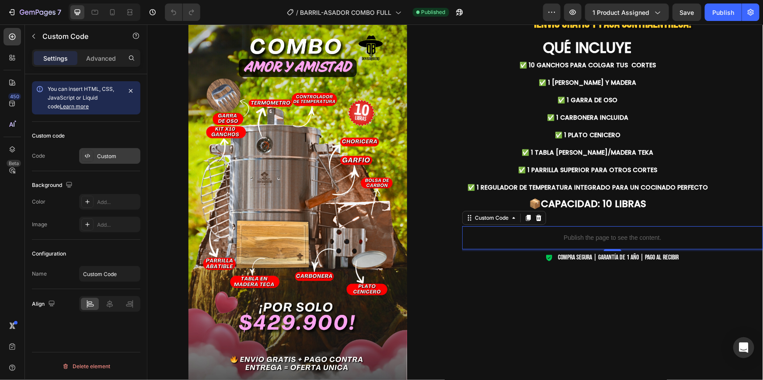
click at [109, 159] on div "Custom" at bounding box center [117, 157] width 41 height 8
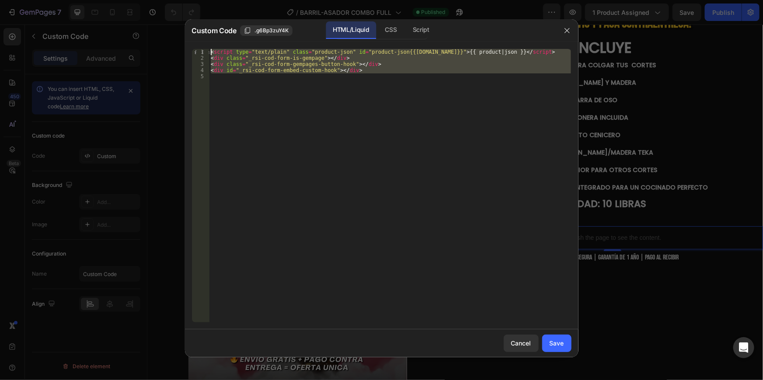
drag, startPoint x: 398, startPoint y: 86, endPoint x: 210, endPoint y: 33, distance: 195.4
click at [210, 33] on div "Custom Code .g6Bp3zuY4K HTML/Liquid CSS Script 1 2 3 4 5 < script type = "text/…" at bounding box center [382, 188] width 394 height 338
type textarea "<script type="text/plain" class="product-json" id="product-json{{[DOMAIN_NAME]}…"
click at [387, 22] on div "CSS" at bounding box center [391, 29] width 26 height 17
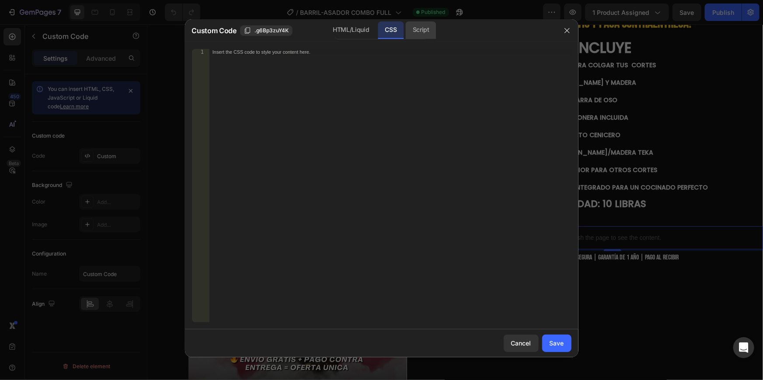
click at [436, 33] on div "Script" at bounding box center [421, 29] width 31 height 17
click at [568, 32] on icon "button" at bounding box center [567, 30] width 7 height 7
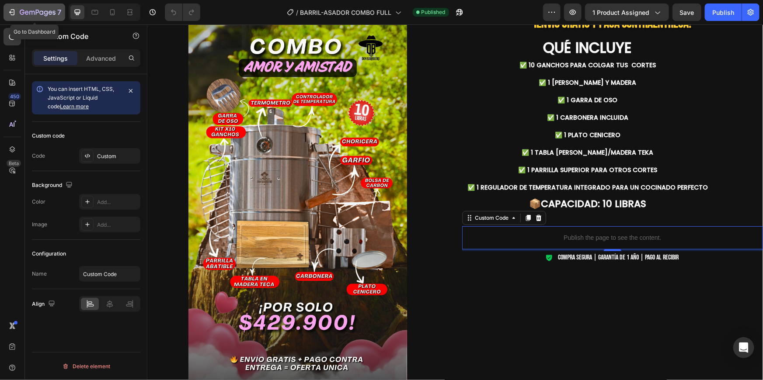
click at [12, 17] on div "7" at bounding box center [34, 12] width 54 height 10
